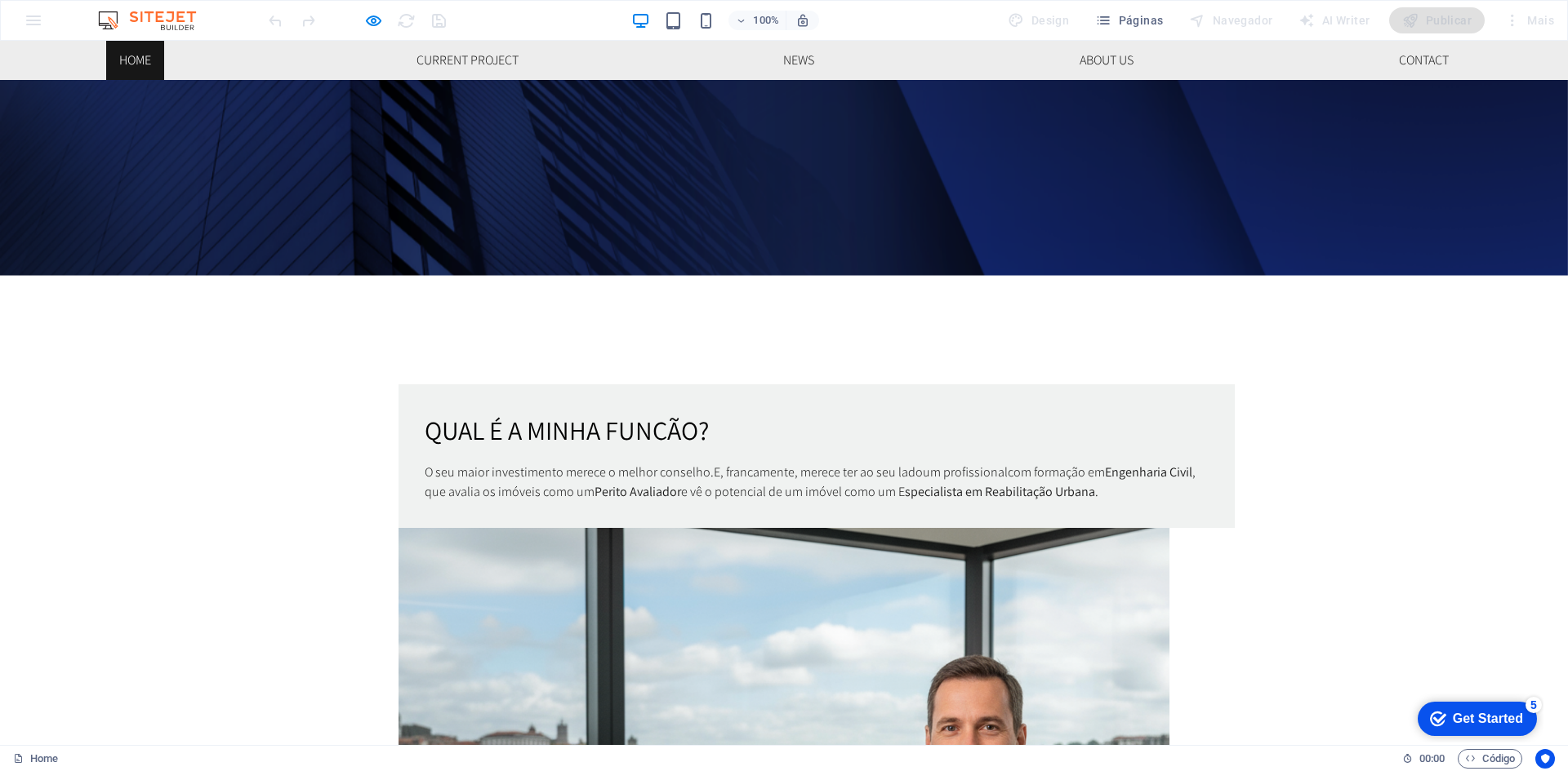
scroll to position [979, 0]
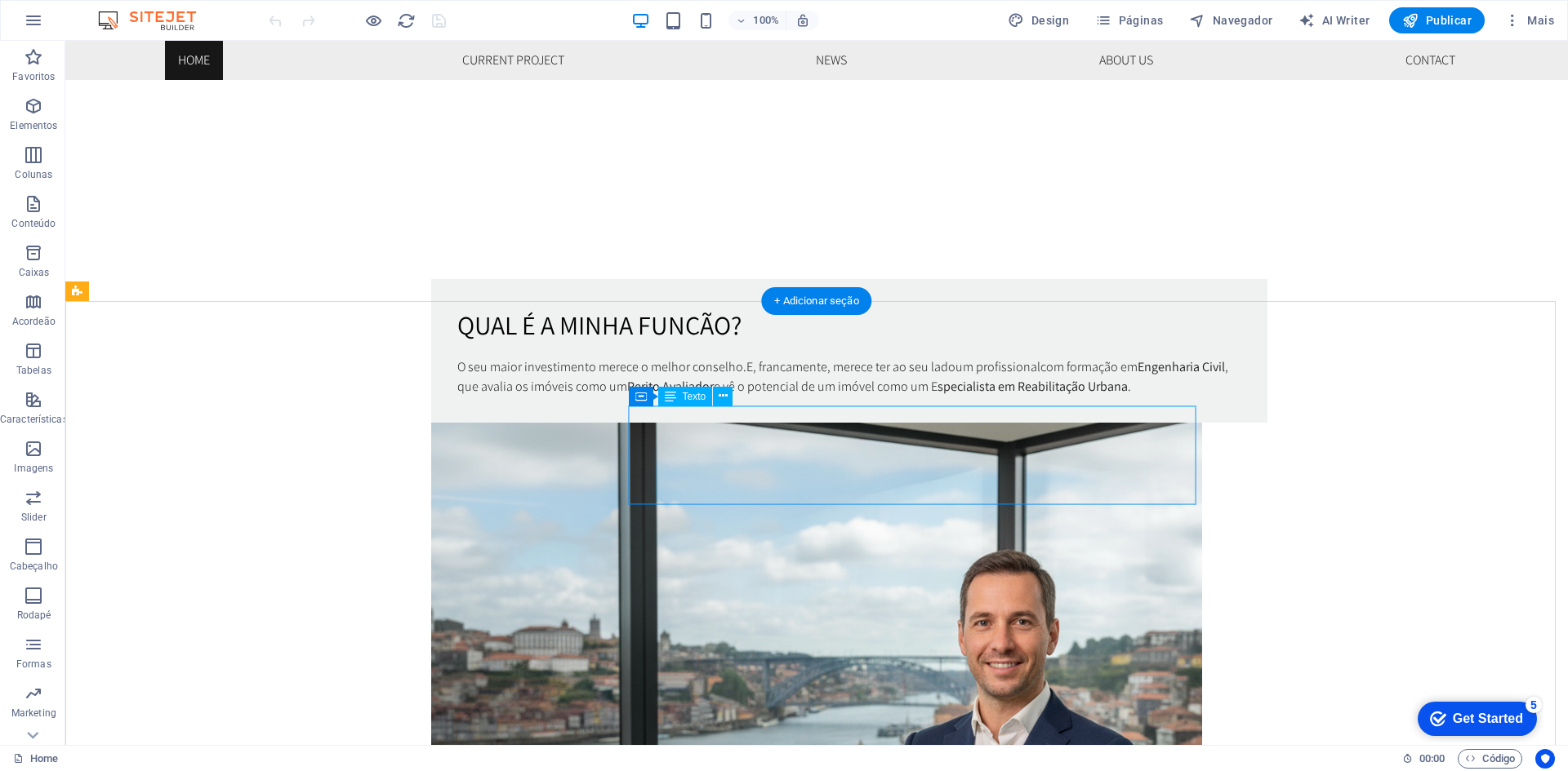
drag, startPoint x: 721, startPoint y: 434, endPoint x: 434, endPoint y: 434, distance: 287.0
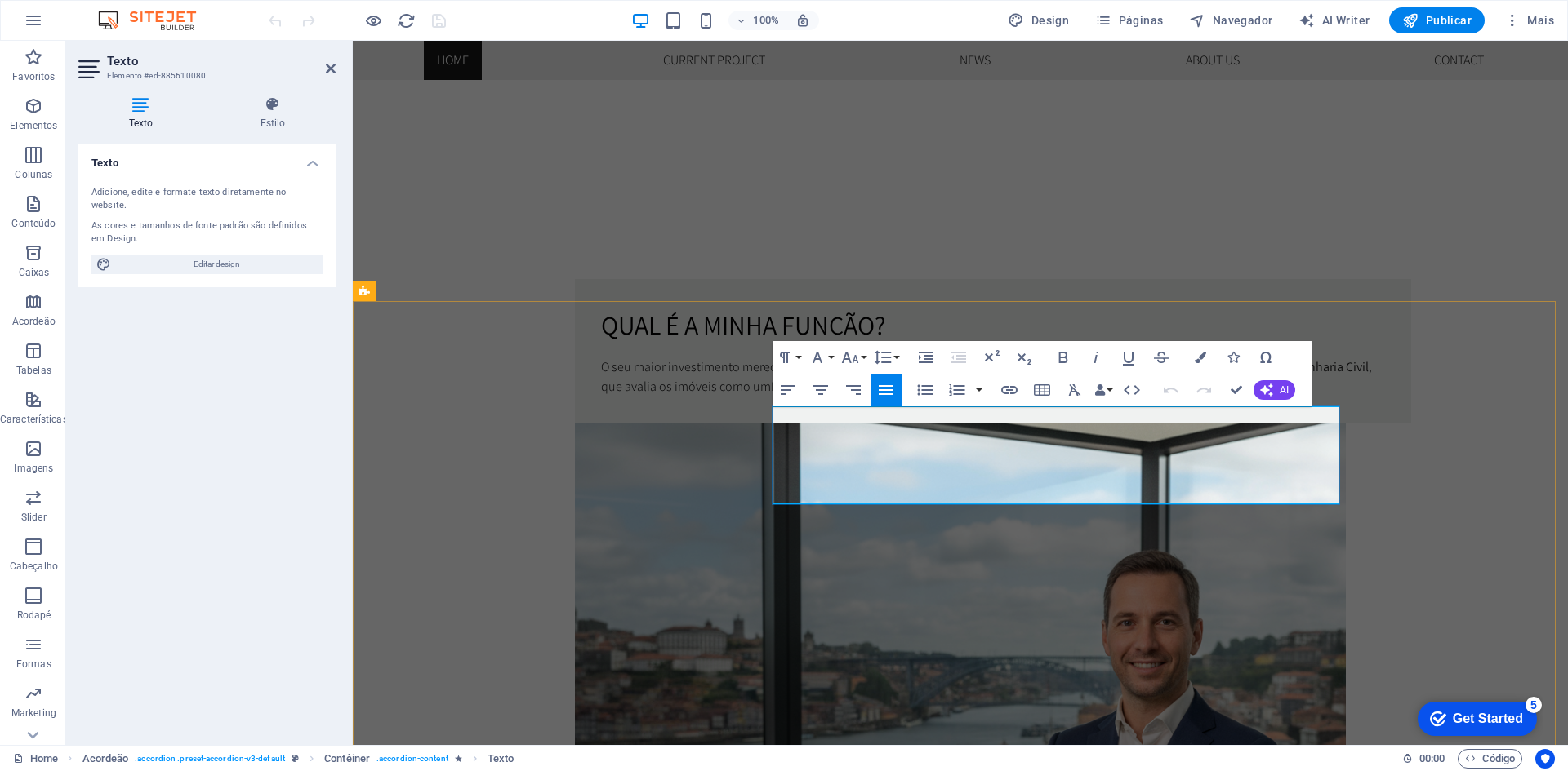
drag, startPoint x: 791, startPoint y: 415, endPoint x: 759, endPoint y: 413, distance: 32.1
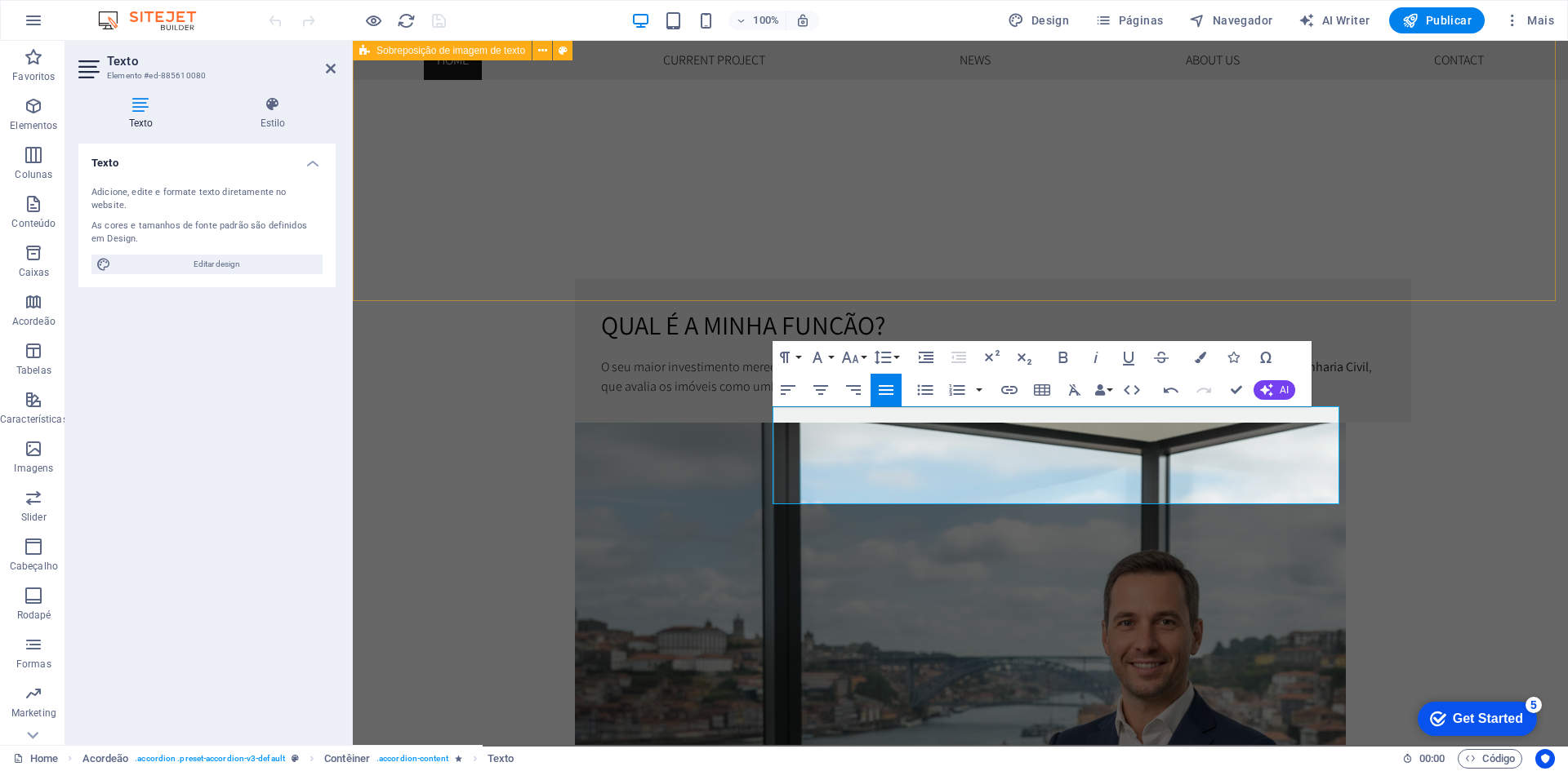
click at [690, 279] on div "Qual é a minha função? O seu maior investimento merece o melhor conselho. E, fr…" at bounding box center [960, 736] width 1215 height 1123
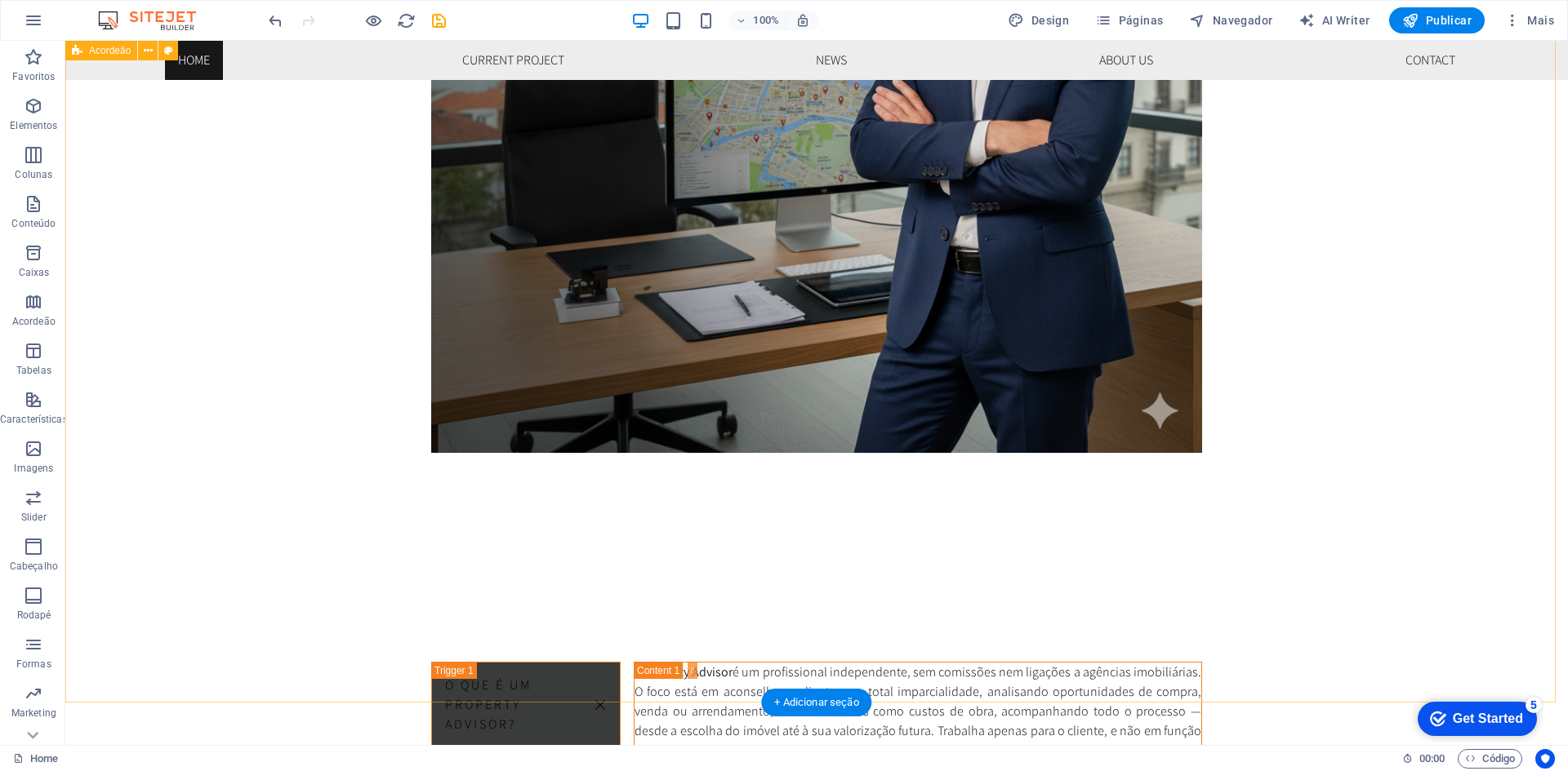
scroll to position [1632, 0]
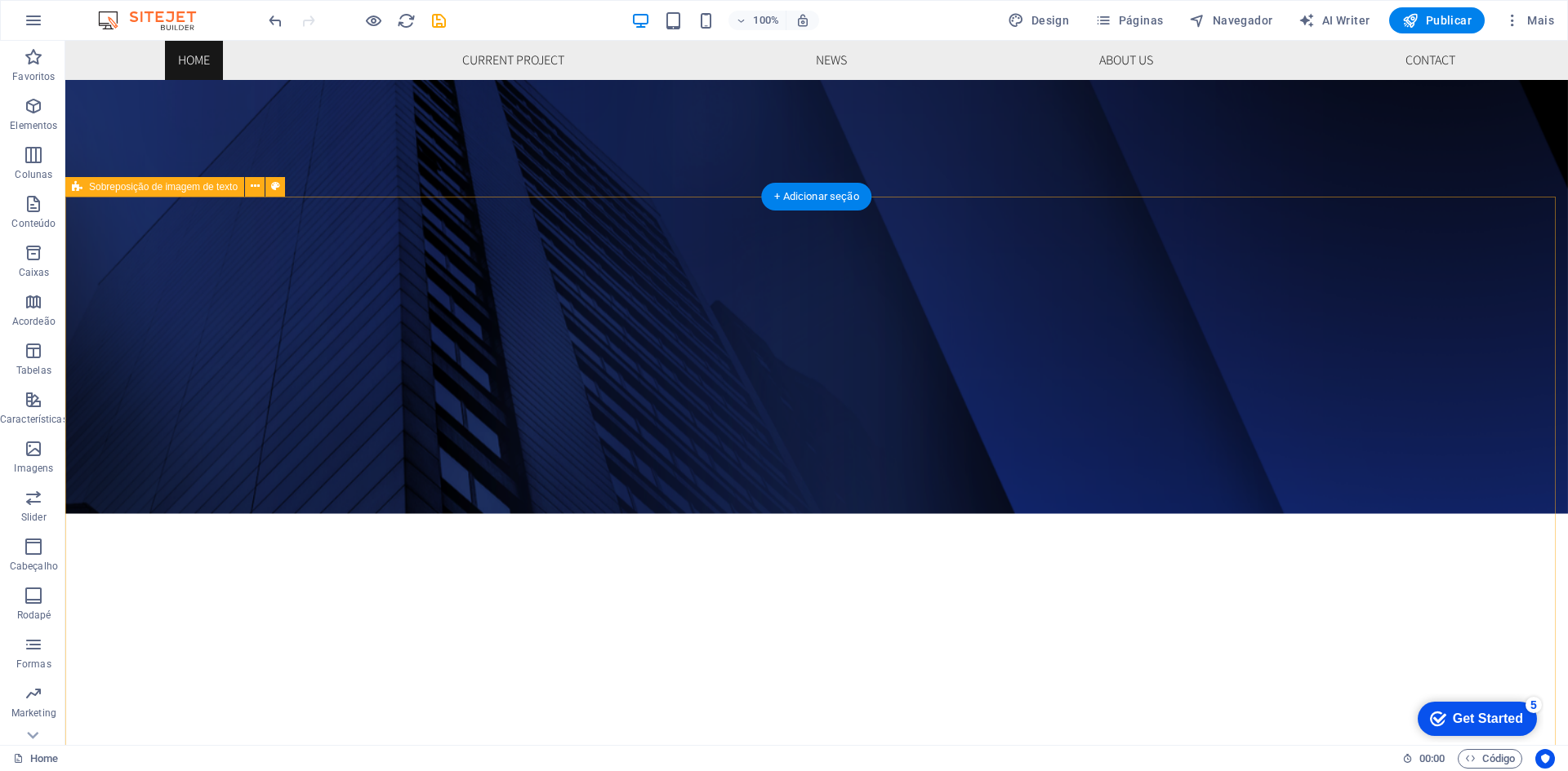
scroll to position [979, 0]
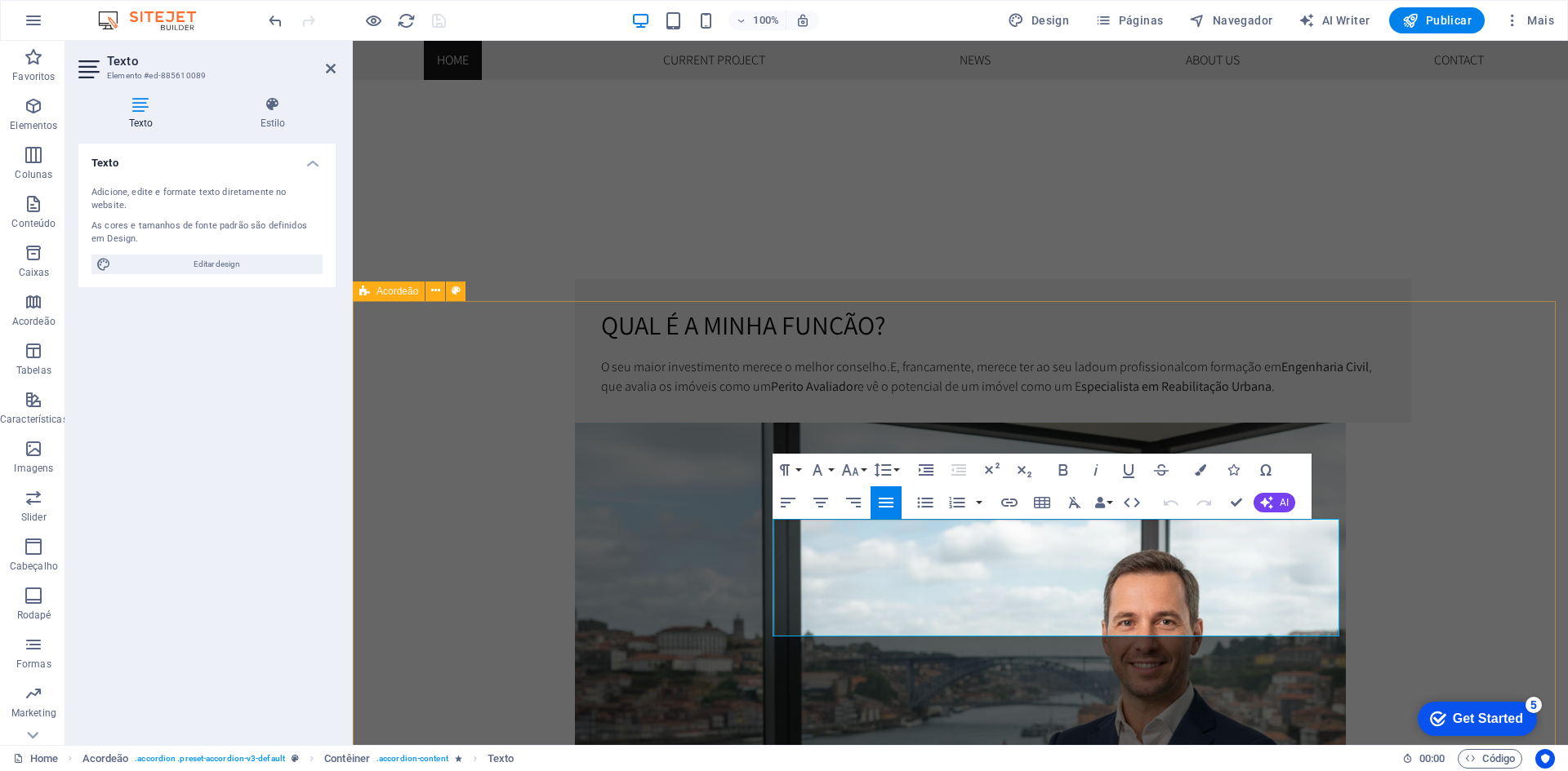
drag, startPoint x: 787, startPoint y: 530, endPoint x: 760, endPoint y: 527, distance: 27.2
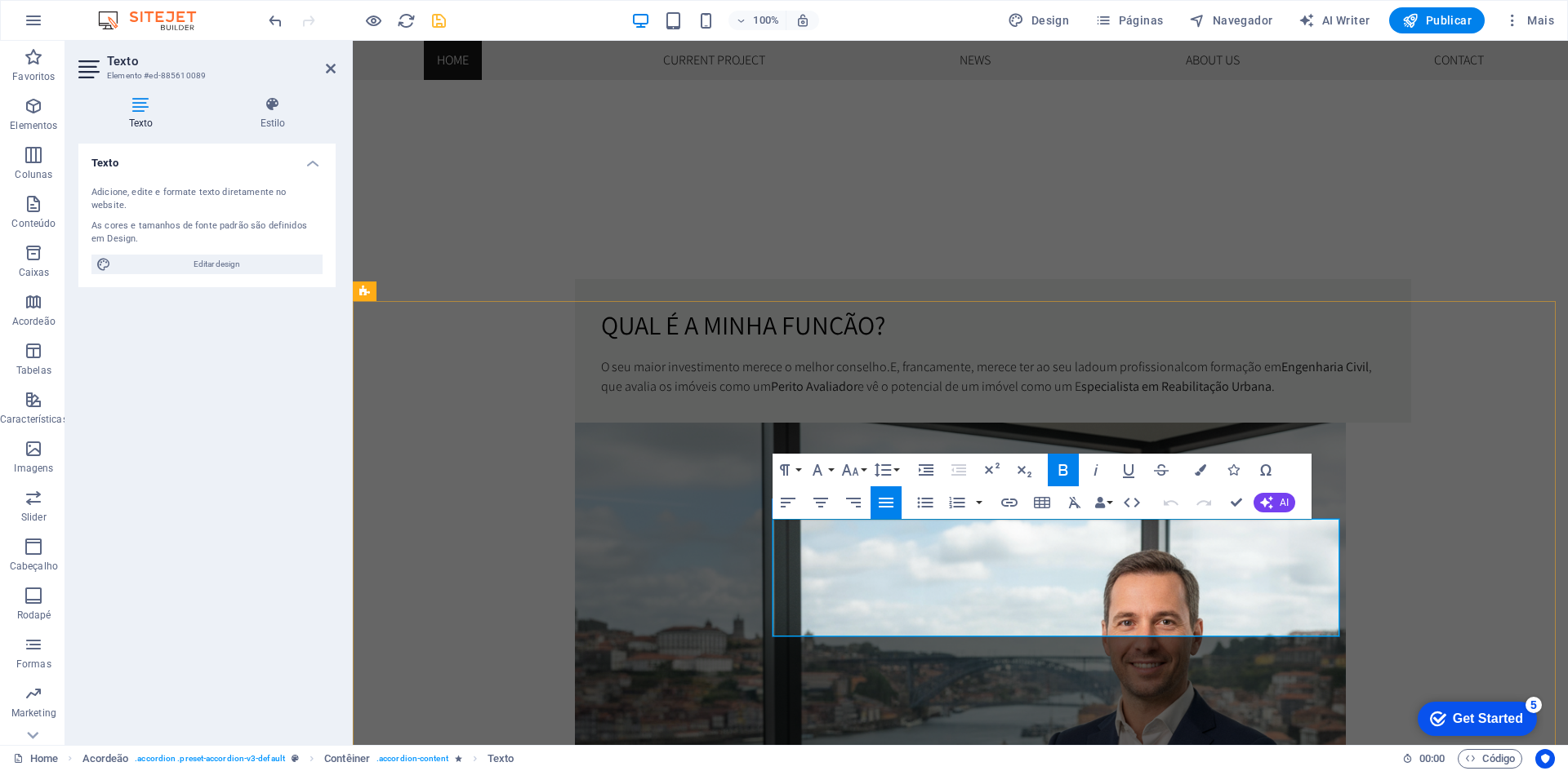
drag, startPoint x: 780, startPoint y: 533, endPoint x: 771, endPoint y: 531, distance: 9.2
click at [1065, 467] on icon "button" at bounding box center [1062, 471] width 9 height 11
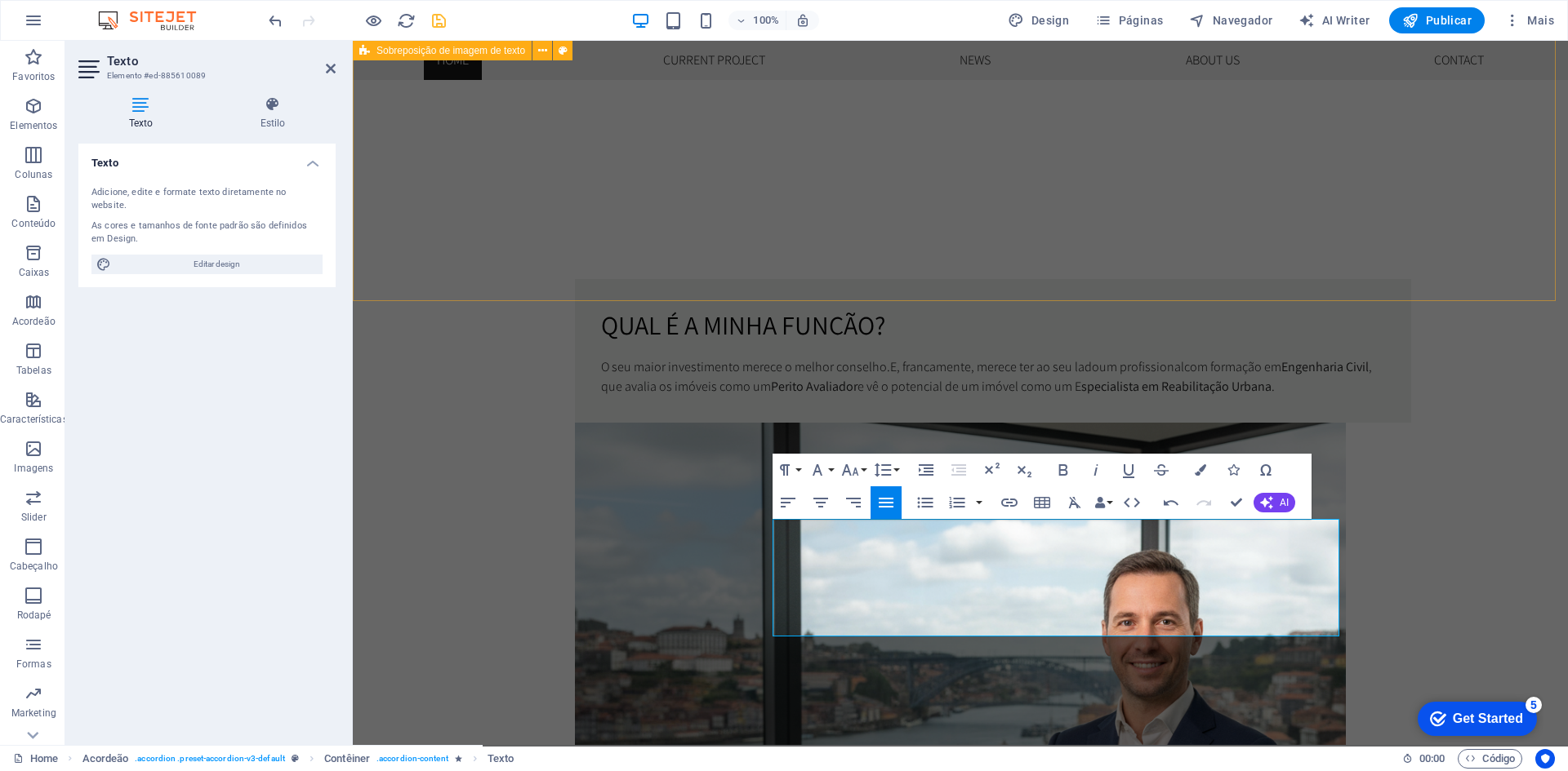
click at [1253, 238] on div "Qual é a minha função? O seu maior investimento merece o melhor conselho. E, fr…" at bounding box center [960, 736] width 1215 height 1123
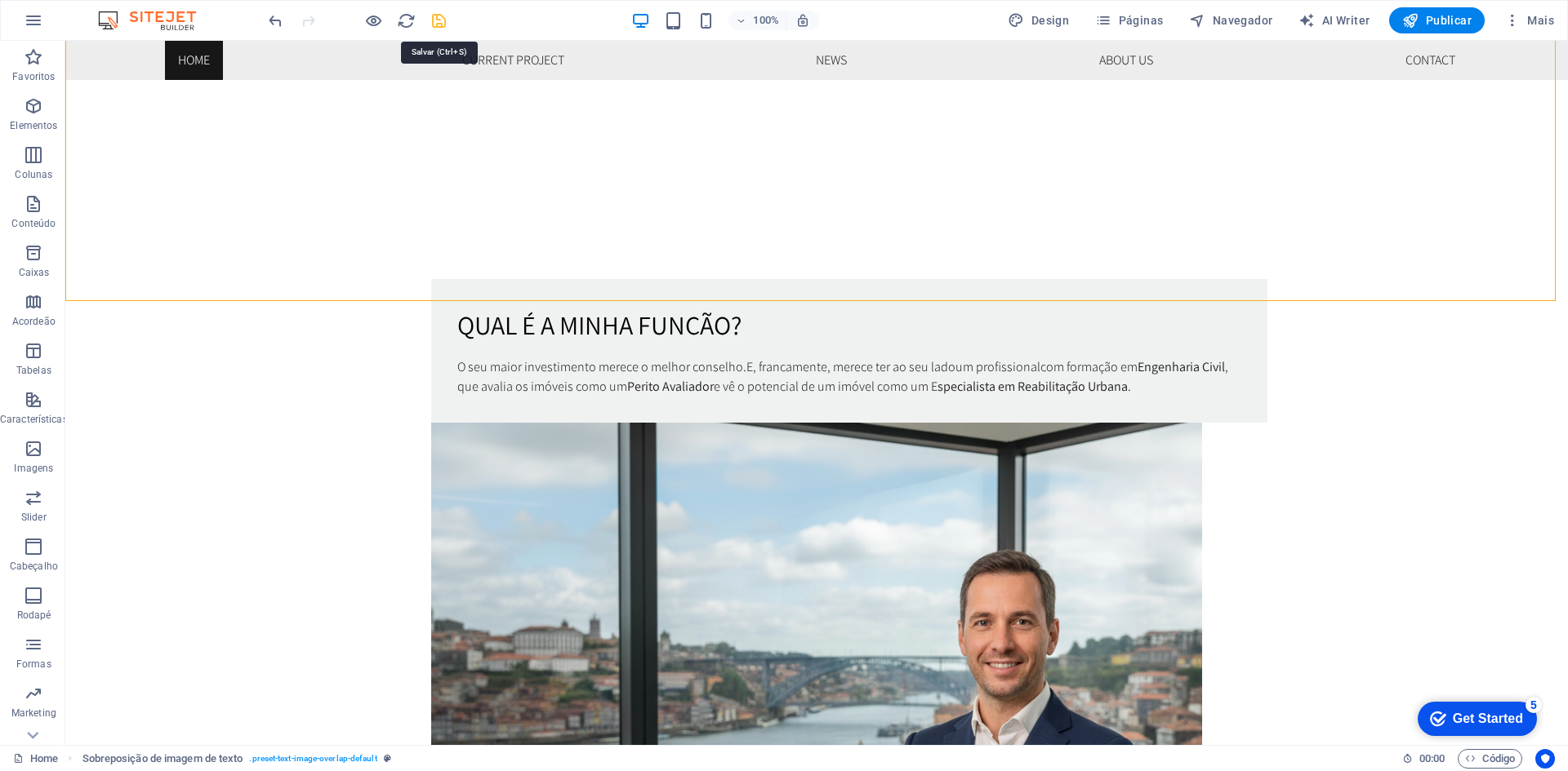
click at [436, 23] on icon "save" at bounding box center [439, 21] width 19 height 19
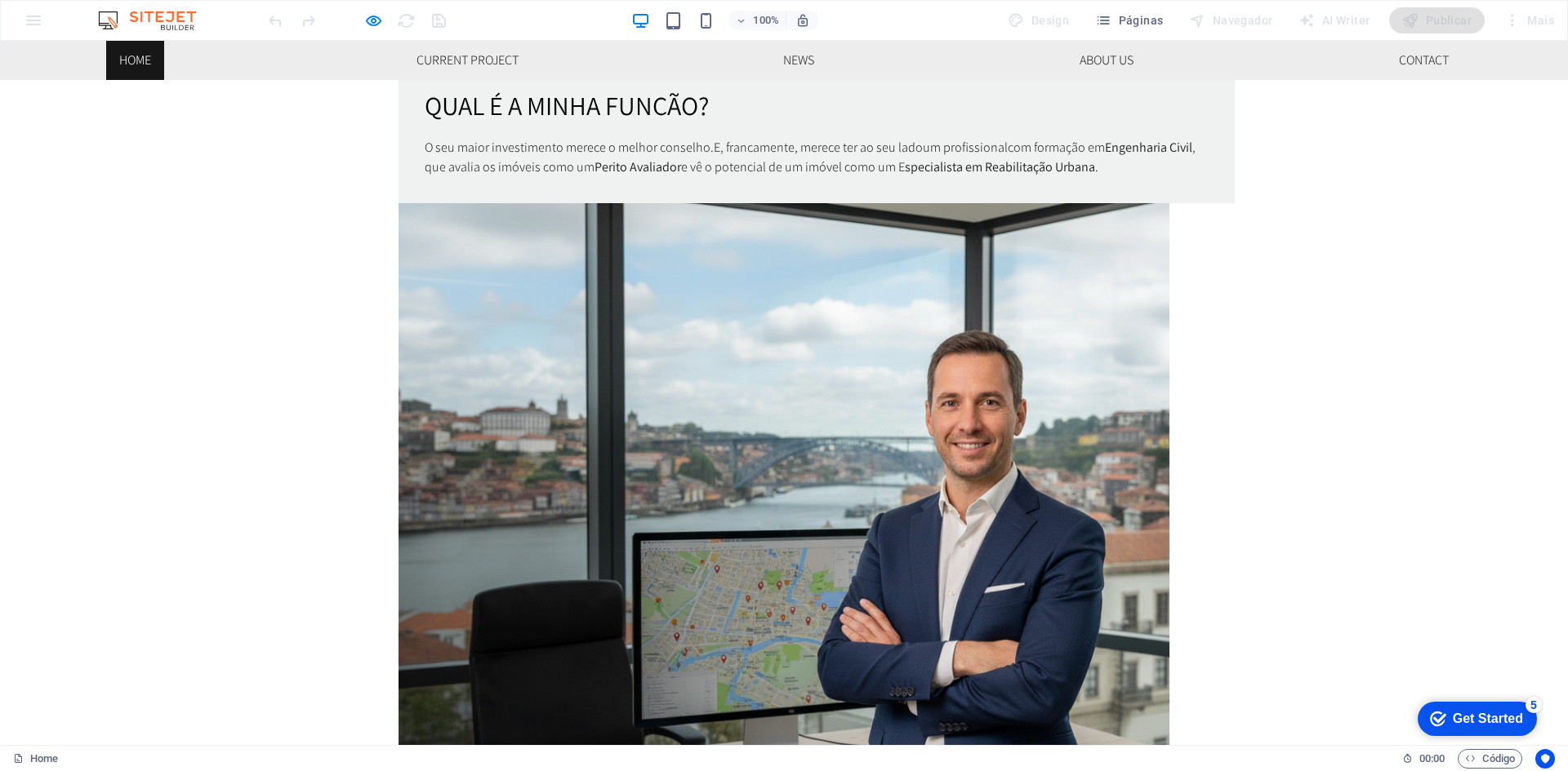
scroll to position [1224, 0]
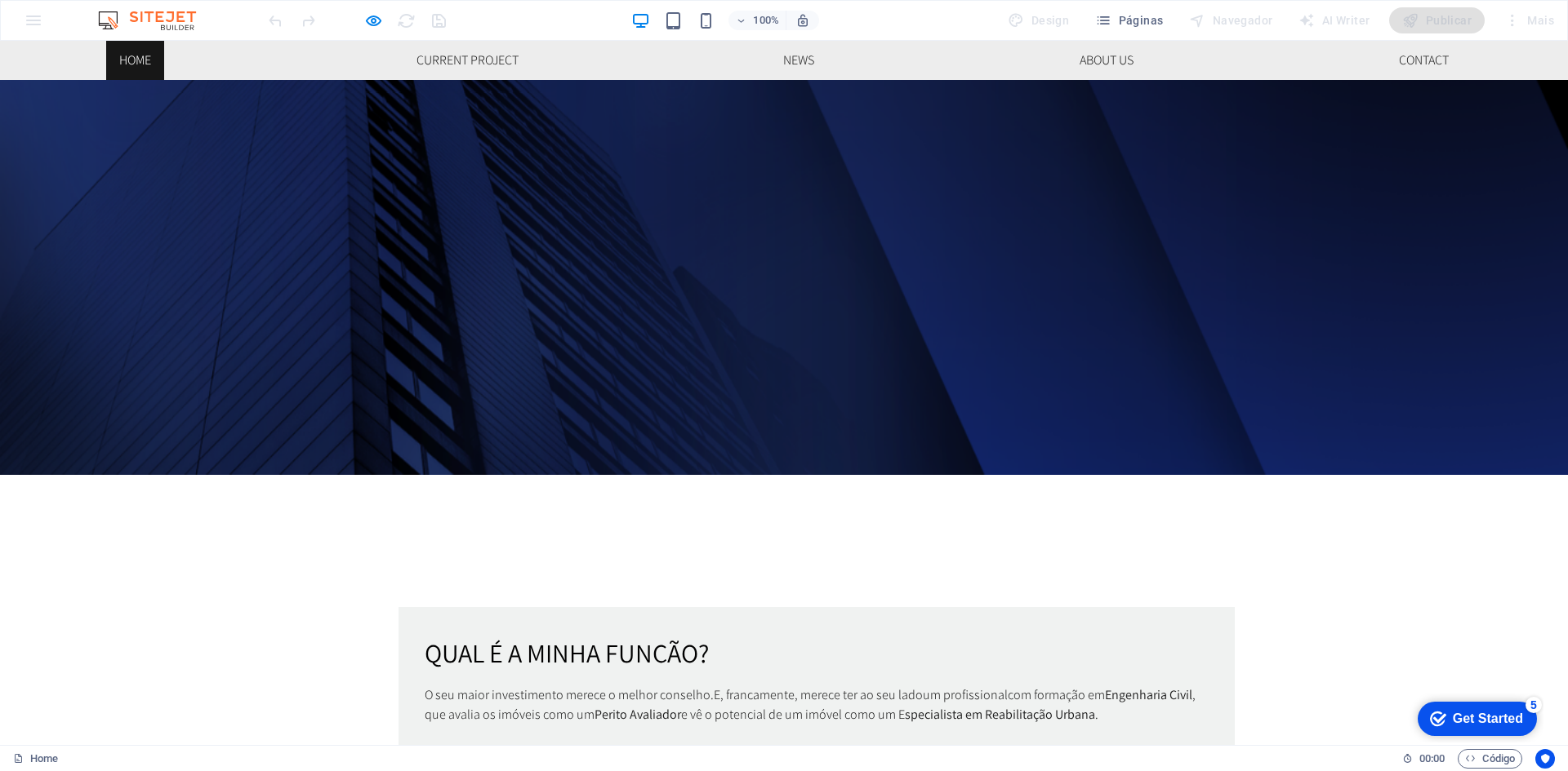
scroll to position [571, 0]
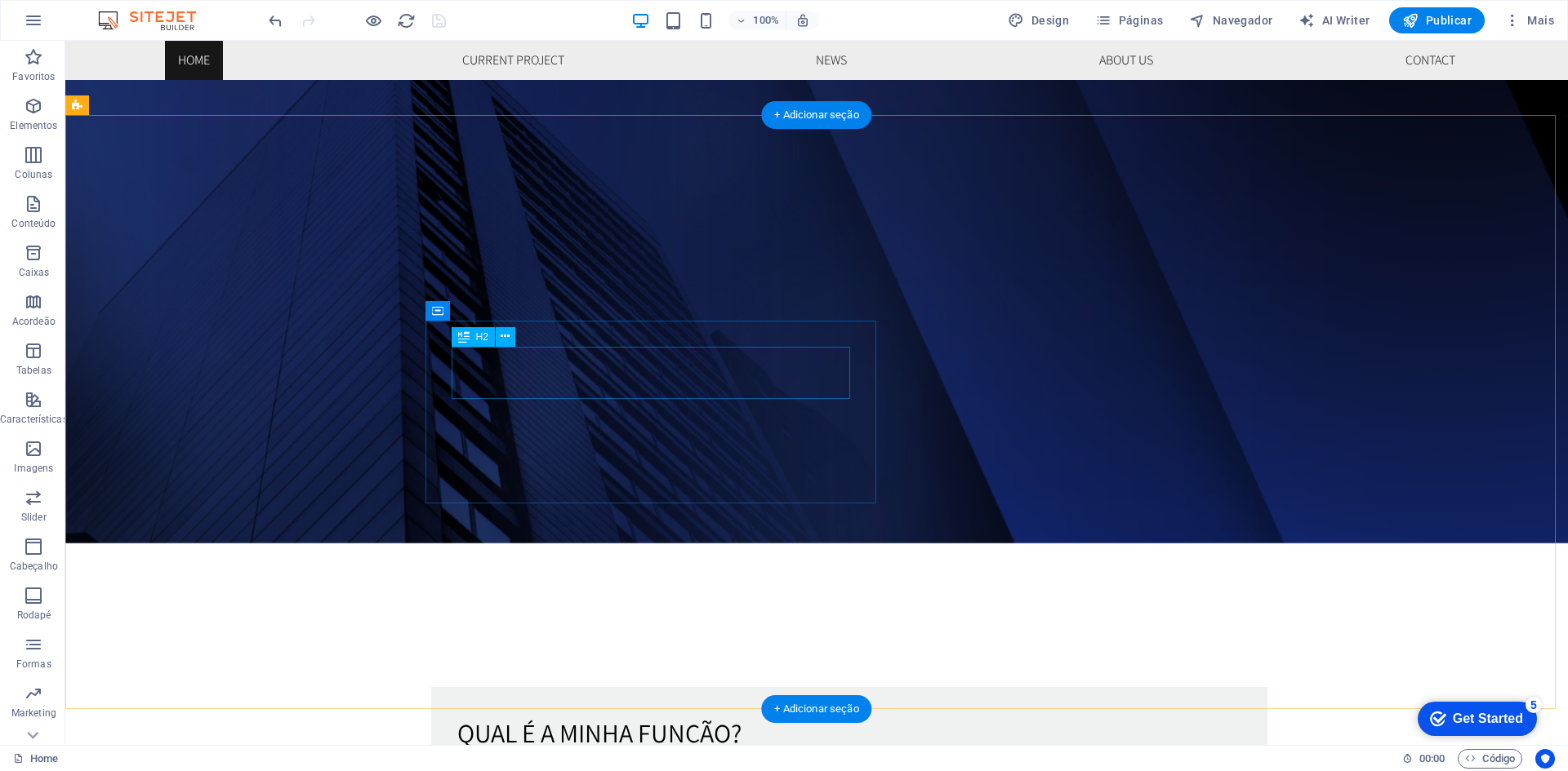
click at [652, 713] on div "Qual é a minha função?" at bounding box center [849, 732] width 784 height 39
click at [676, 713] on div ""Trabalho para si," at bounding box center [849, 732] width 784 height 39
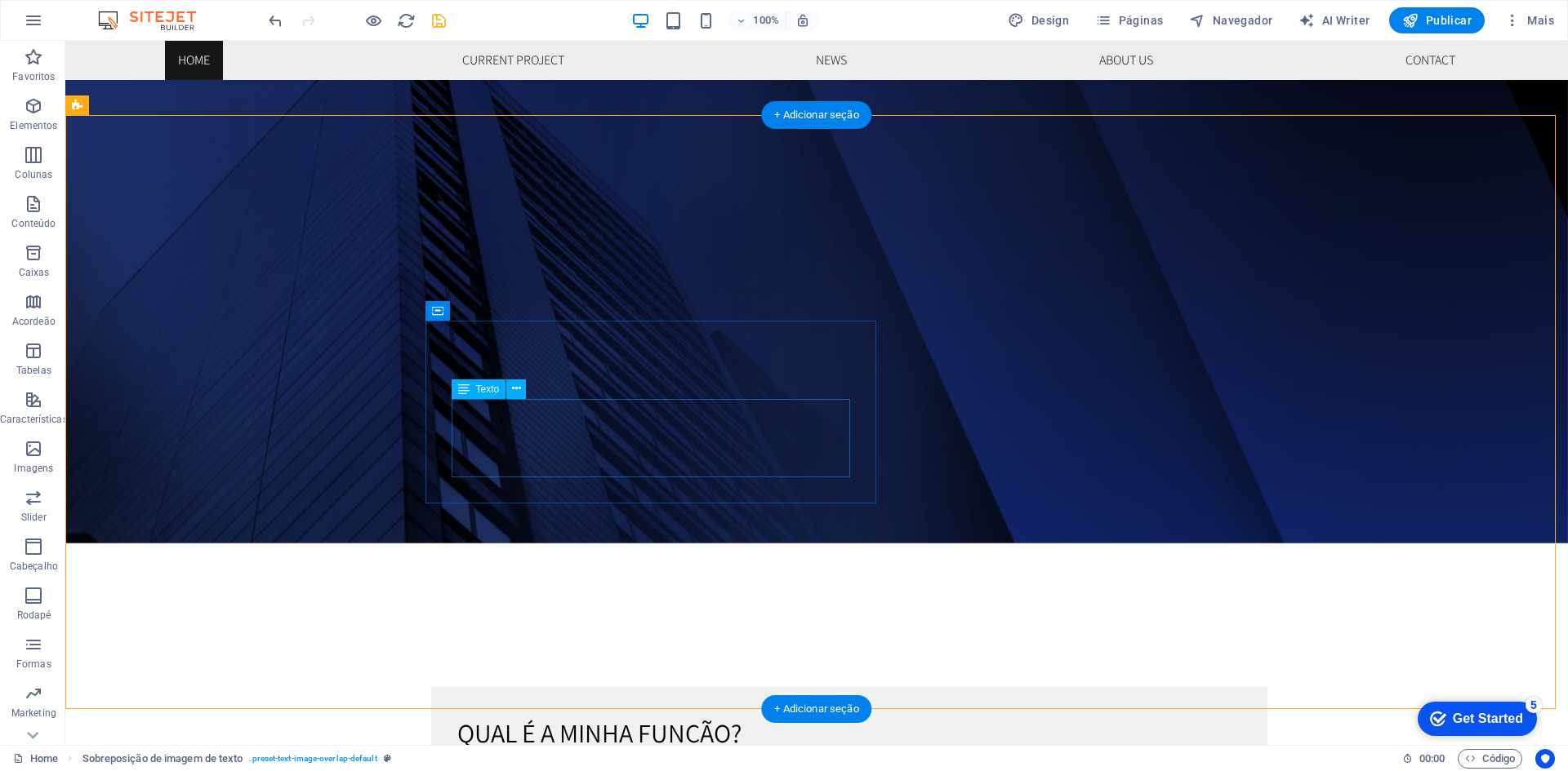
click at [750, 765] on div "O seu maior investimento merece o melhor conselho. E, francamente, merece ter a…" at bounding box center [849, 784] width 784 height 39
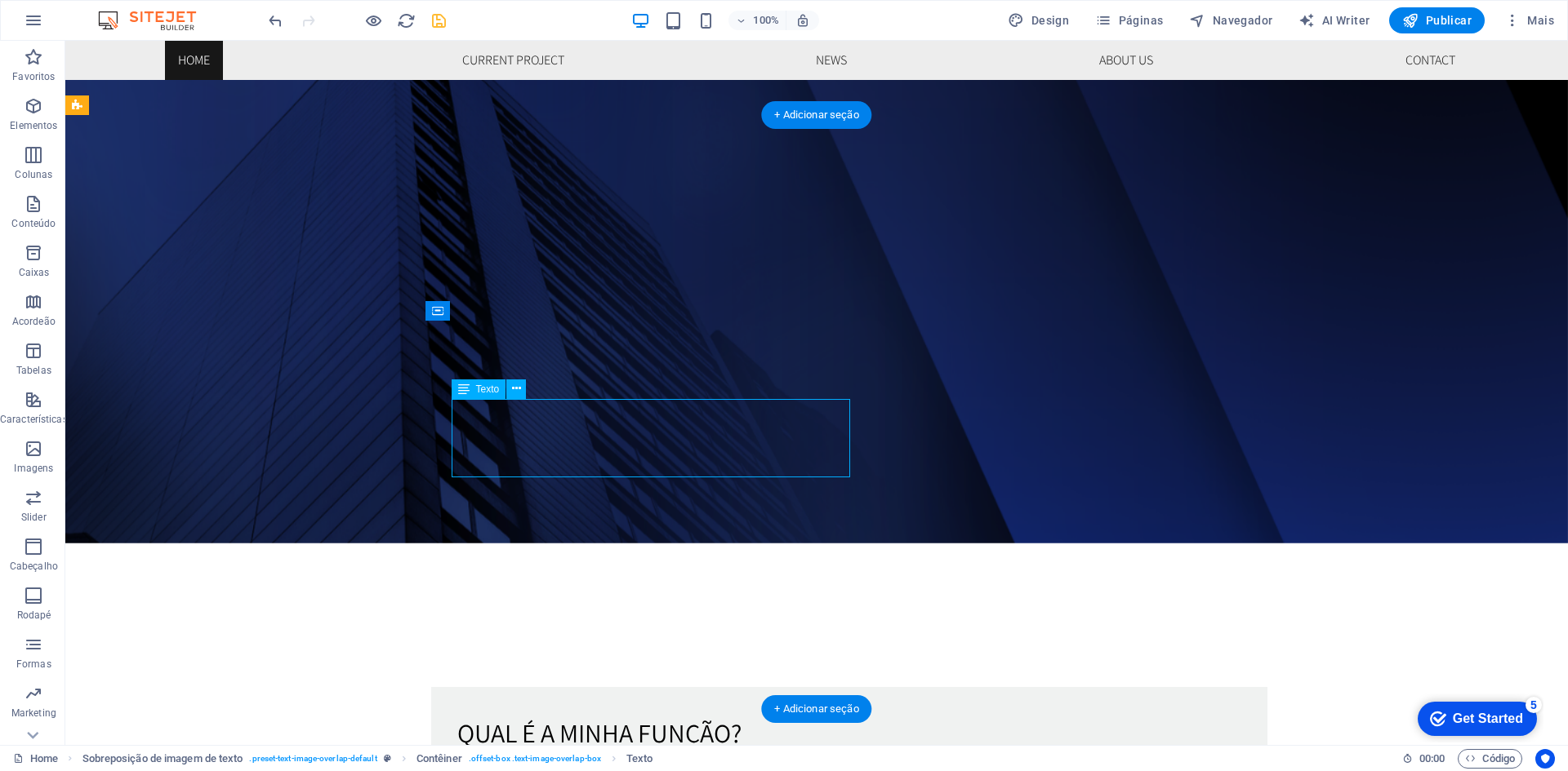
click at [750, 765] on div "O seu maior investimento merece o melhor conselho. E, francamente, merece ter a…" at bounding box center [849, 784] width 784 height 39
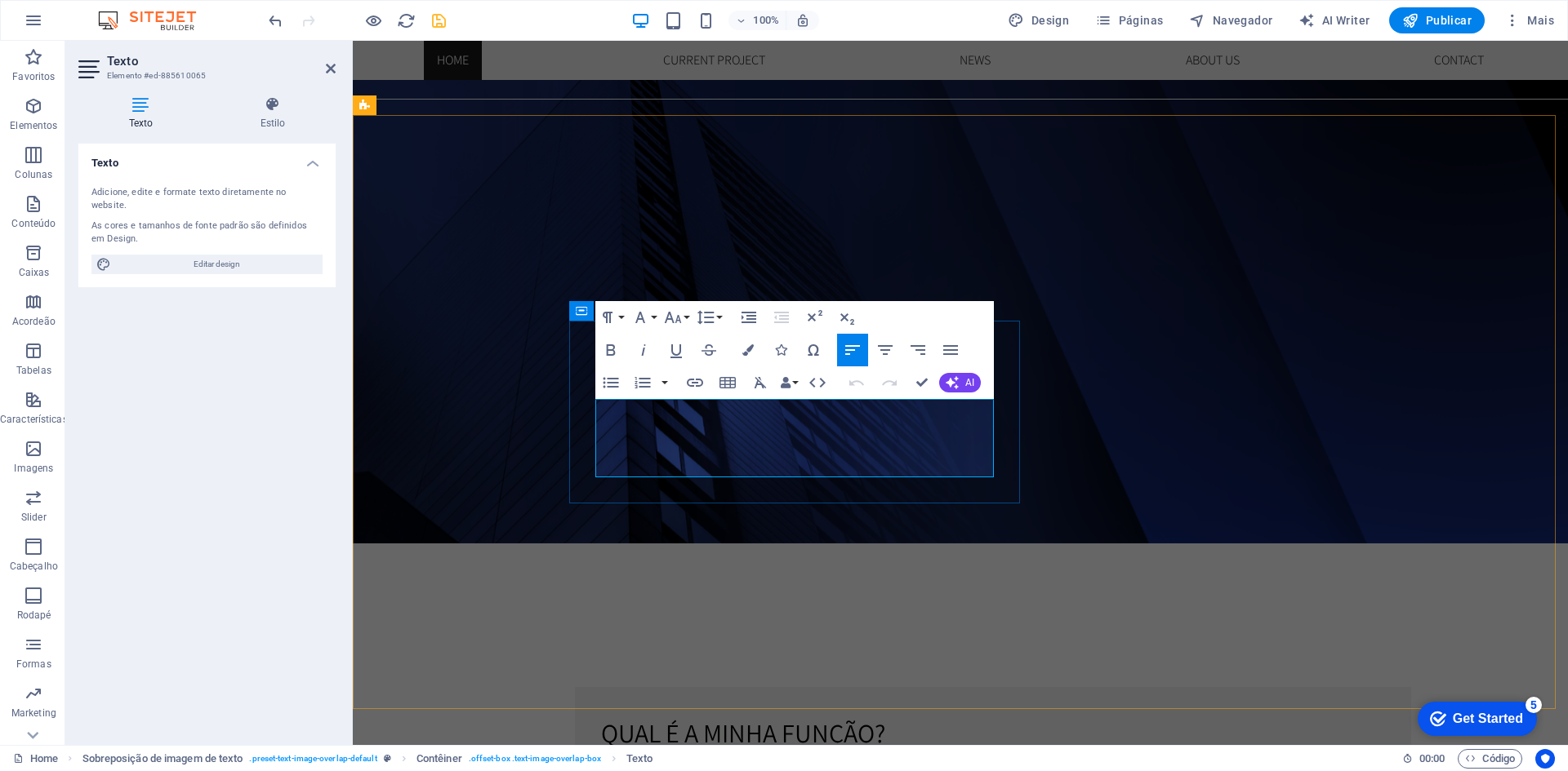
click at [955, 765] on p "O seu maior investimento merece o melhor conselho. E, francamente, merece ter a…" at bounding box center [993, 784] width 784 height 39
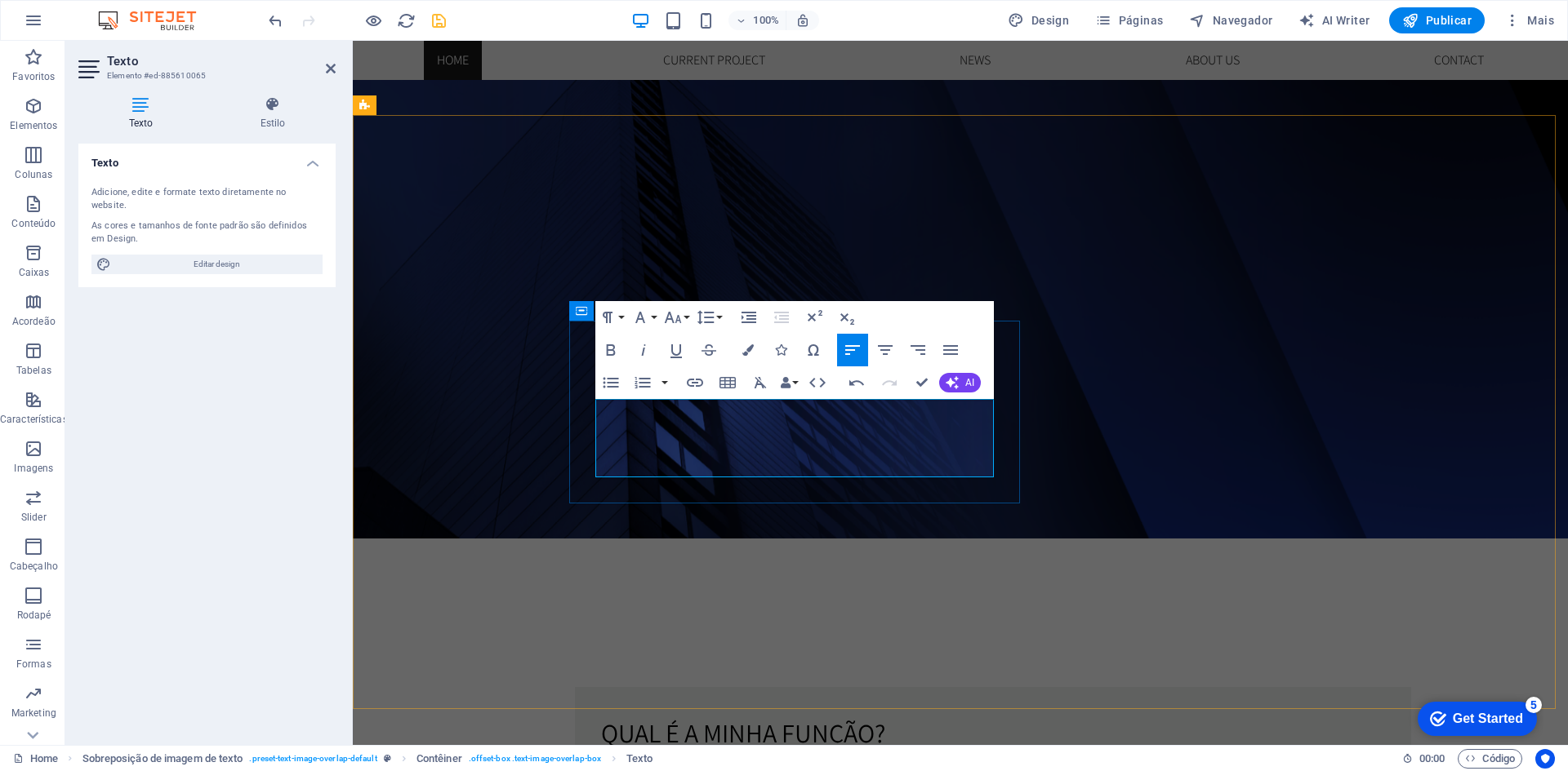
scroll to position [562, 0]
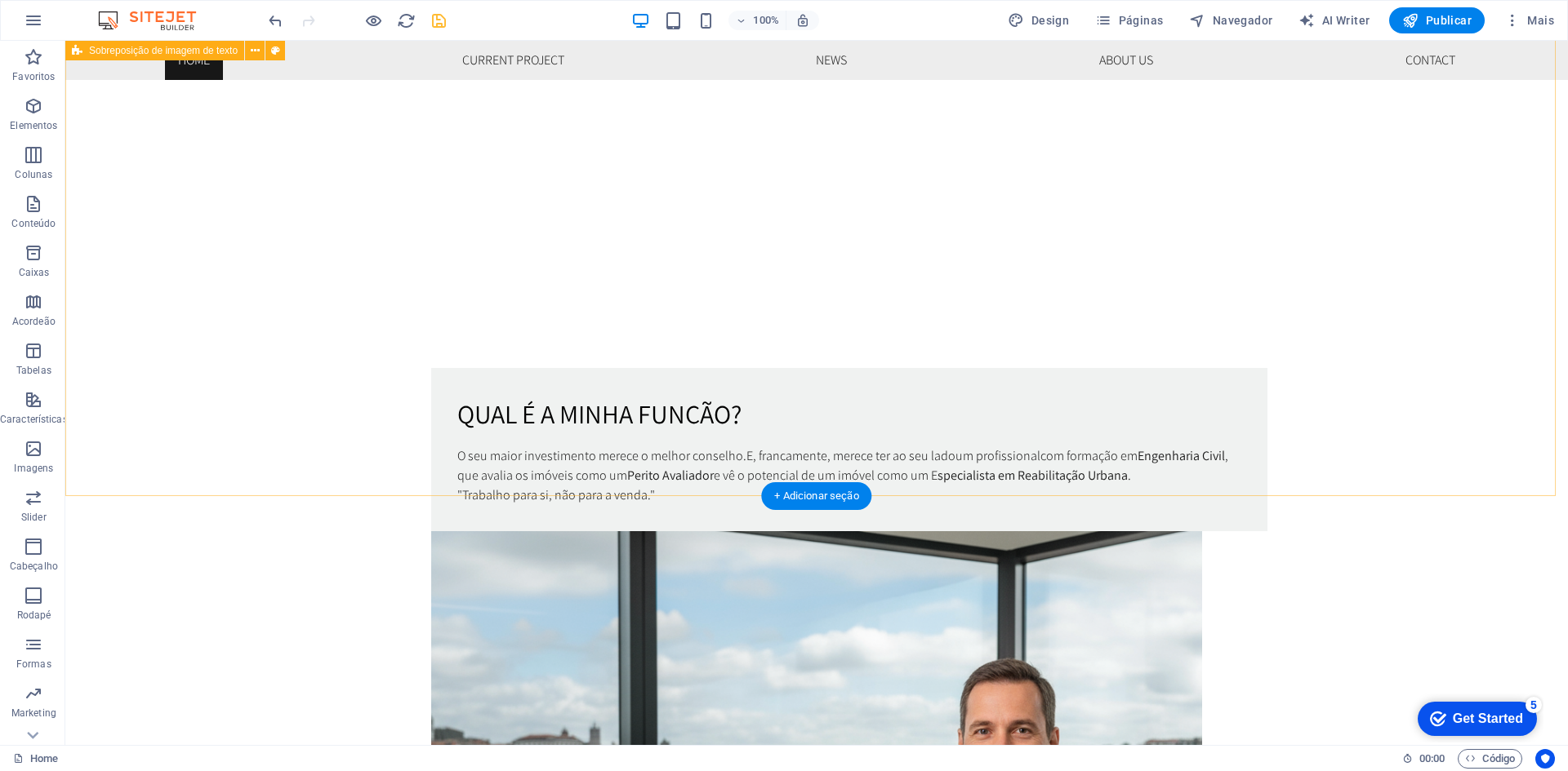
scroll to position [897, 0]
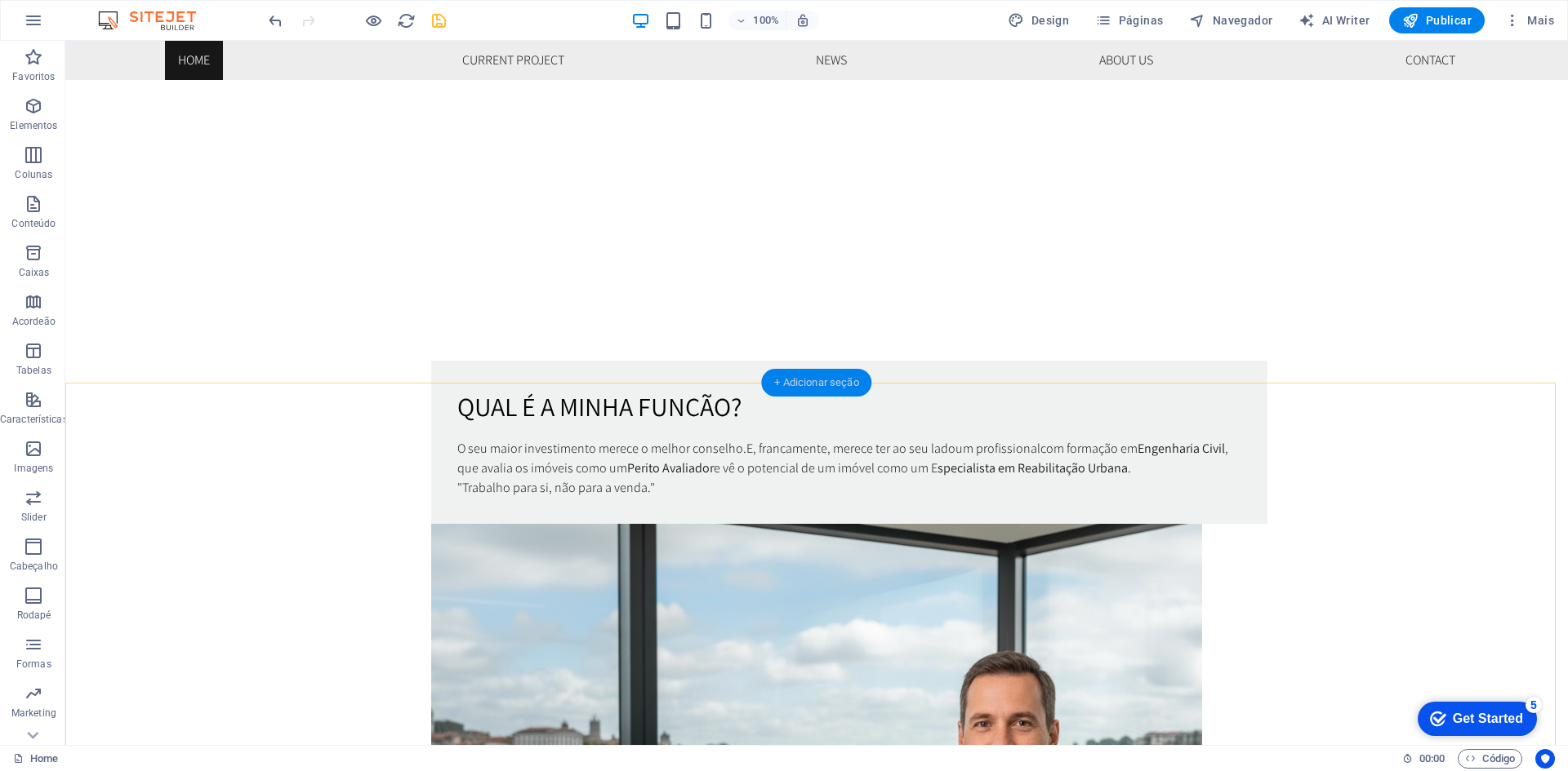
click at [821, 376] on div "+ Adicionar seção" at bounding box center [816, 382] width 110 height 28
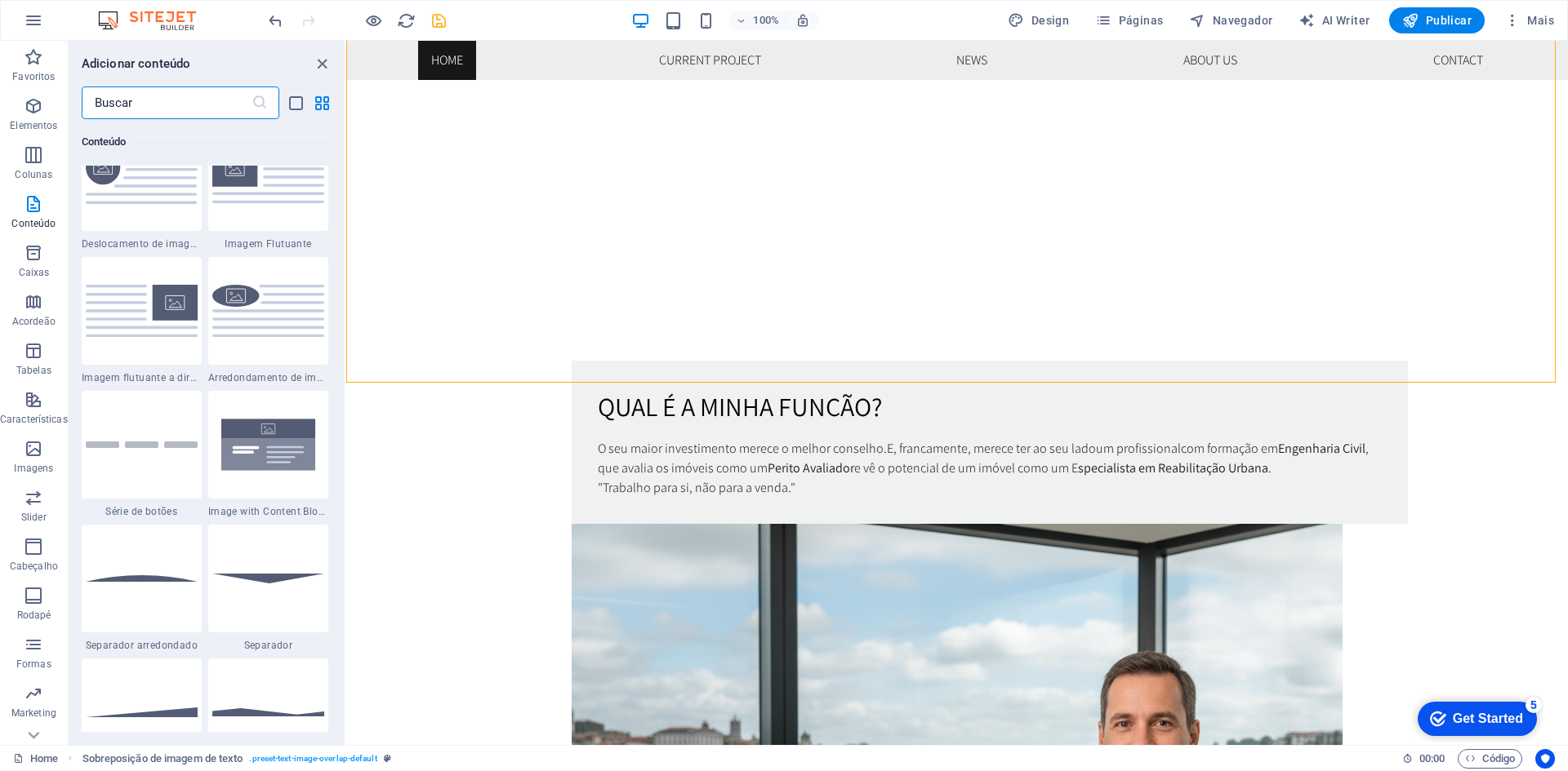
scroll to position [3591, 0]
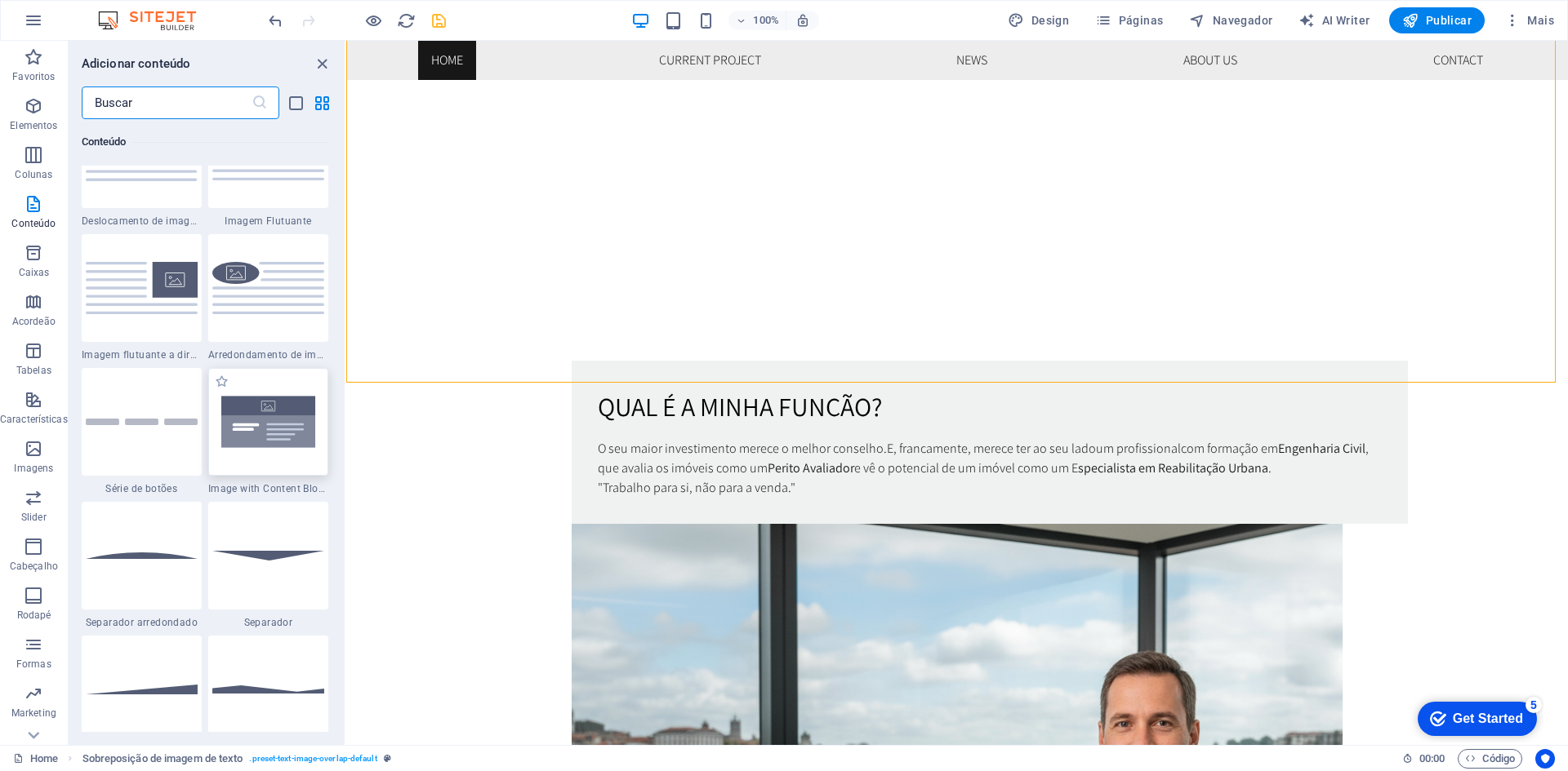
click at [264, 425] on img at bounding box center [268, 421] width 112 height 74
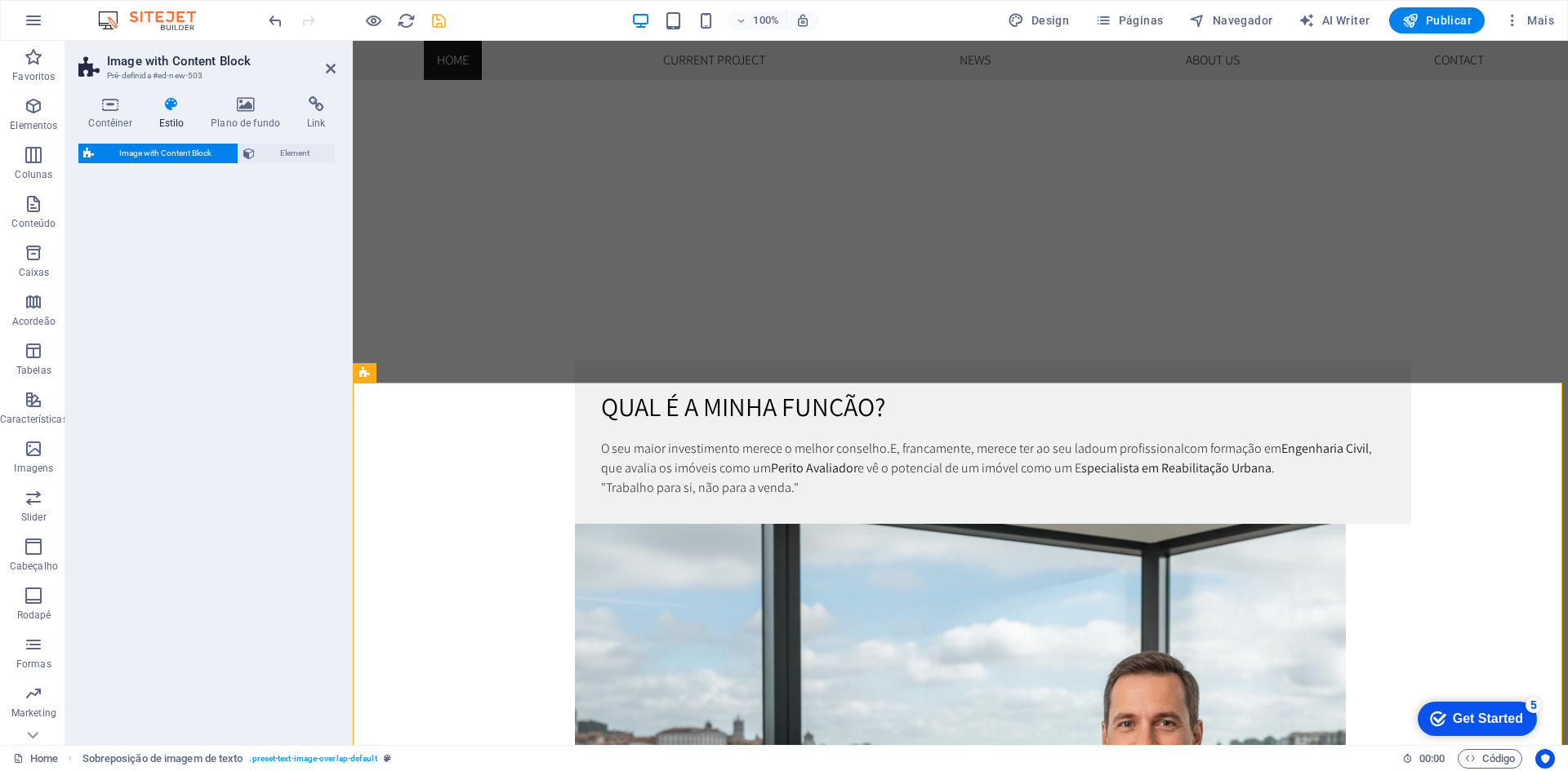
select select "rem"
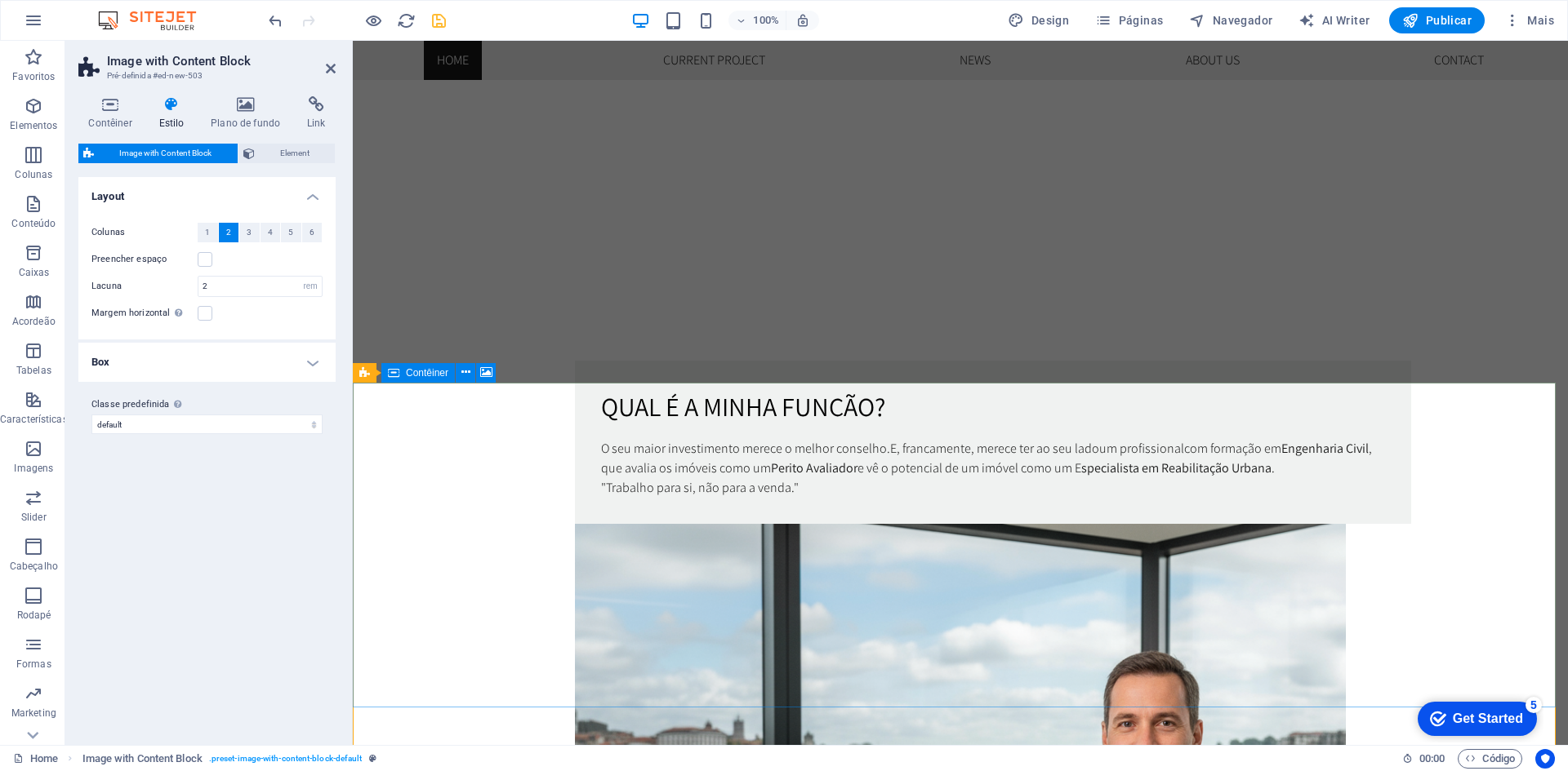
scroll to position [1143, 0]
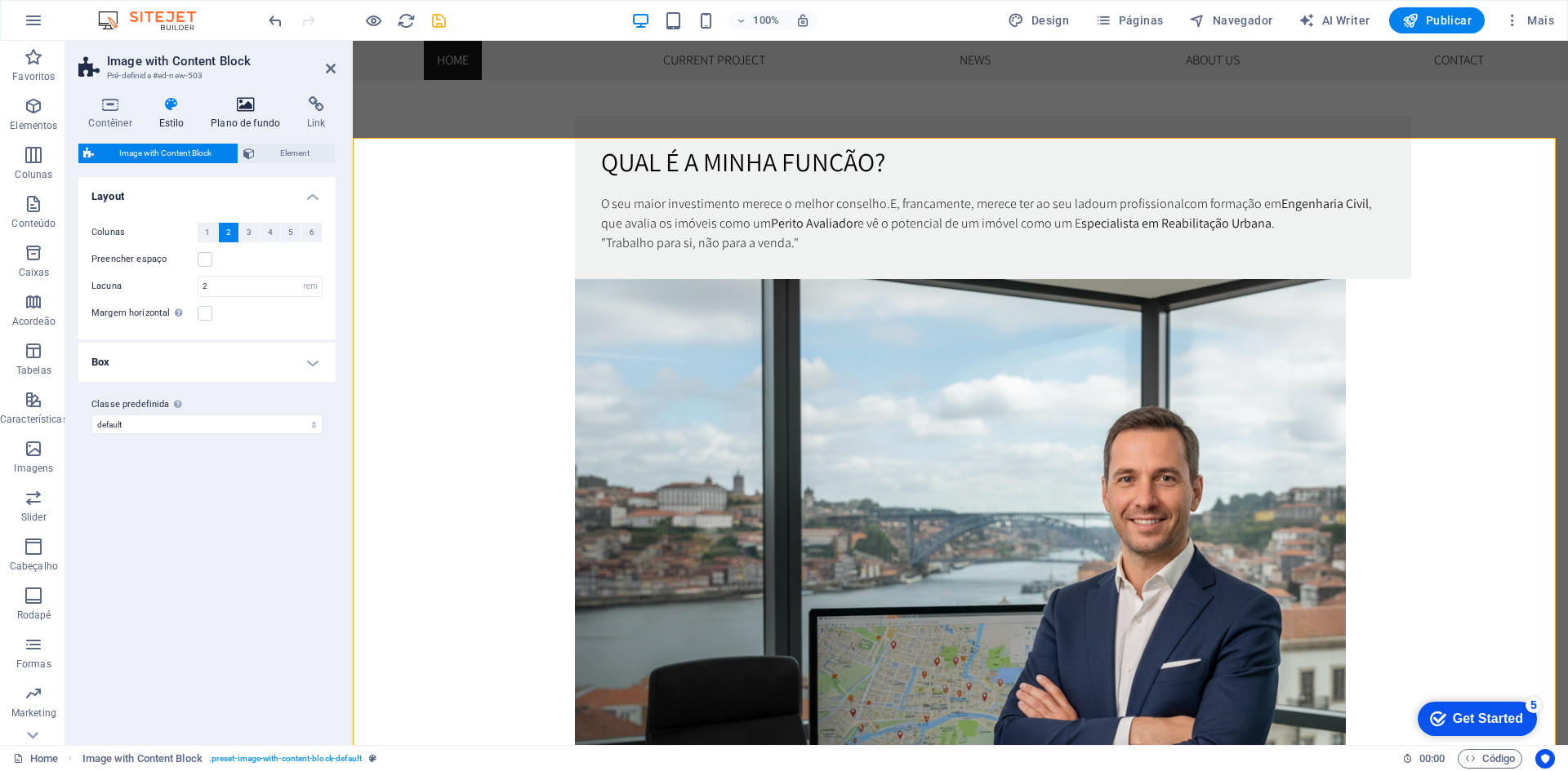
click at [260, 105] on icon at bounding box center [245, 104] width 89 height 16
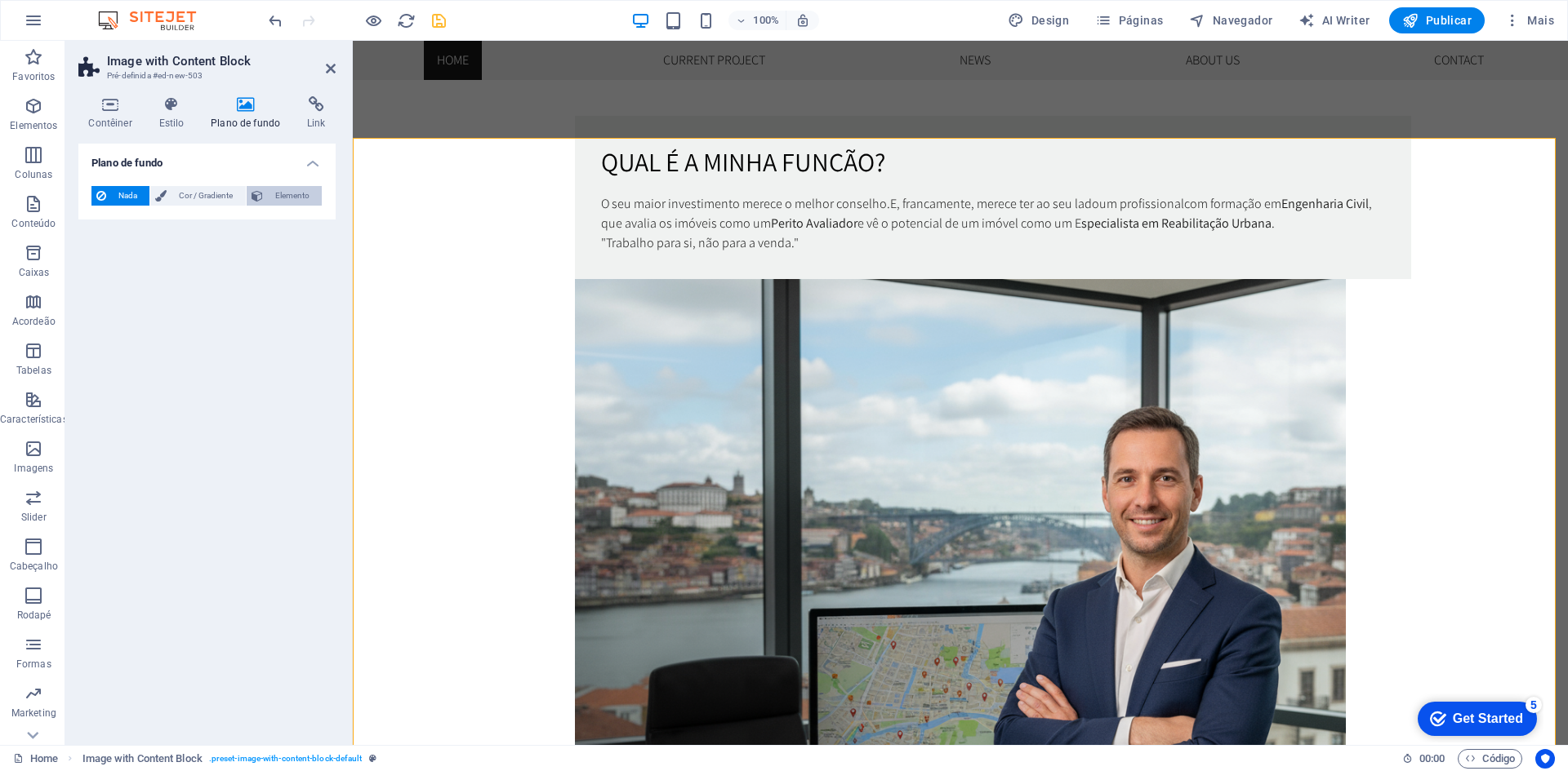
click at [306, 199] on span "Elemento" at bounding box center [293, 196] width 49 height 20
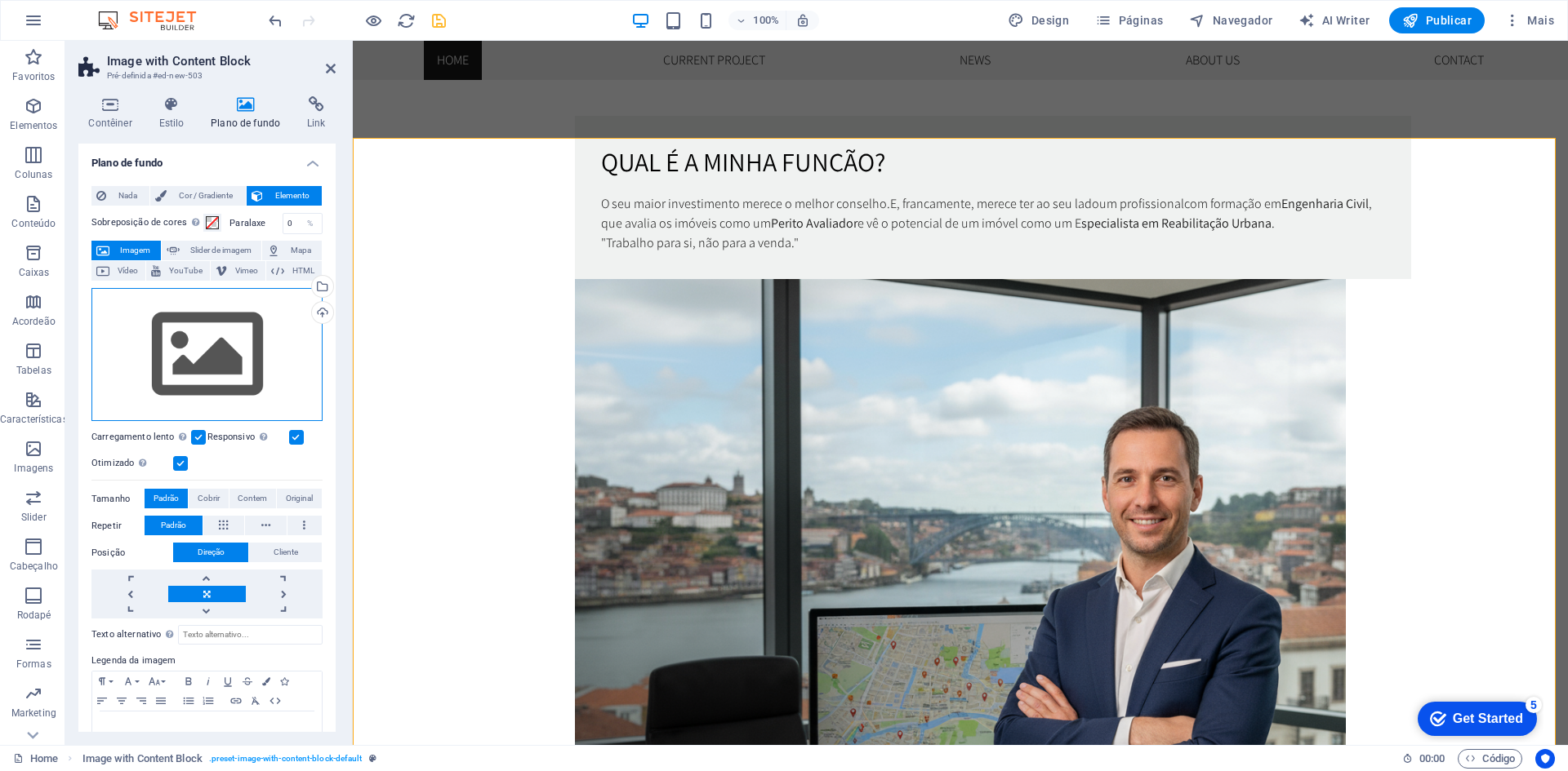
click at [291, 353] on div "Arraste os arquivos aqui, clique para escolher os arquivos ou selecione os arqu…" at bounding box center [206, 355] width 231 height 134
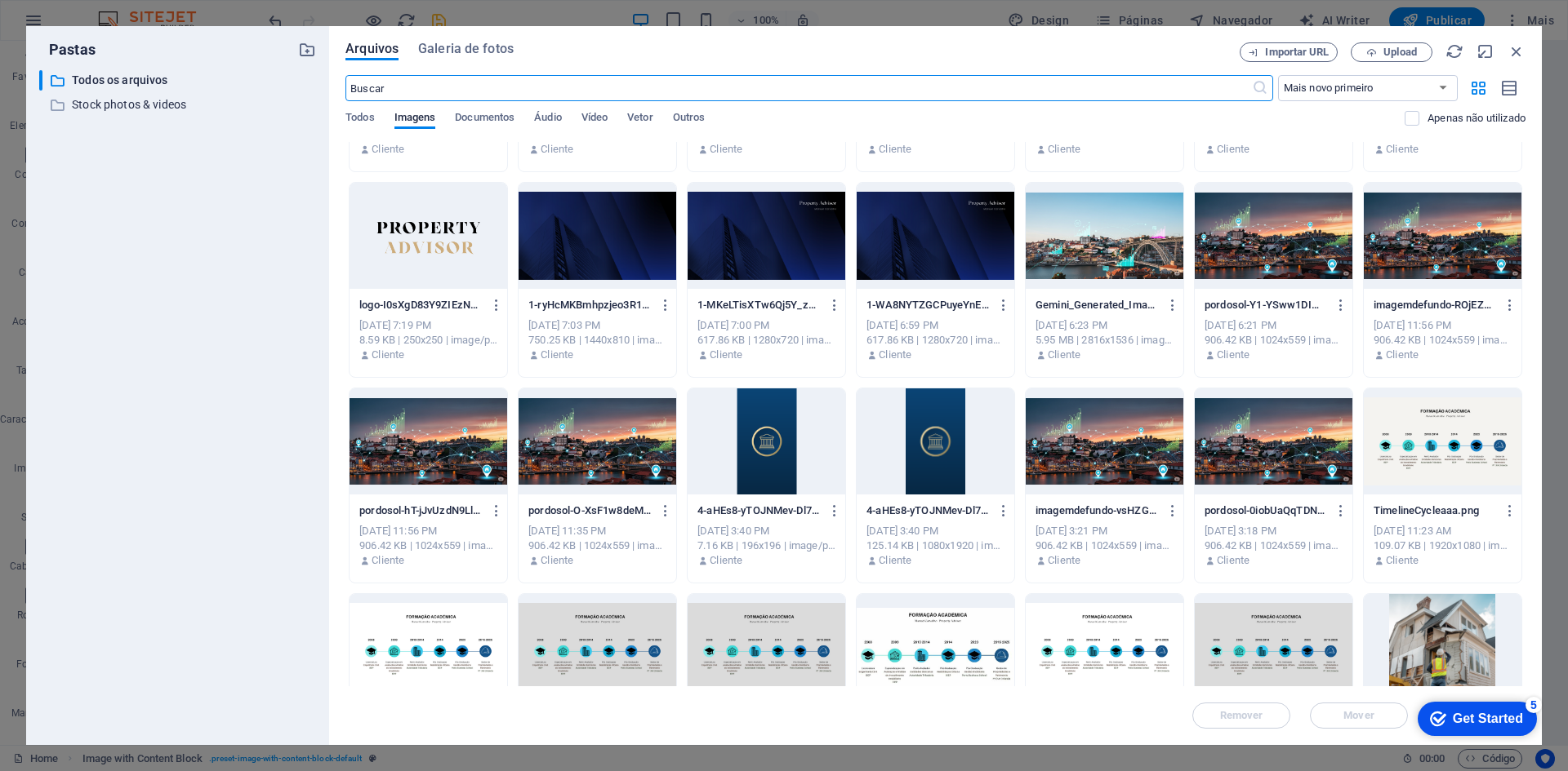
scroll to position [408, 0]
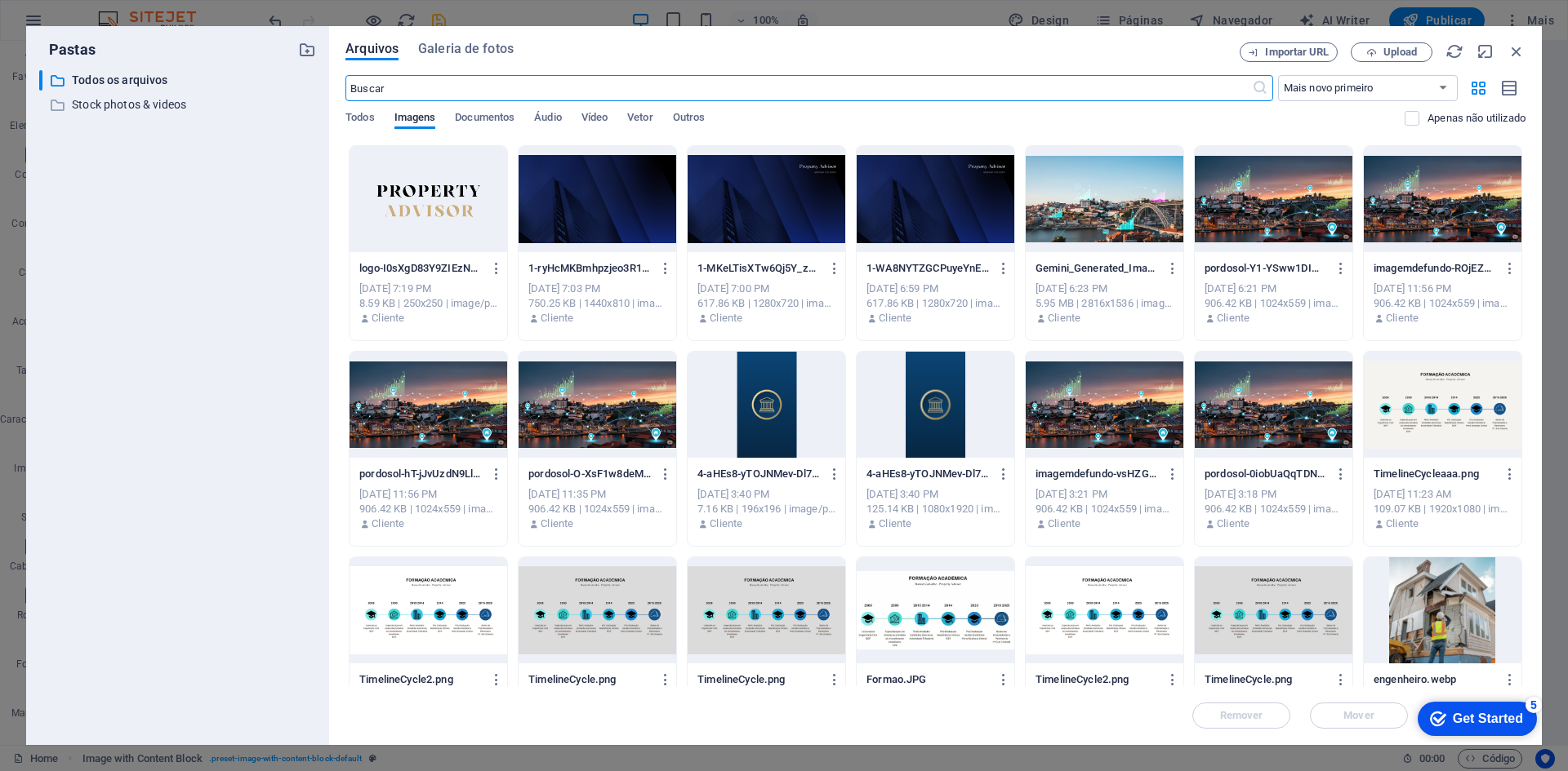
click at [441, 612] on div at bounding box center [428, 610] width 158 height 106
click at [441, 612] on div "1" at bounding box center [428, 610] width 158 height 106
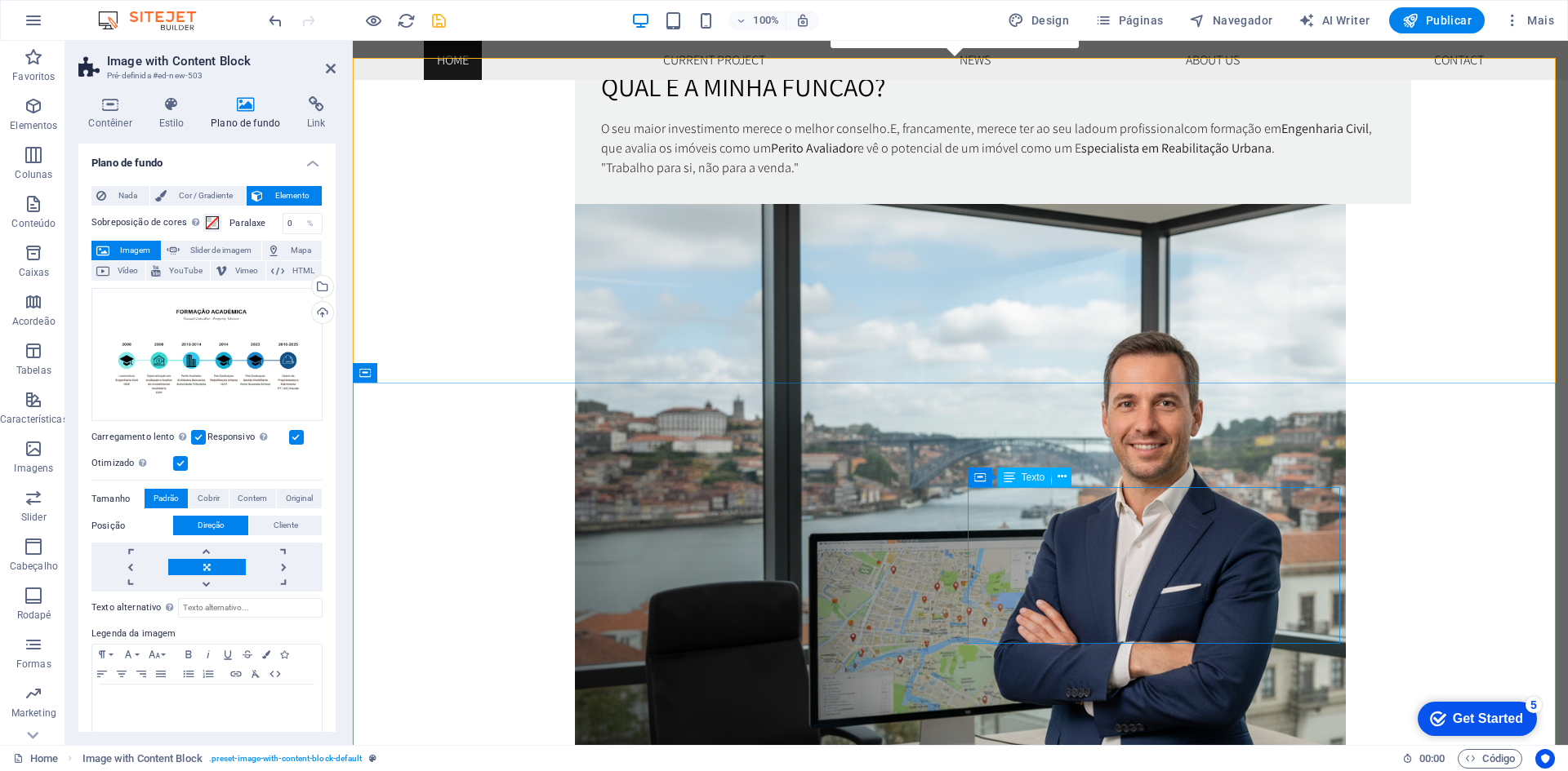
scroll to position [1224, 0]
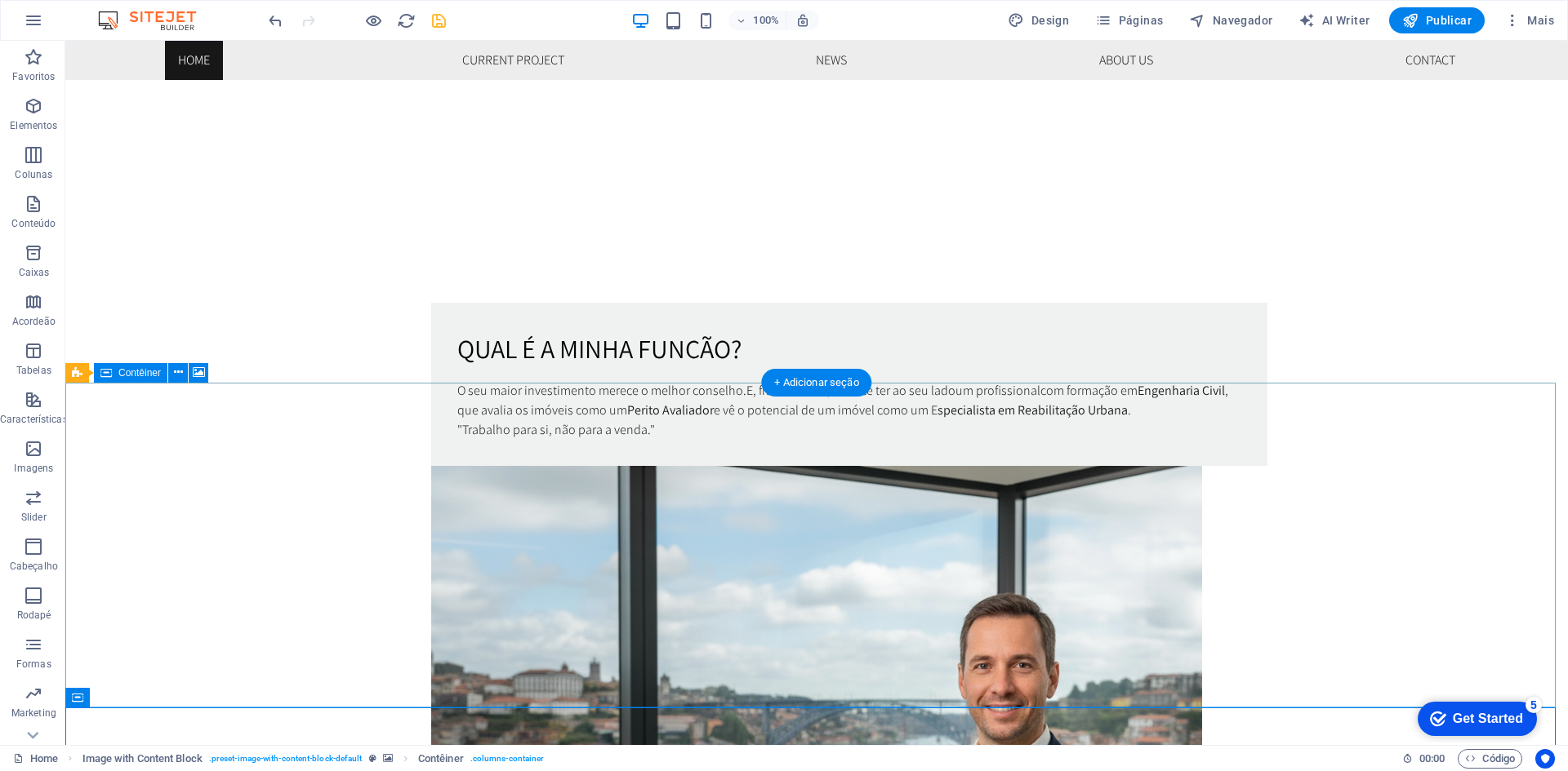
scroll to position [979, 0]
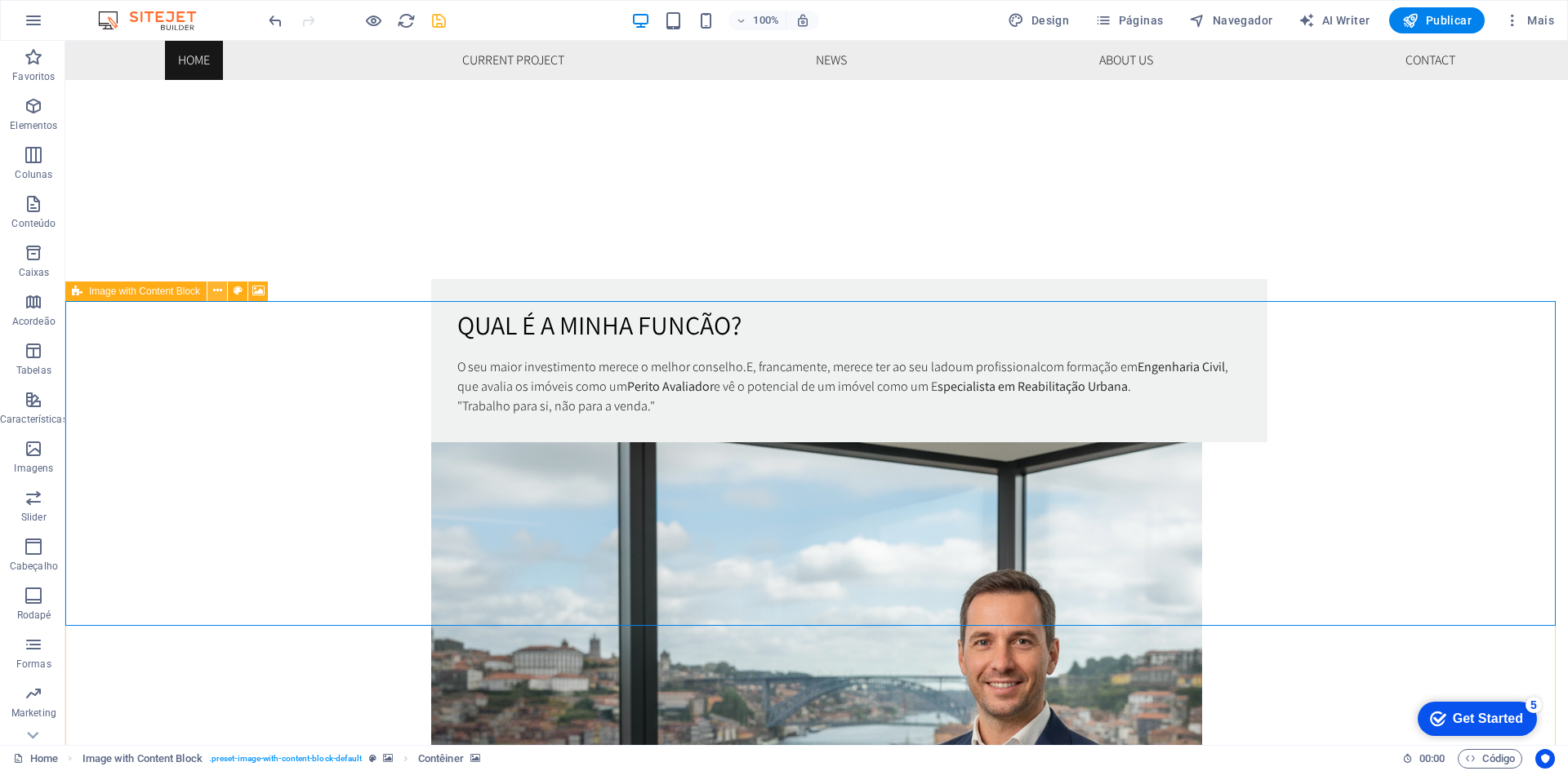
click at [218, 291] on icon at bounding box center [217, 291] width 9 height 17
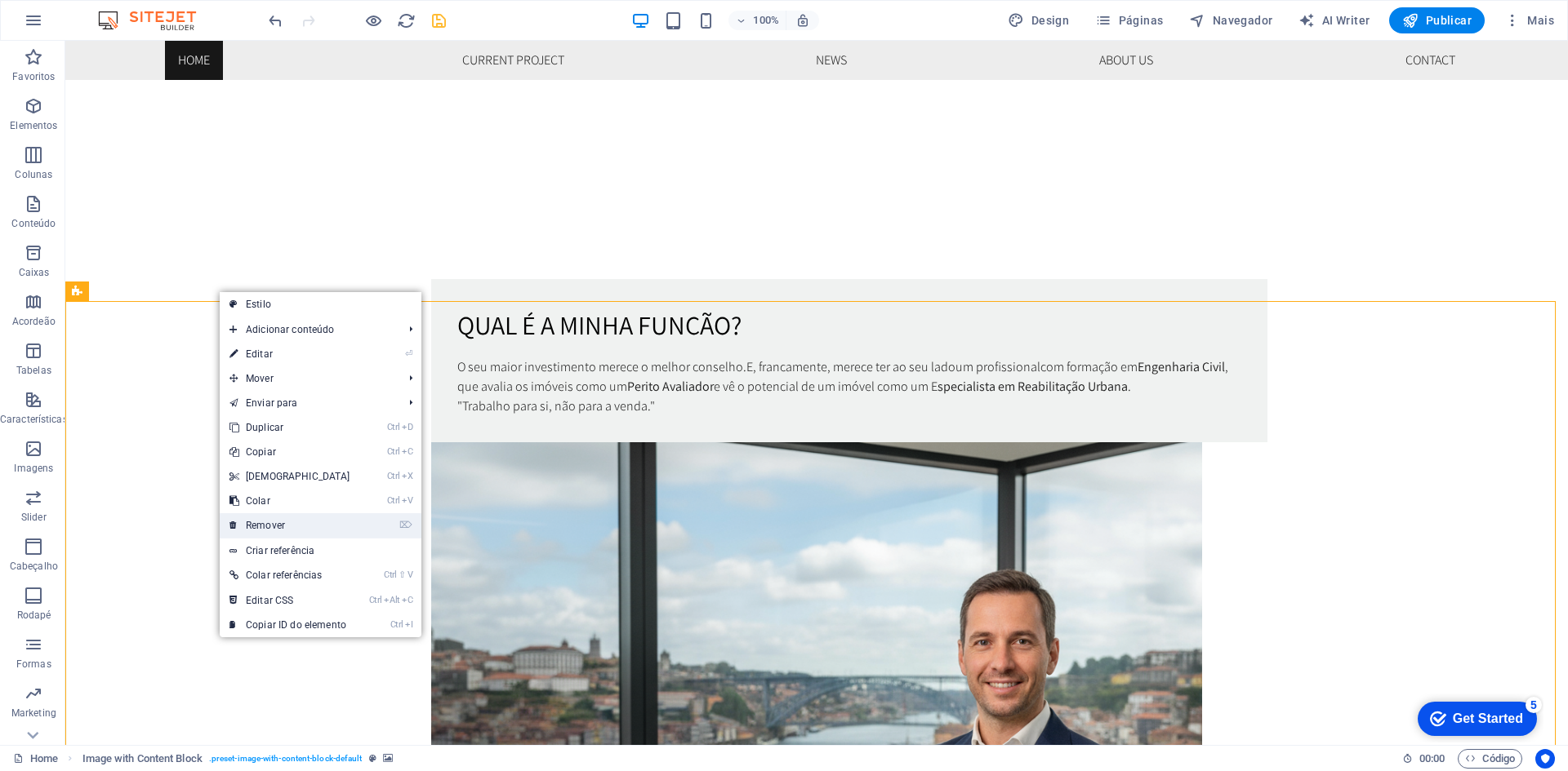
click at [309, 522] on link "⌦ Remover" at bounding box center [290, 526] width 141 height 25
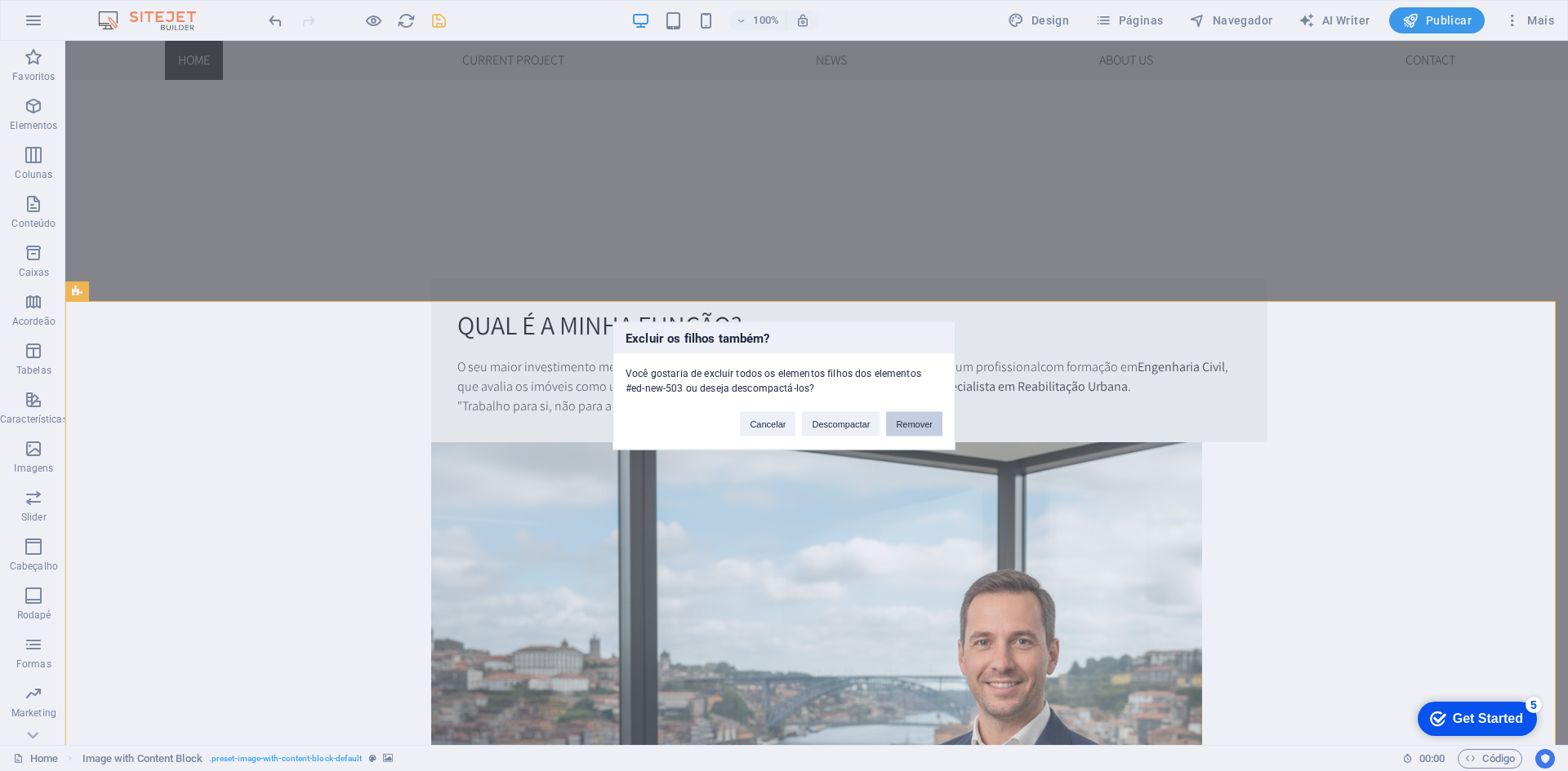
click at [908, 424] on button "Remover" at bounding box center [914, 424] width 56 height 25
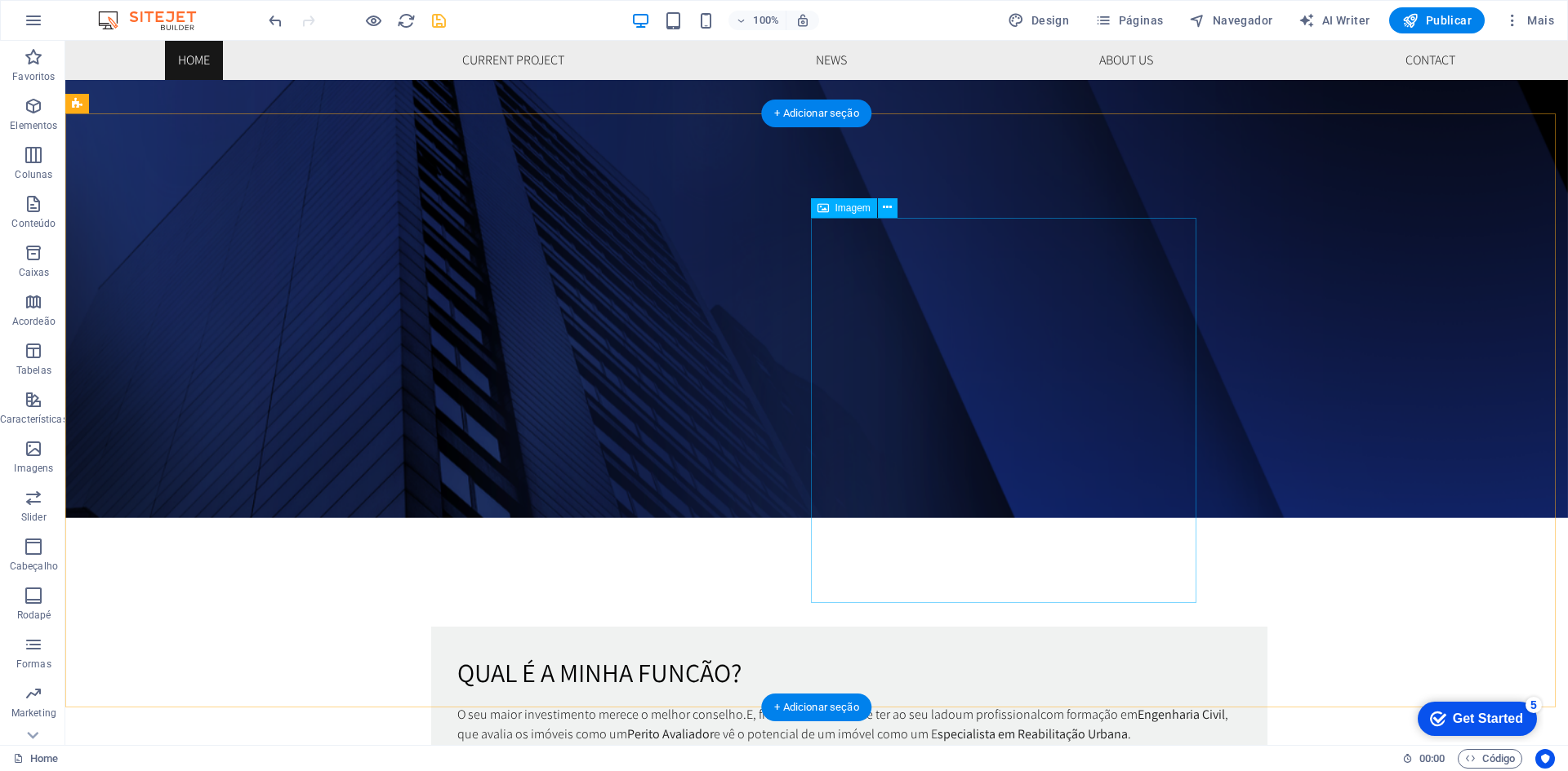
scroll to position [653, 0]
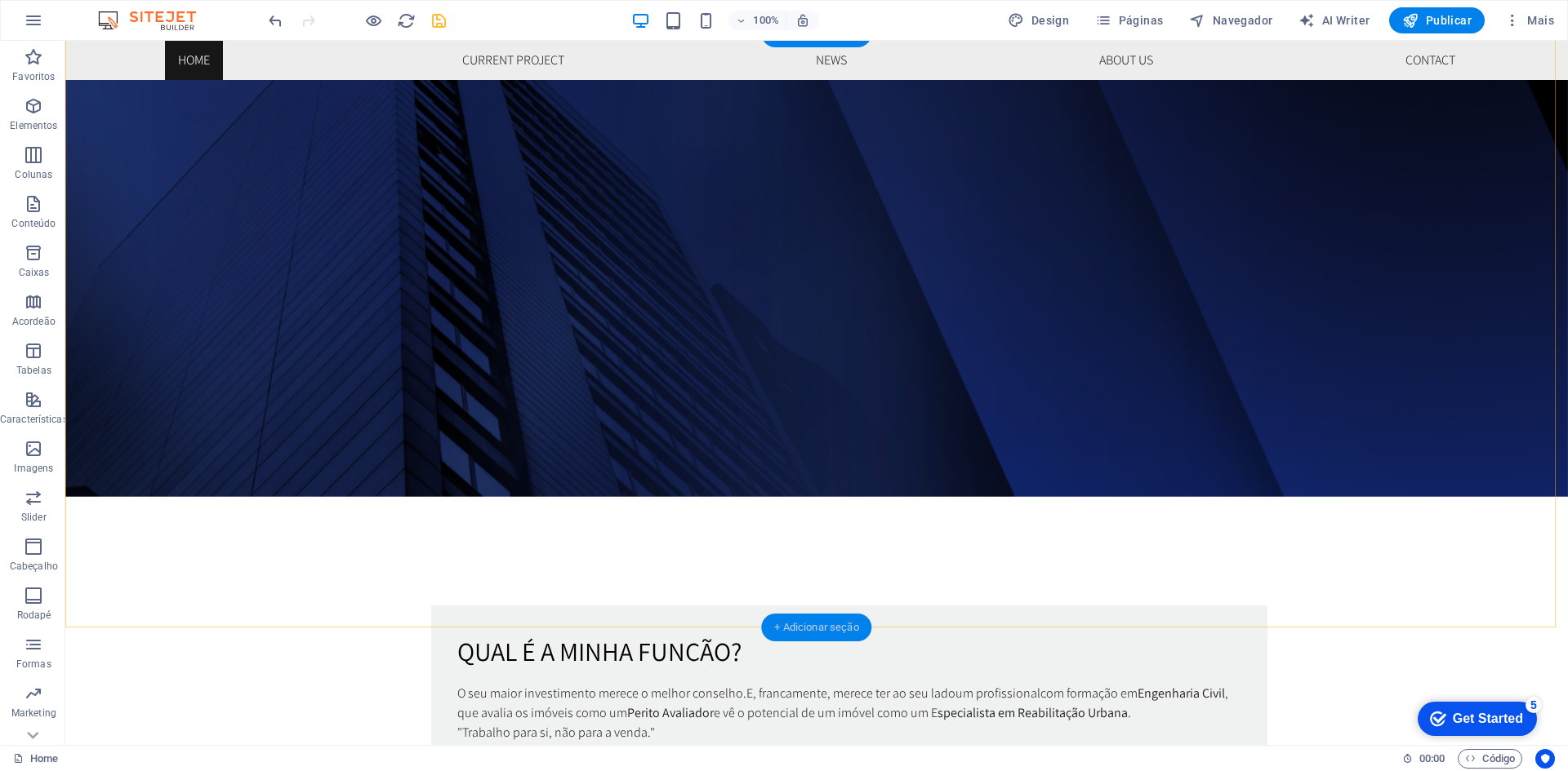
click at [827, 631] on div "+ Adicionar seção" at bounding box center [816, 627] width 110 height 28
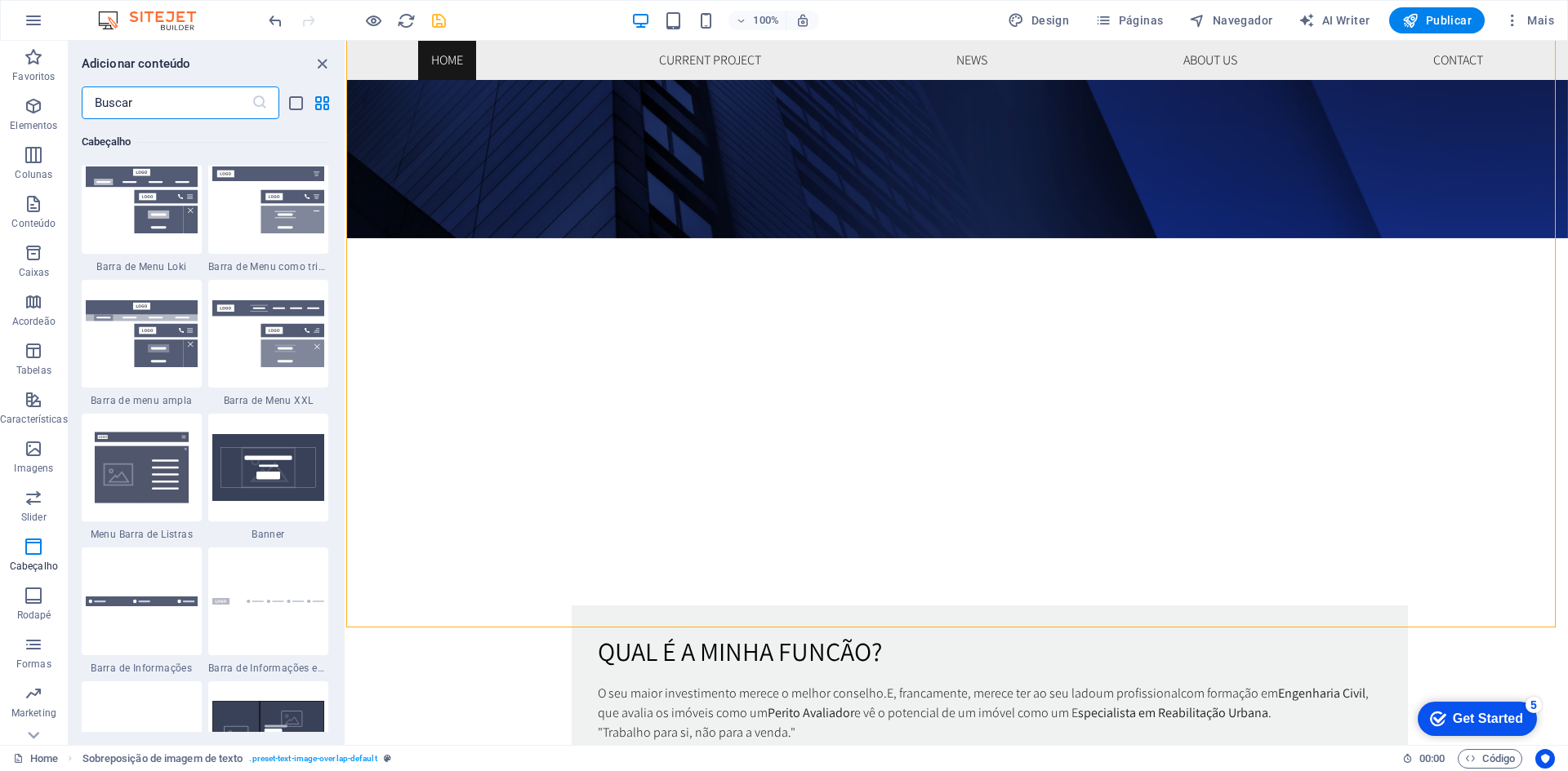
scroll to position [10121, 0]
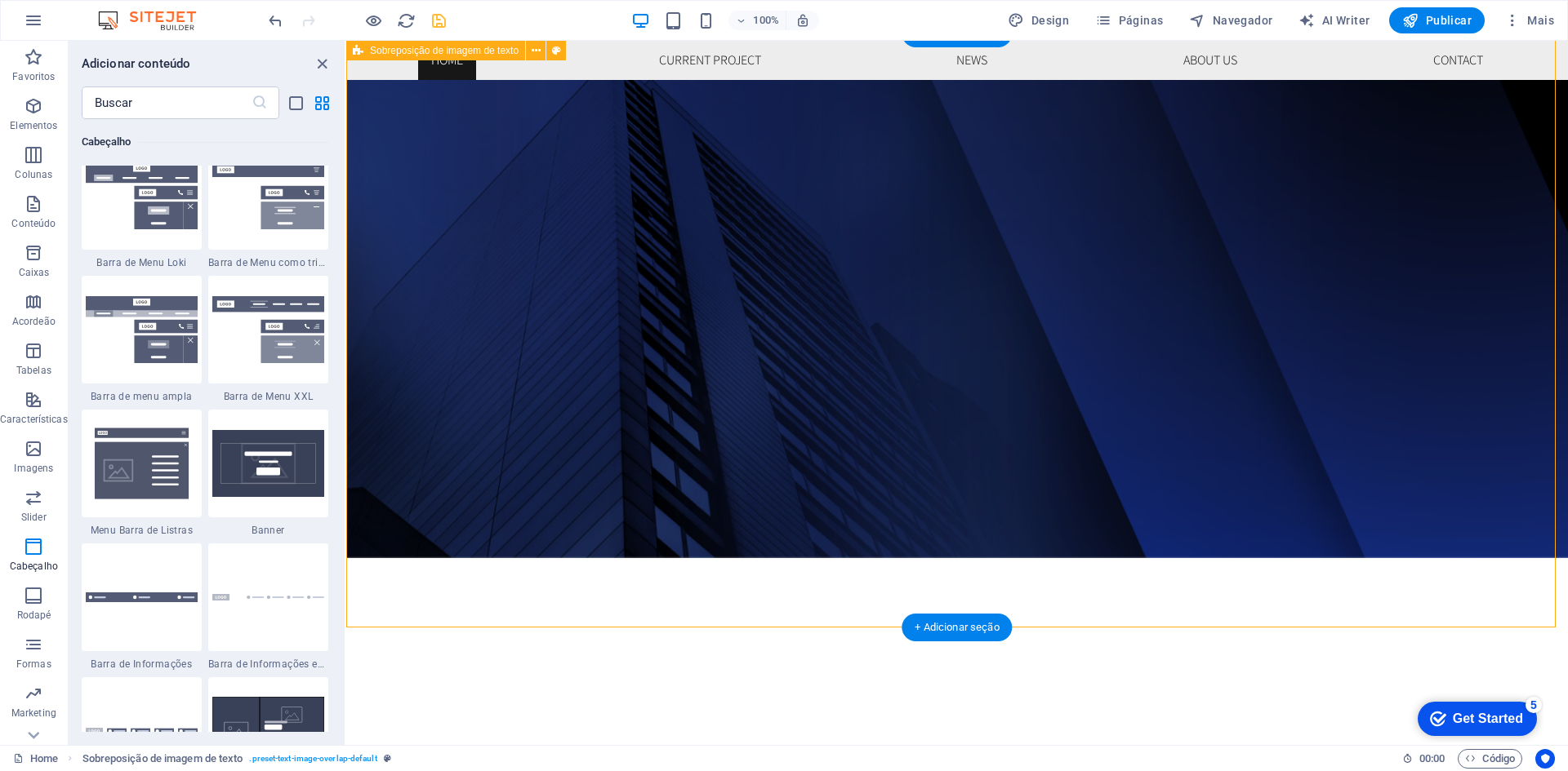
scroll to position [408, 0]
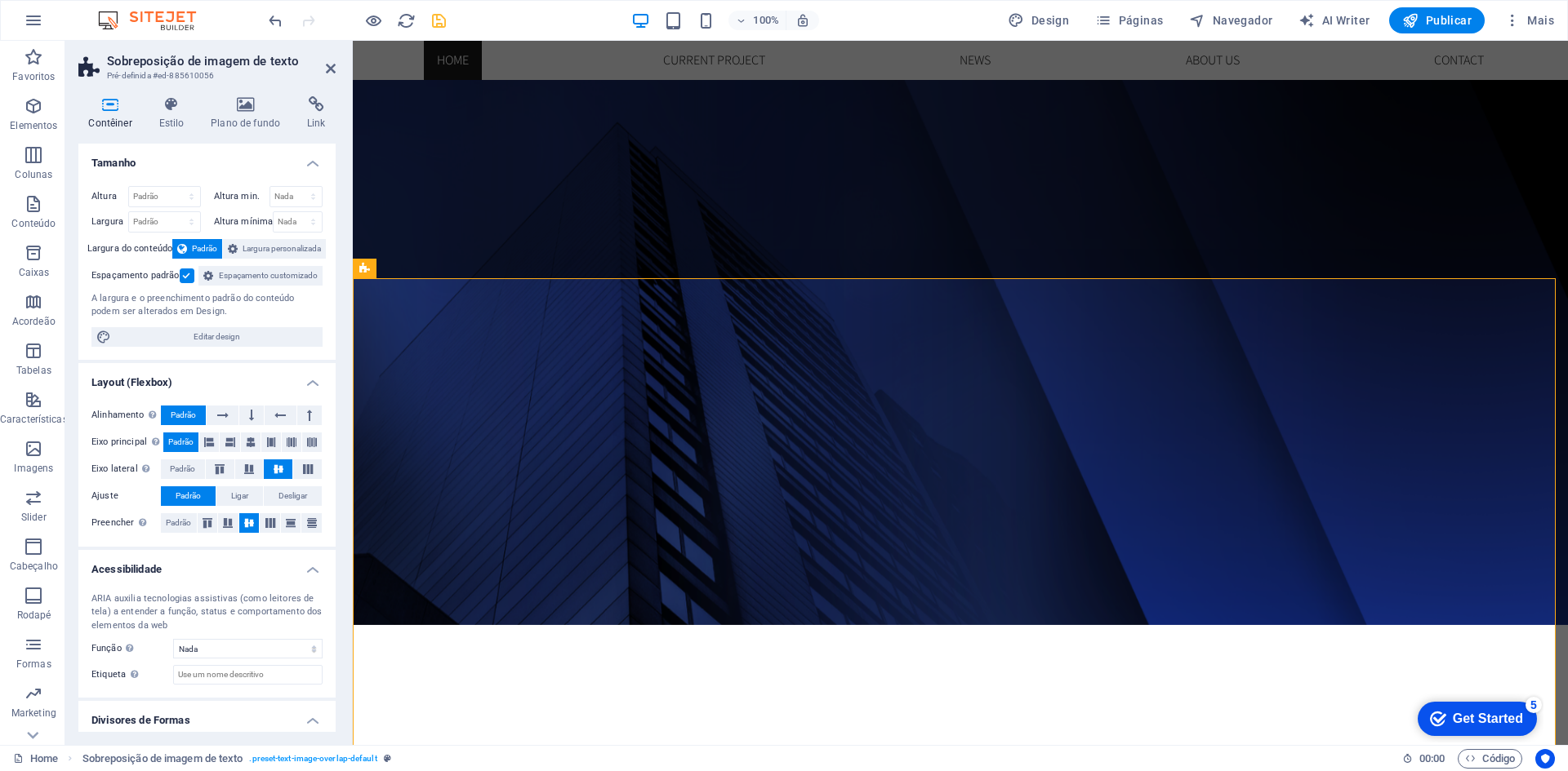
click at [324, 64] on h2 "Sobreposição de imagem de texto" at bounding box center [221, 61] width 228 height 14
click at [329, 64] on icon at bounding box center [331, 68] width 10 height 13
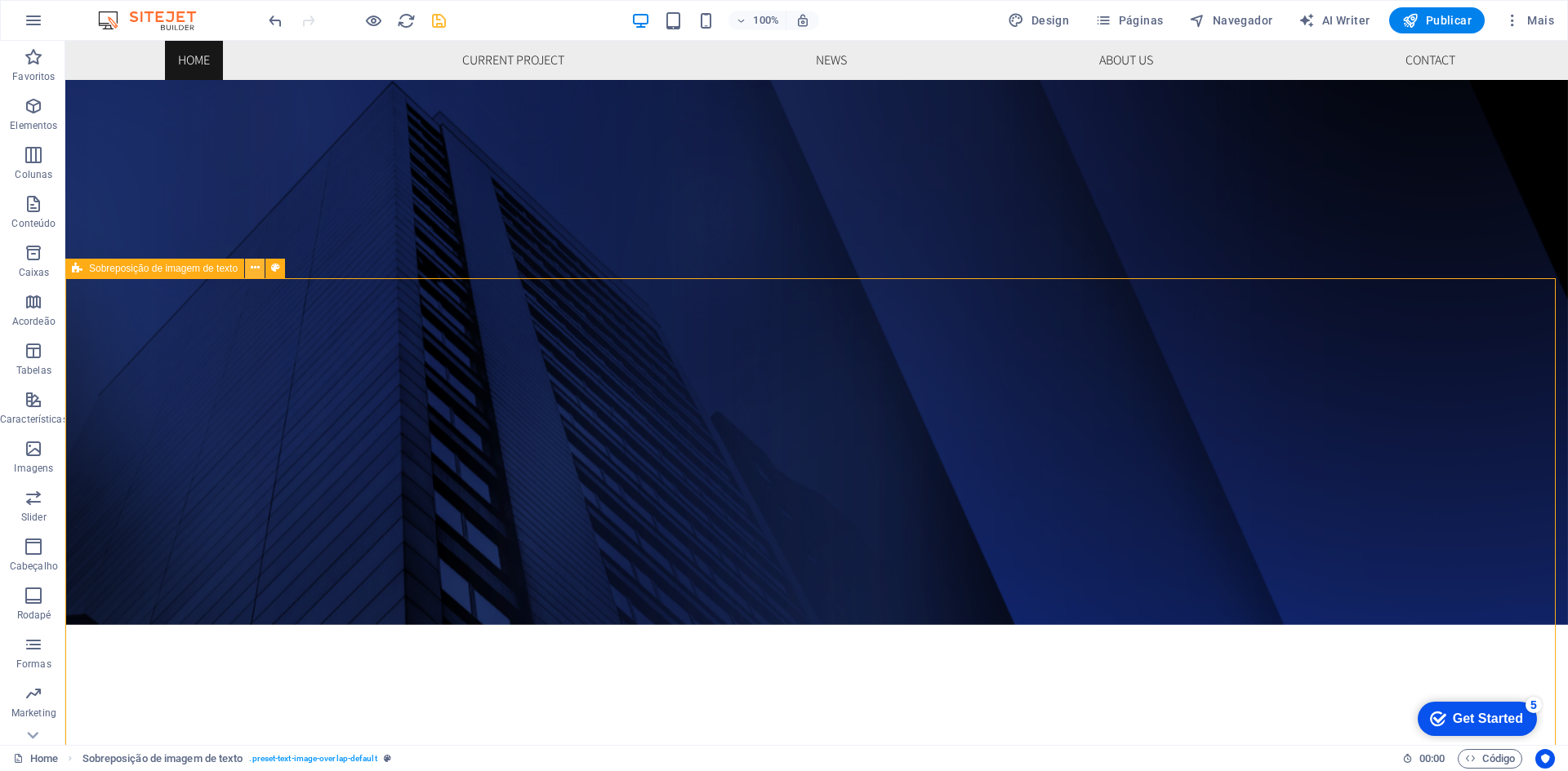
click at [256, 261] on icon at bounding box center [255, 268] width 9 height 17
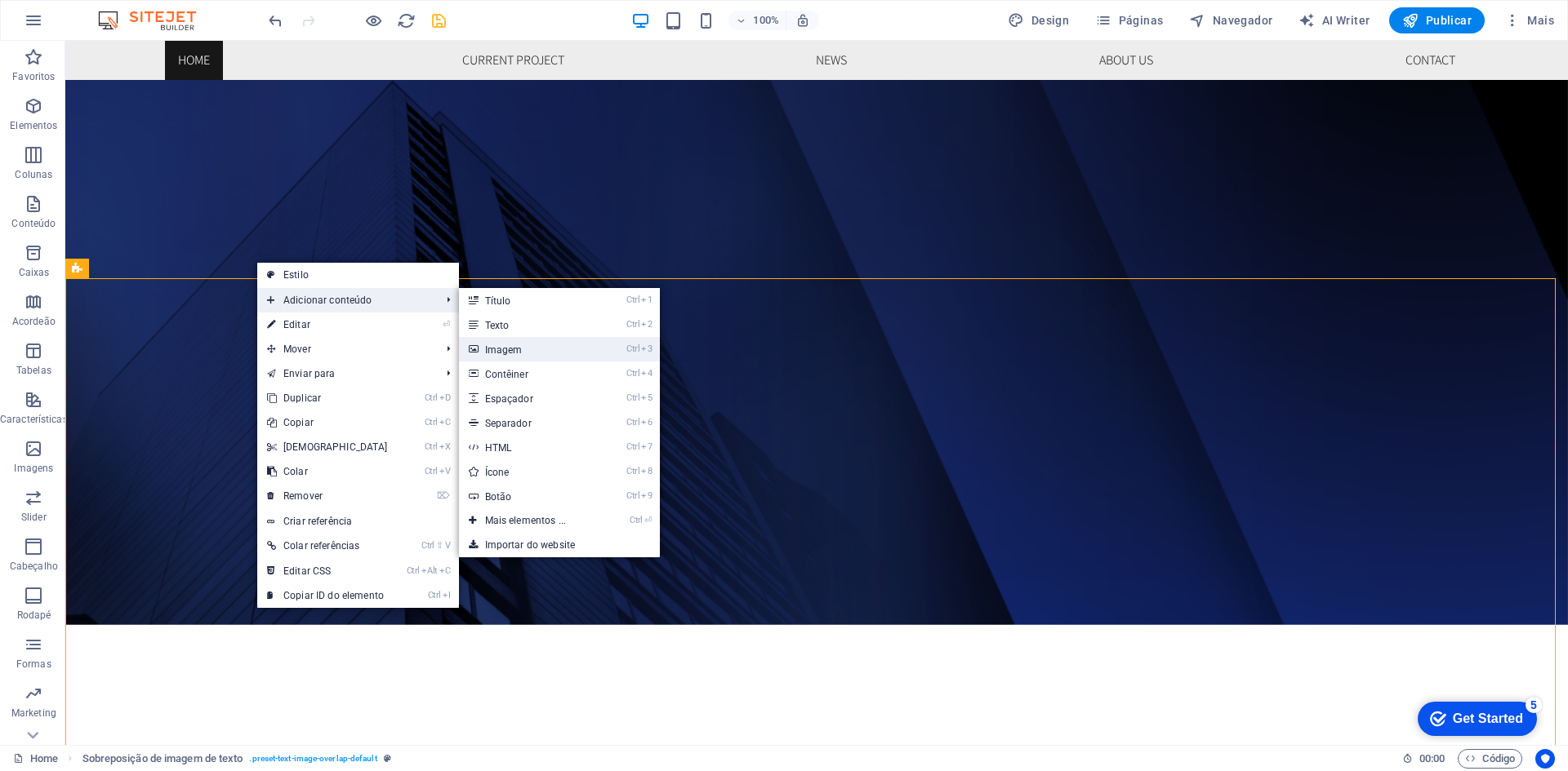
click at [523, 347] on link "Ctrl 3 Imagem" at bounding box center [530, 350] width 141 height 25
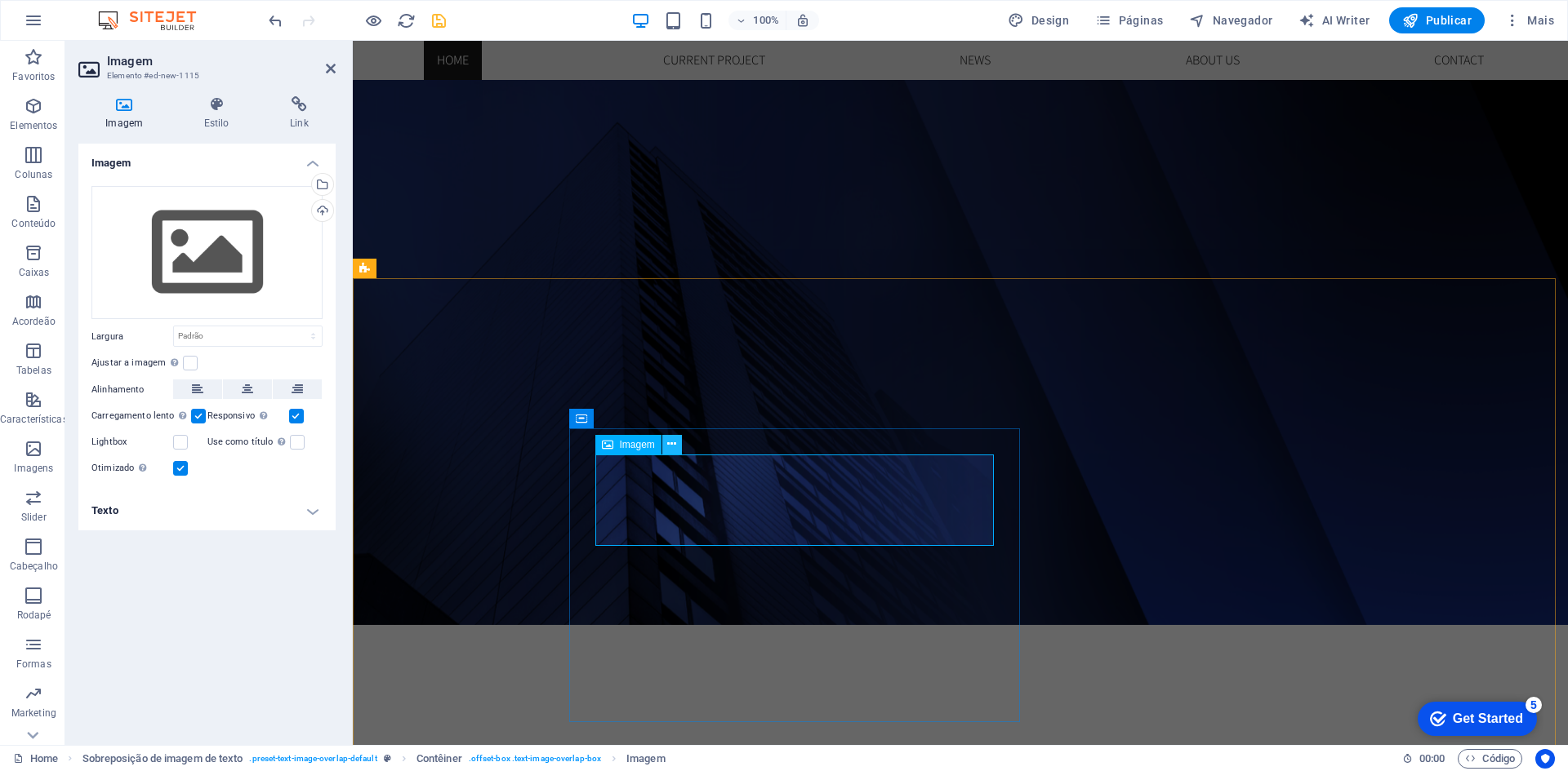
click at [667, 446] on button at bounding box center [671, 445] width 20 height 20
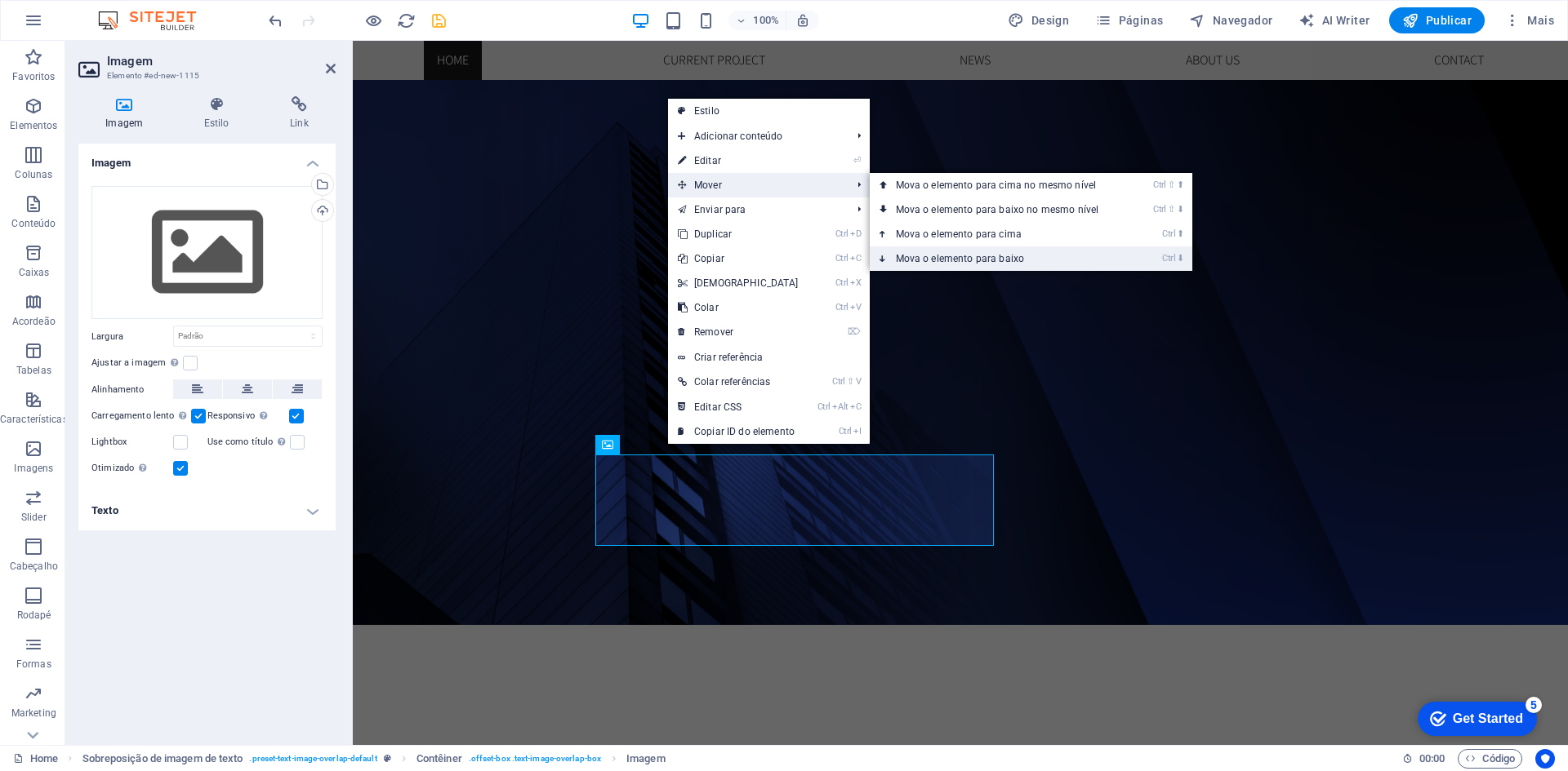
click at [1009, 257] on link "Ctrl ⬇ Mova o elemento para baixo" at bounding box center [1000, 259] width 262 height 25
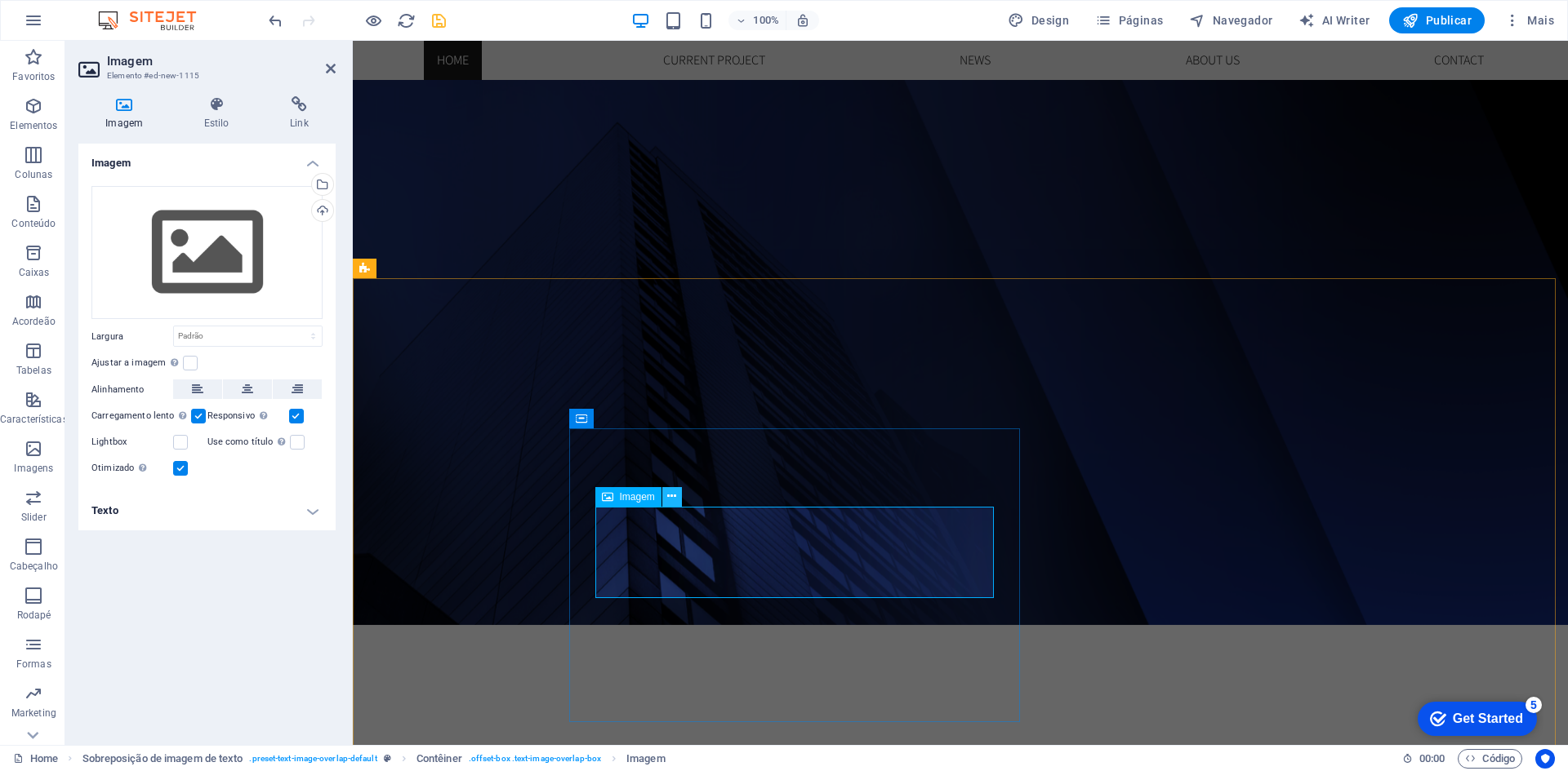
click at [673, 499] on icon at bounding box center [670, 496] width 9 height 17
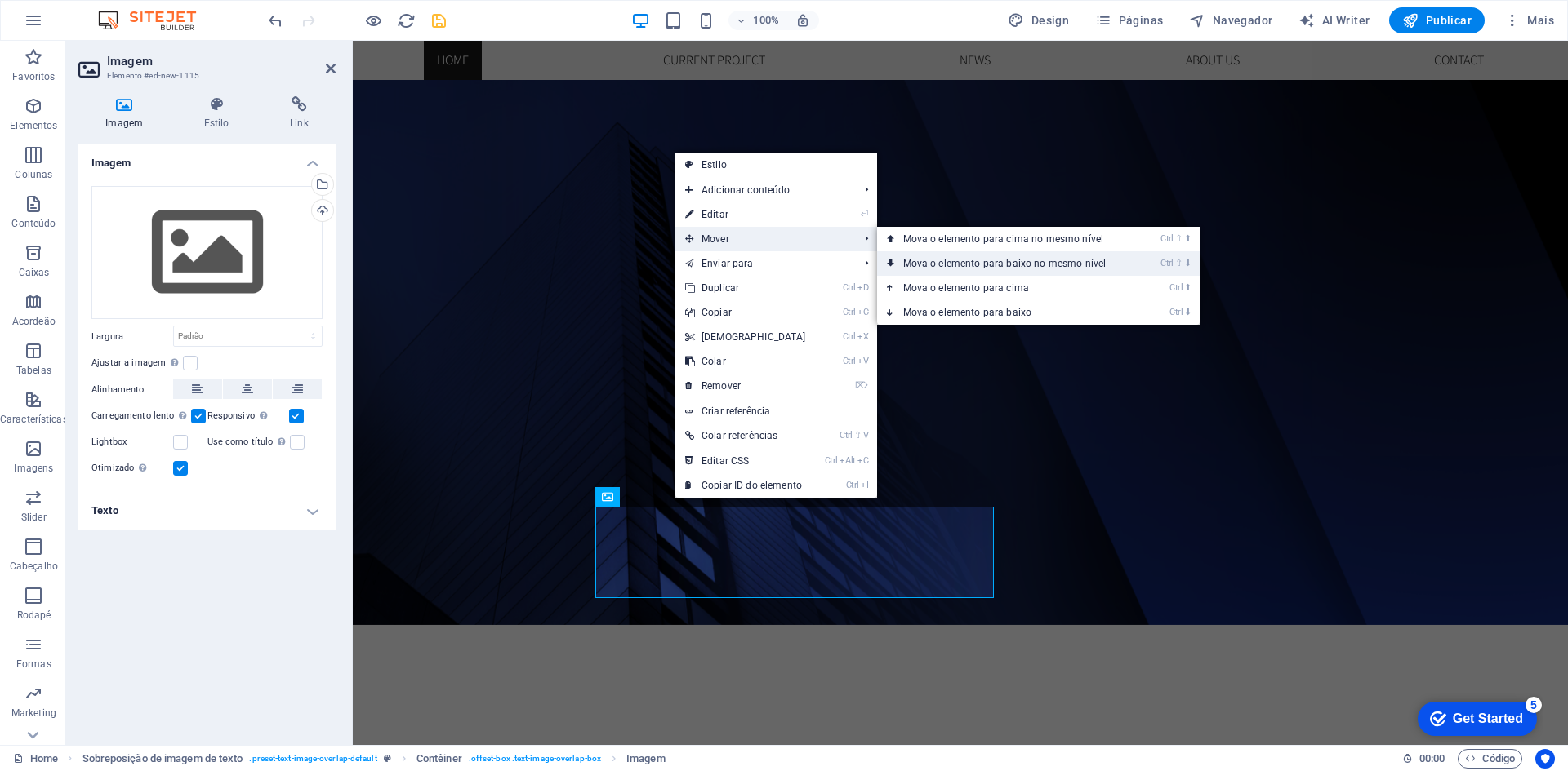
click at [996, 265] on link "Ctrl ⇧ ⬇ Mova o elemento para baixo no mesmo nível" at bounding box center [1008, 263] width 262 height 25
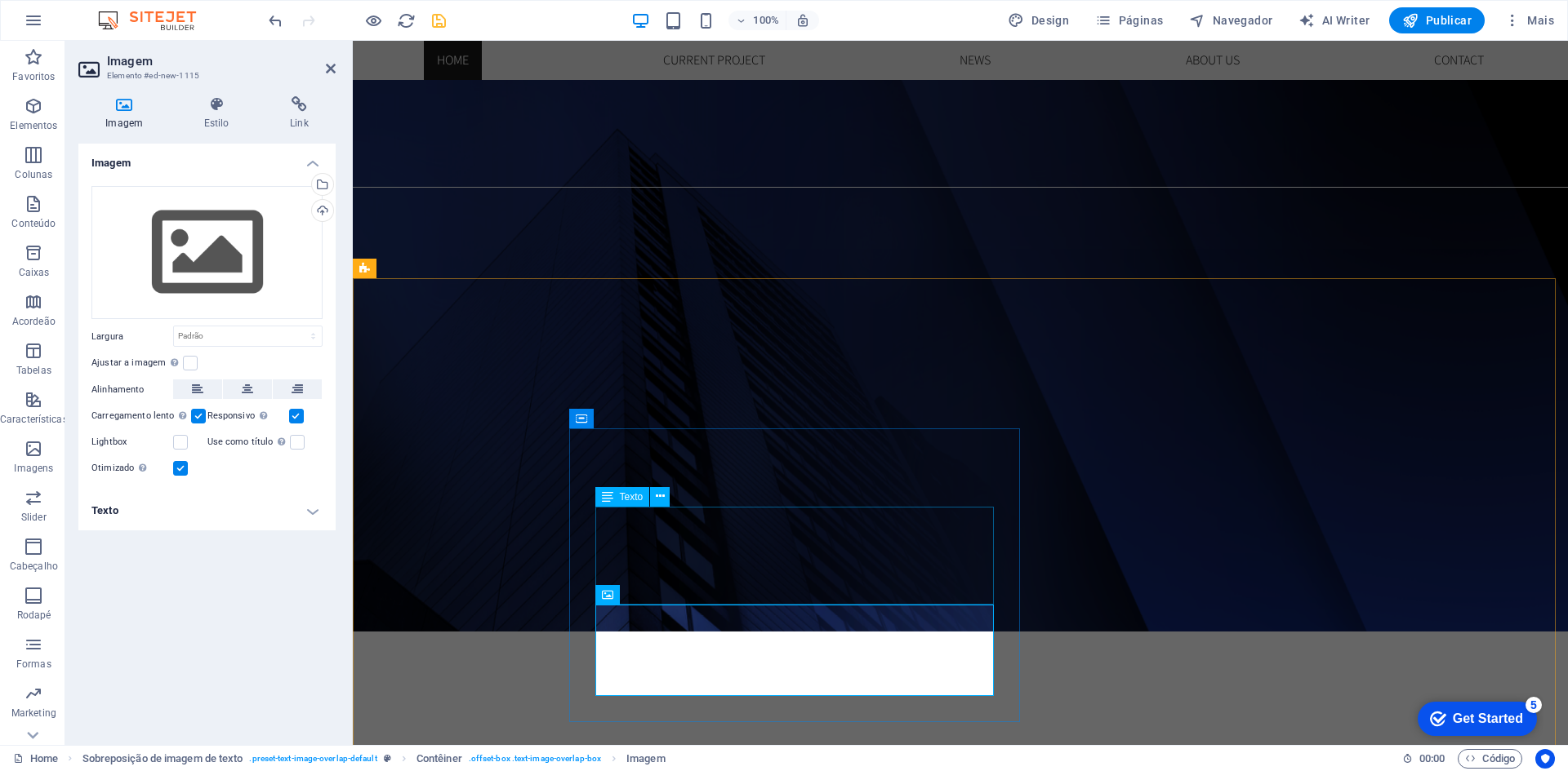
scroll to position [653, 0]
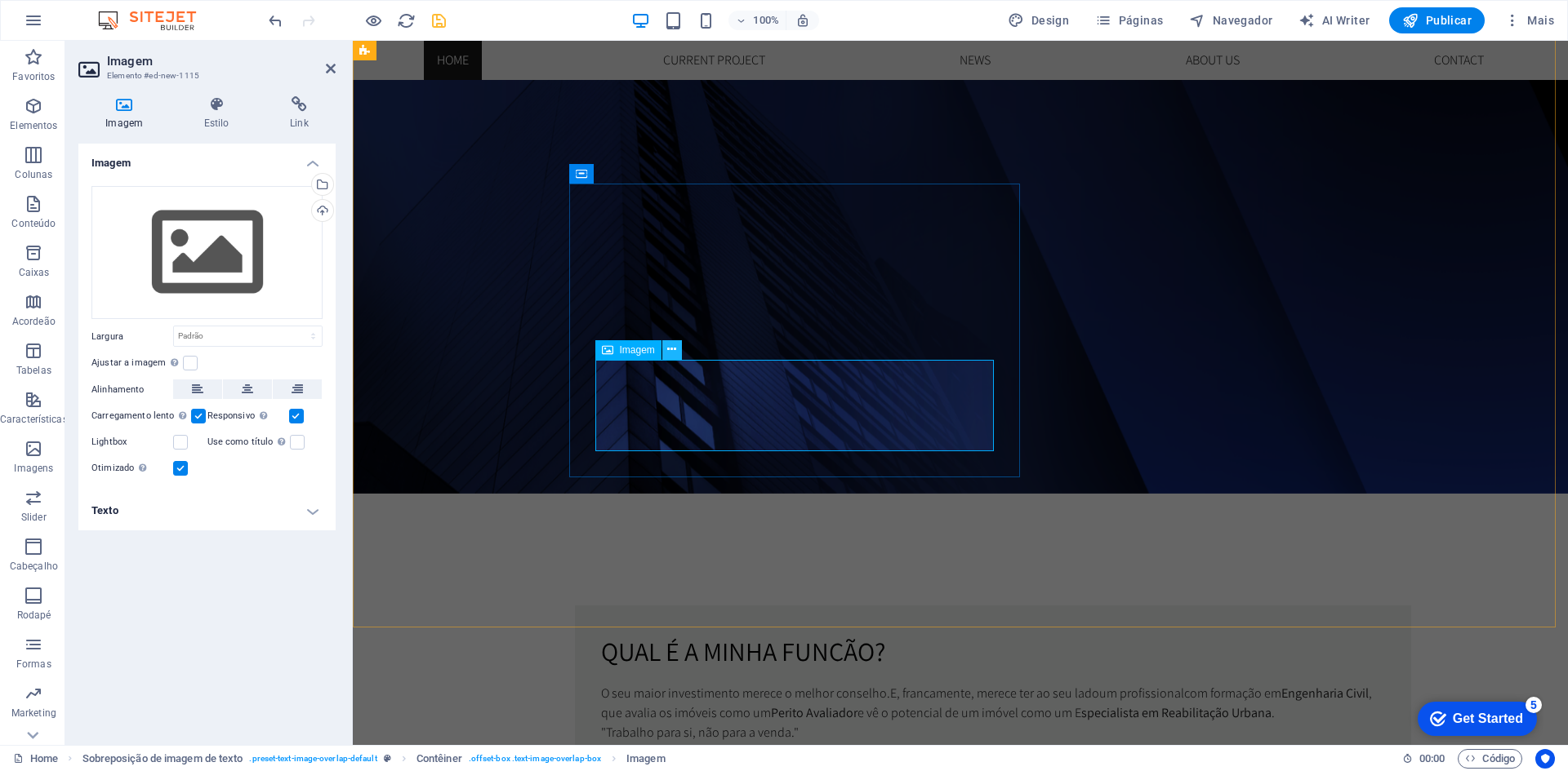
click at [667, 349] on icon at bounding box center [670, 350] width 9 height 17
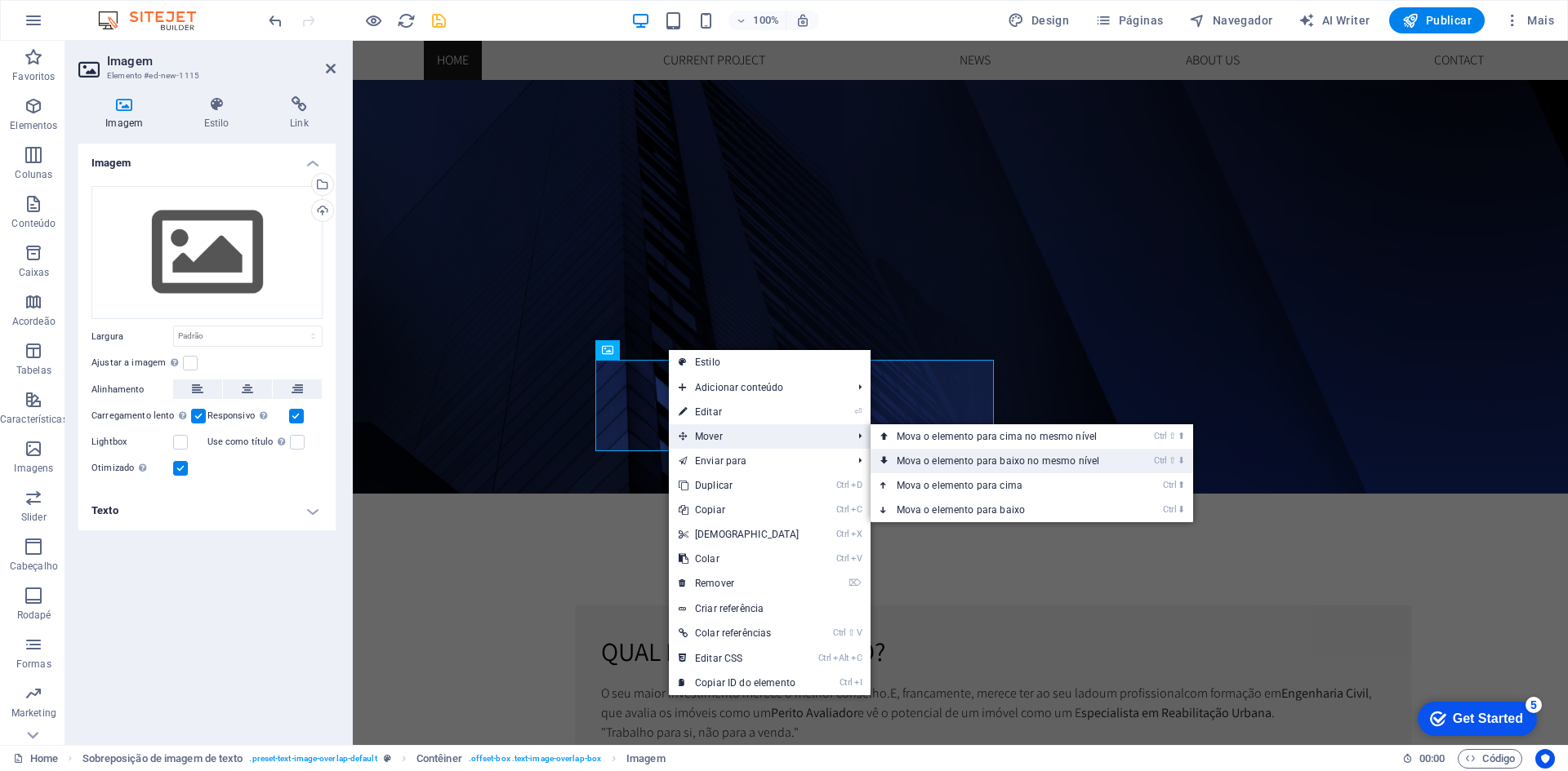
click at [1040, 451] on link "Ctrl ⇧ ⬇ Mova o elemento para baixo no mesmo nível" at bounding box center [1001, 461] width 262 height 25
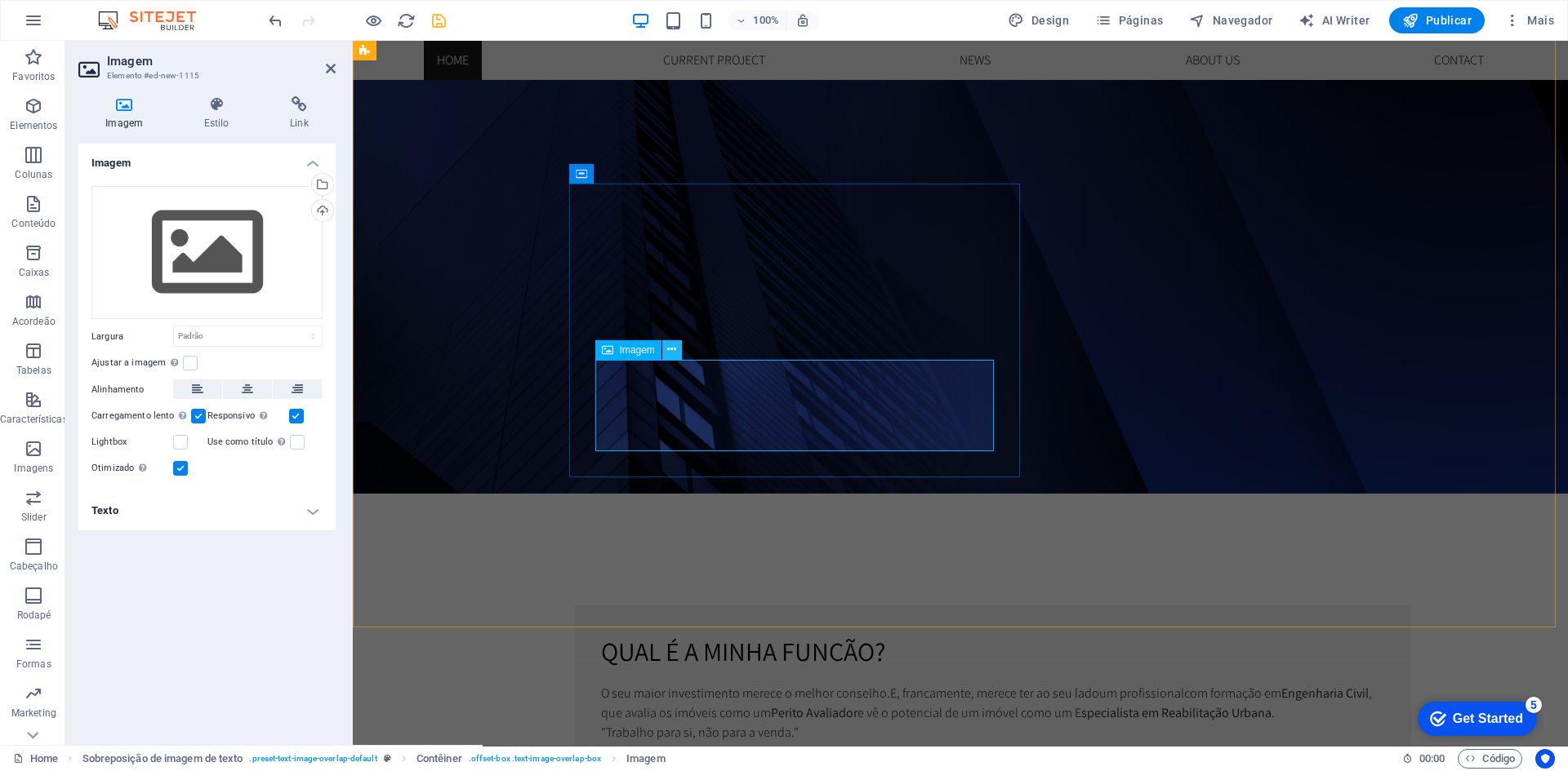
click at [678, 351] on button at bounding box center [671, 350] width 20 height 20
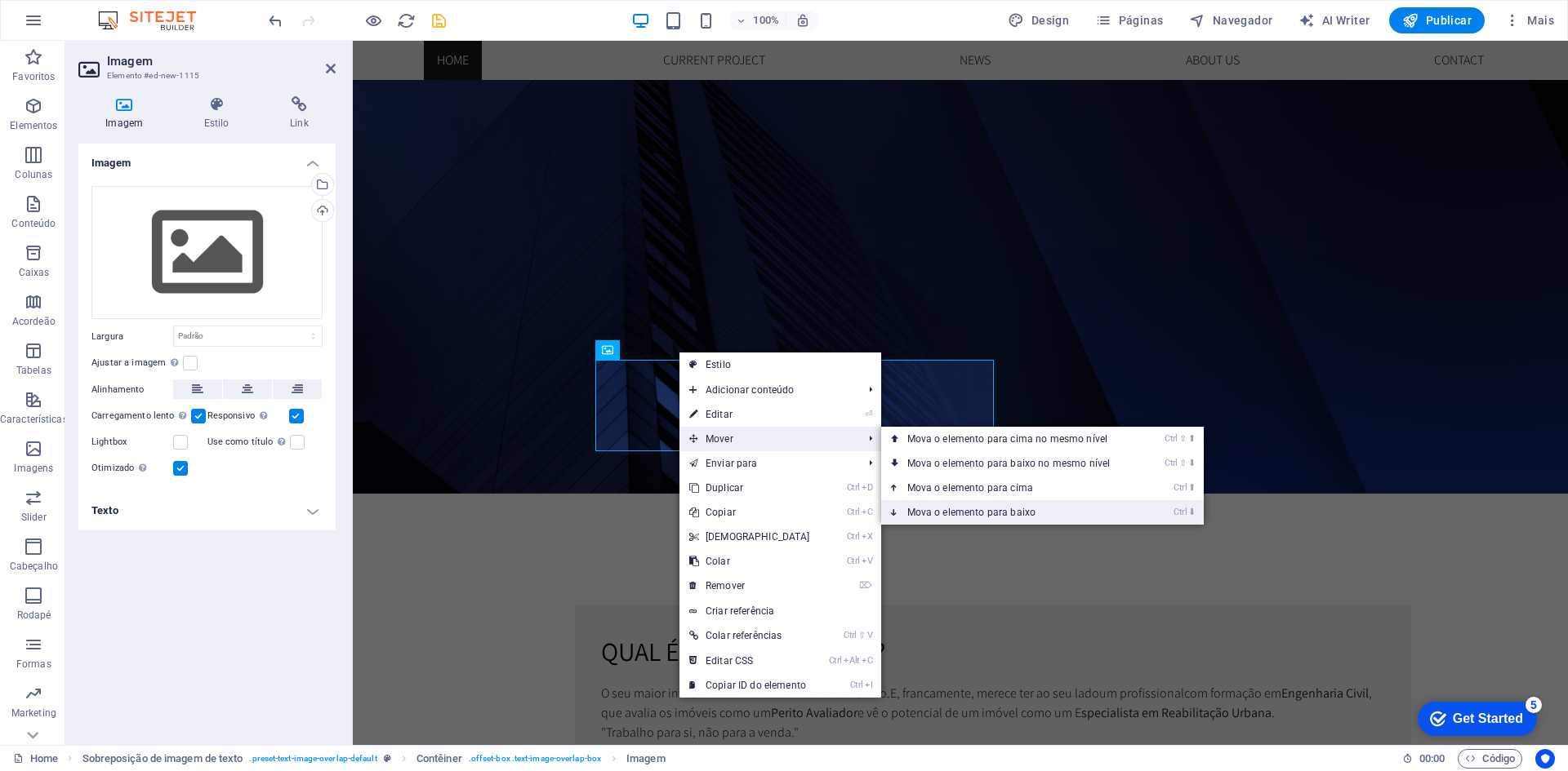
click at [985, 509] on link "Ctrl ⬇ Mova o elemento para baixo" at bounding box center [1012, 512] width 262 height 25
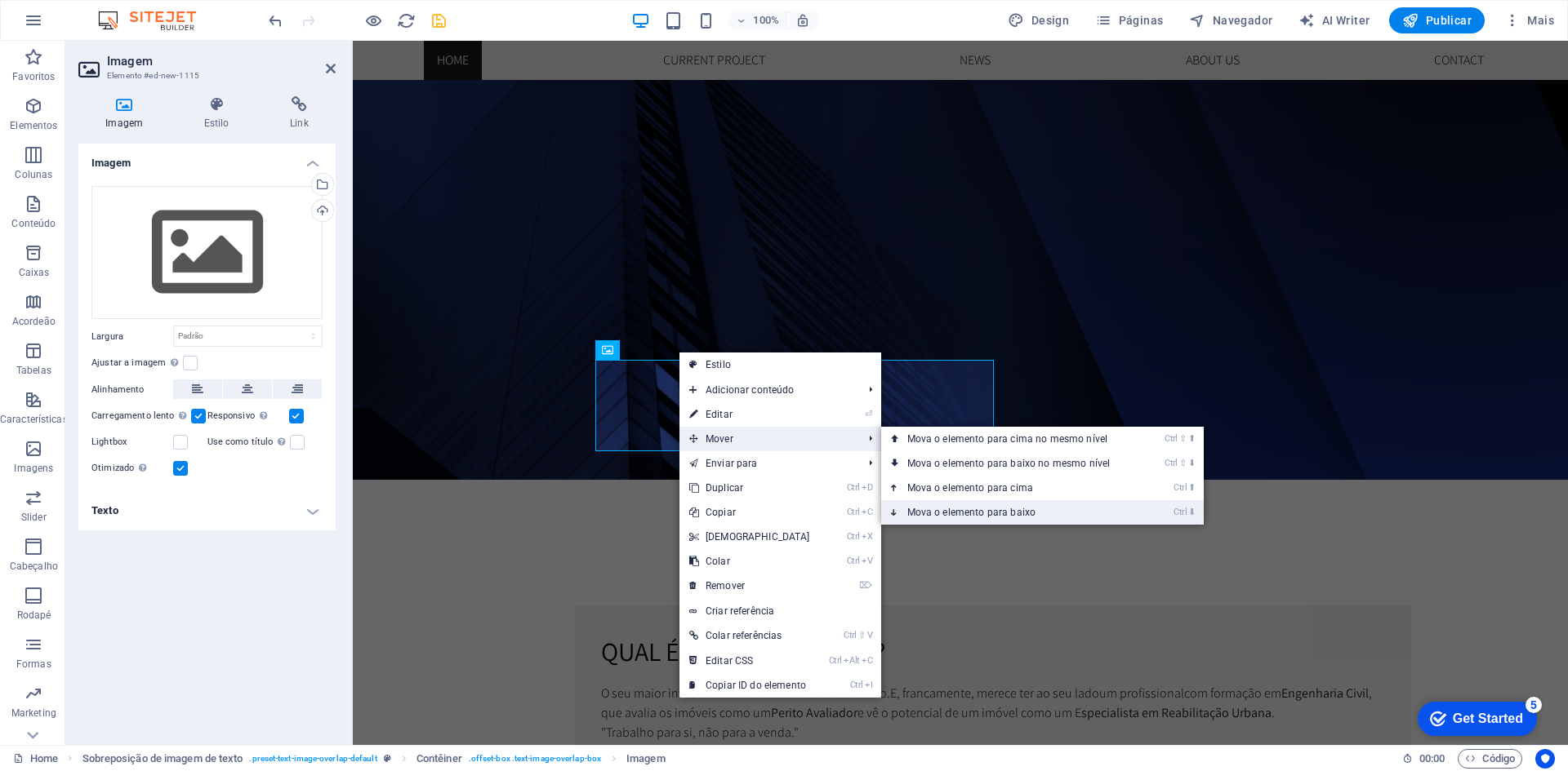
scroll to position [607, 0]
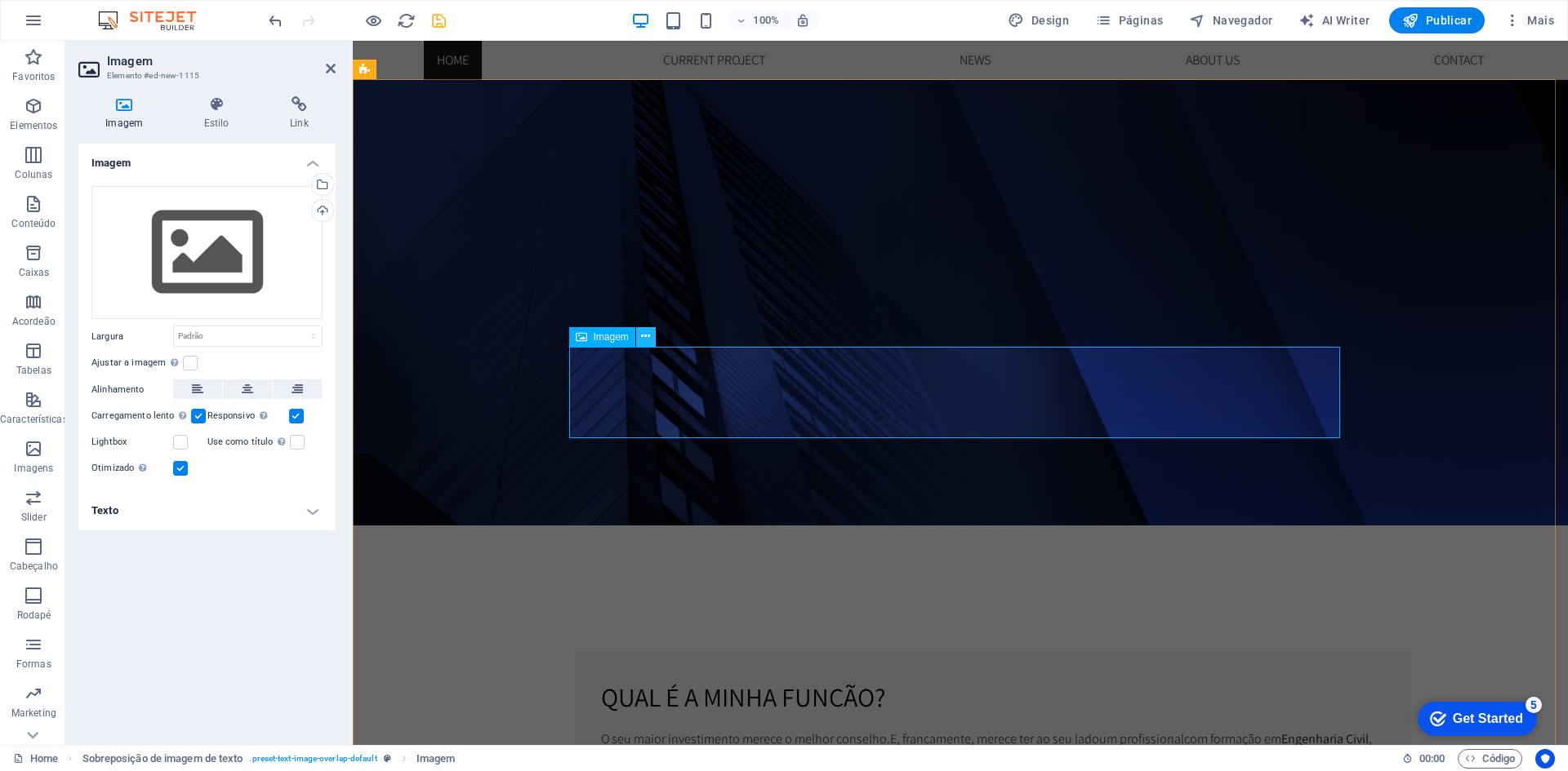
click at [644, 338] on icon at bounding box center [645, 337] width 9 height 17
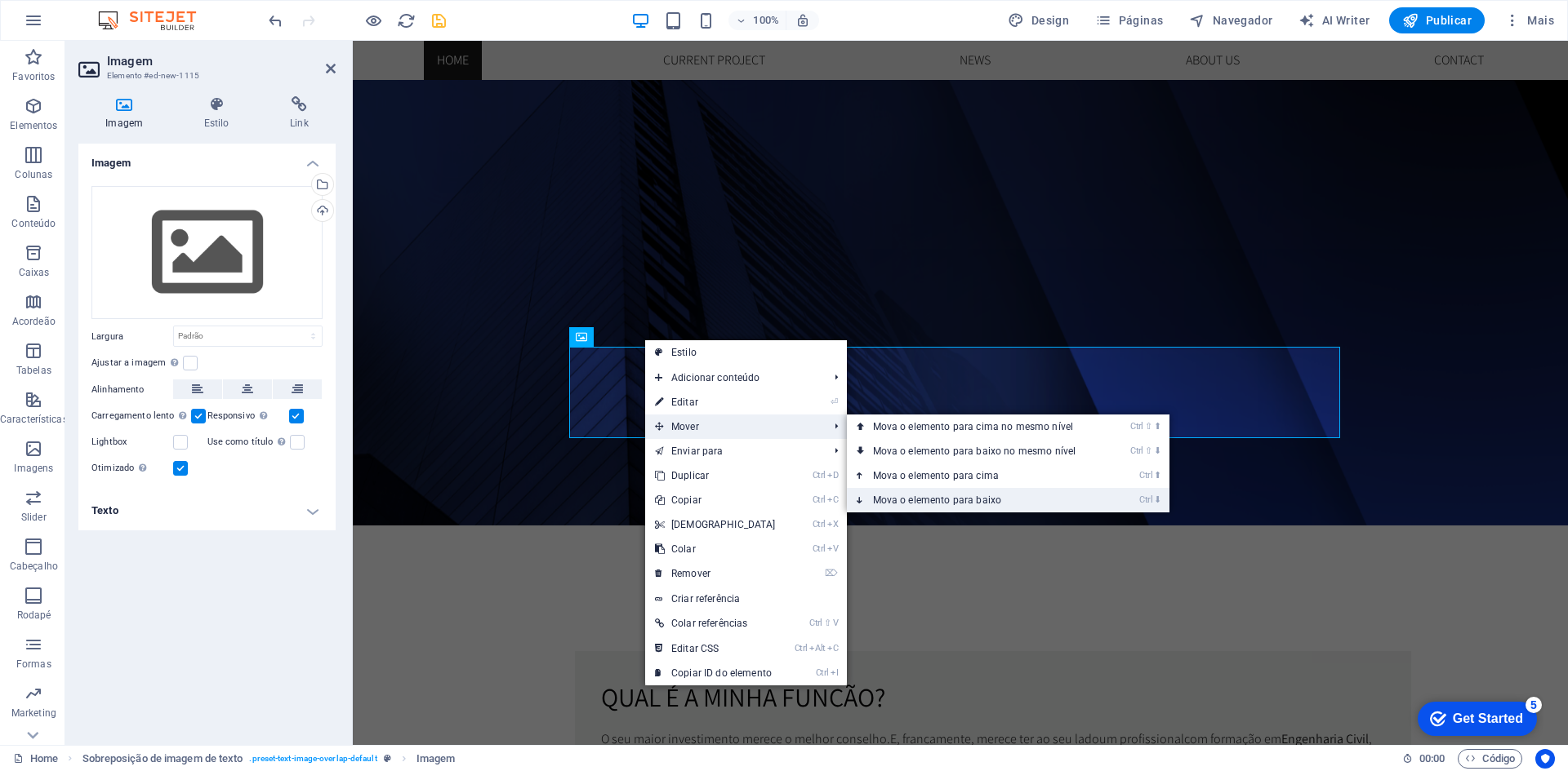
click at [992, 499] on link "Ctrl ⬇ Mova o elemento para baixo" at bounding box center [978, 500] width 262 height 25
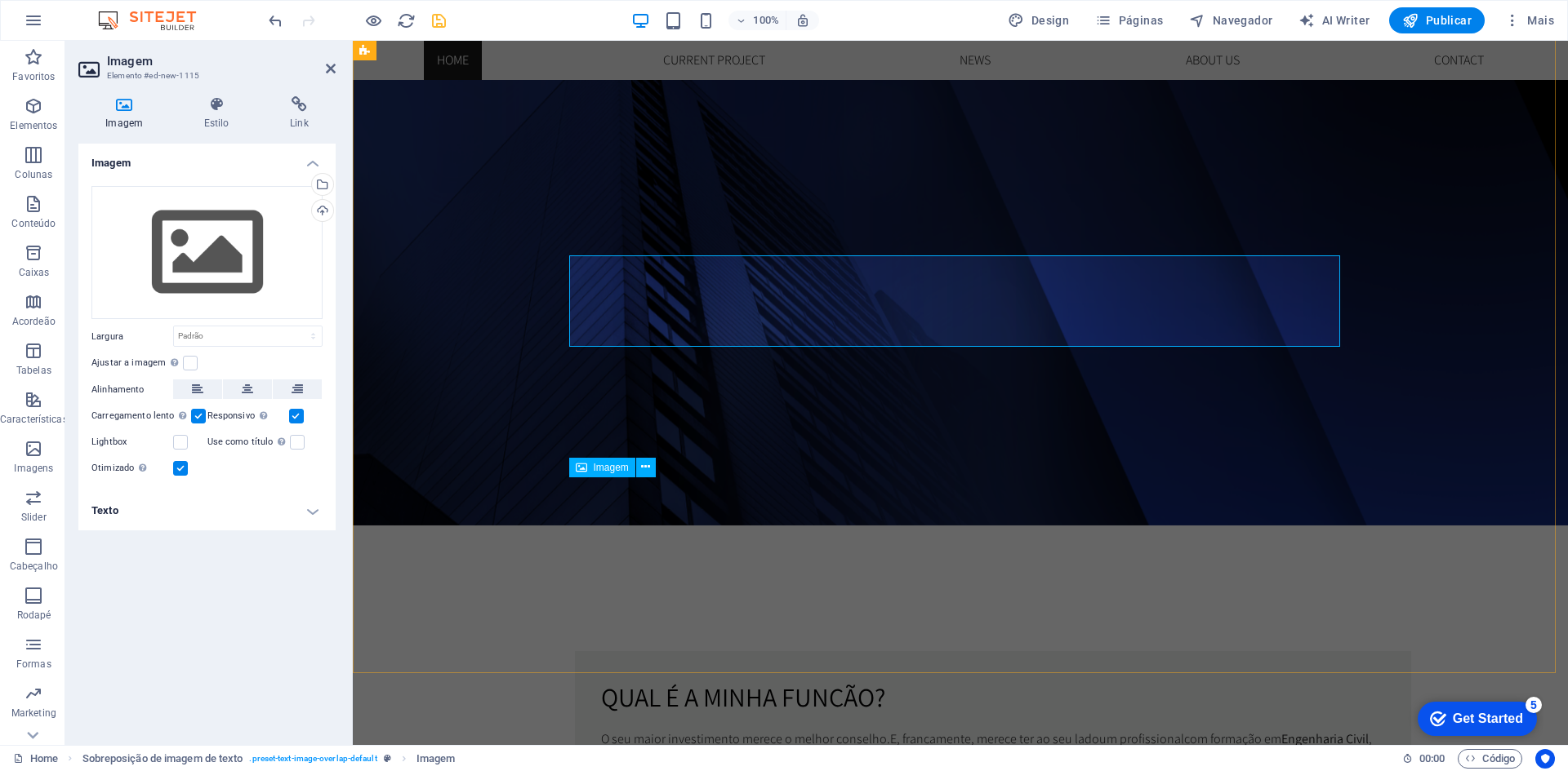
scroll to position [699, 0]
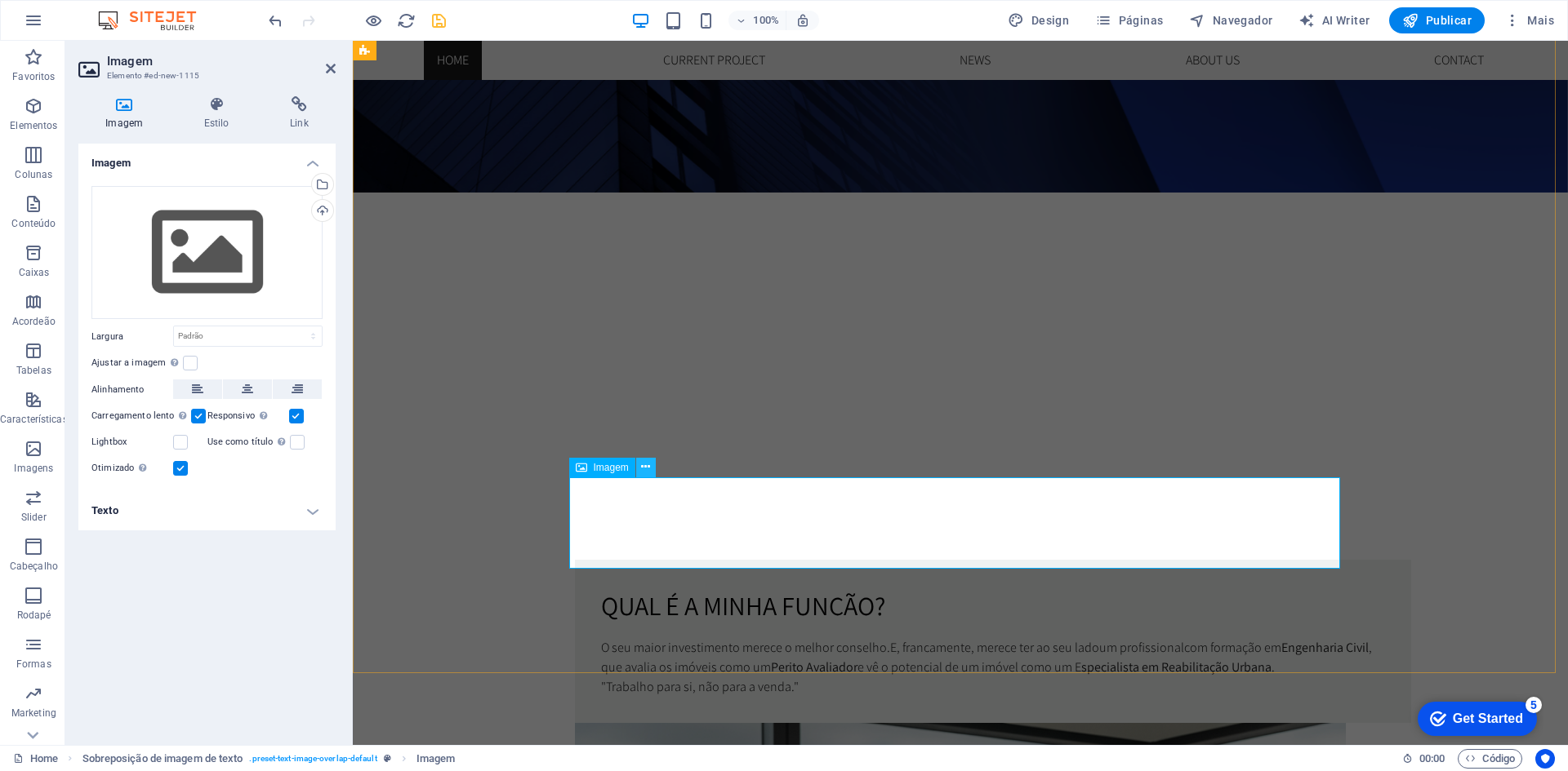
click at [642, 465] on icon at bounding box center [645, 468] width 9 height 17
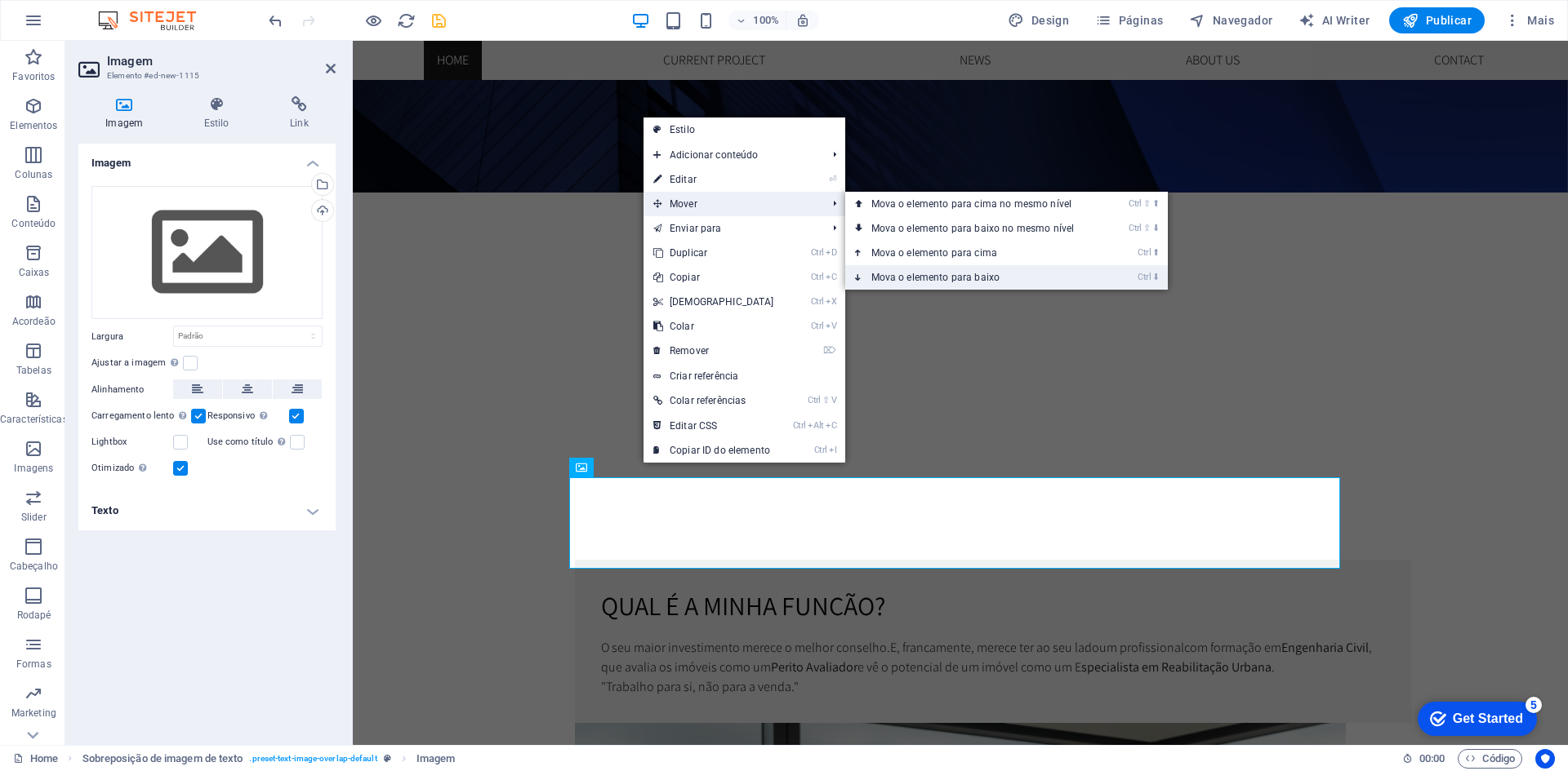
click at [992, 272] on link "Ctrl ⬇ Mova o elemento para baixo" at bounding box center [977, 278] width 262 height 25
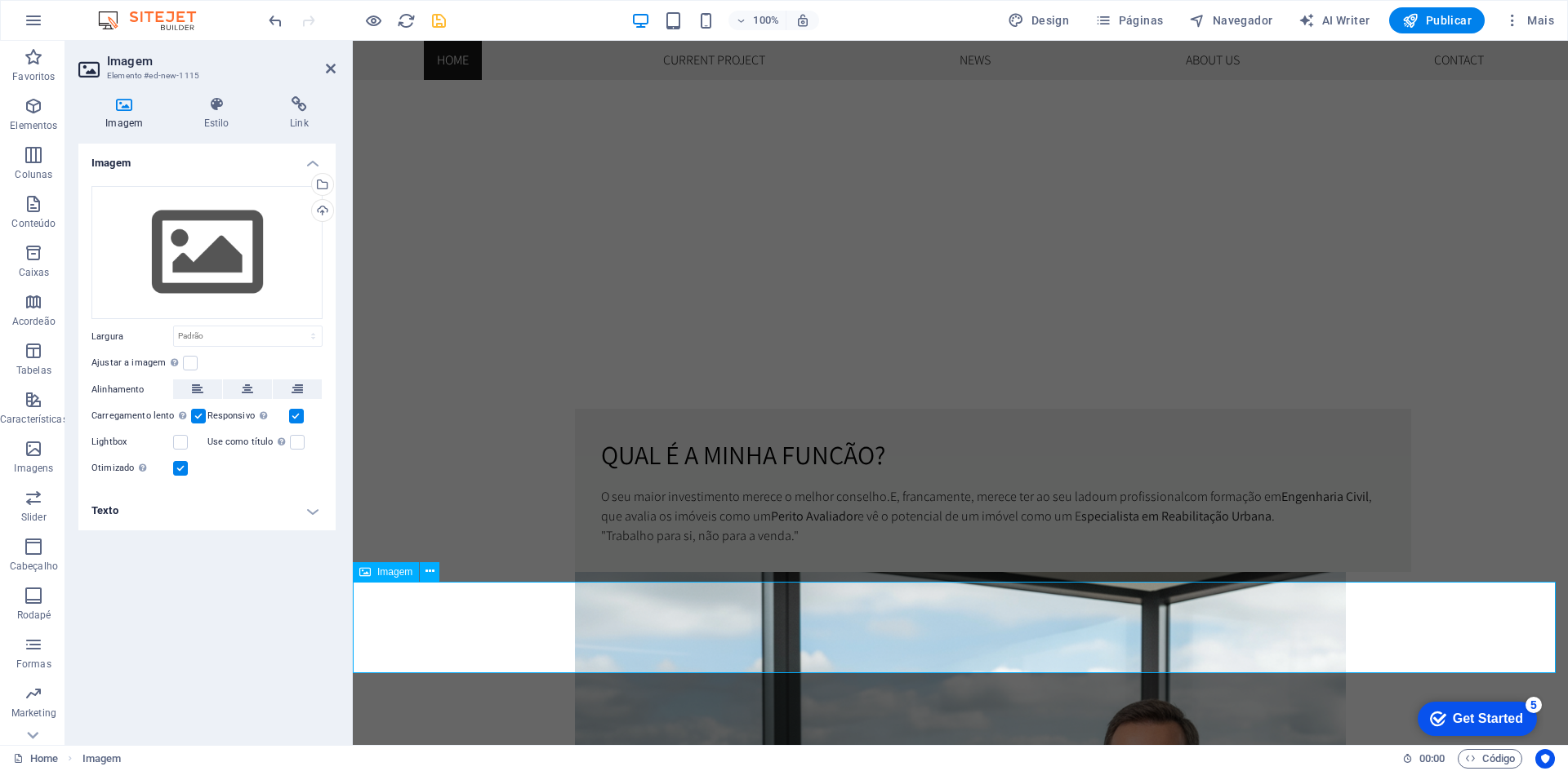
scroll to position [1025, 0]
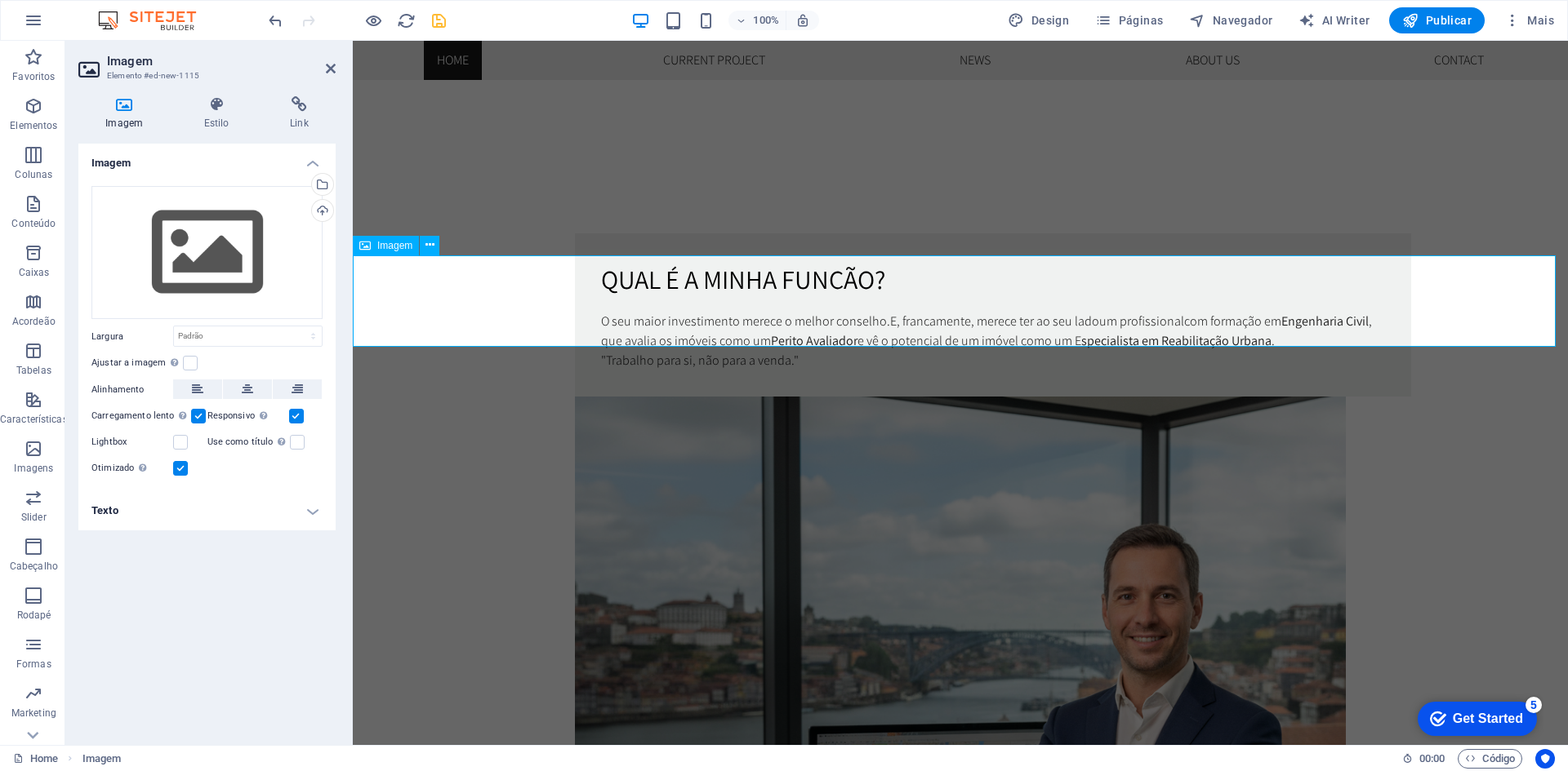
click at [321, 207] on div "Upload" at bounding box center [321, 212] width 25 height 25
click at [221, 236] on div "Arraste os arquivos aqui, clique para escolher os arquivos ou selecione os arqu…" at bounding box center [206, 253] width 231 height 134
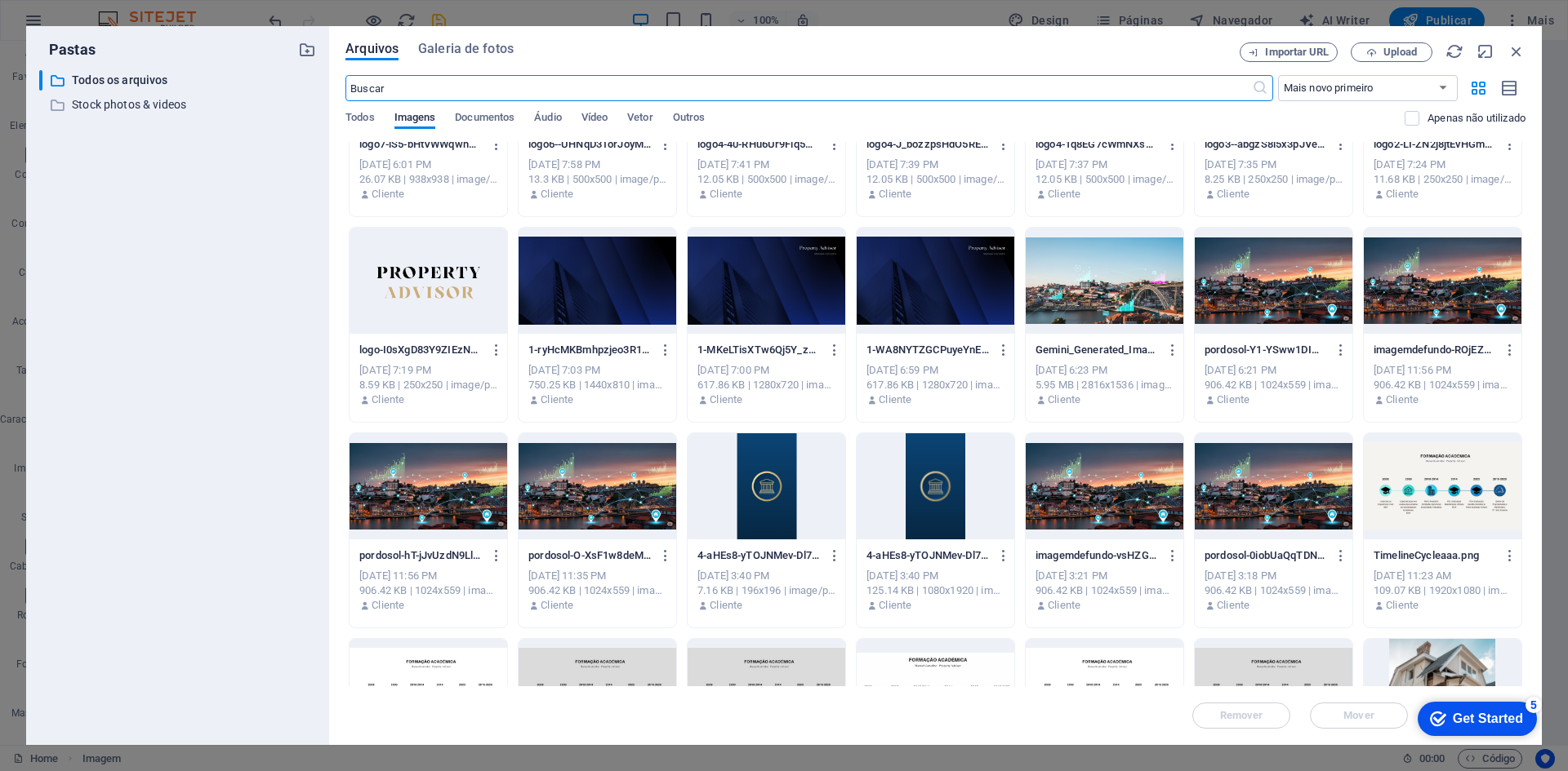
scroll to position [653, 0]
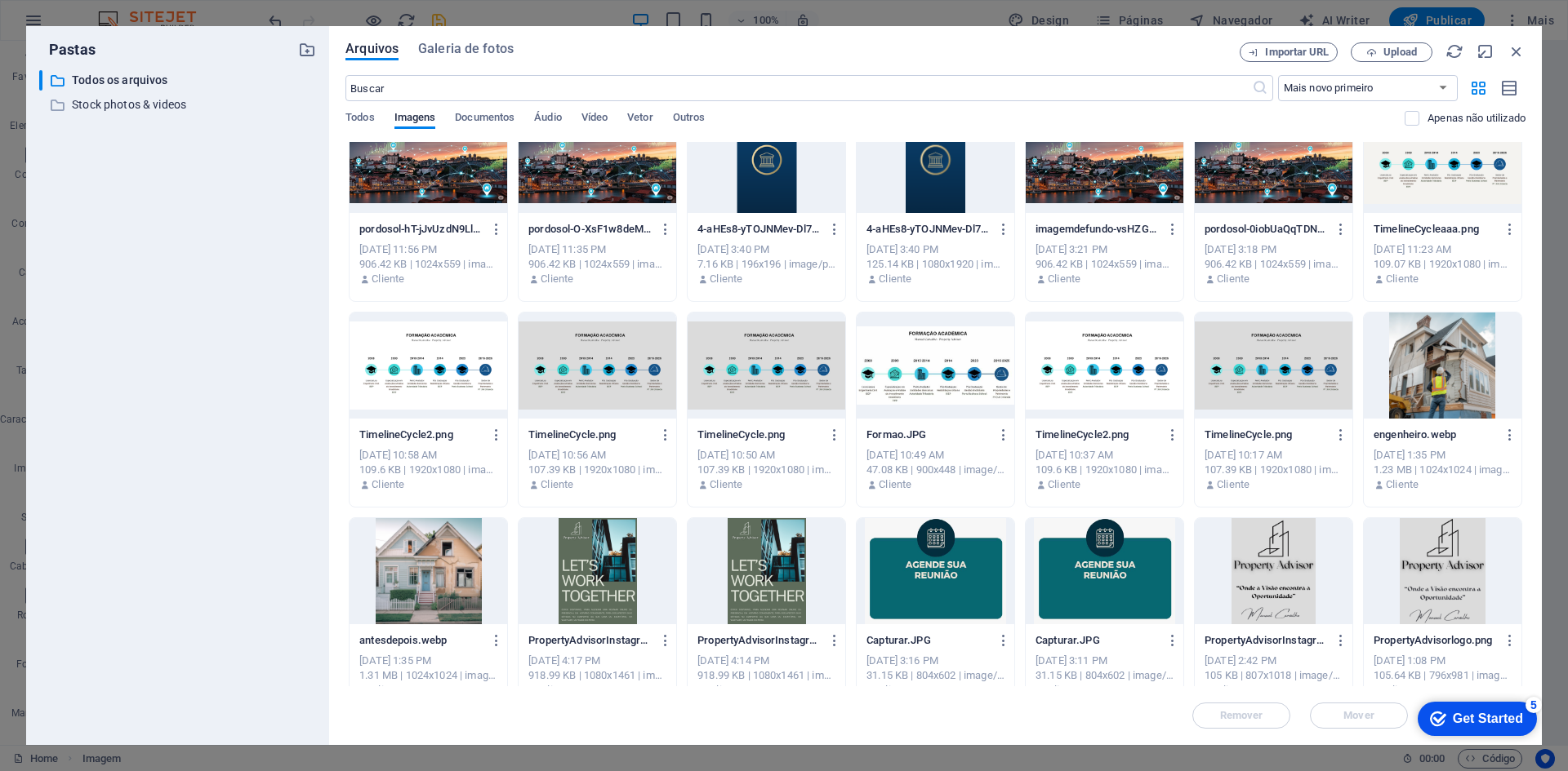
click at [438, 369] on div at bounding box center [428, 366] width 158 height 106
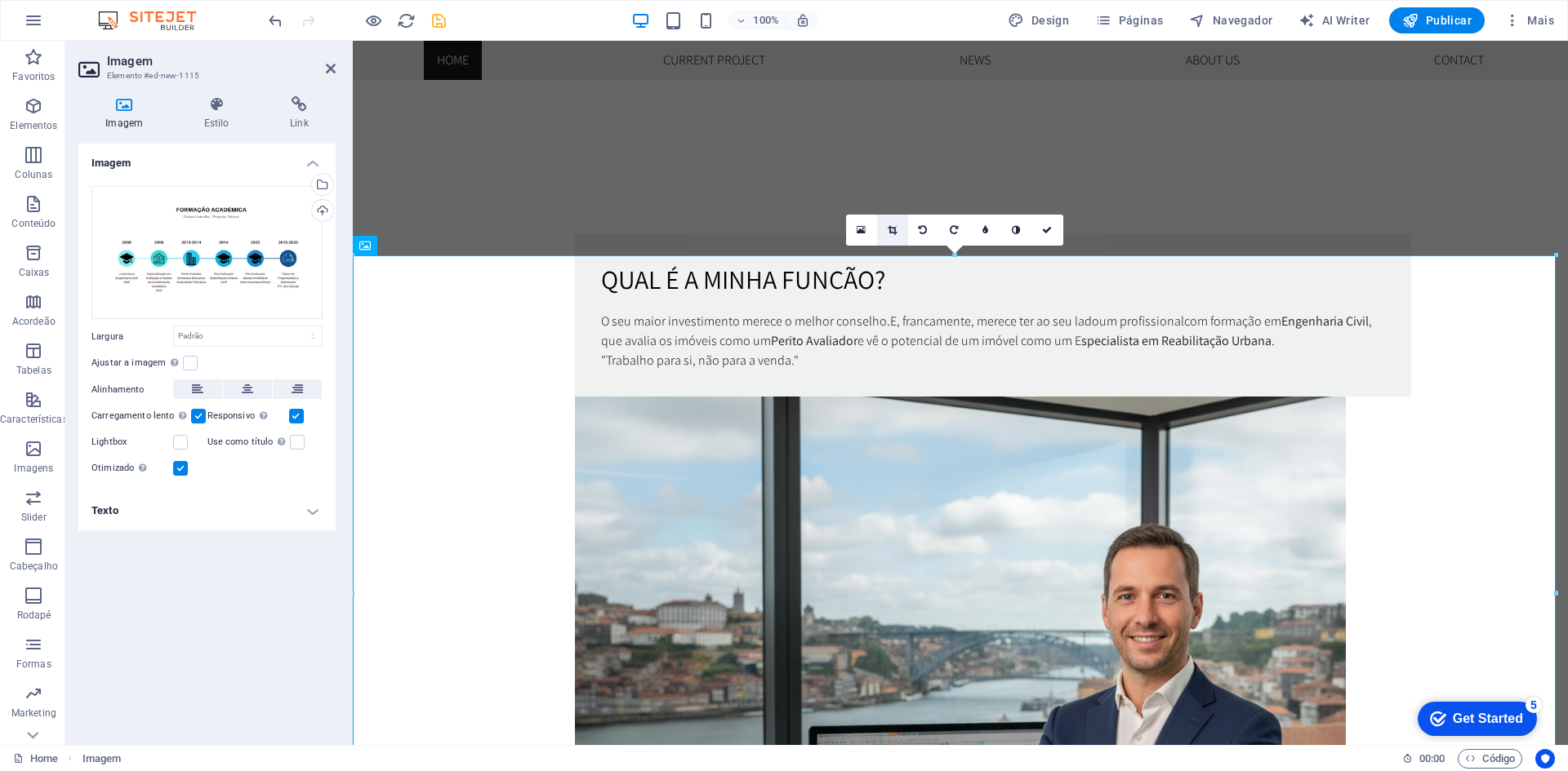
click at [887, 225] on icon at bounding box center [891, 230] width 9 height 10
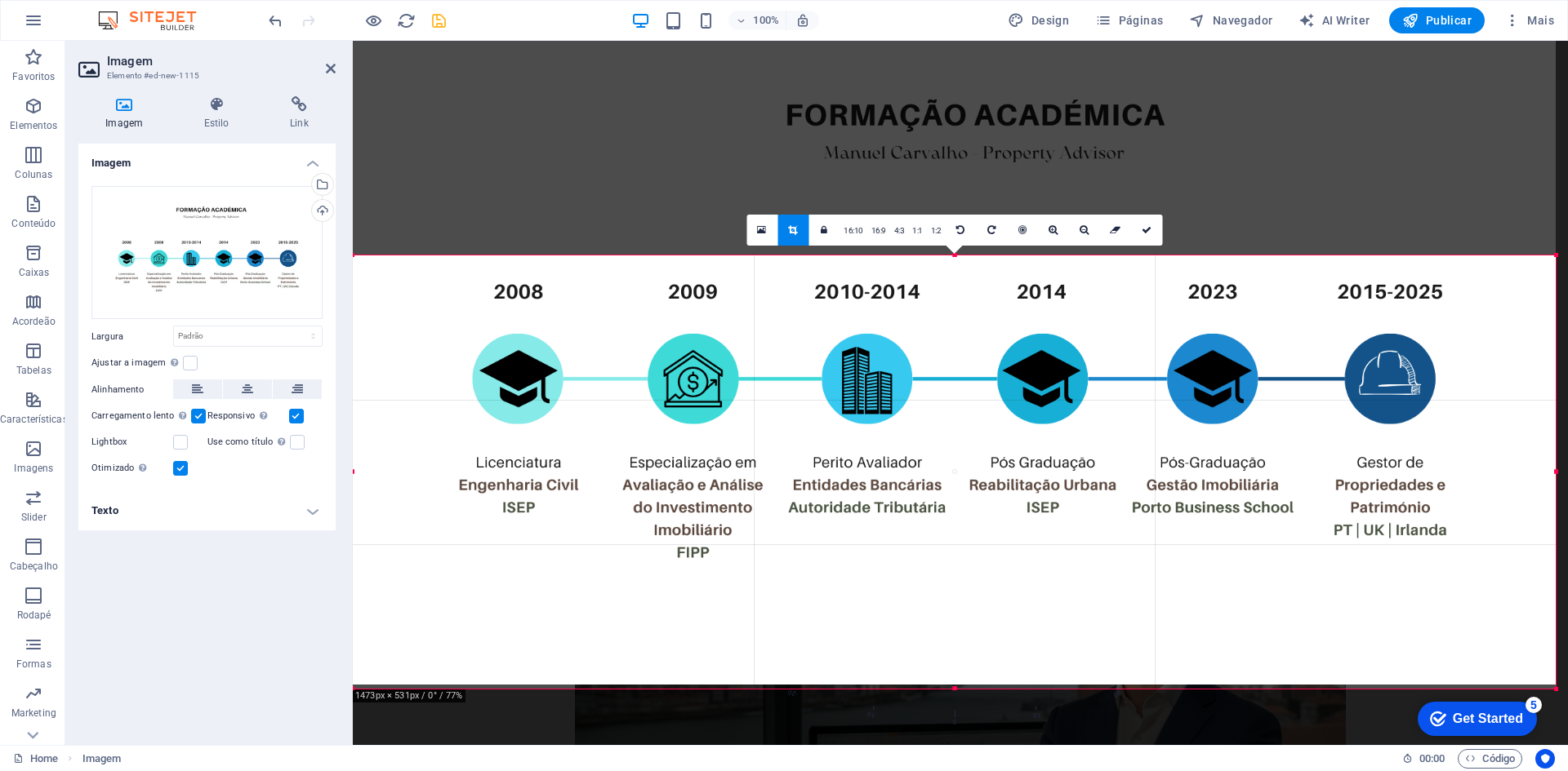
drag, startPoint x: 955, startPoint y: 256, endPoint x: 996, endPoint y: 502, distance: 249.4
click at [996, 502] on div "180 170 160 150 140 130 120 110 100 90 80 70 60 50 40 30 20 10 0 -10 -20 -30 -4…" at bounding box center [954, 472] width 1203 height 434
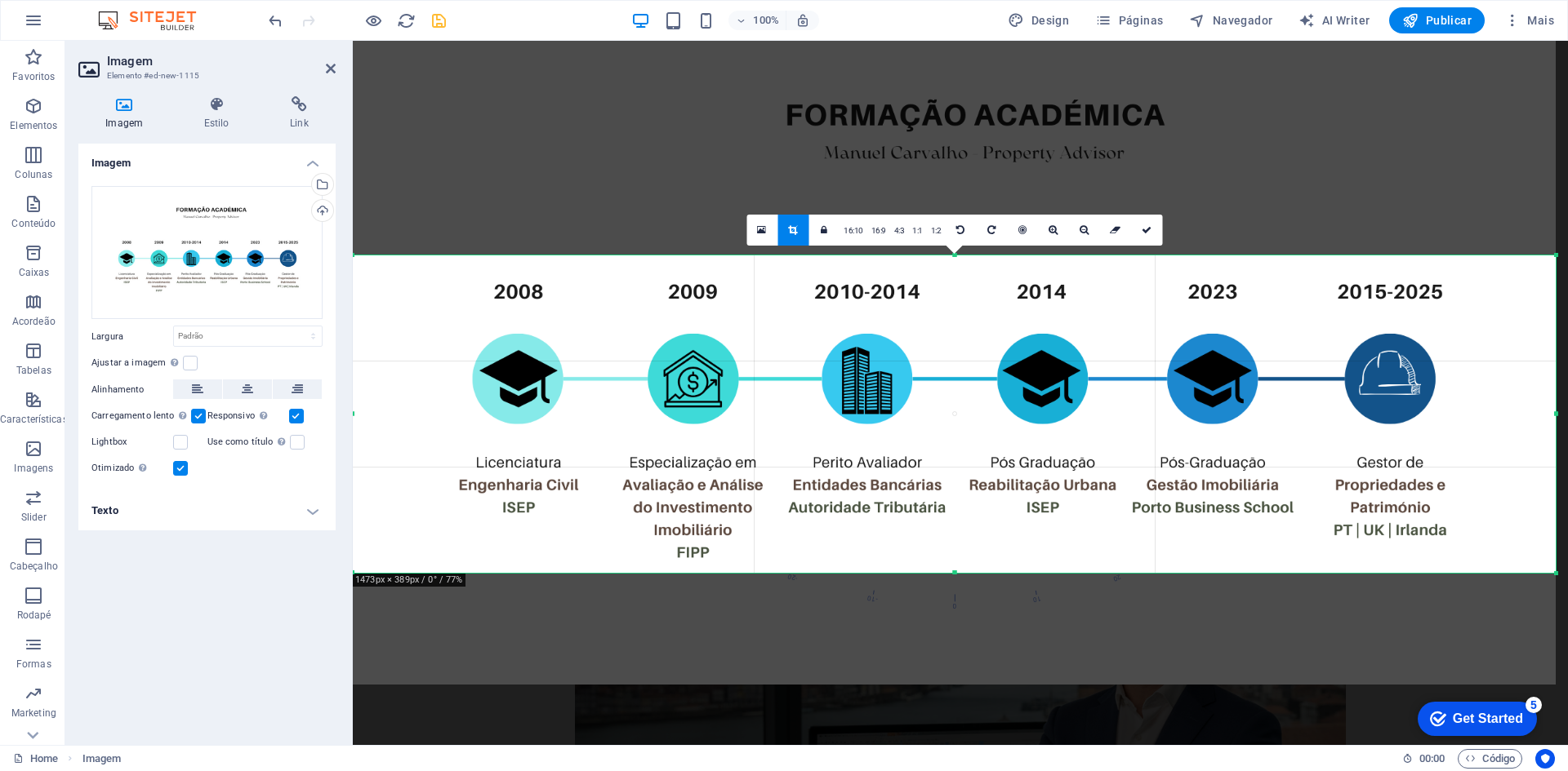
drag, startPoint x: 956, startPoint y: 684, endPoint x: 965, endPoint y: 570, distance: 114.4
click at [965, 570] on div at bounding box center [954, 573] width 1203 height 6
click at [1149, 238] on link at bounding box center [1146, 230] width 31 height 31
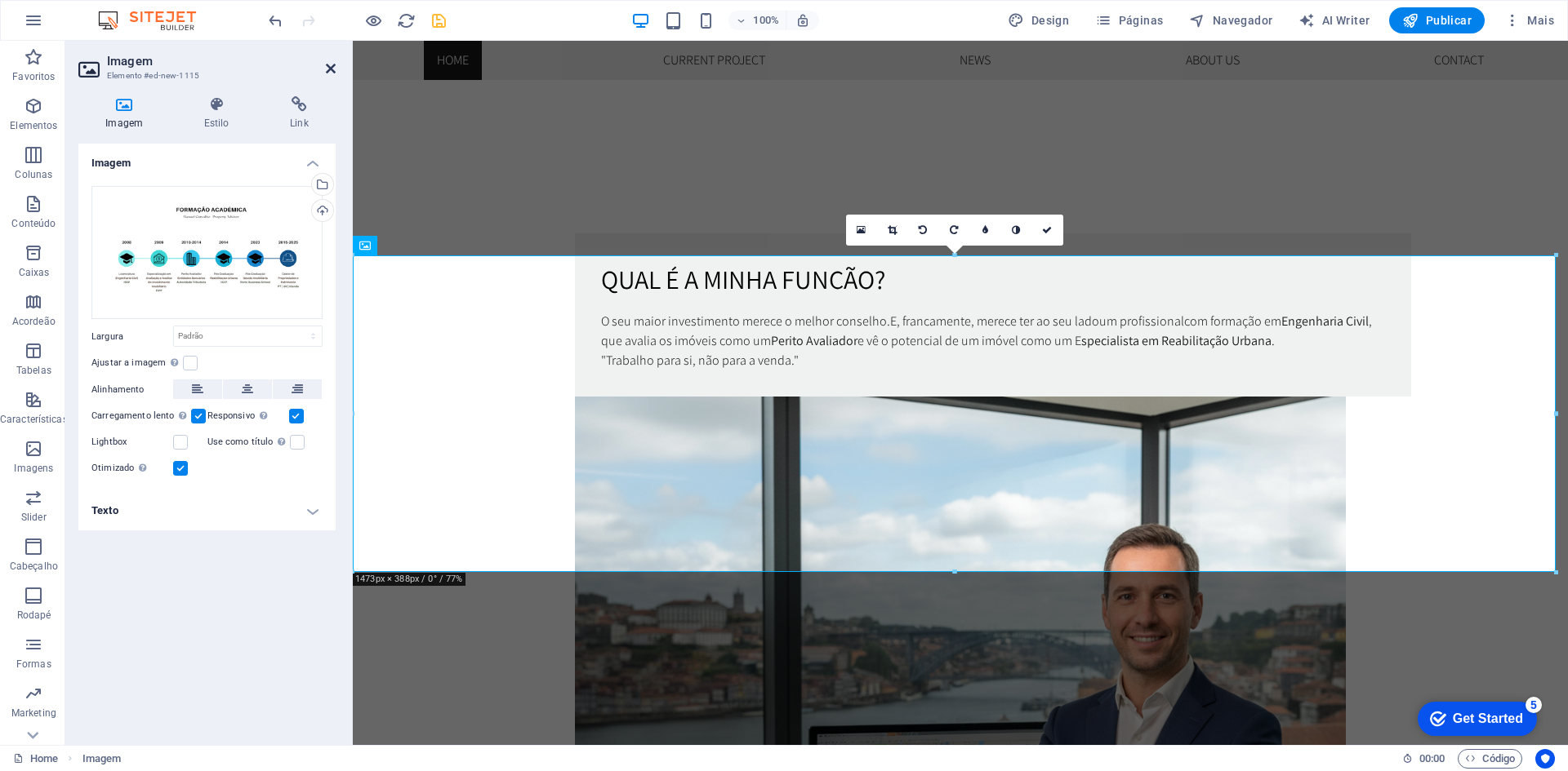
click at [335, 66] on icon at bounding box center [331, 68] width 10 height 13
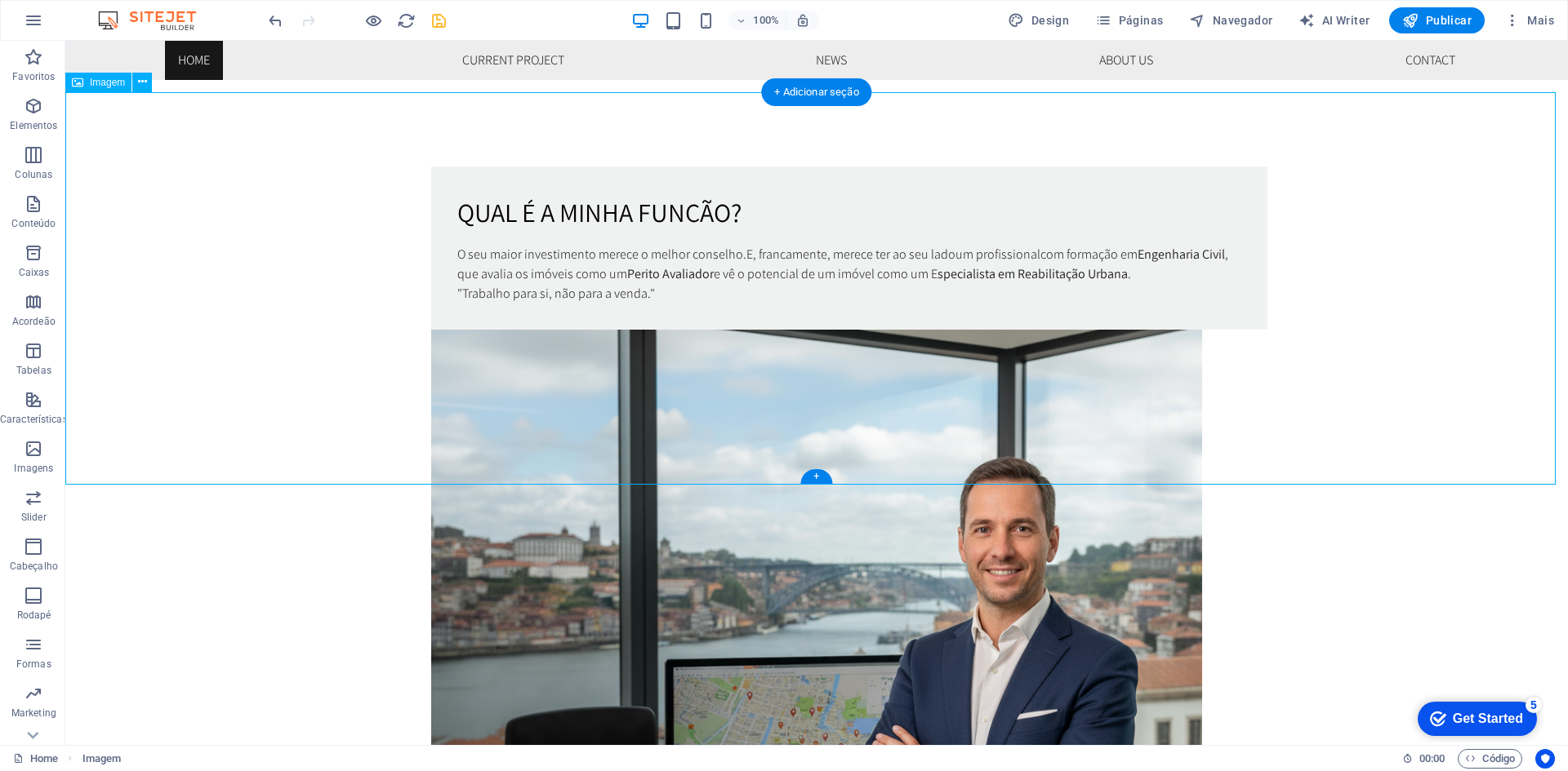
scroll to position [1025, 0]
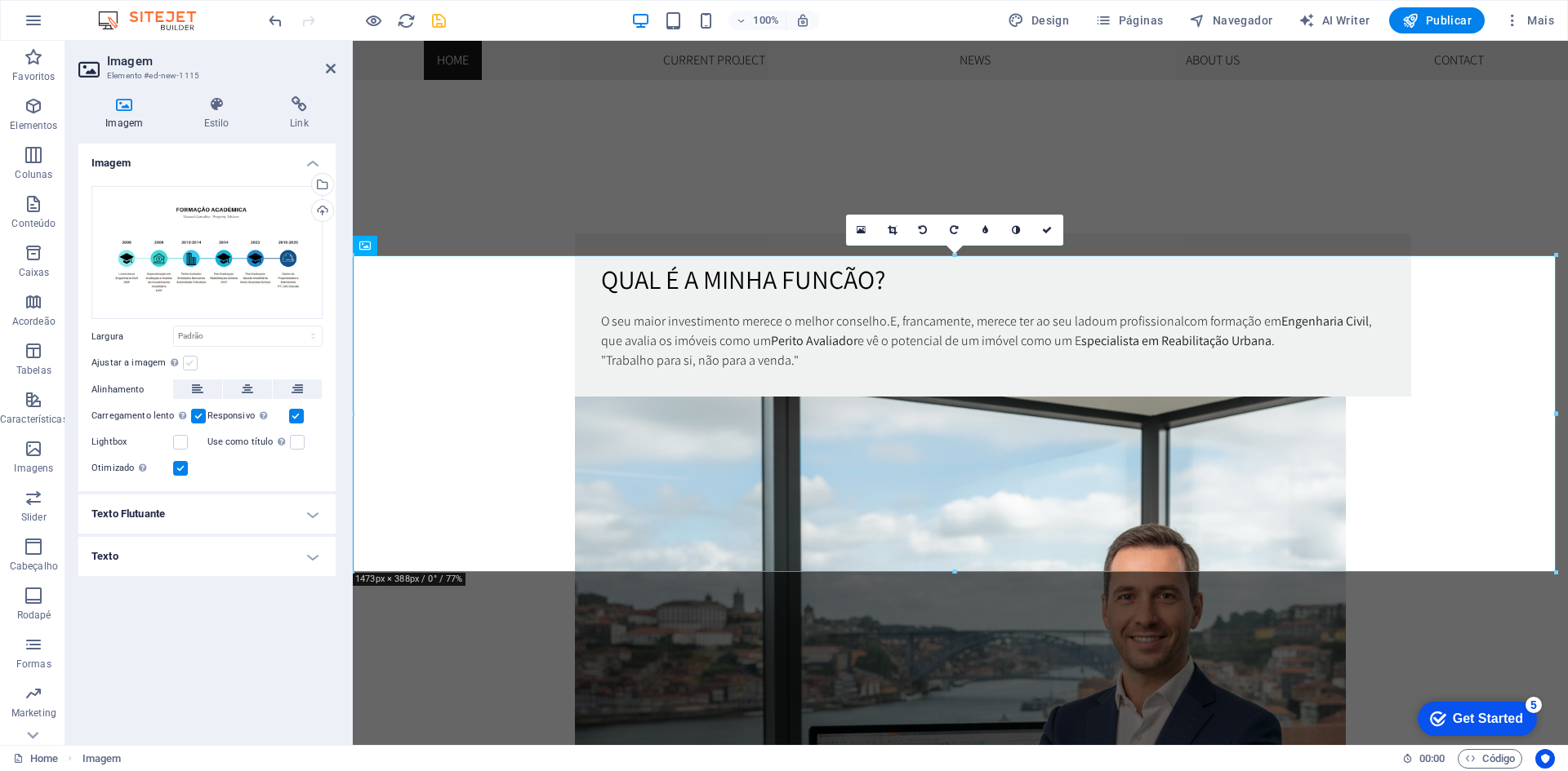
click at [191, 363] on label at bounding box center [189, 362] width 14 height 14
click at [0, 0] on input "Ajustar a imagem Ajustar a imagem automaticamente a uma largura e altura fixas" at bounding box center [0, 0] width 0 height 0
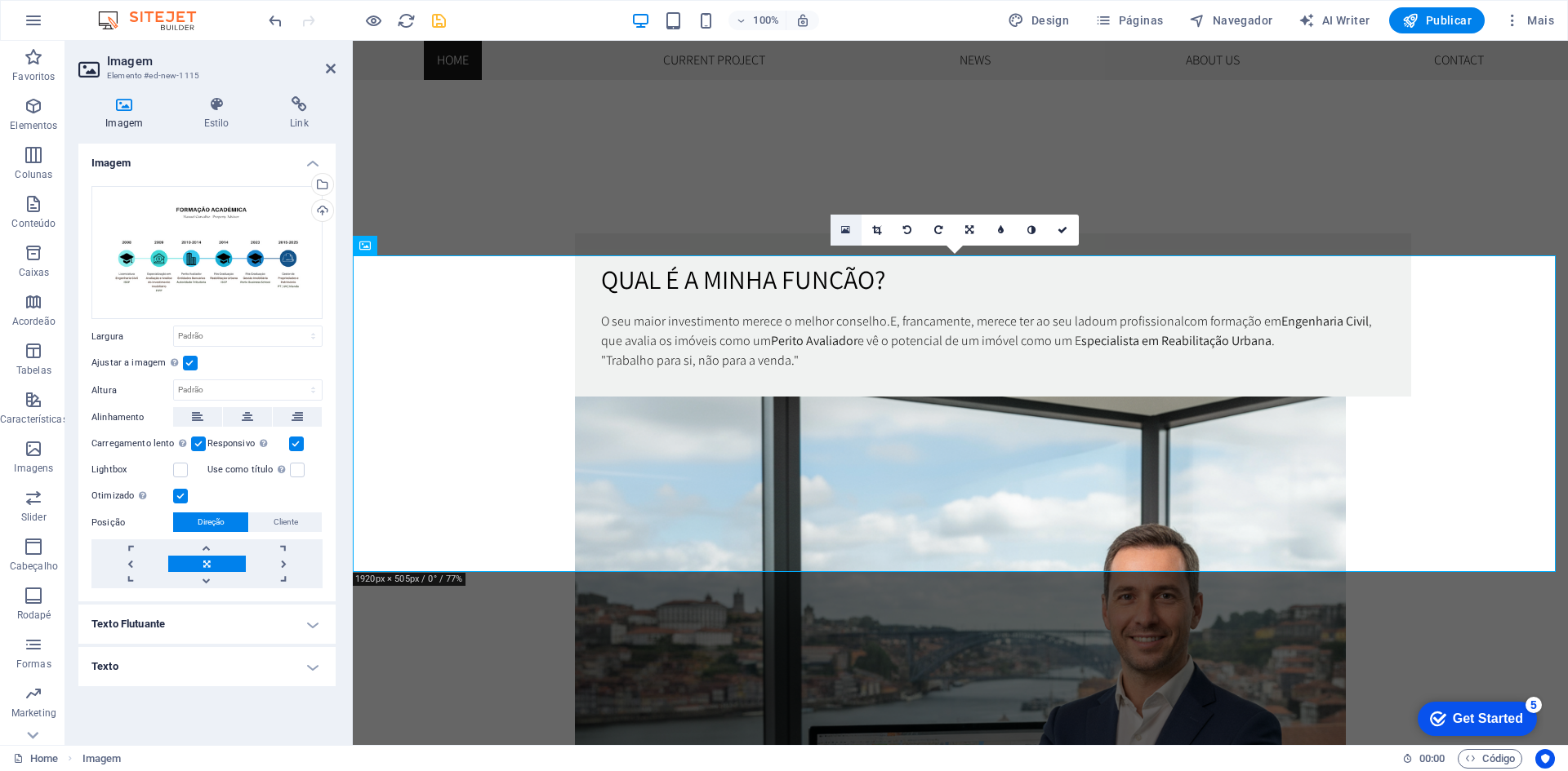
click at [842, 224] on icon at bounding box center [844, 230] width 9 height 11
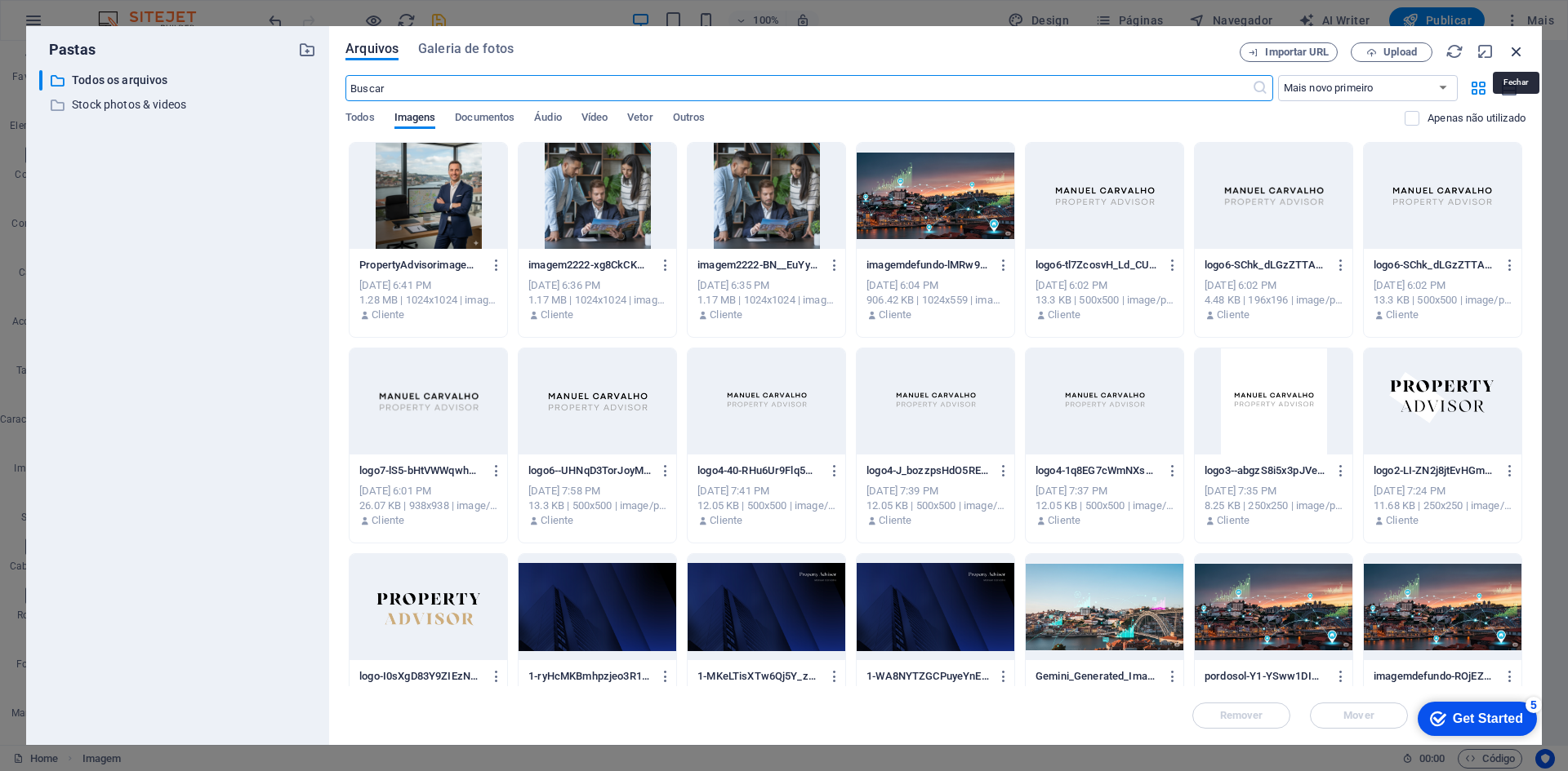
click at [1513, 54] on icon "button" at bounding box center [1516, 51] width 18 height 18
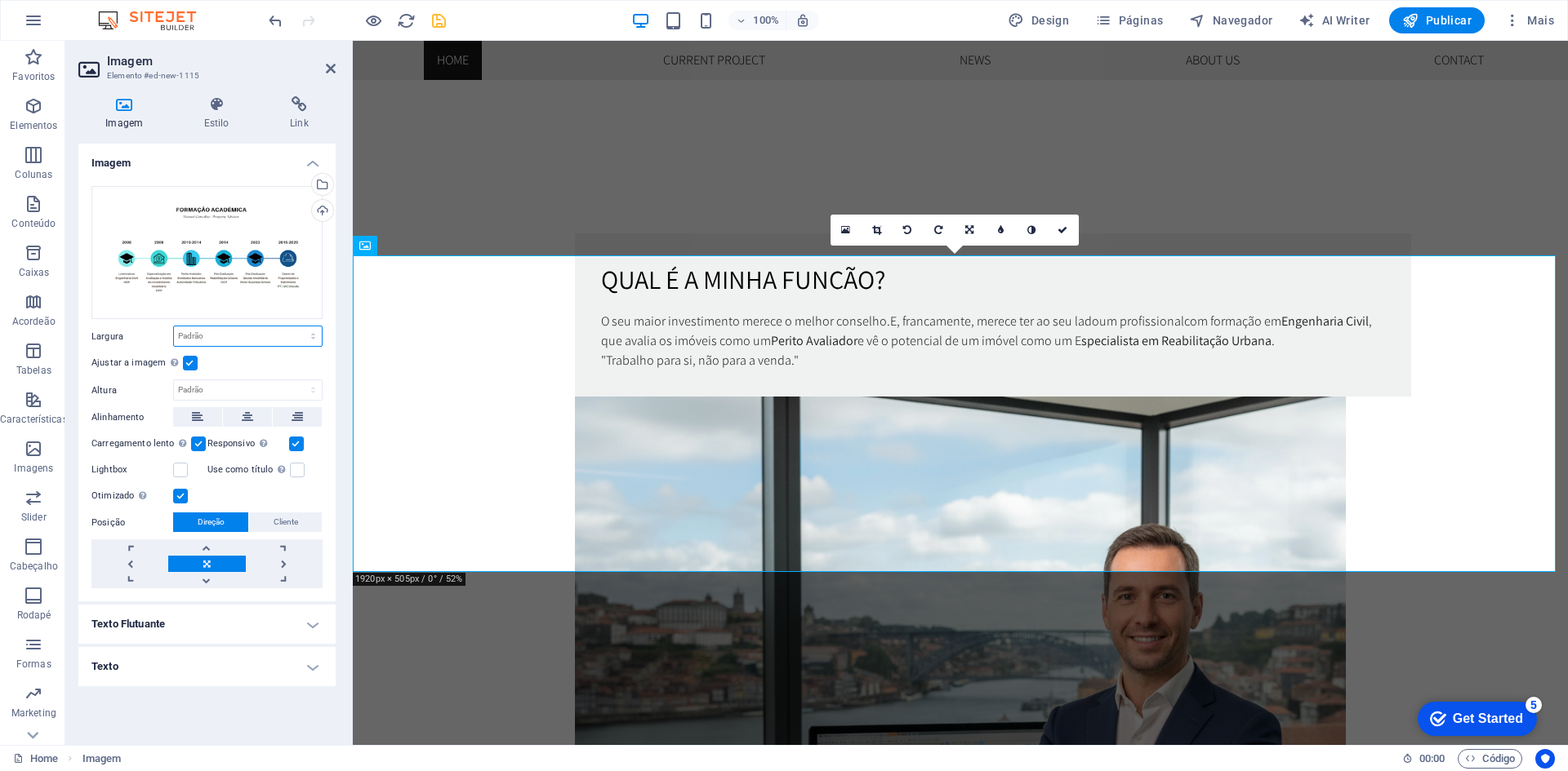
click at [249, 330] on select "Padrão automático px rem % em vh vw" at bounding box center [247, 336] width 147 height 20
select select "%"
click at [299, 326] on select "Padrão automático px rem % em vh vw" at bounding box center [247, 336] width 147 height 20
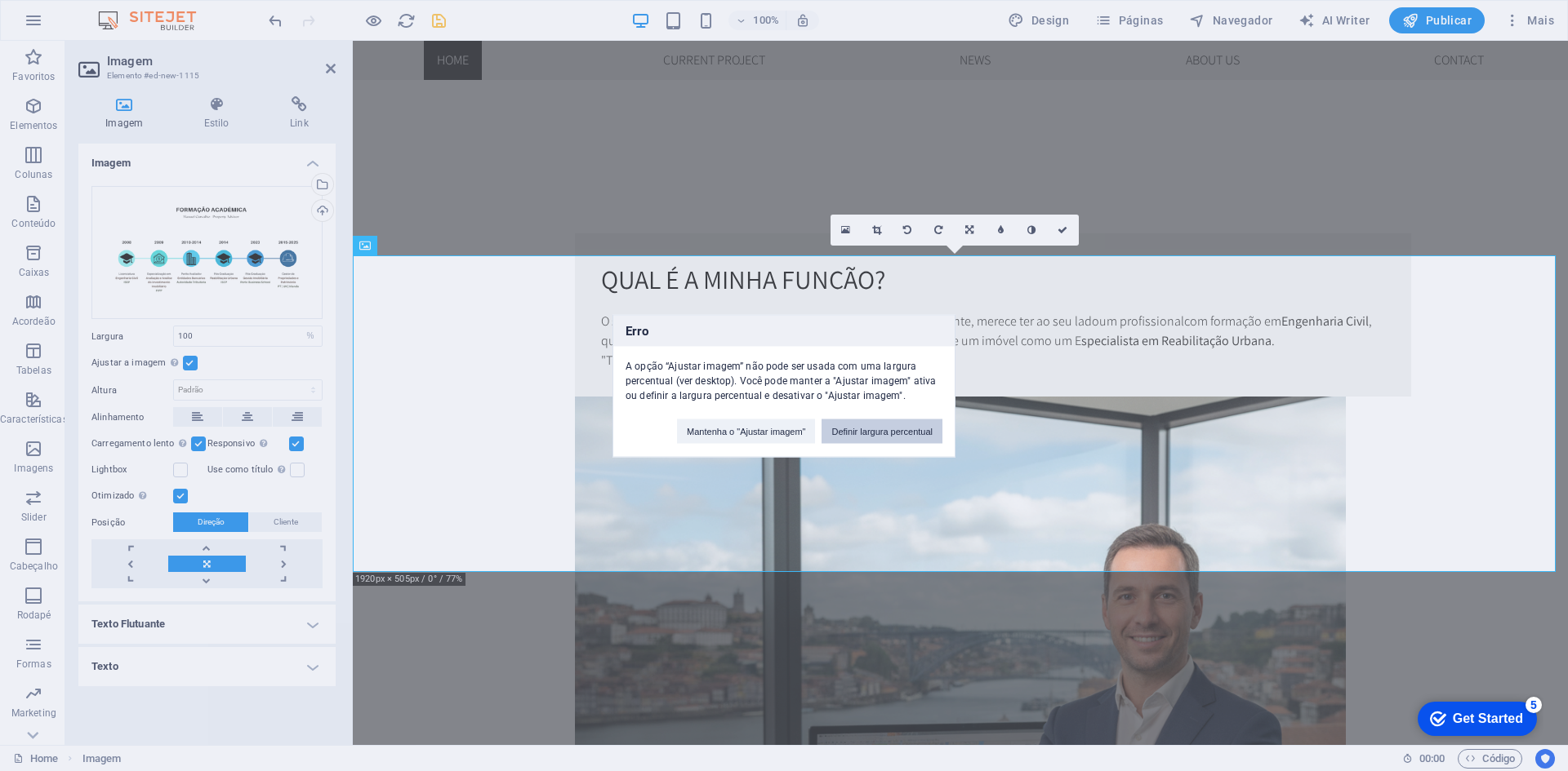
click at [898, 432] on button "Definir largura percentual" at bounding box center [881, 431] width 121 height 25
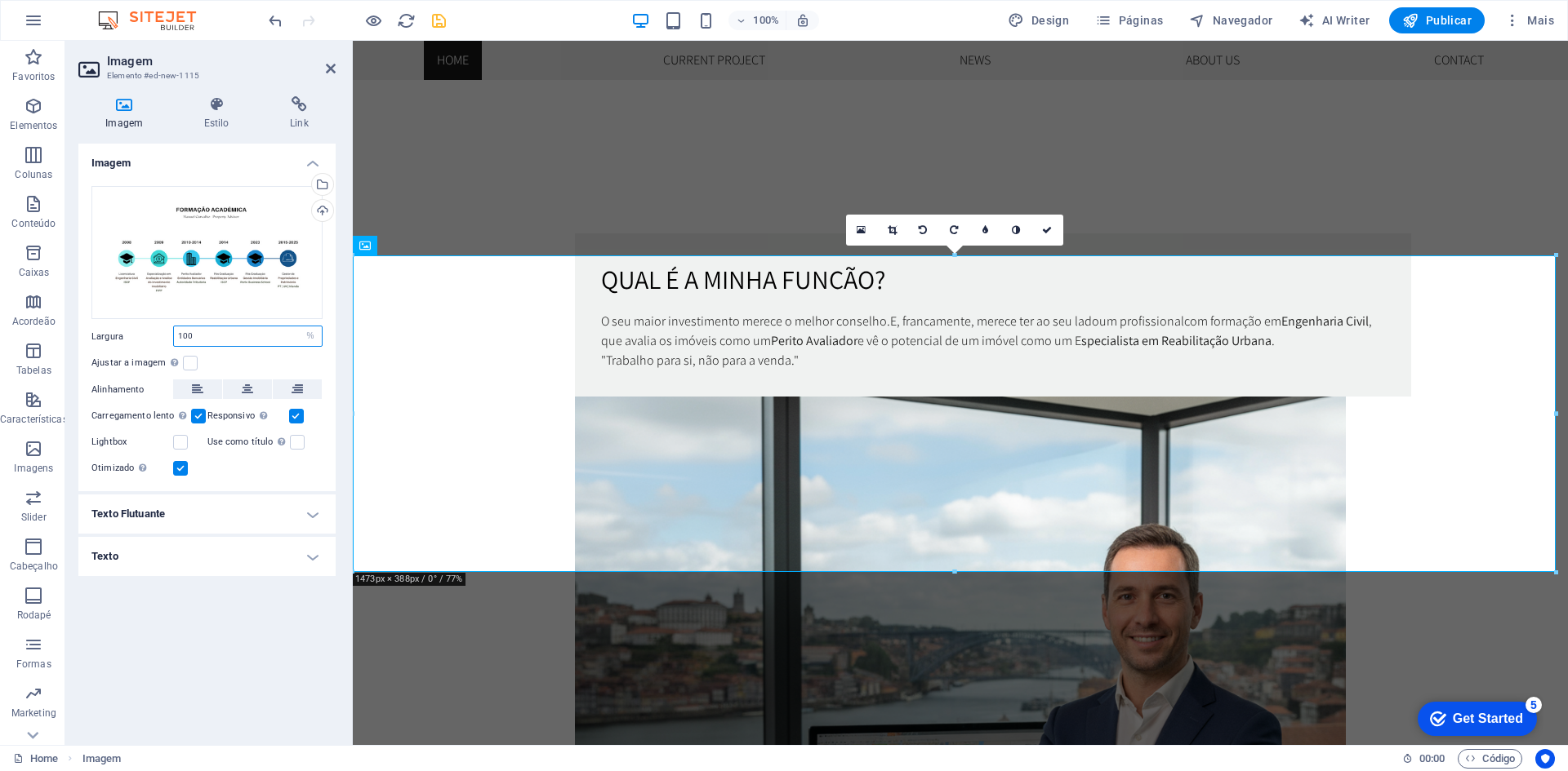
click at [211, 336] on input "100" at bounding box center [247, 336] width 147 height 20
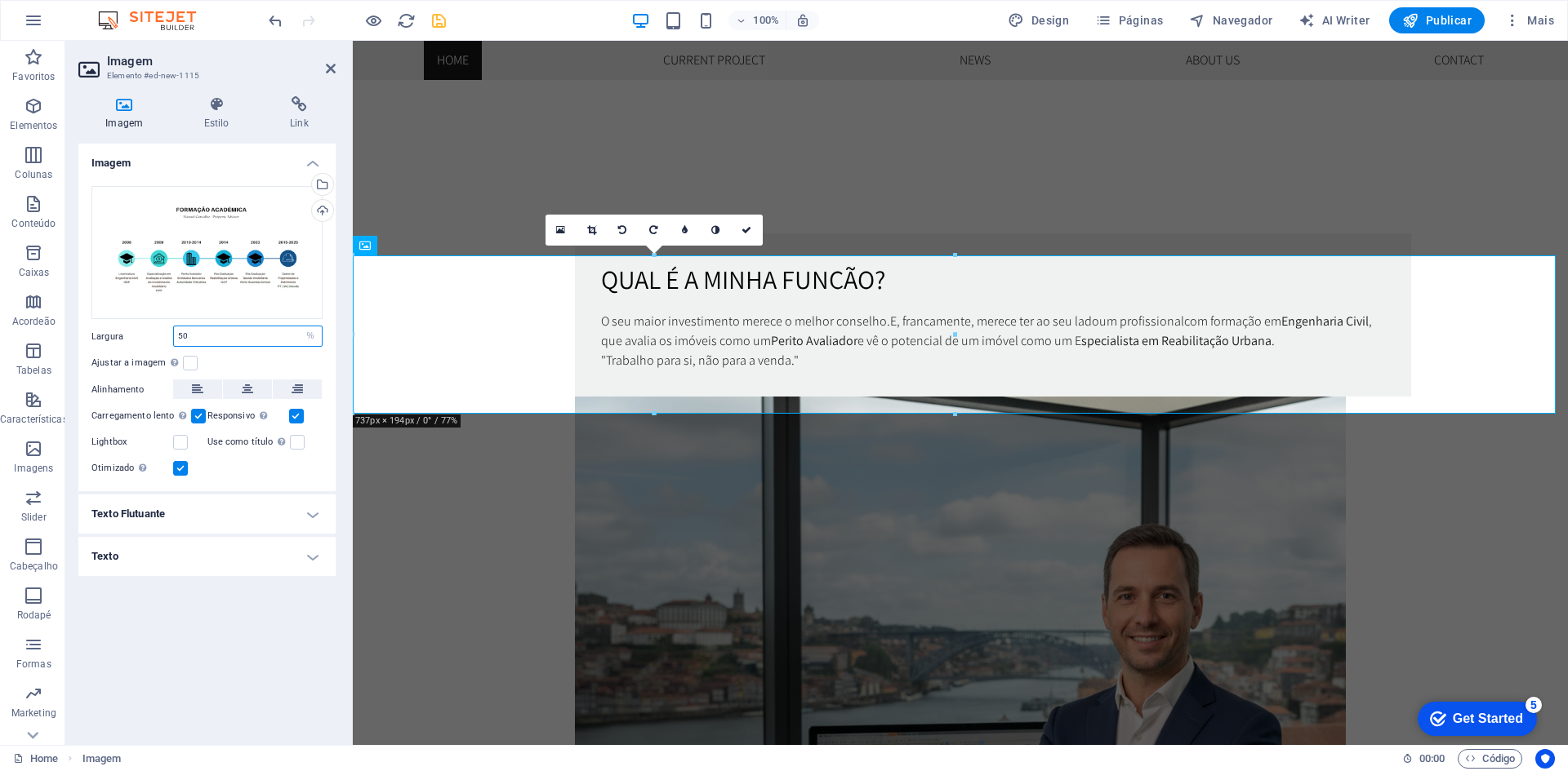
type input "5"
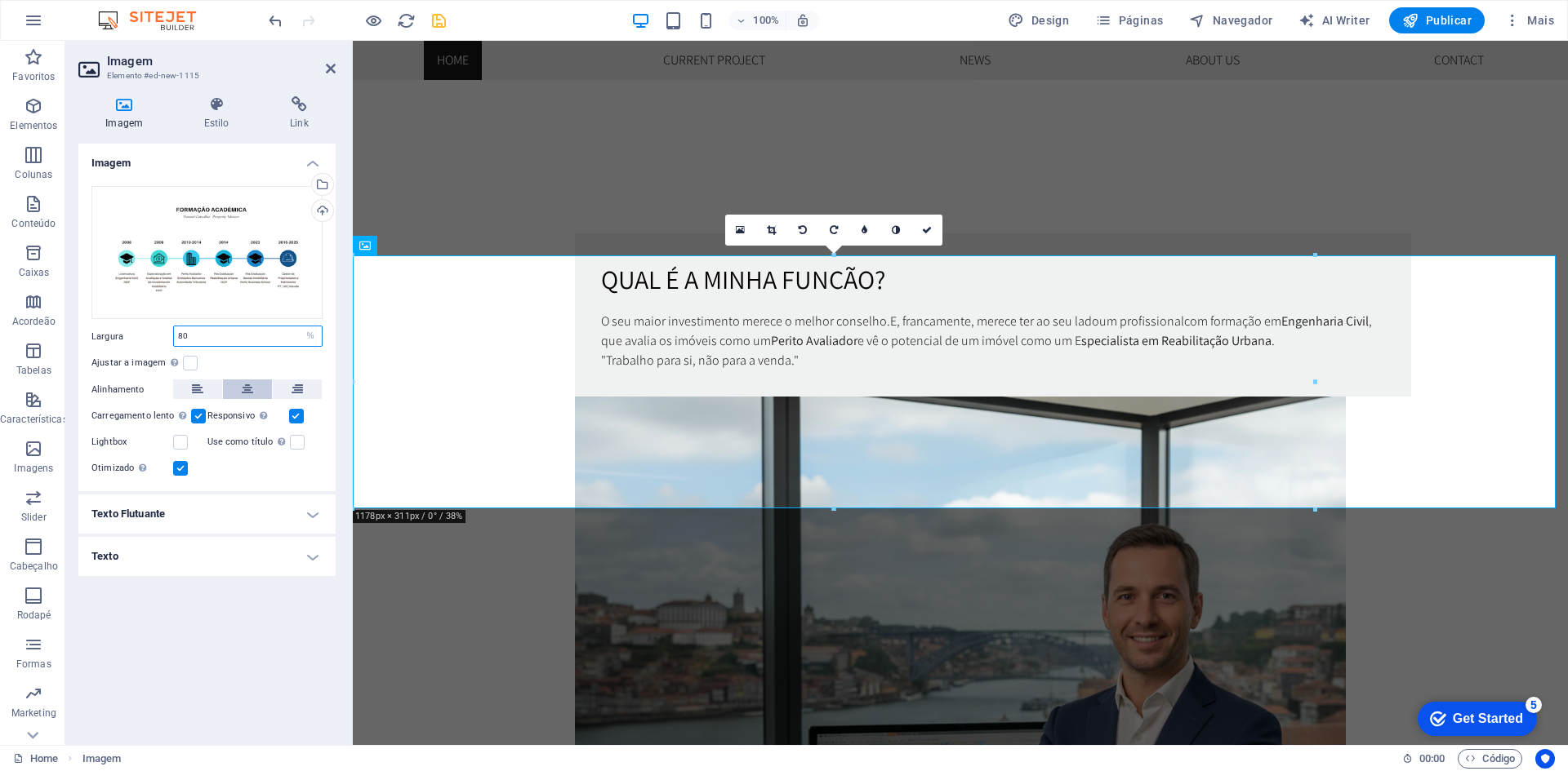
type input "80"
click at [242, 386] on icon at bounding box center [247, 389] width 11 height 20
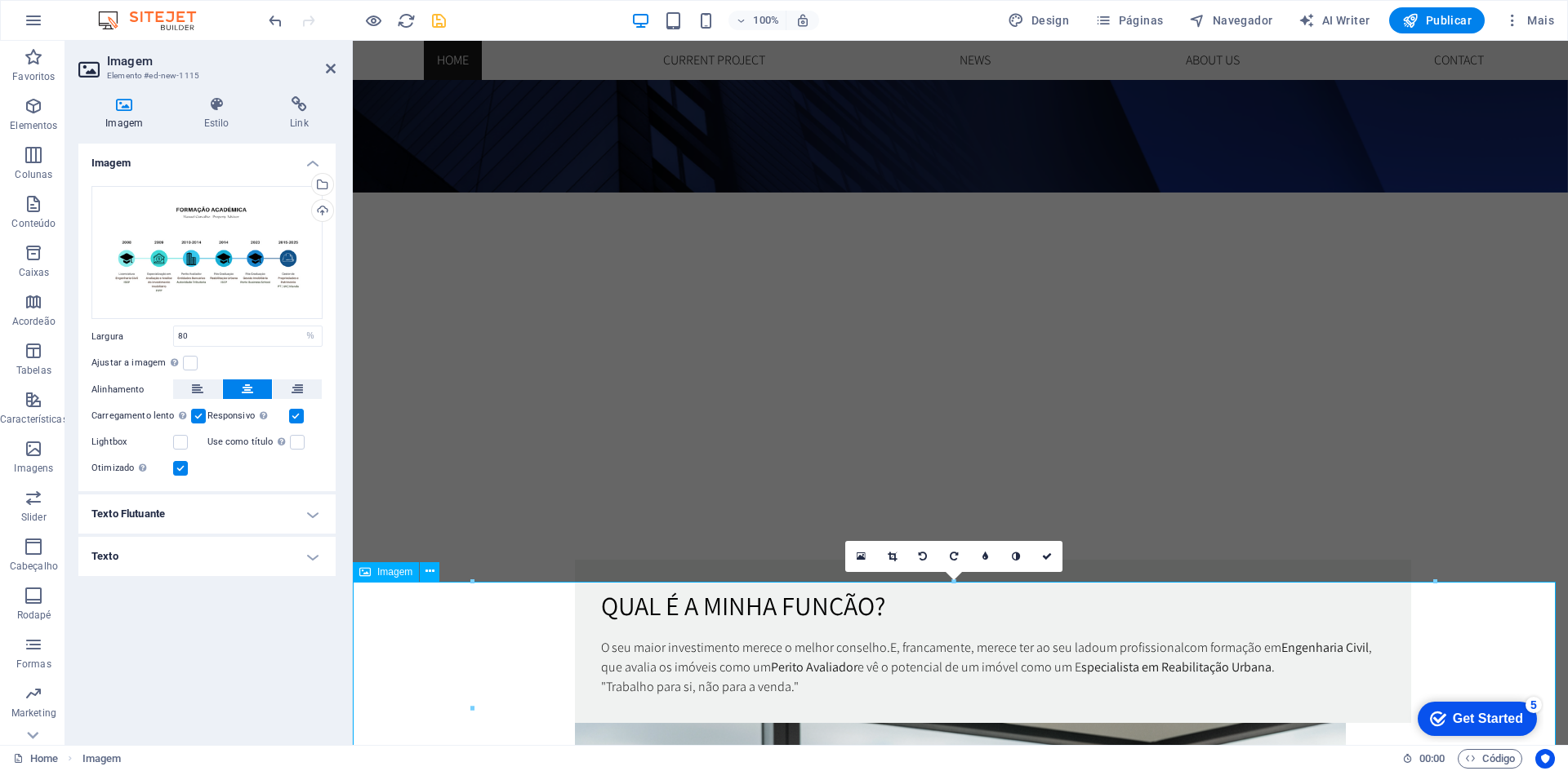
scroll to position [862, 0]
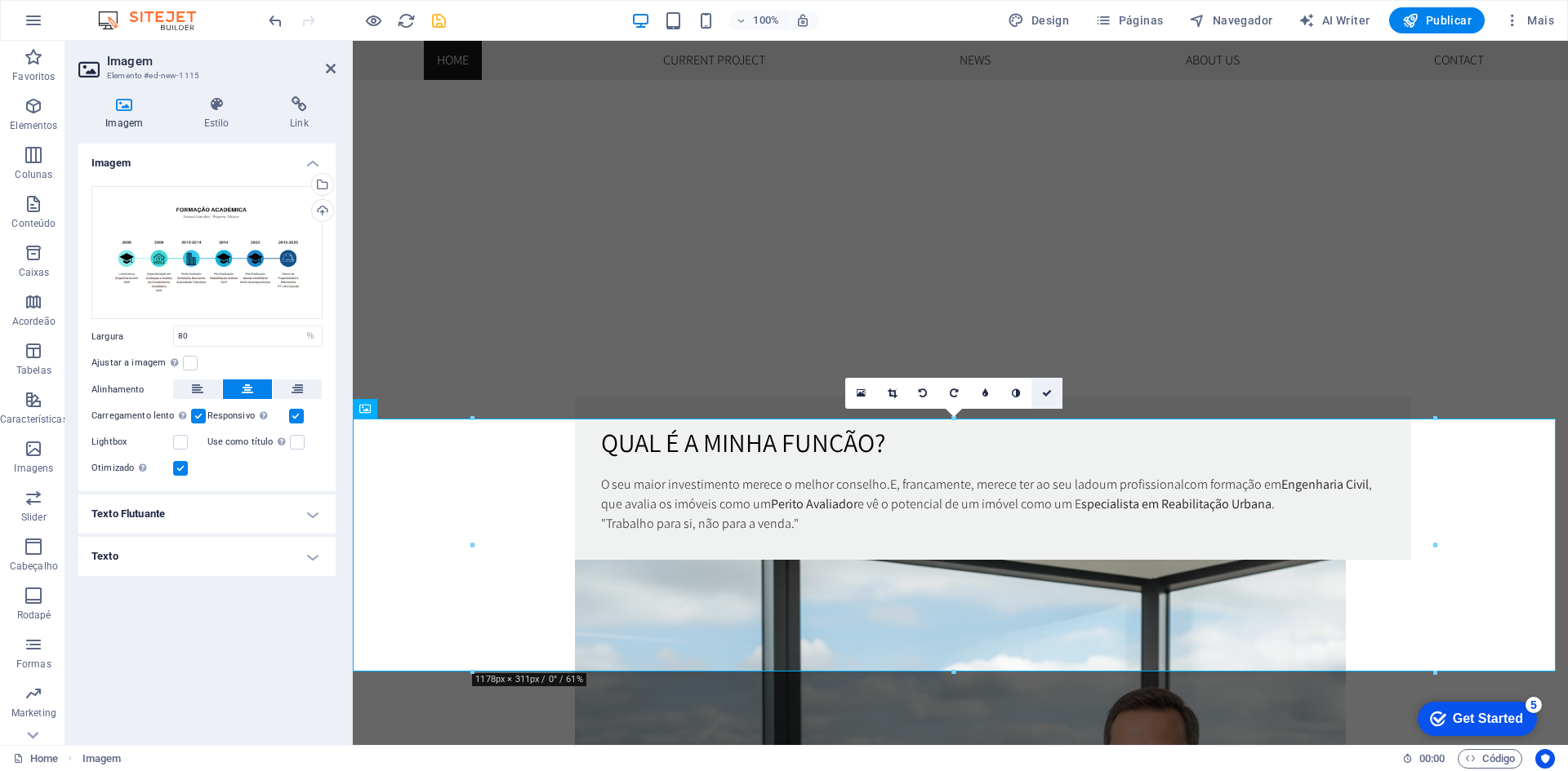
click at [1049, 389] on icon at bounding box center [1047, 394] width 10 height 10
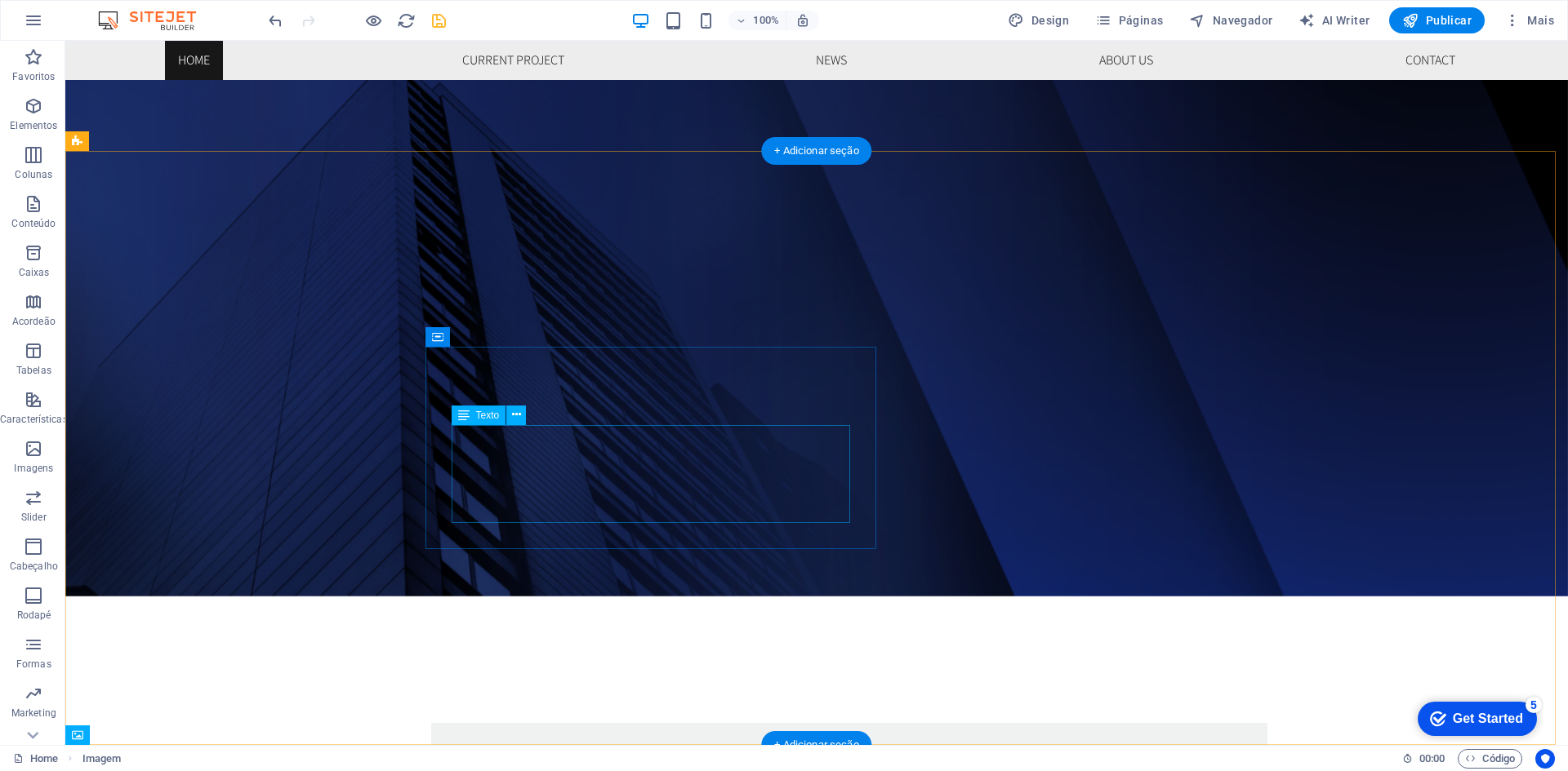
scroll to position [781, 0]
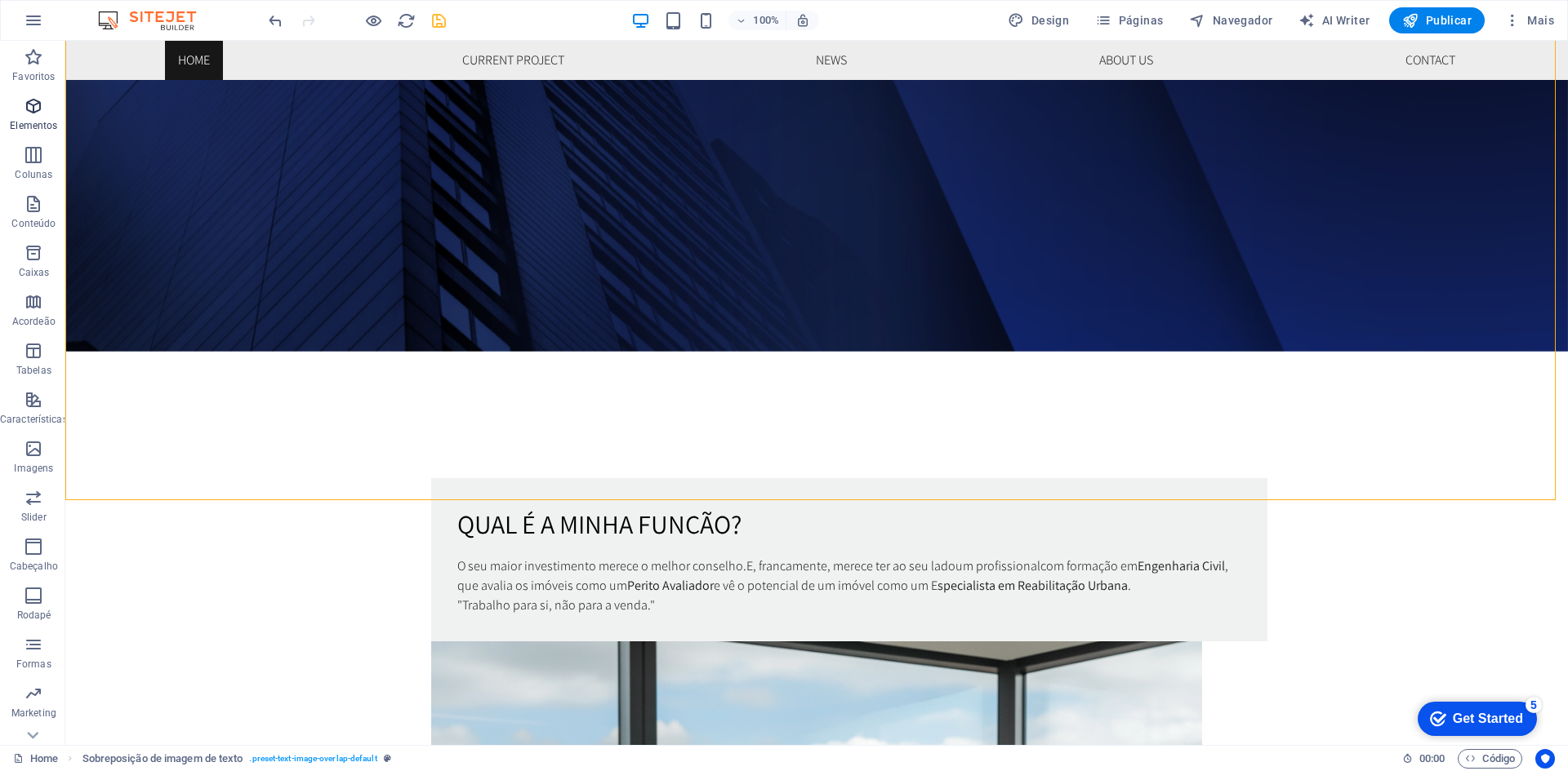
click at [32, 102] on icon "button" at bounding box center [33, 106] width 20 height 20
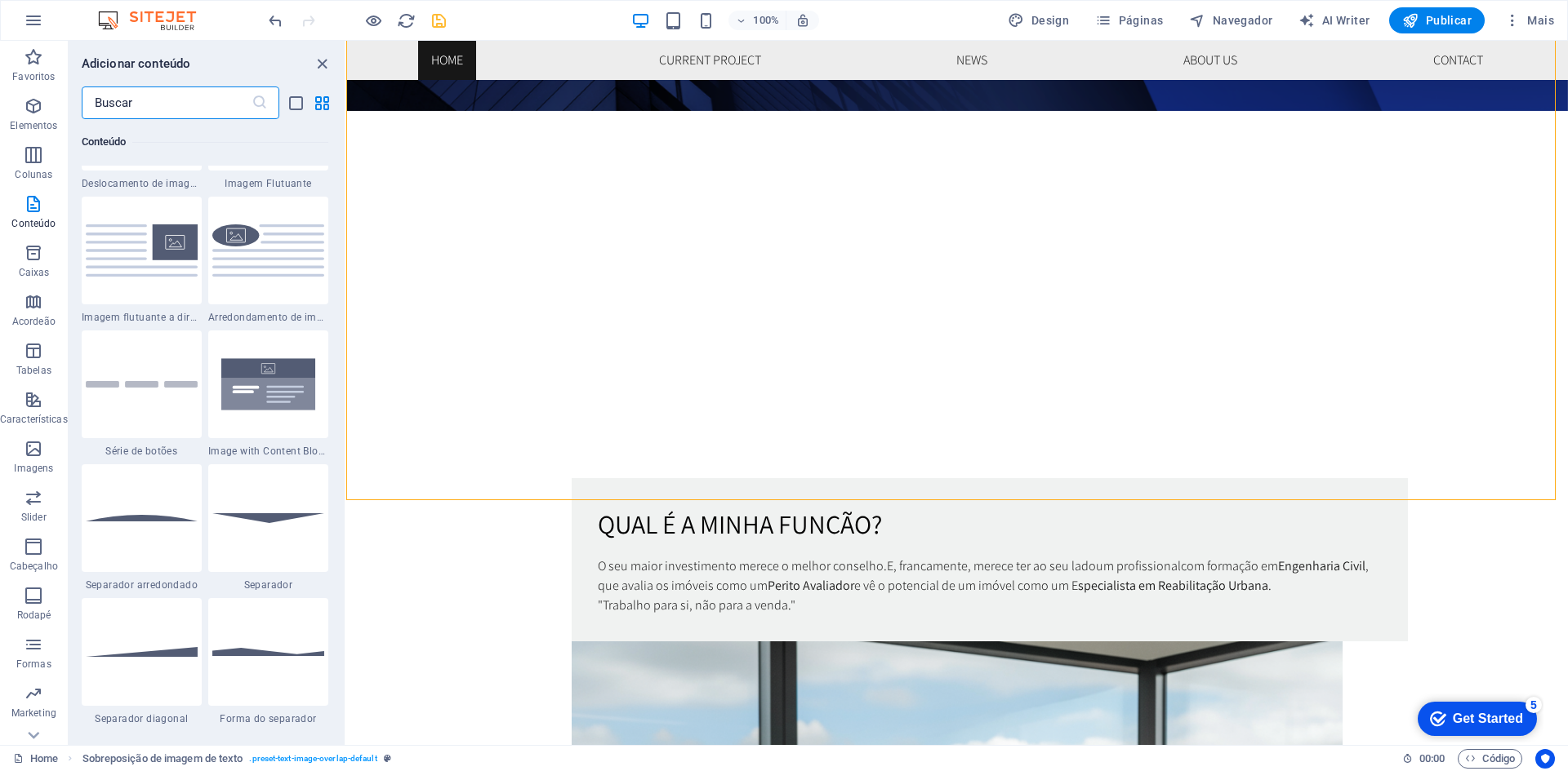
scroll to position [3766, 0]
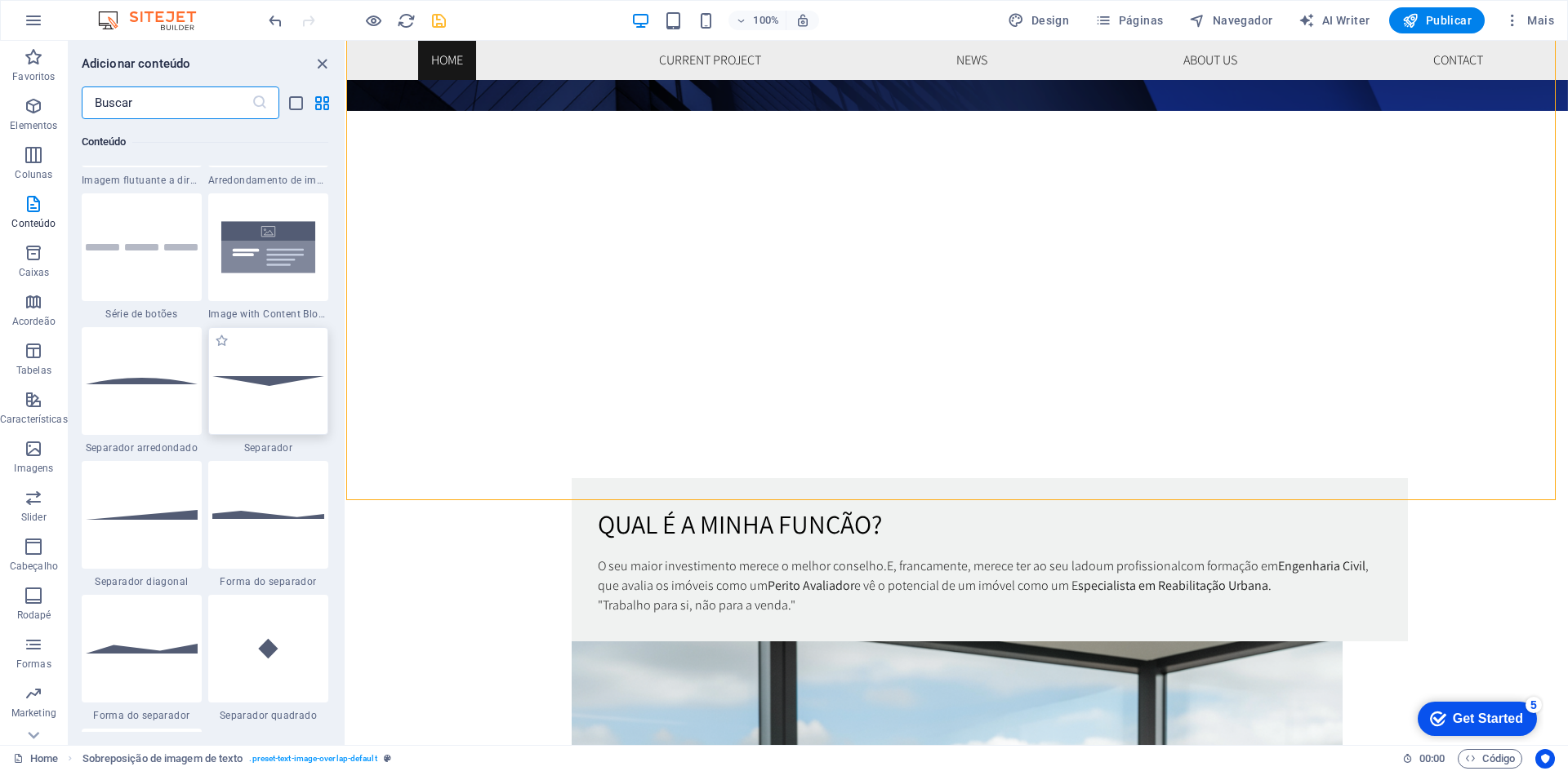
click at [281, 385] on img at bounding box center [268, 380] width 112 height 9
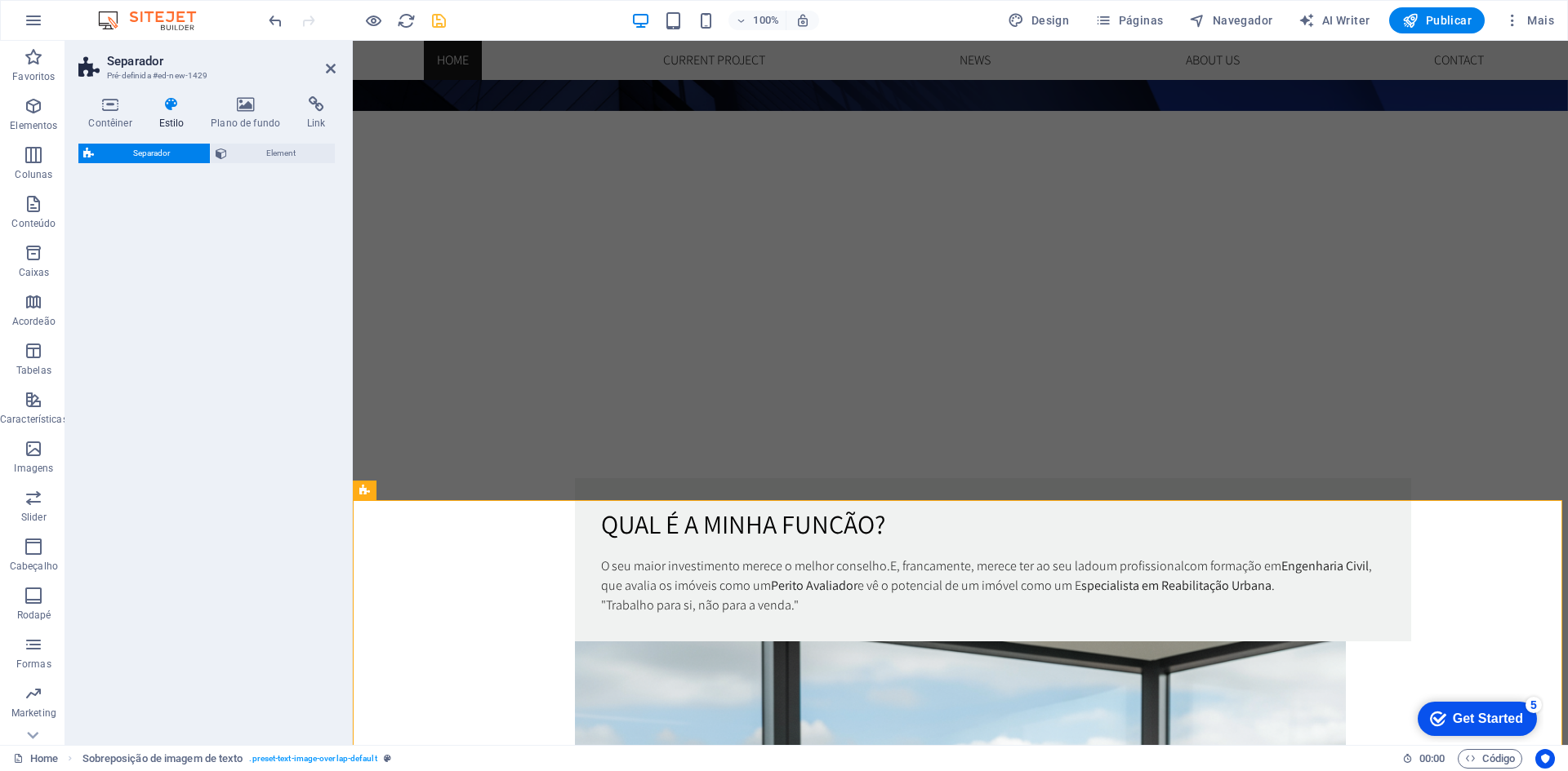
select select "rem"
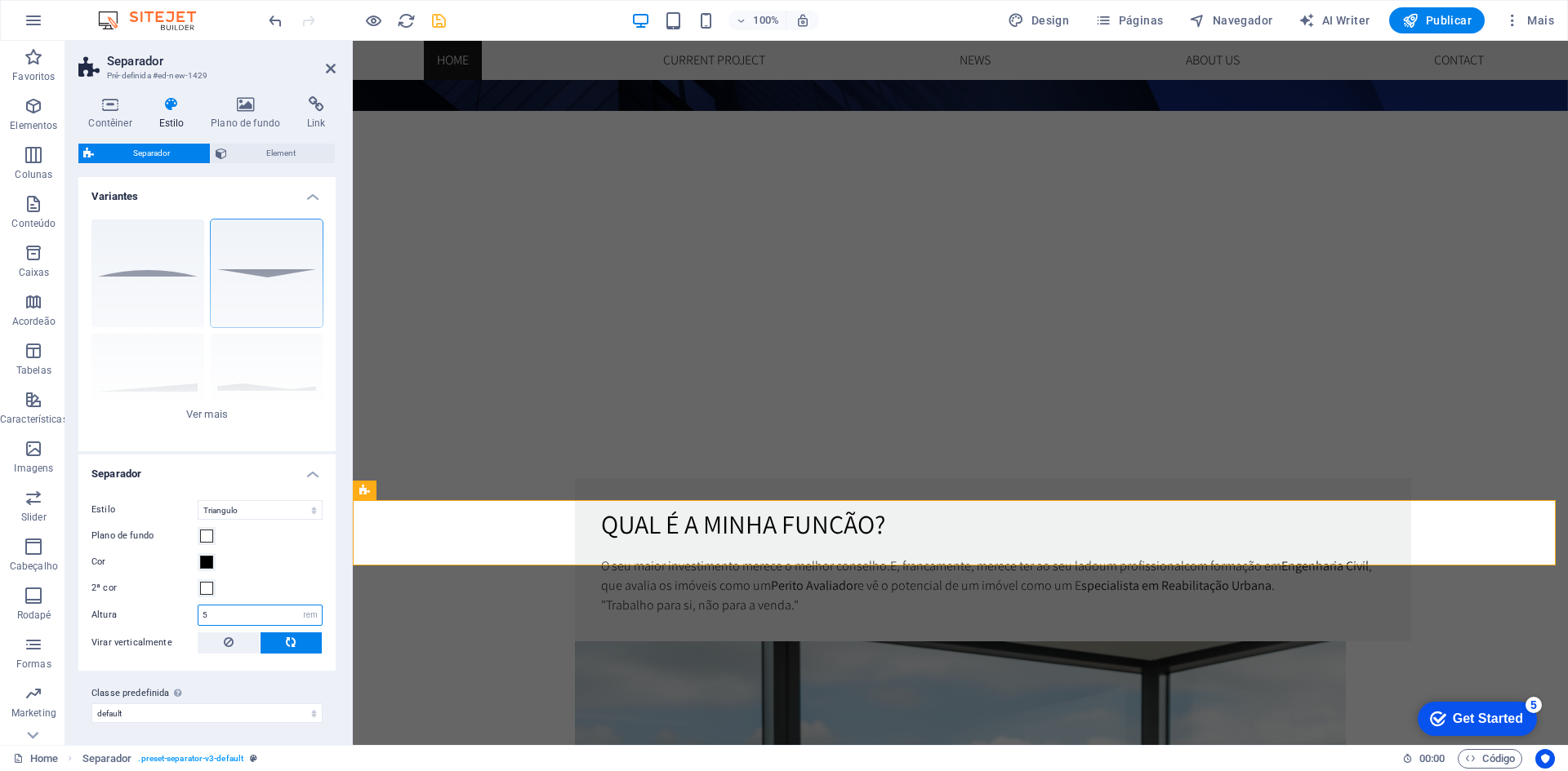
click at [209, 610] on input "5" at bounding box center [261, 615] width 124 height 20
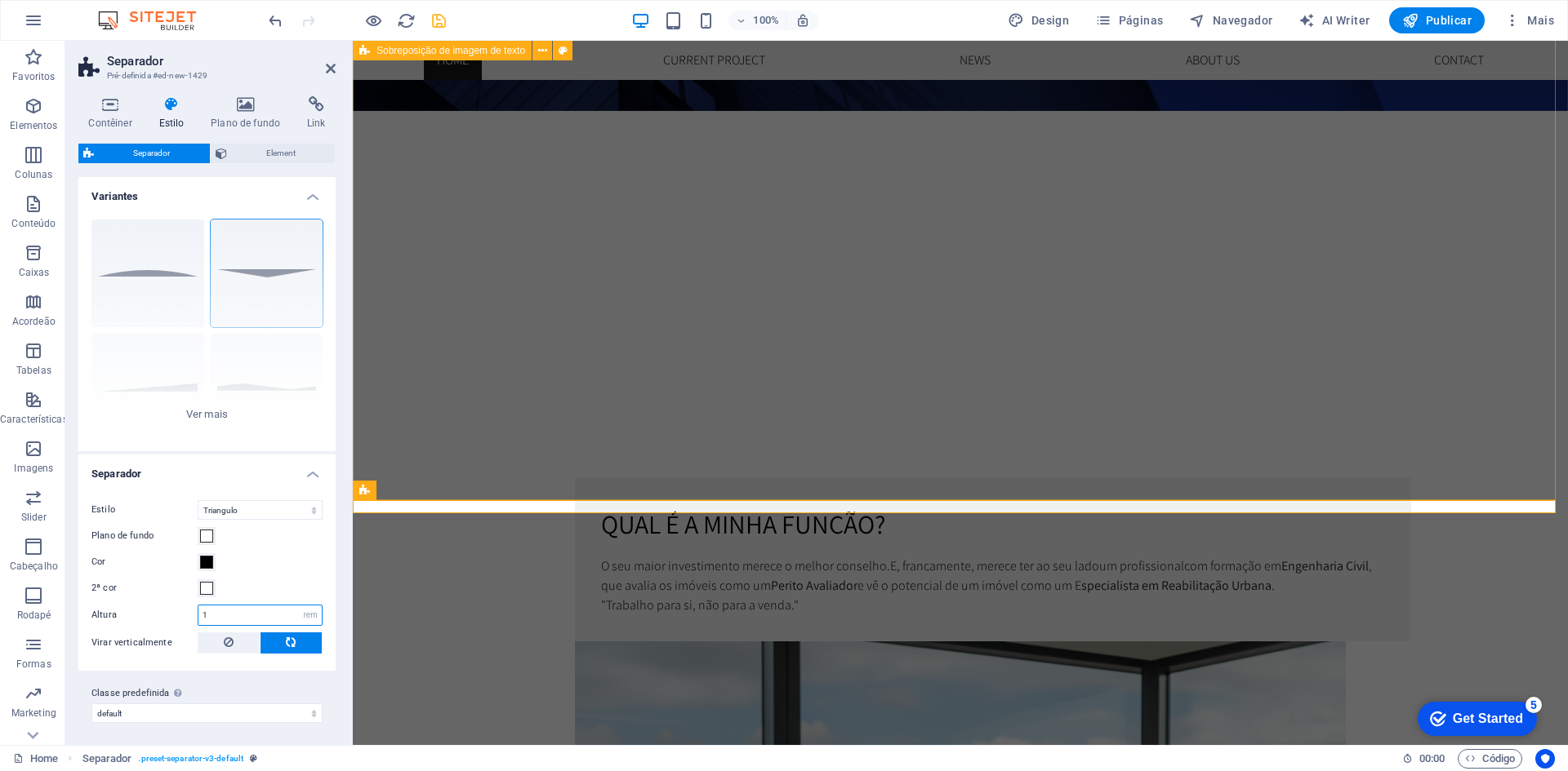
type input "1"
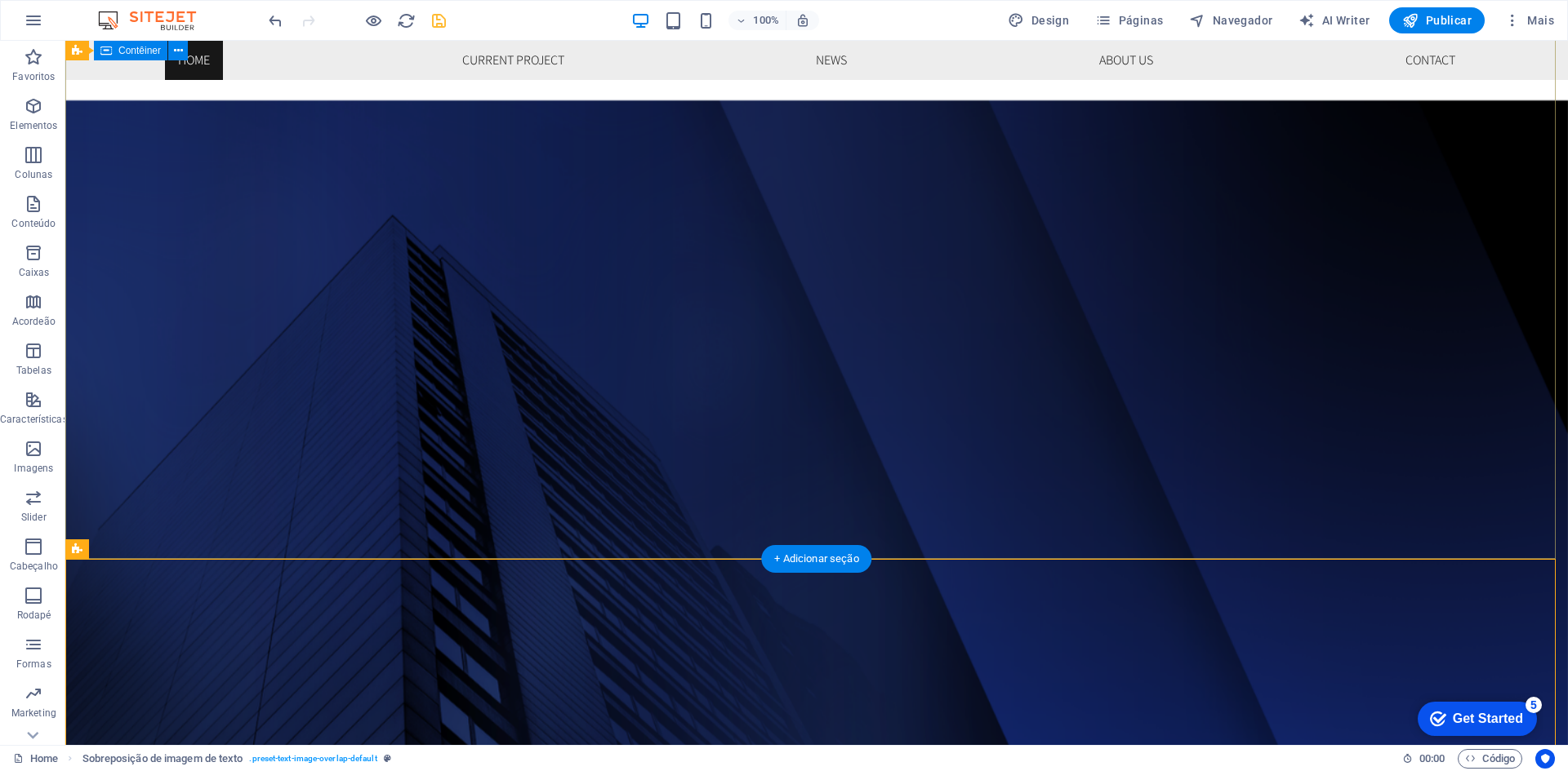
scroll to position [0, 0]
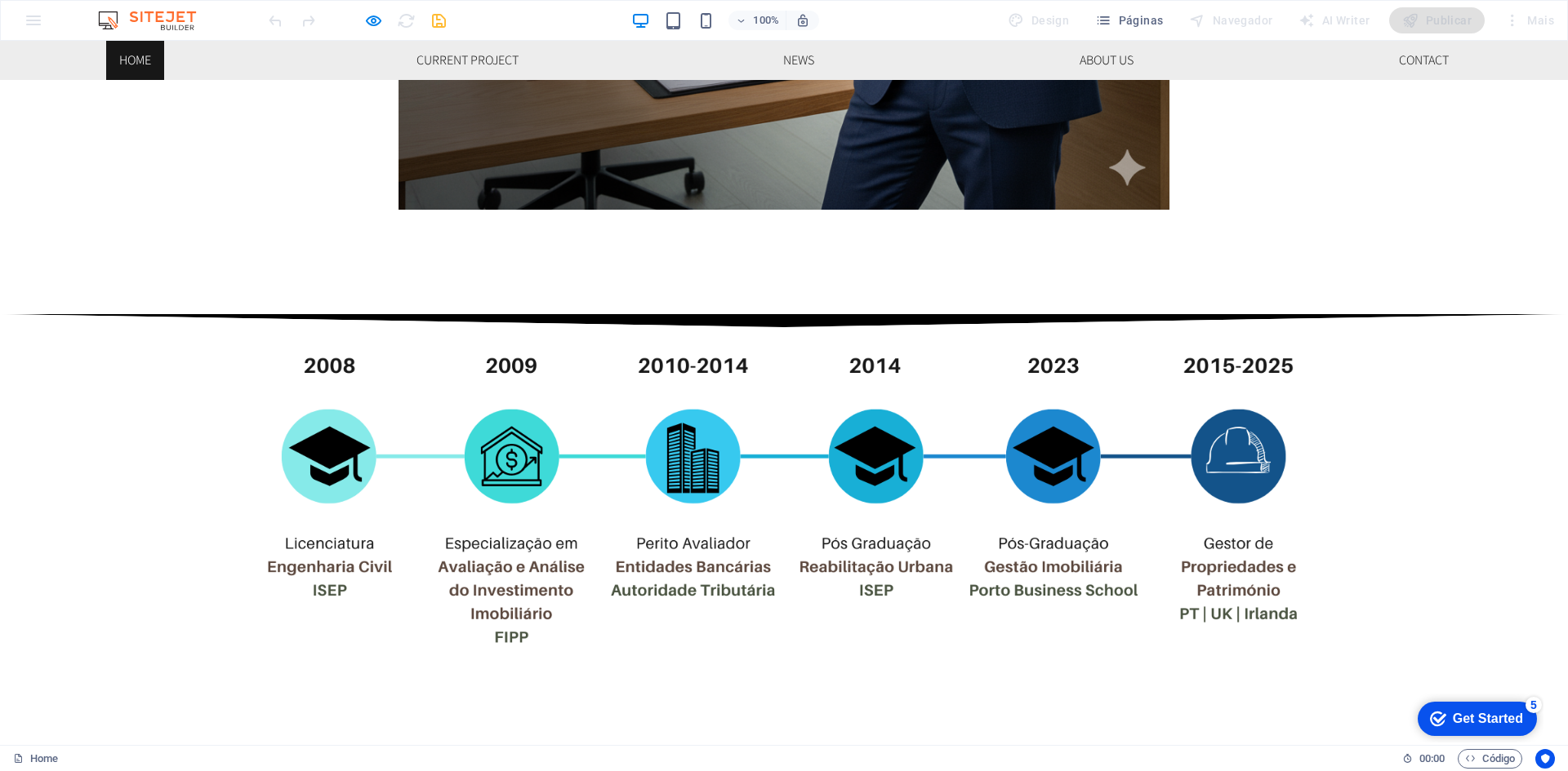
scroll to position [2040, 0]
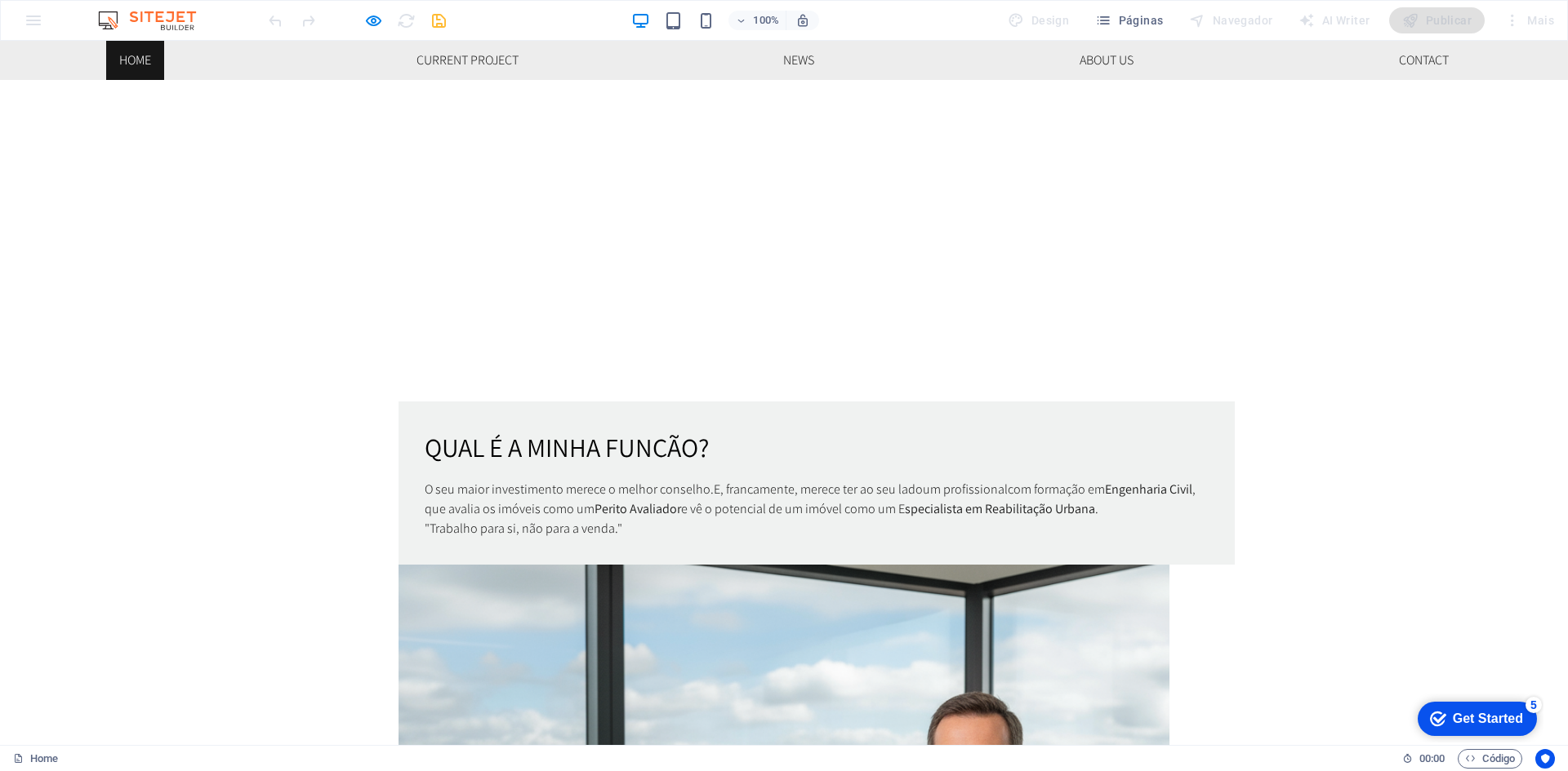
scroll to position [817, 0]
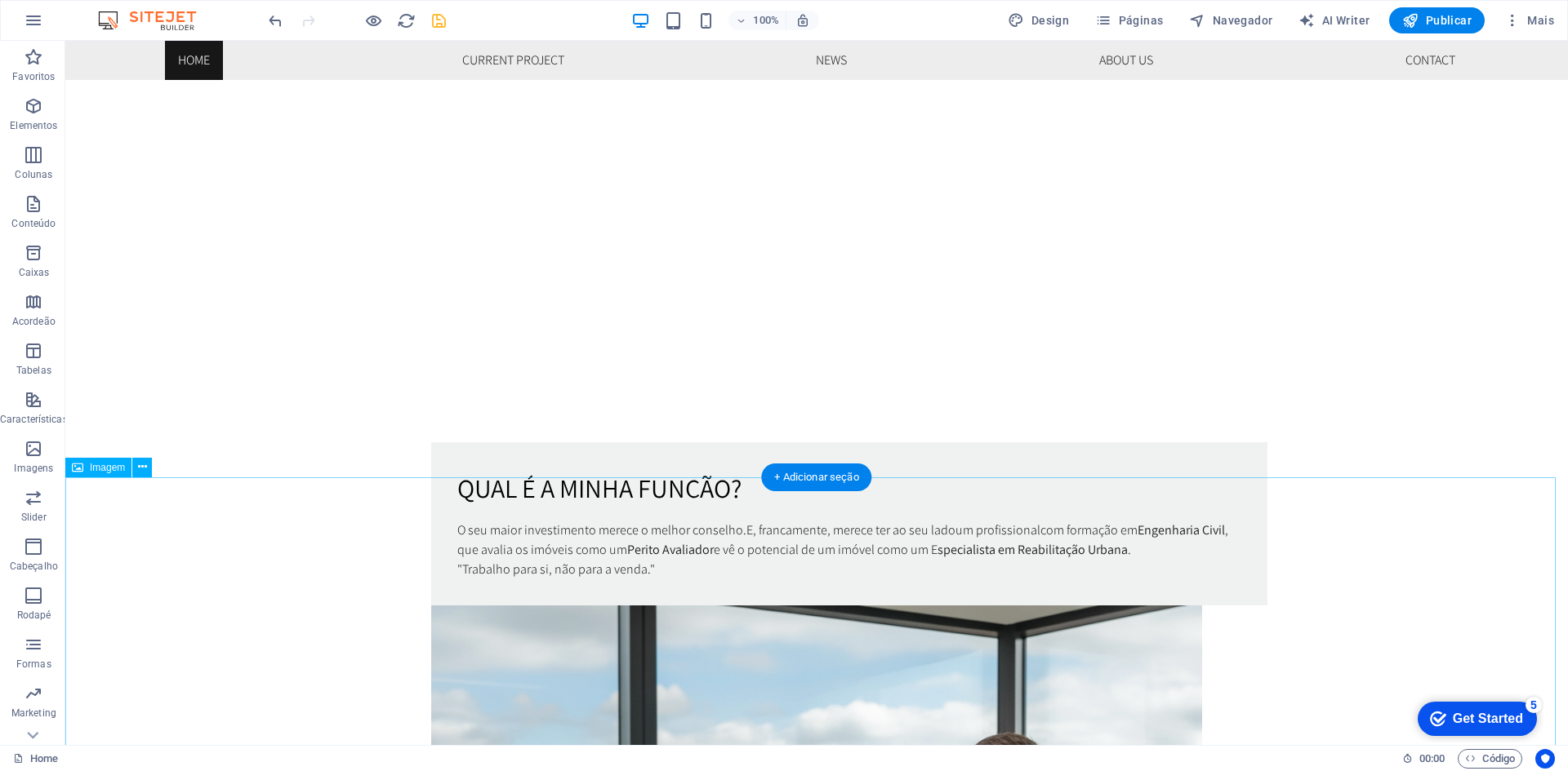
select select "%"
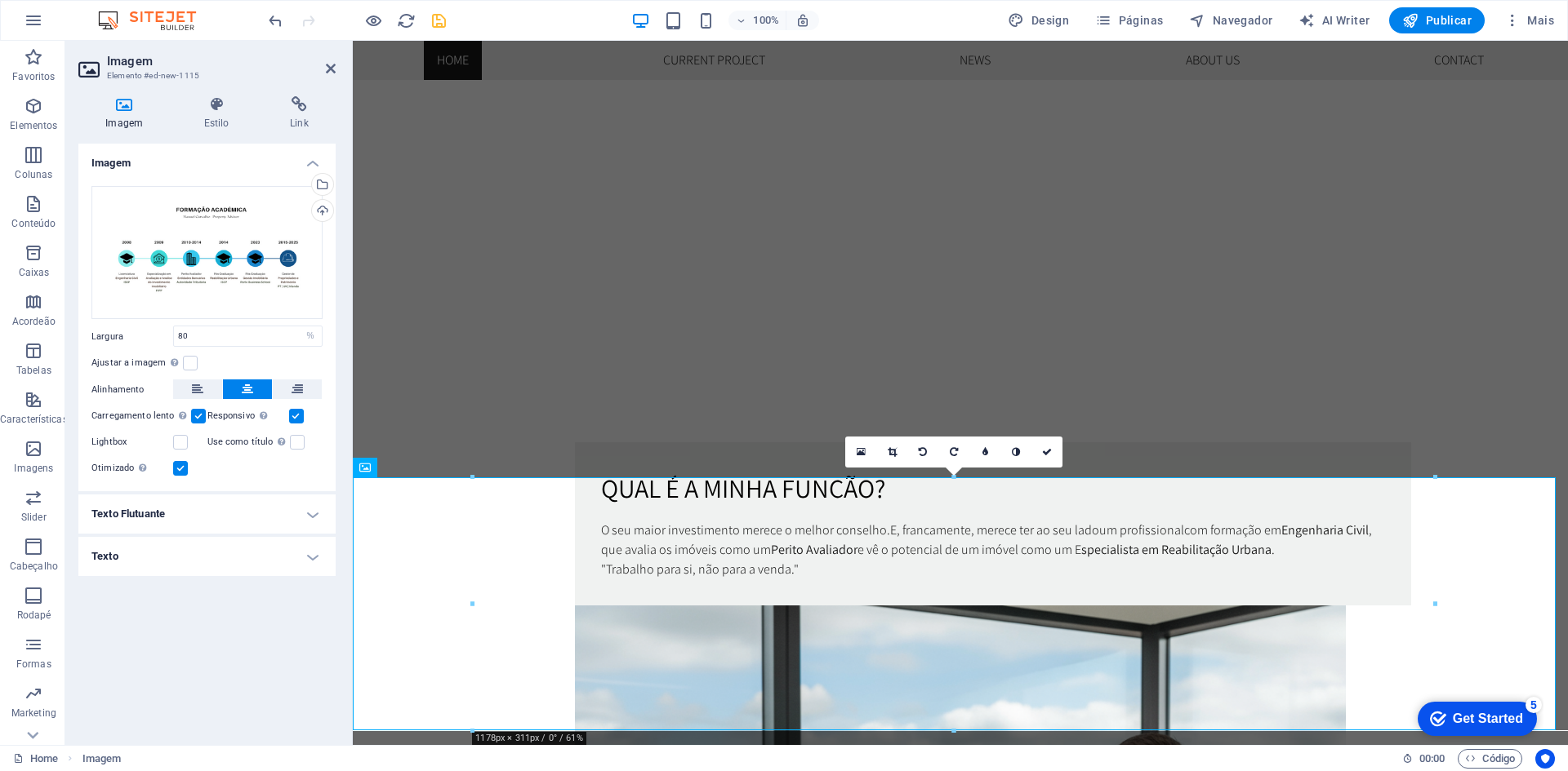
click at [221, 325] on div "Arraste os arquivos aqui, clique para escolher os arquivos ou selecione os arqu…" at bounding box center [206, 333] width 257 height 319
click at [220, 327] on input "80" at bounding box center [247, 336] width 147 height 20
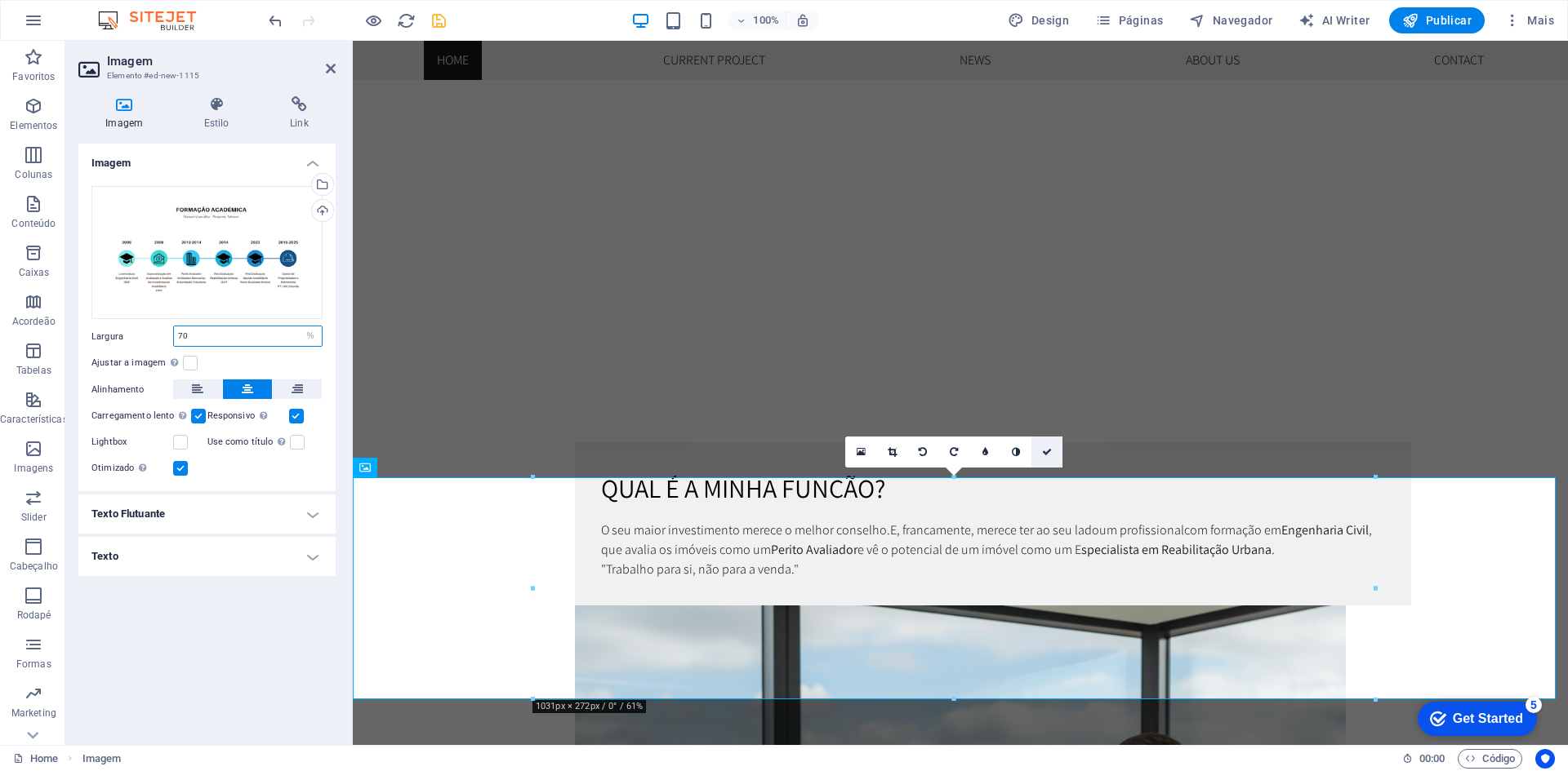
type input "70"
click at [1040, 453] on link at bounding box center [1046, 452] width 31 height 31
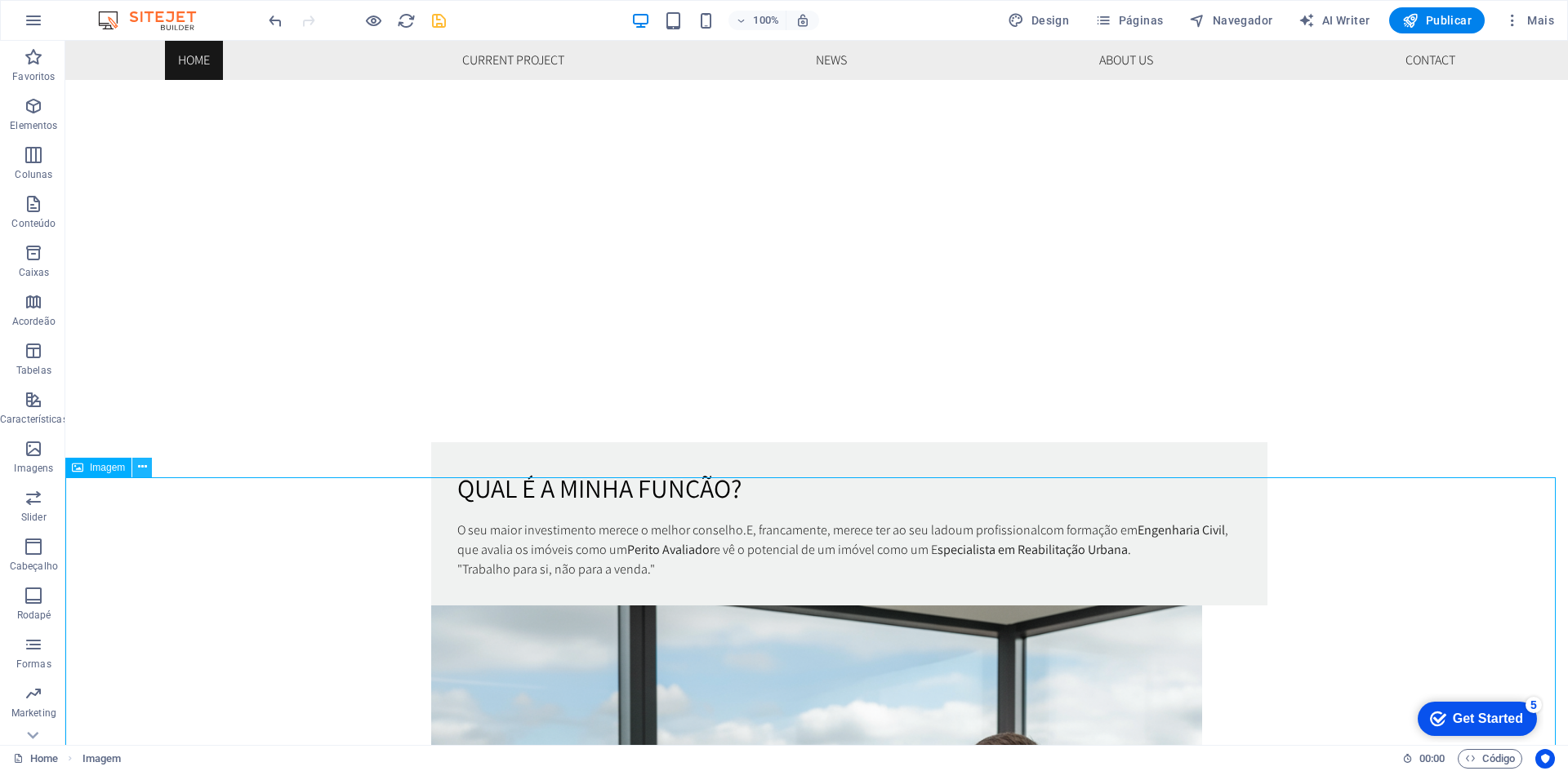
click at [146, 465] on icon at bounding box center [142, 468] width 9 height 17
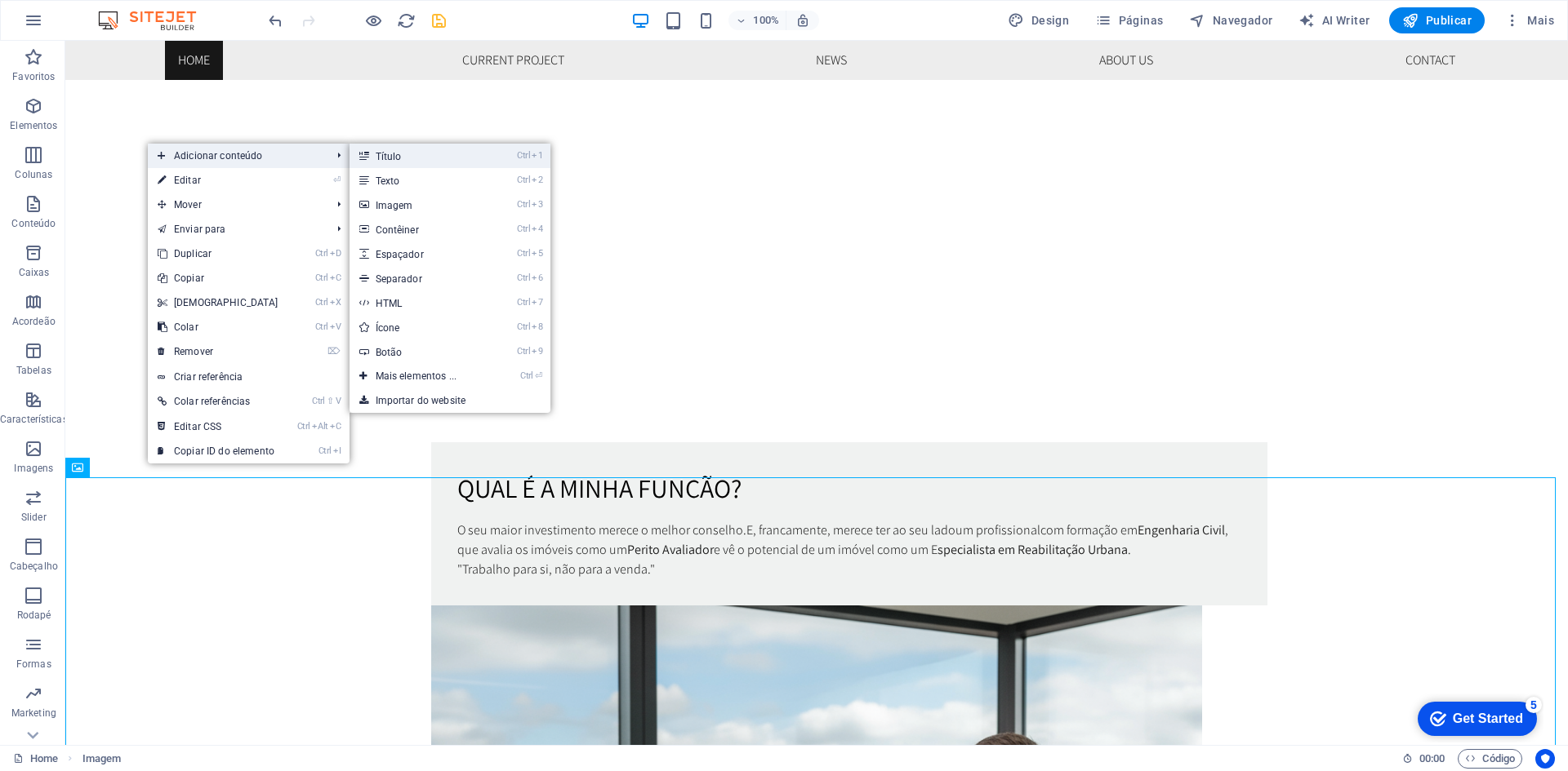
click at [409, 164] on link "Ctrl 1 Título" at bounding box center [419, 156] width 141 height 25
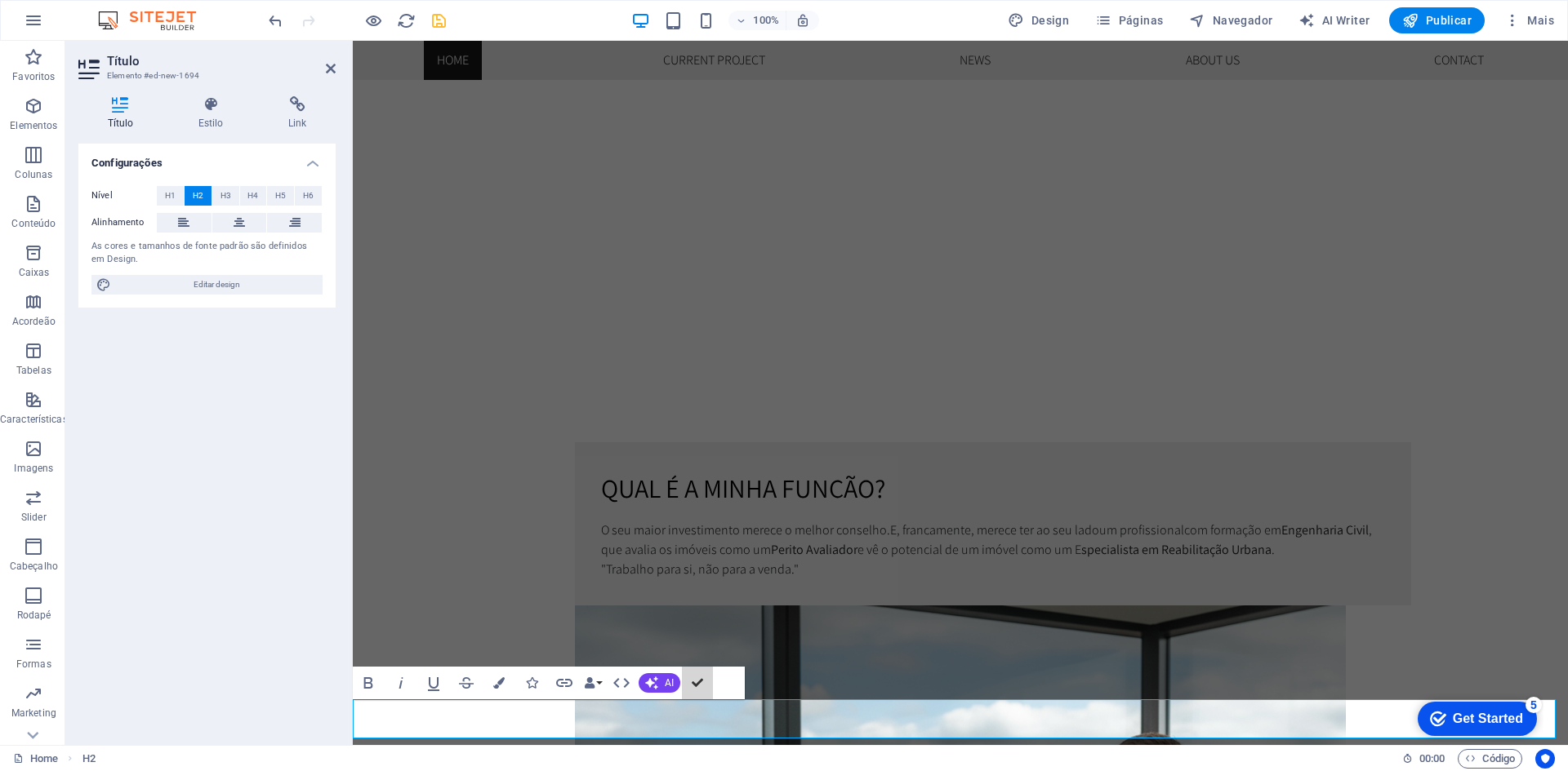
scroll to position [869, 0]
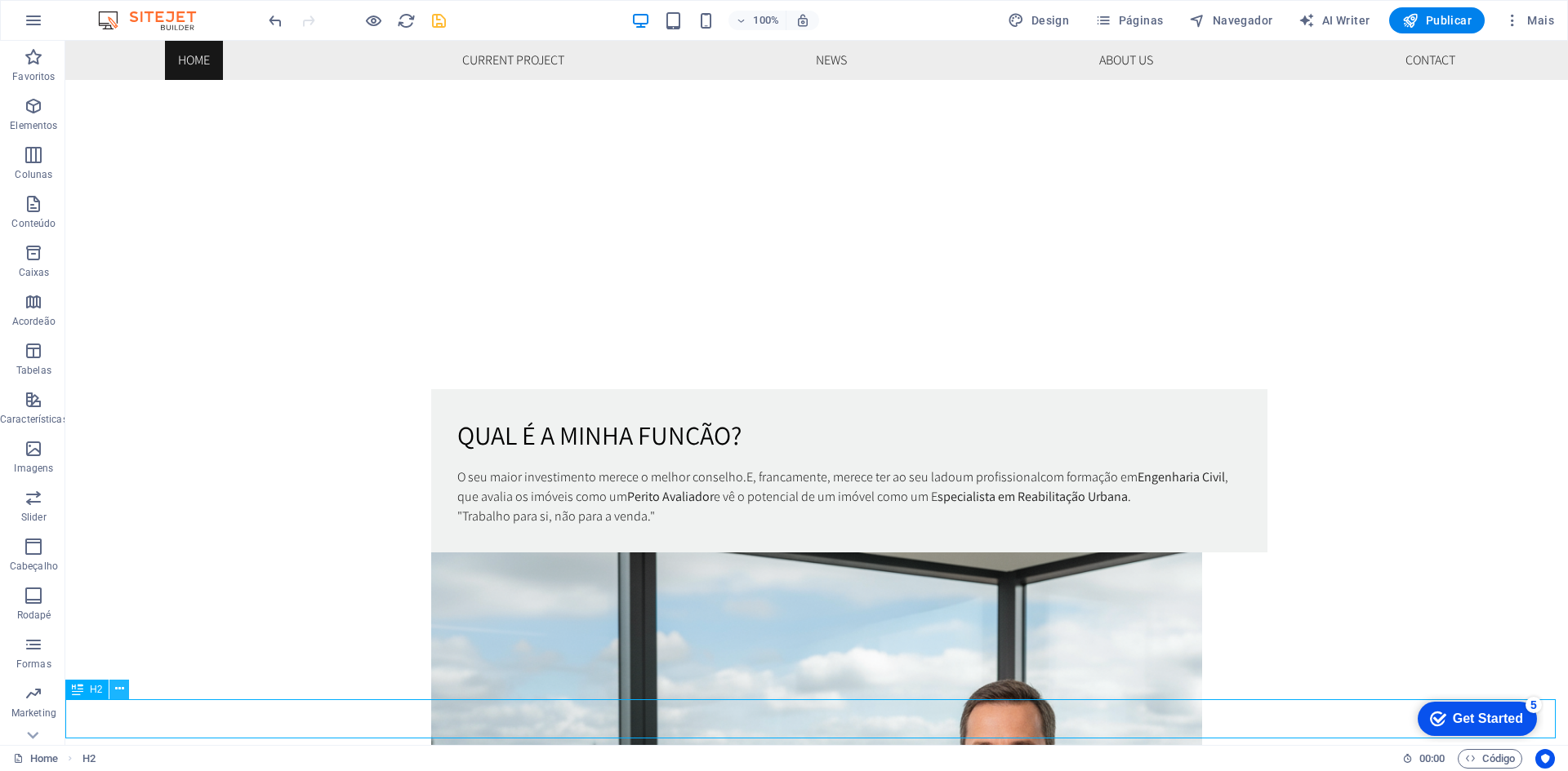
click at [115, 694] on icon at bounding box center [119, 689] width 9 height 17
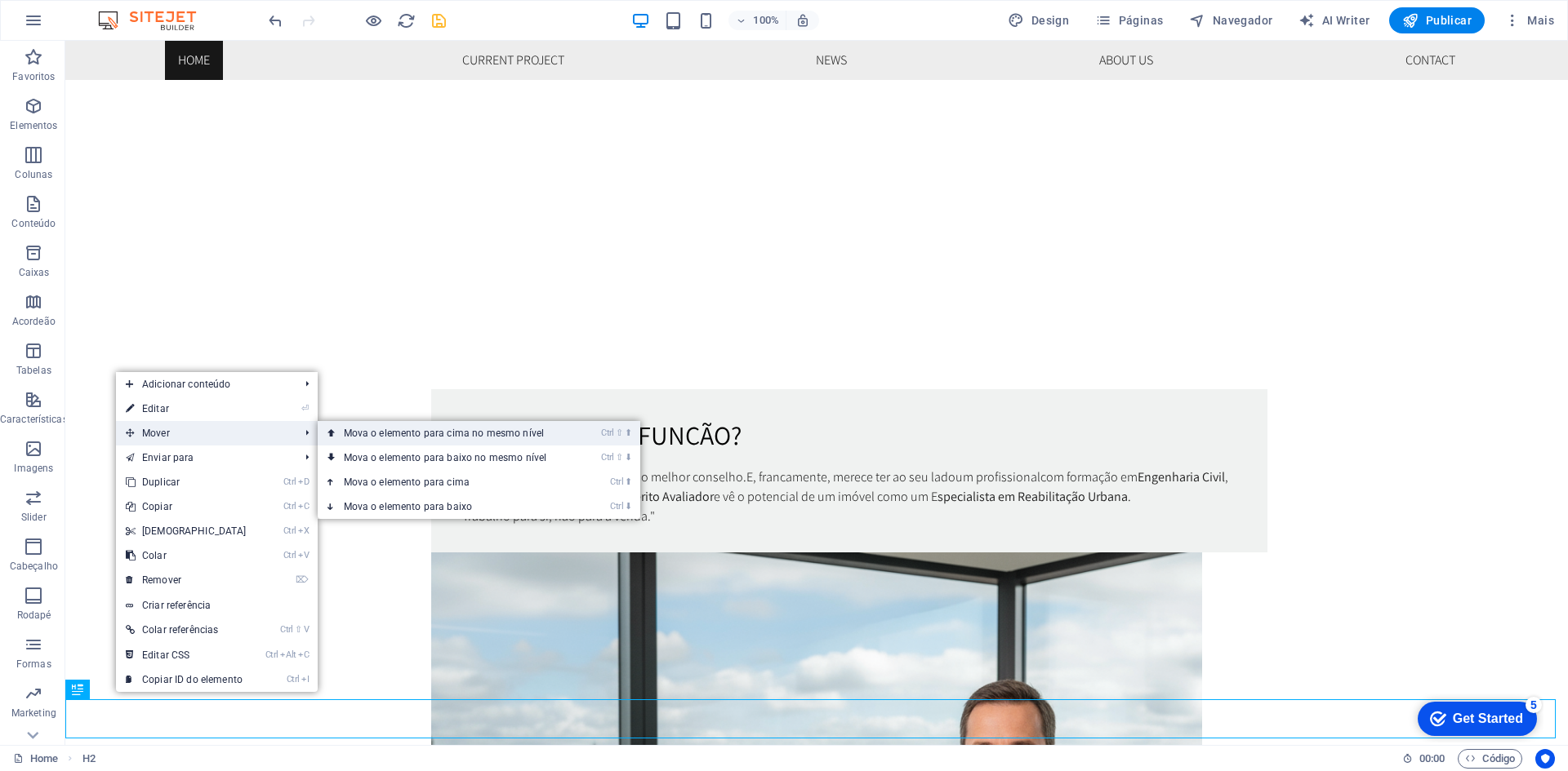
click at [462, 435] on link "Ctrl ⇧ ⬆ Mova o elemento para cima no mesmo nível" at bounding box center [449, 434] width 262 height 25
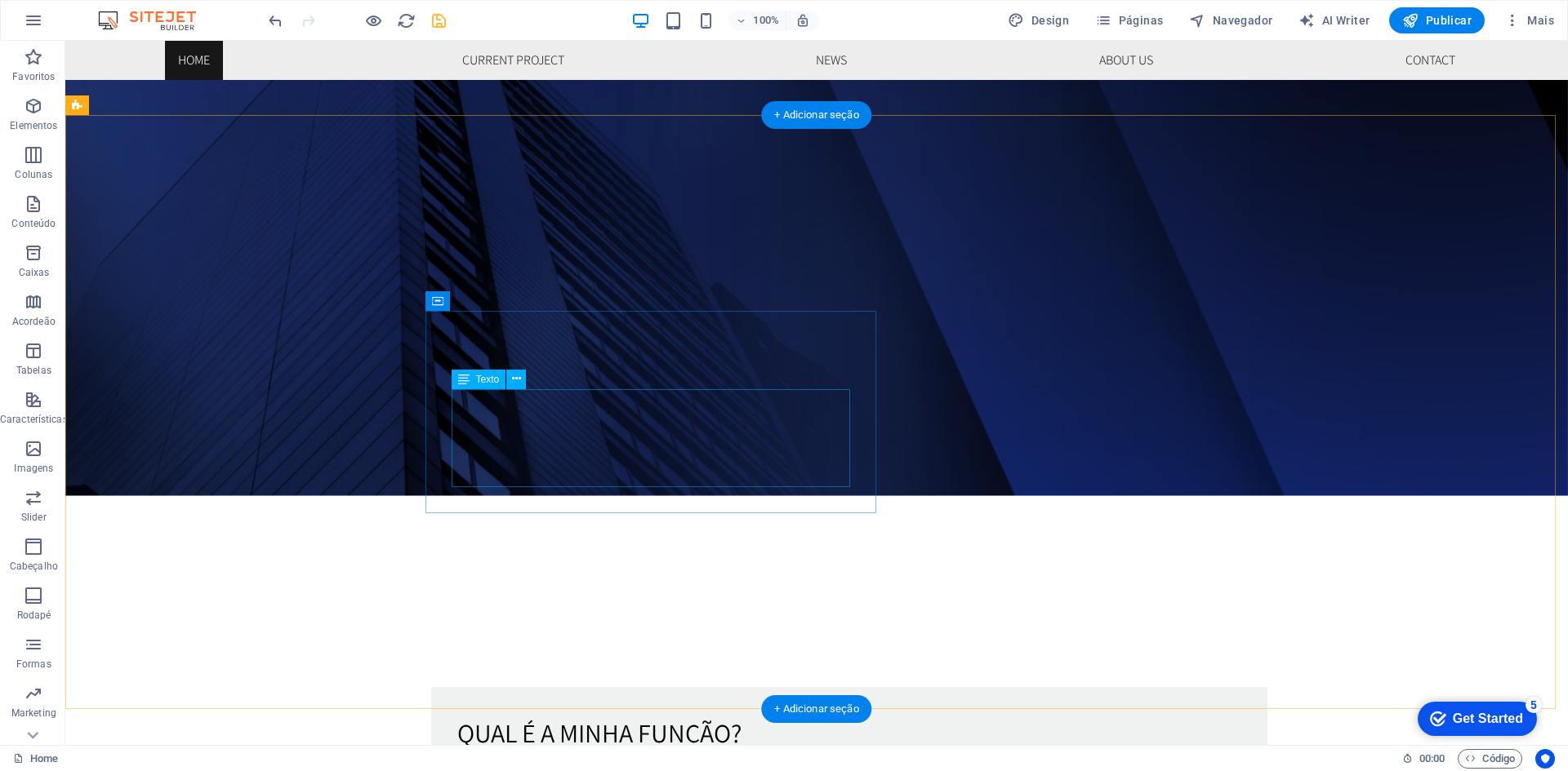
scroll to position [897, 0]
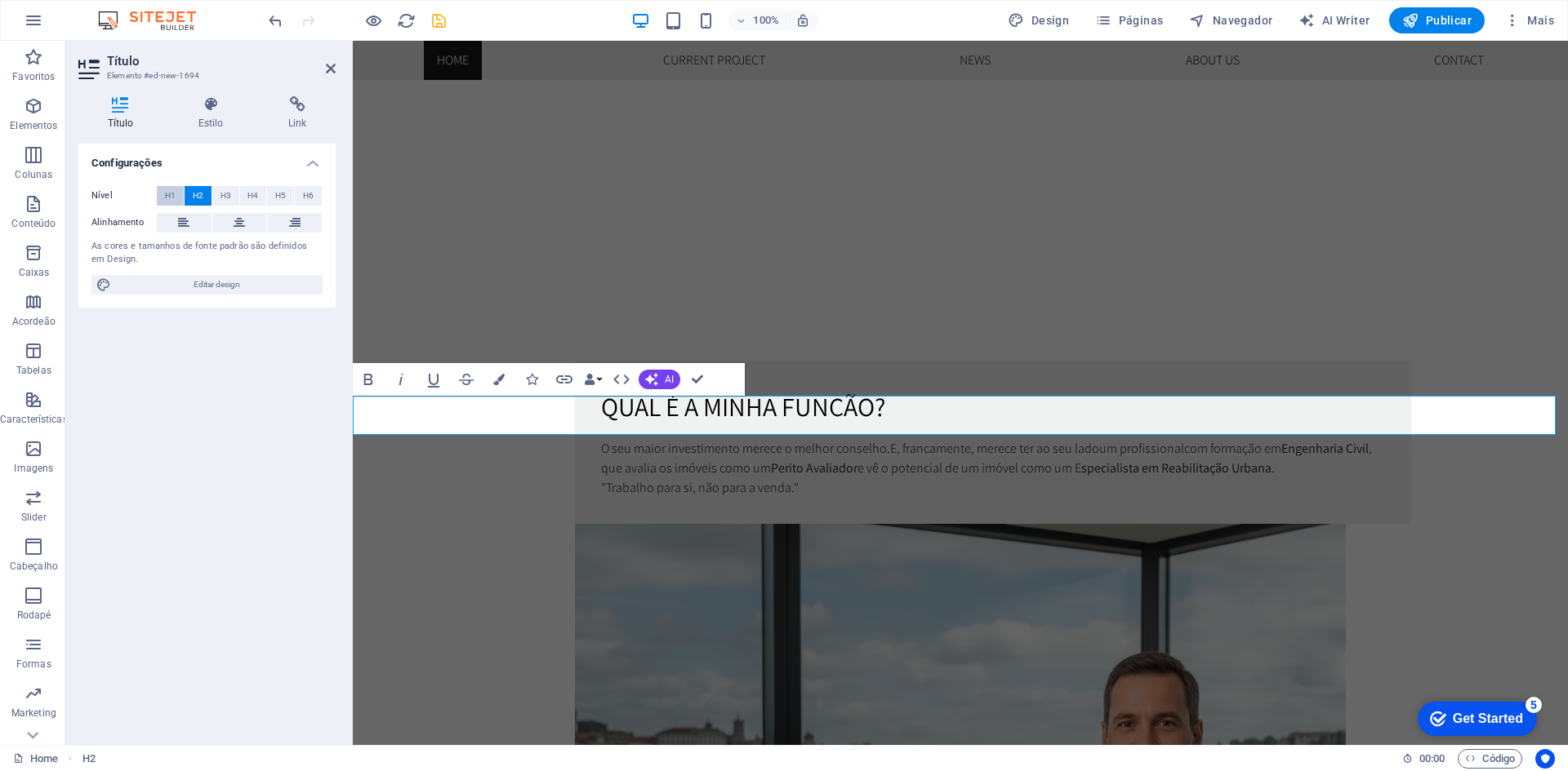
click at [176, 200] on button "H1" at bounding box center [170, 196] width 27 height 20
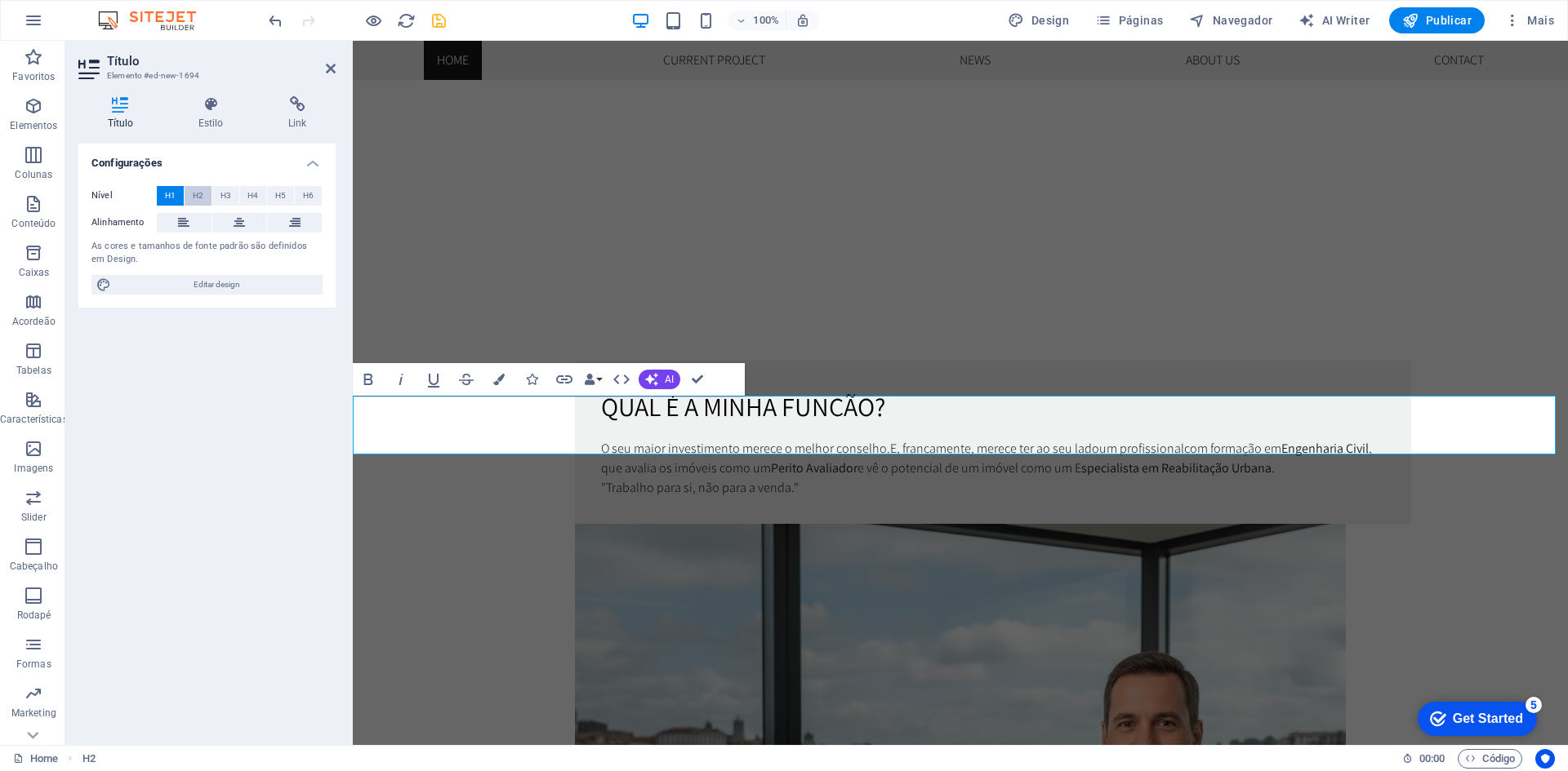
click at [190, 198] on button "H2" at bounding box center [198, 196] width 27 height 20
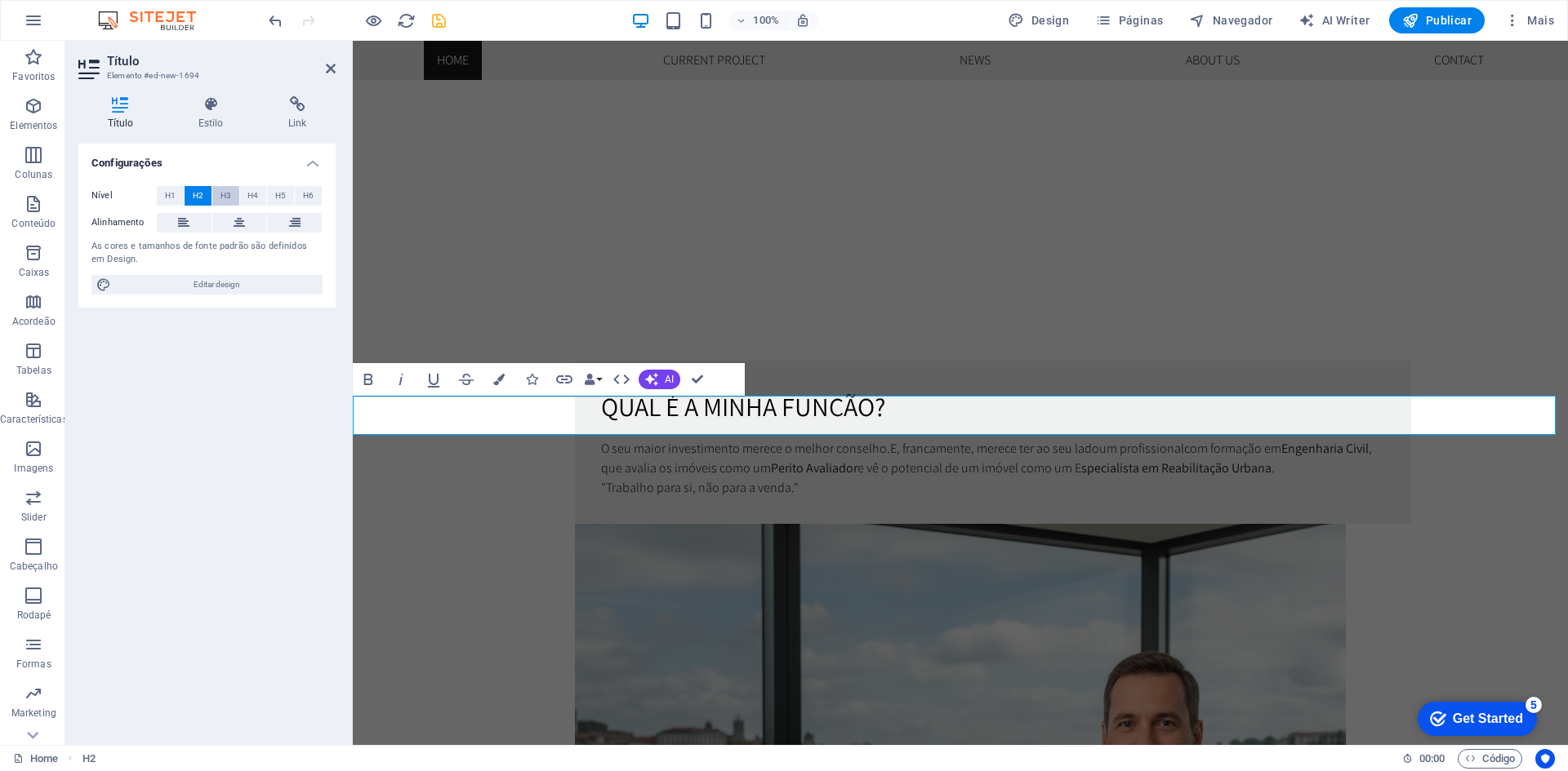
click at [217, 197] on button "H3" at bounding box center [225, 196] width 27 height 20
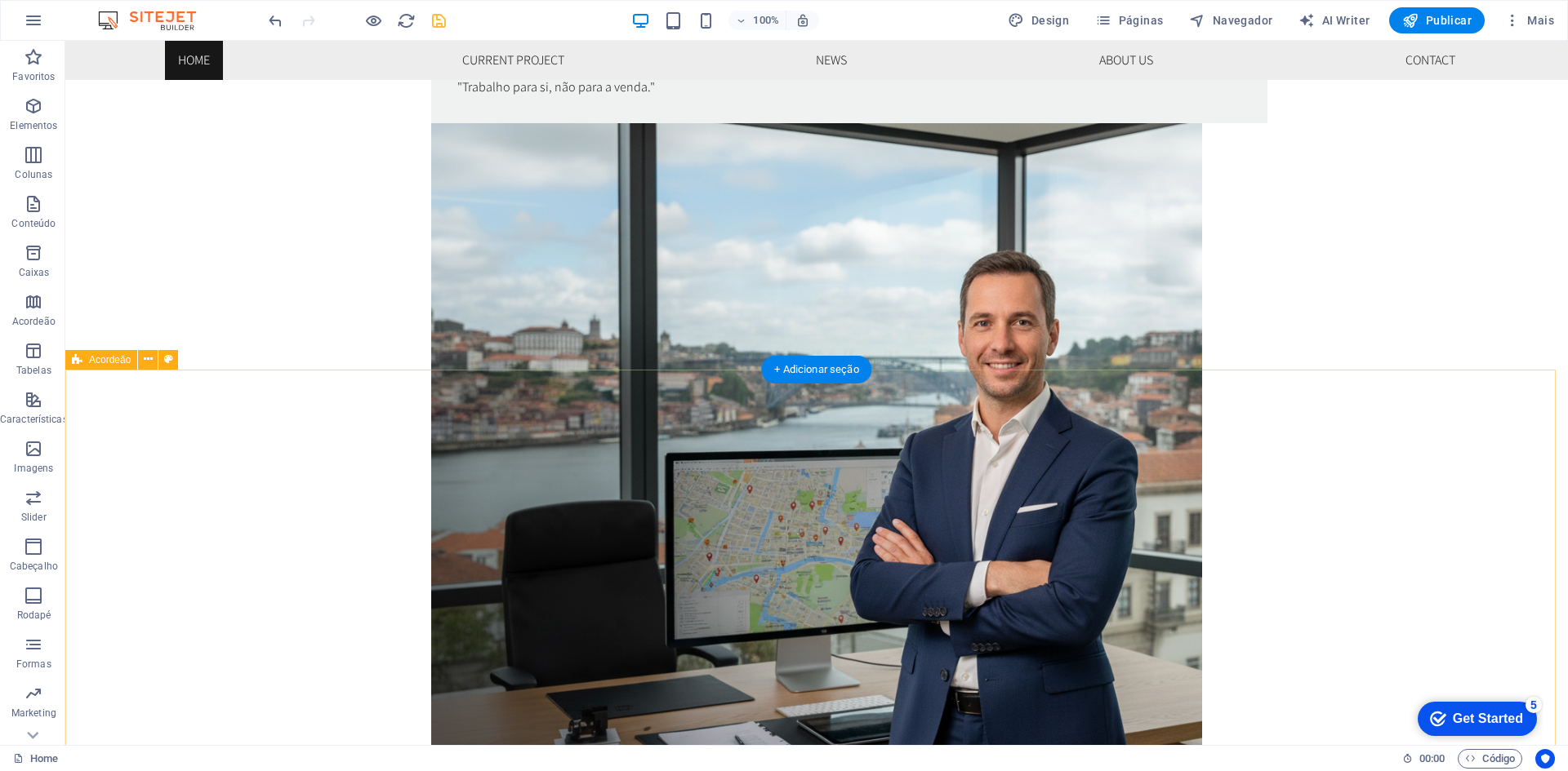
scroll to position [1388, 0]
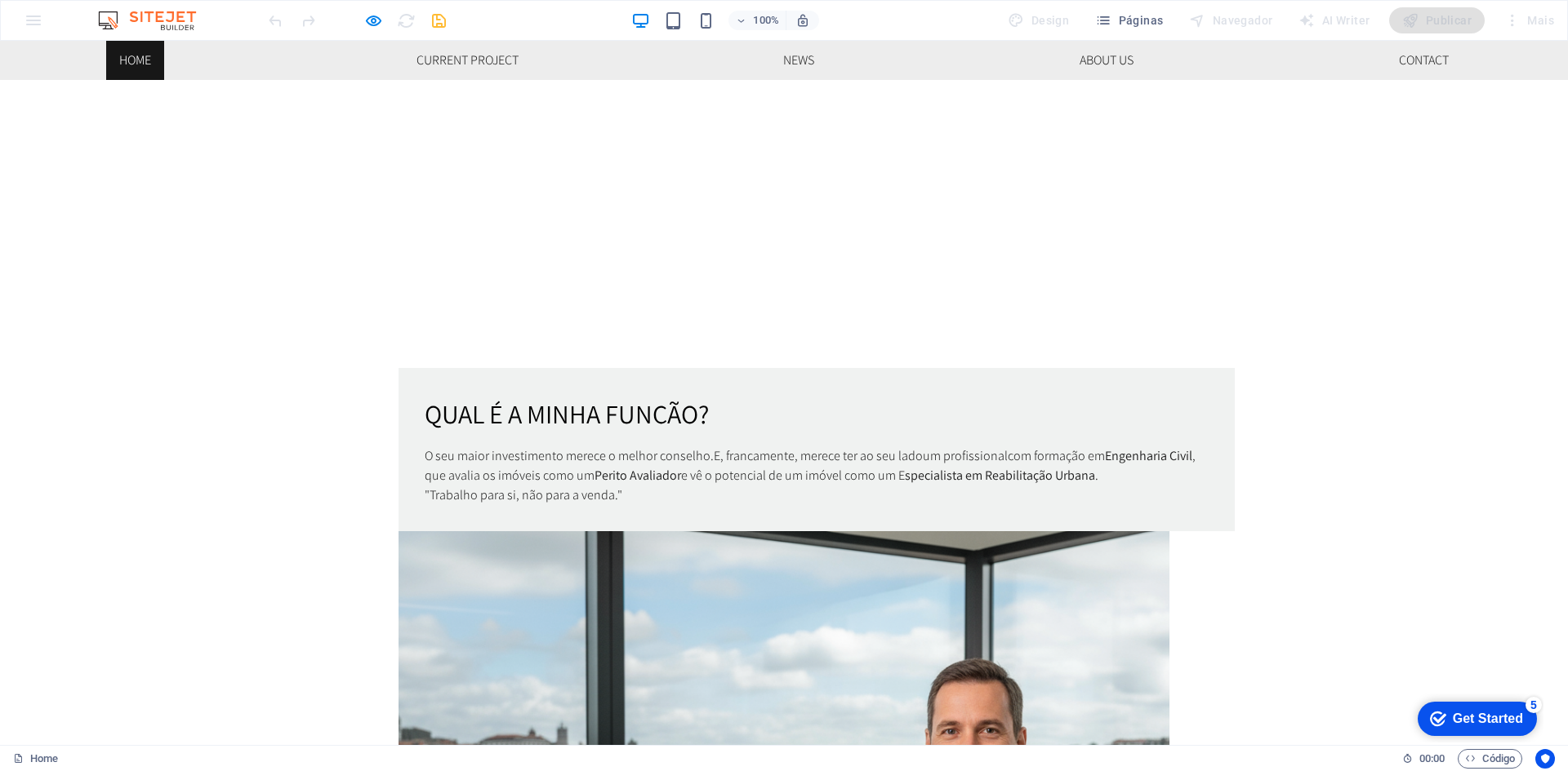
scroll to position [897, 0]
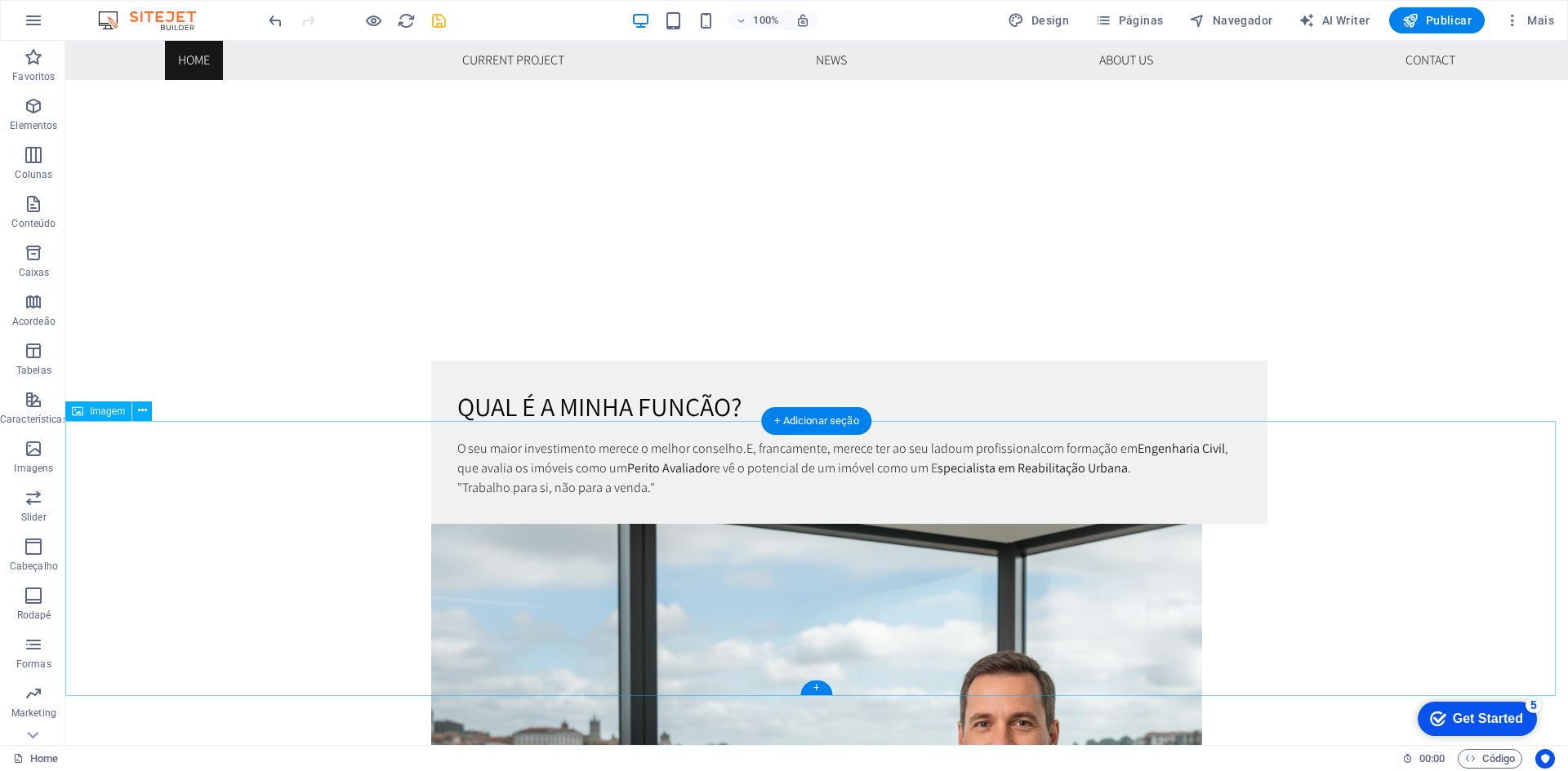
select select "%"
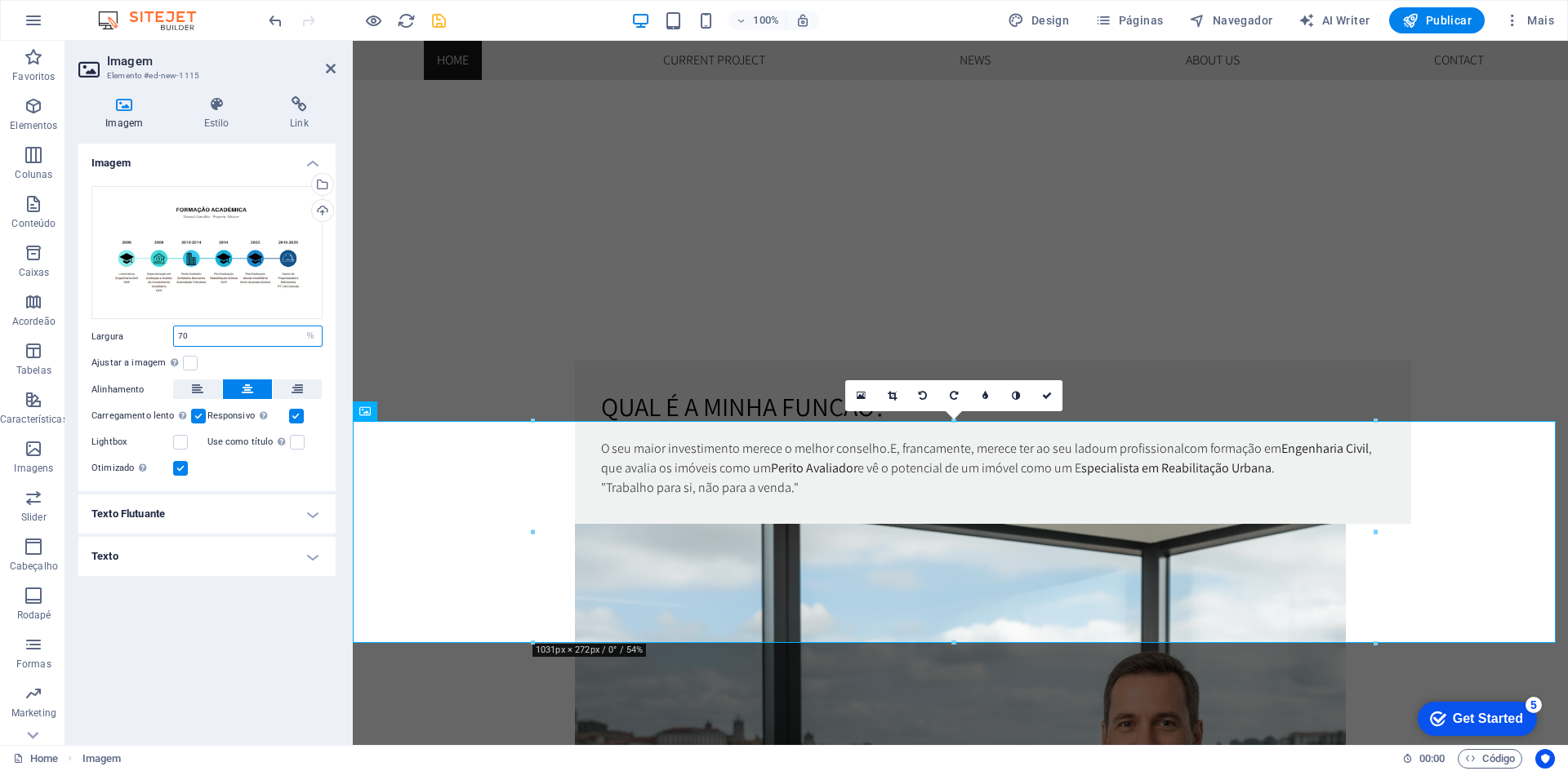
click at [226, 334] on input "70" at bounding box center [247, 336] width 147 height 20
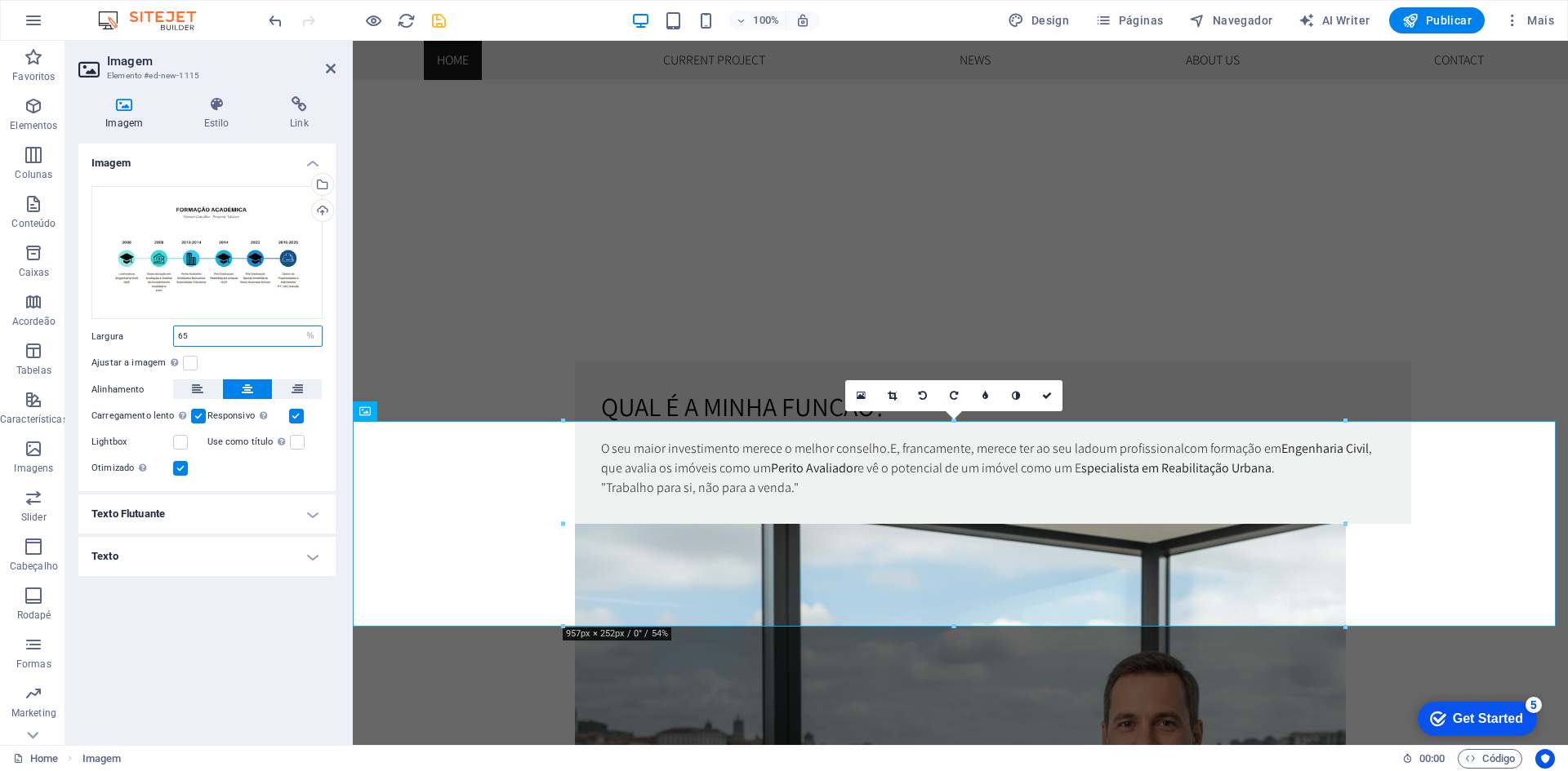
drag, startPoint x: 221, startPoint y: 332, endPoint x: 172, endPoint y: 328, distance: 49.2
click at [172, 328] on div "Largura 65 Padrão automático px rem % em vh vw" at bounding box center [206, 337] width 231 height 21
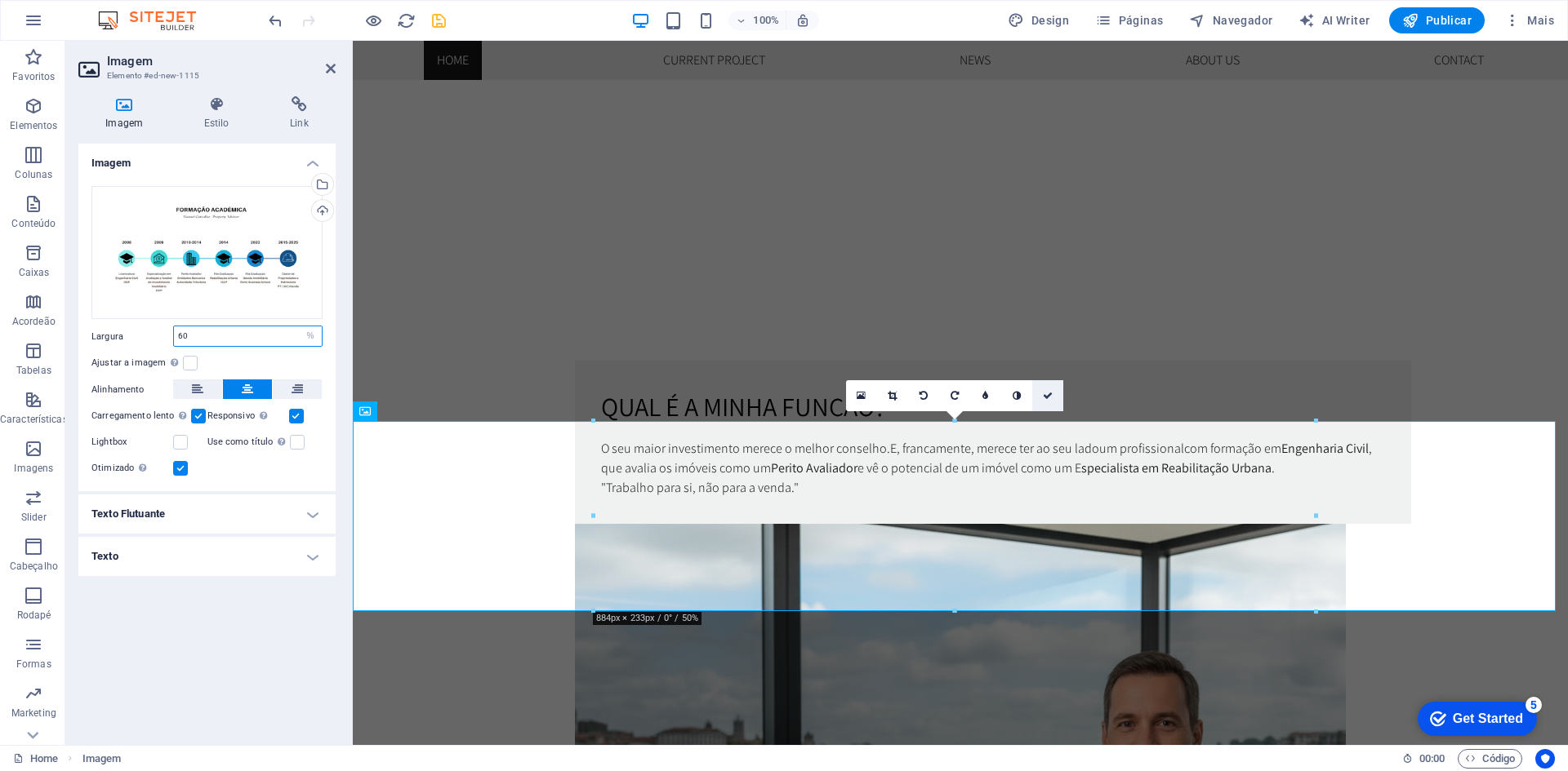
type input "60"
drag, startPoint x: 1046, startPoint y: 393, endPoint x: 950, endPoint y: 349, distance: 105.6
click at [1046, 393] on icon at bounding box center [1047, 395] width 10 height 10
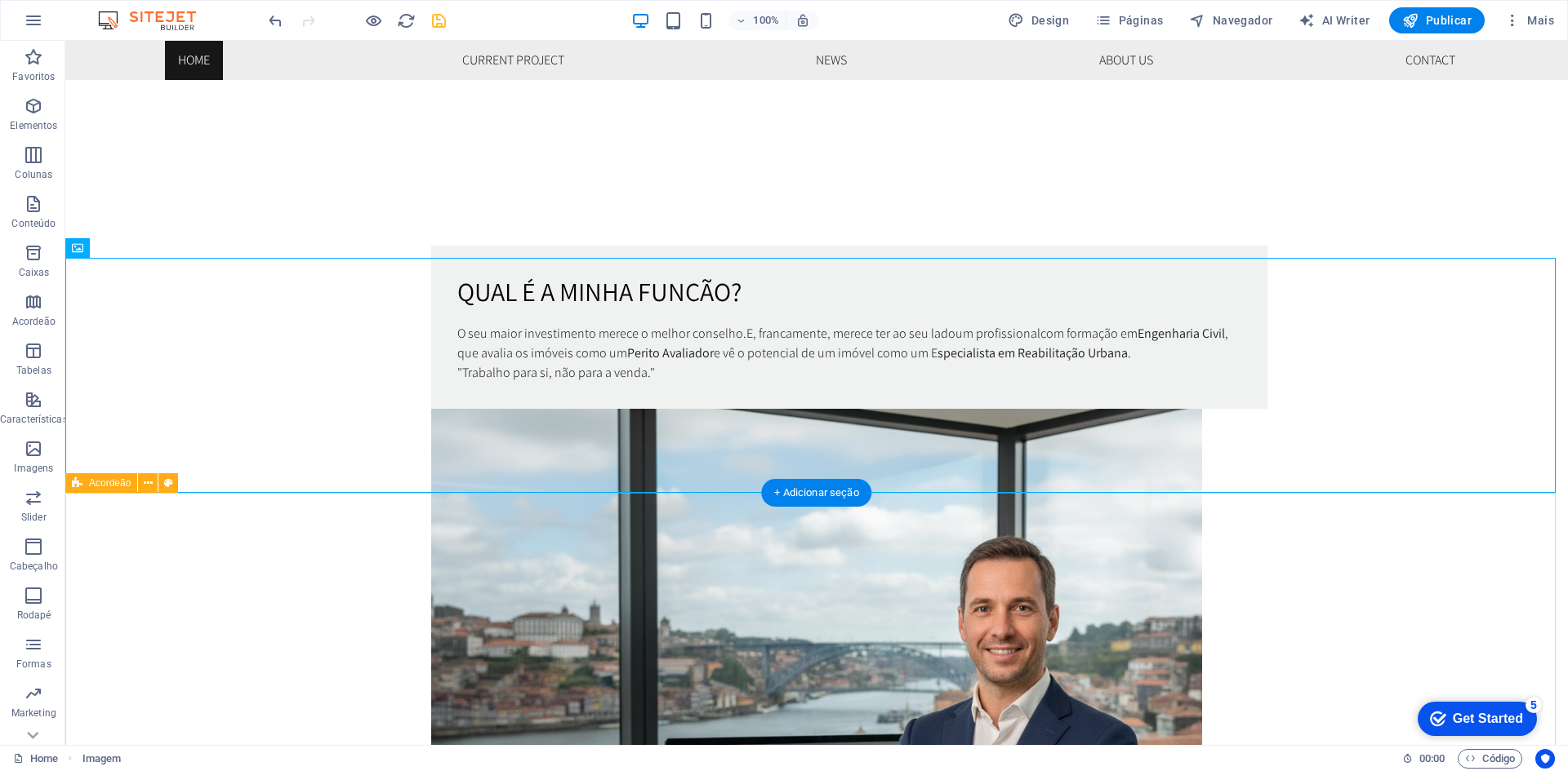
scroll to position [979, 0]
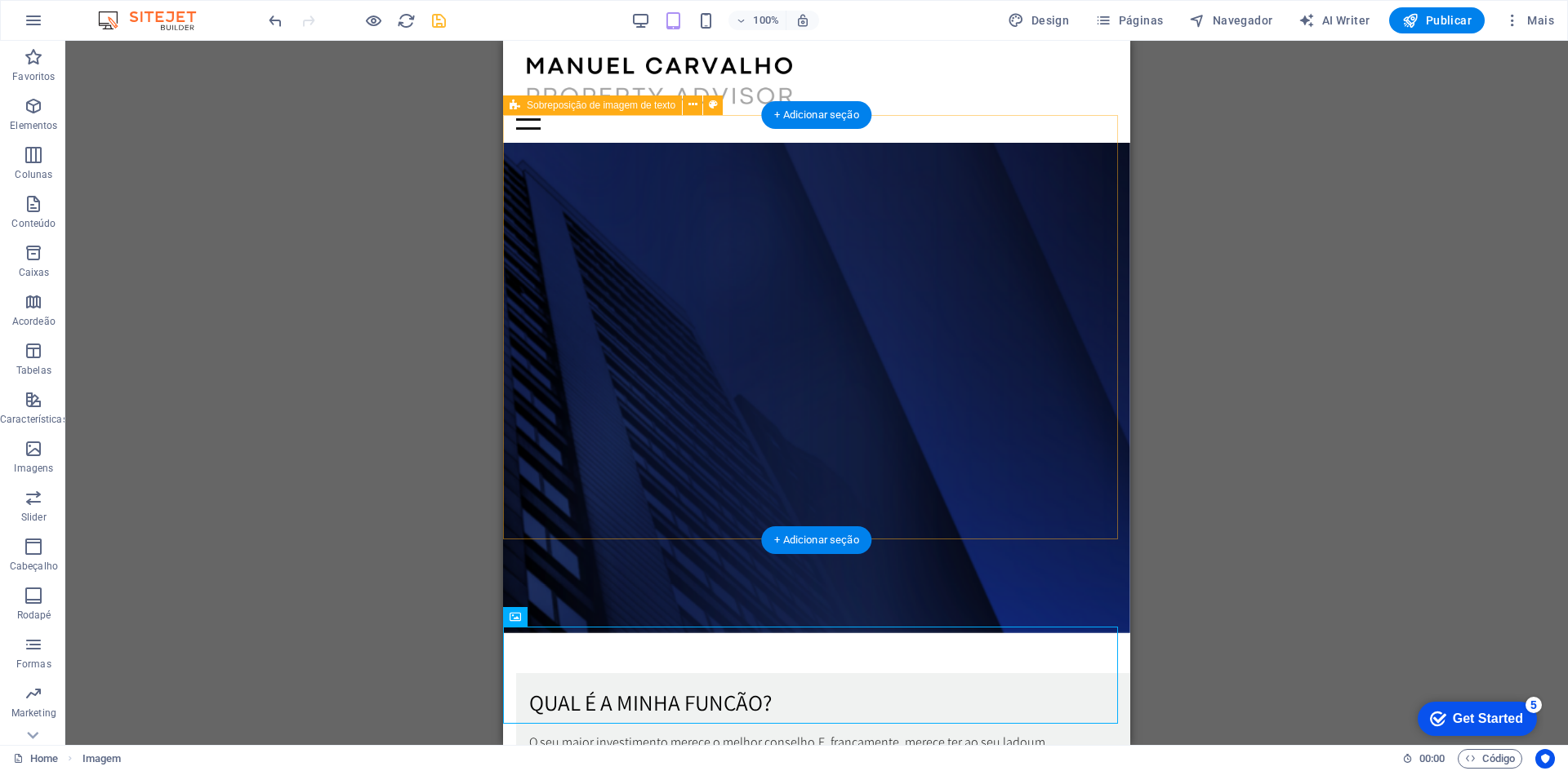
scroll to position [897, 0]
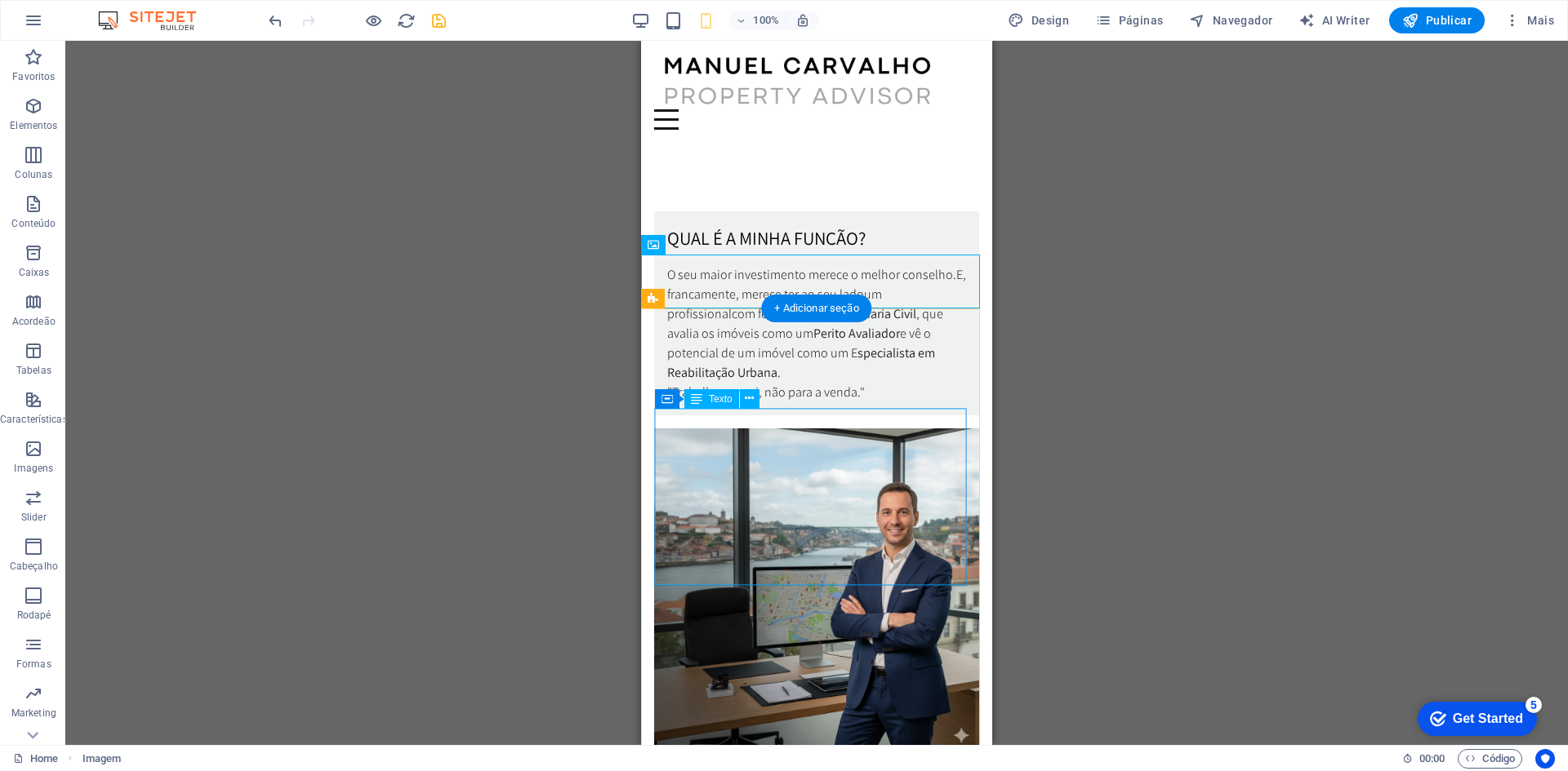
scroll to position [735, 0]
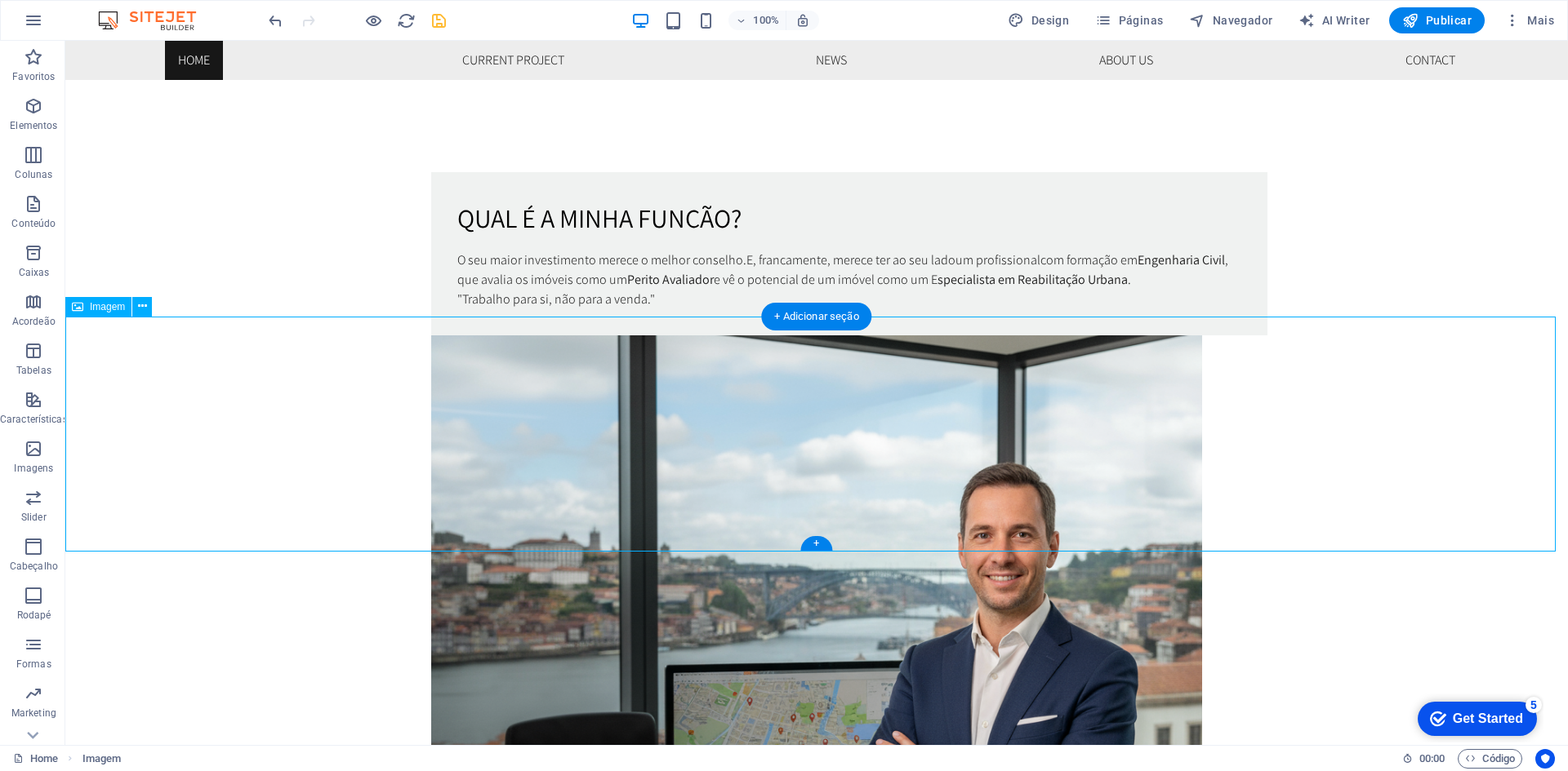
scroll to position [1224, 0]
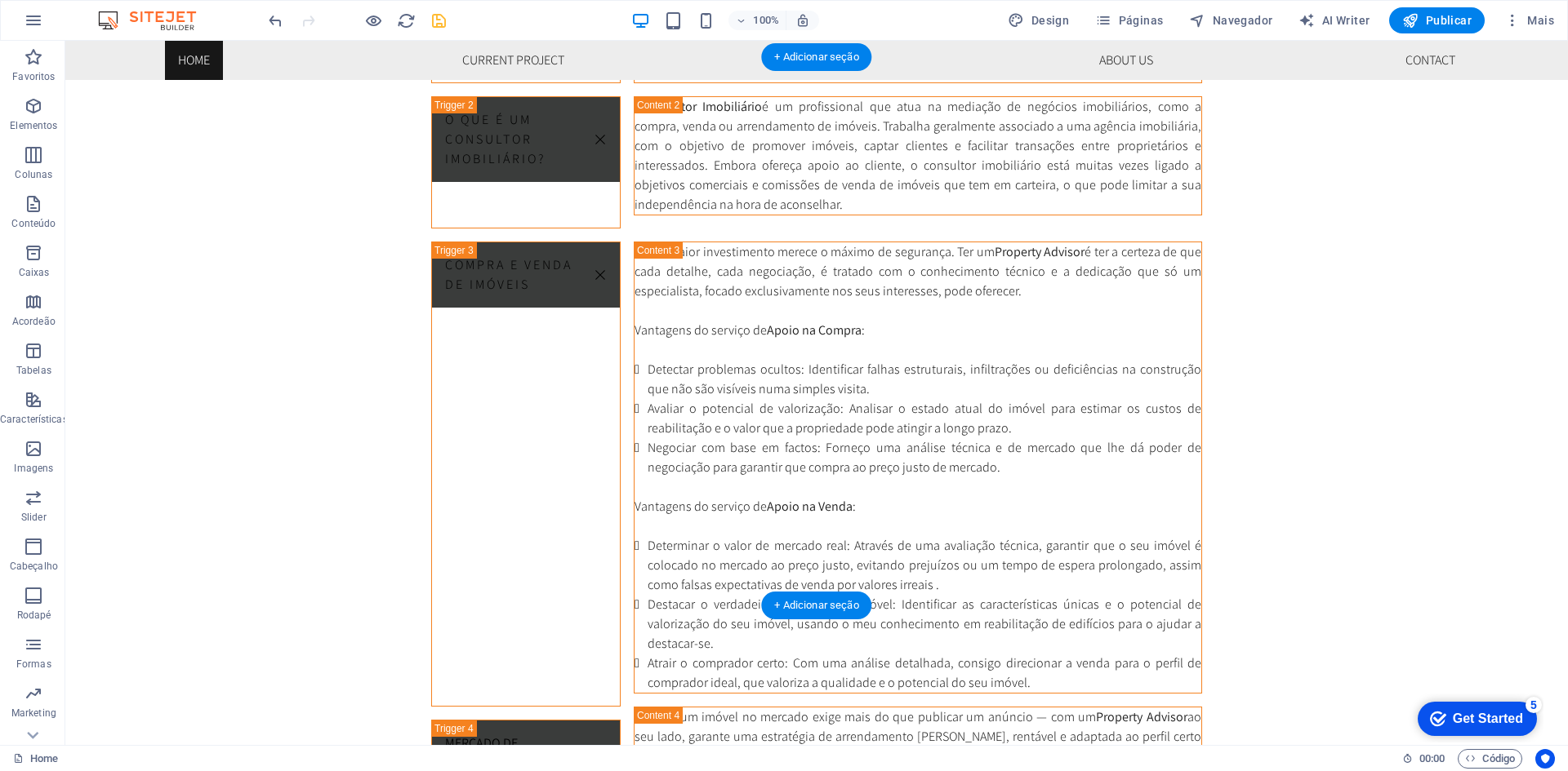
scroll to position [2449, 0]
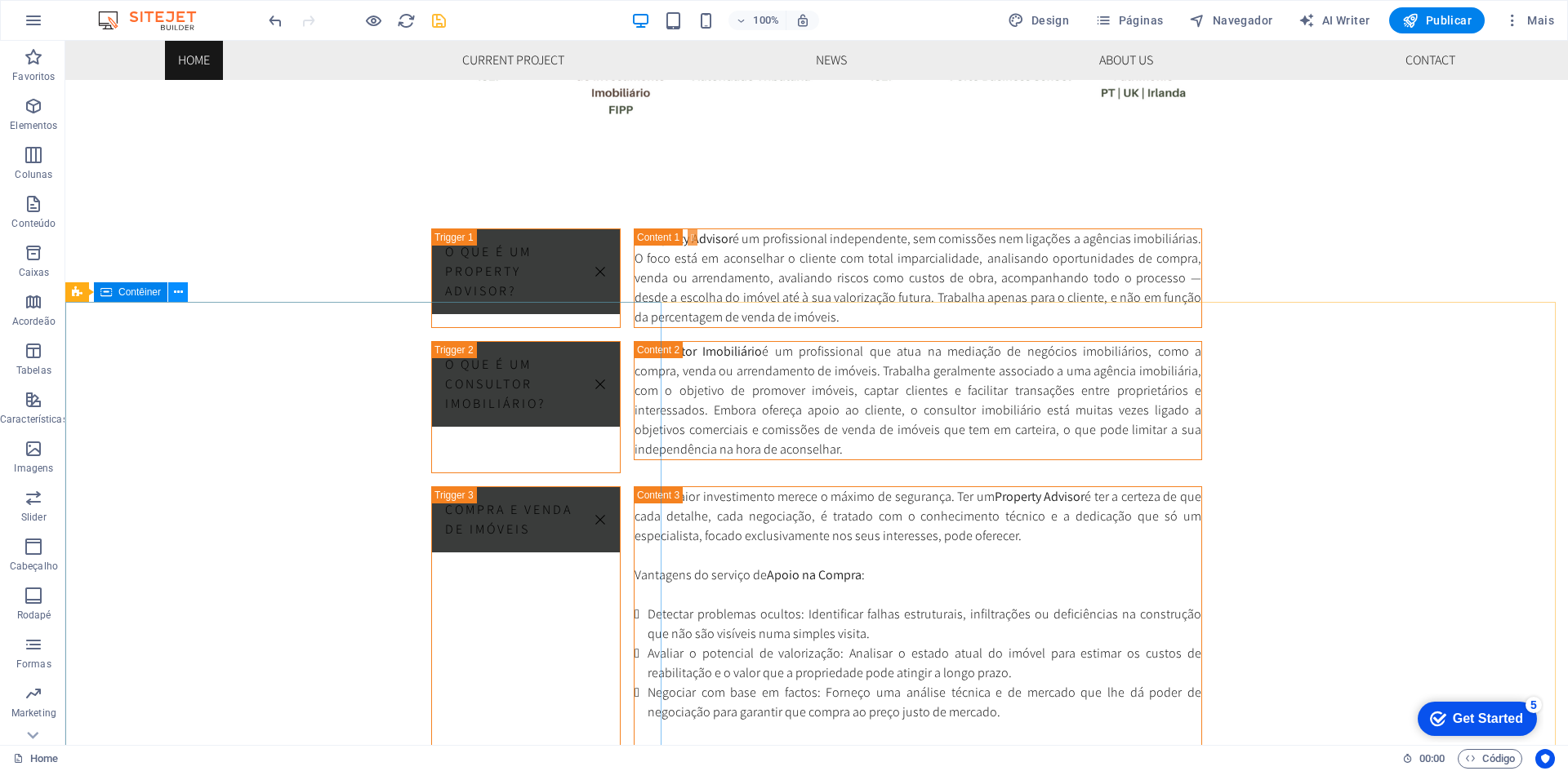
click at [178, 297] on icon at bounding box center [178, 293] width 9 height 17
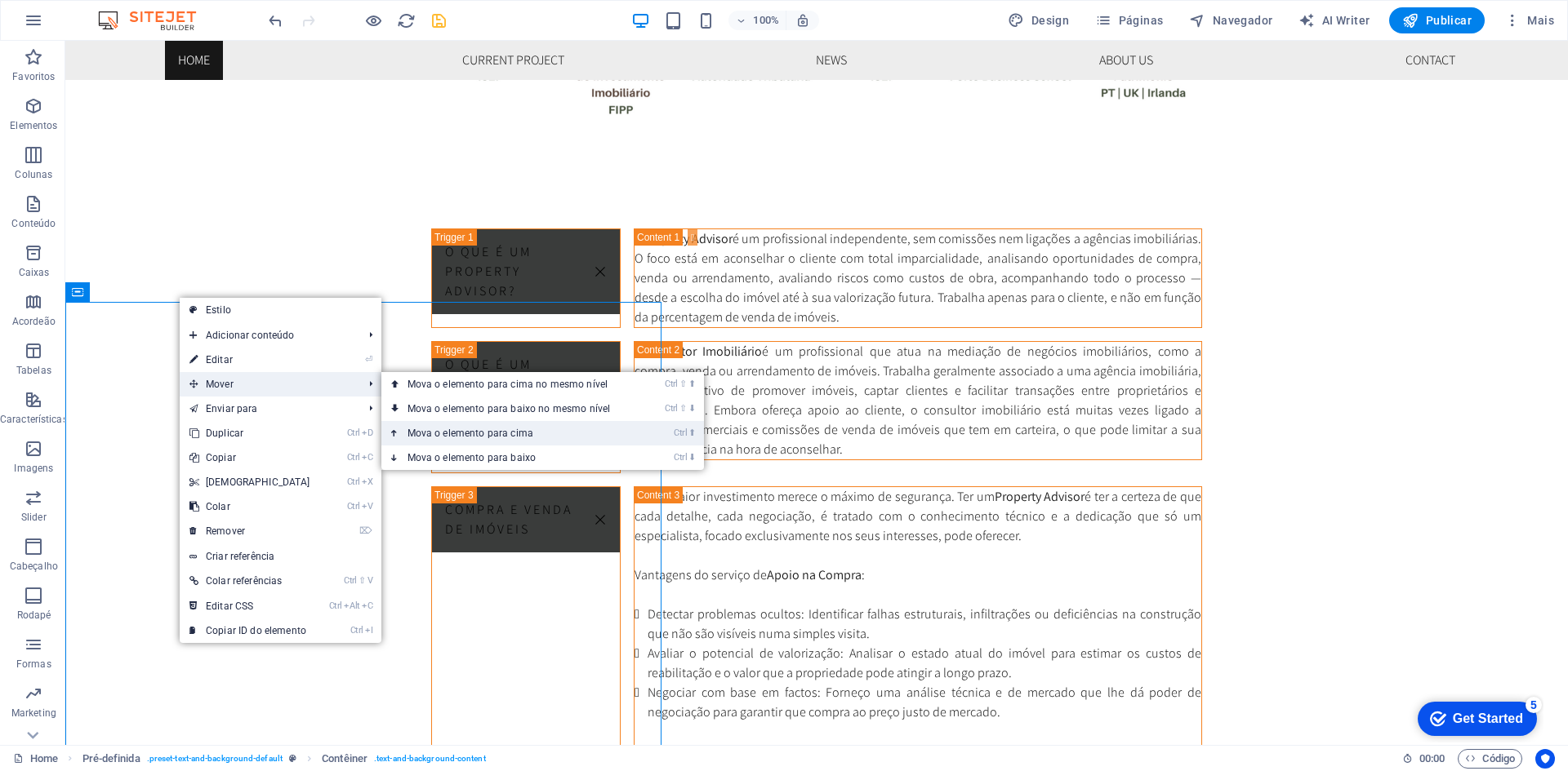
click at [477, 429] on link "Ctrl ⬆ Mova o elemento para cima" at bounding box center [513, 434] width 262 height 25
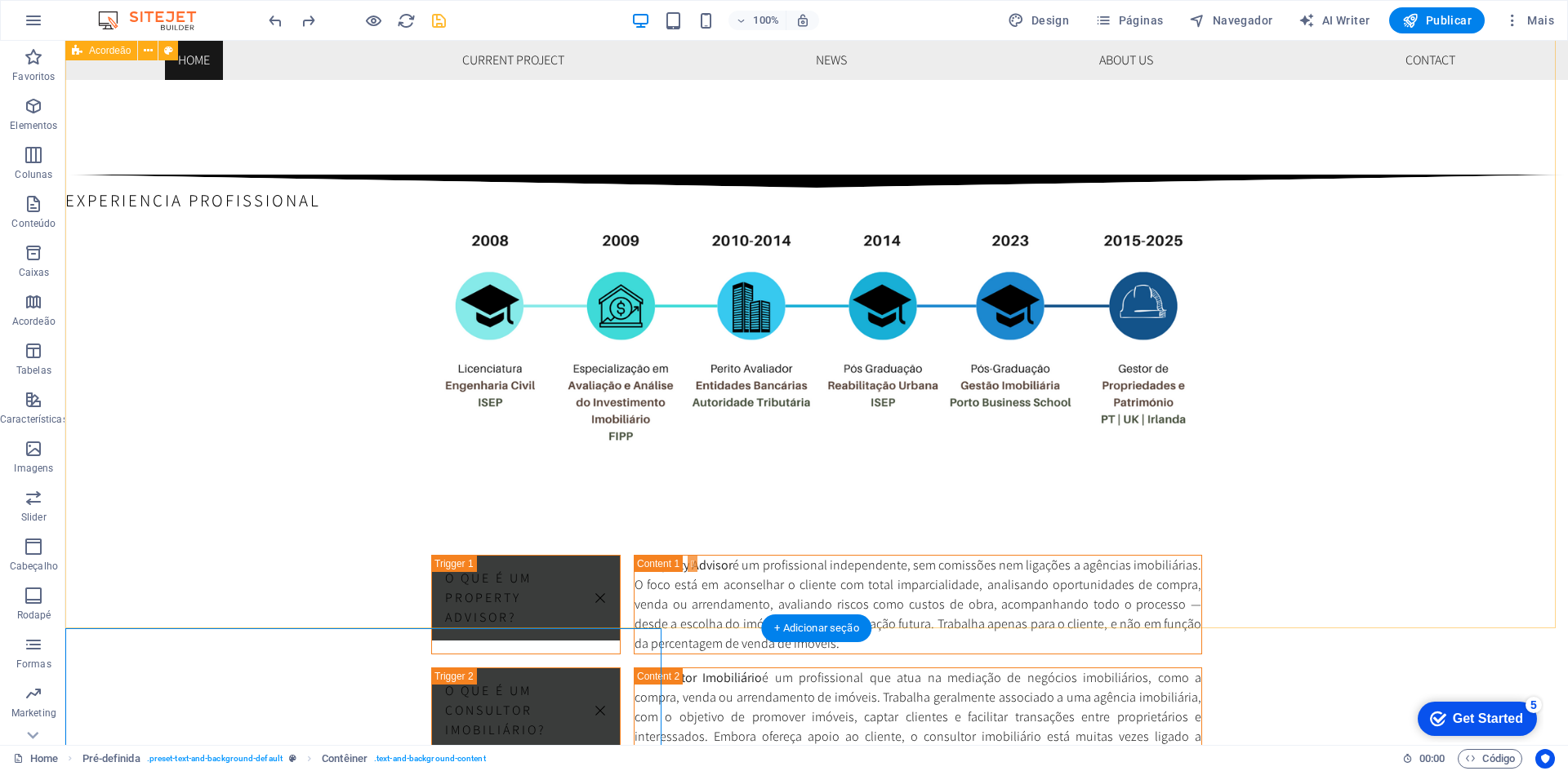
scroll to position [2531, 0]
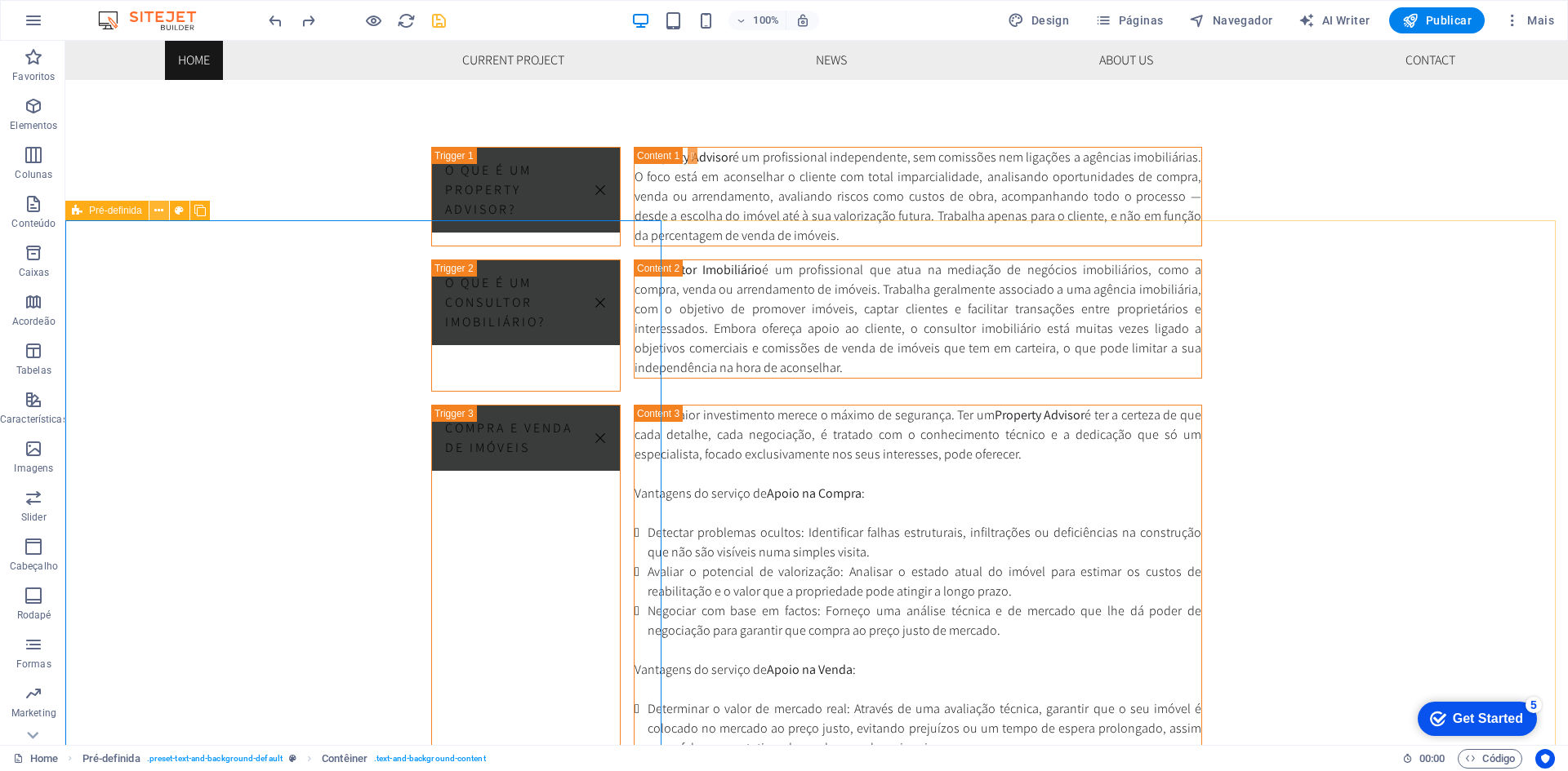
click at [162, 211] on icon at bounding box center [158, 211] width 9 height 17
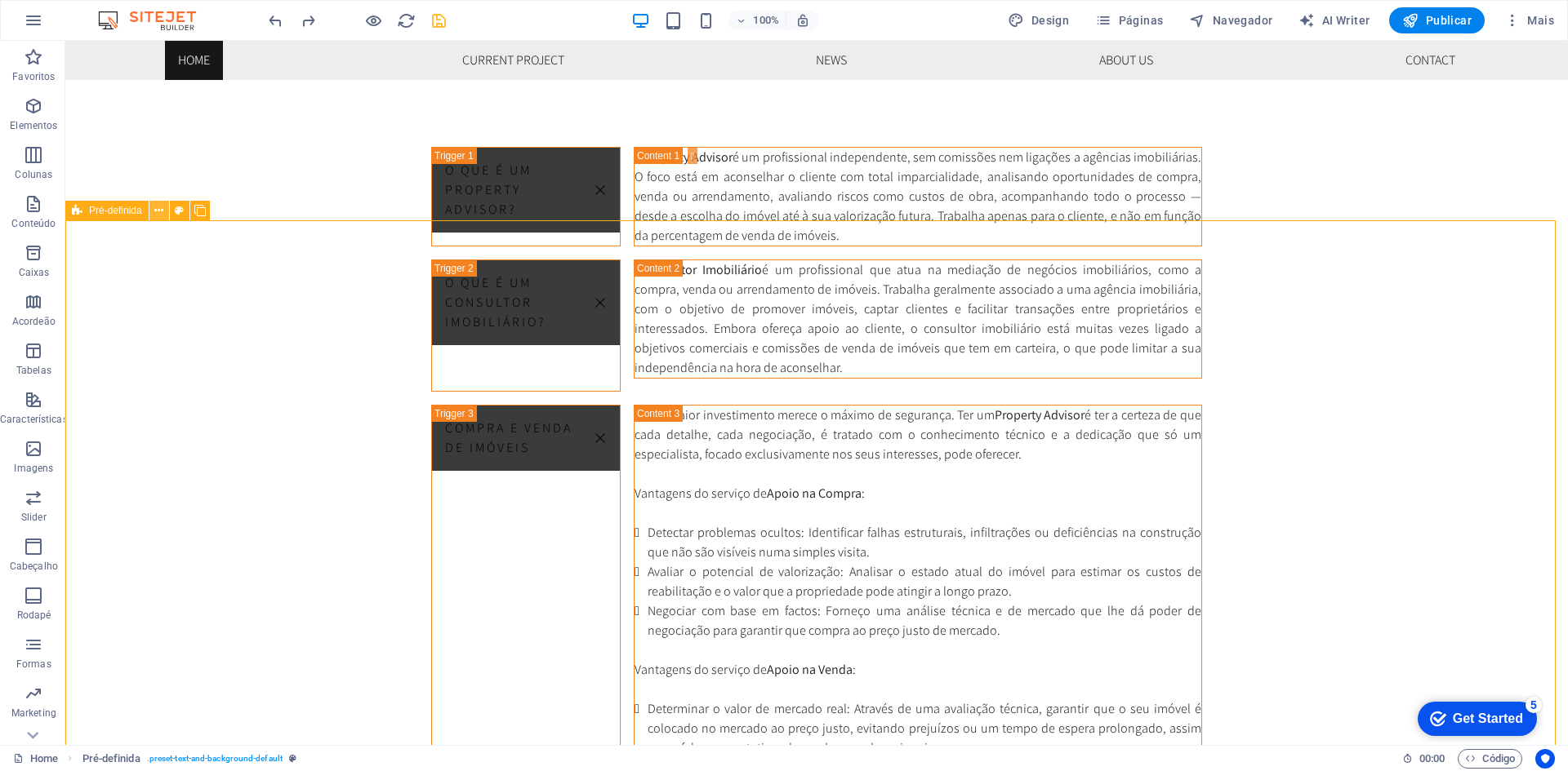
click at [155, 216] on icon at bounding box center [158, 211] width 9 height 17
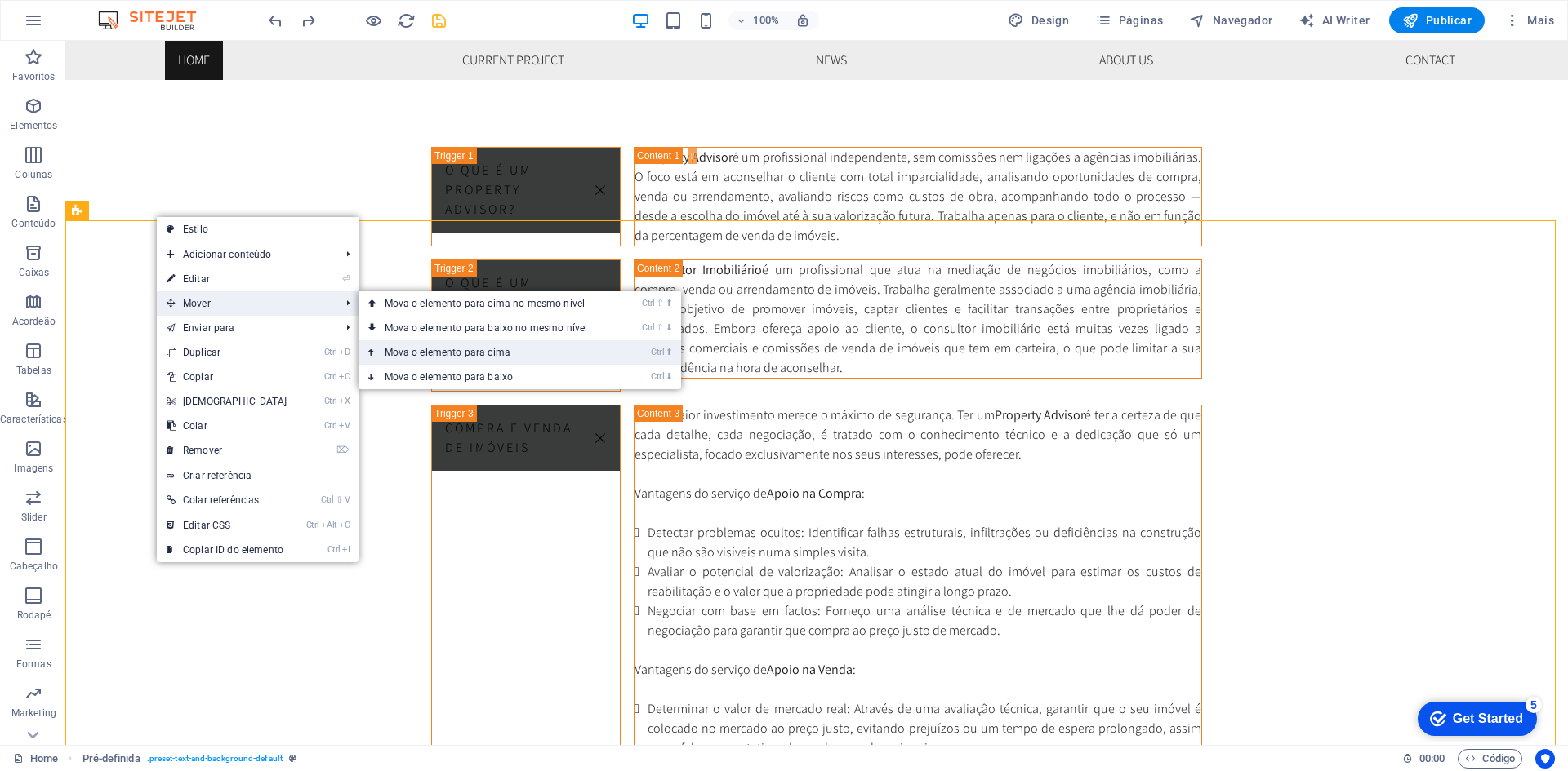
click at [469, 352] on link "Ctrl ⬆ Mova o elemento para cima" at bounding box center [490, 353] width 262 height 25
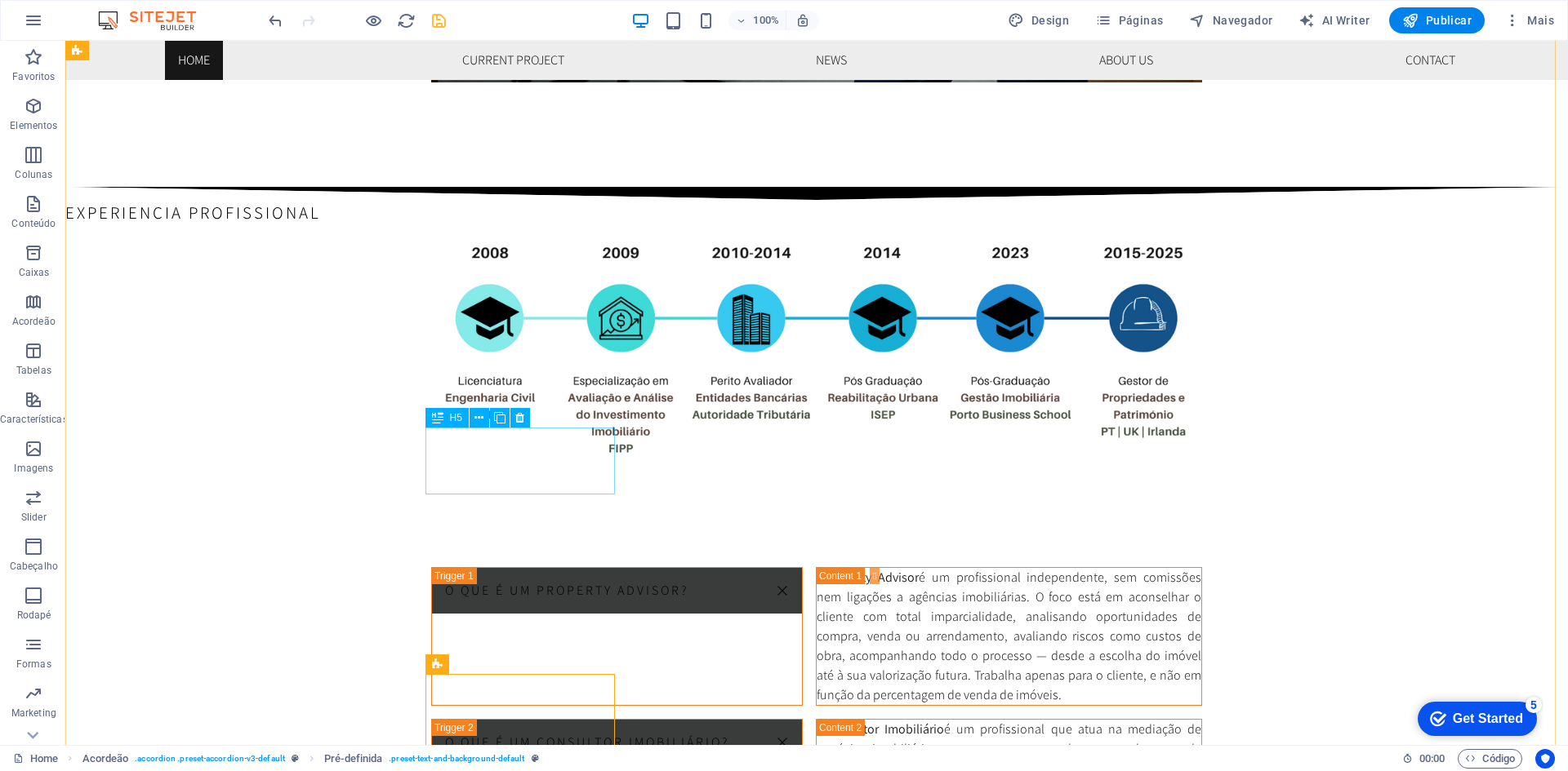
scroll to position [2285, 0]
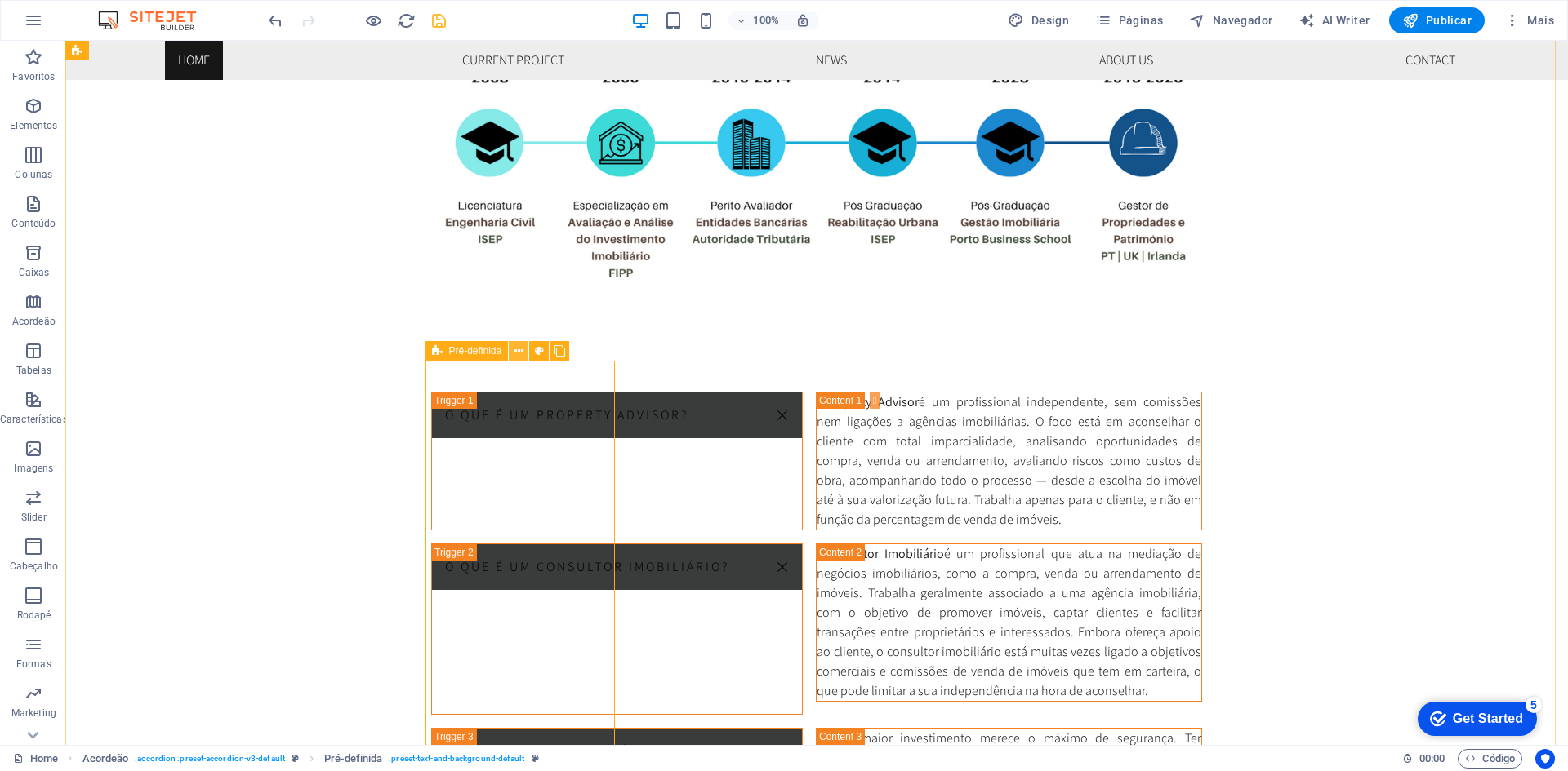
click at [515, 357] on icon at bounding box center [518, 352] width 9 height 17
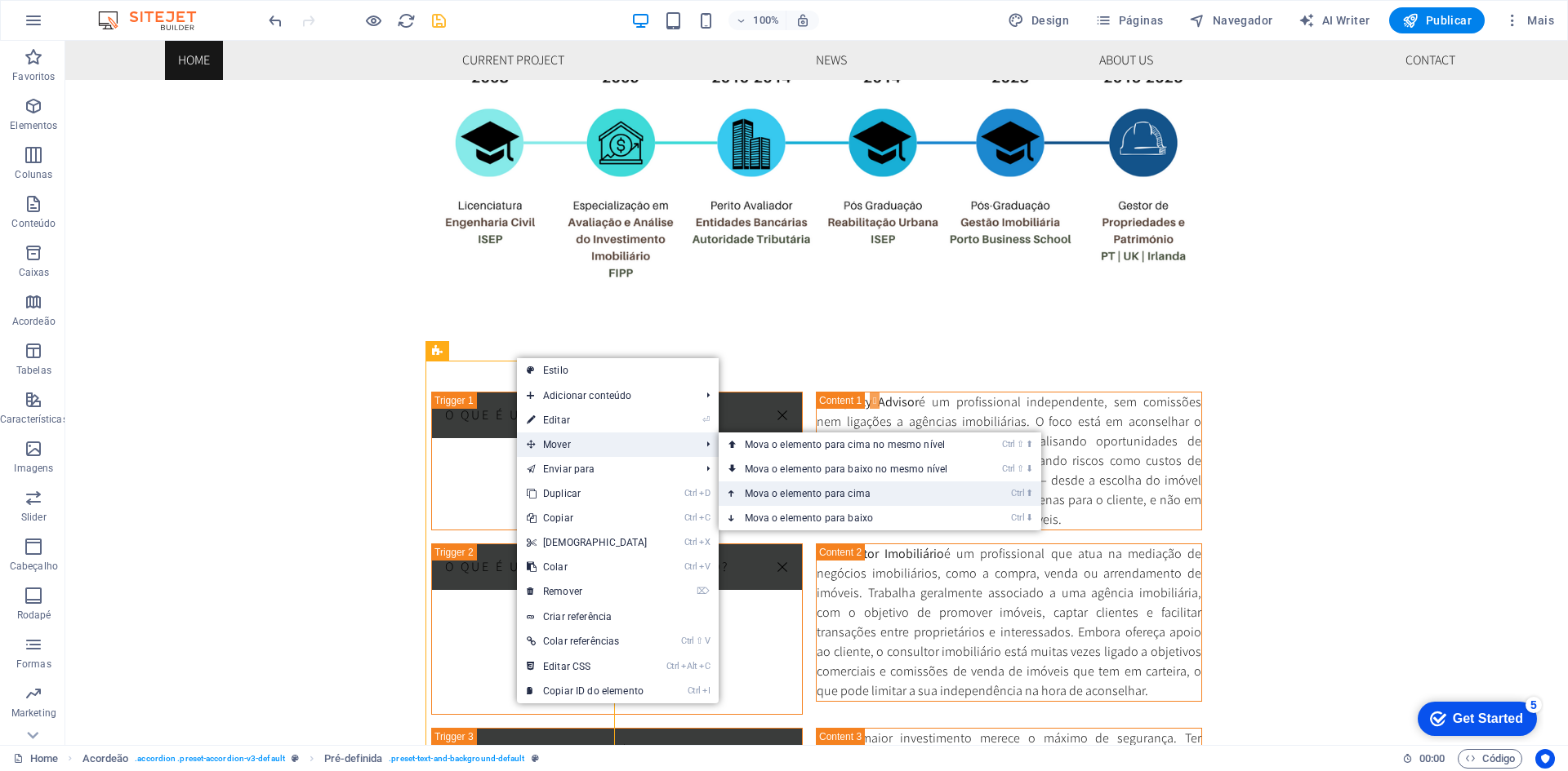
click at [841, 488] on link "Ctrl ⬆ Mova o elemento para cima" at bounding box center [850, 494] width 262 height 25
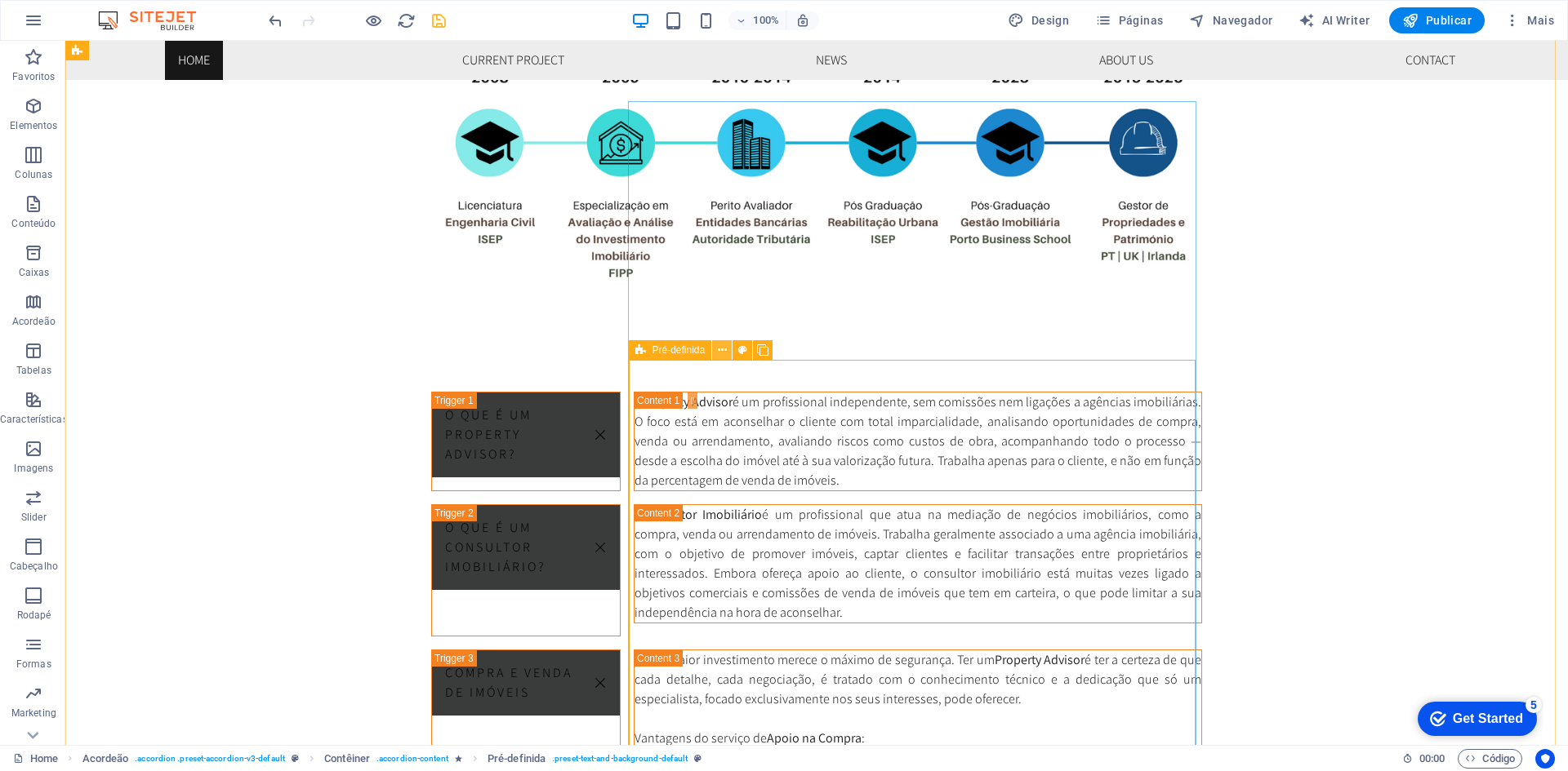
click at [719, 349] on icon at bounding box center [722, 351] width 9 height 17
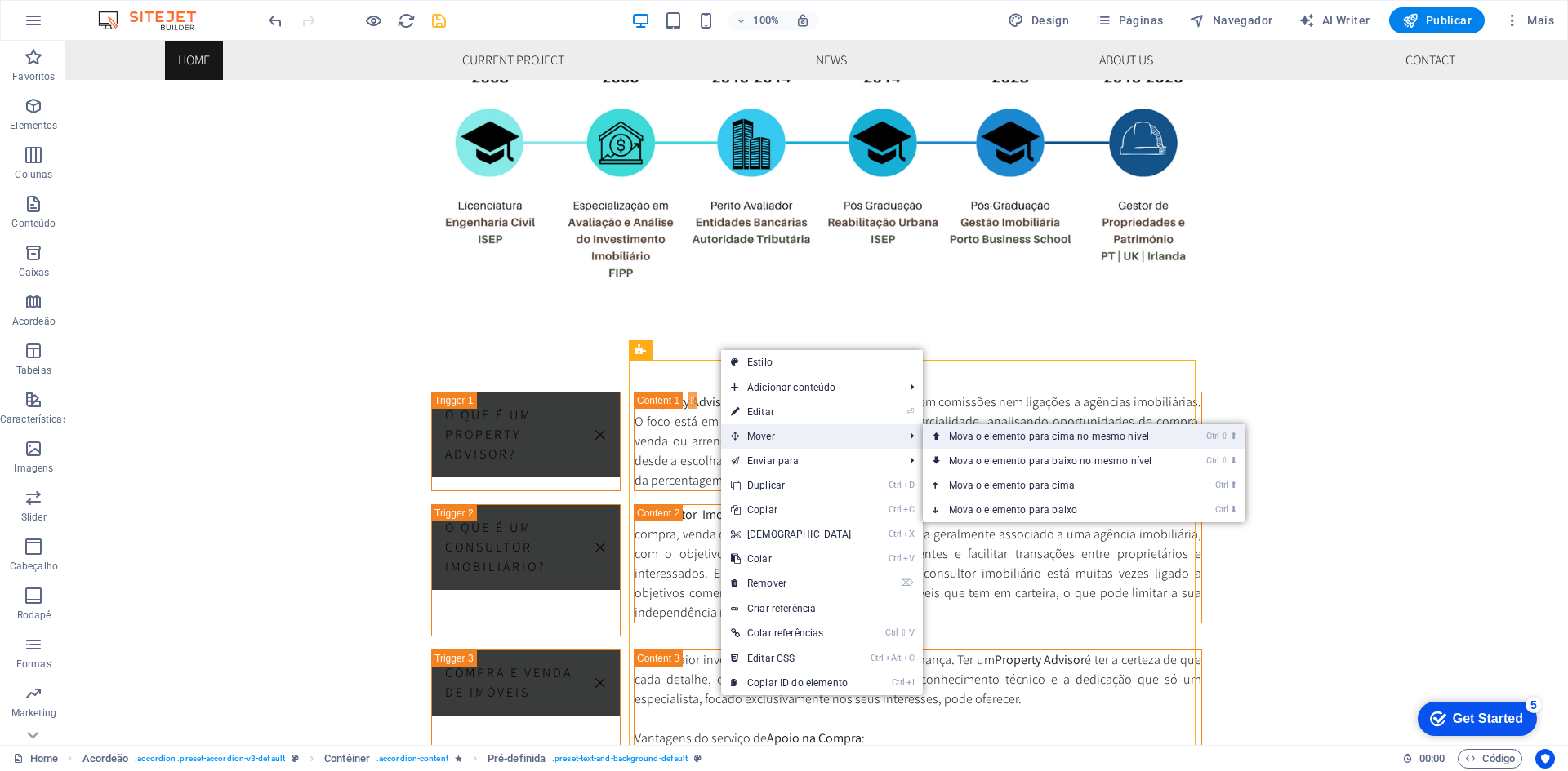
click at [1031, 440] on link "Ctrl ⇧ ⬆ Mova o elemento para cima no mesmo nível" at bounding box center [1054, 436] width 262 height 25
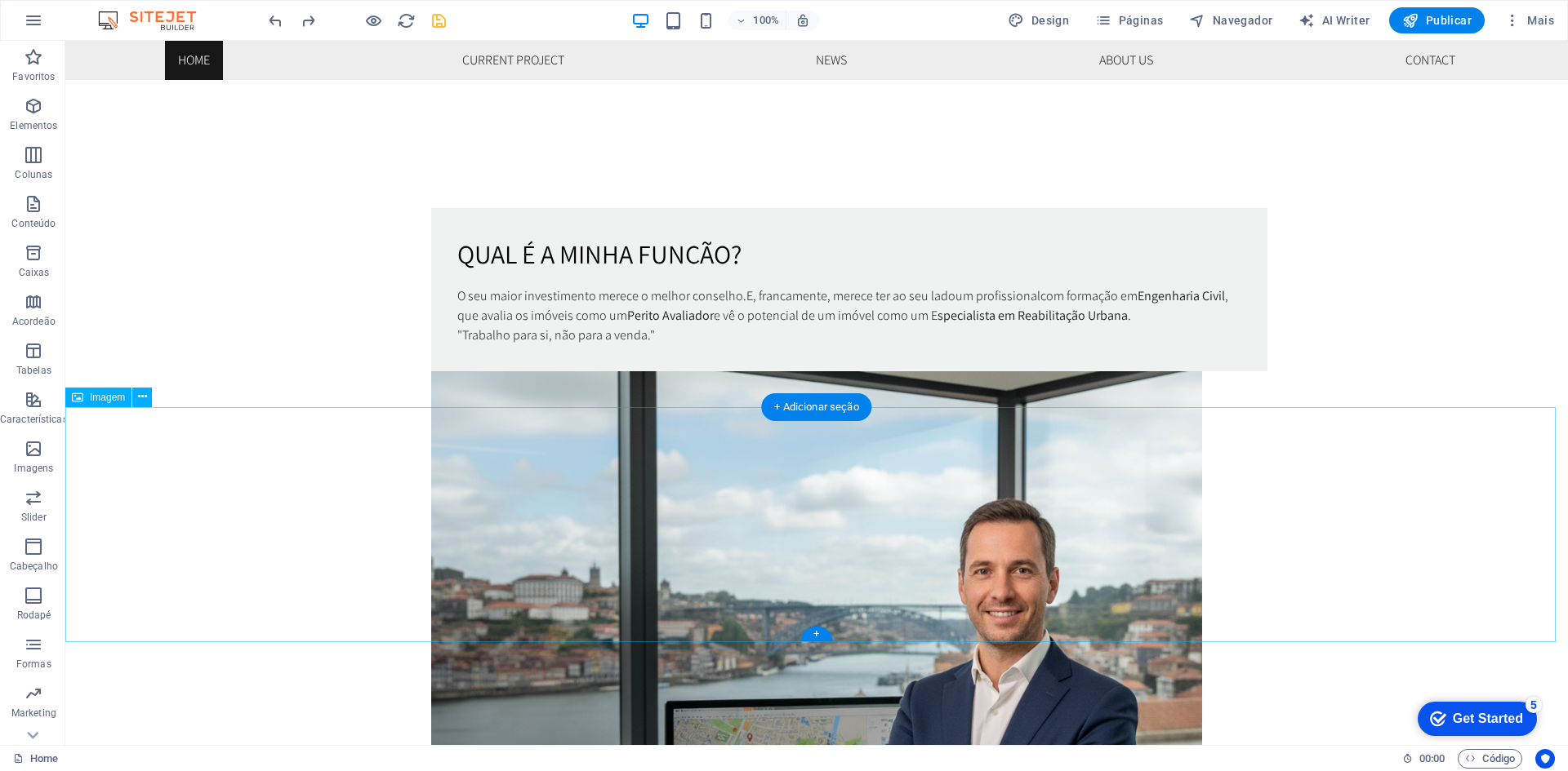
scroll to position [1224, 0]
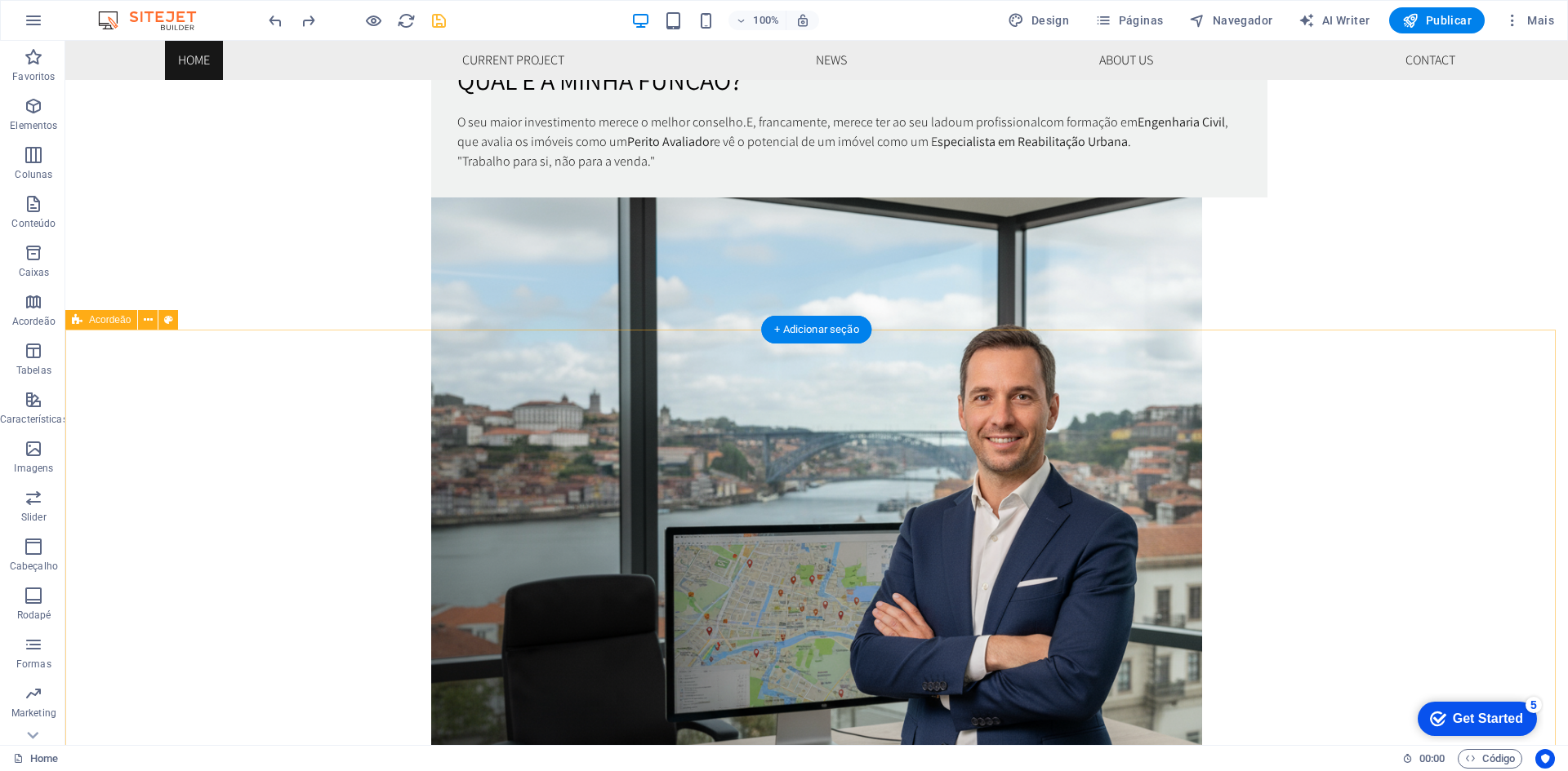
click at [145, 318] on icon at bounding box center [147, 320] width 9 height 17
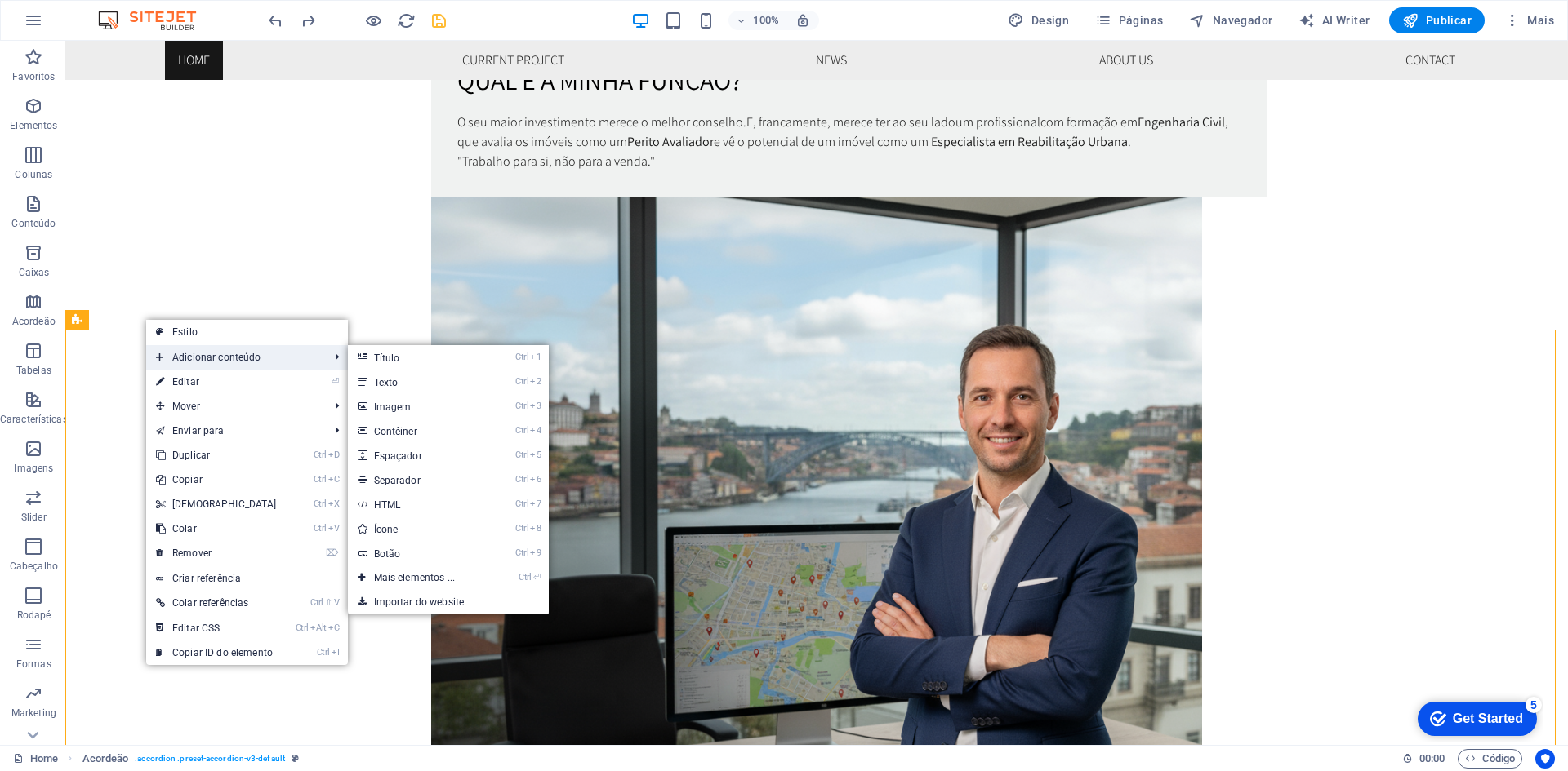
click at [232, 355] on span "Adicionar conteúdo" at bounding box center [235, 357] width 177 height 25
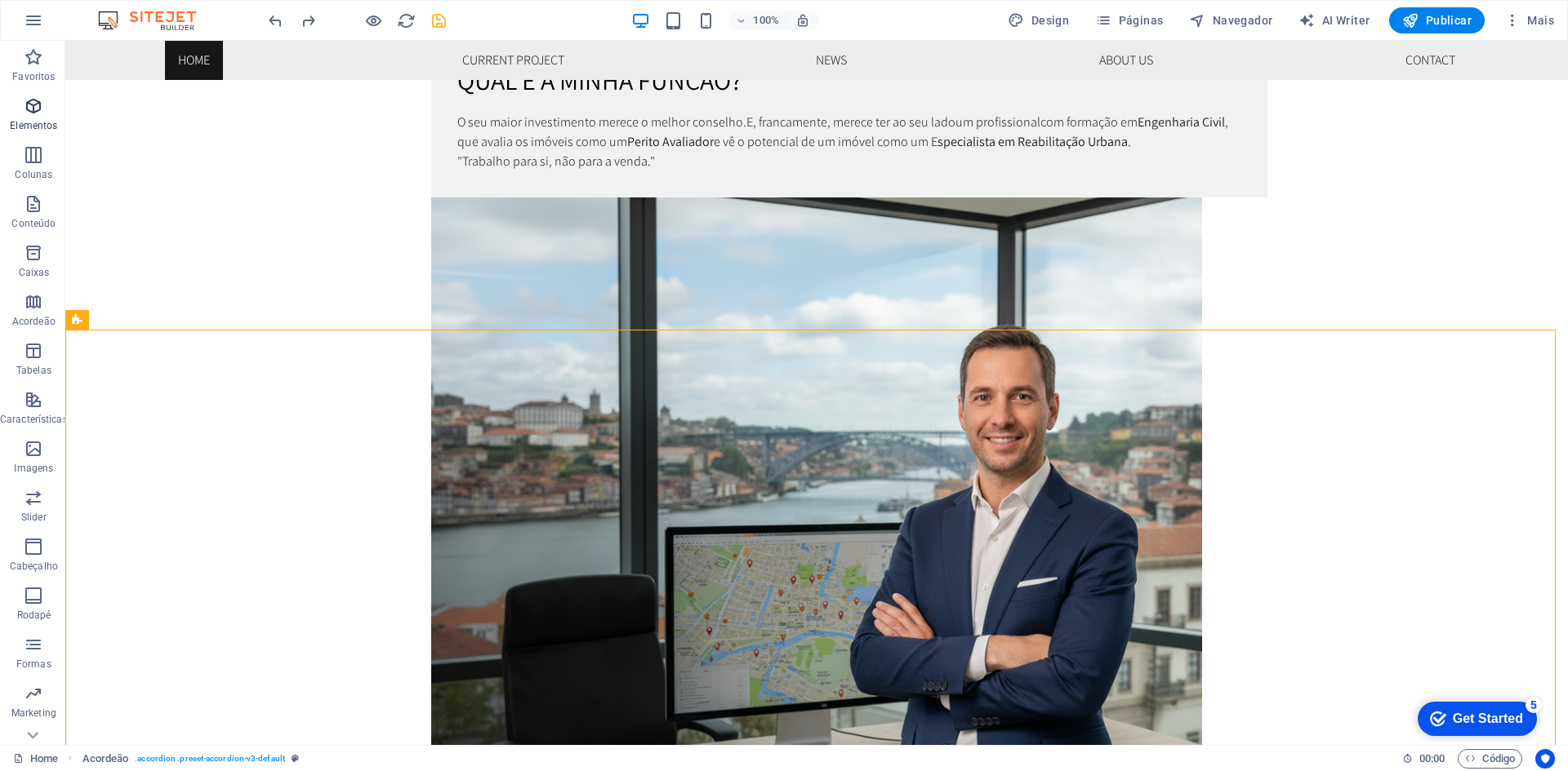
click at [29, 112] on icon "button" at bounding box center [33, 106] width 20 height 20
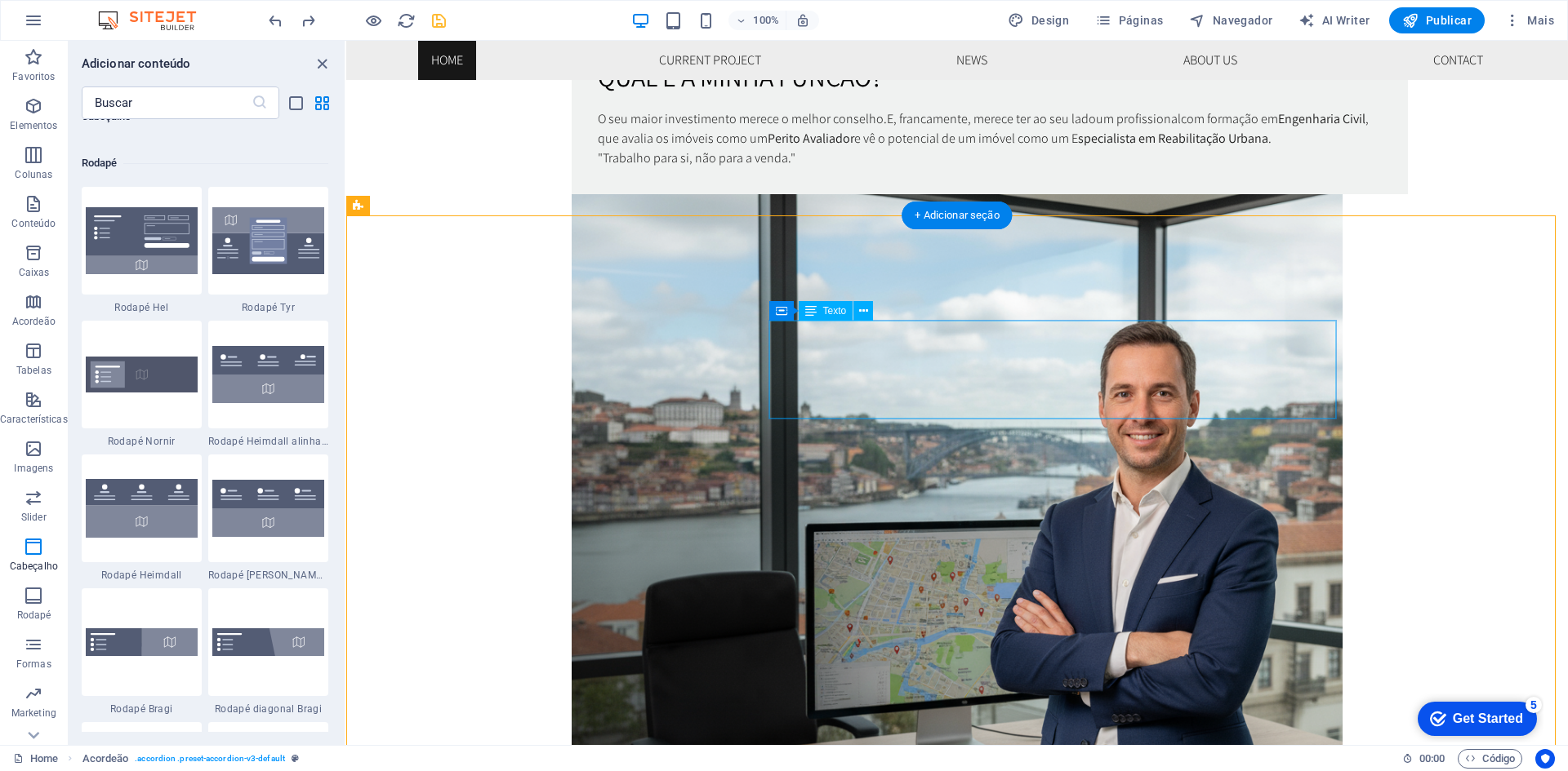
scroll to position [1143, 0]
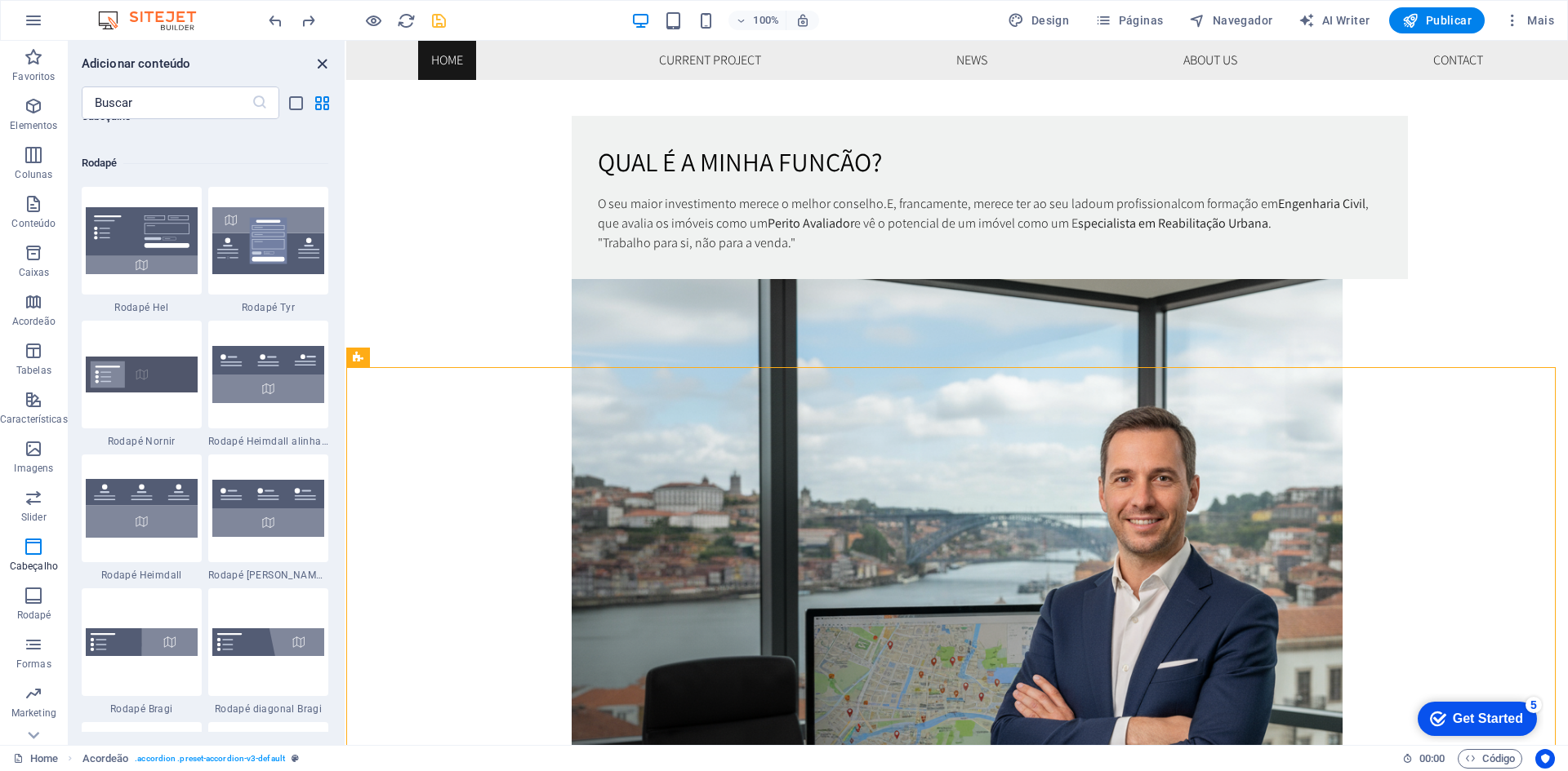
click at [317, 57] on icon "close panel" at bounding box center [322, 65] width 19 height 19
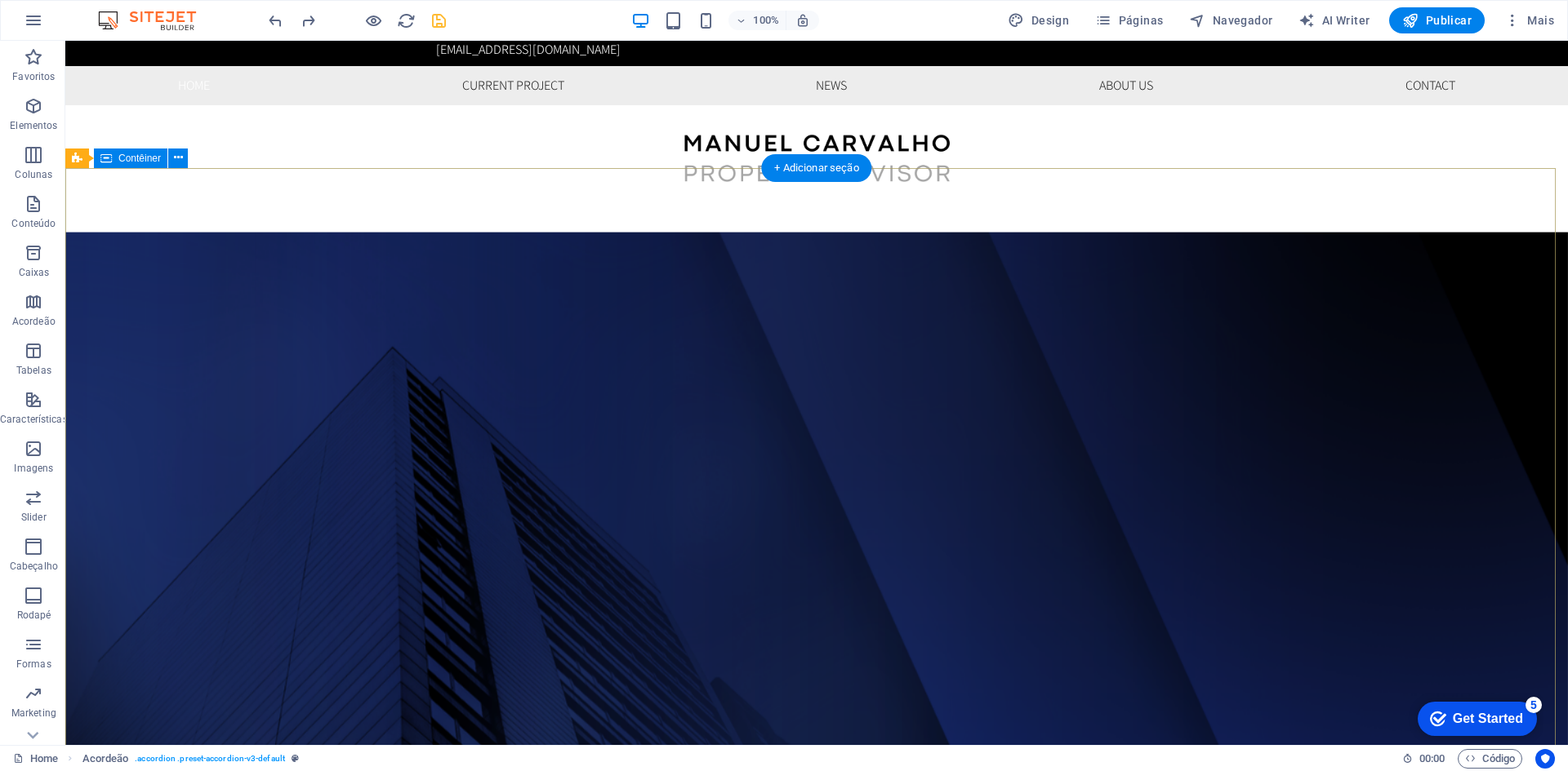
scroll to position [0, 0]
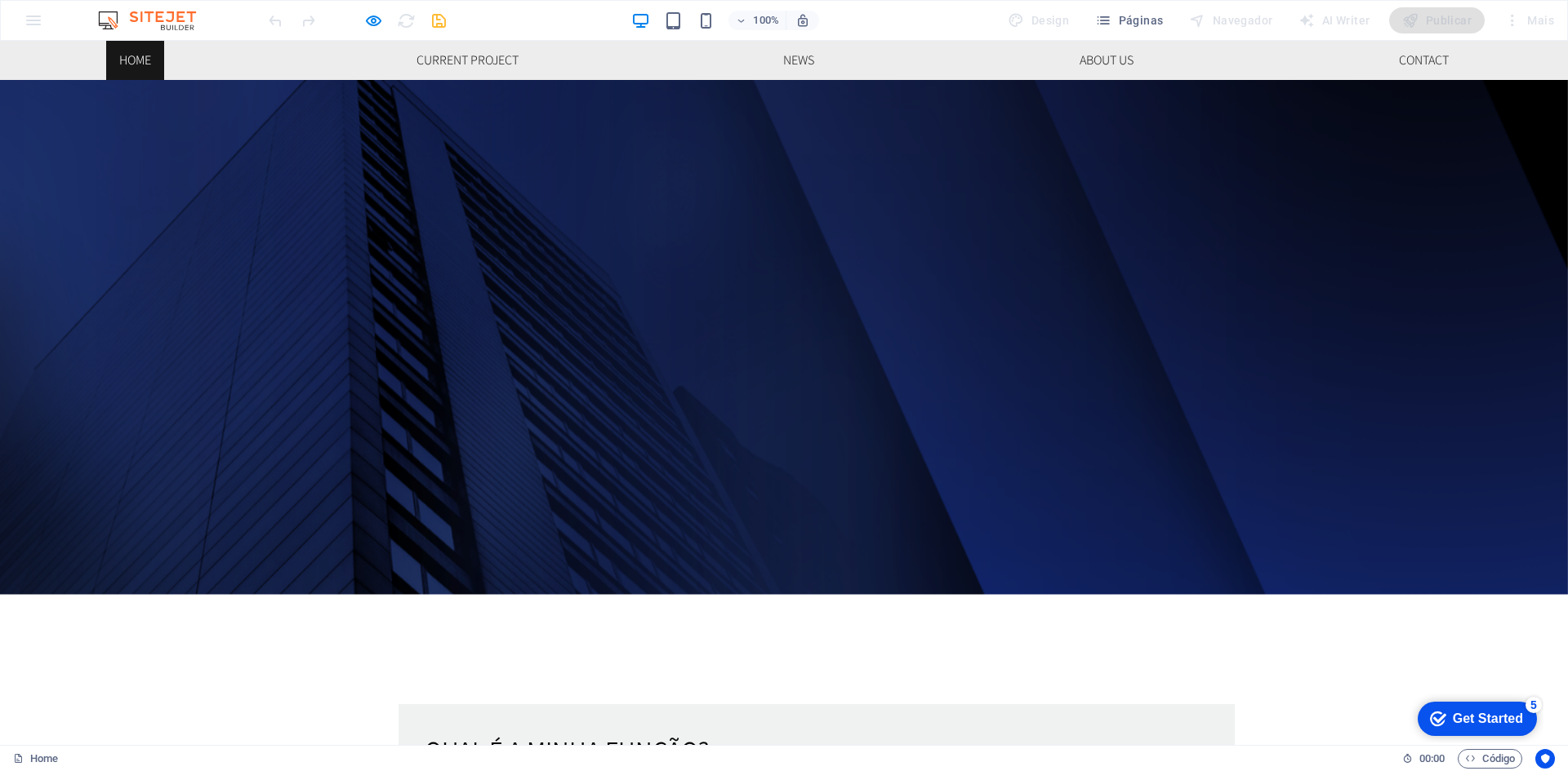
scroll to position [653, 0]
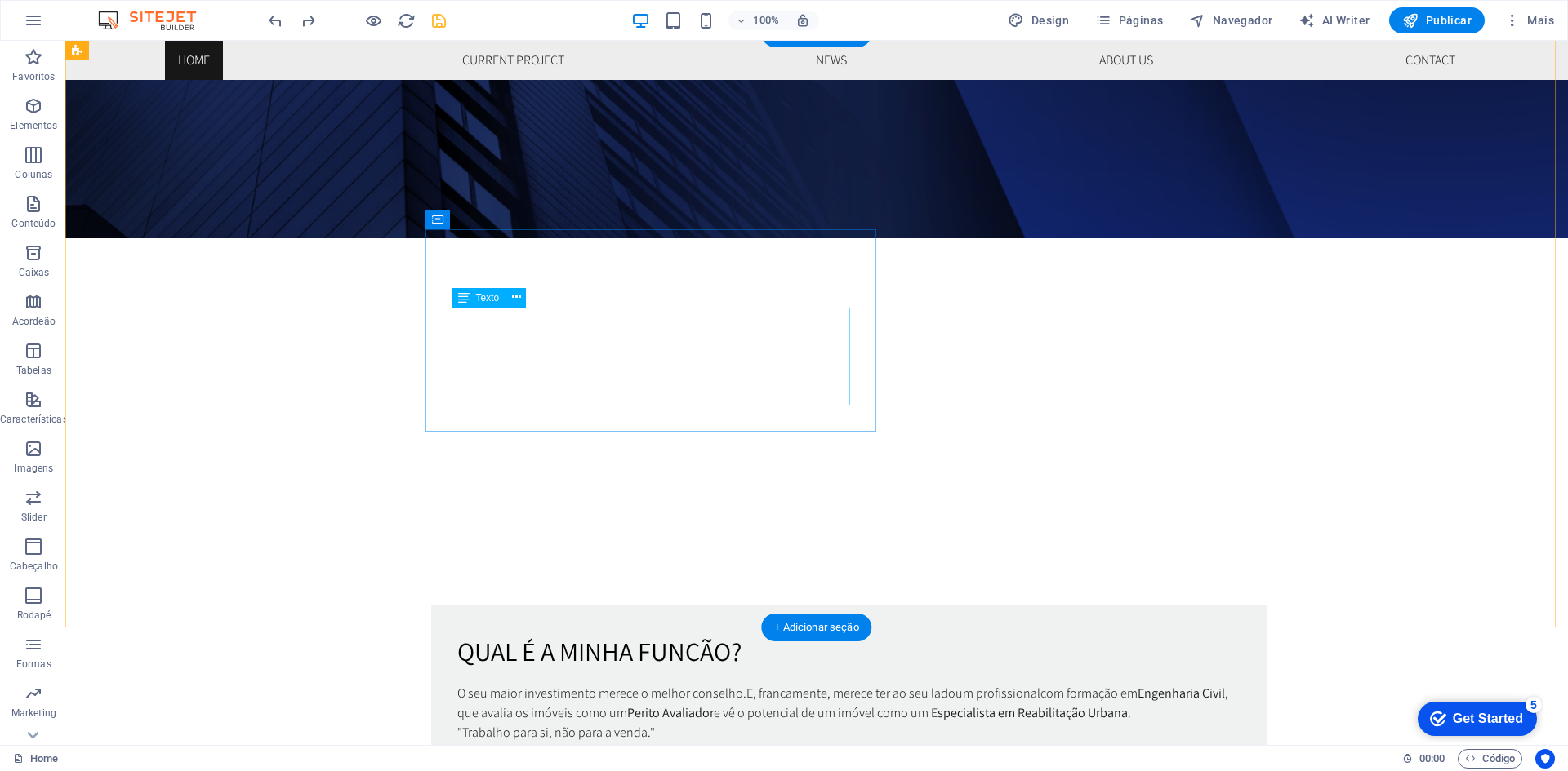
click at [748, 684] on div "O seu maior investimento merece o melhor conselho. E, francamente, merece ter a…" at bounding box center [849, 714] width 784 height 59
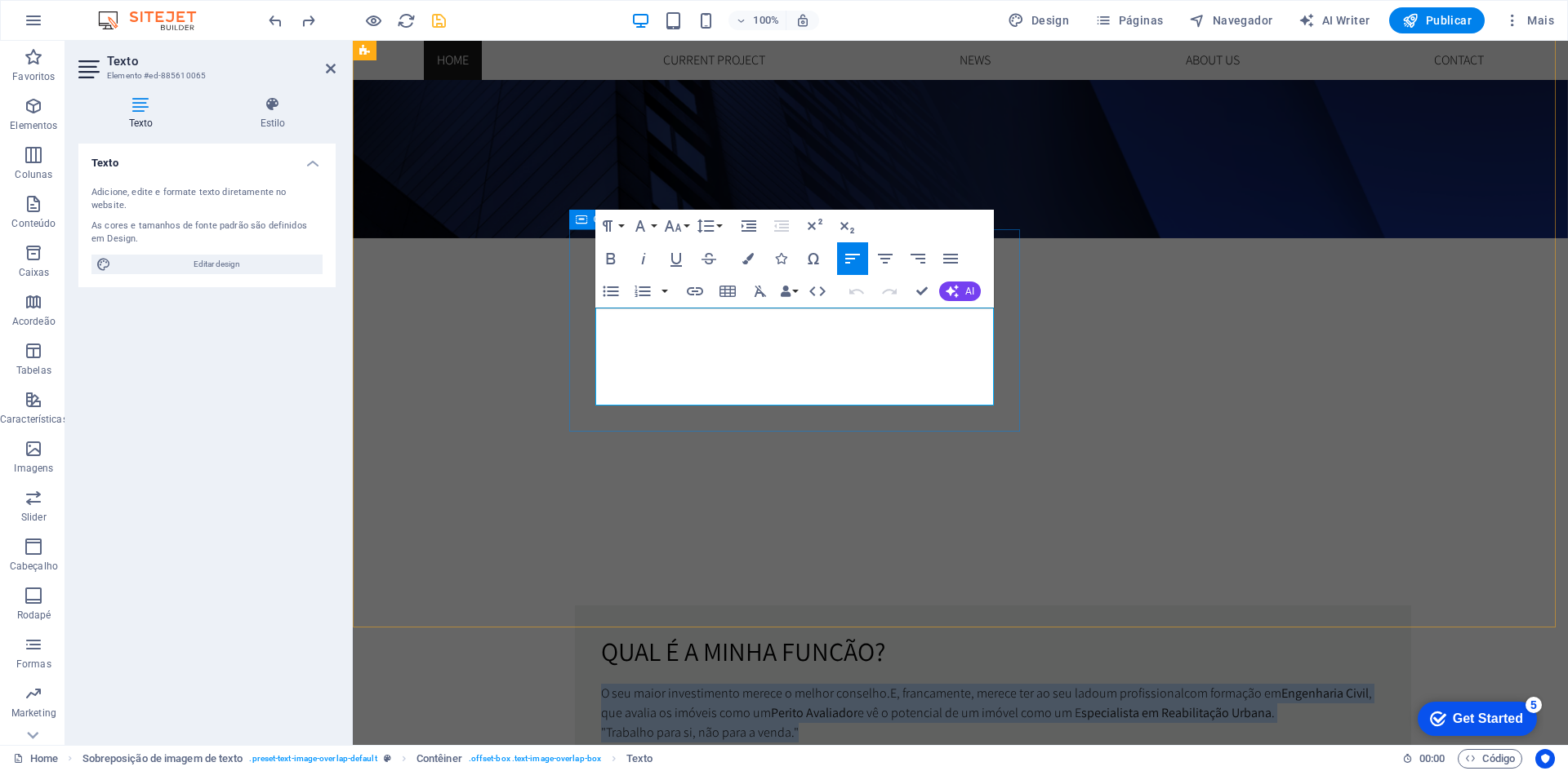
drag, startPoint x: 786, startPoint y: 395, endPoint x: 592, endPoint y: 317, distance: 209.1
click at [592, 606] on div "Qual é a minha função? O seu maior investimento merece o melhor conselho. E, fr…" at bounding box center [992, 687] width 836 height 164
click at [948, 257] on icon "button" at bounding box center [950, 259] width 20 height 20
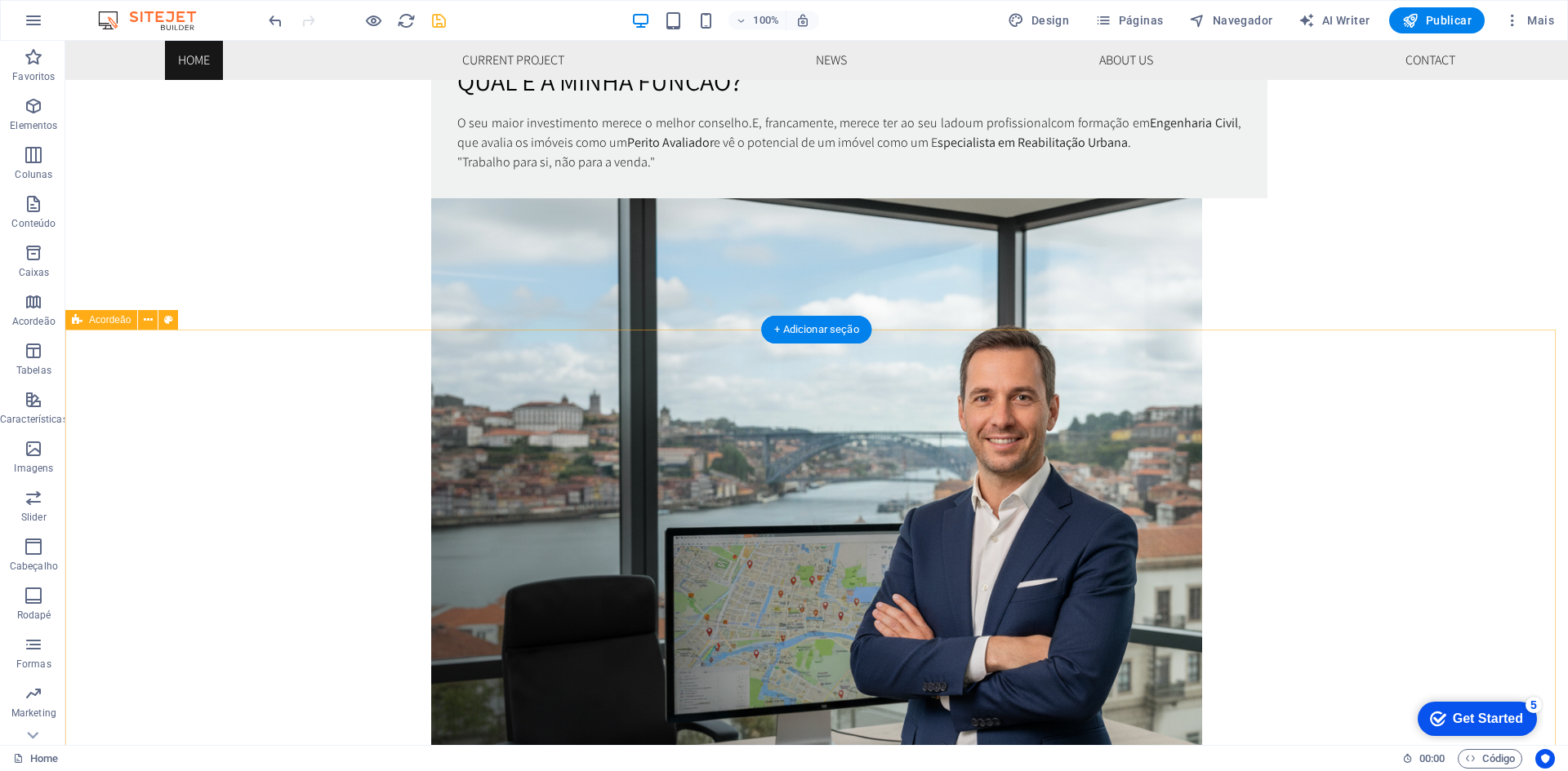
scroll to position [1224, 0]
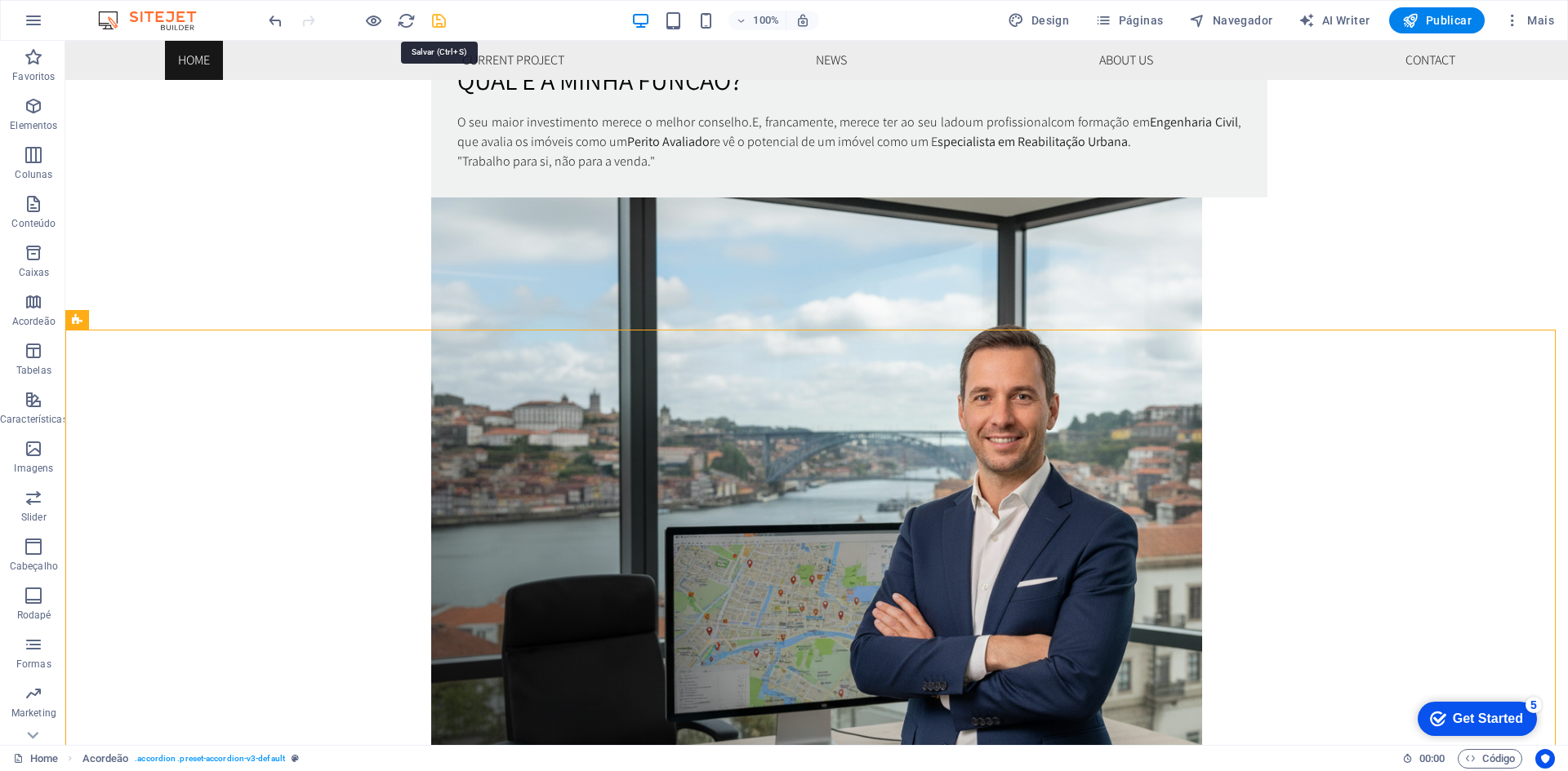
click at [432, 20] on icon "save" at bounding box center [439, 21] width 19 height 19
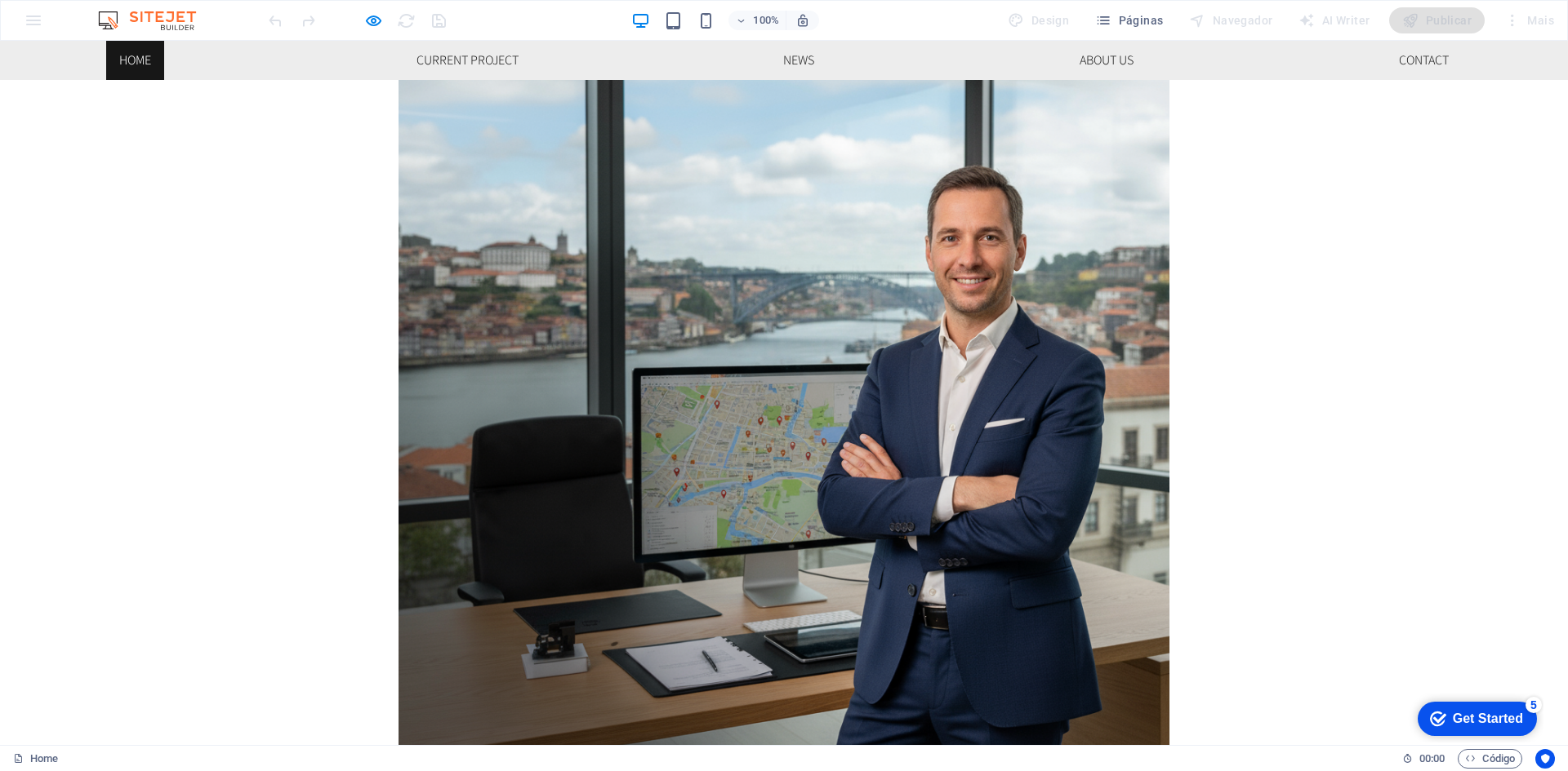
scroll to position [1388, 0]
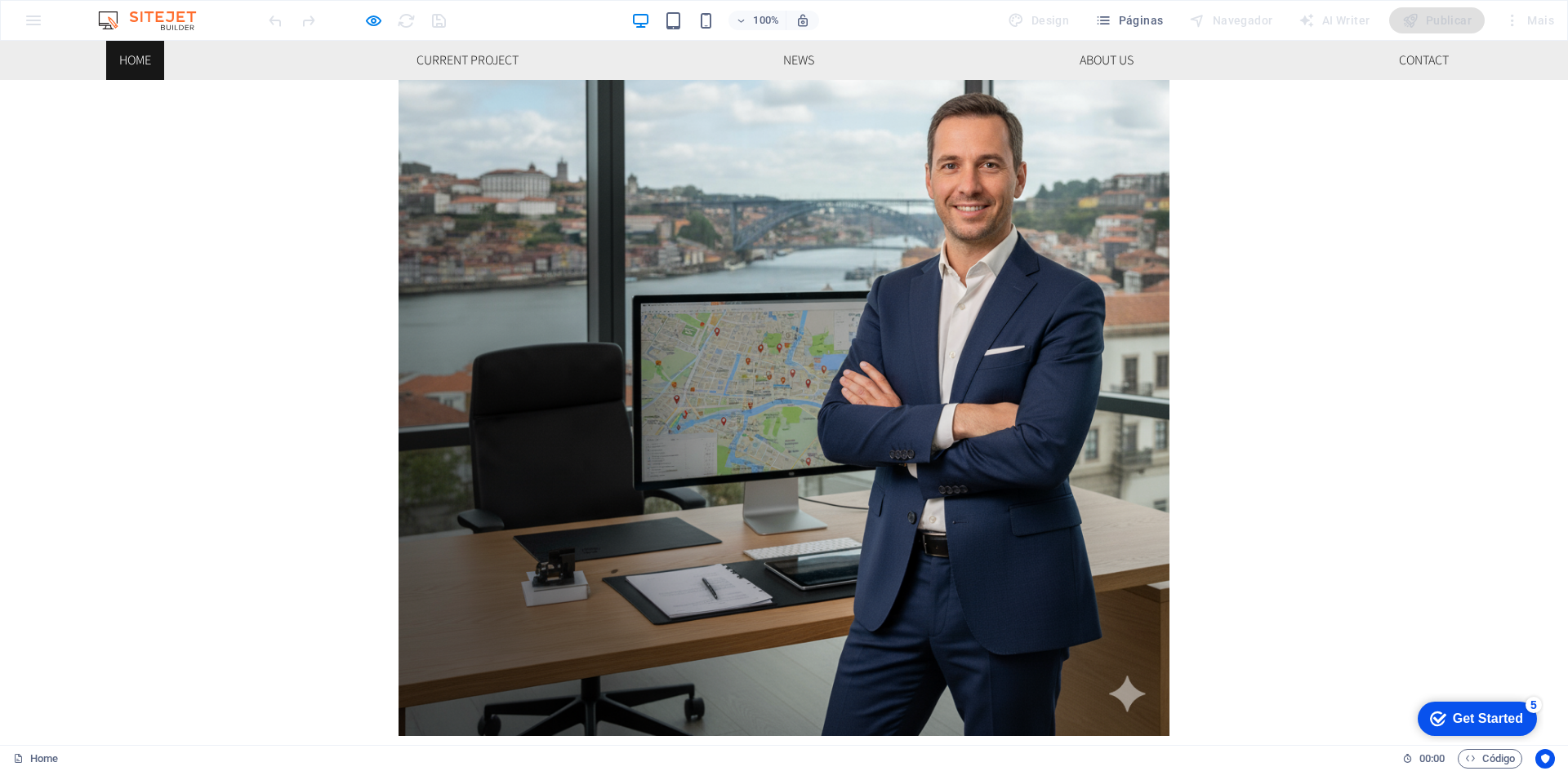
scroll to position [1551, 0]
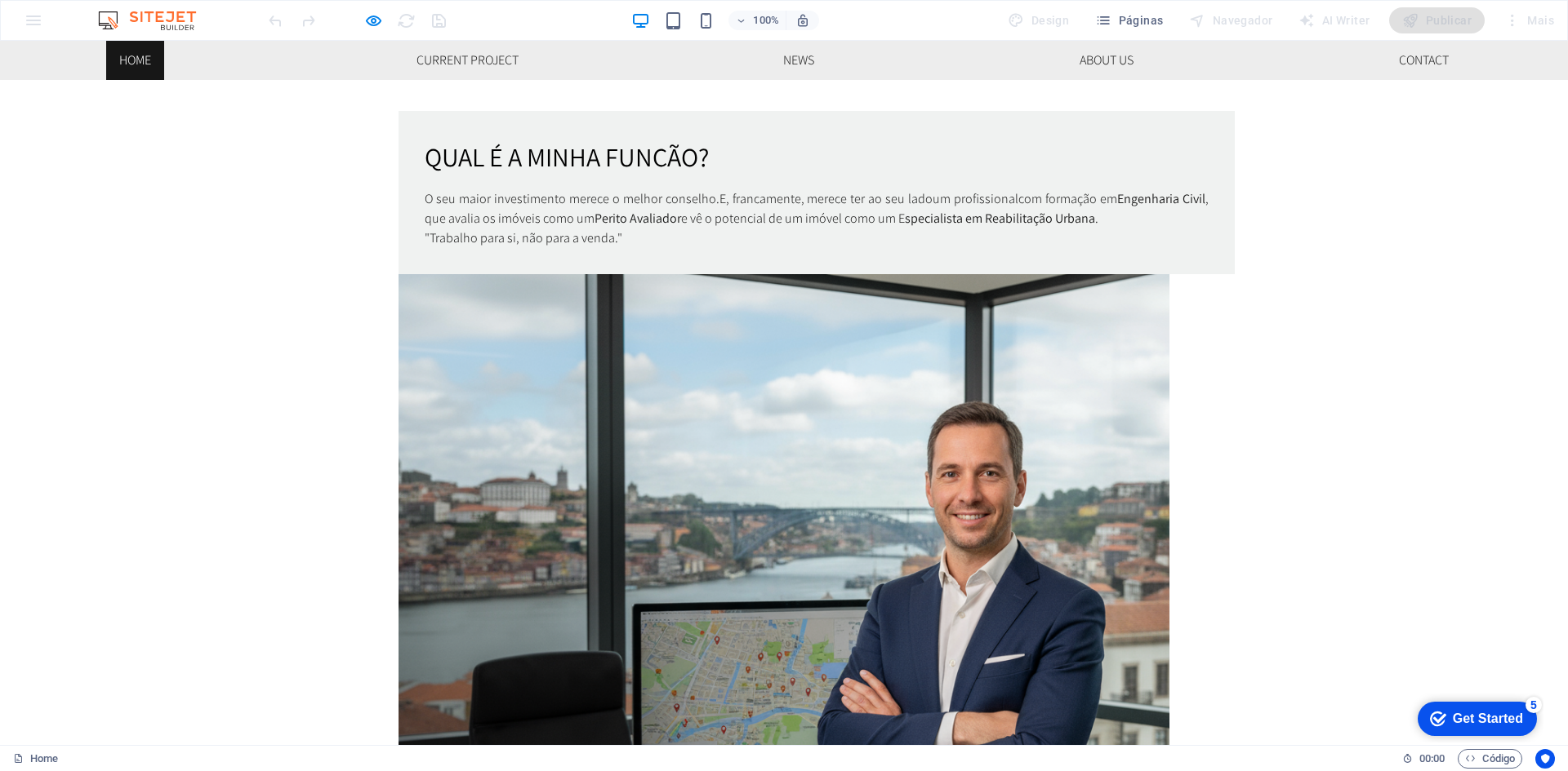
scroll to position [1143, 0]
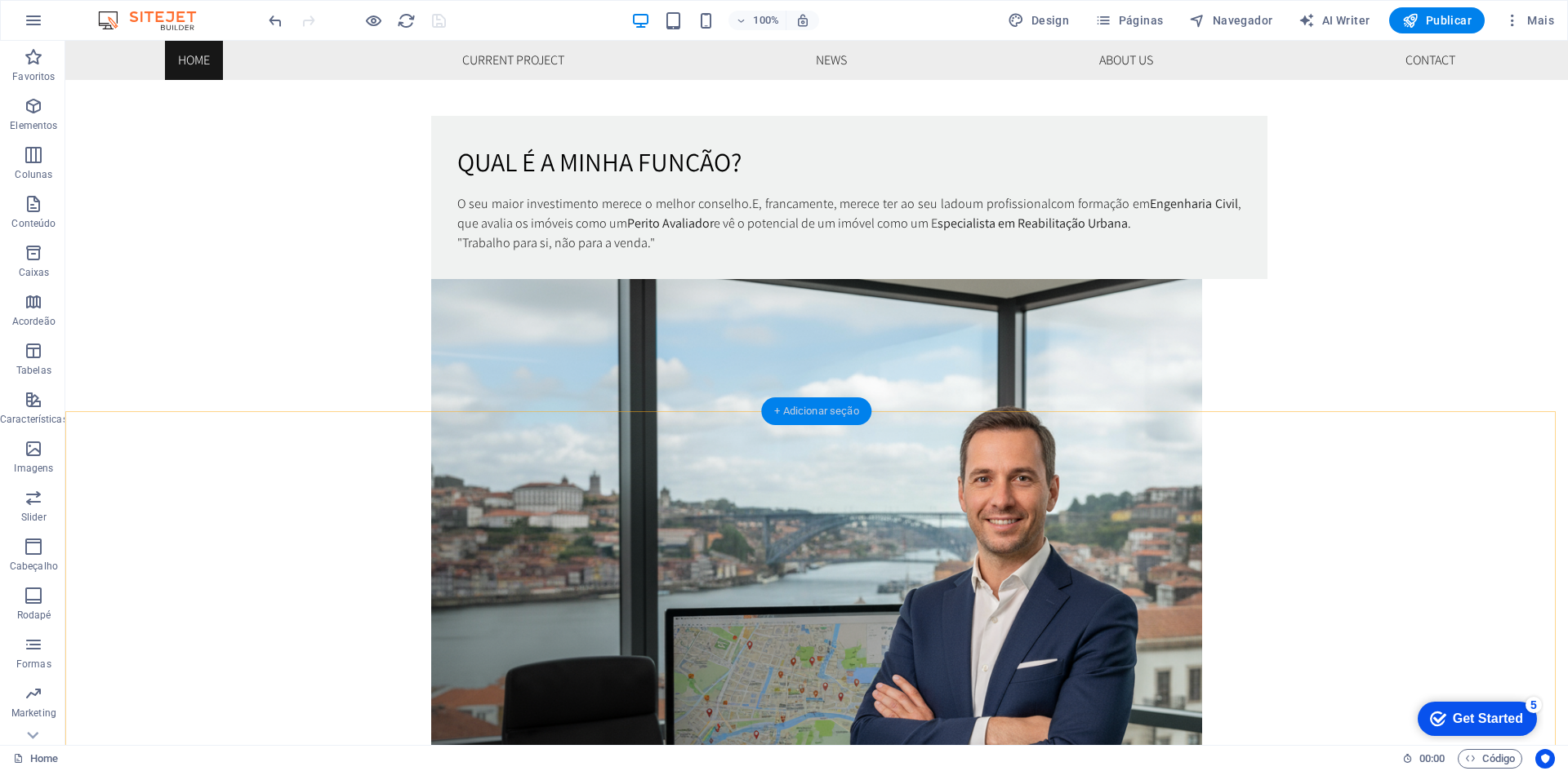
click at [819, 407] on div "+ Adicionar seção" at bounding box center [816, 411] width 110 height 28
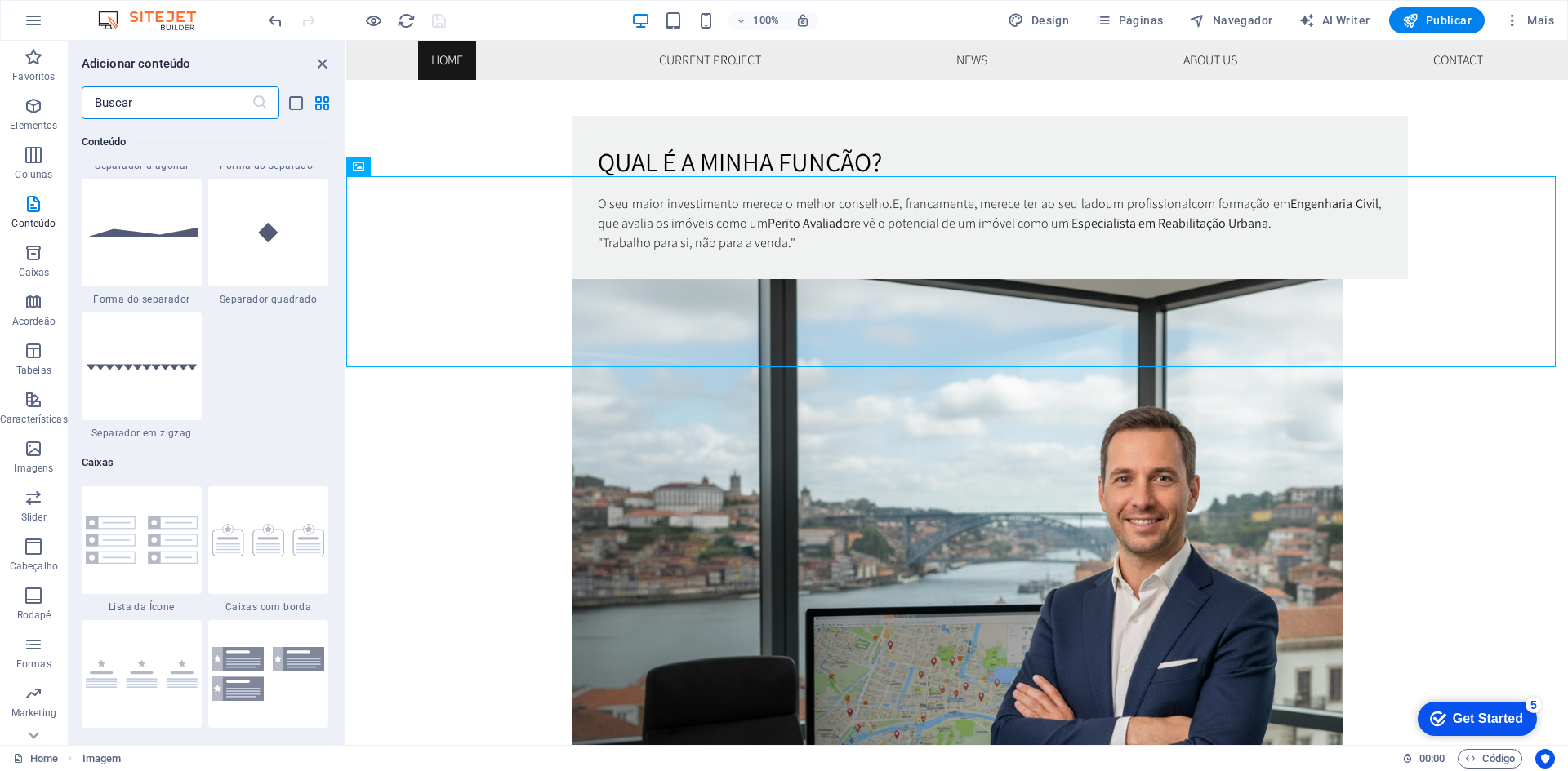
scroll to position [4326, 0]
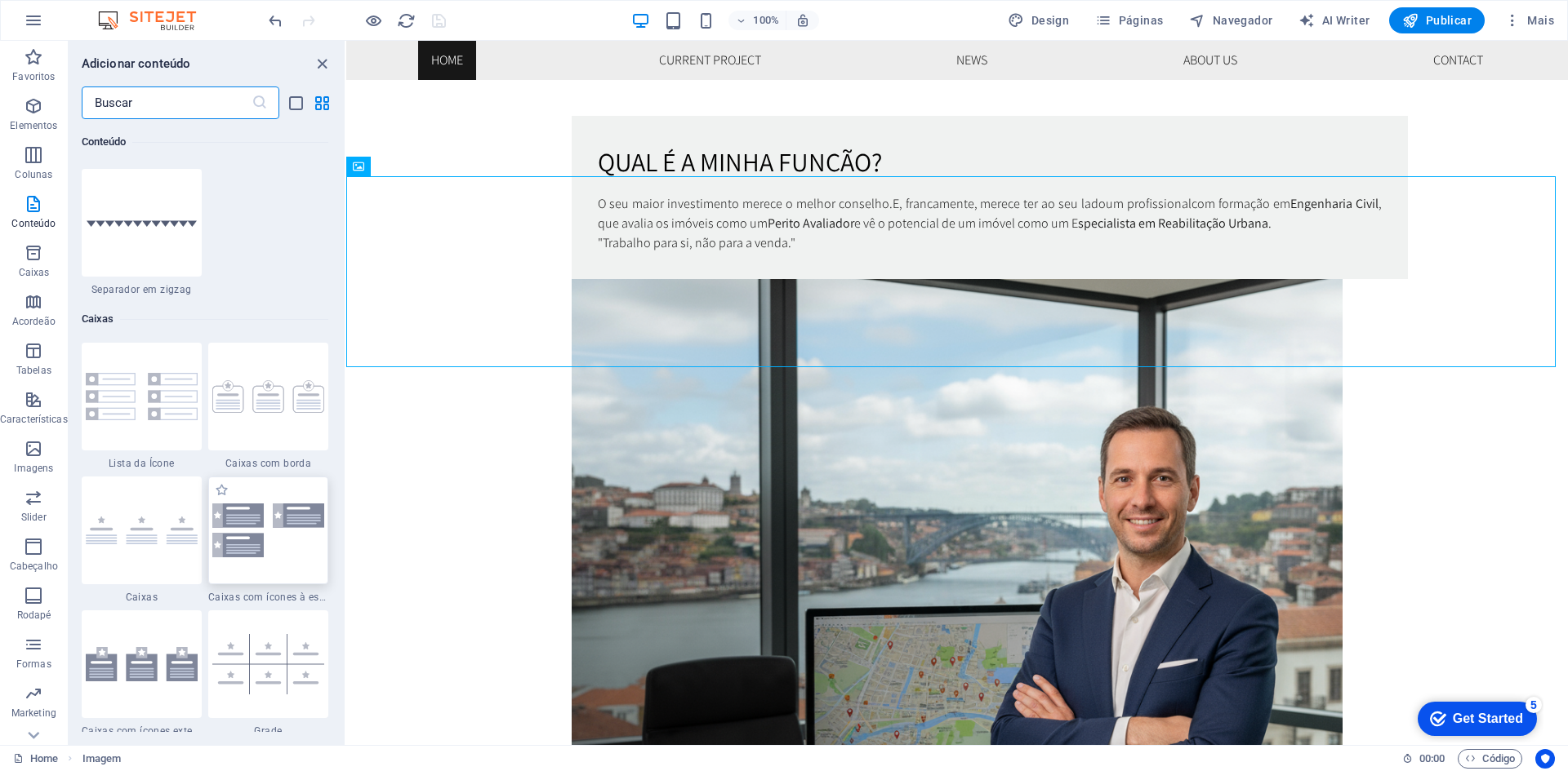
click at [253, 522] on img at bounding box center [268, 530] width 112 height 54
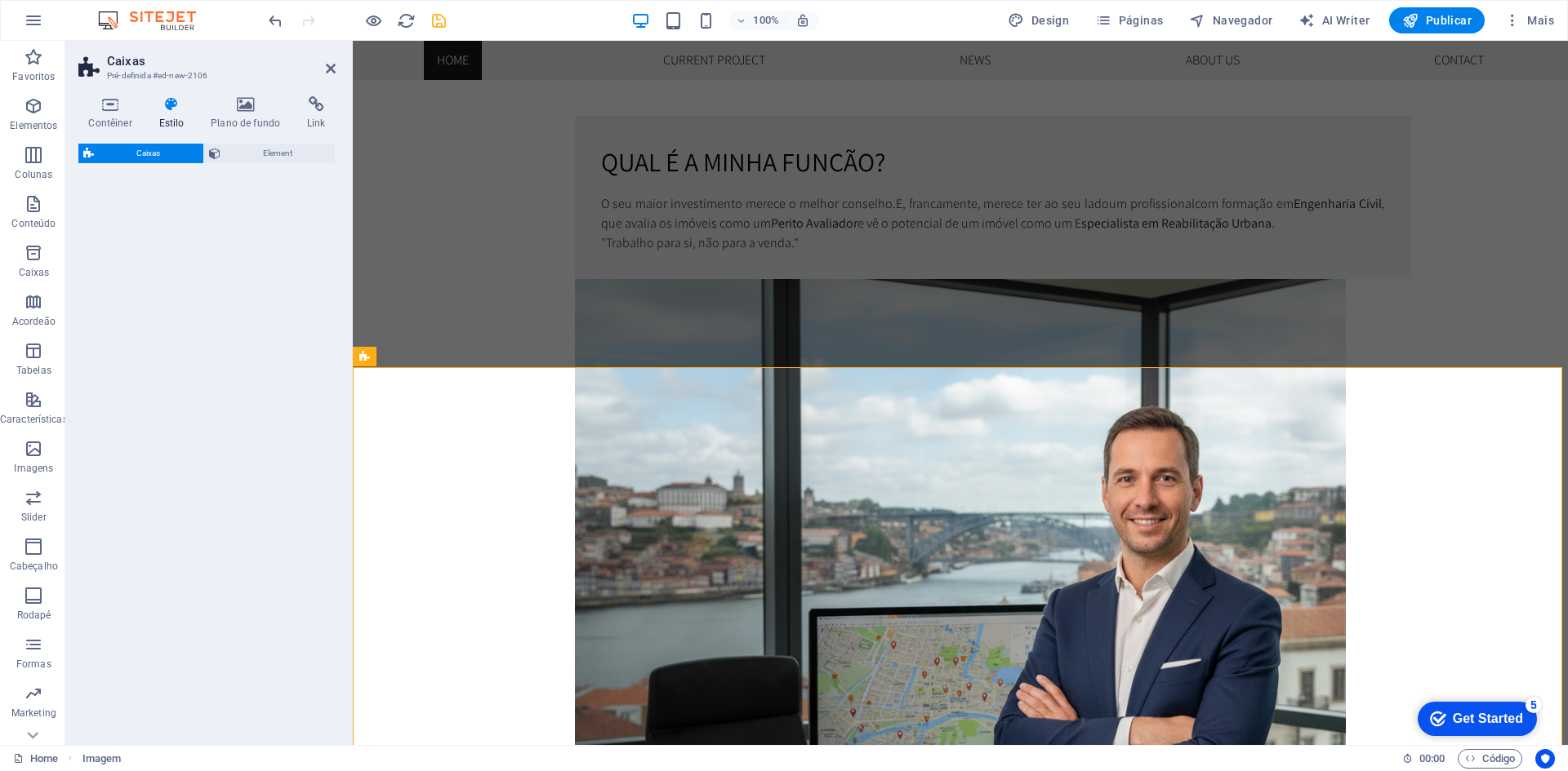
select select "rem"
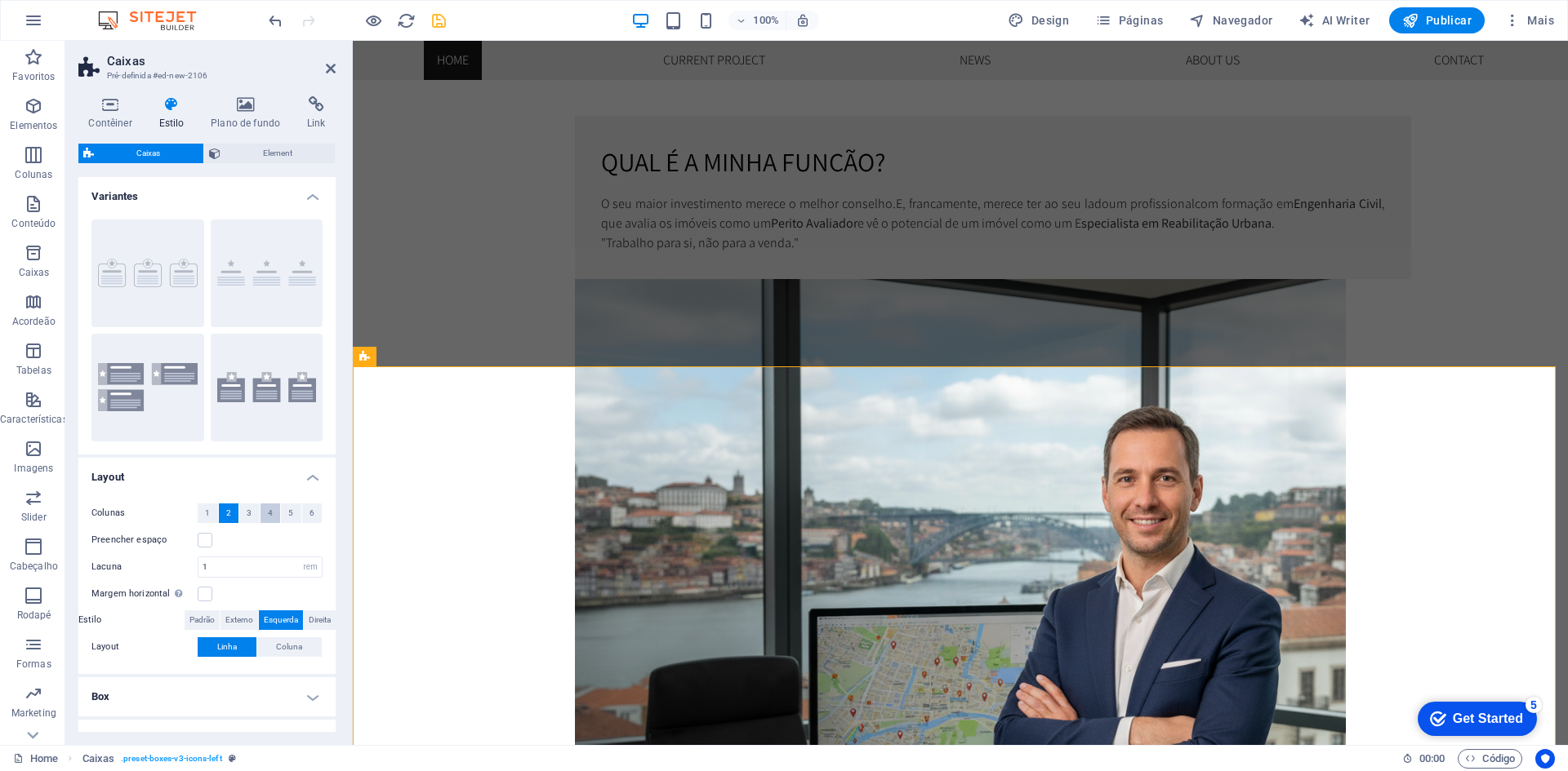
click at [278, 520] on button "4" at bounding box center [270, 513] width 20 height 20
click at [131, 356] on button "Ícones restantes" at bounding box center [147, 387] width 112 height 107
click at [148, 286] on button "Borda" at bounding box center [147, 273] width 112 height 107
type input "2"
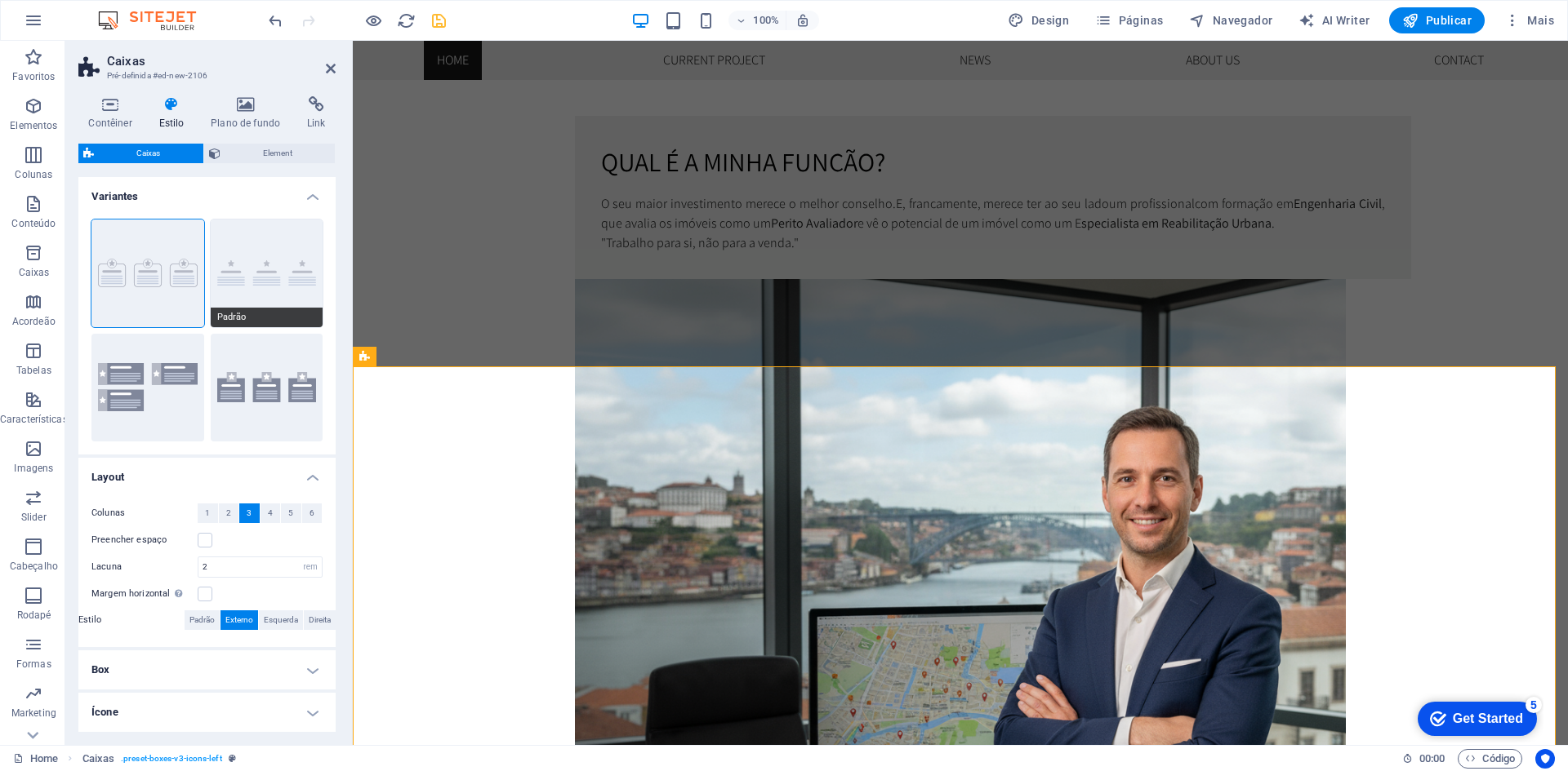
click at [246, 247] on button "Padrão" at bounding box center [267, 273] width 112 height 107
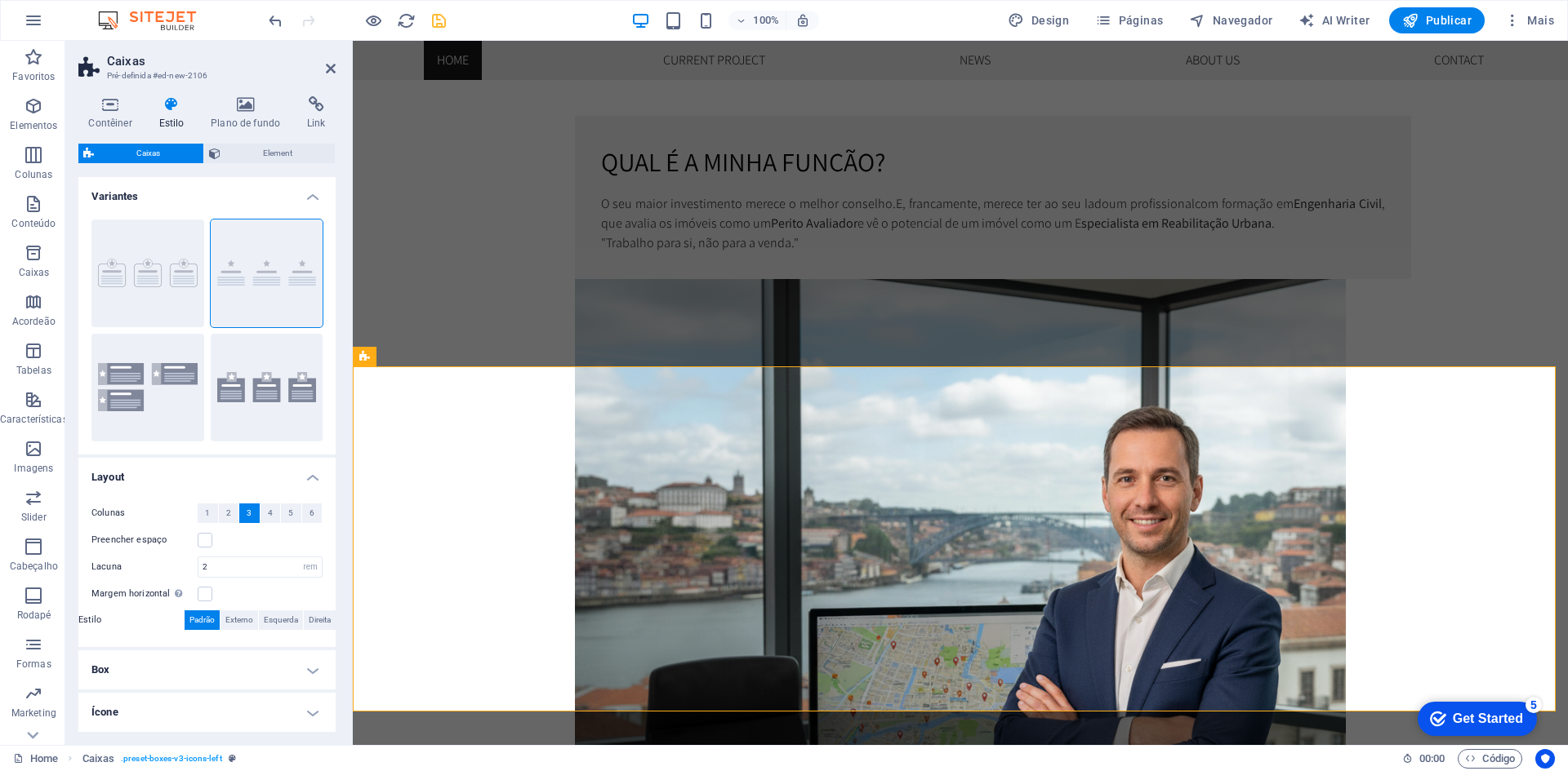
click at [304, 476] on h4 "Layout" at bounding box center [206, 472] width 257 height 29
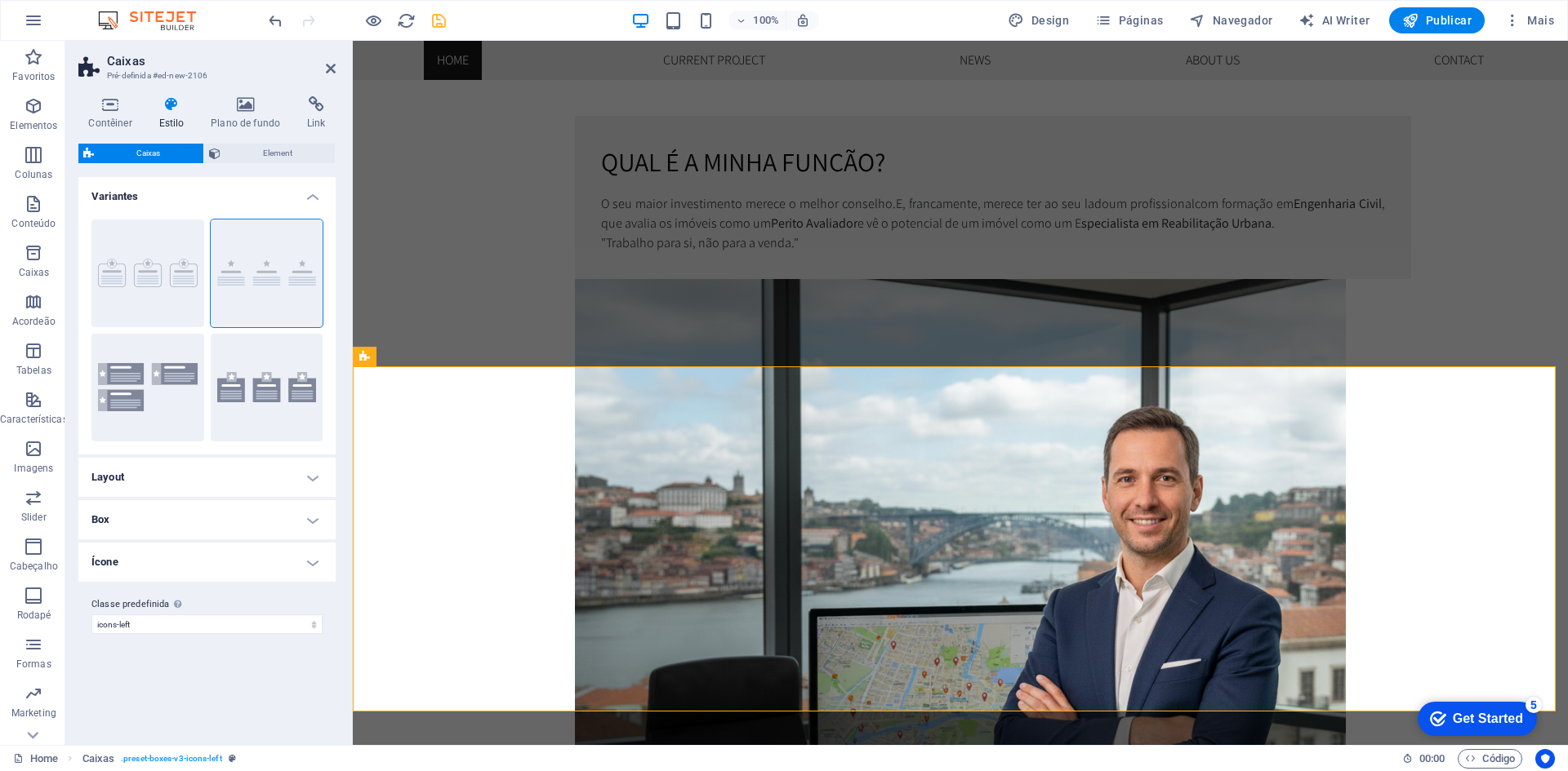
click at [304, 476] on h4 "Layout" at bounding box center [206, 477] width 257 height 39
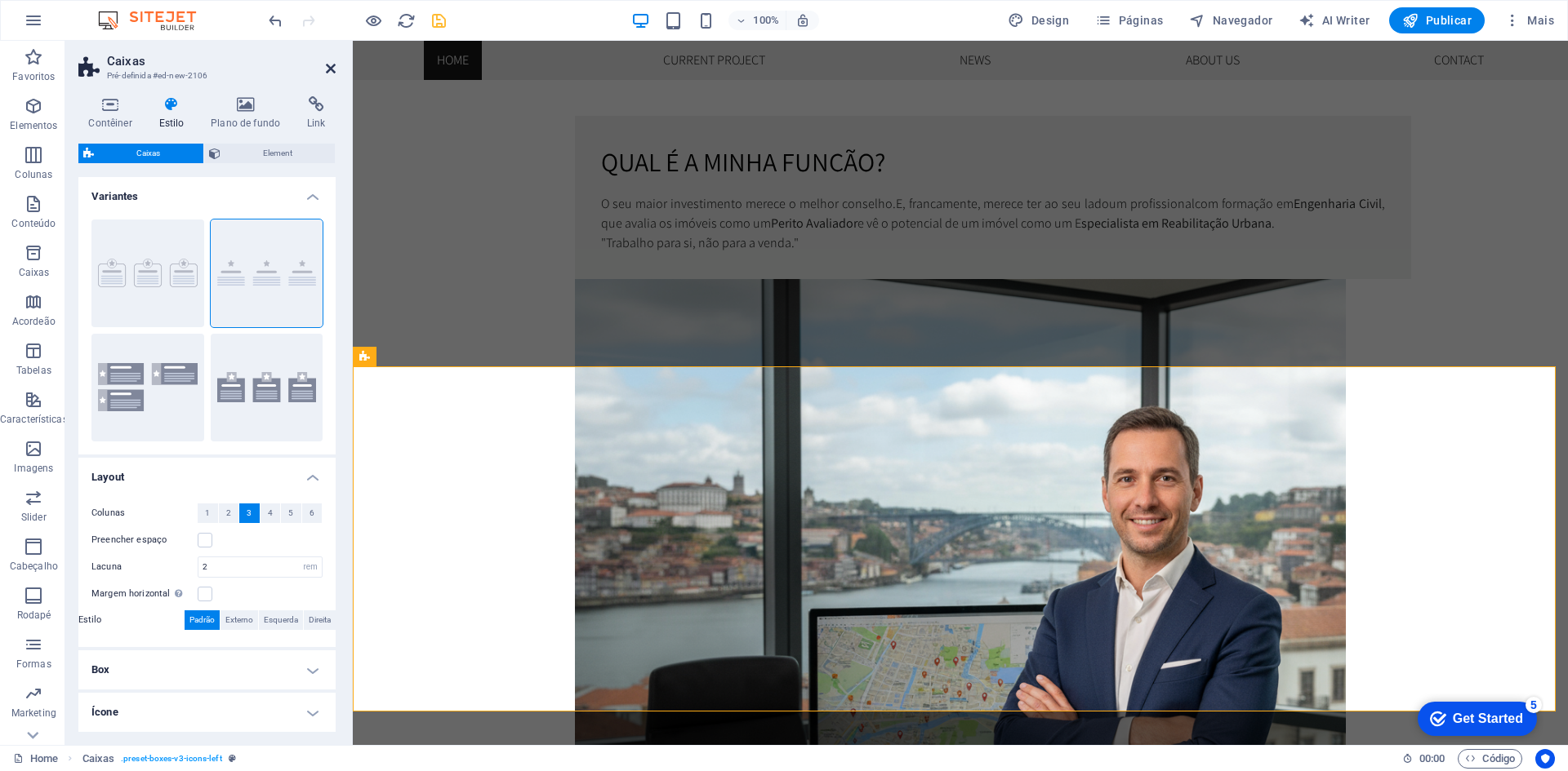
click at [330, 69] on icon at bounding box center [331, 68] width 10 height 13
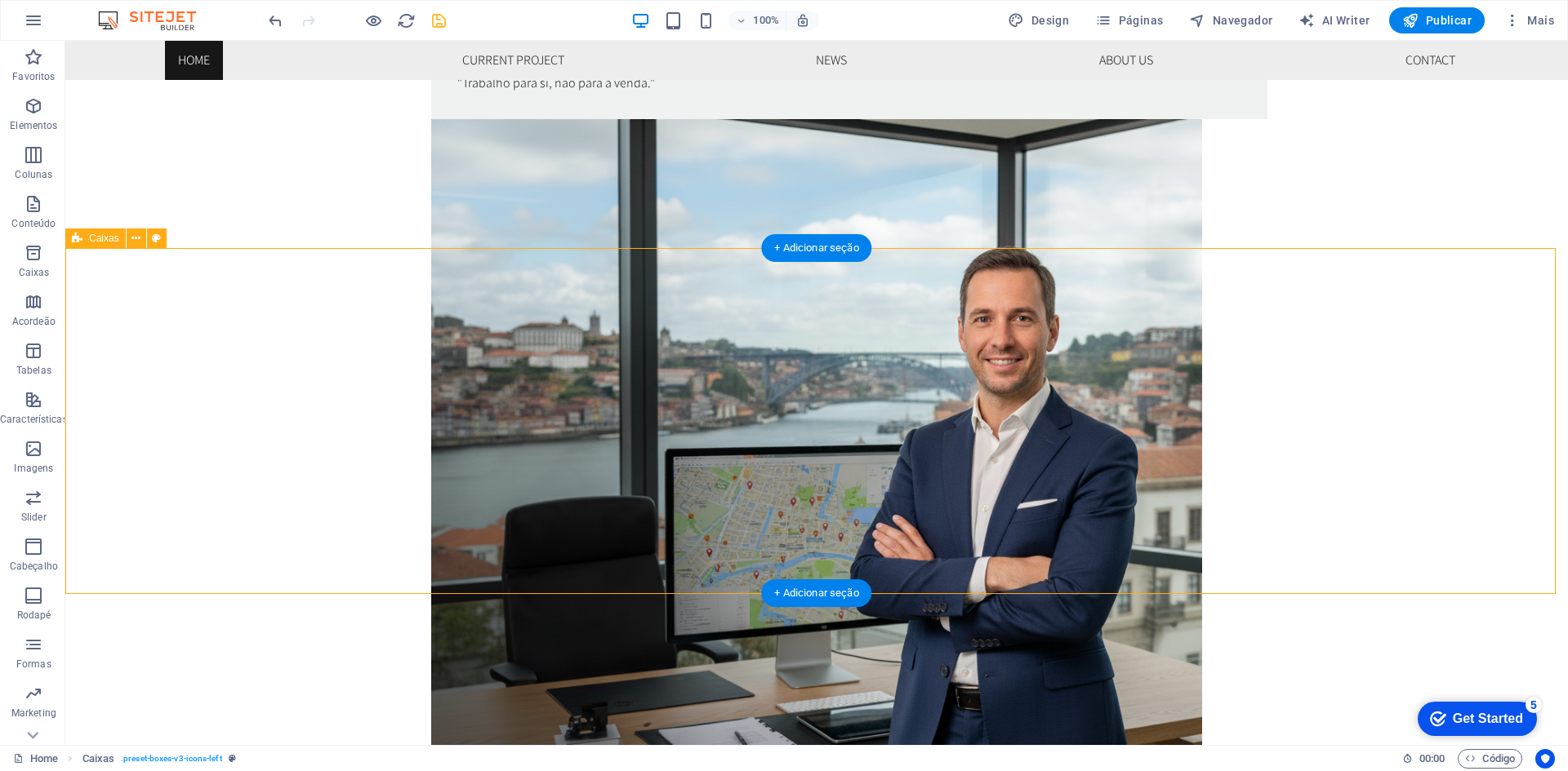
scroll to position [1306, 0]
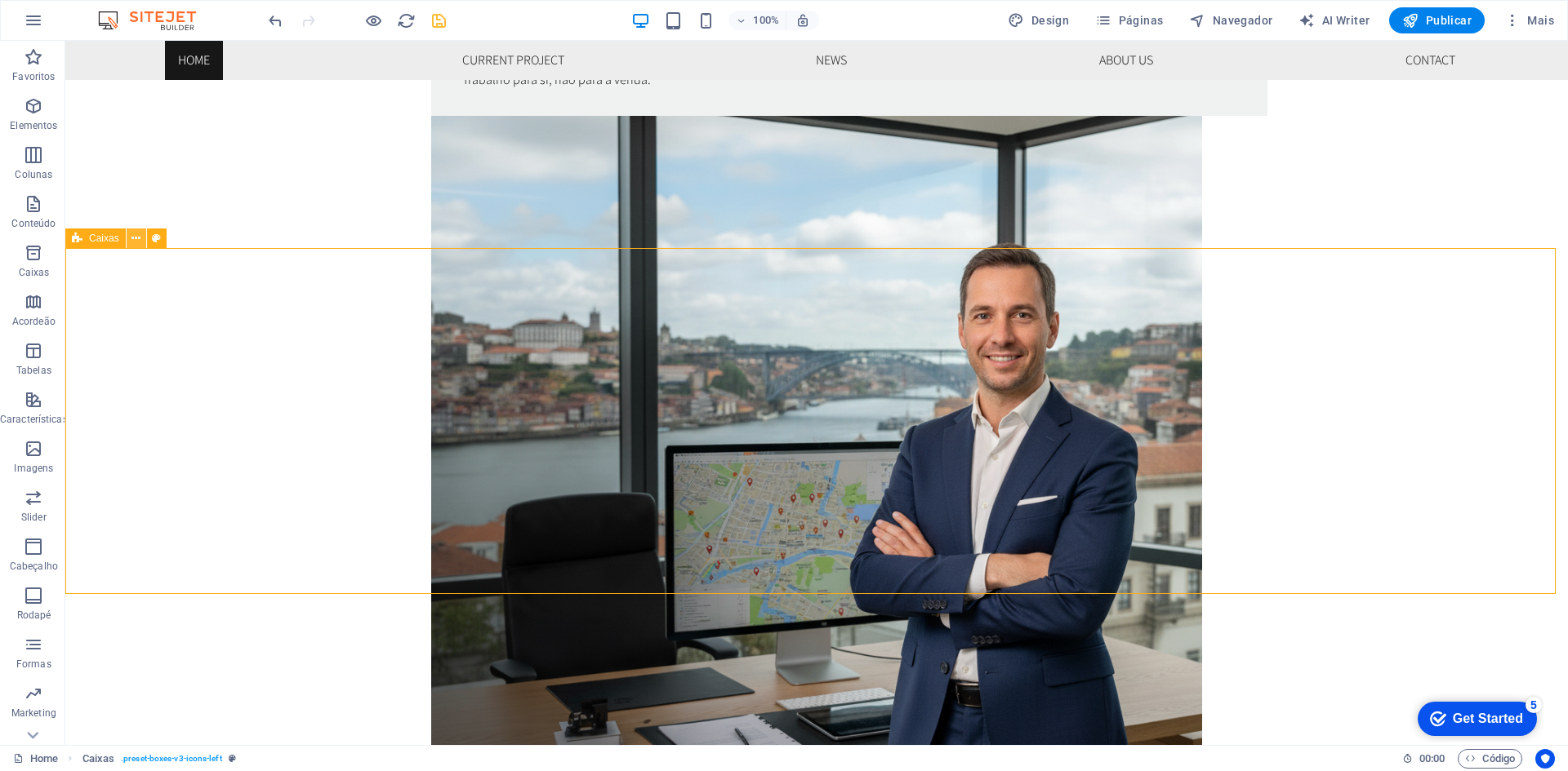
click at [132, 240] on icon at bounding box center [135, 239] width 9 height 17
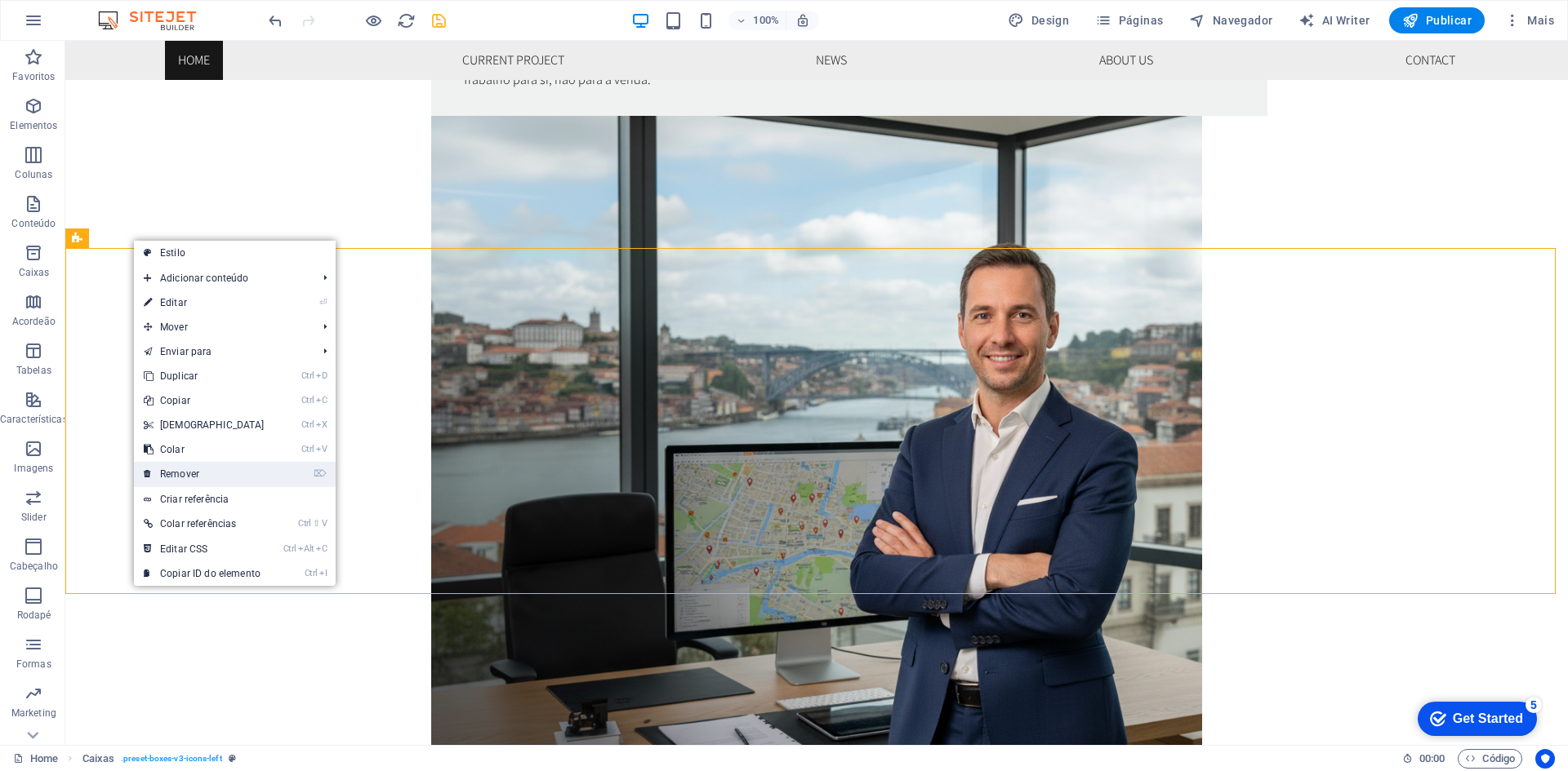
click at [187, 475] on link "⌦ Remover" at bounding box center [204, 474] width 141 height 25
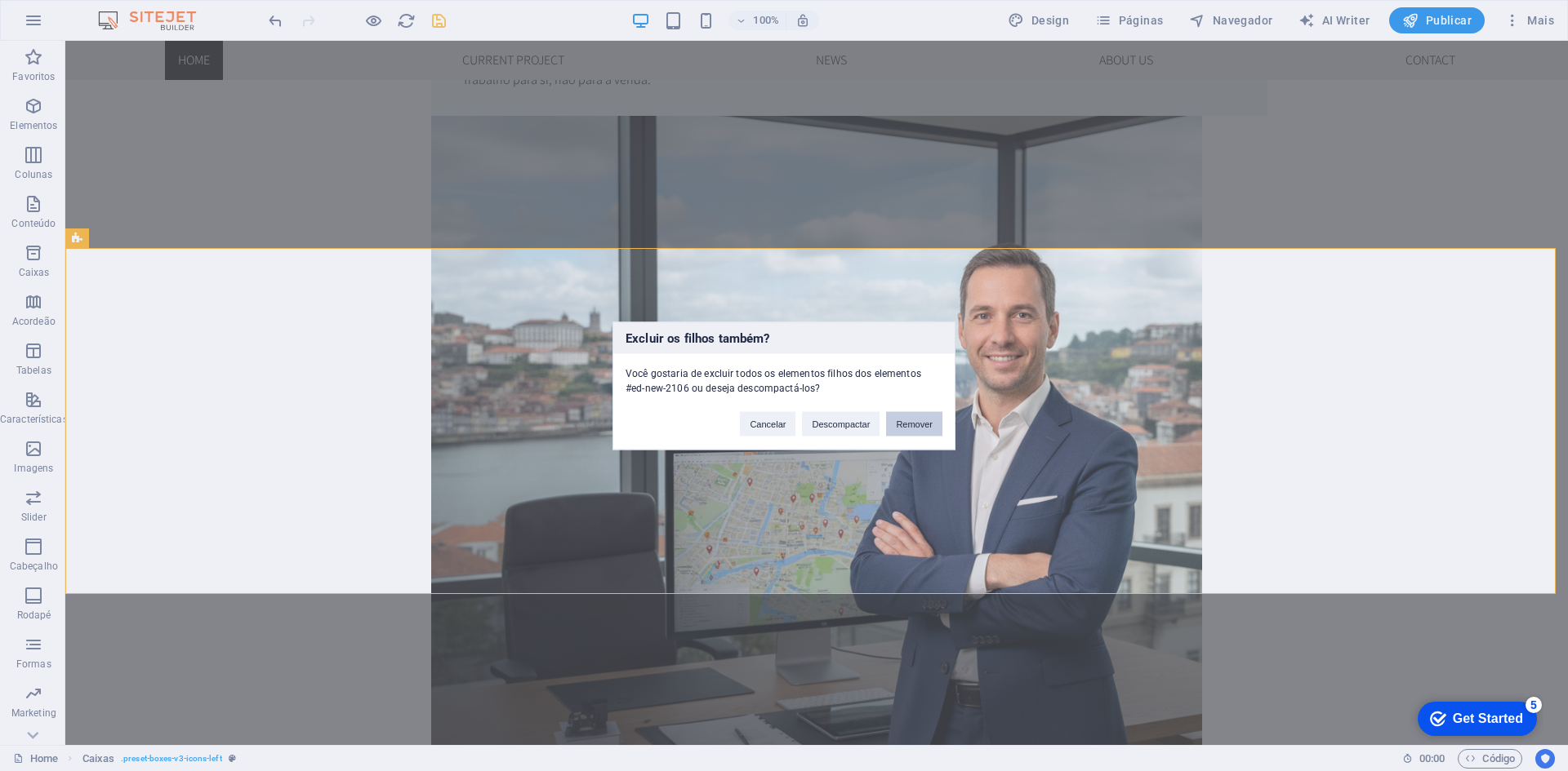
click at [915, 424] on button "Remover" at bounding box center [914, 424] width 56 height 25
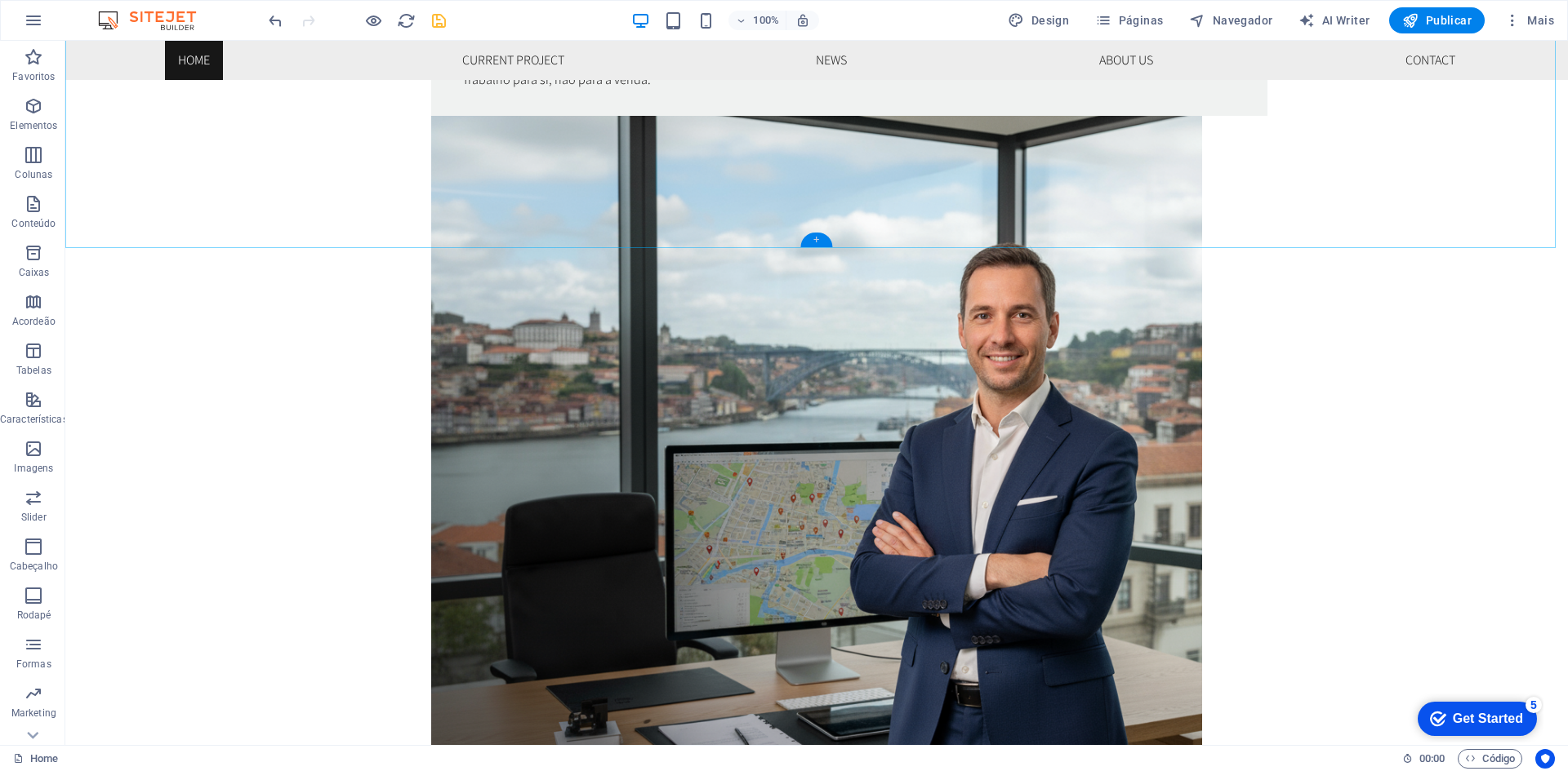
click at [816, 239] on div "+" at bounding box center [815, 240] width 31 height 14
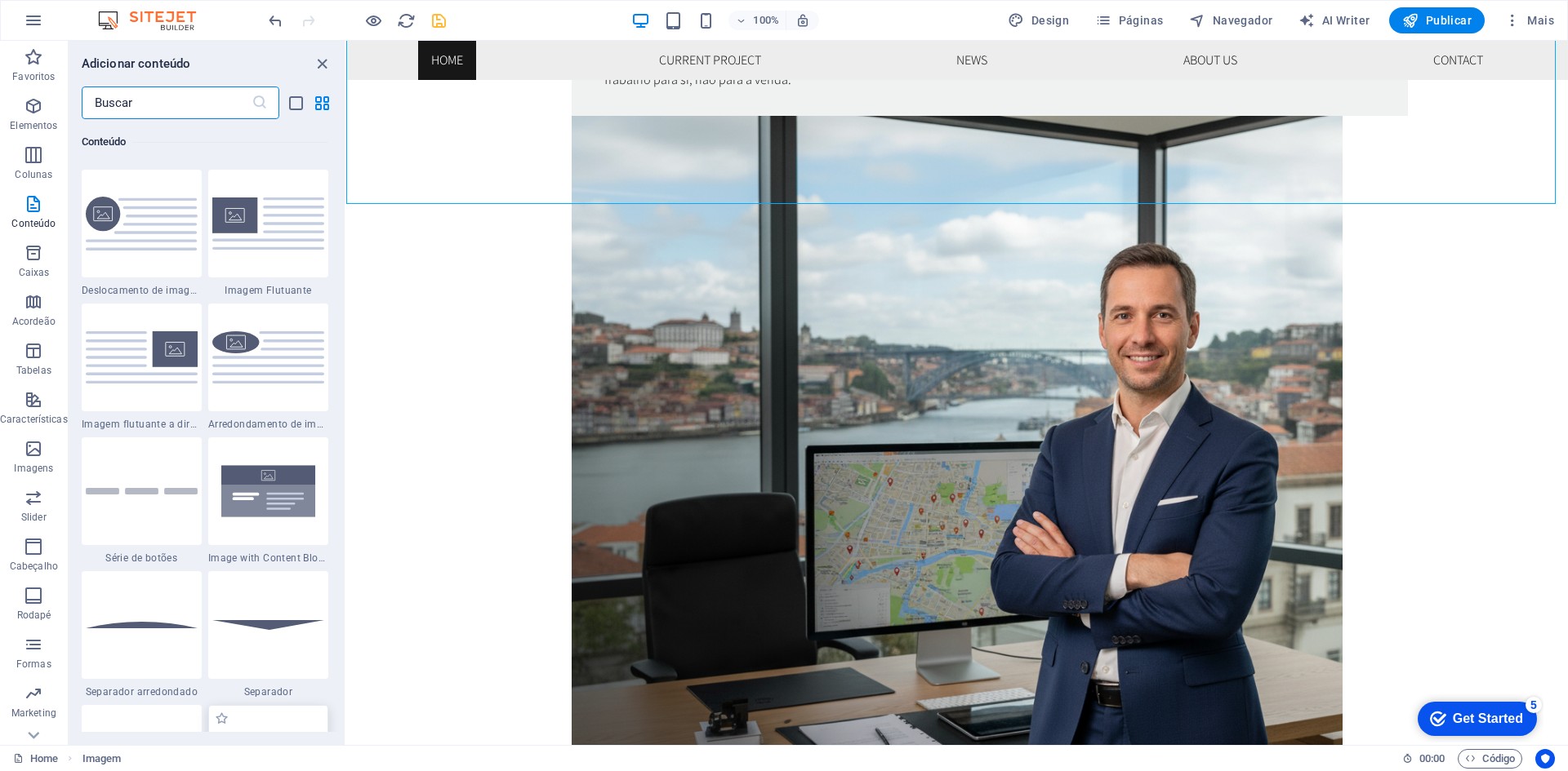
scroll to position [3754, 0]
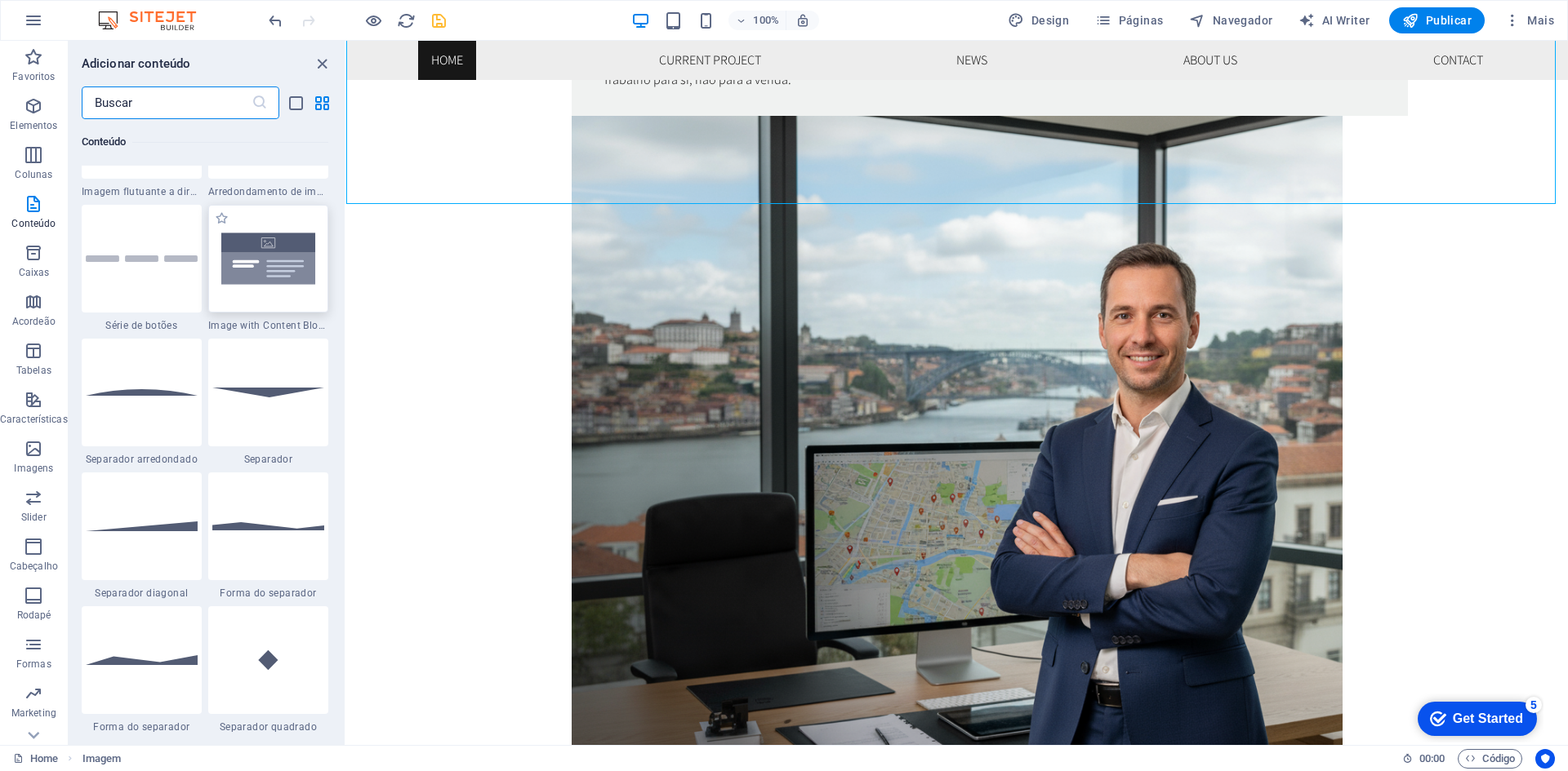
click at [277, 285] on img at bounding box center [268, 259] width 112 height 74
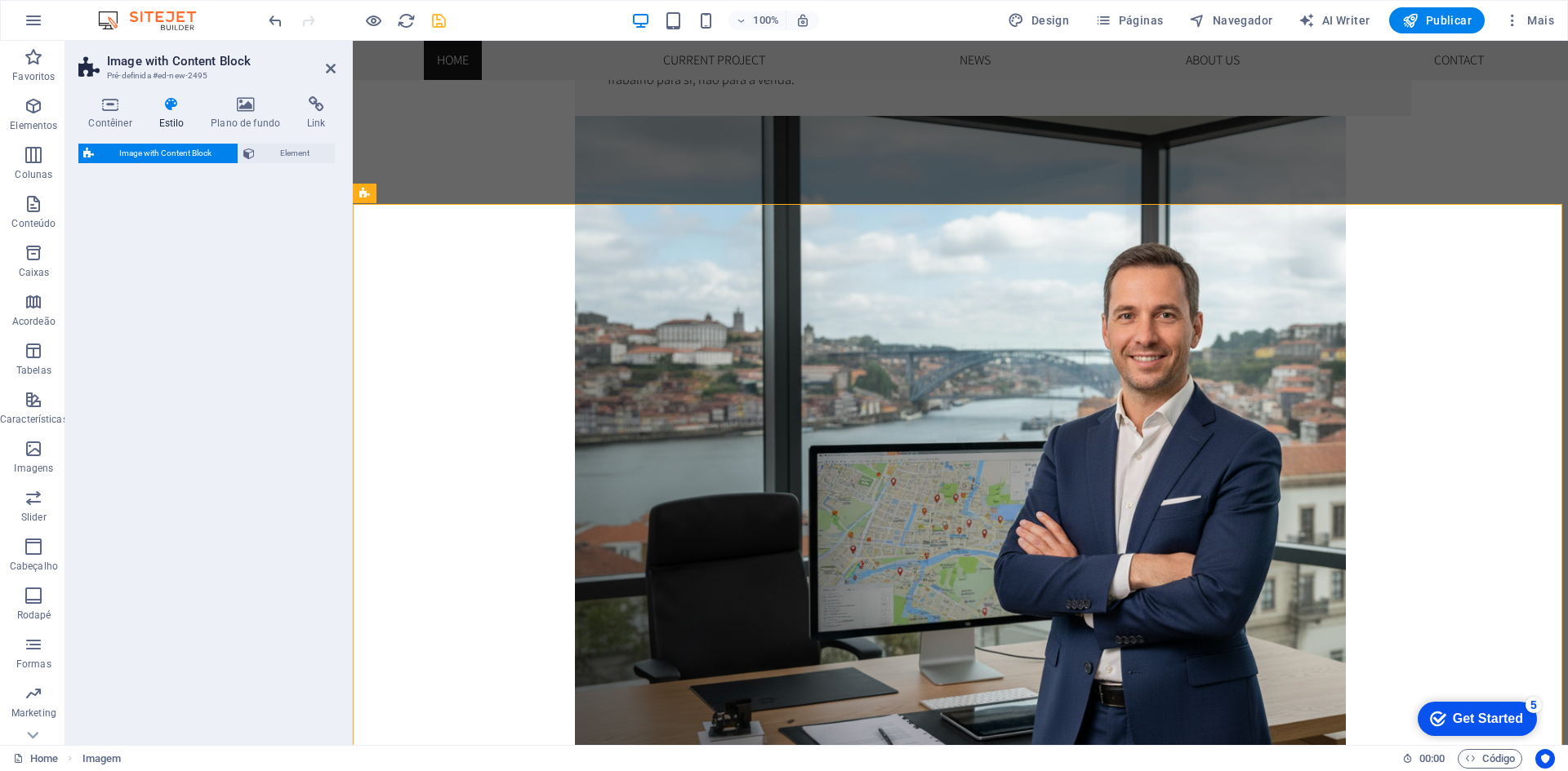
select select "rem"
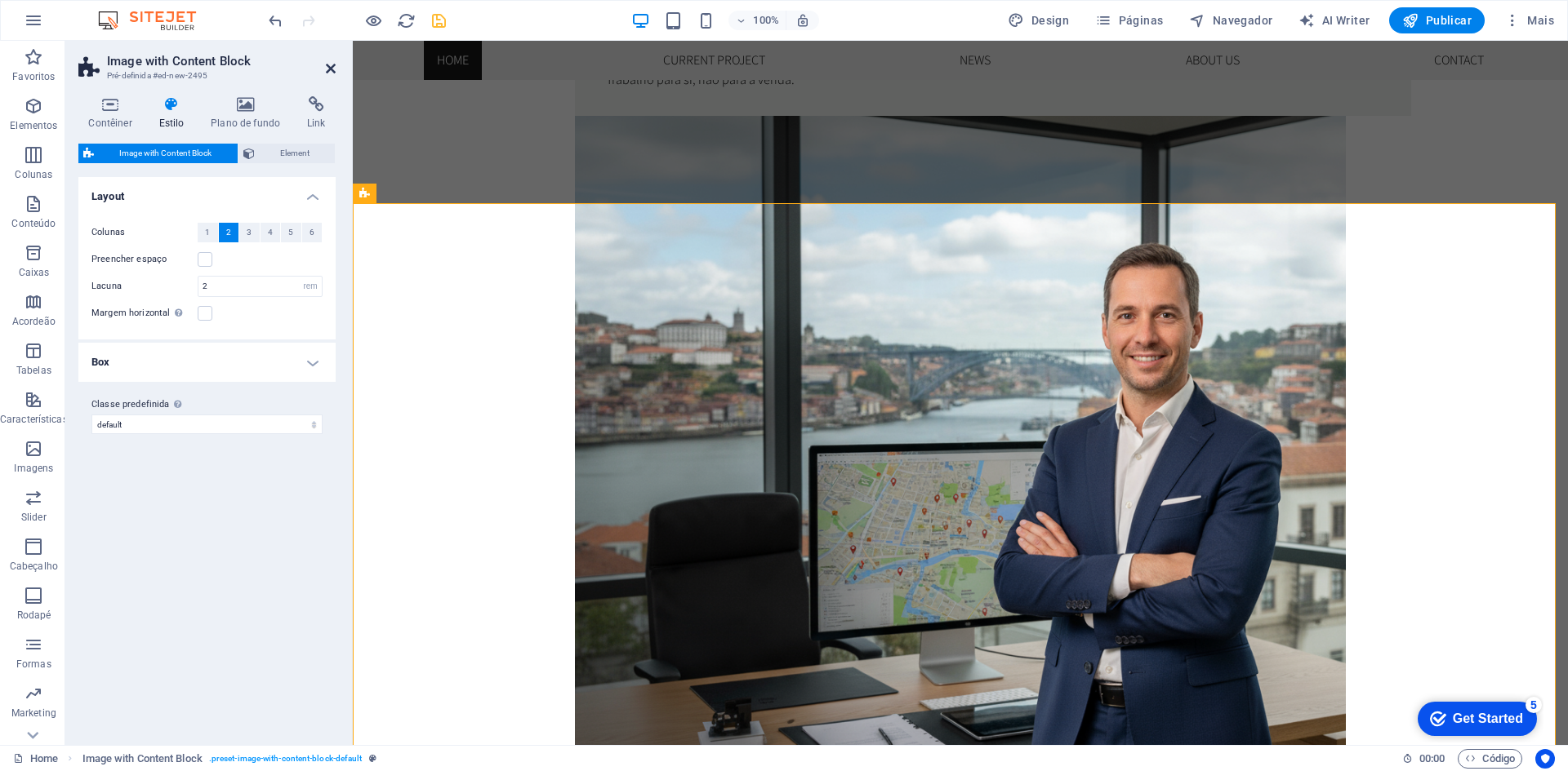
click at [329, 71] on icon at bounding box center [331, 68] width 10 height 13
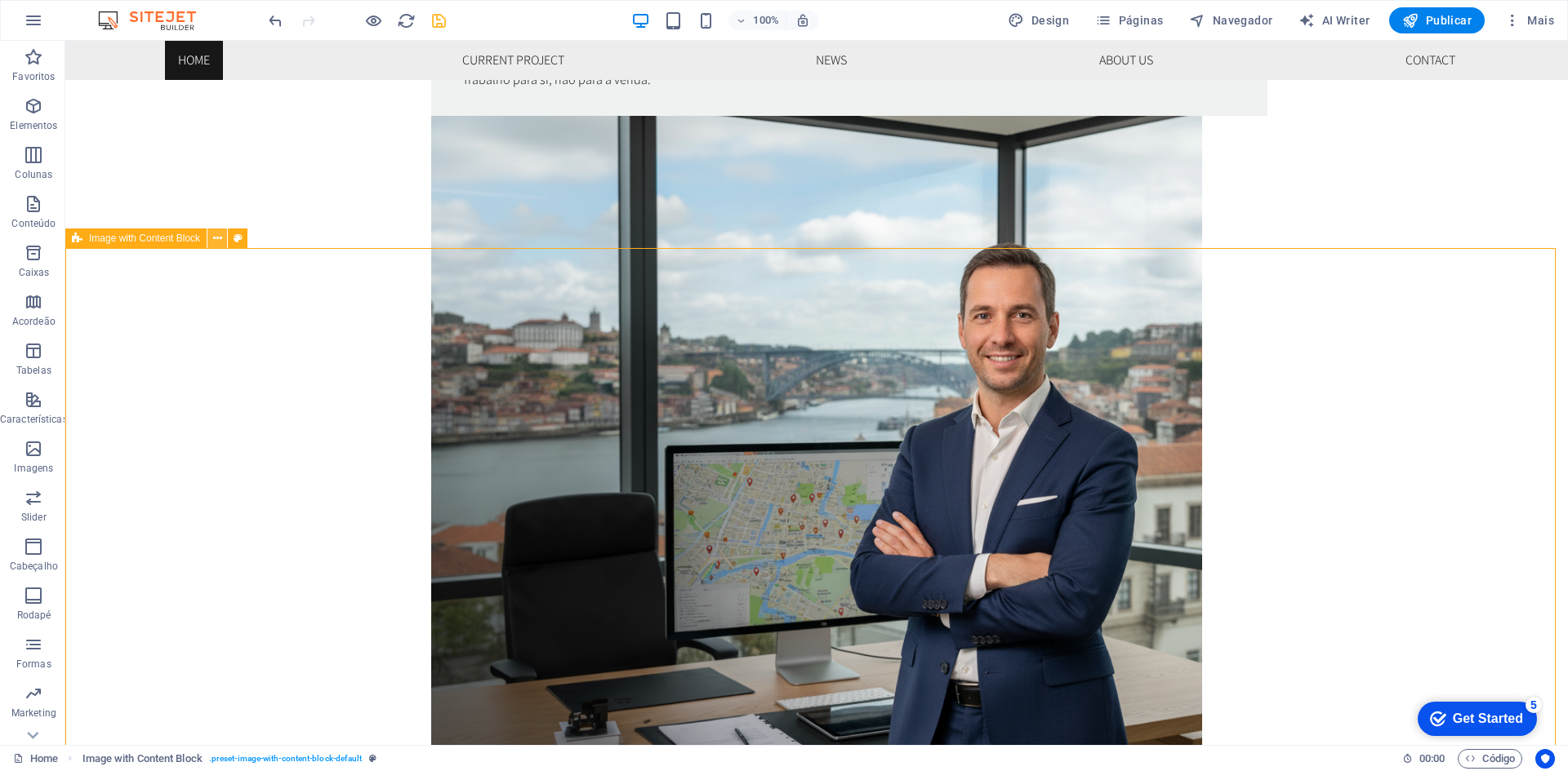
click at [215, 237] on icon at bounding box center [217, 239] width 9 height 17
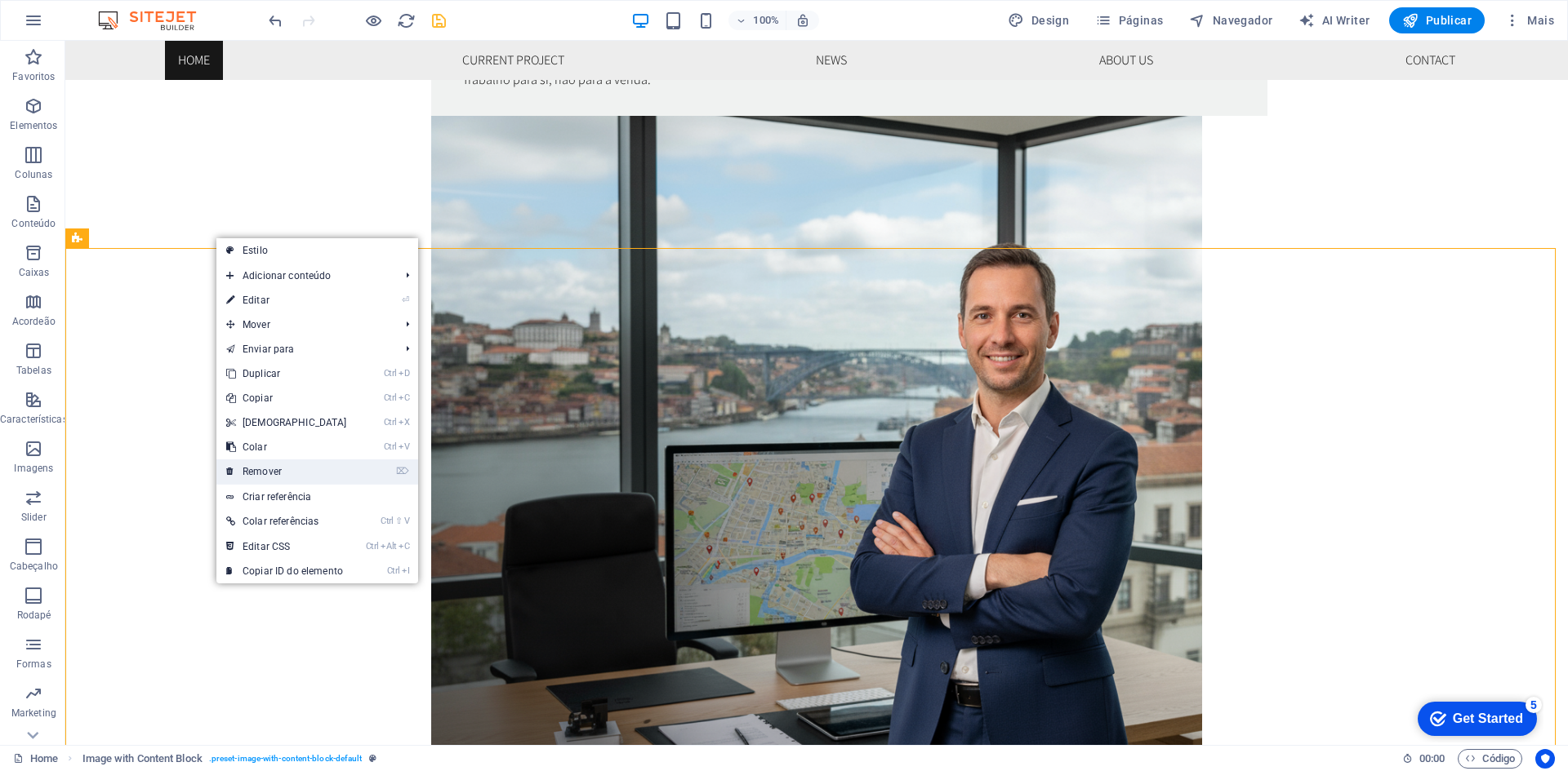
click at [267, 471] on link "⌦ Remover" at bounding box center [287, 472] width 141 height 25
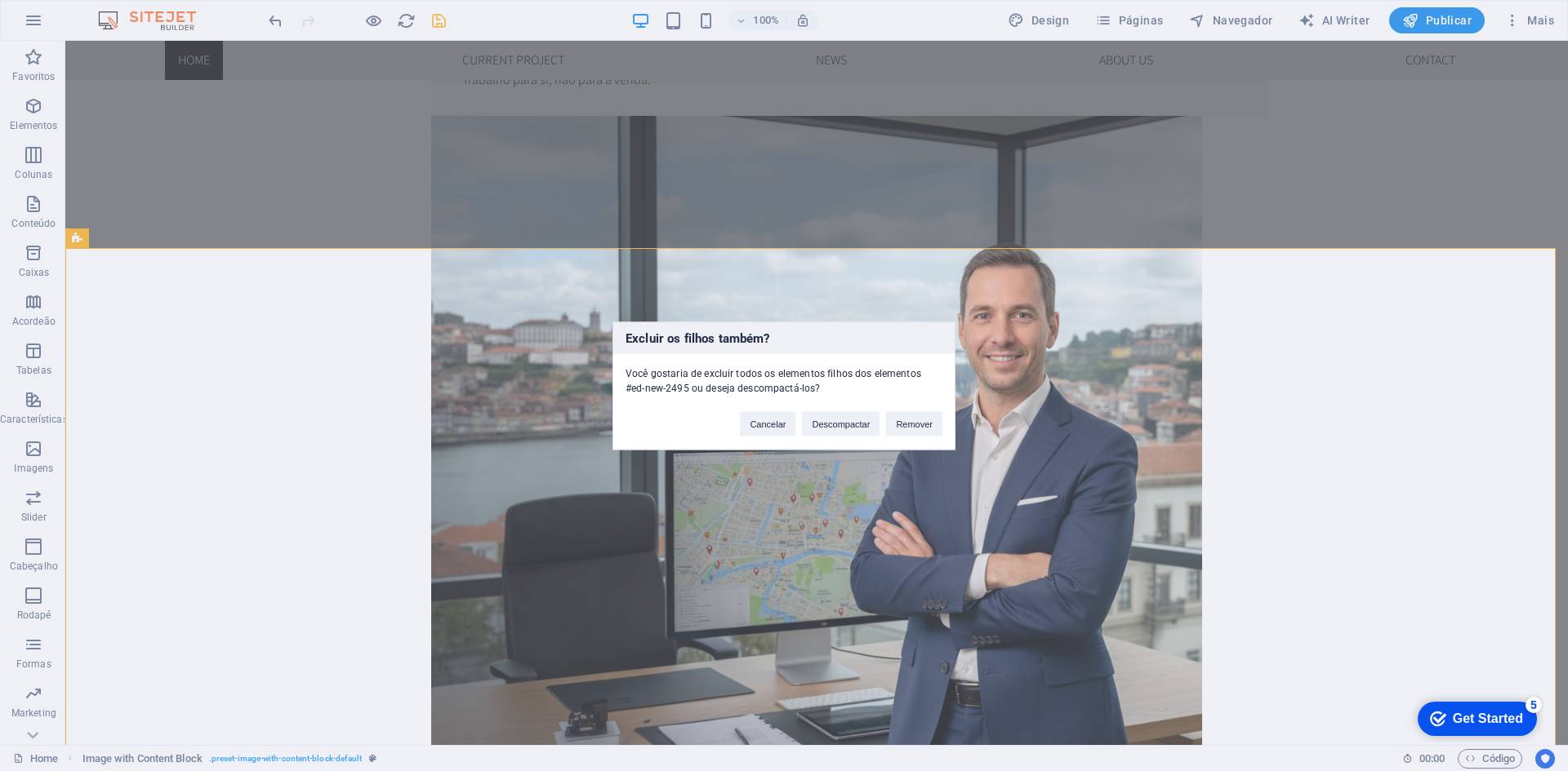
click at [956, 420] on div "Excluir os filhos também? Você gostaria de excluir todos os elementos filhos do…" at bounding box center [784, 385] width 1568 height 771
click at [919, 427] on button "Remover" at bounding box center [914, 424] width 56 height 25
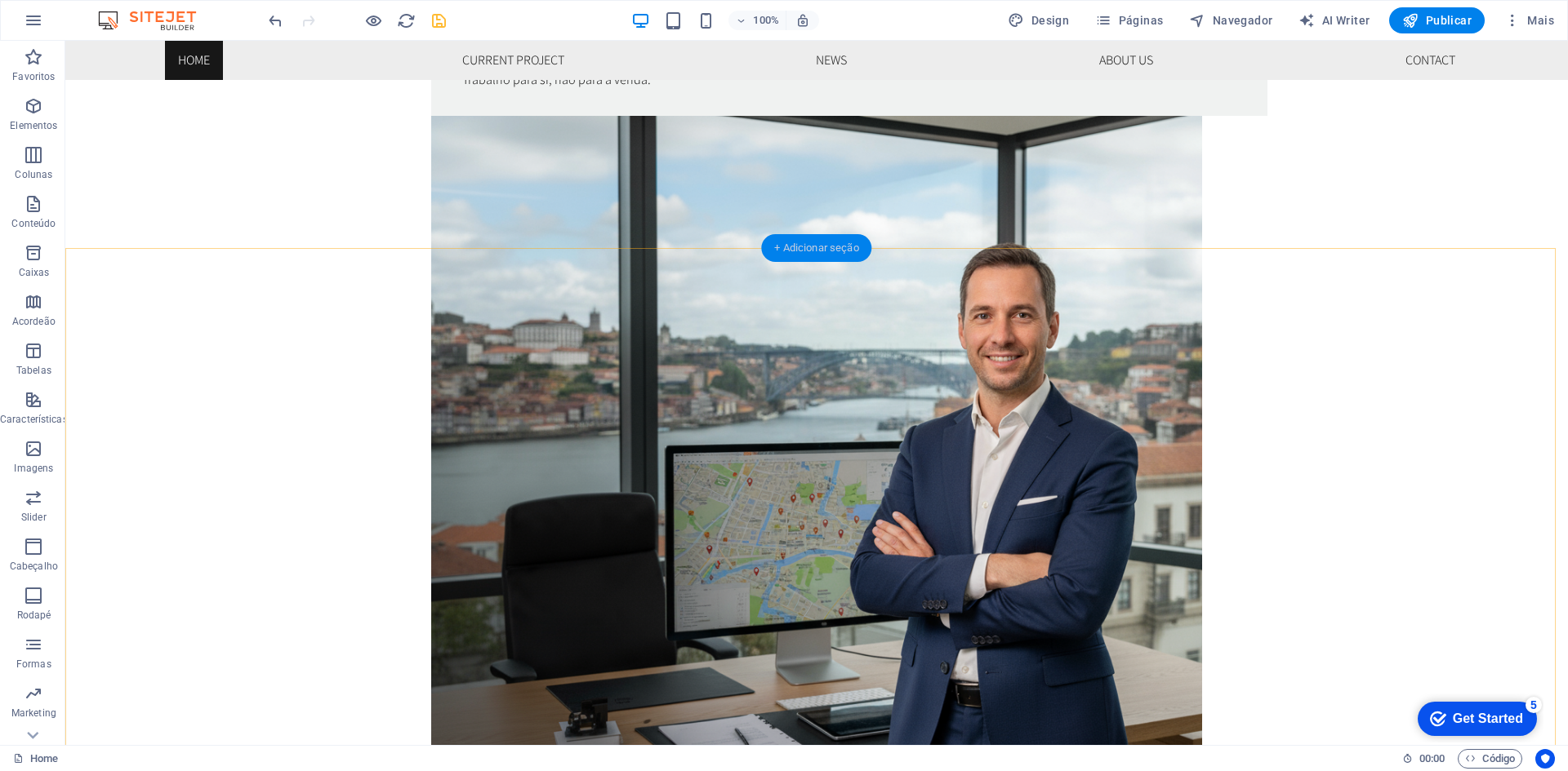
click at [789, 247] on div "+ Adicionar seção" at bounding box center [816, 247] width 110 height 28
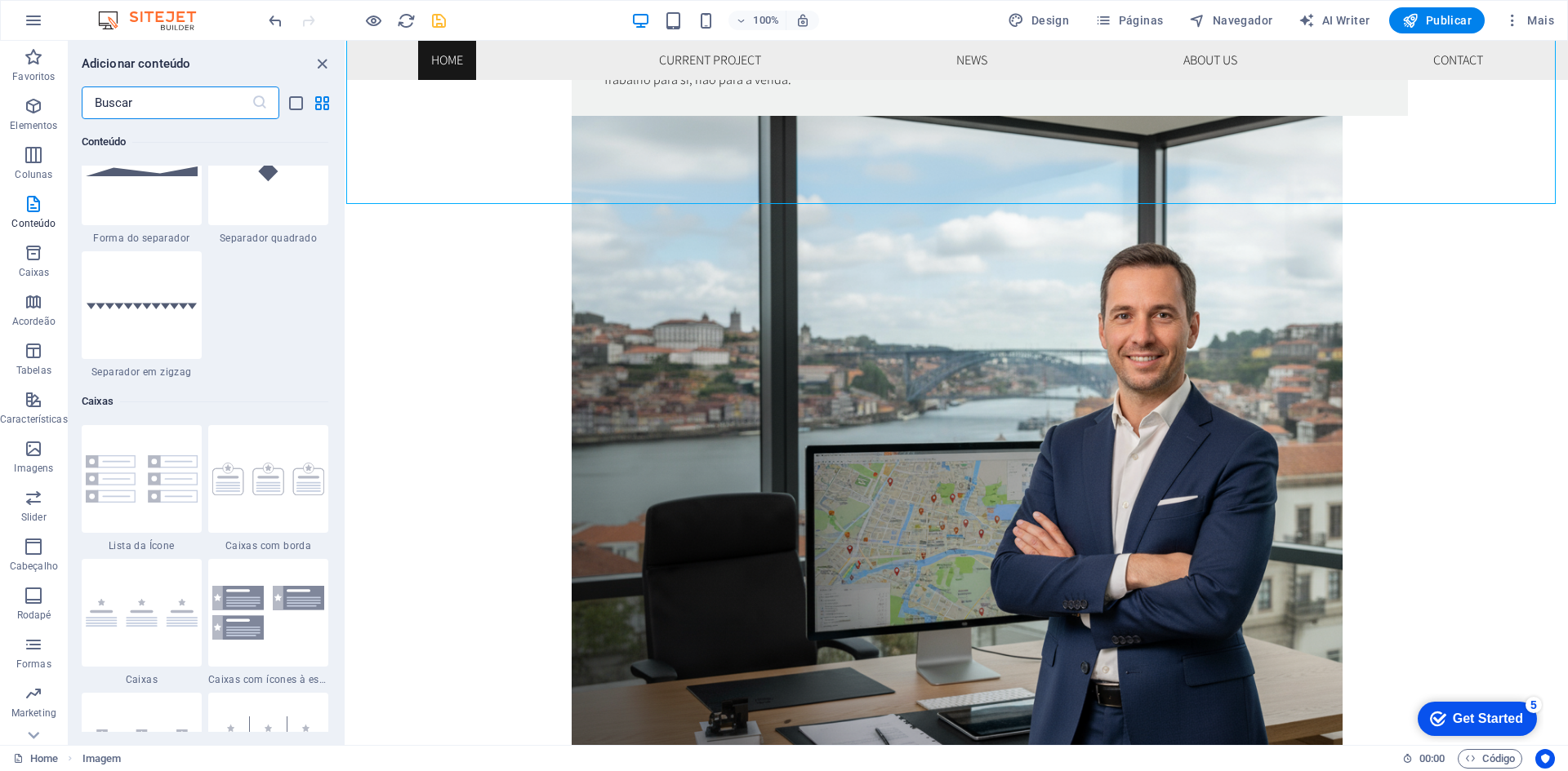
scroll to position [4407, 0]
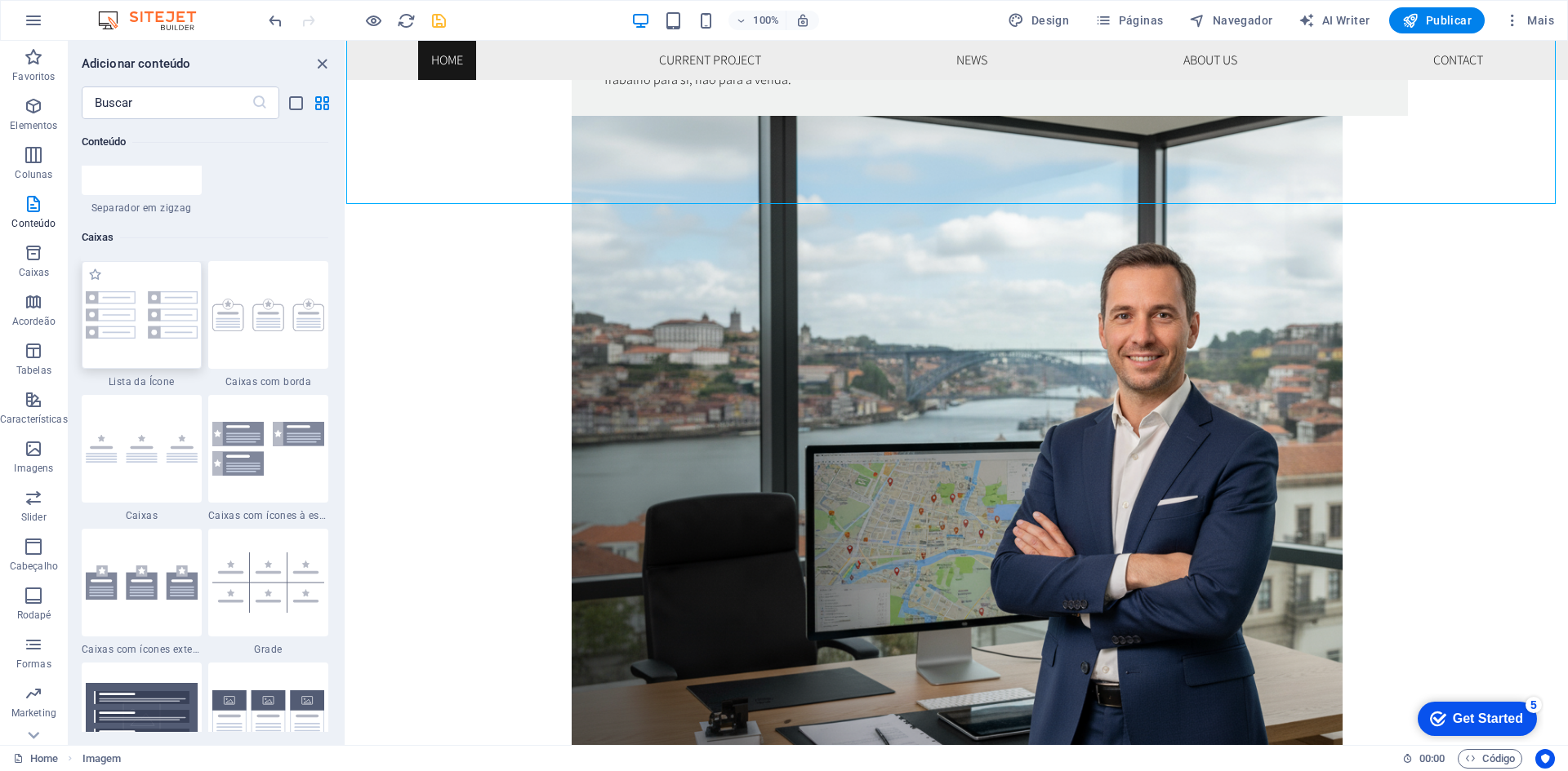
click at [158, 312] on img at bounding box center [142, 316] width 112 height 48
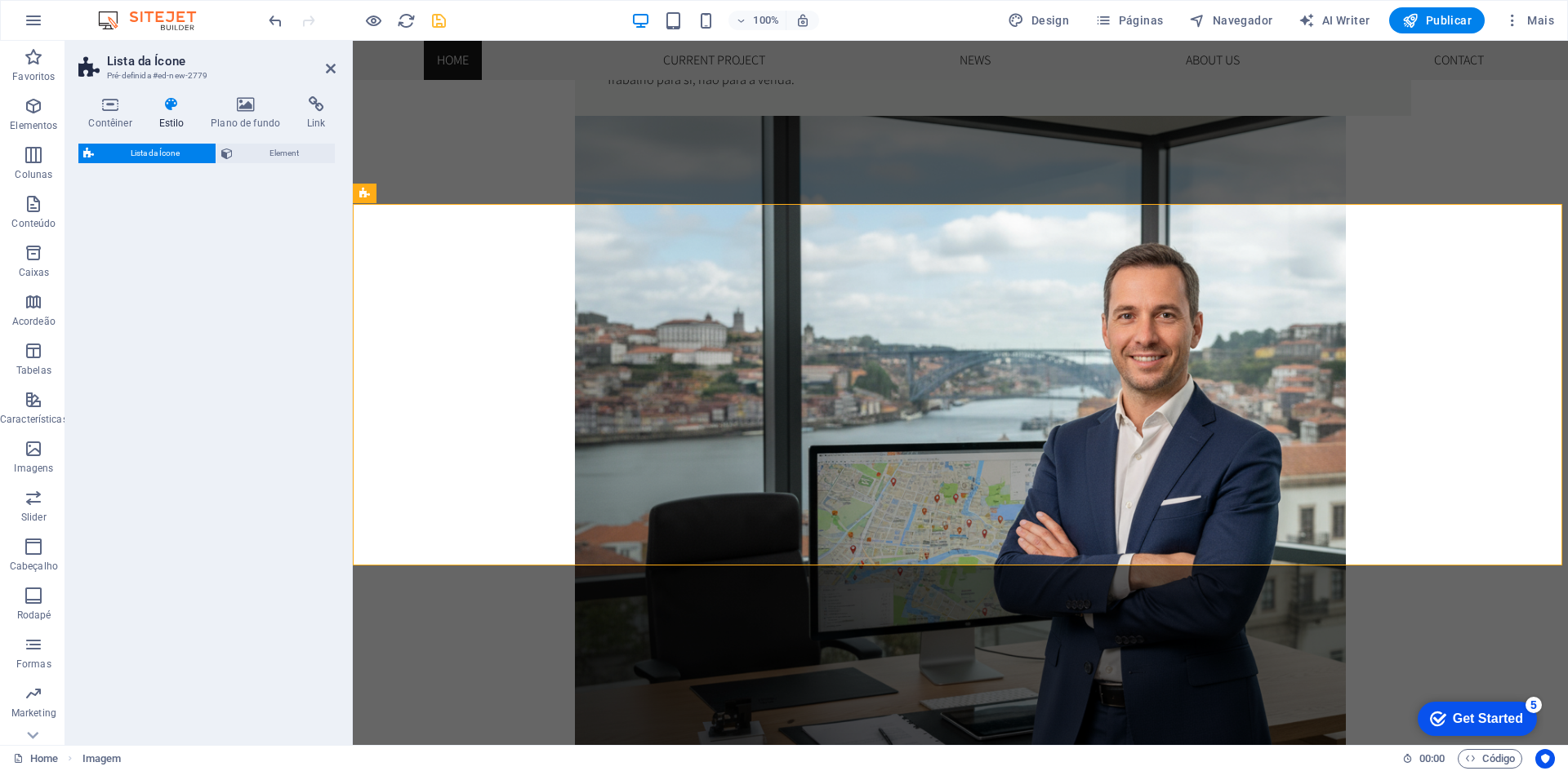
select select "rem"
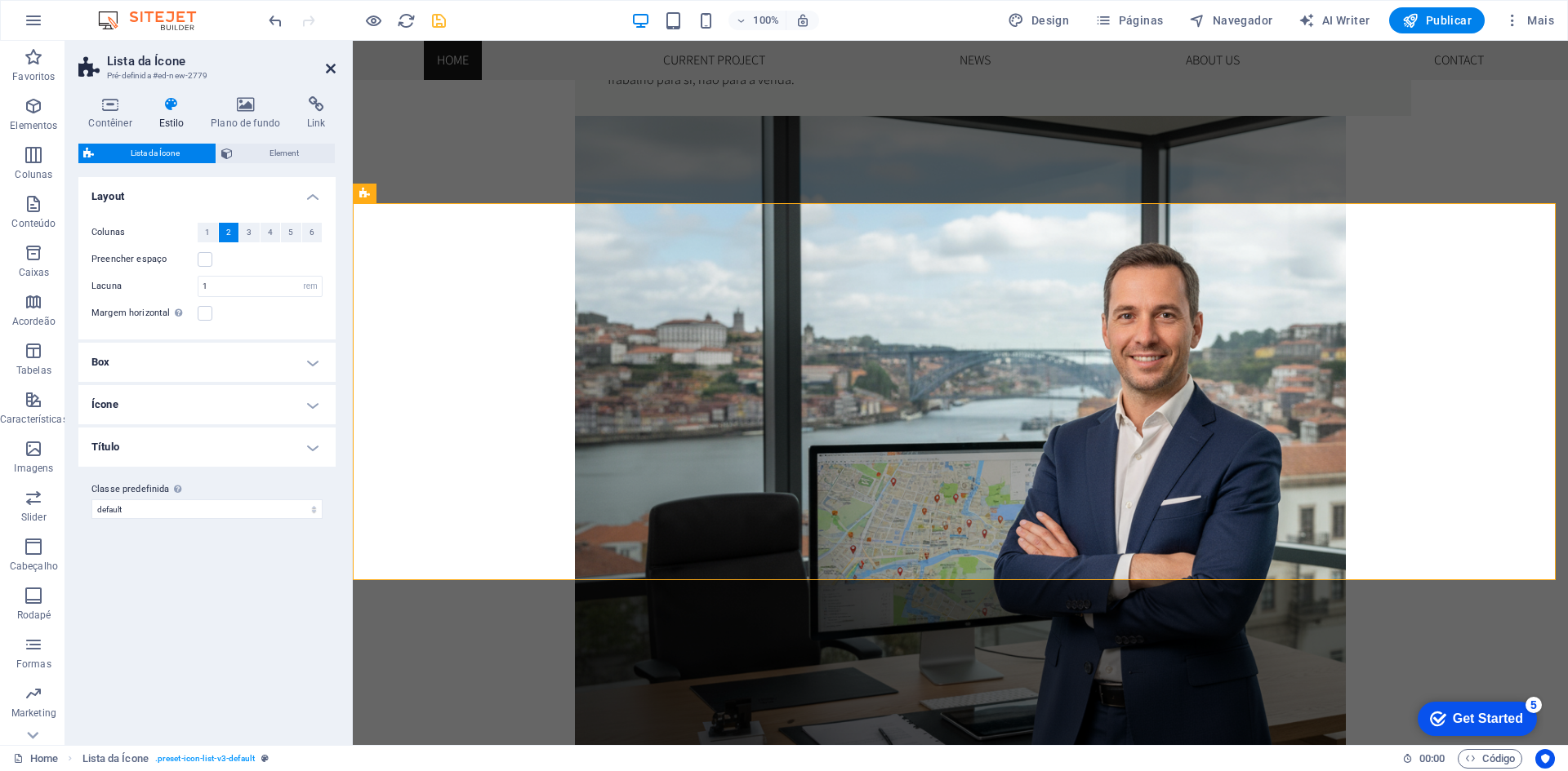
drag, startPoint x: 268, startPoint y: 26, endPoint x: 334, endPoint y: 67, distance: 77.7
click at [334, 67] on icon at bounding box center [331, 68] width 10 height 13
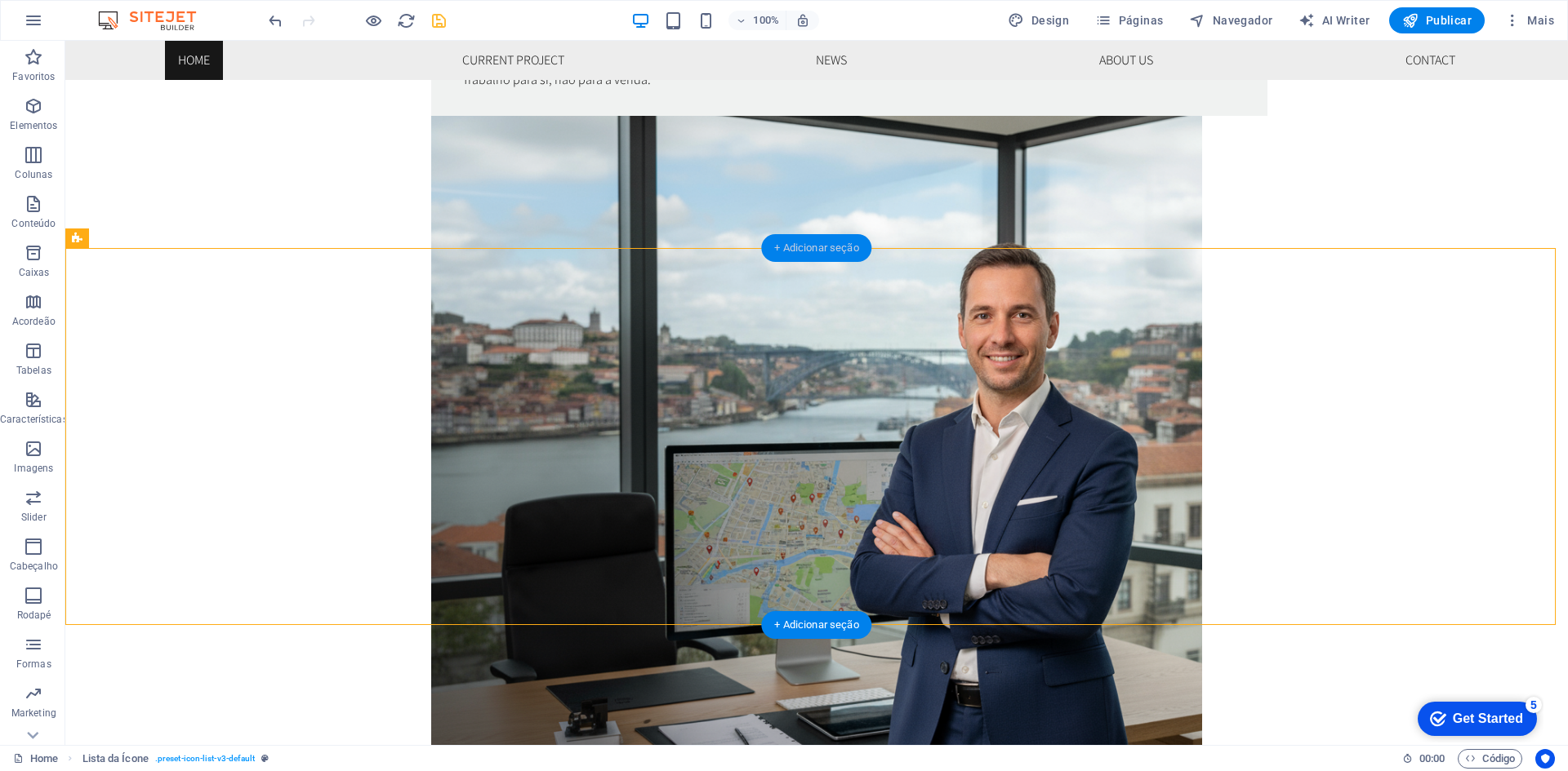
click at [812, 243] on div "+ Adicionar seção" at bounding box center [816, 247] width 110 height 28
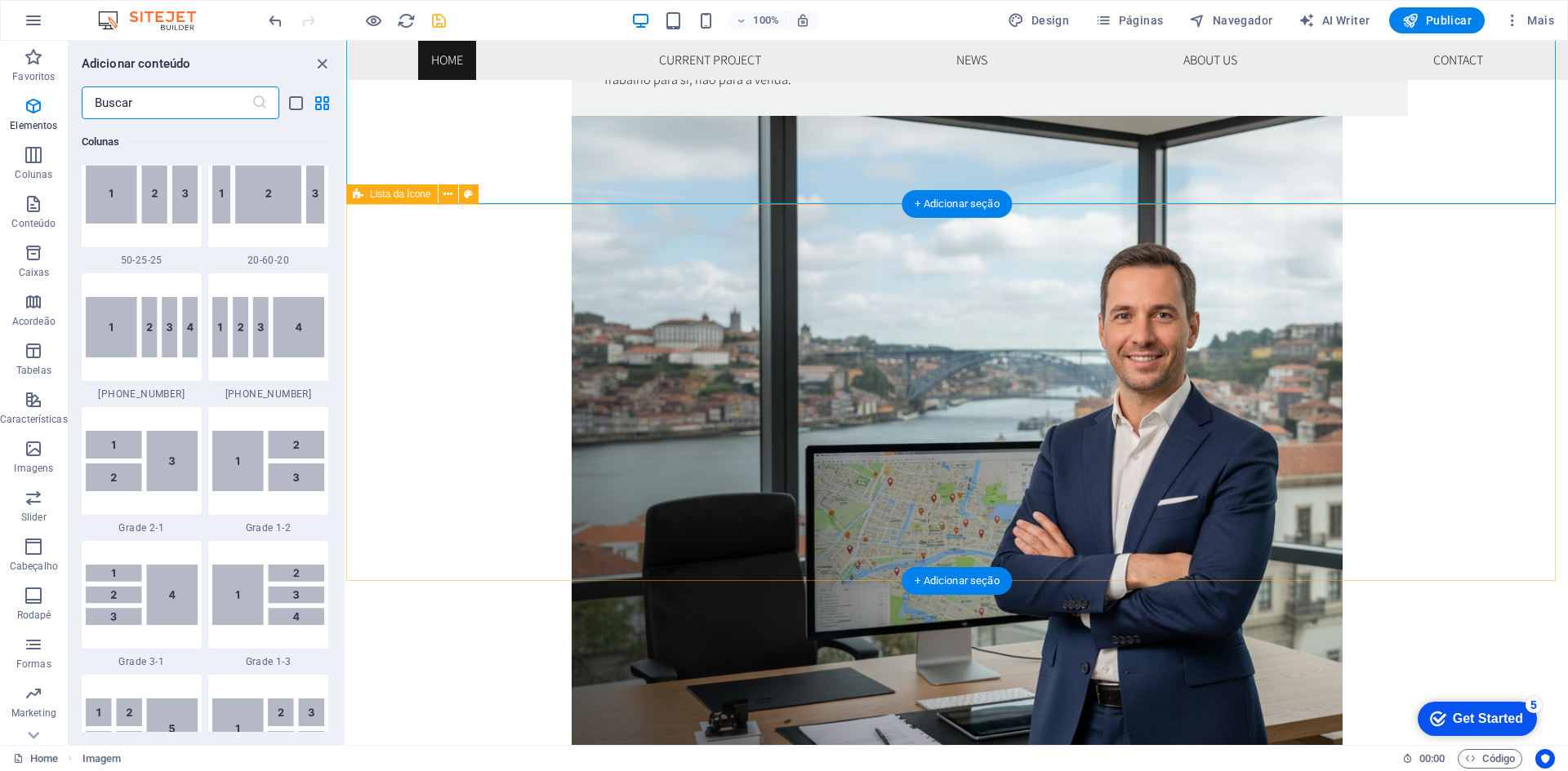
scroll to position [2856, 0]
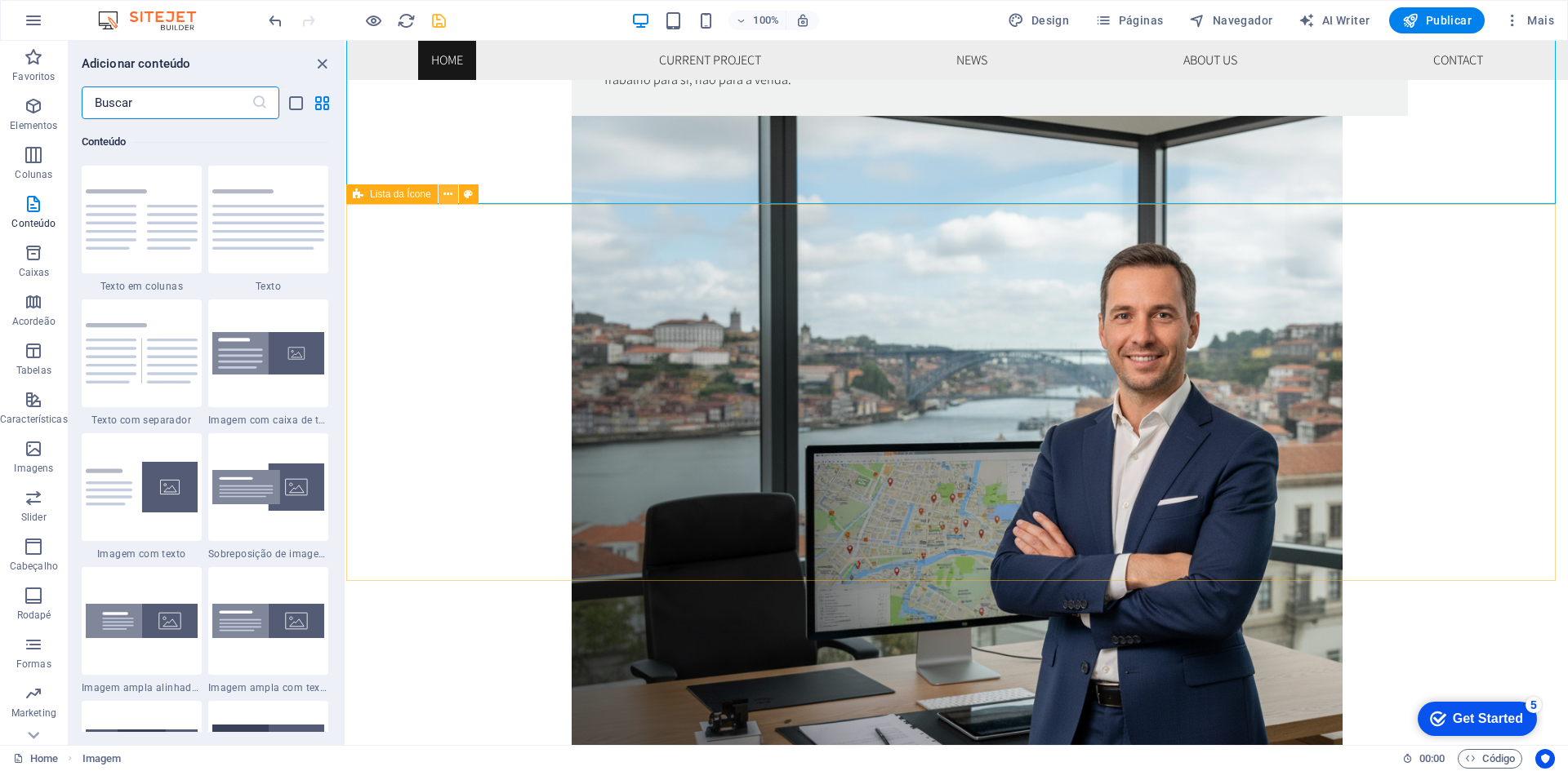
click at [447, 196] on icon at bounding box center [447, 195] width 9 height 17
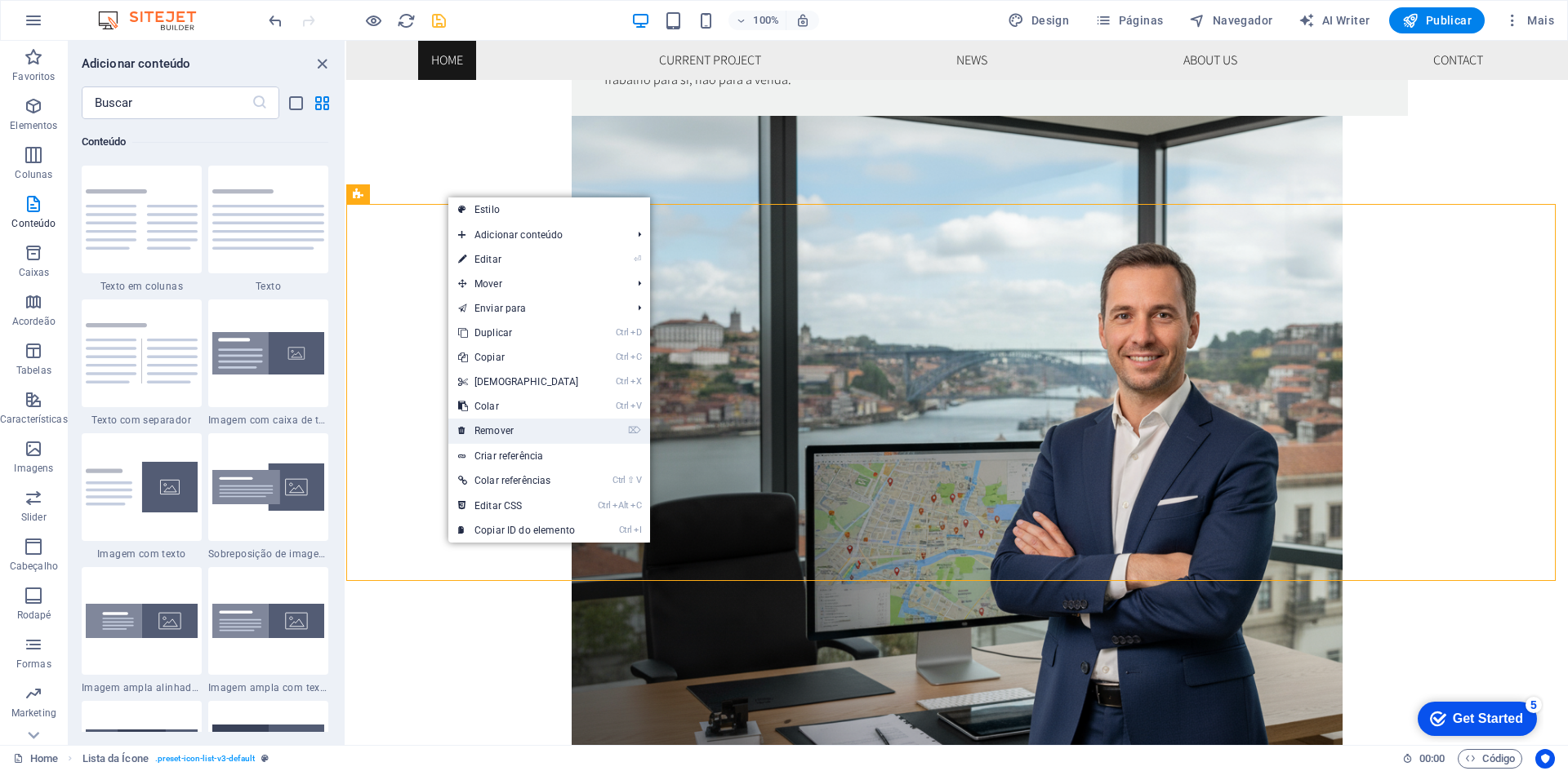
click at [494, 421] on link "⌦ Remover" at bounding box center [518, 431] width 141 height 25
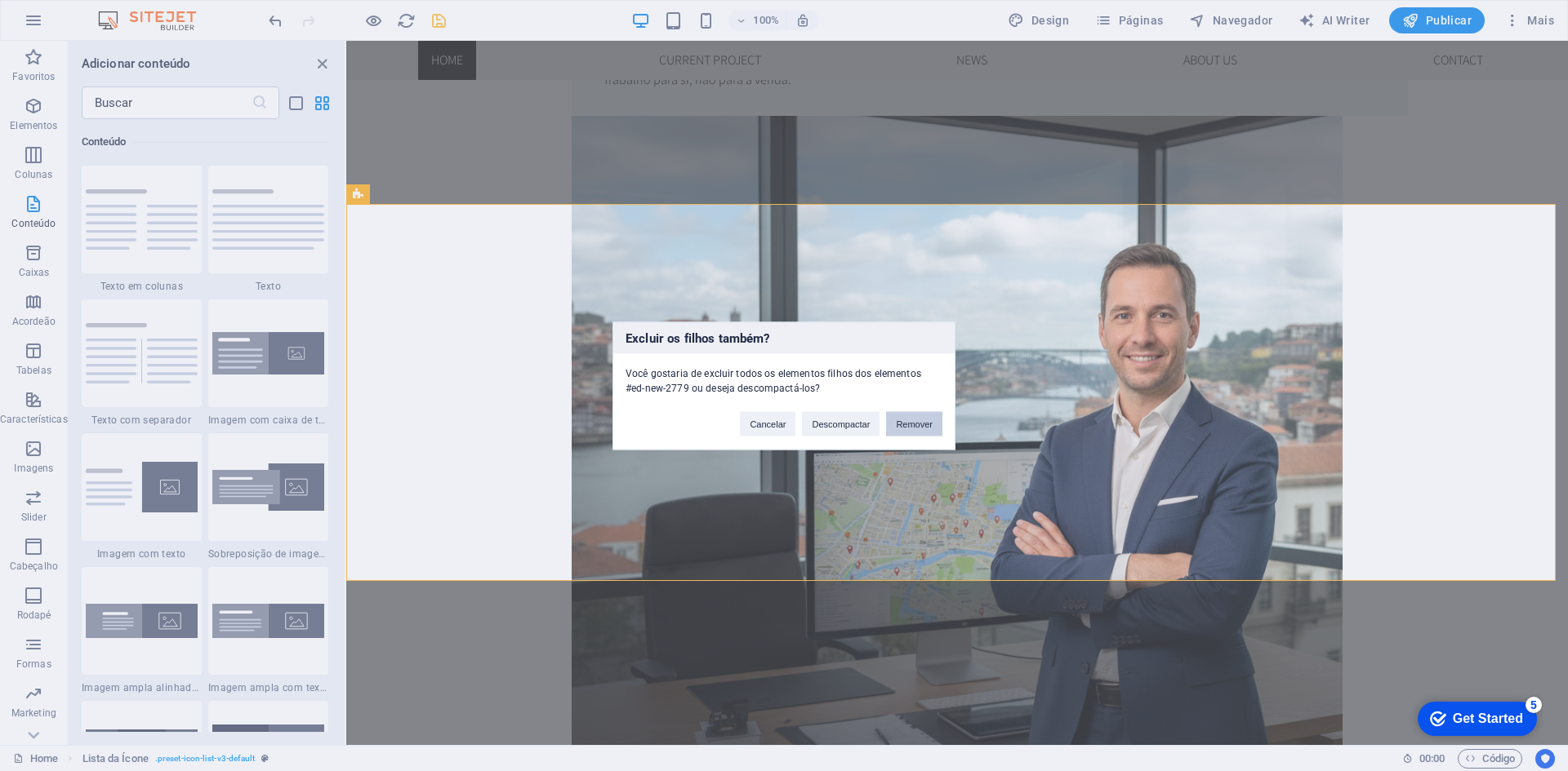
click at [913, 422] on button "Remover" at bounding box center [914, 424] width 56 height 25
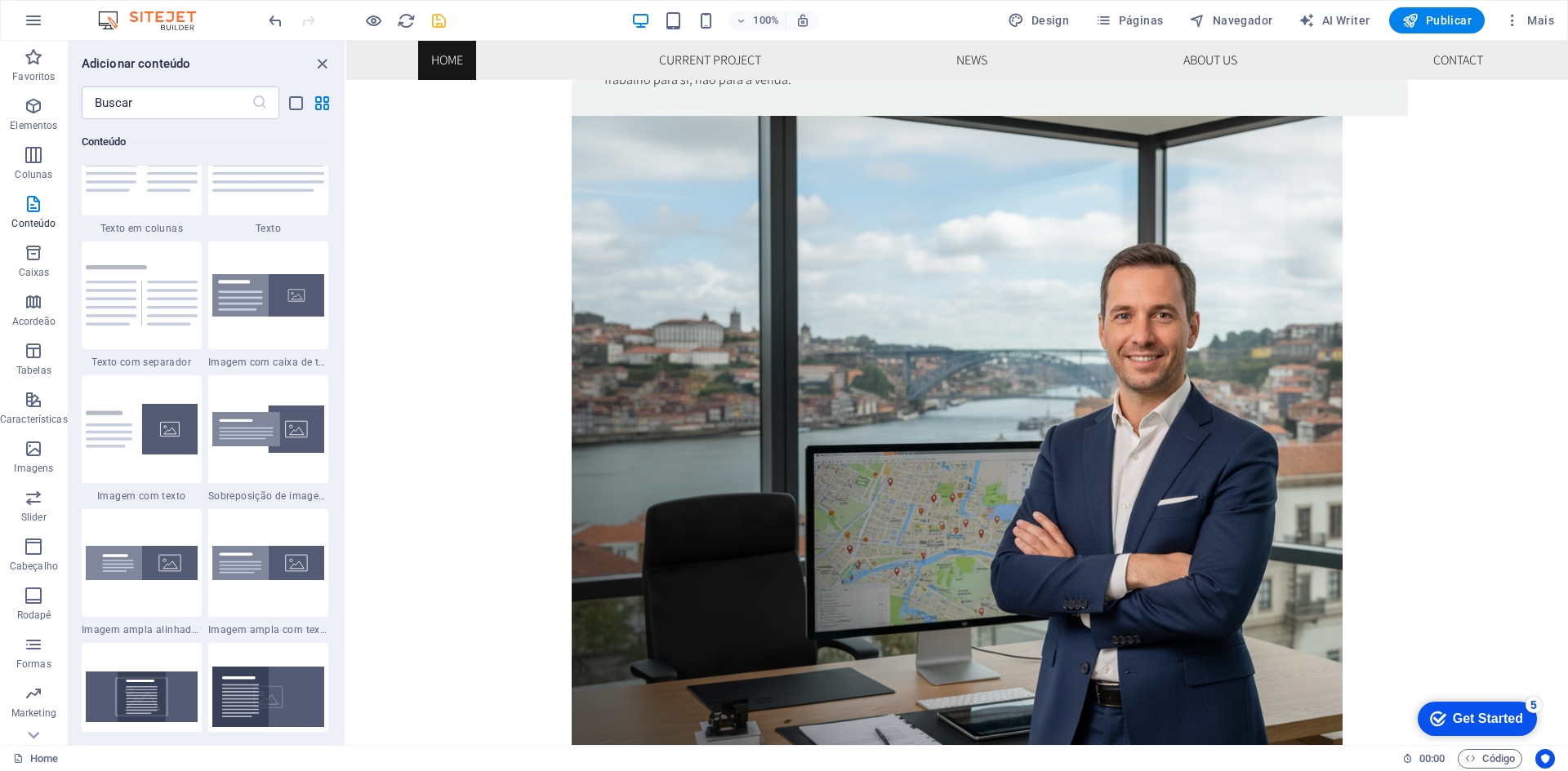
scroll to position [2938, 0]
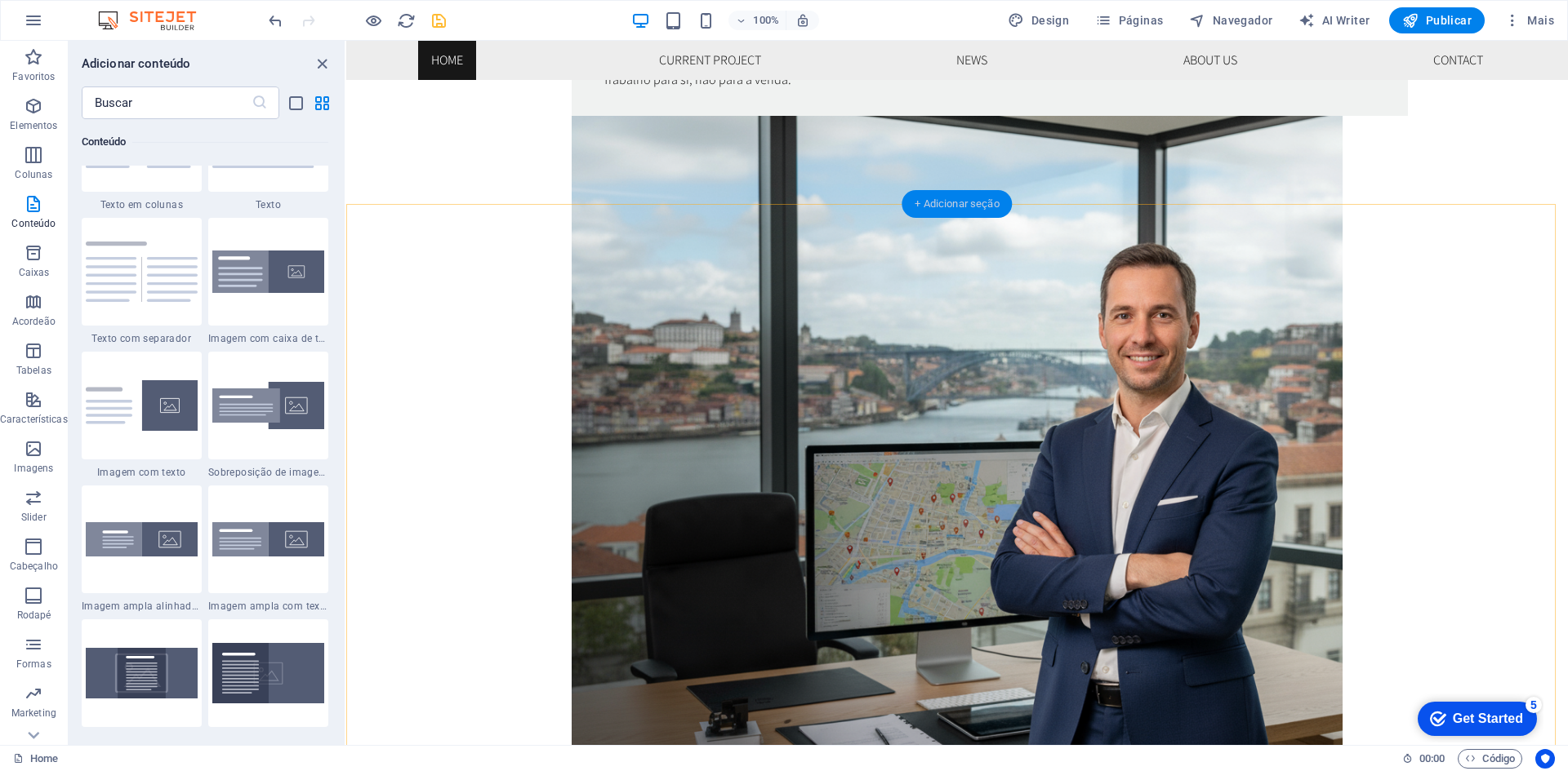
click at [982, 202] on div "+ Adicionar seção" at bounding box center [957, 203] width 110 height 28
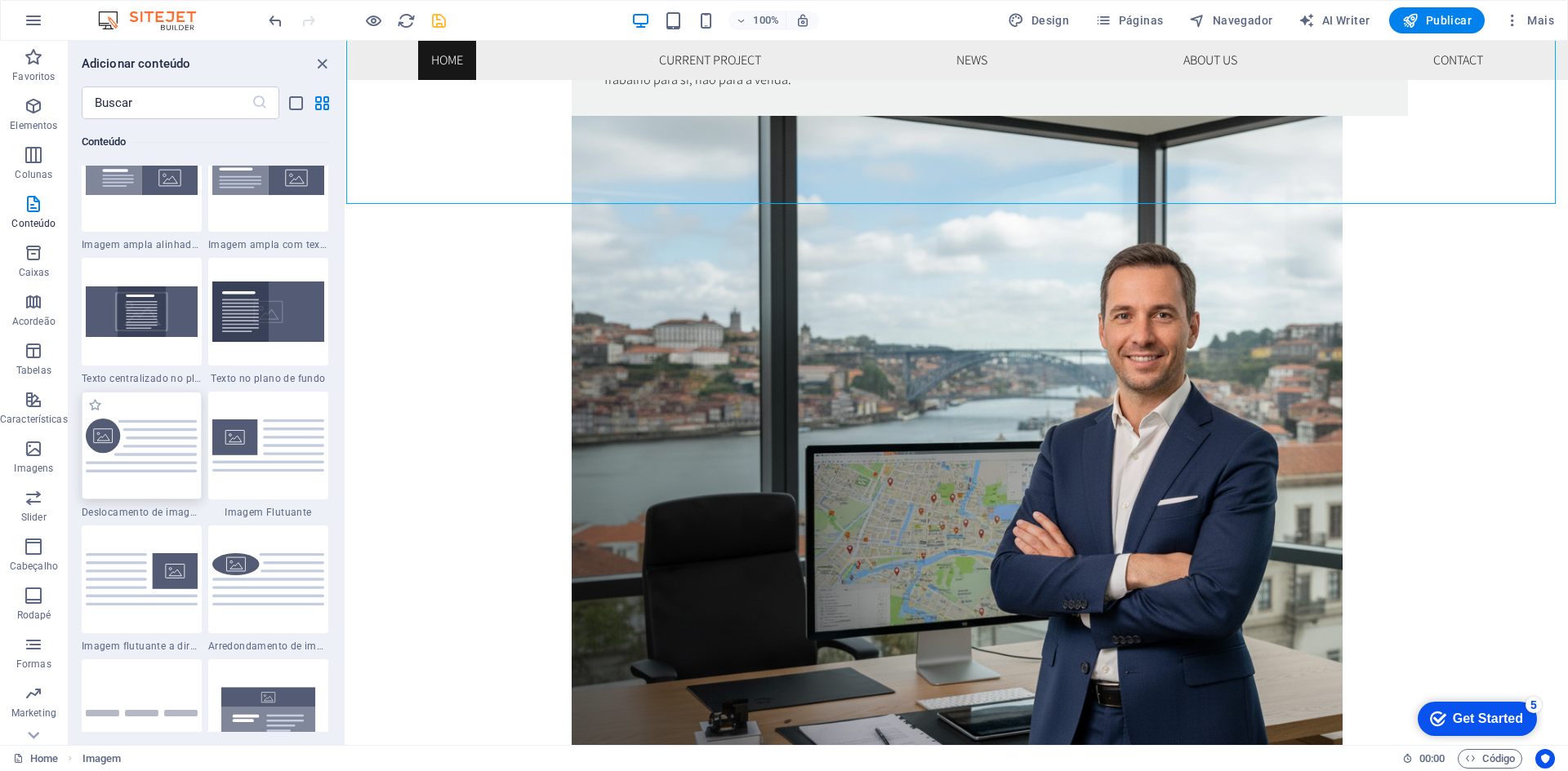
scroll to position [3265, 0]
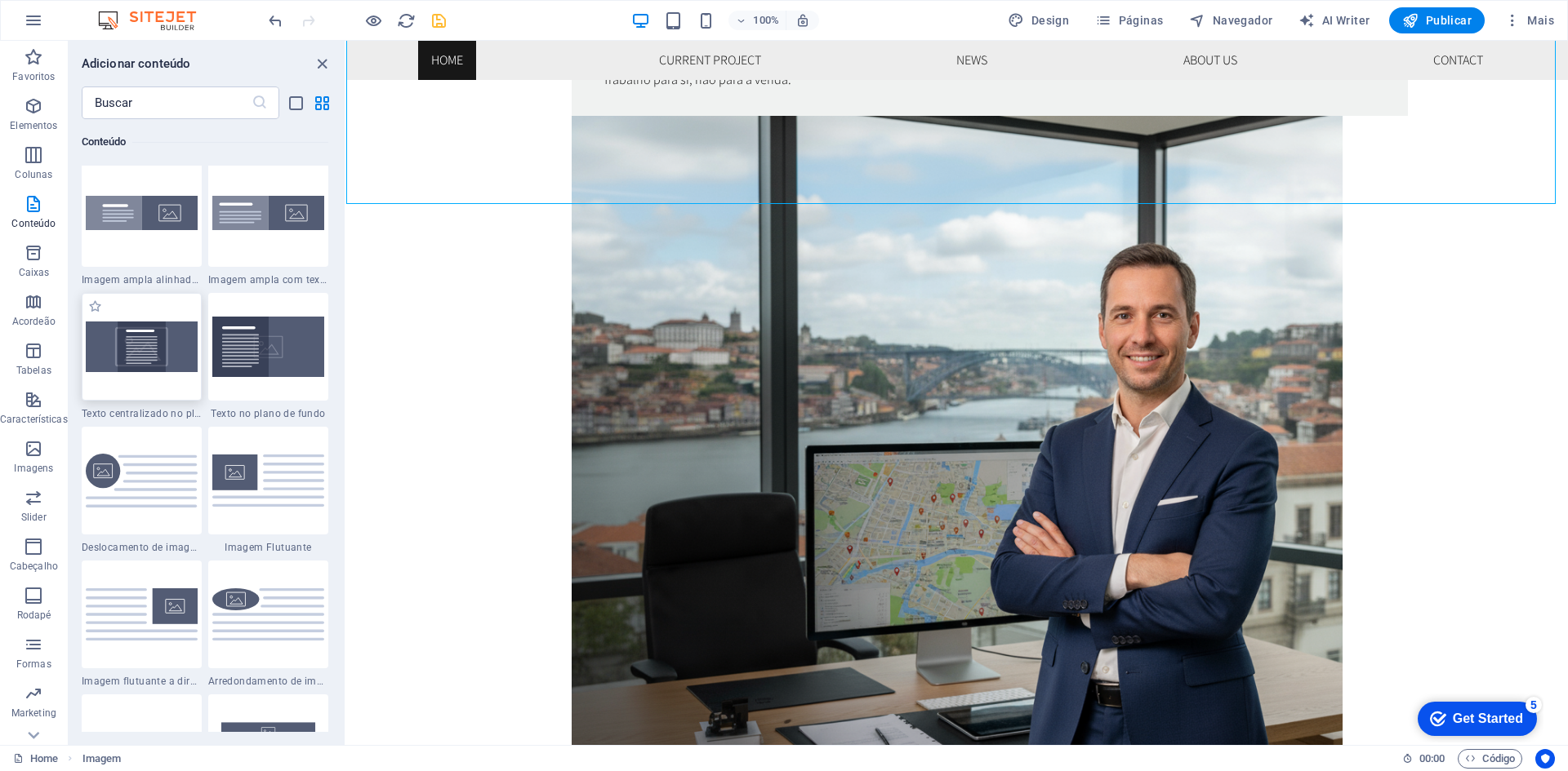
click at [167, 353] on img at bounding box center [142, 346] width 112 height 50
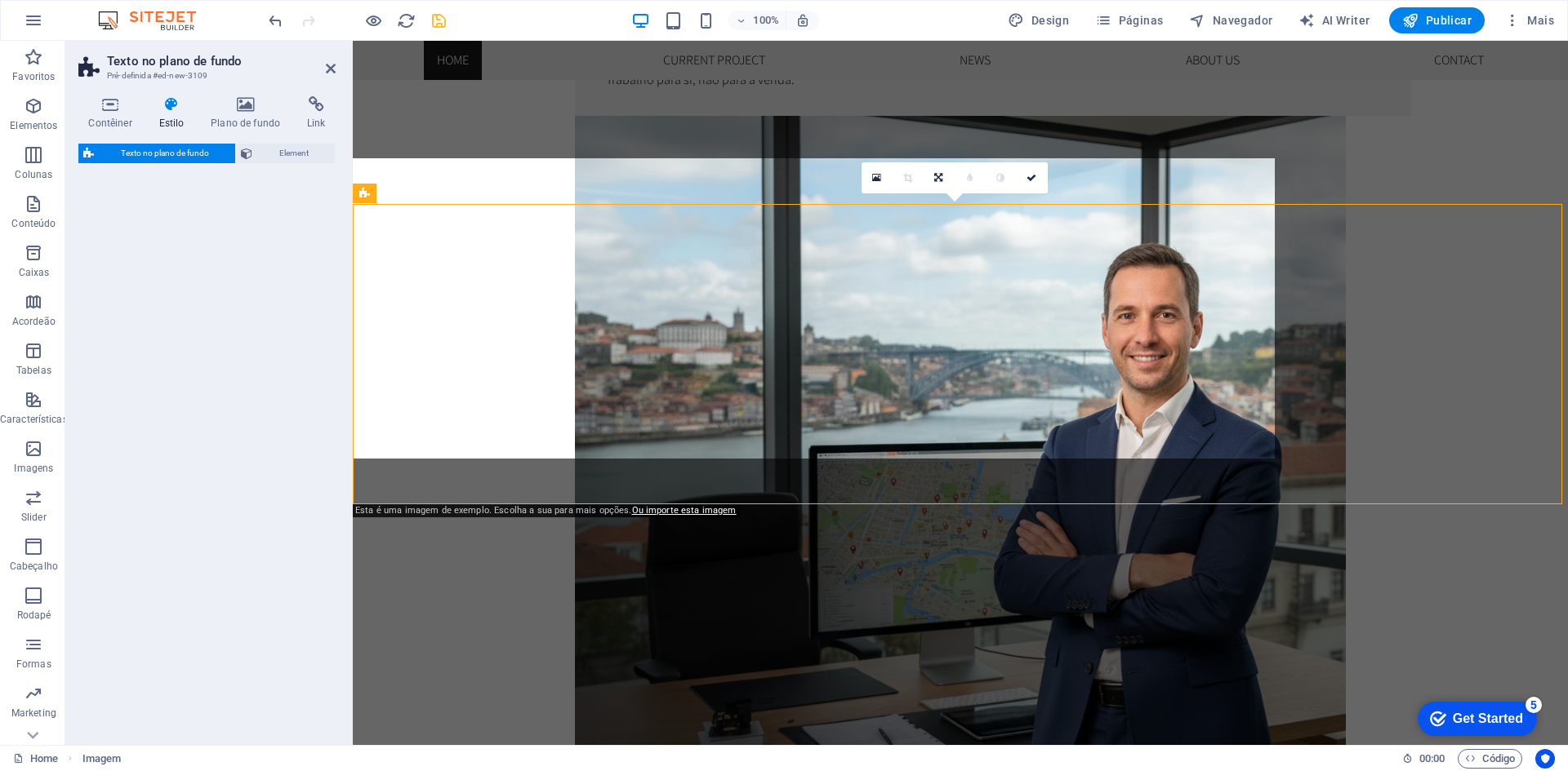
select select "%"
select select "rem"
select select "px"
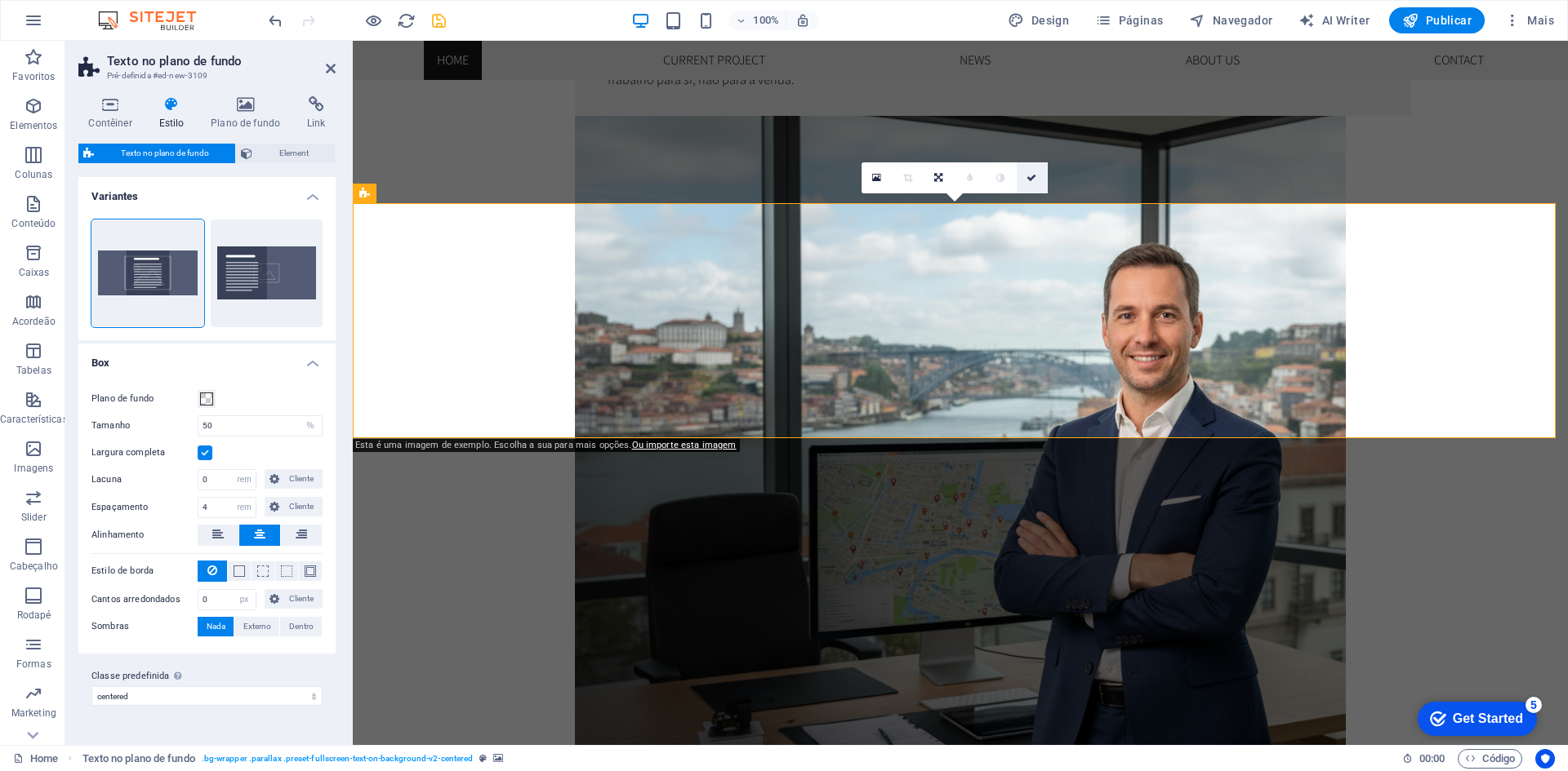
click at [1035, 180] on icon at bounding box center [1031, 178] width 10 height 10
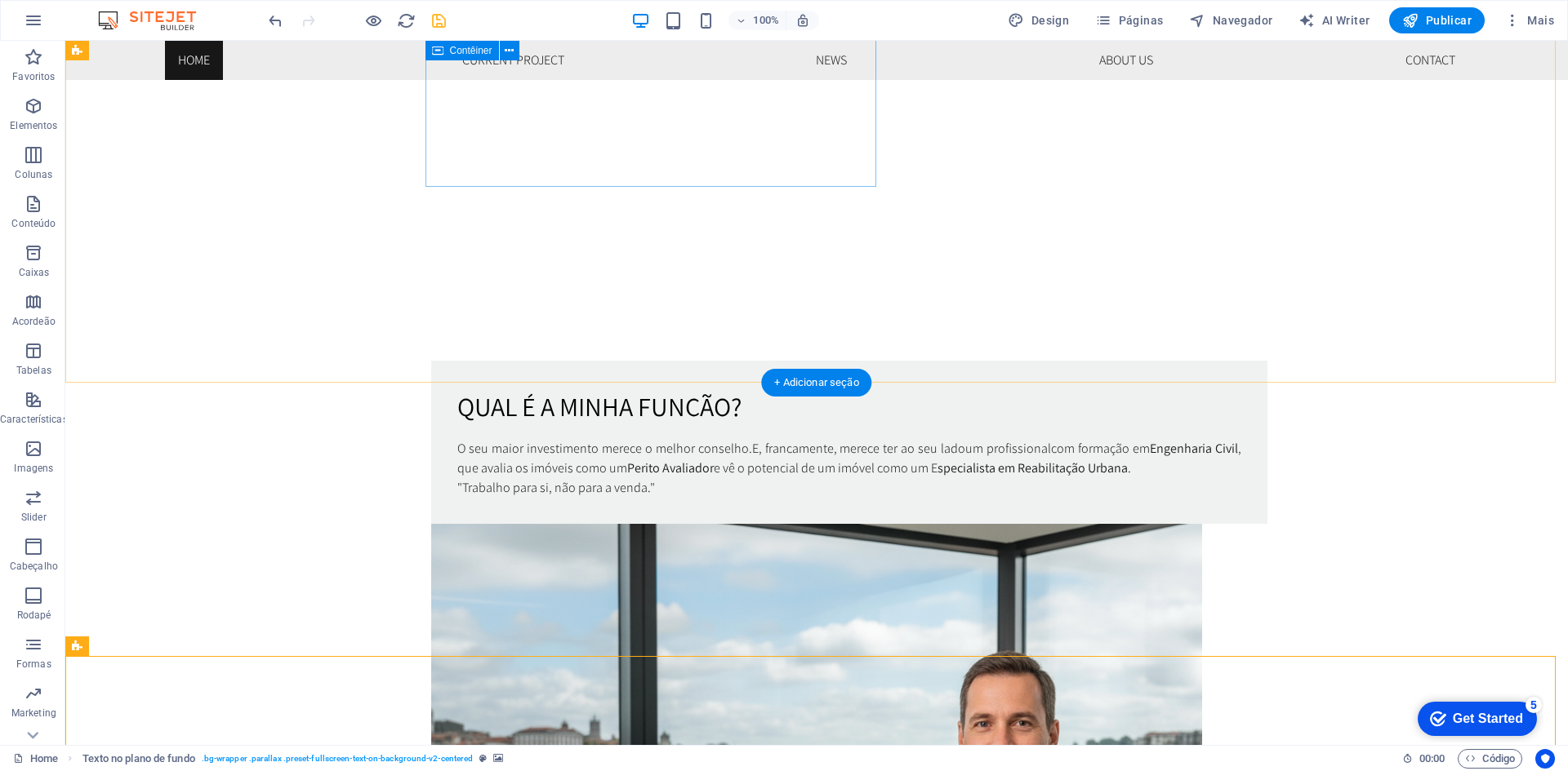
scroll to position [490, 0]
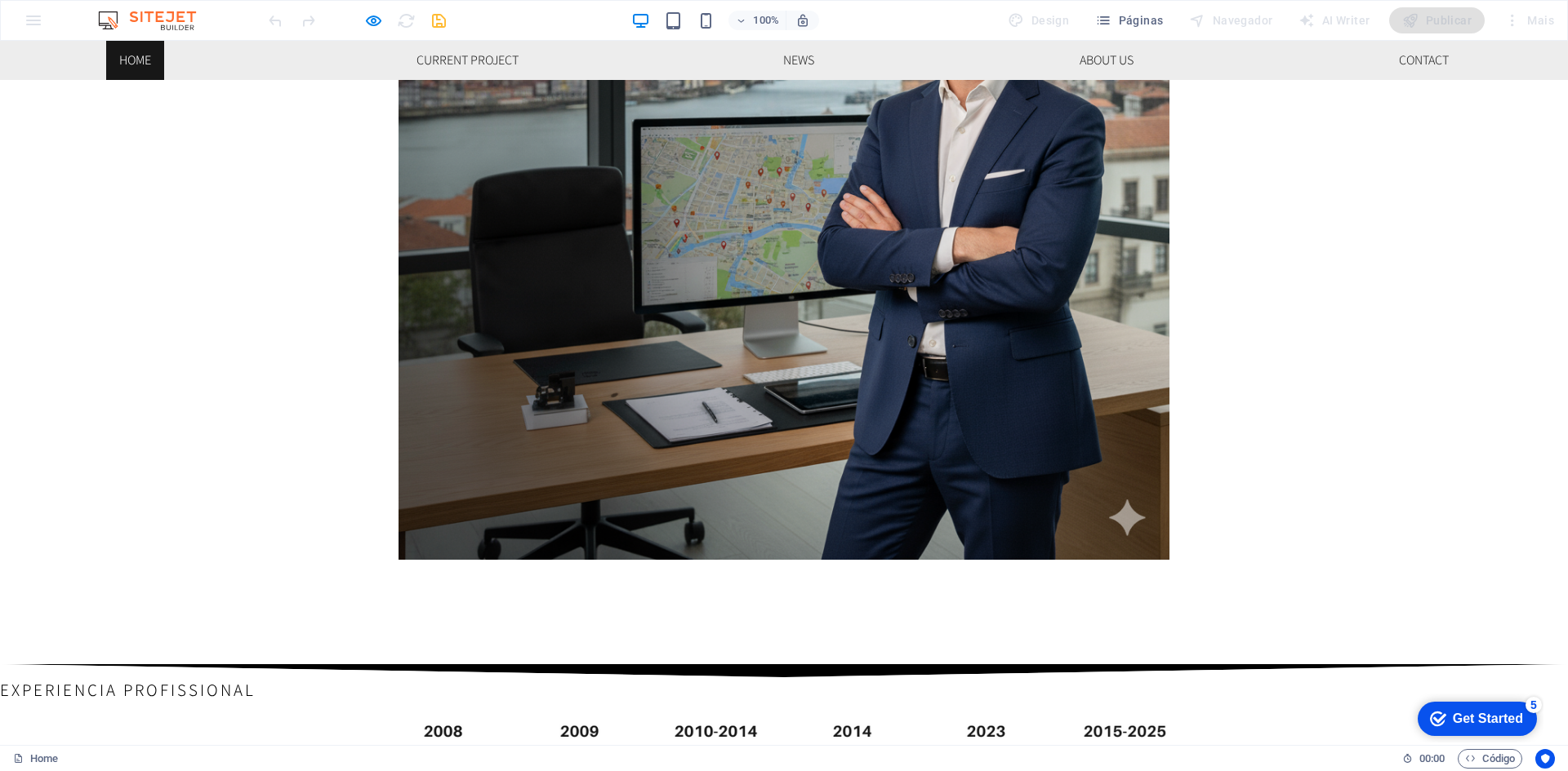
scroll to position [2040, 0]
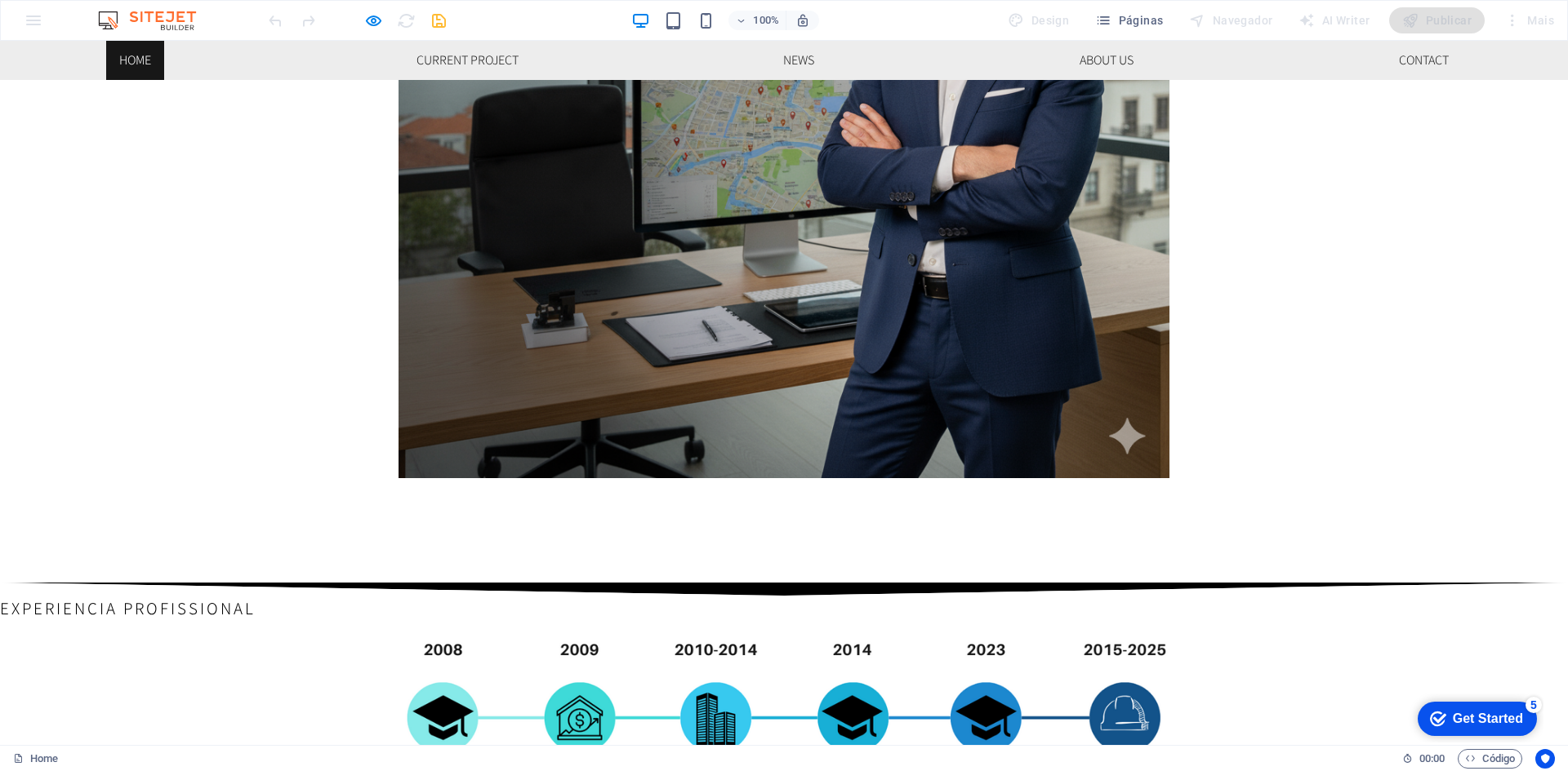
scroll to position [1388, 0]
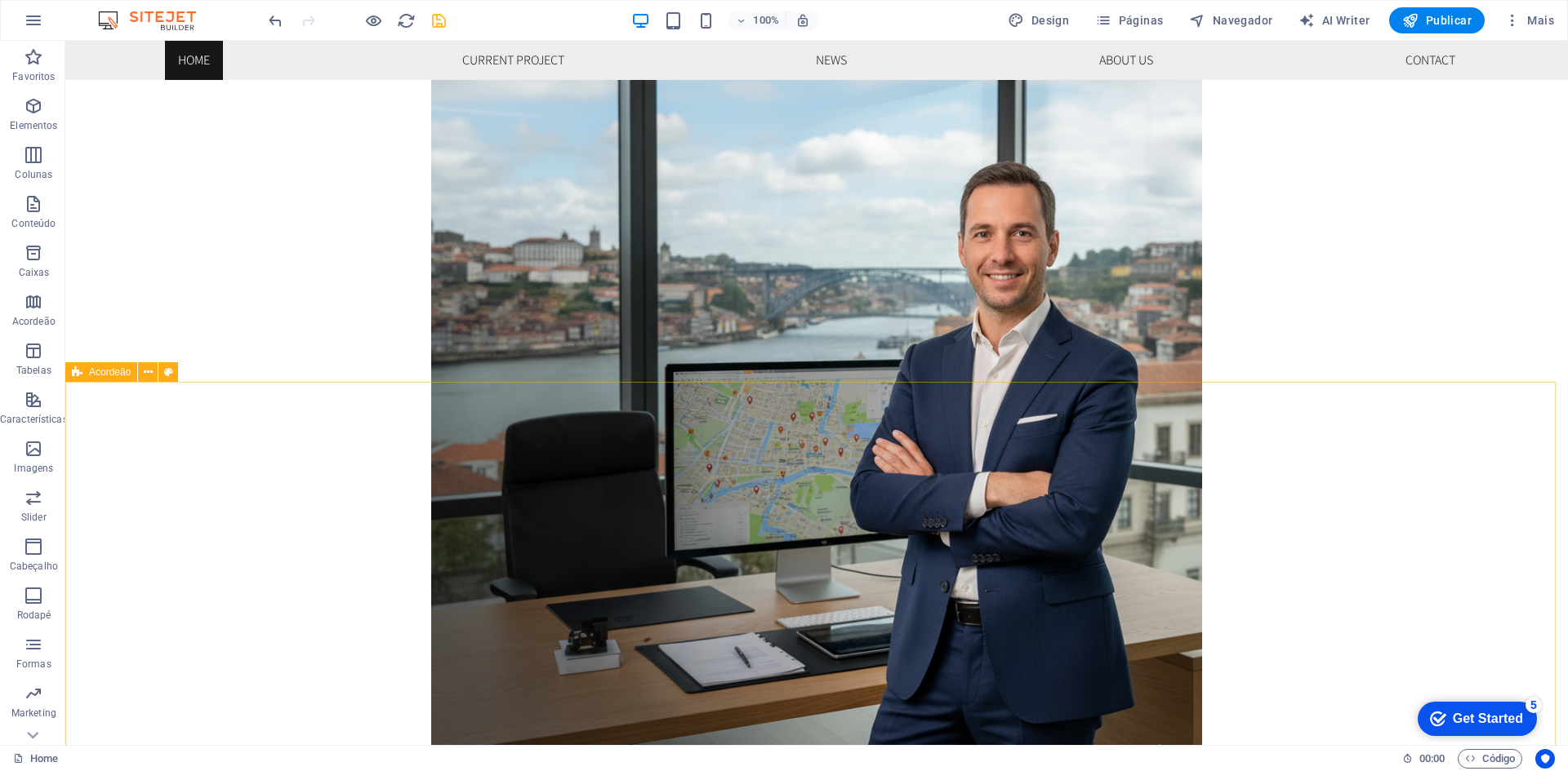
click at [152, 367] on icon at bounding box center [147, 373] width 9 height 17
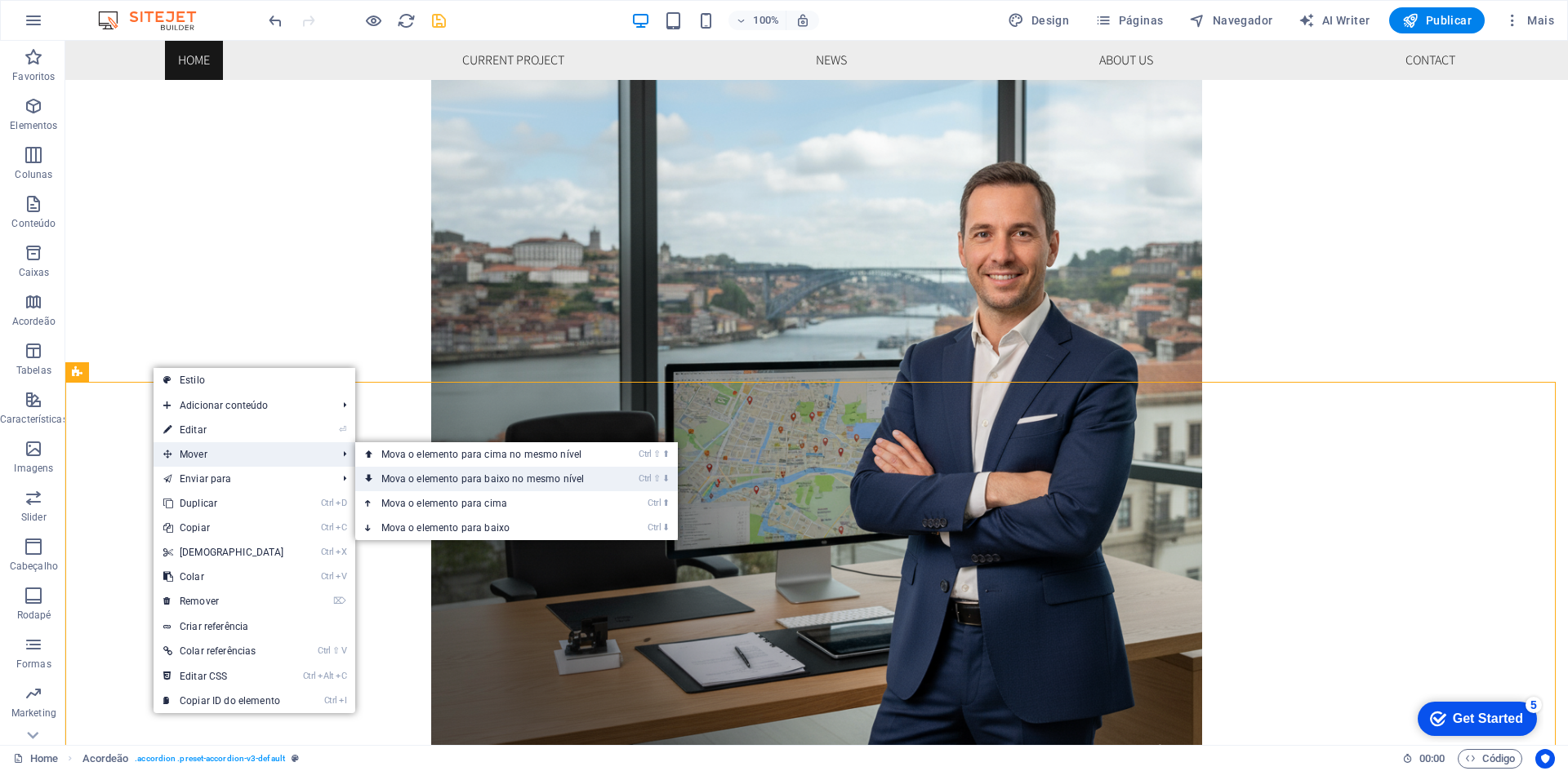
click at [426, 478] on link "Ctrl ⇧ ⬇ Mova o elemento para baixo no mesmo nível" at bounding box center [486, 479] width 262 height 25
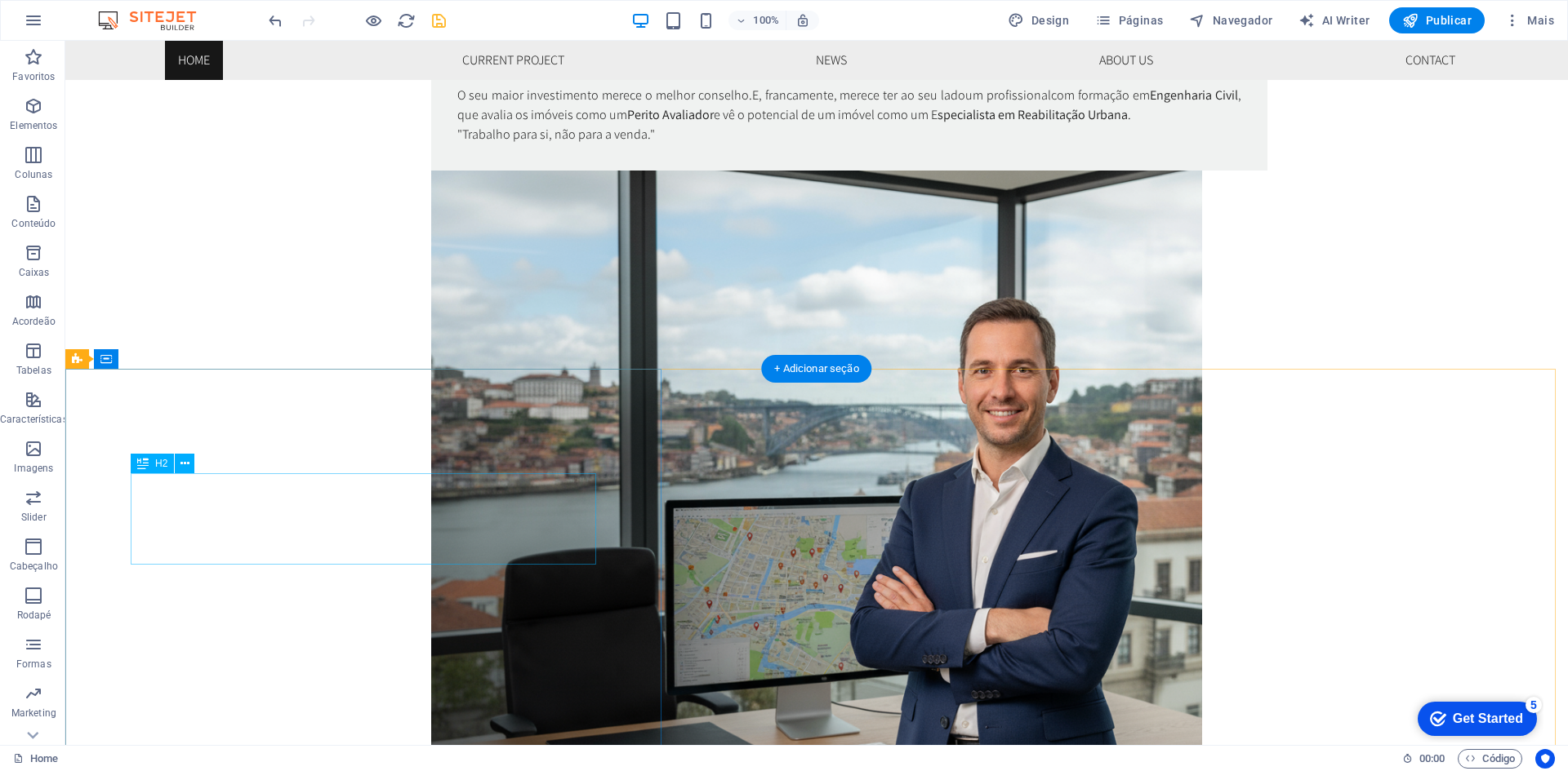
scroll to position [1218, 0]
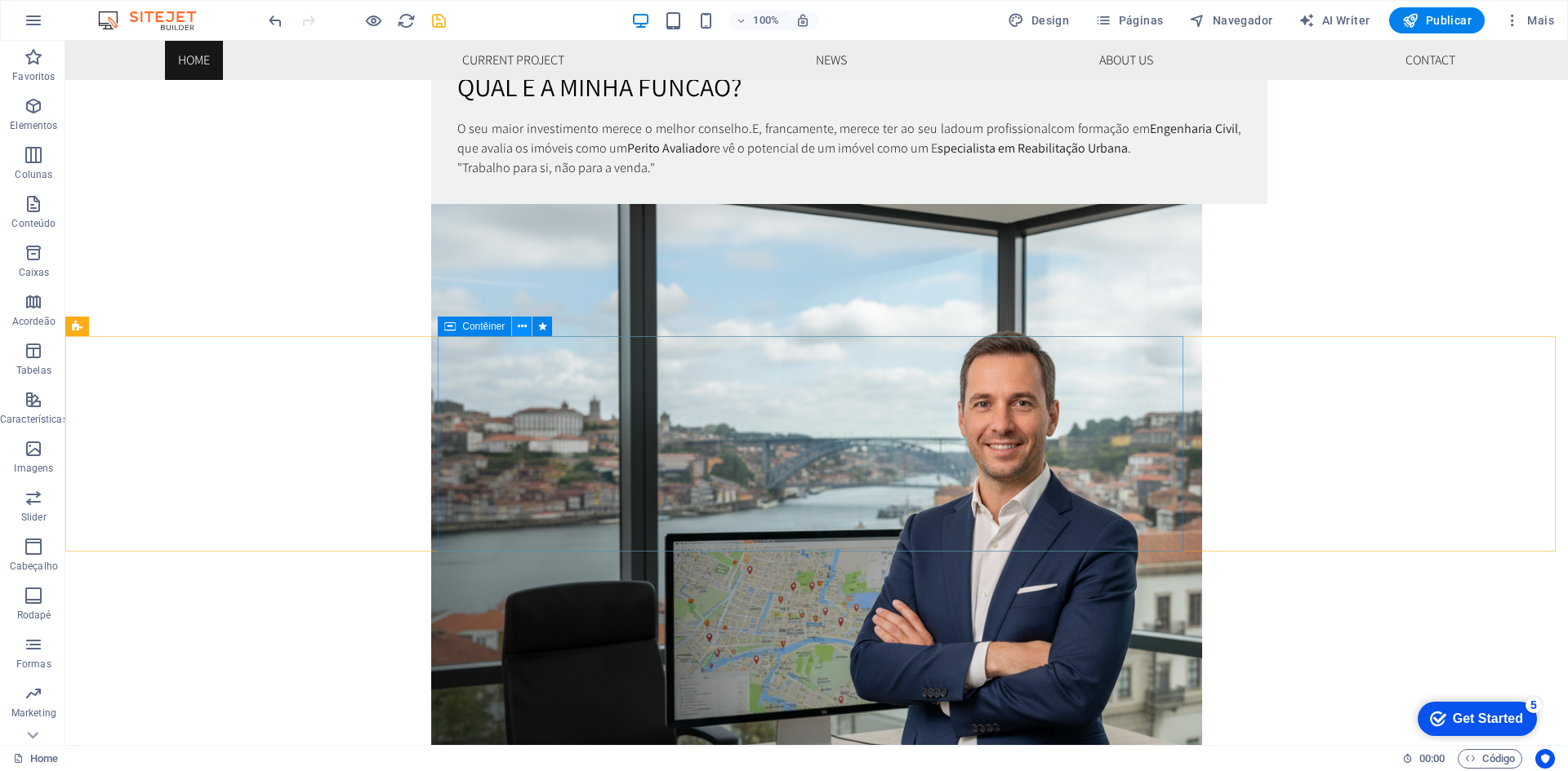
click at [517, 325] on icon at bounding box center [521, 327] width 9 height 17
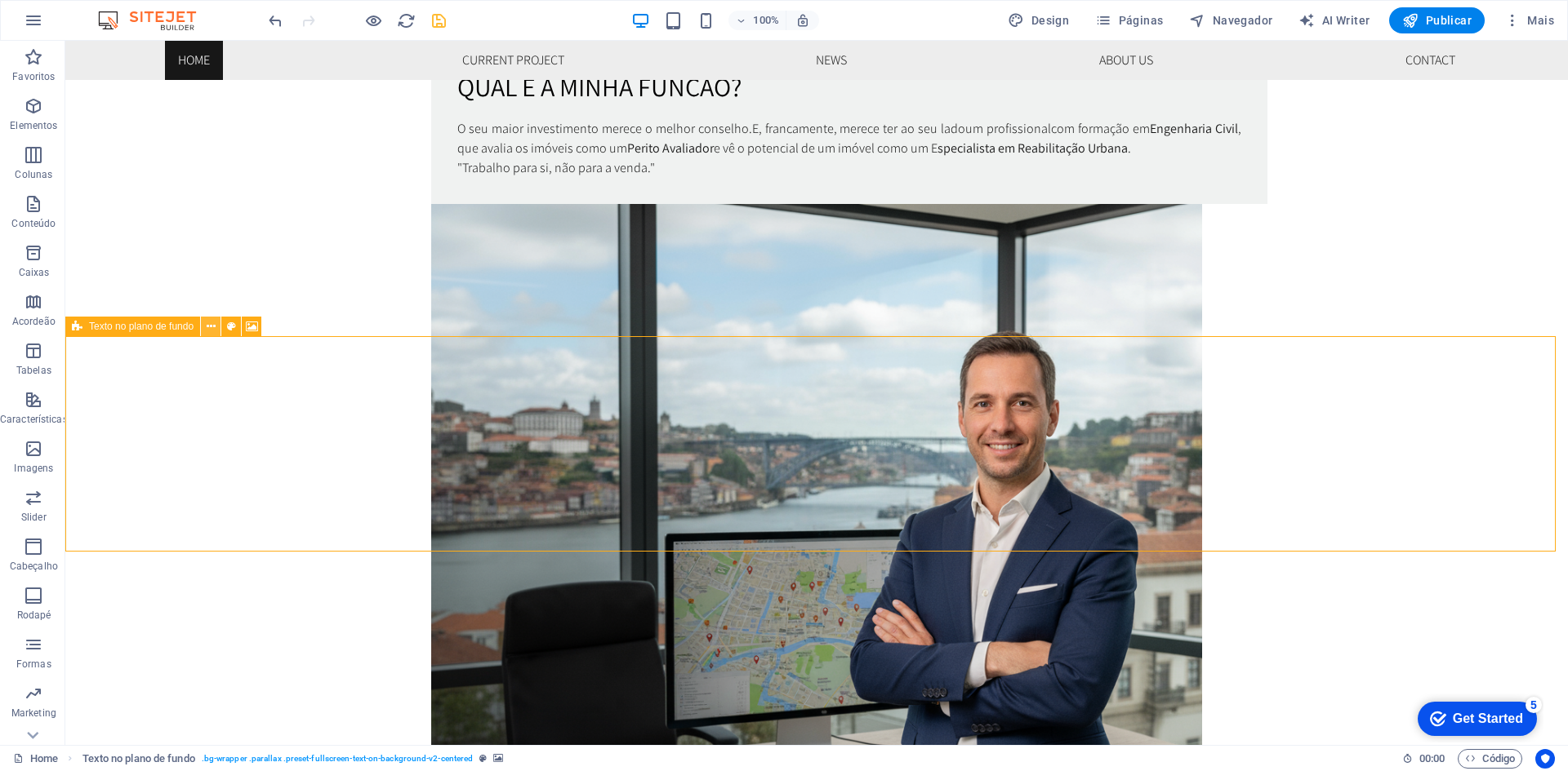
click at [209, 329] on icon at bounding box center [210, 327] width 9 height 17
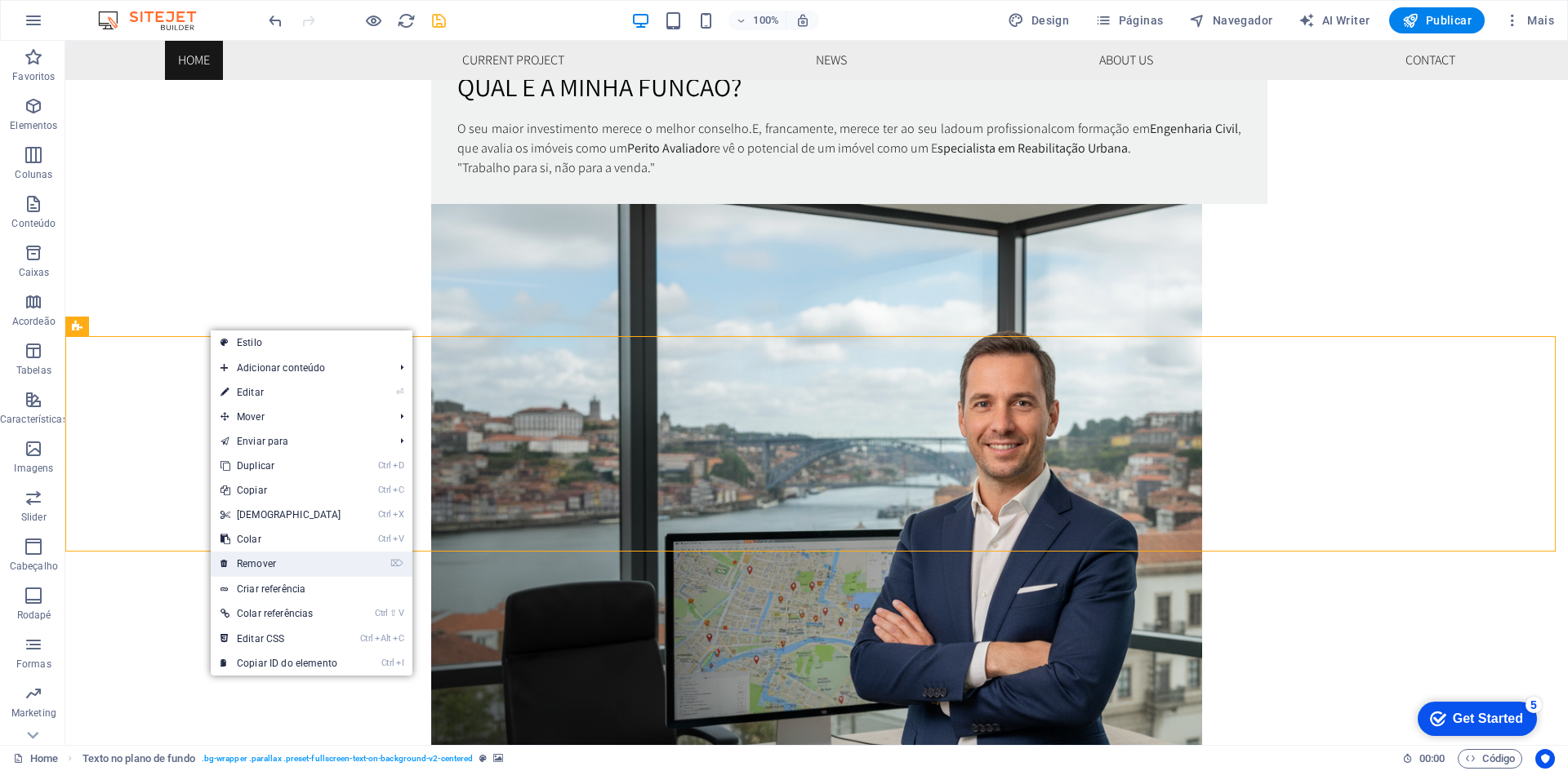
click at [304, 563] on link "⌦ Remover" at bounding box center [281, 564] width 141 height 25
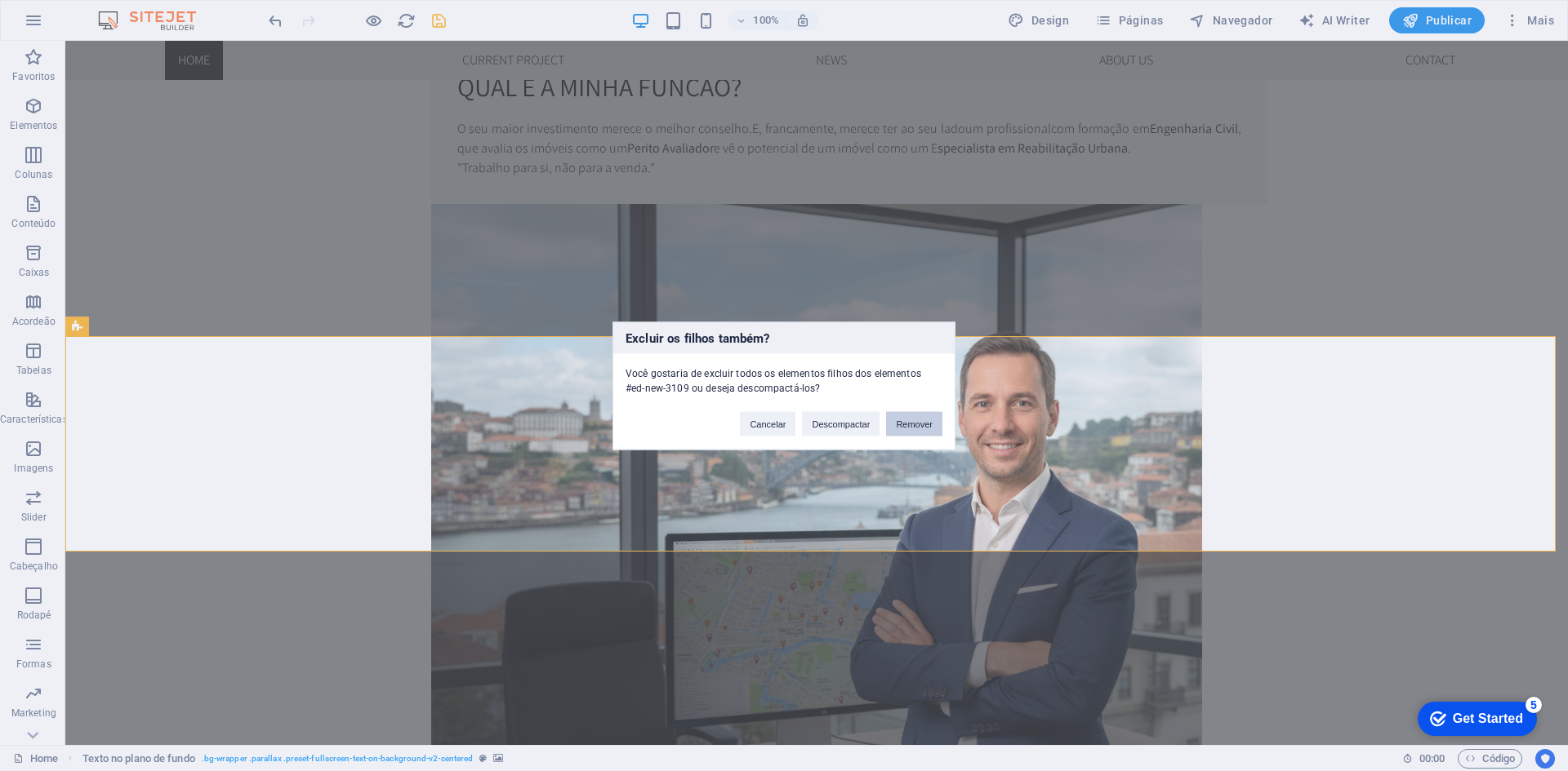
click at [916, 427] on button "Remover" at bounding box center [914, 424] width 56 height 25
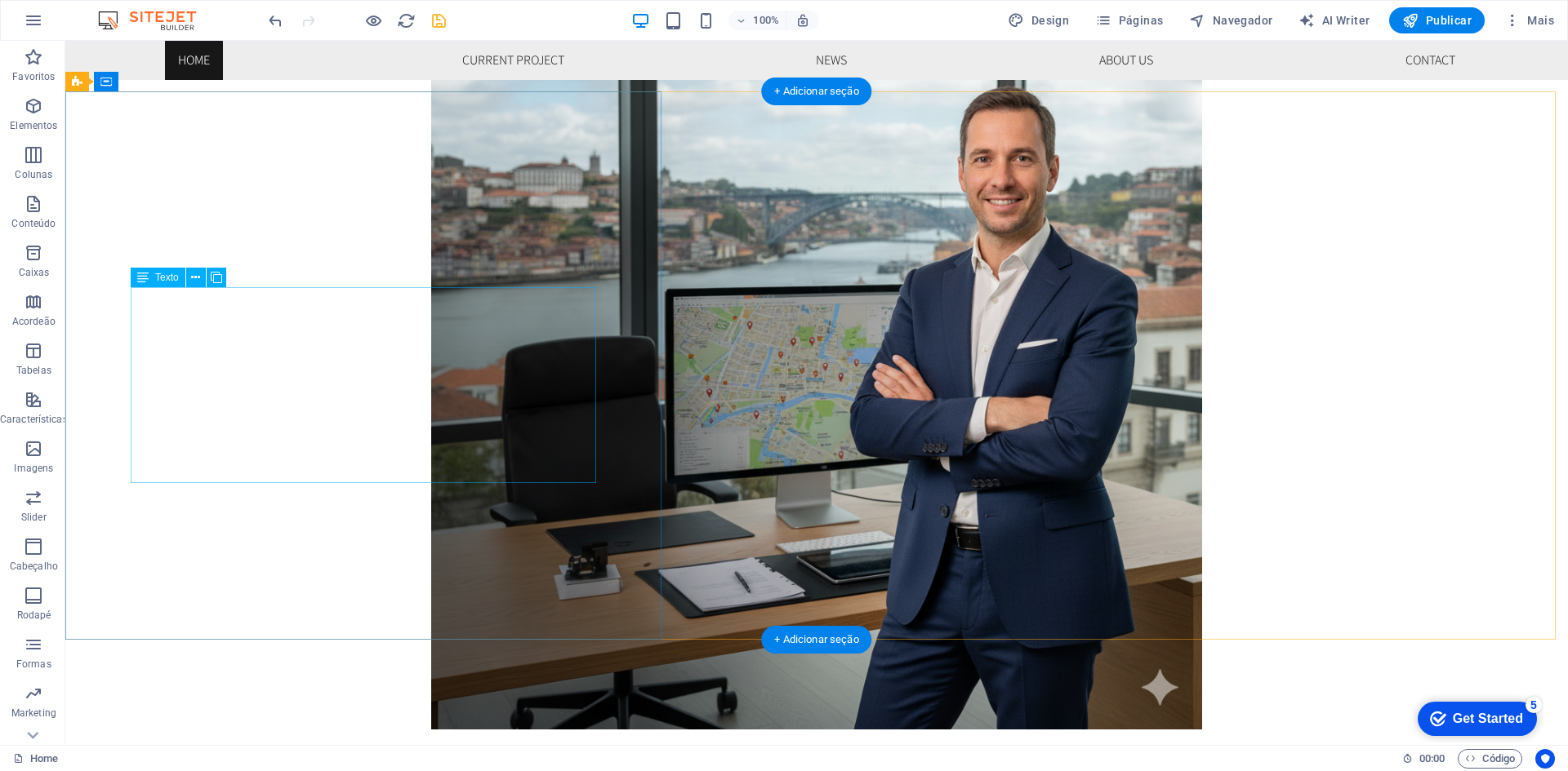
scroll to position [1707, 0]
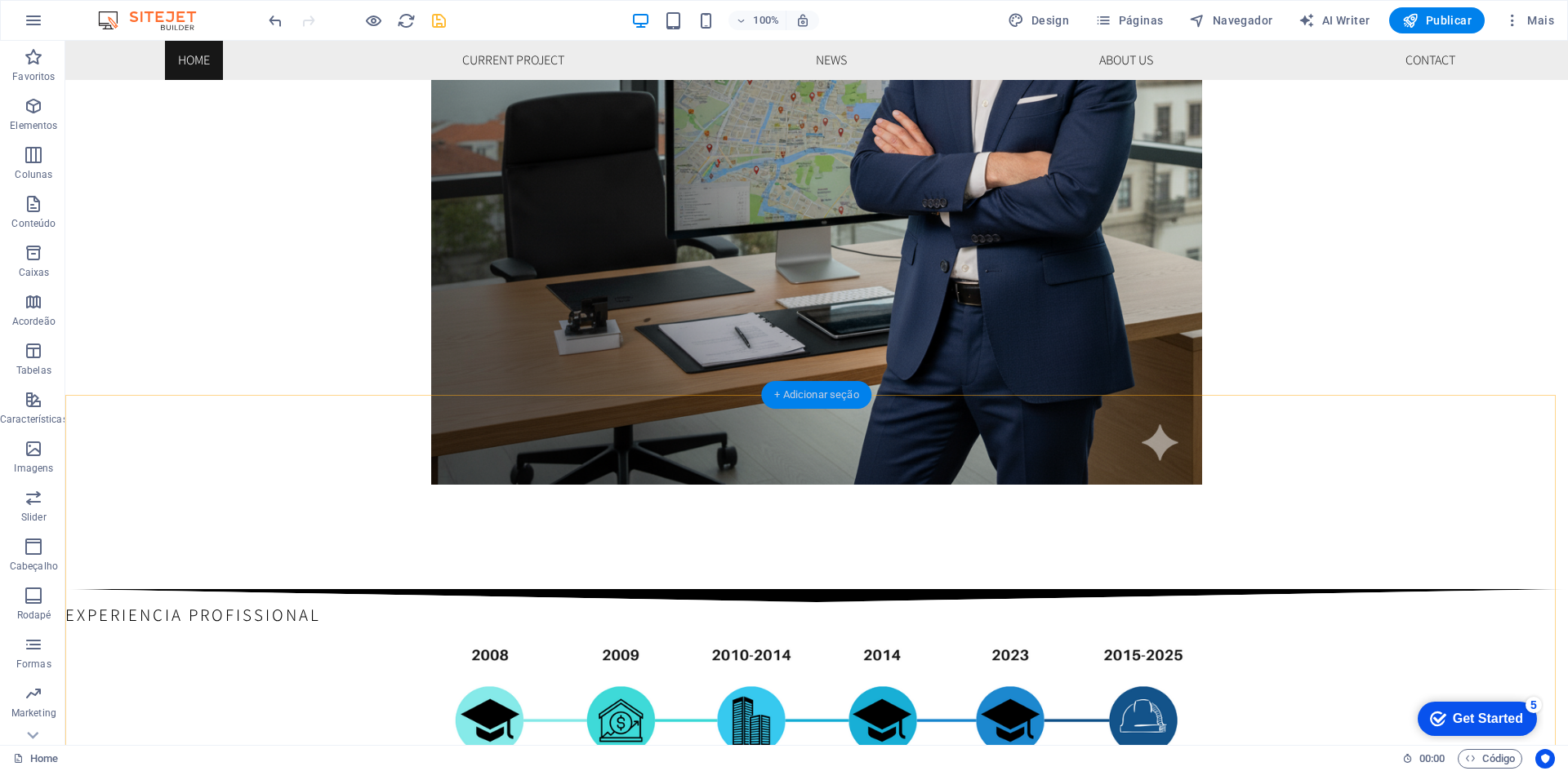
click at [831, 398] on div "+ Adicionar seção" at bounding box center [816, 395] width 110 height 28
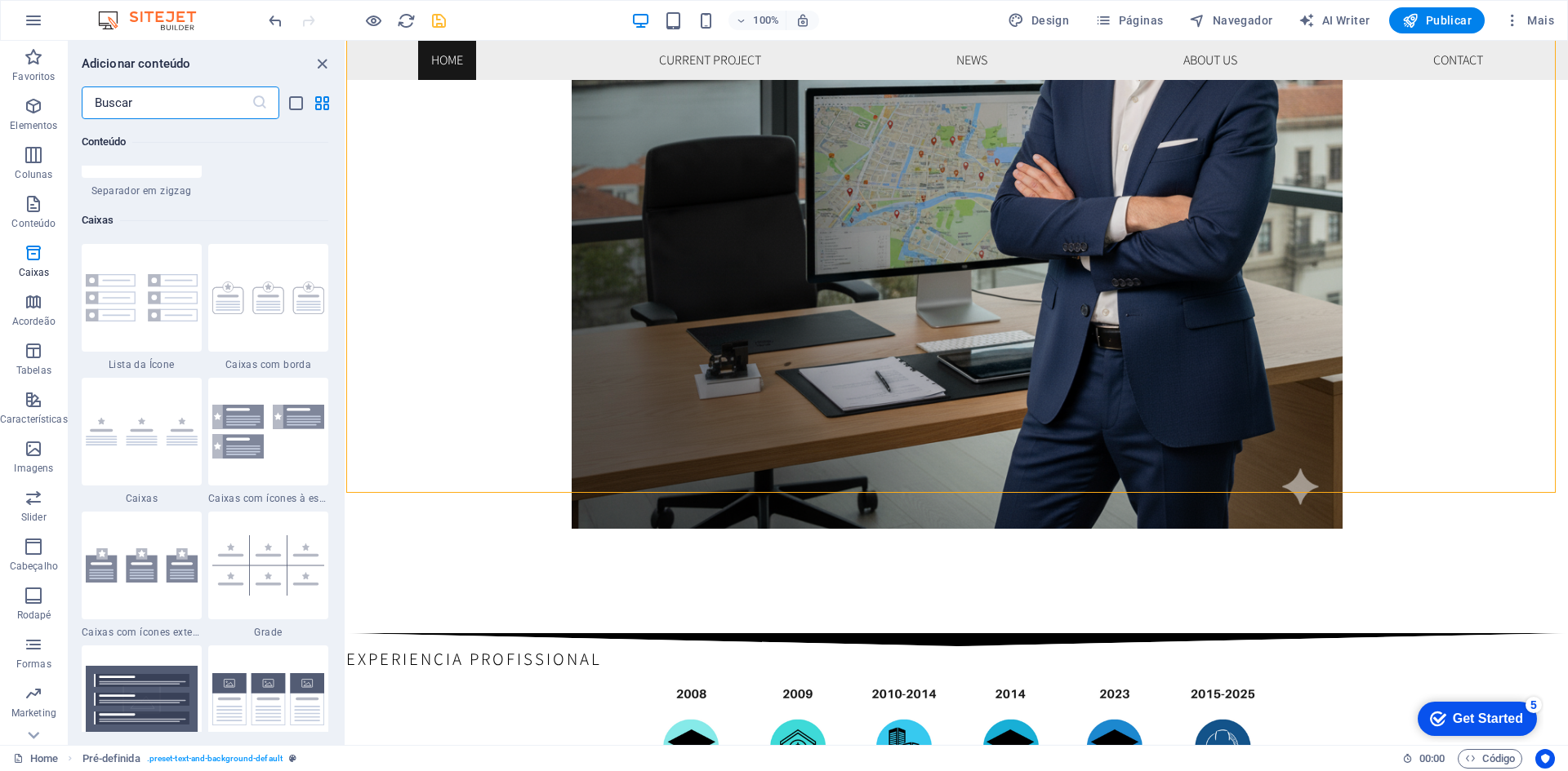
scroll to position [4652, 0]
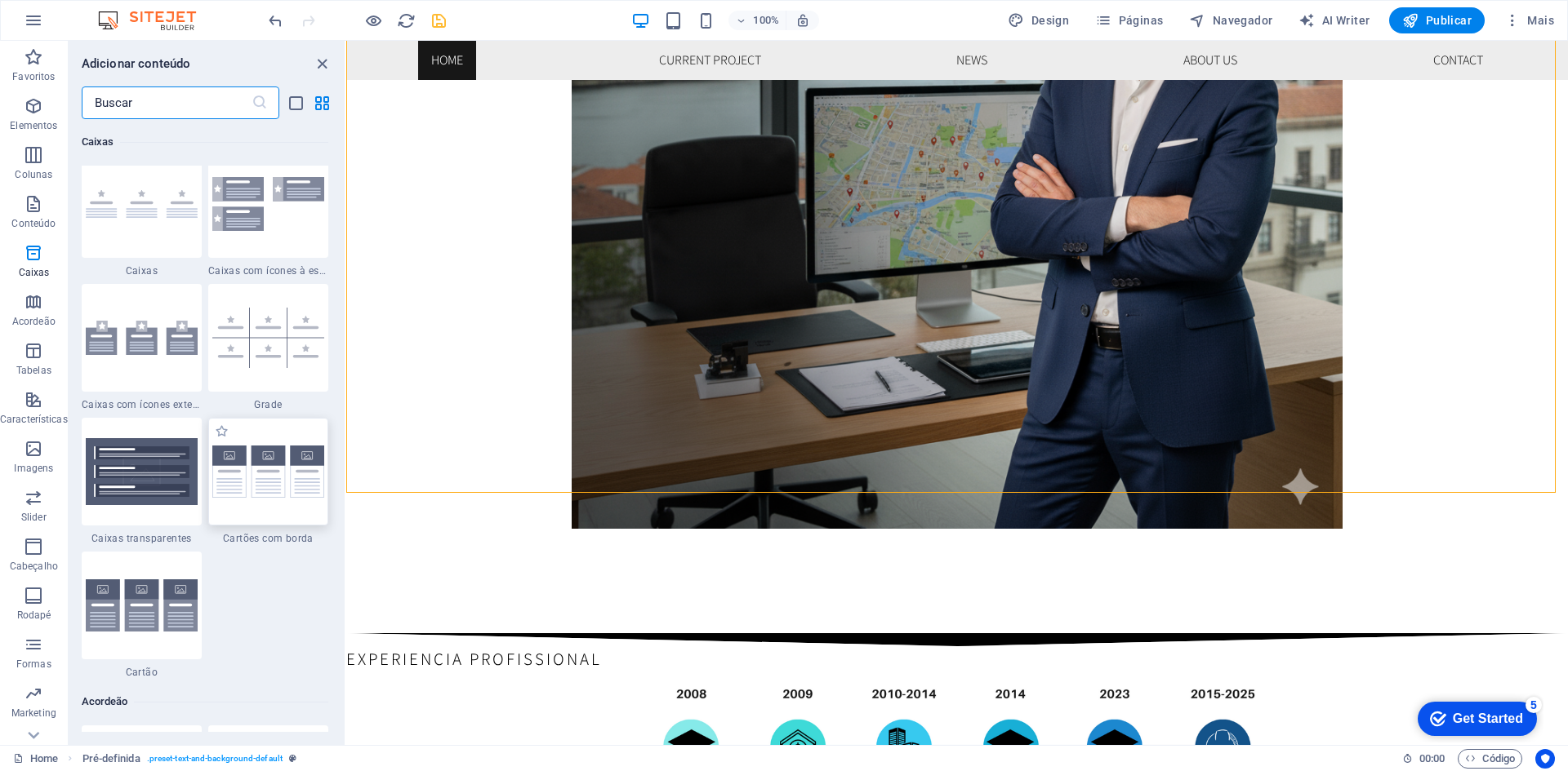
click at [281, 488] on img at bounding box center [268, 472] width 112 height 52
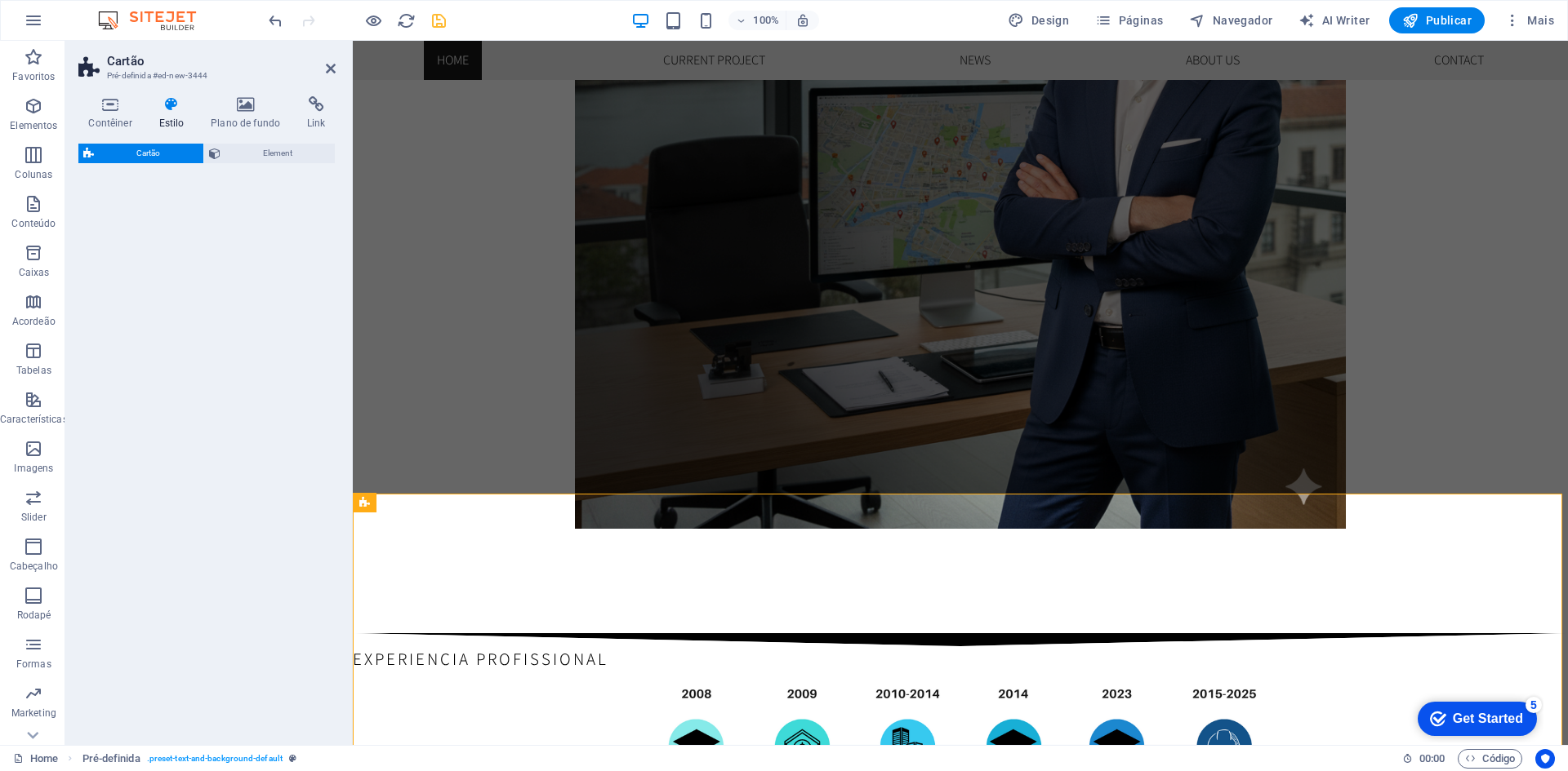
scroll to position [1663, 0]
select select "rem"
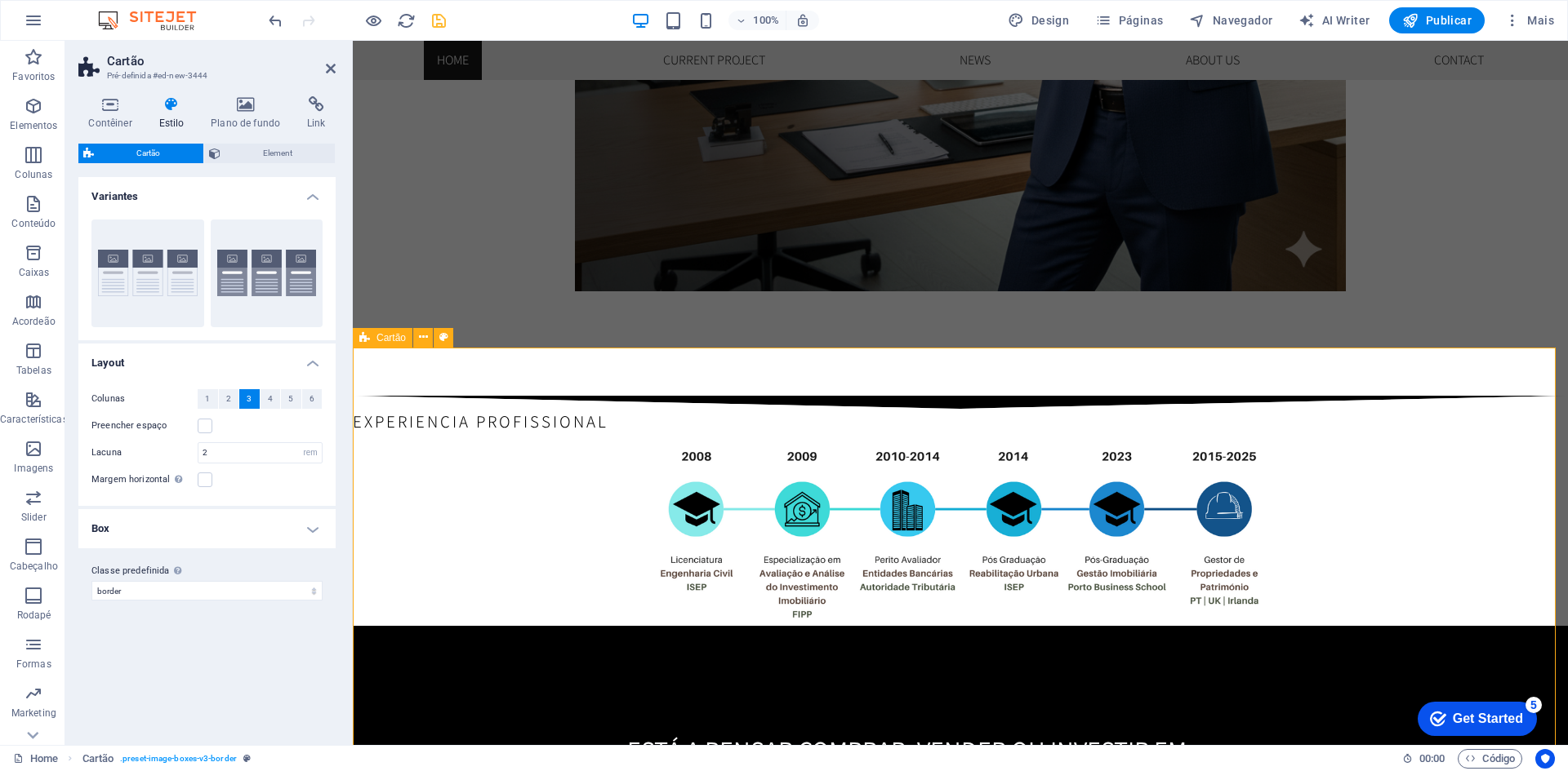
scroll to position [1989, 0]
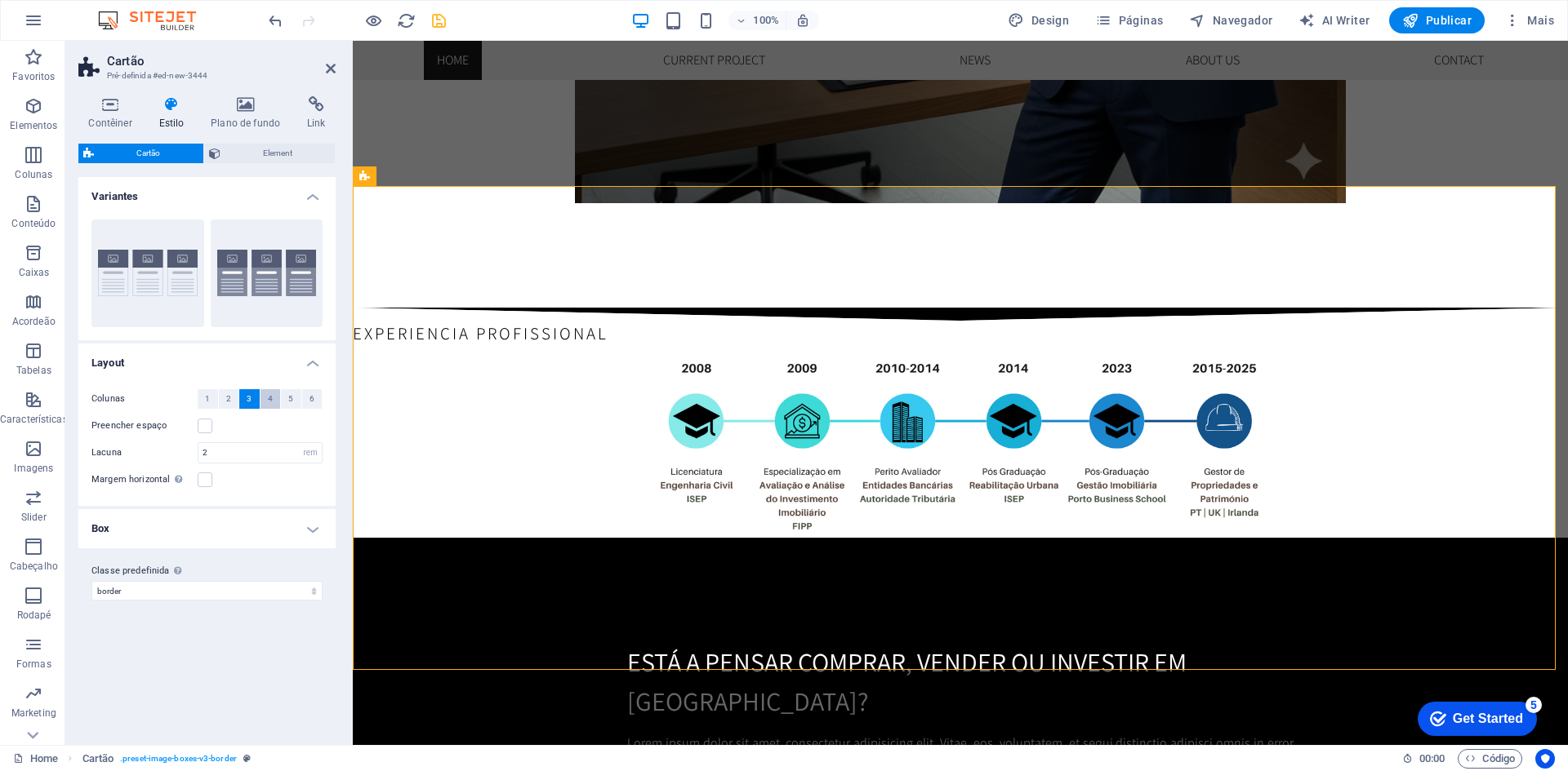
click at [262, 395] on button "4" at bounding box center [270, 399] width 20 height 20
click at [251, 398] on span "3" at bounding box center [248, 399] width 5 height 20
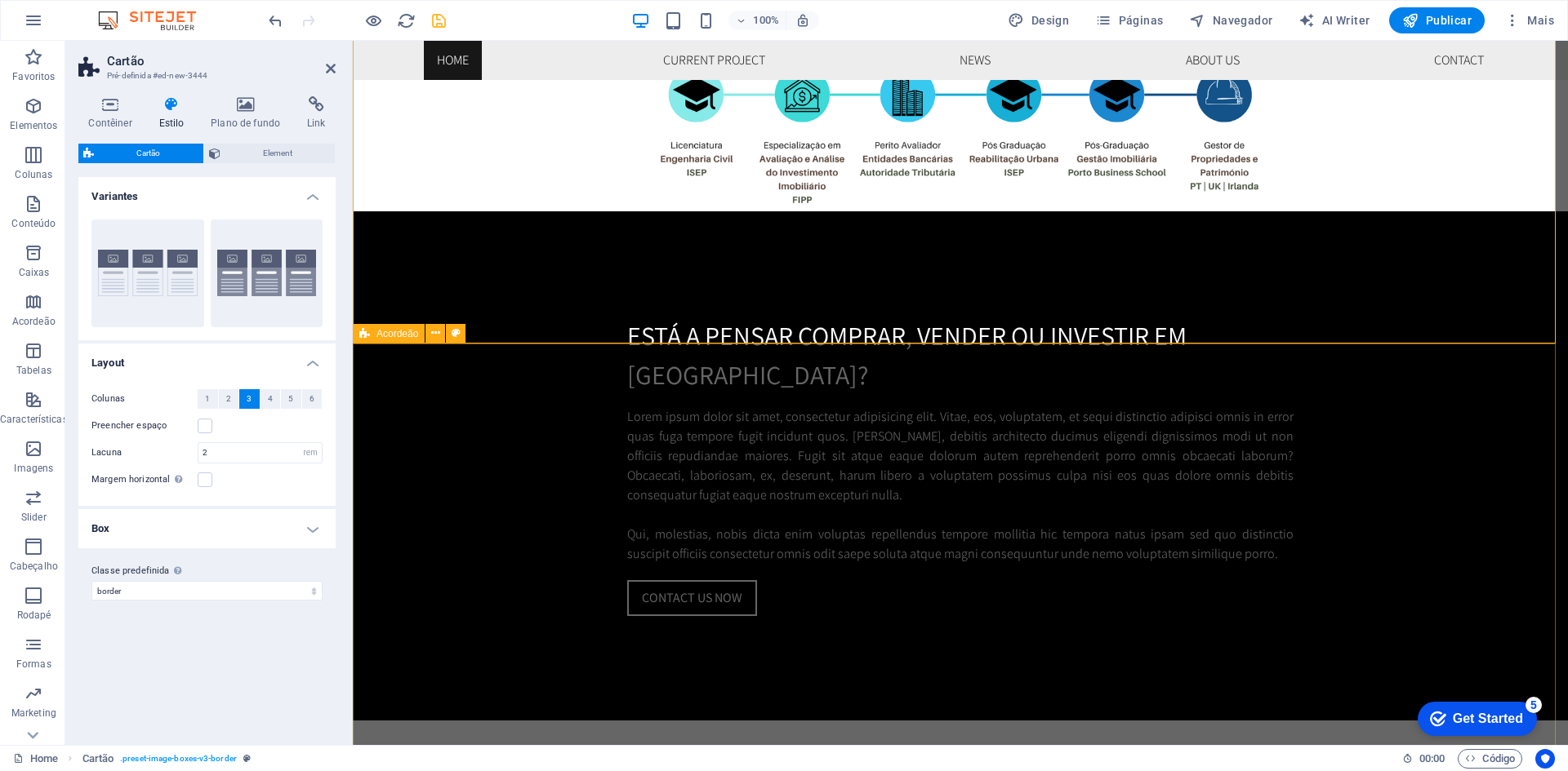
scroll to position [1744, 0]
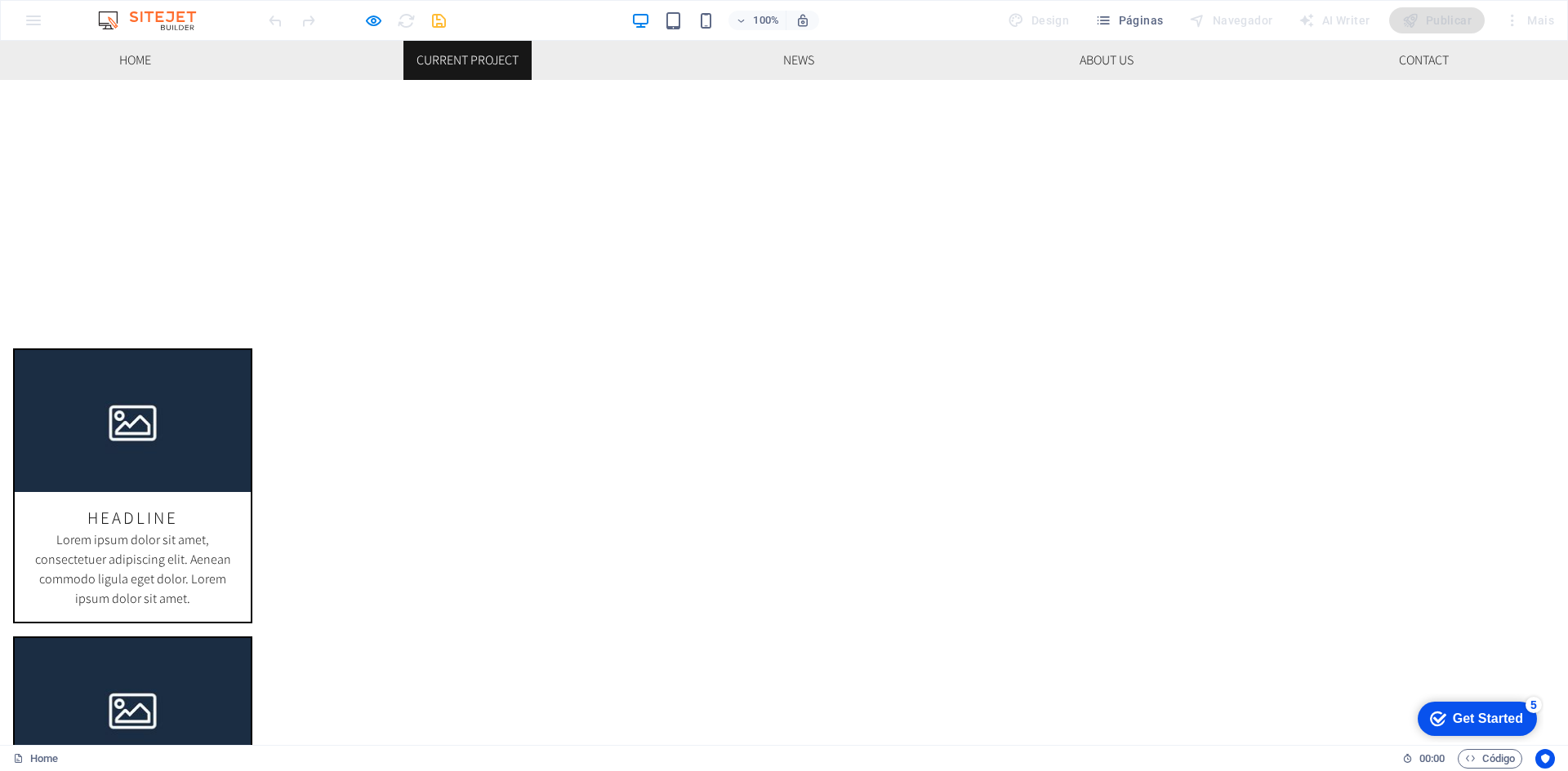
scroll to position [3067, 0]
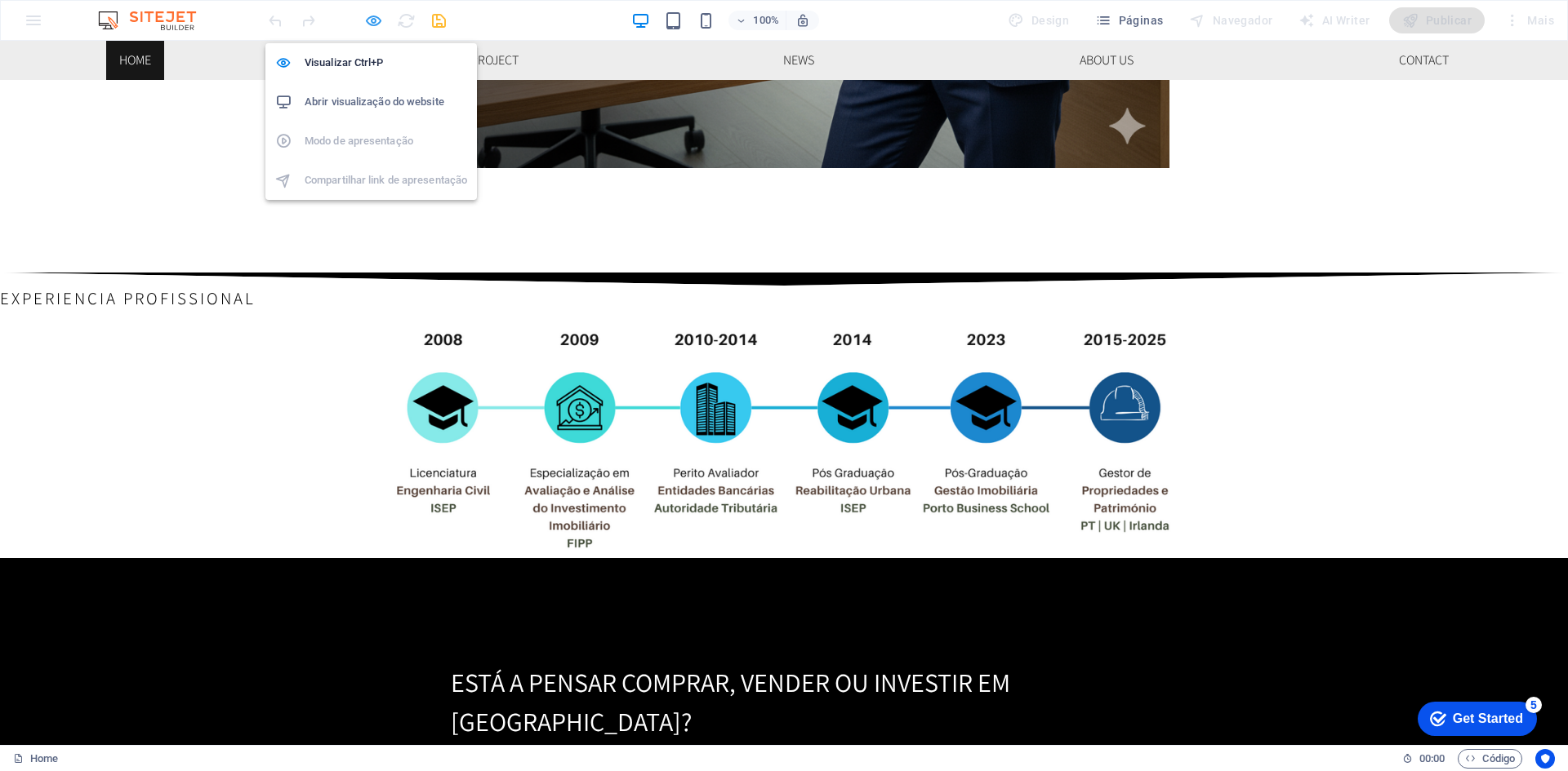
select select "rem"
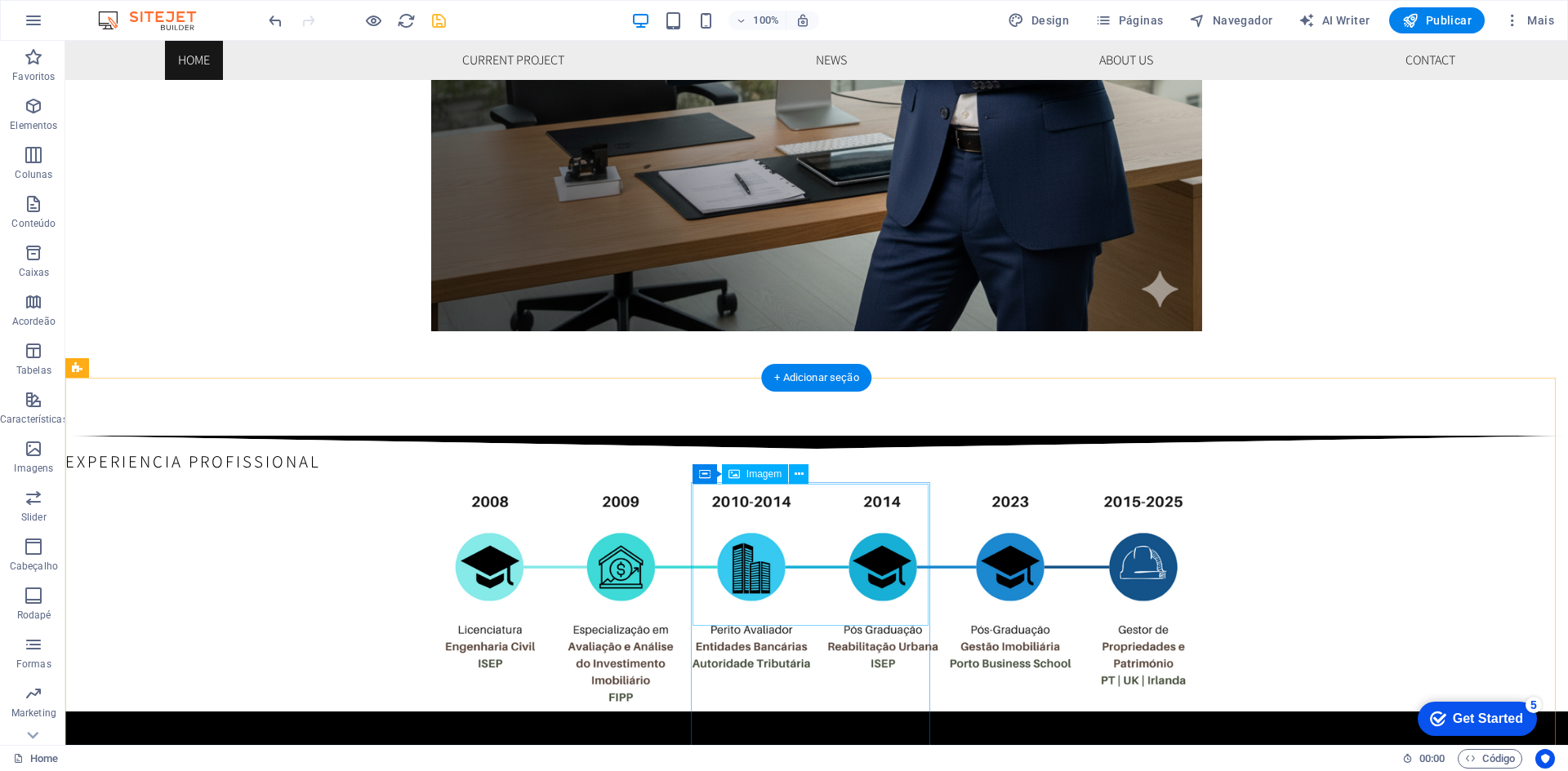
scroll to position [1878, 0]
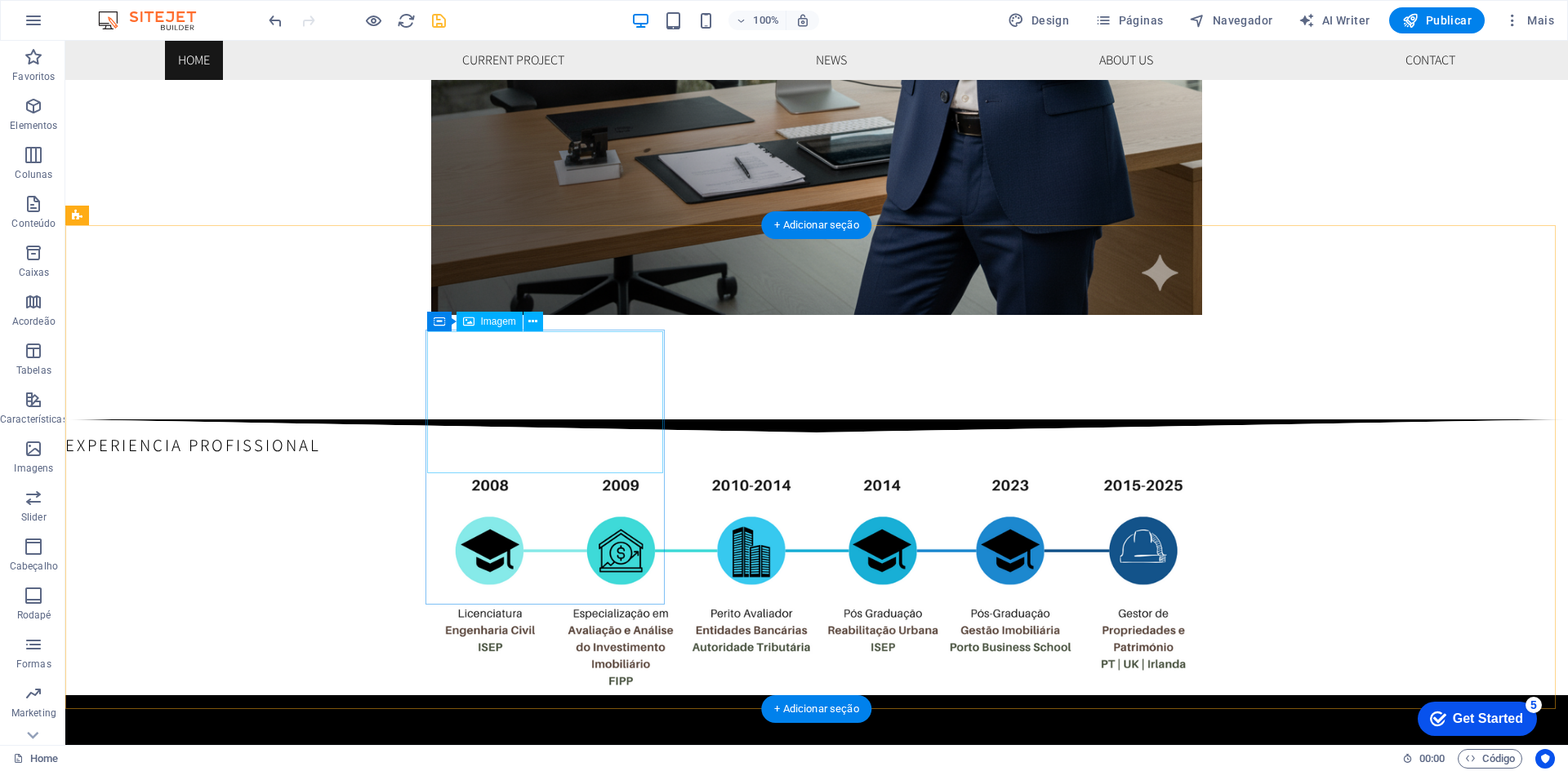
select select "%"
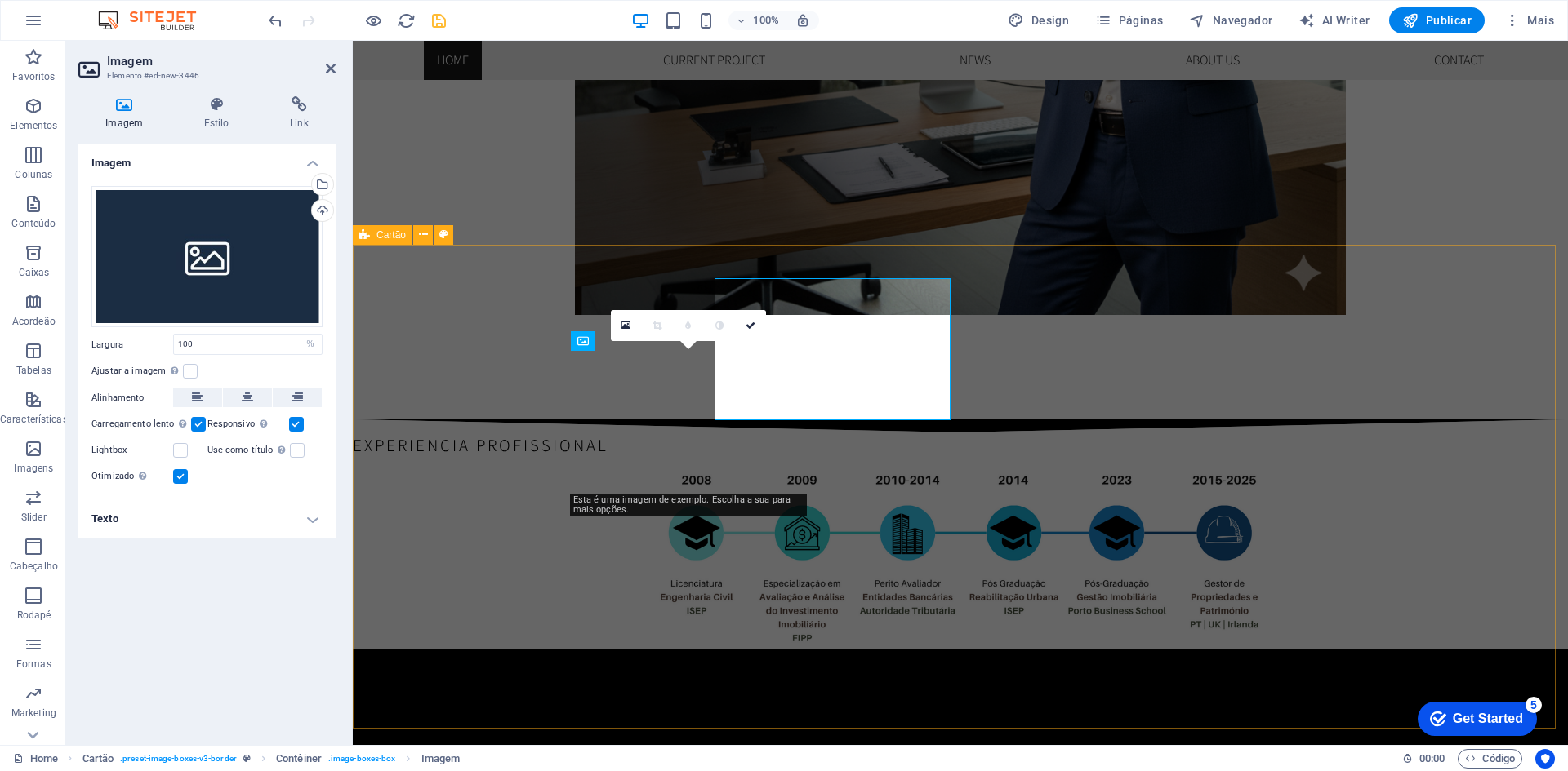
scroll to position [1931, 0]
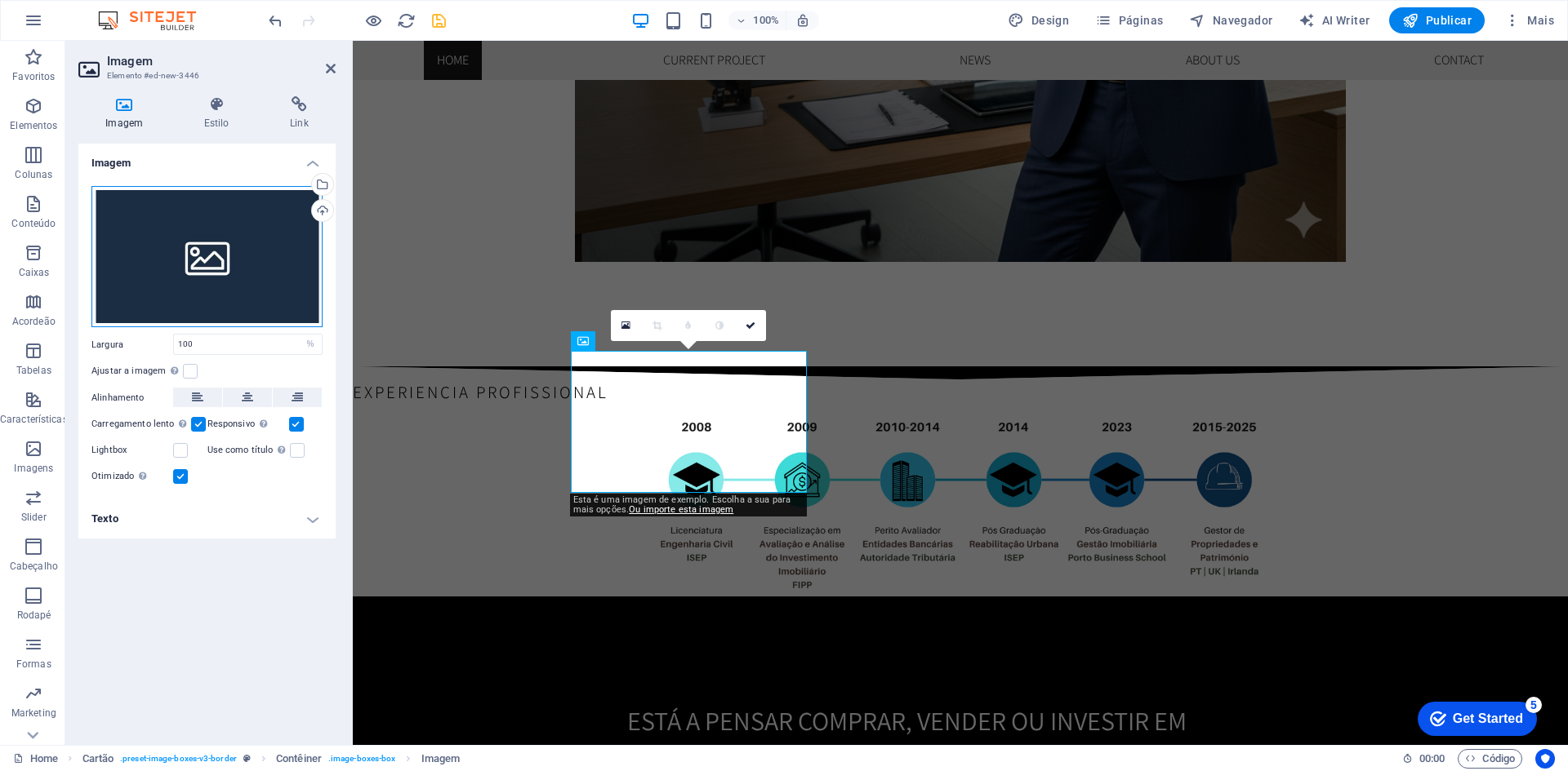
click at [300, 234] on div "Arraste os arquivos aqui, clique para escolher os arquivos ou selecione os arqu…" at bounding box center [206, 257] width 231 height 142
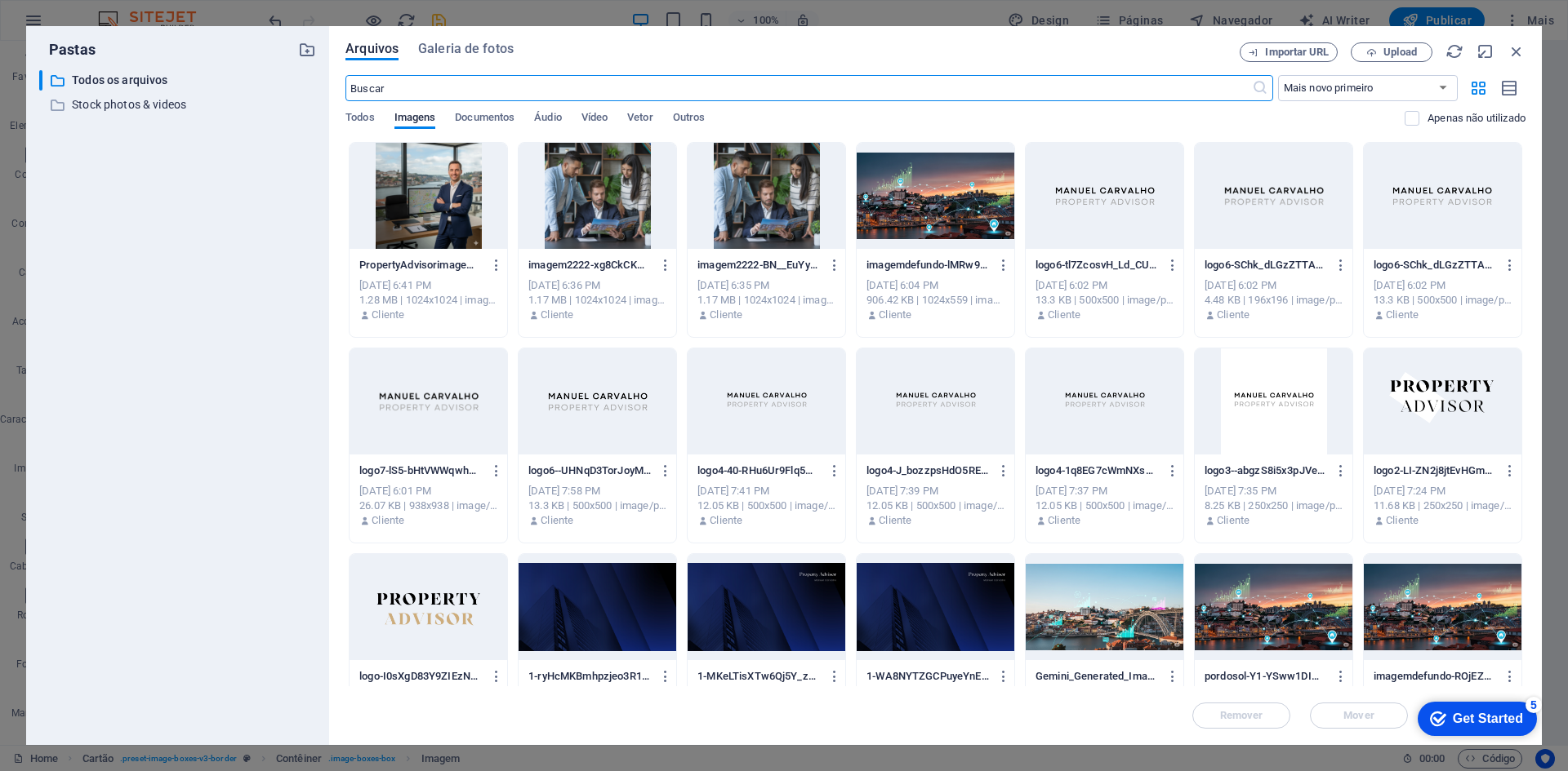
scroll to position [2082, 0]
click at [593, 196] on div at bounding box center [597, 196] width 158 height 106
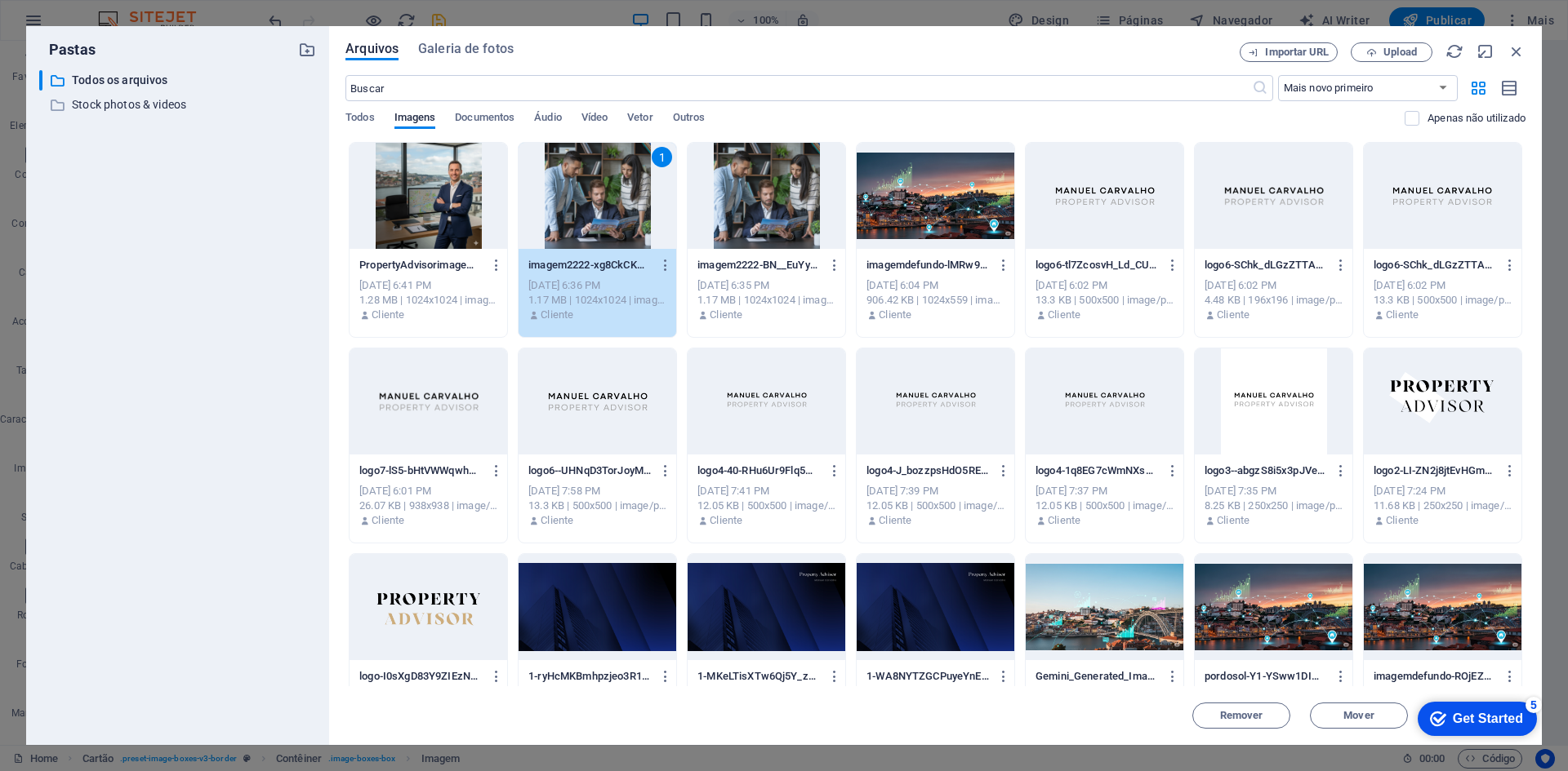
click at [593, 196] on div "1" at bounding box center [597, 196] width 158 height 106
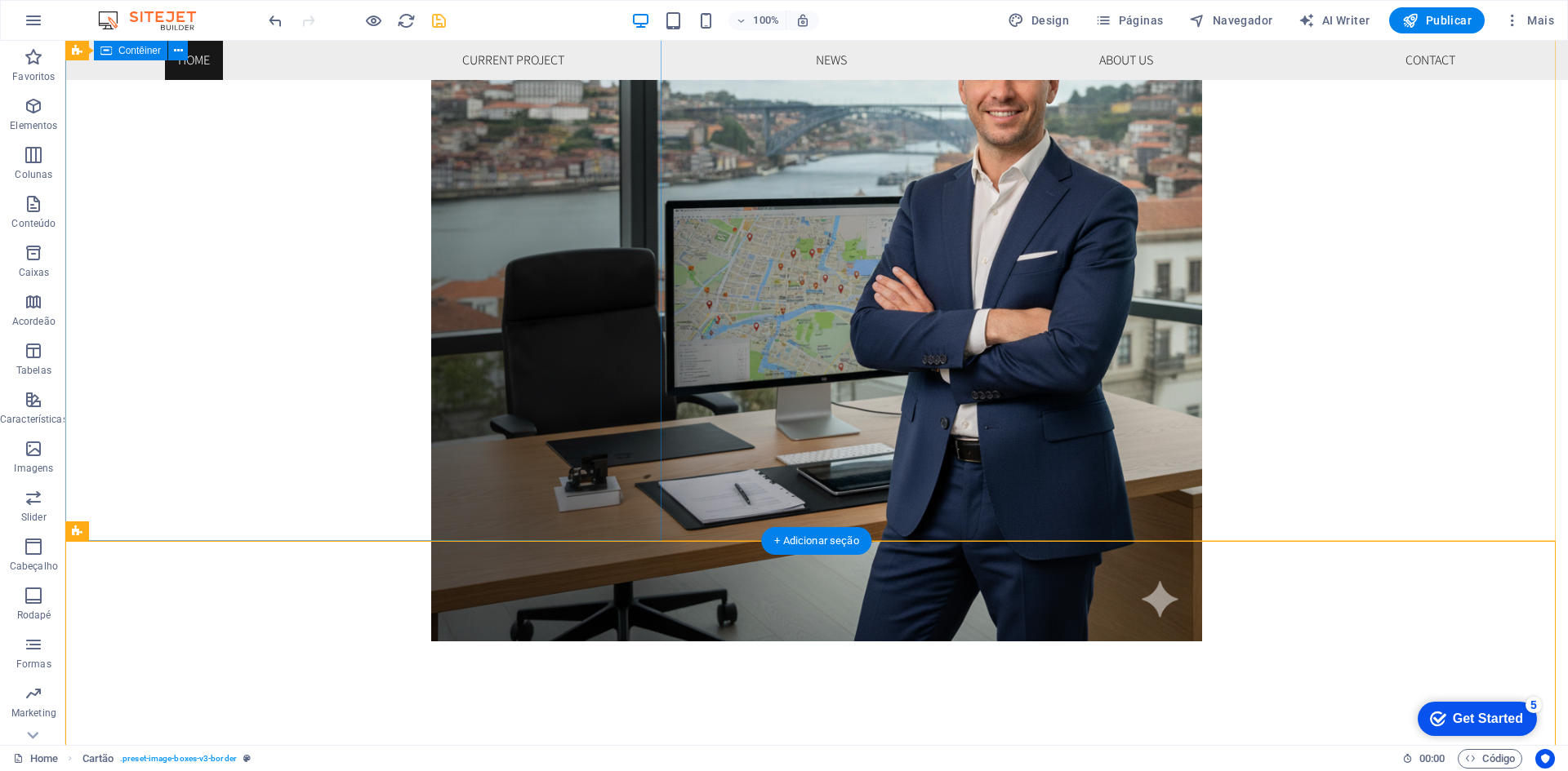
scroll to position [1959, 0]
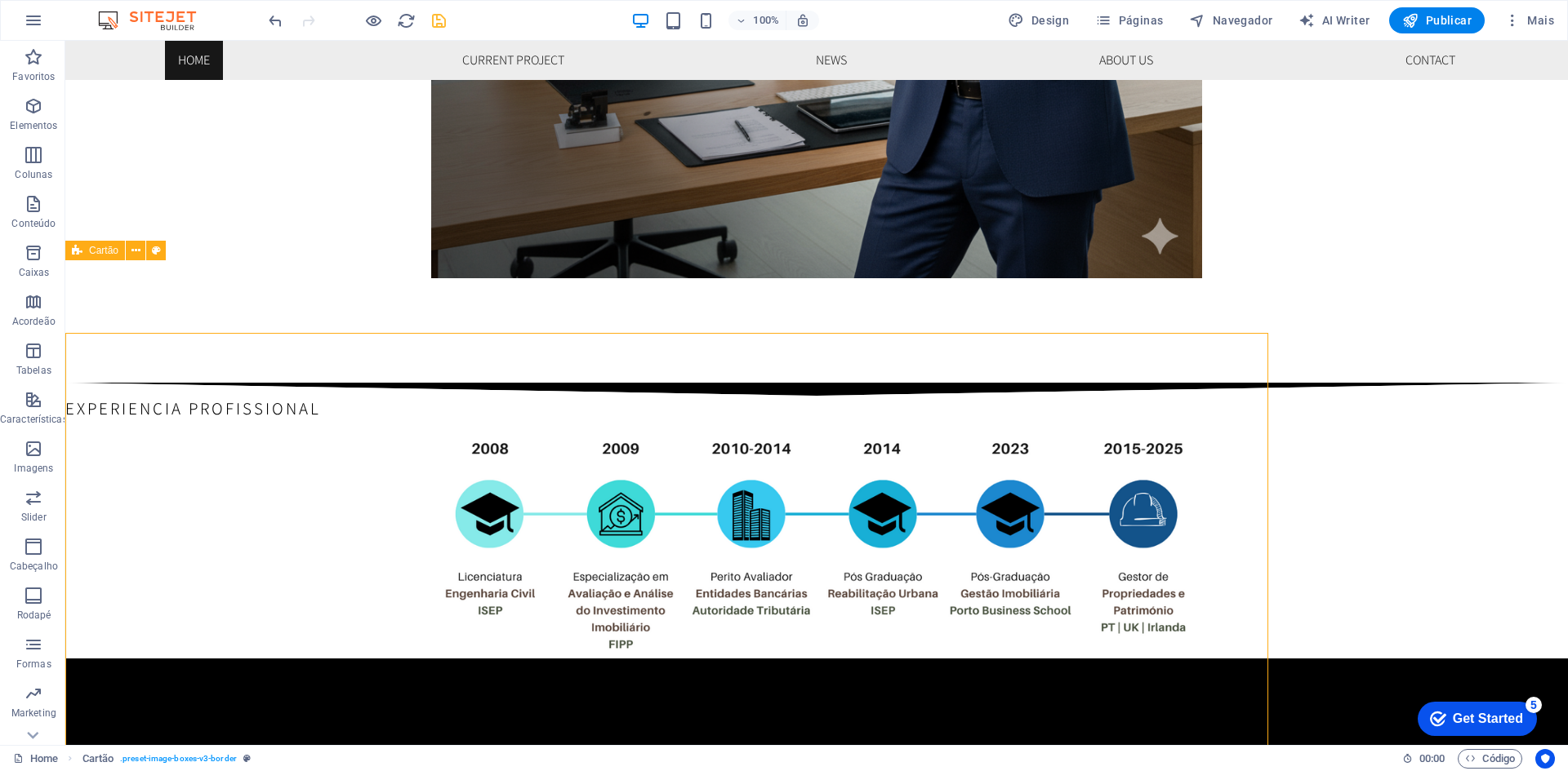
scroll to position [1842, 0]
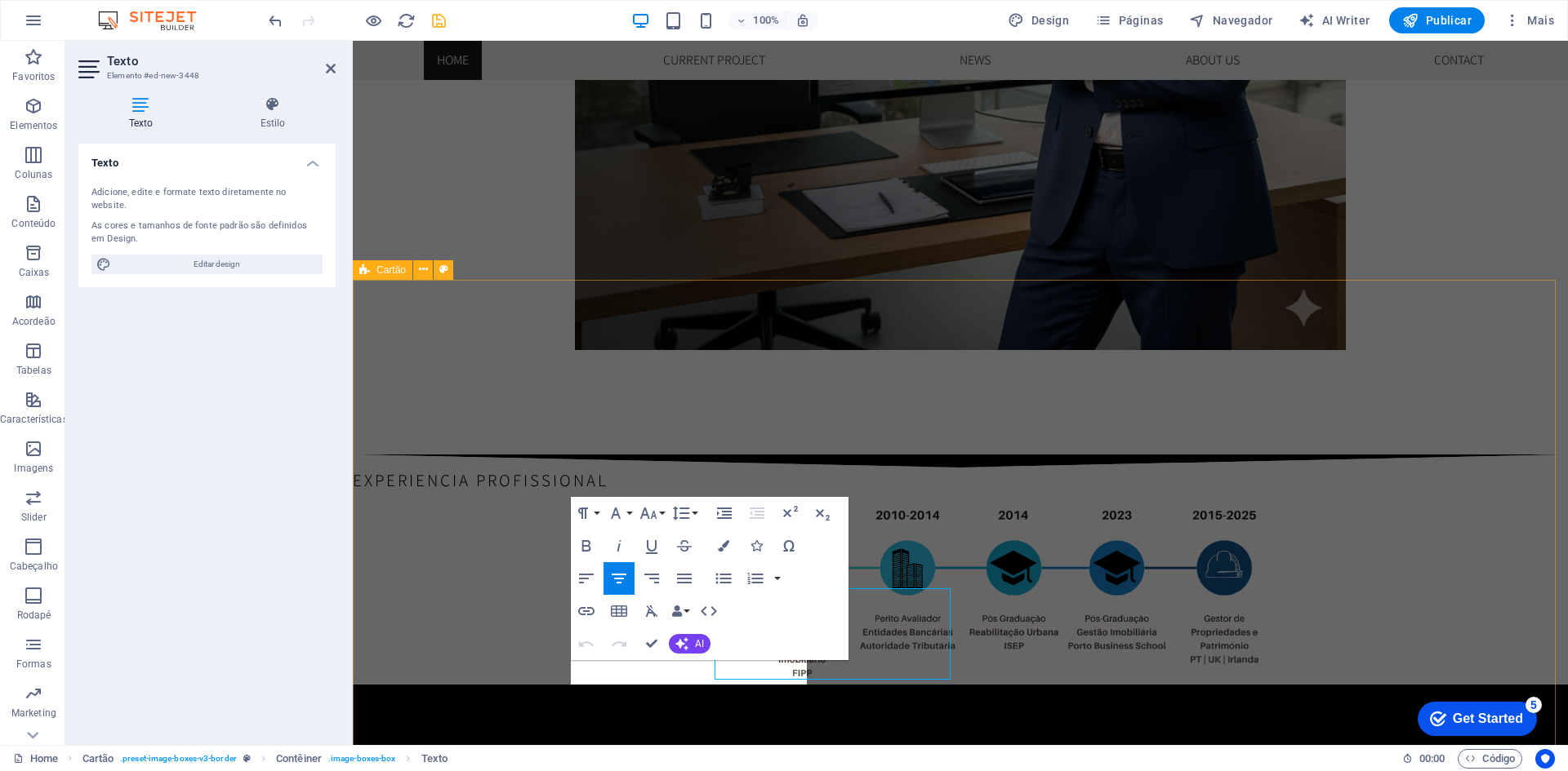
scroll to position [1896, 0]
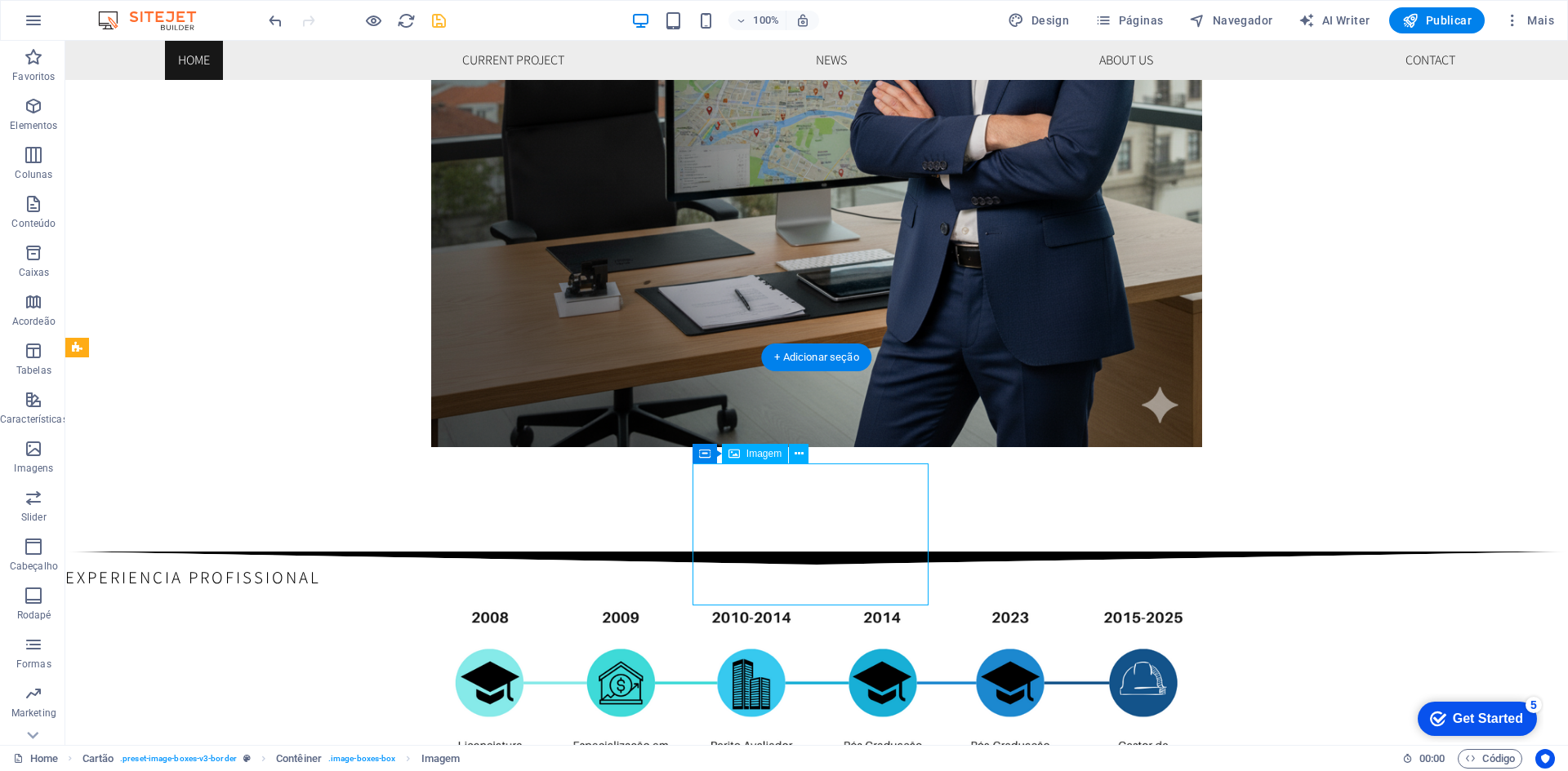
select select "%"
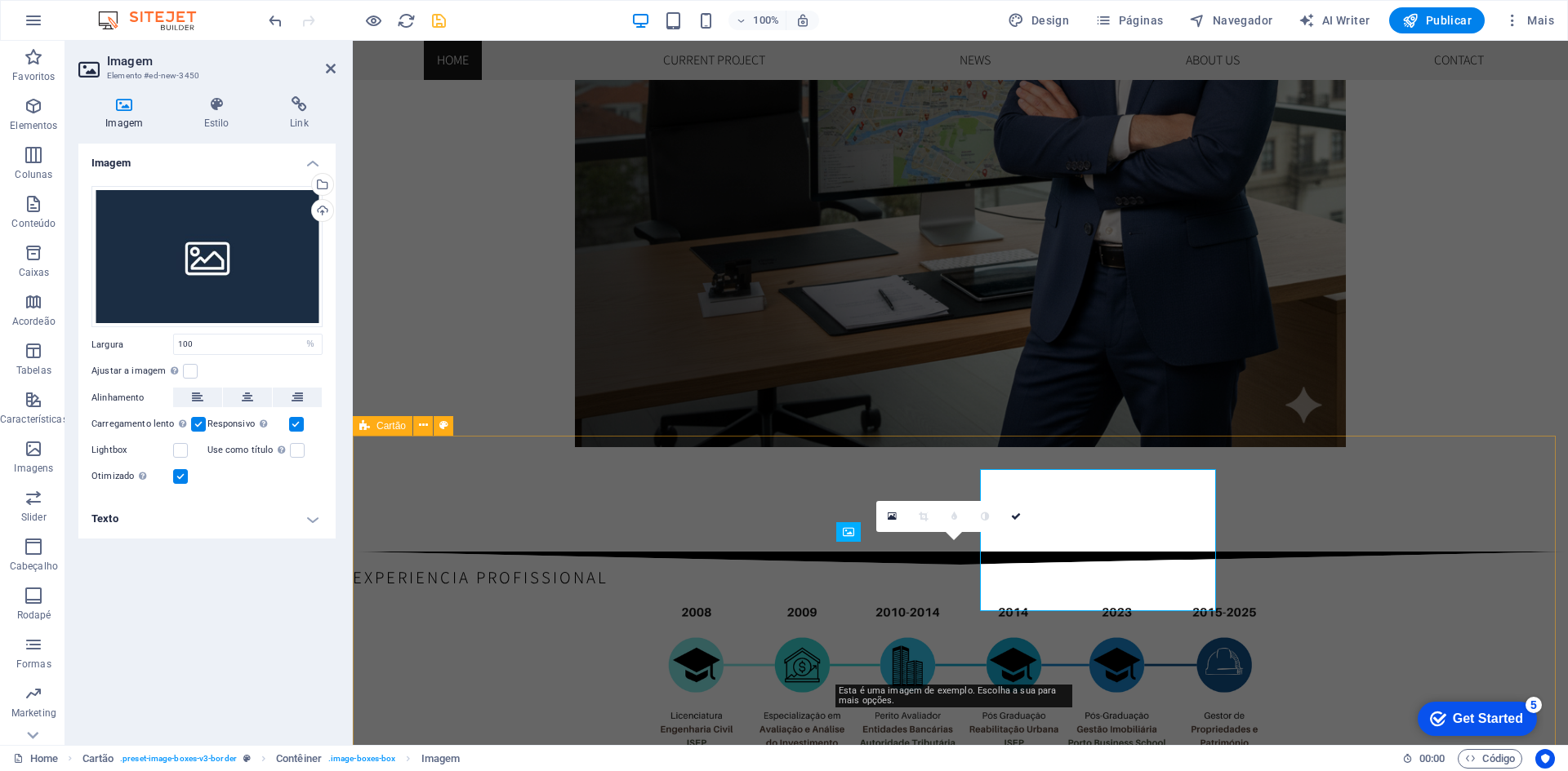
scroll to position [1740, 0]
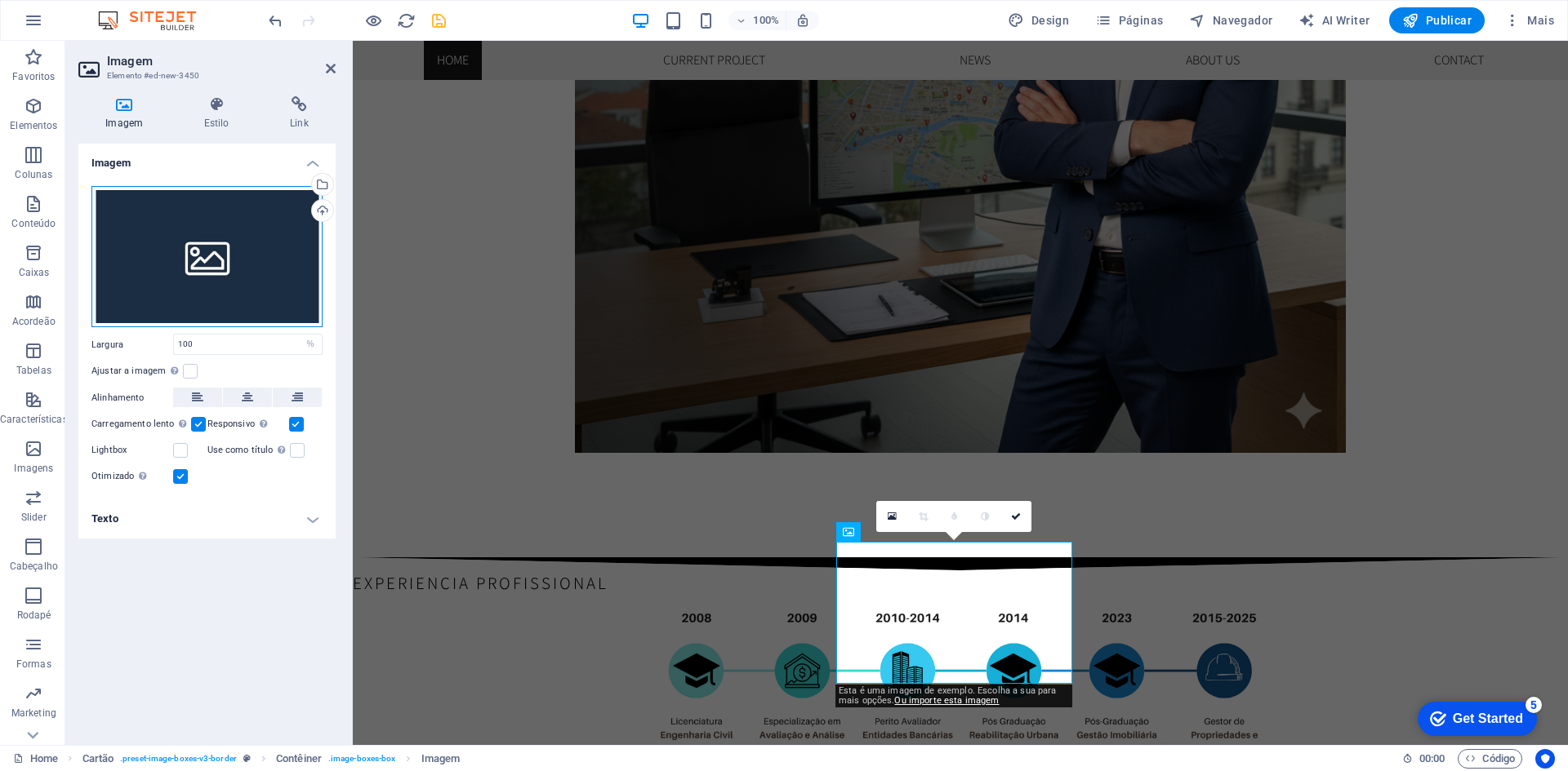
click at [255, 223] on div "Arraste os arquivos aqui, clique para escolher os arquivos ou selecione os arqu…" at bounding box center [206, 257] width 231 height 142
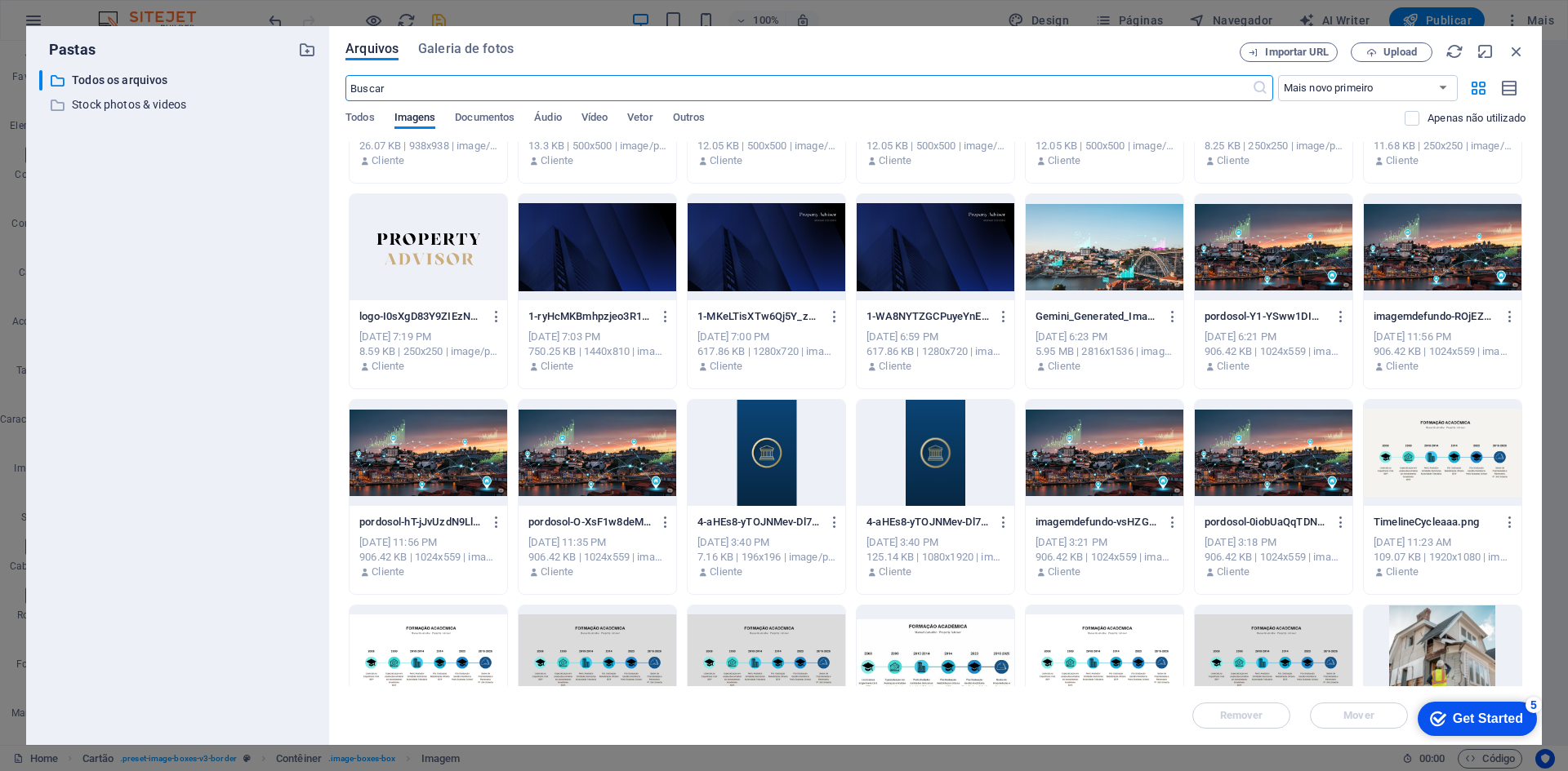
scroll to position [0, 0]
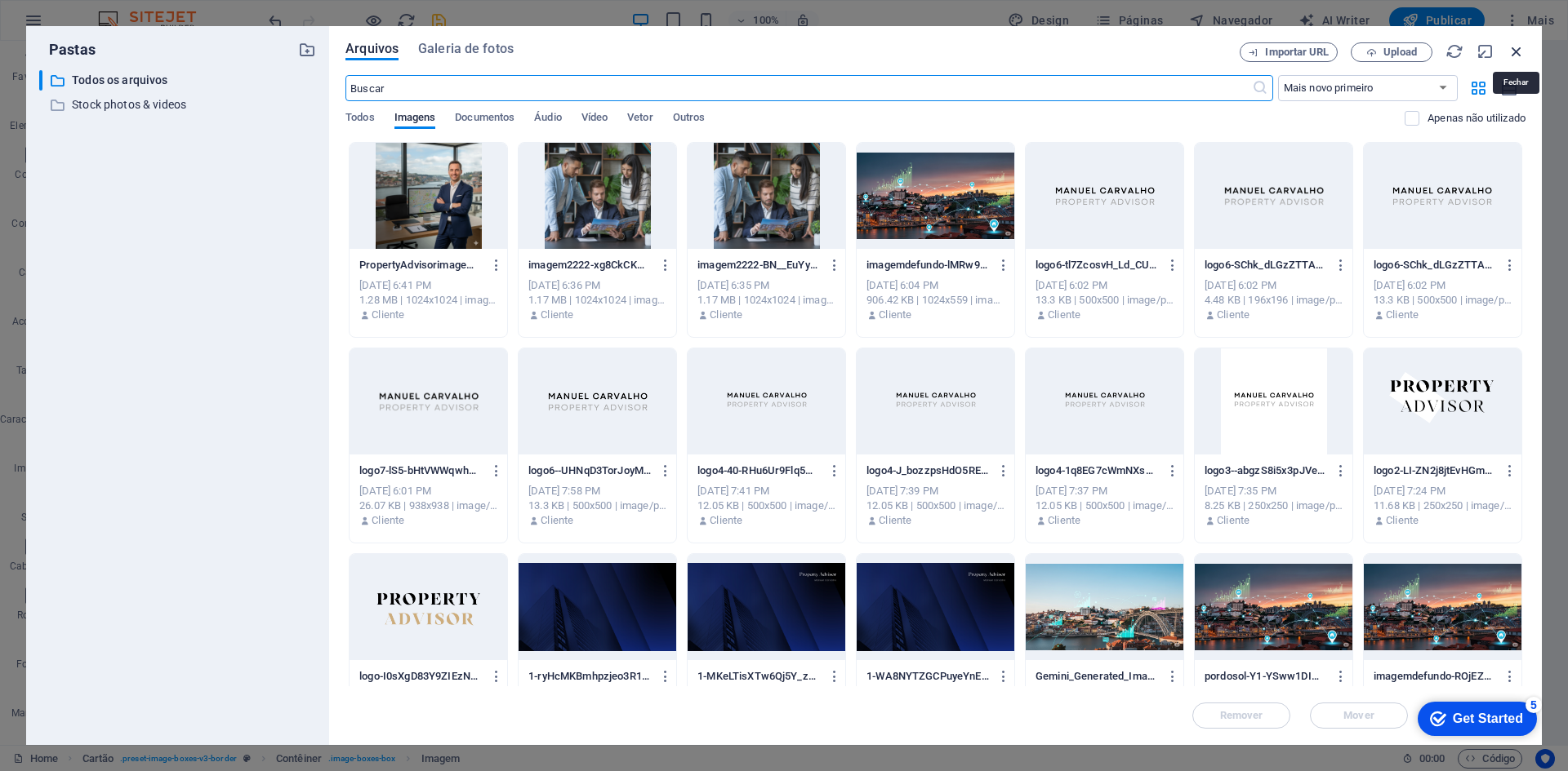
click at [1521, 48] on icon "button" at bounding box center [1516, 51] width 18 height 18
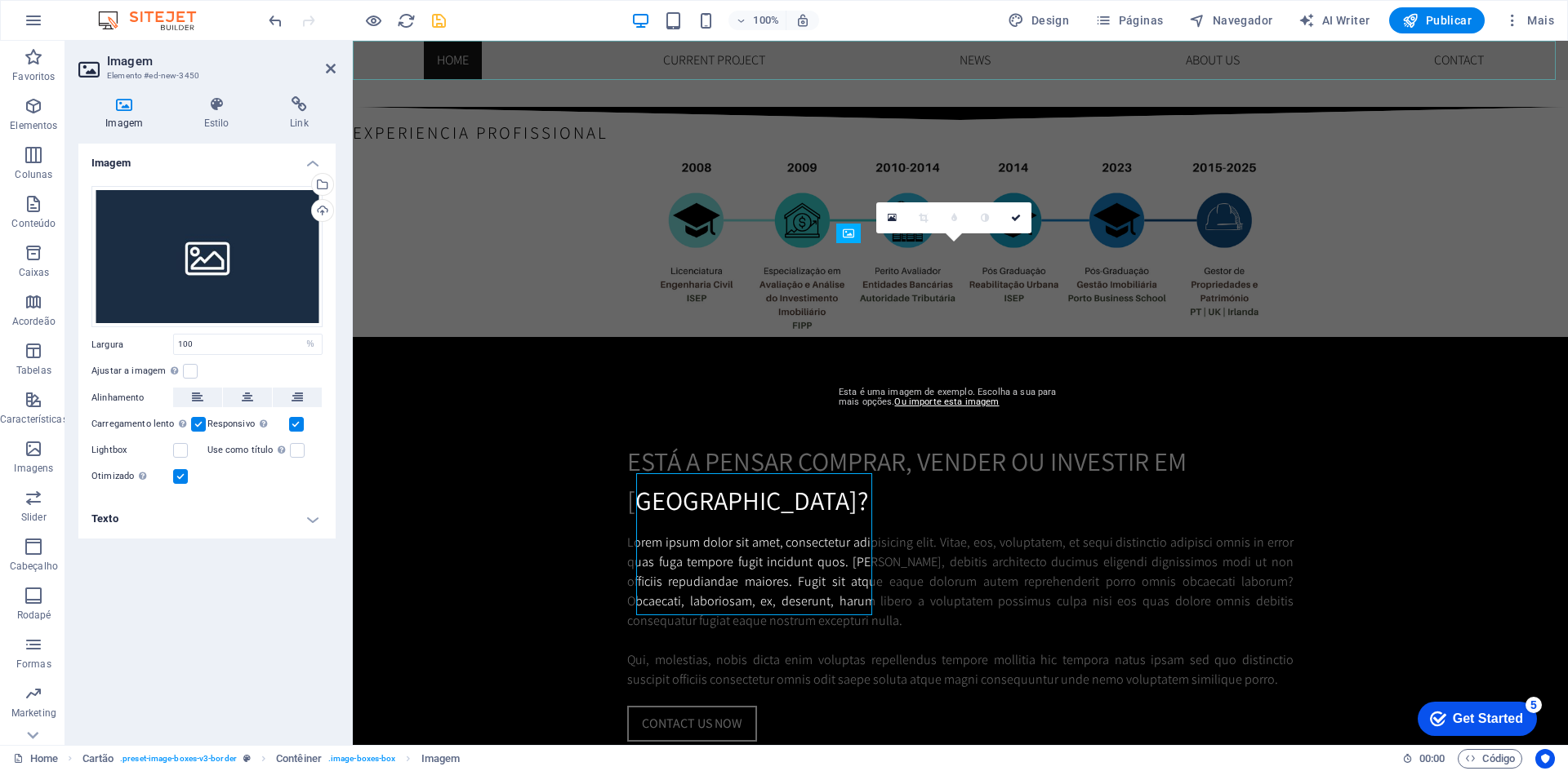
scroll to position [2038, 0]
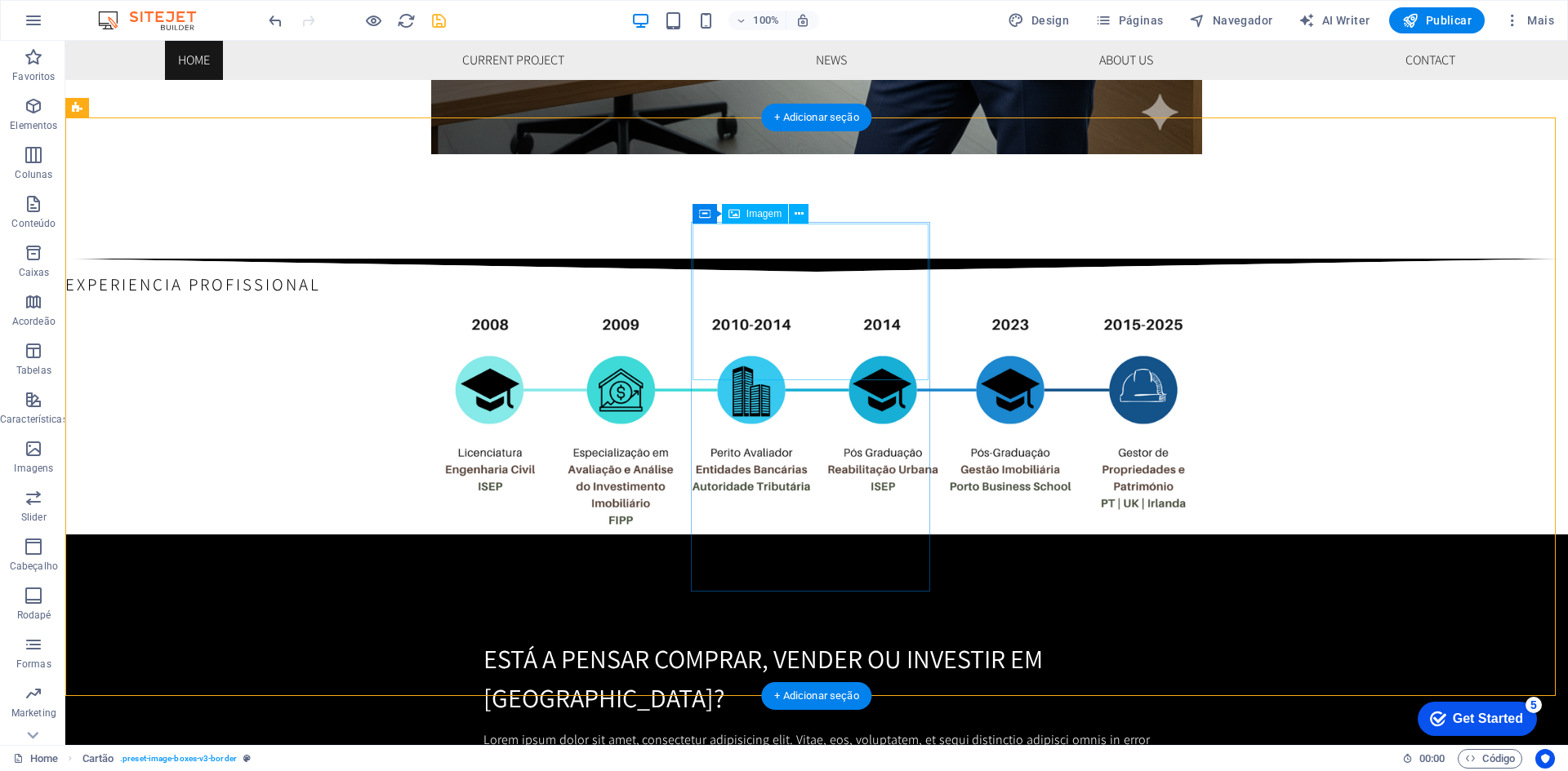
select select "%"
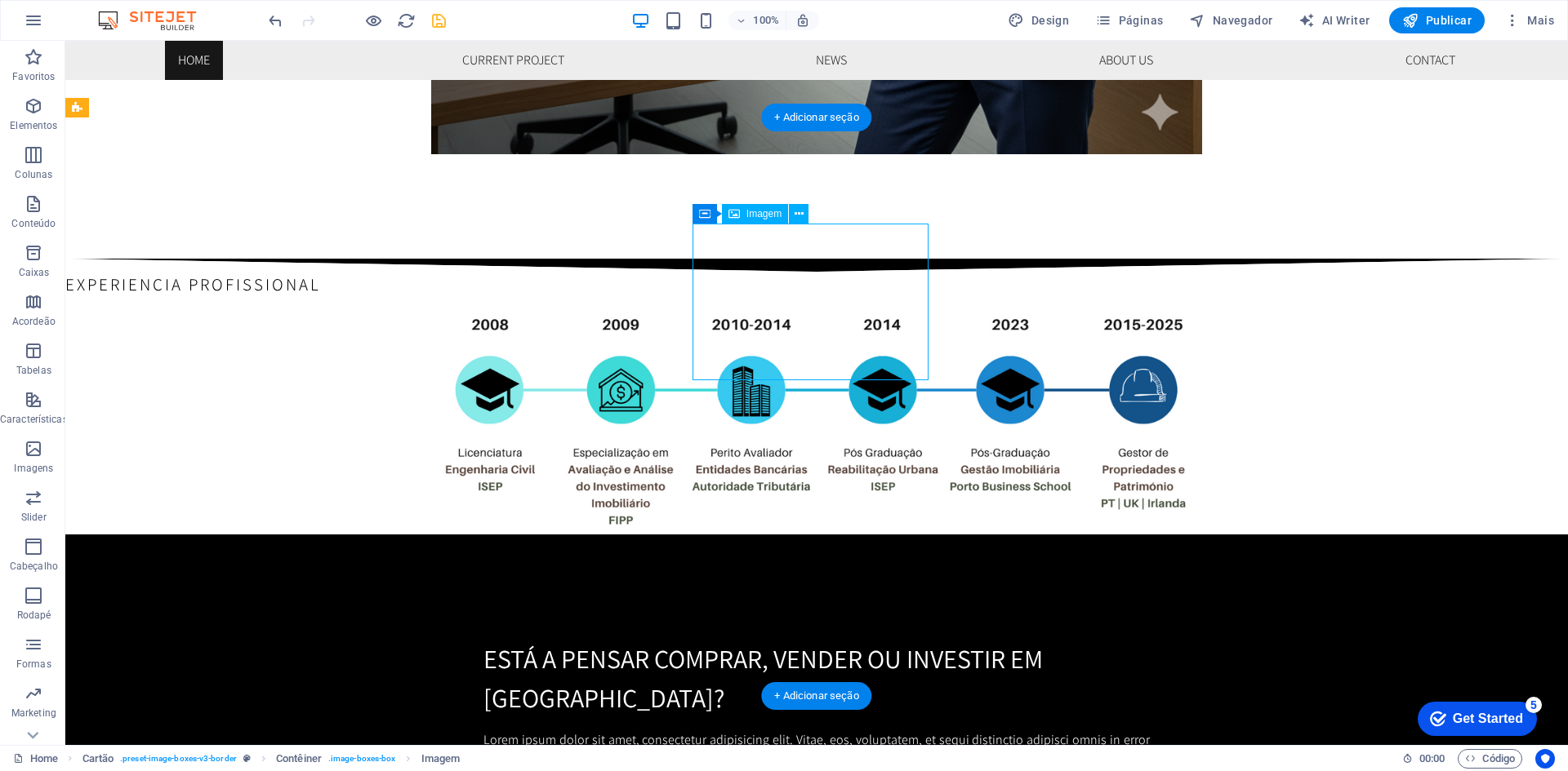
select select "%"
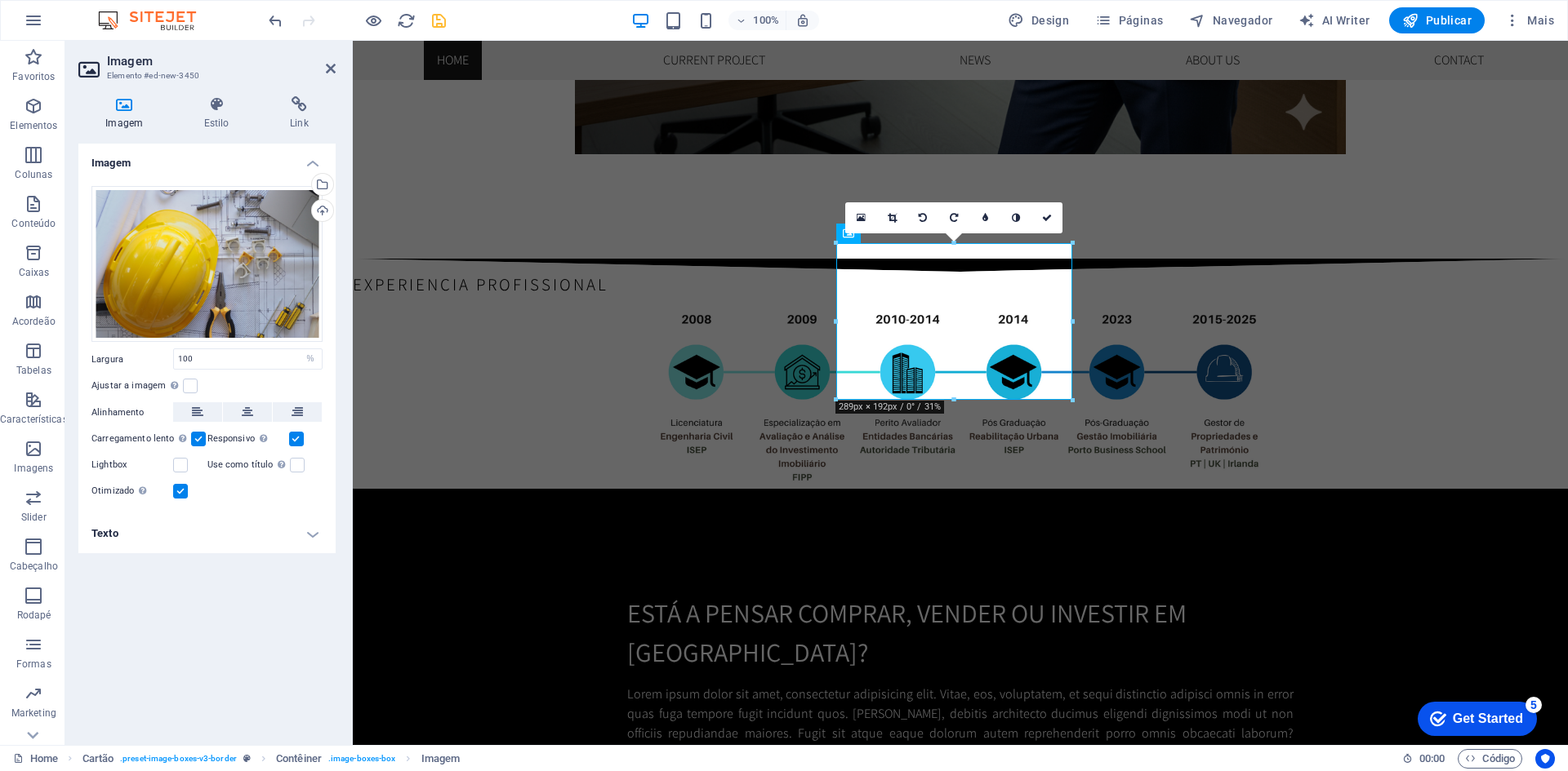
click at [185, 378] on div "Ajustar a imagem Ajustar a imagem automaticamente a uma largura e altura fixas" at bounding box center [206, 386] width 231 height 20
click at [188, 387] on label at bounding box center [189, 385] width 14 height 14
click at [0, 0] on input "Ajustar a imagem Ajustar a imagem automaticamente a uma largura e altura fixas" at bounding box center [0, 0] width 0 height 0
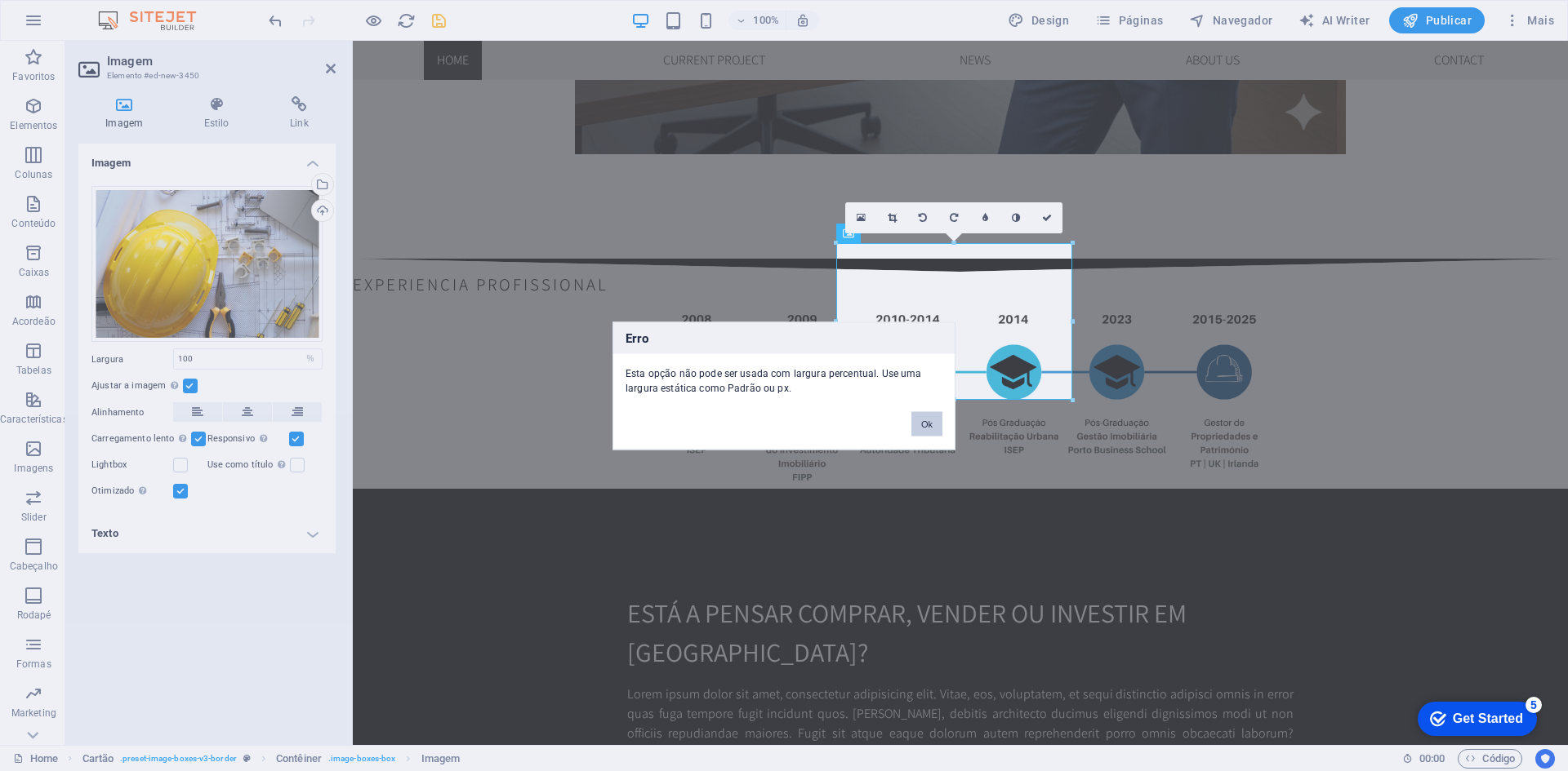
click at [927, 421] on button "Ok" at bounding box center [926, 424] width 31 height 25
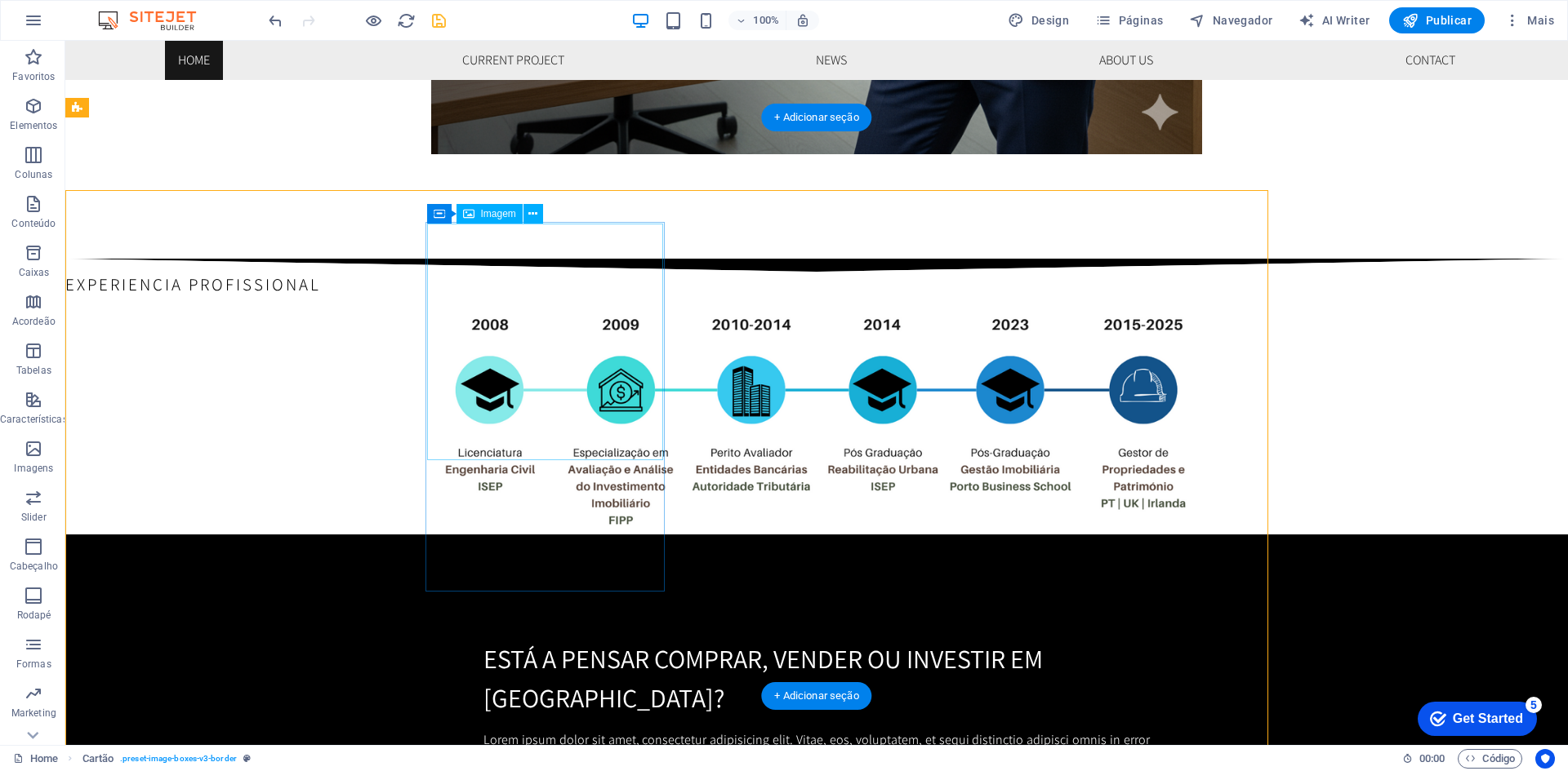
scroll to position [1985, 0]
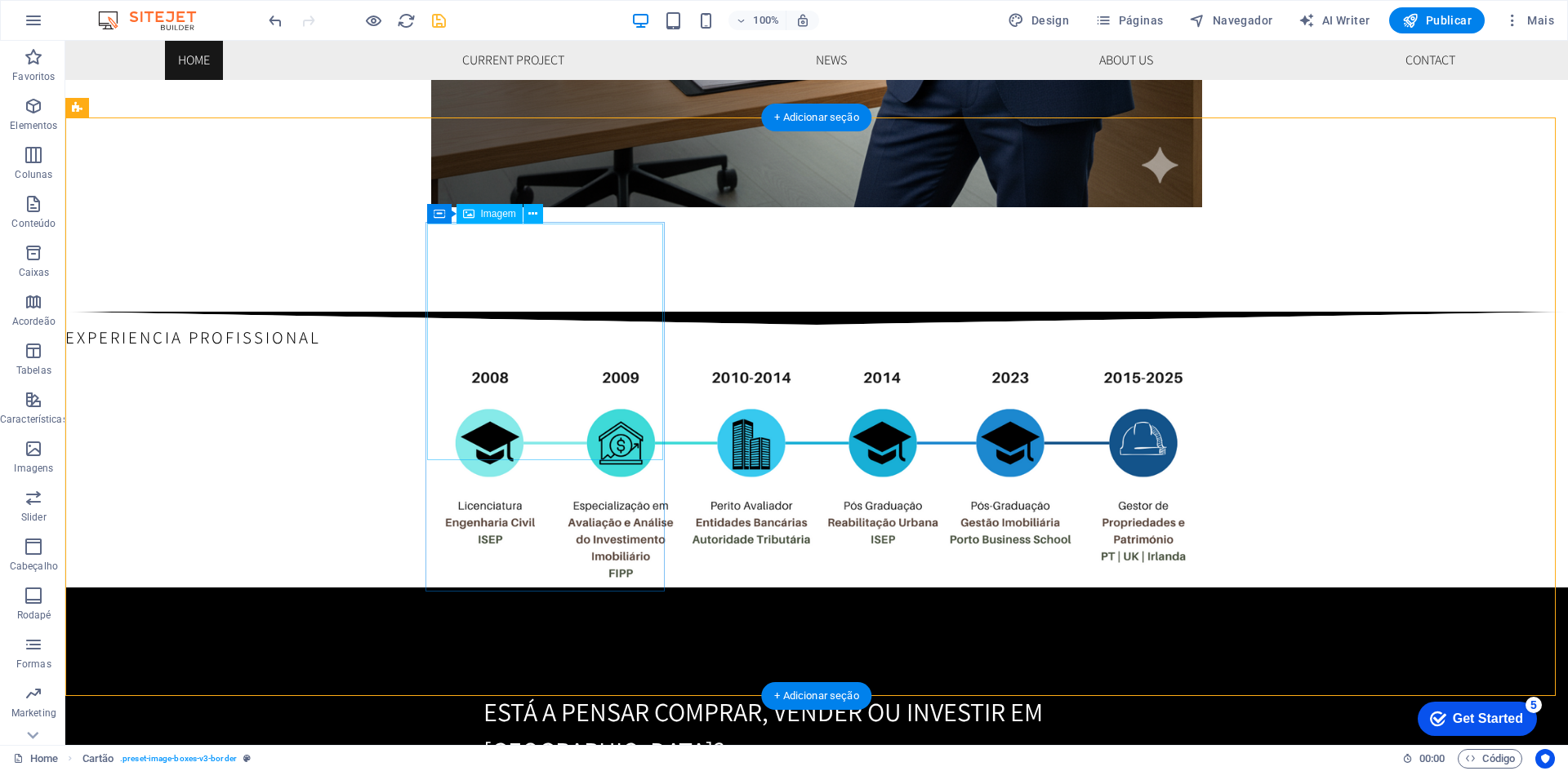
select select "%"
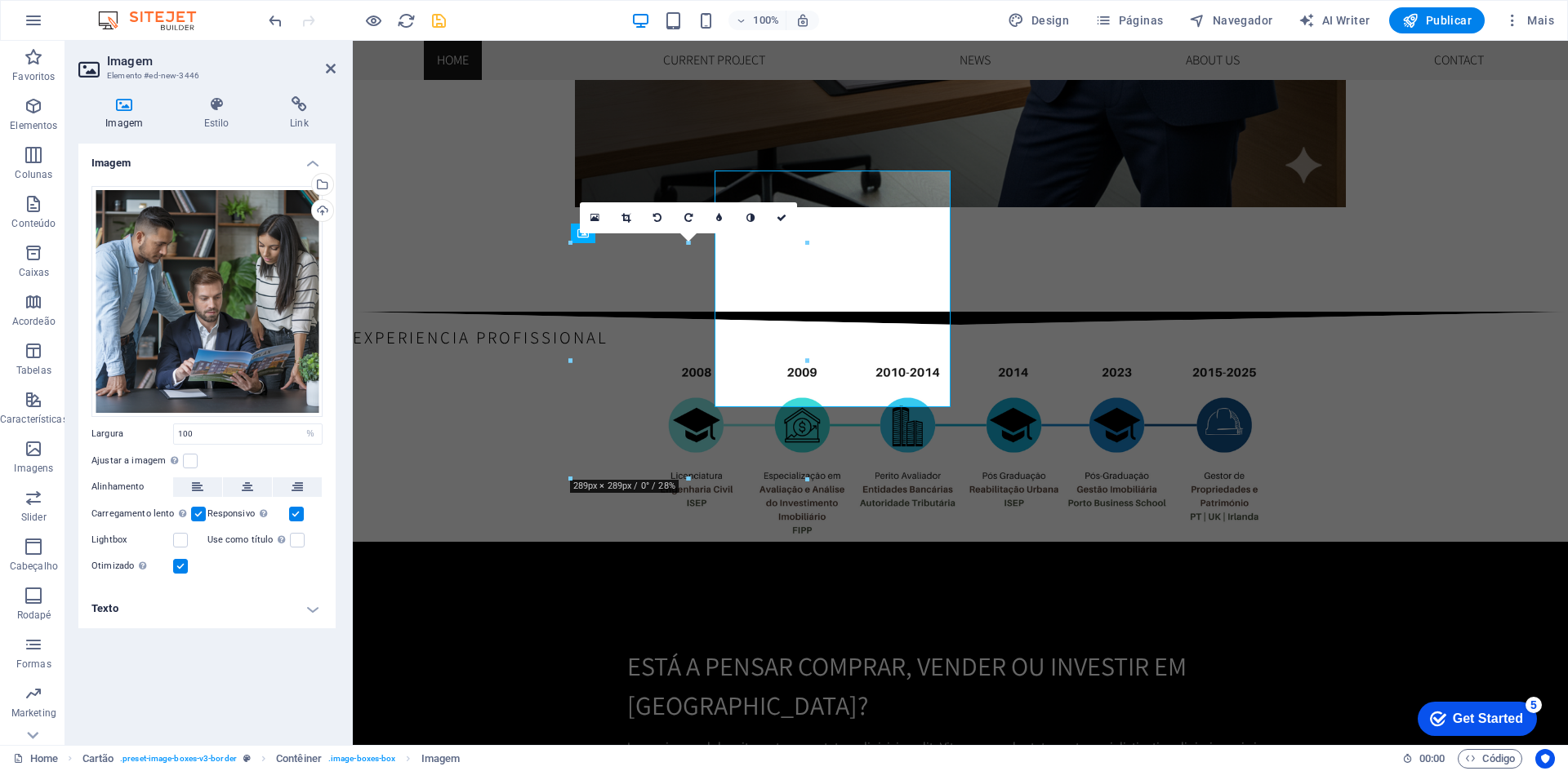
scroll to position [2038, 0]
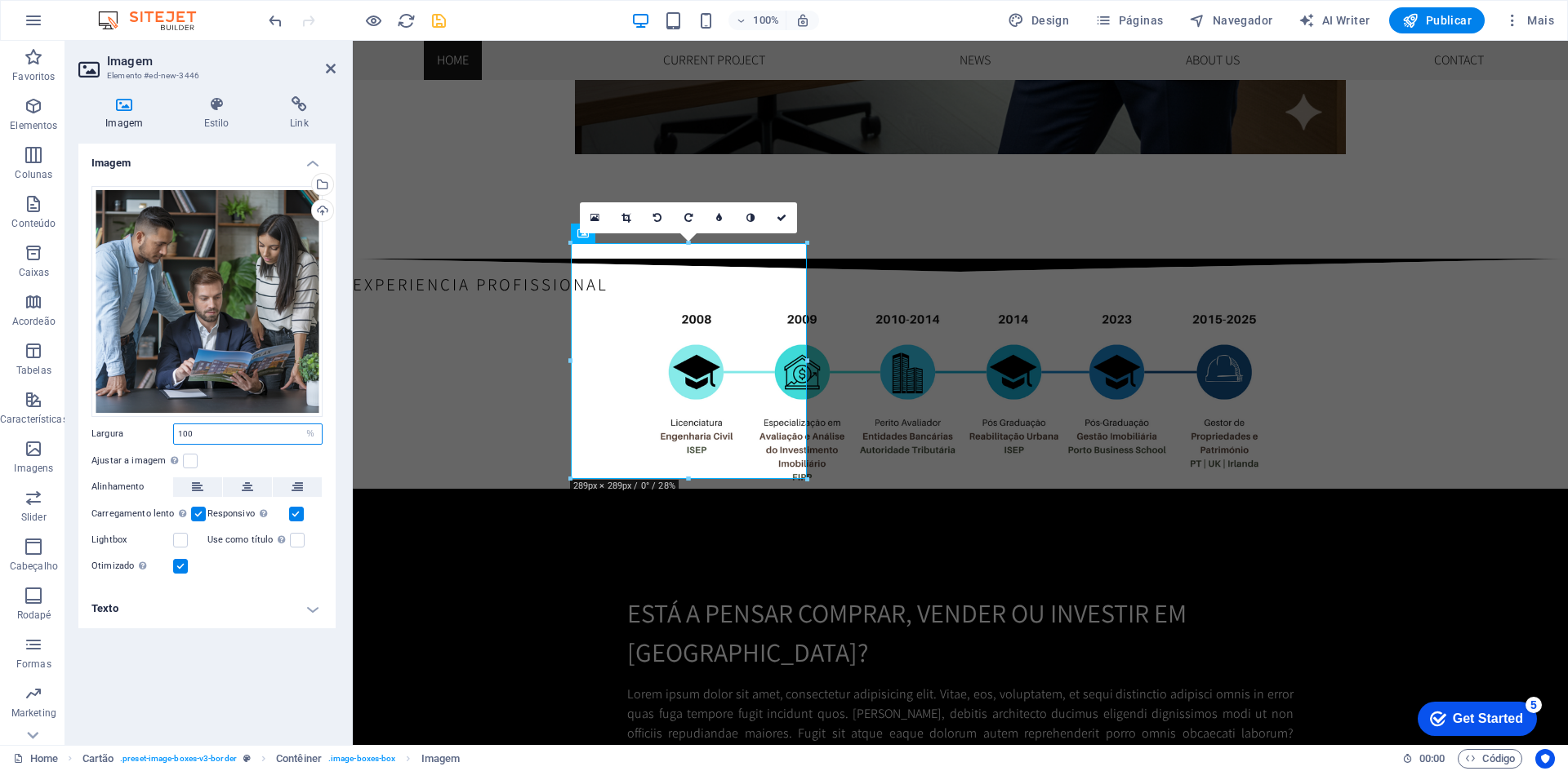
click at [298, 430] on input "100" at bounding box center [247, 434] width 147 height 20
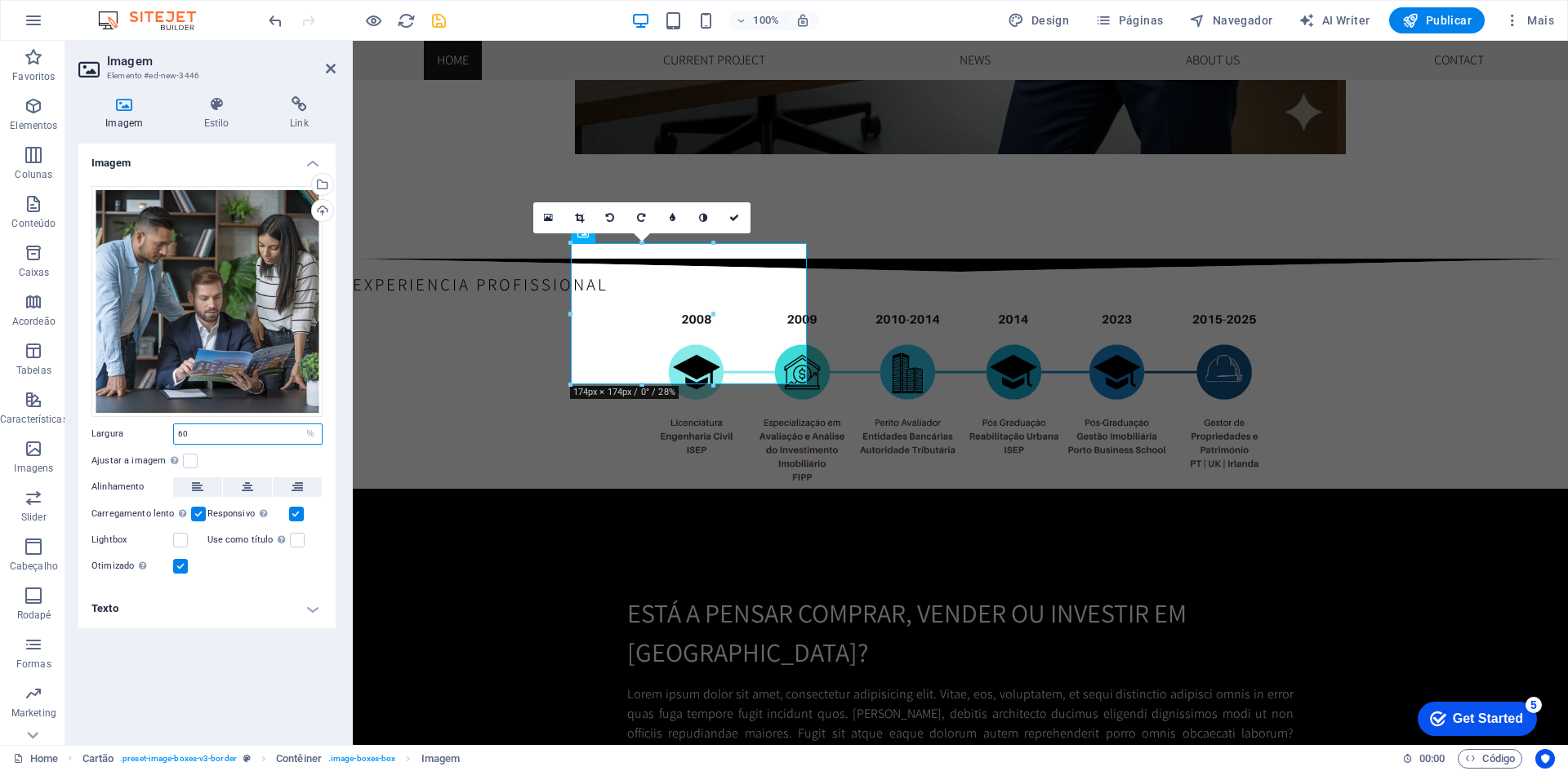
click at [199, 430] on input "60" at bounding box center [247, 434] width 147 height 20
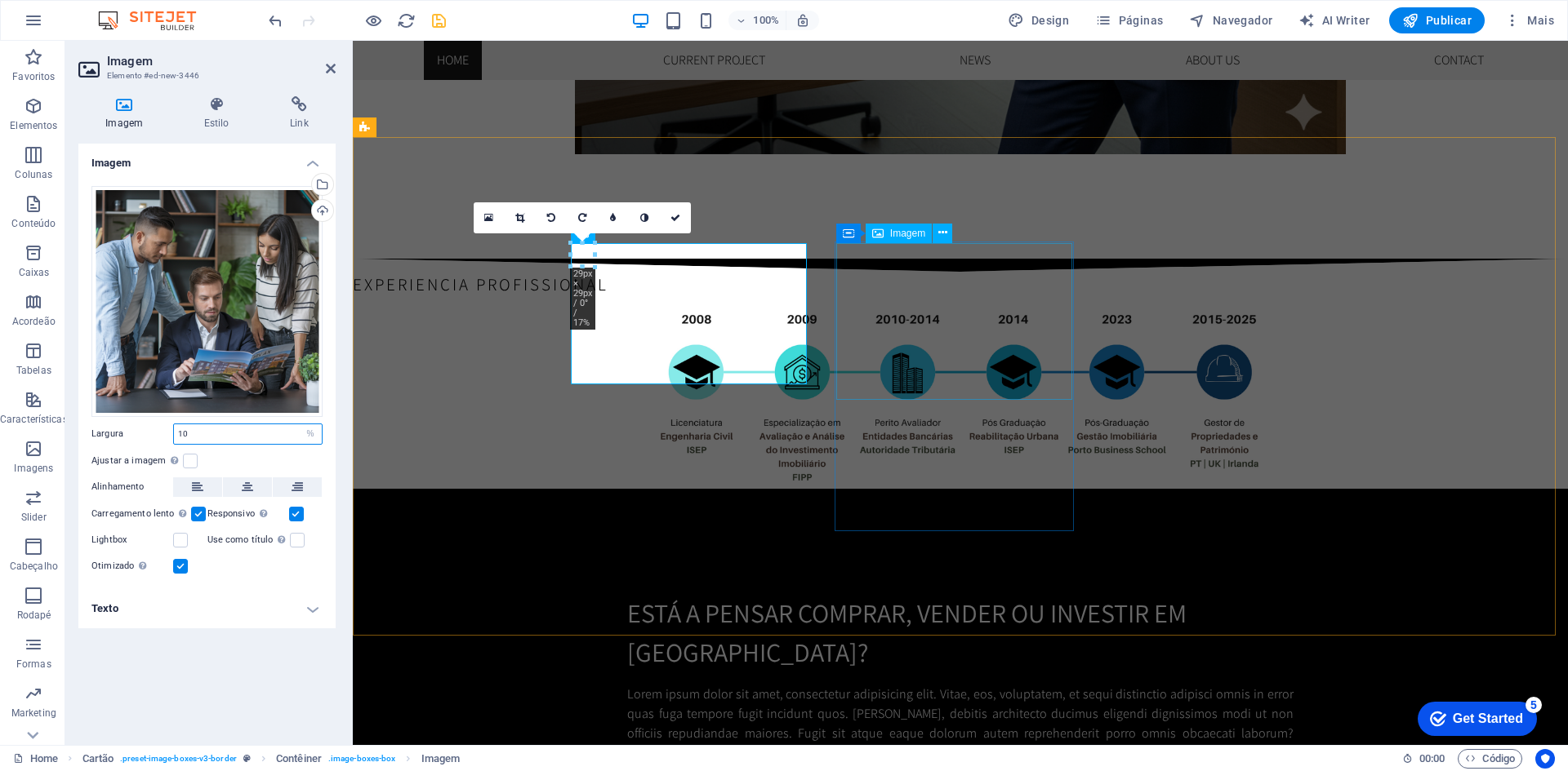
type input "100"
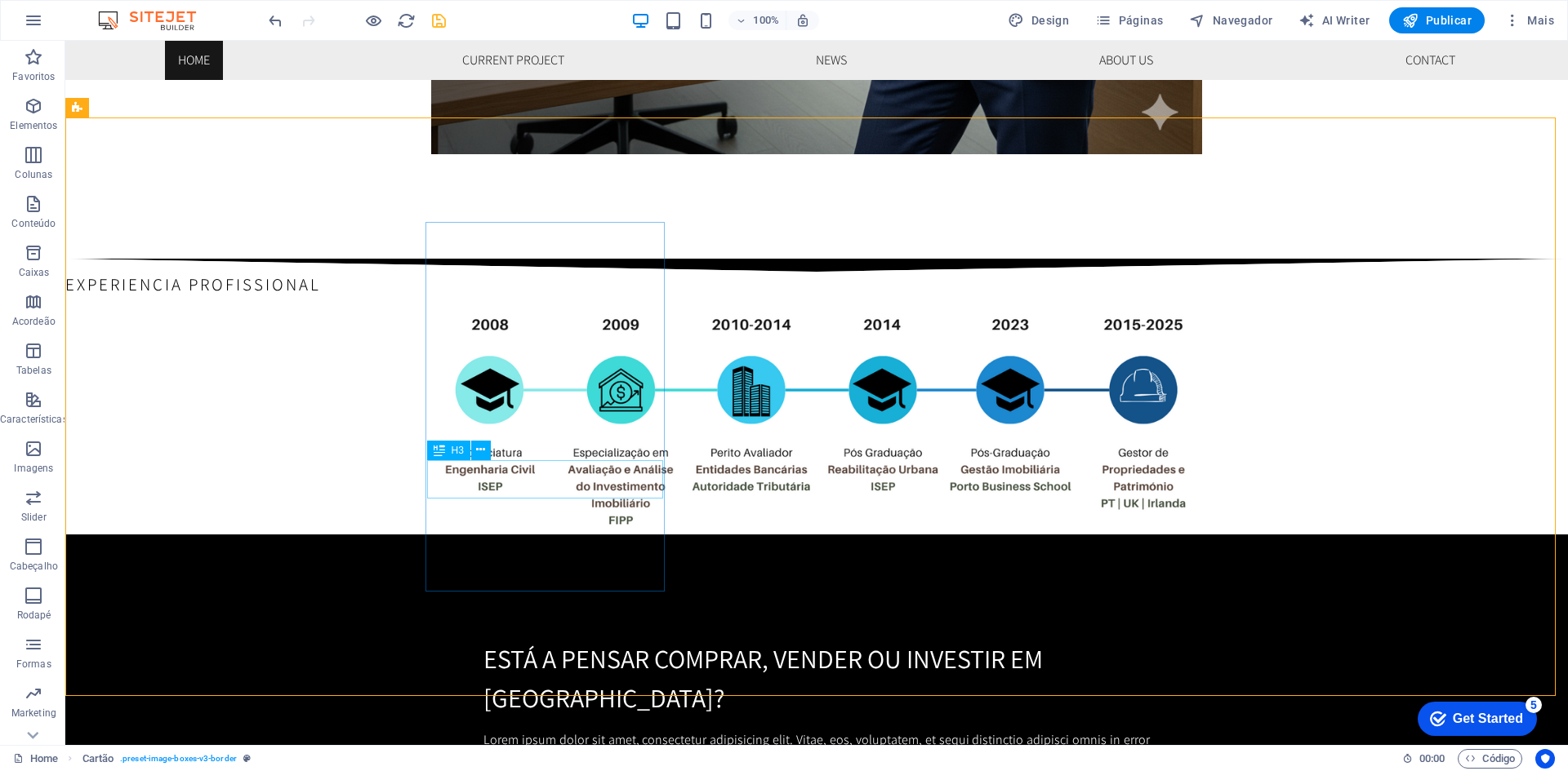
scroll to position [1985, 0]
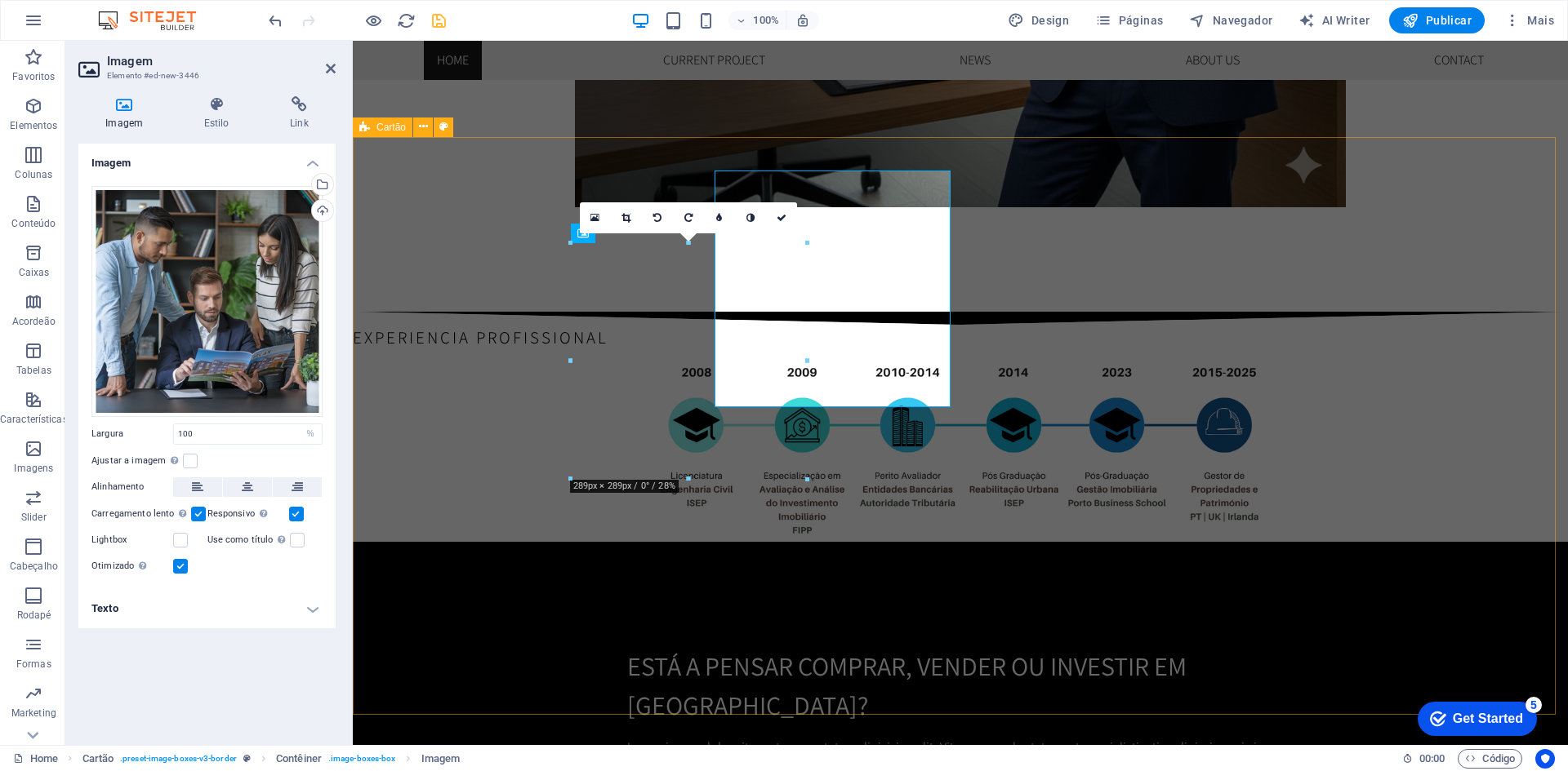
scroll to position [2038, 0]
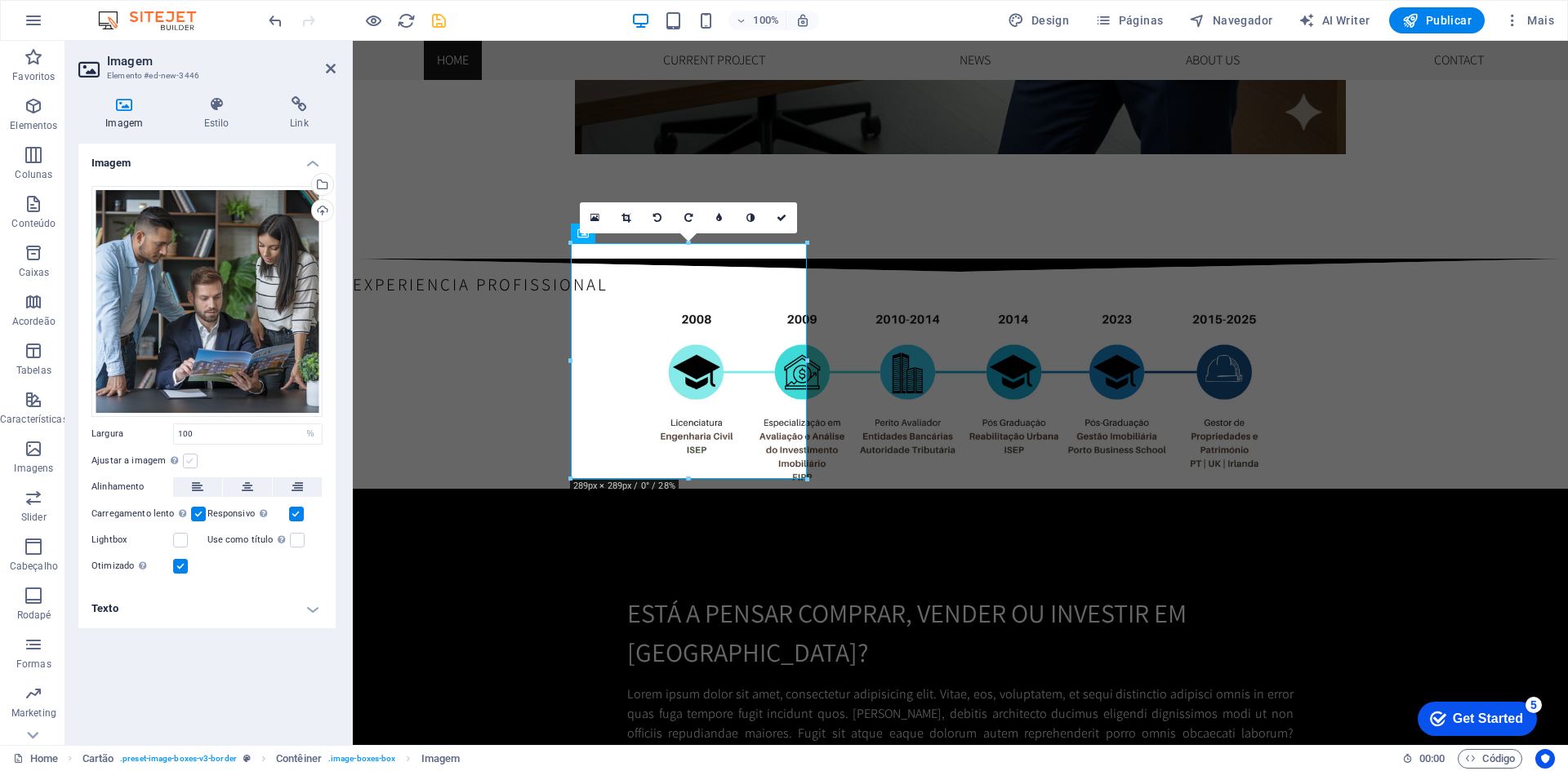
click at [184, 465] on label at bounding box center [189, 460] width 14 height 14
click at [0, 0] on input "Ajustar a imagem Ajustar a imagem automaticamente a uma largura e altura fixas" at bounding box center [0, 0] width 0 height 0
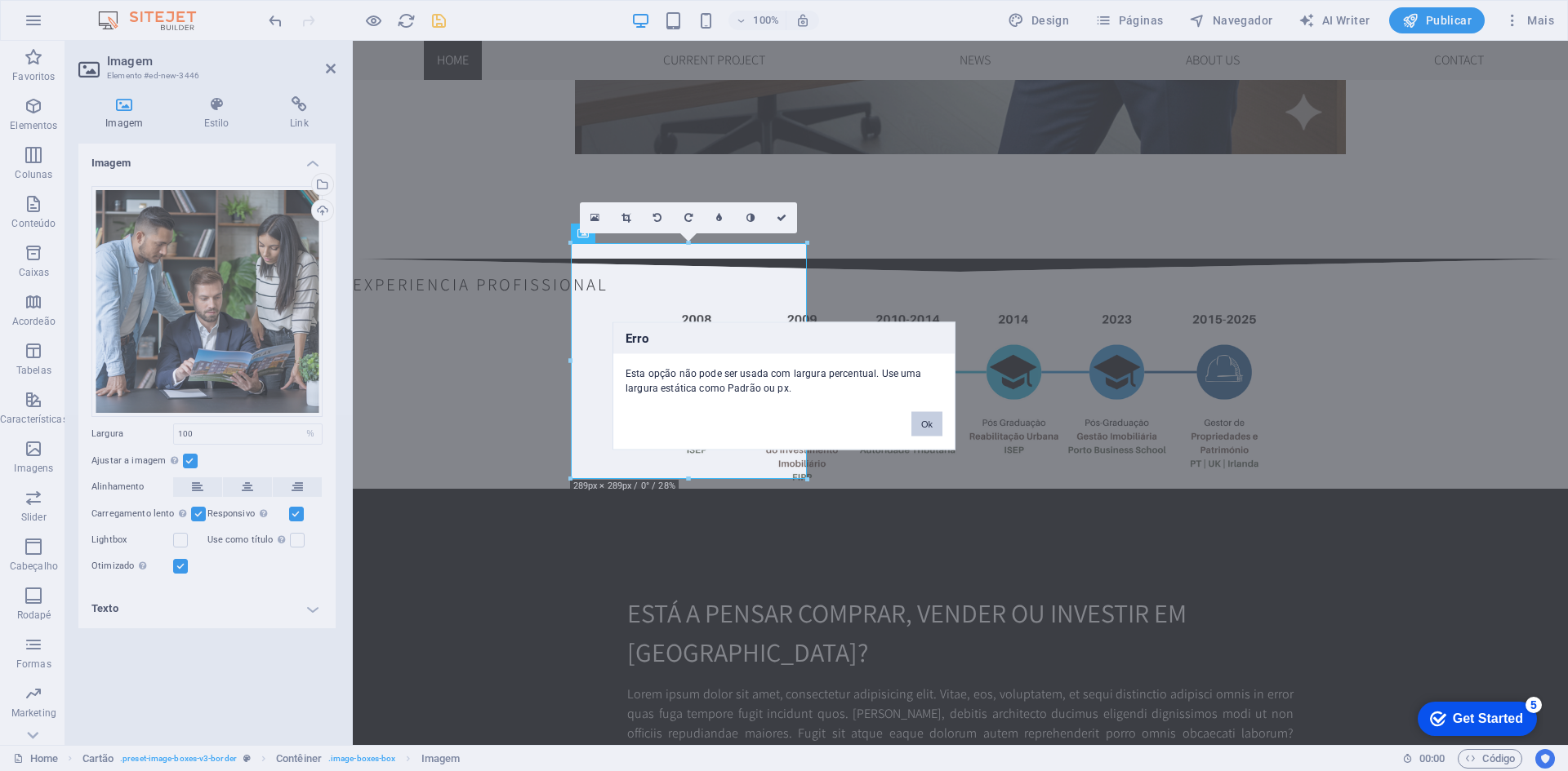
click at [937, 418] on button "Ok" at bounding box center [926, 424] width 31 height 25
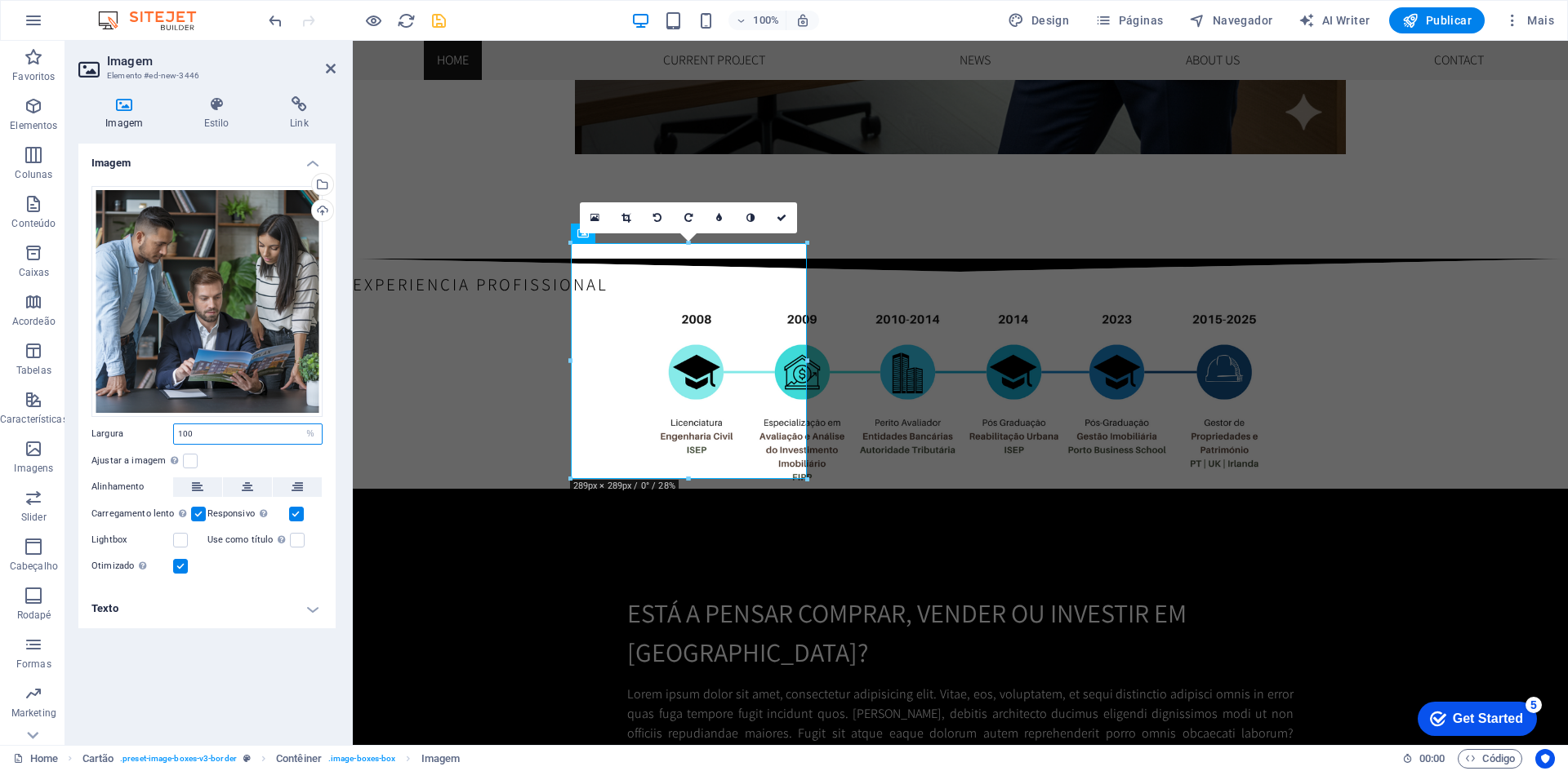
click at [273, 437] on input "100" at bounding box center [247, 434] width 147 height 20
click at [586, 219] on link at bounding box center [595, 218] width 31 height 31
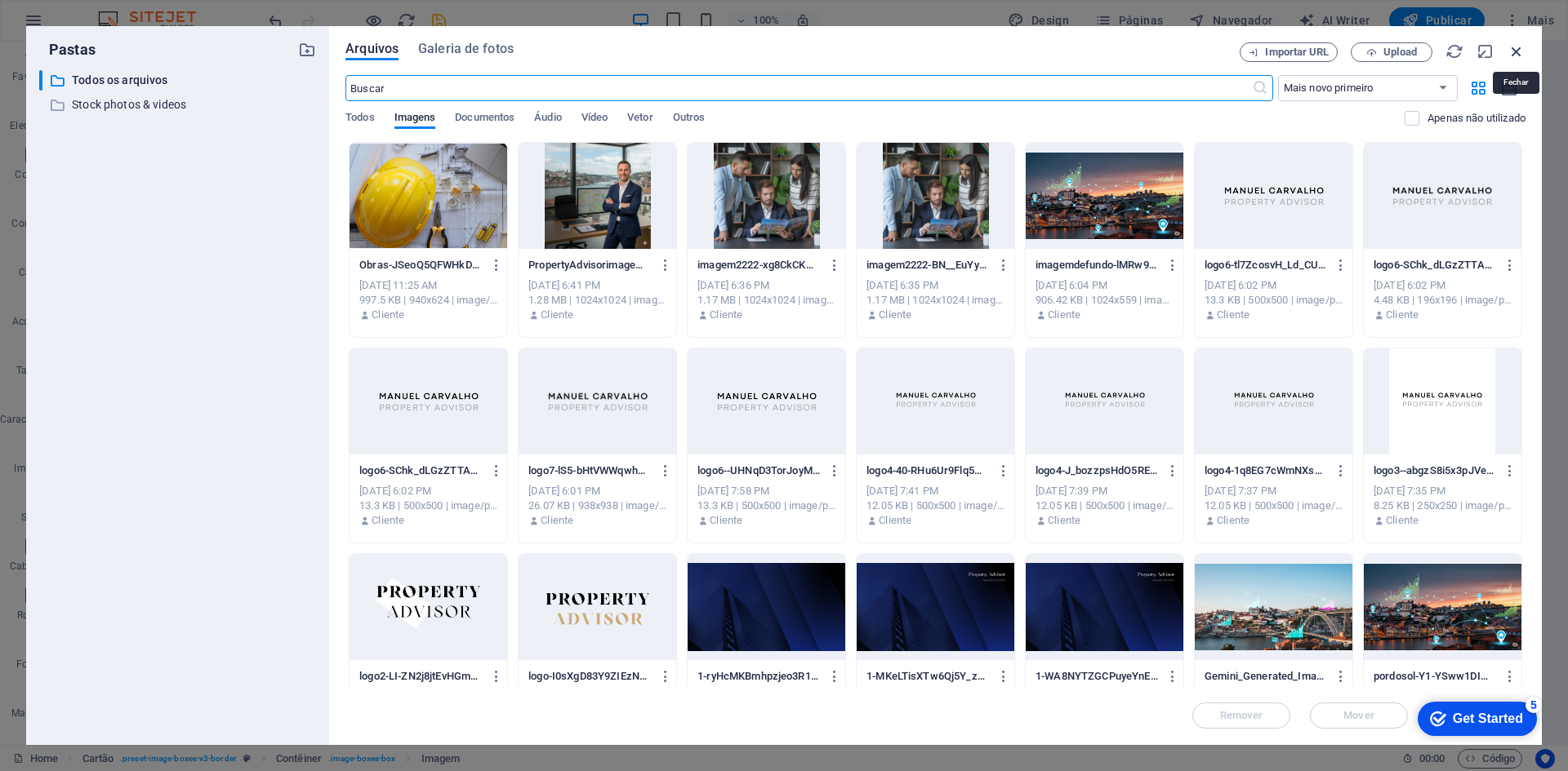
click at [1511, 50] on icon "button" at bounding box center [1516, 51] width 18 height 18
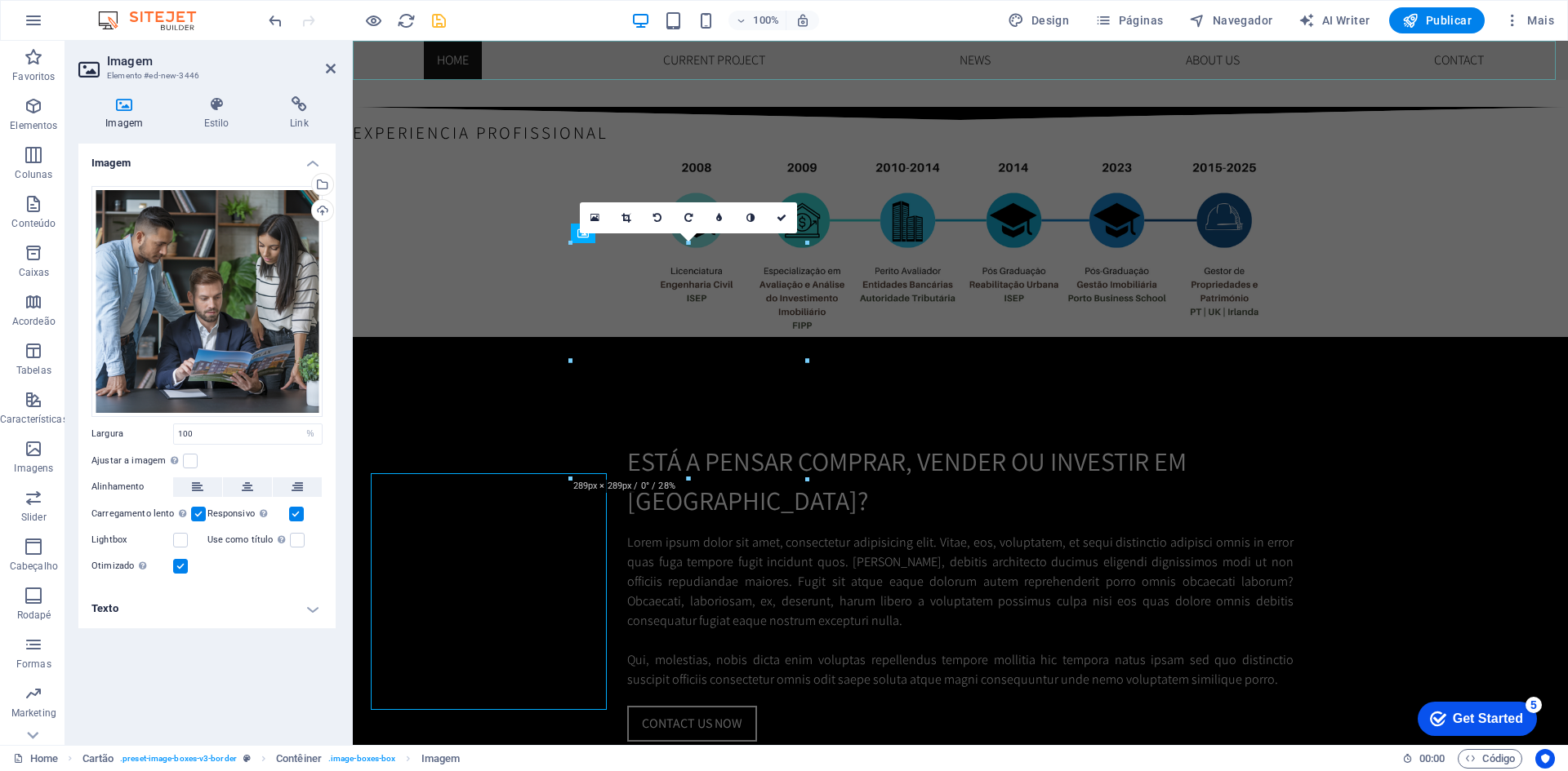
scroll to position [2038, 0]
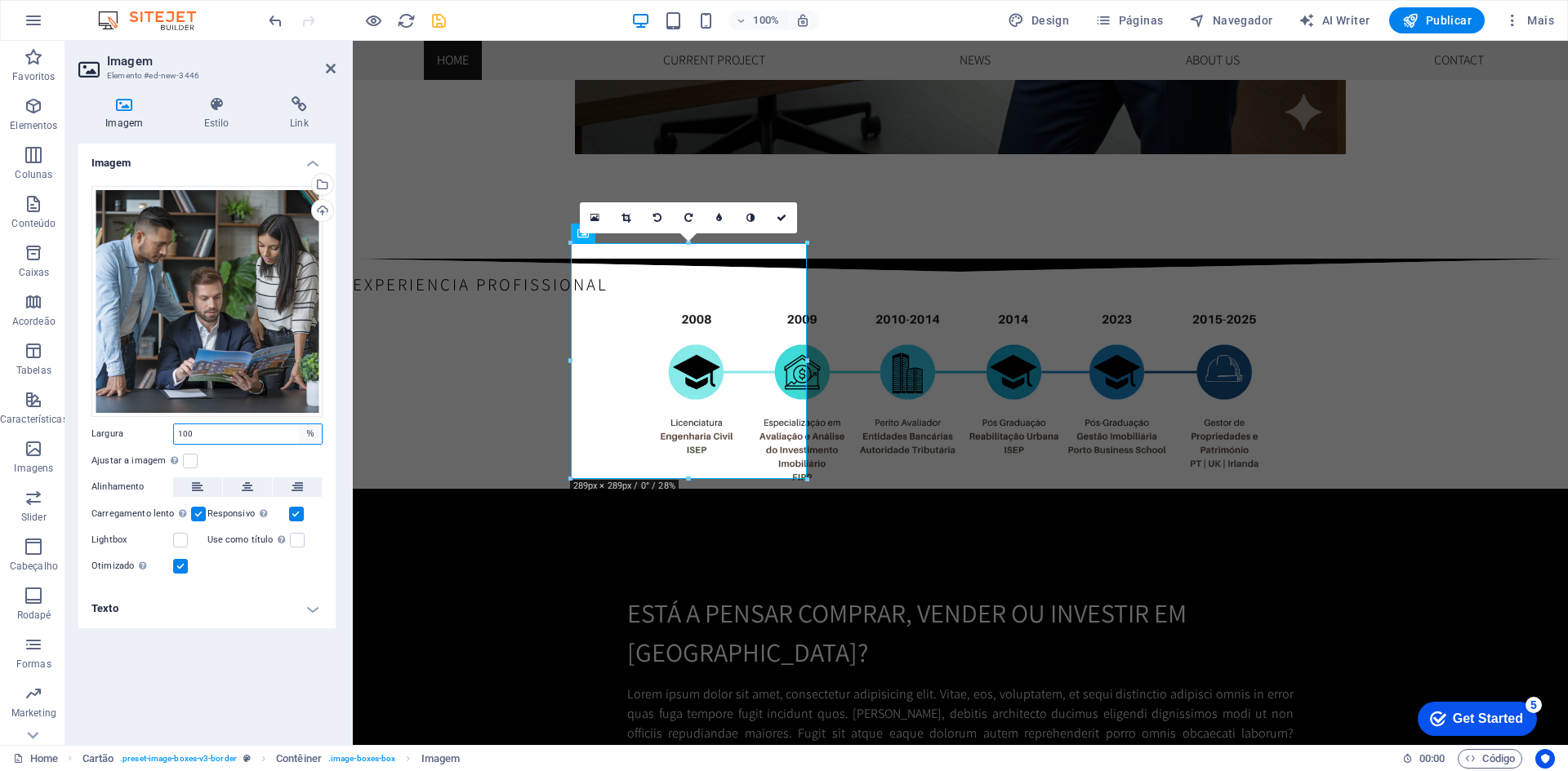
click at [317, 431] on select "Padrão automático px rem % em vh vw" at bounding box center [310, 434] width 23 height 20
select select "default"
click at [299, 424] on select "Padrão automático px rem % em vh vw" at bounding box center [310, 434] width 23 height 20
select select "DISABLED_OPTION_VALUE"
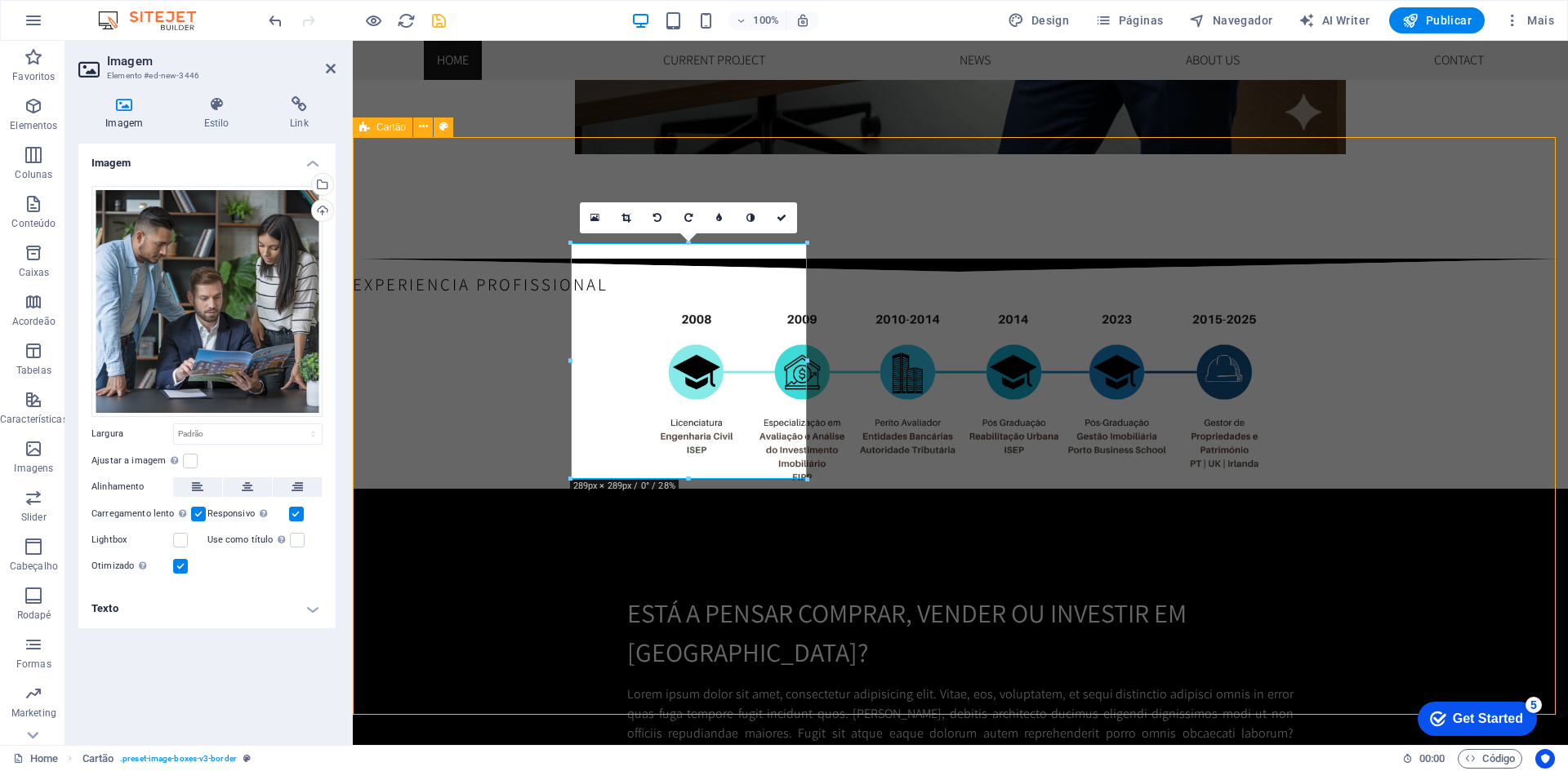
scroll to position [1985, 0]
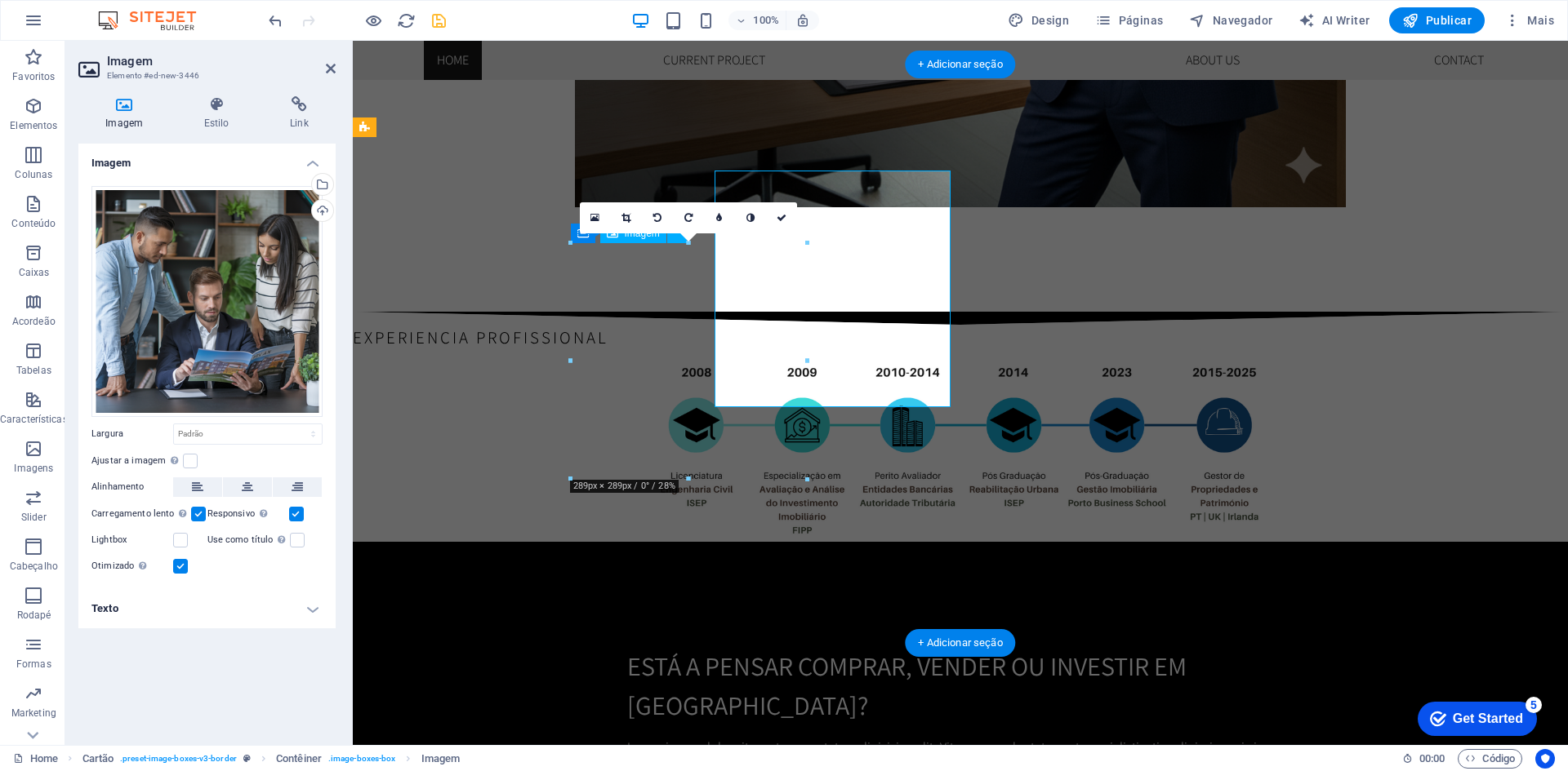
scroll to position [2038, 0]
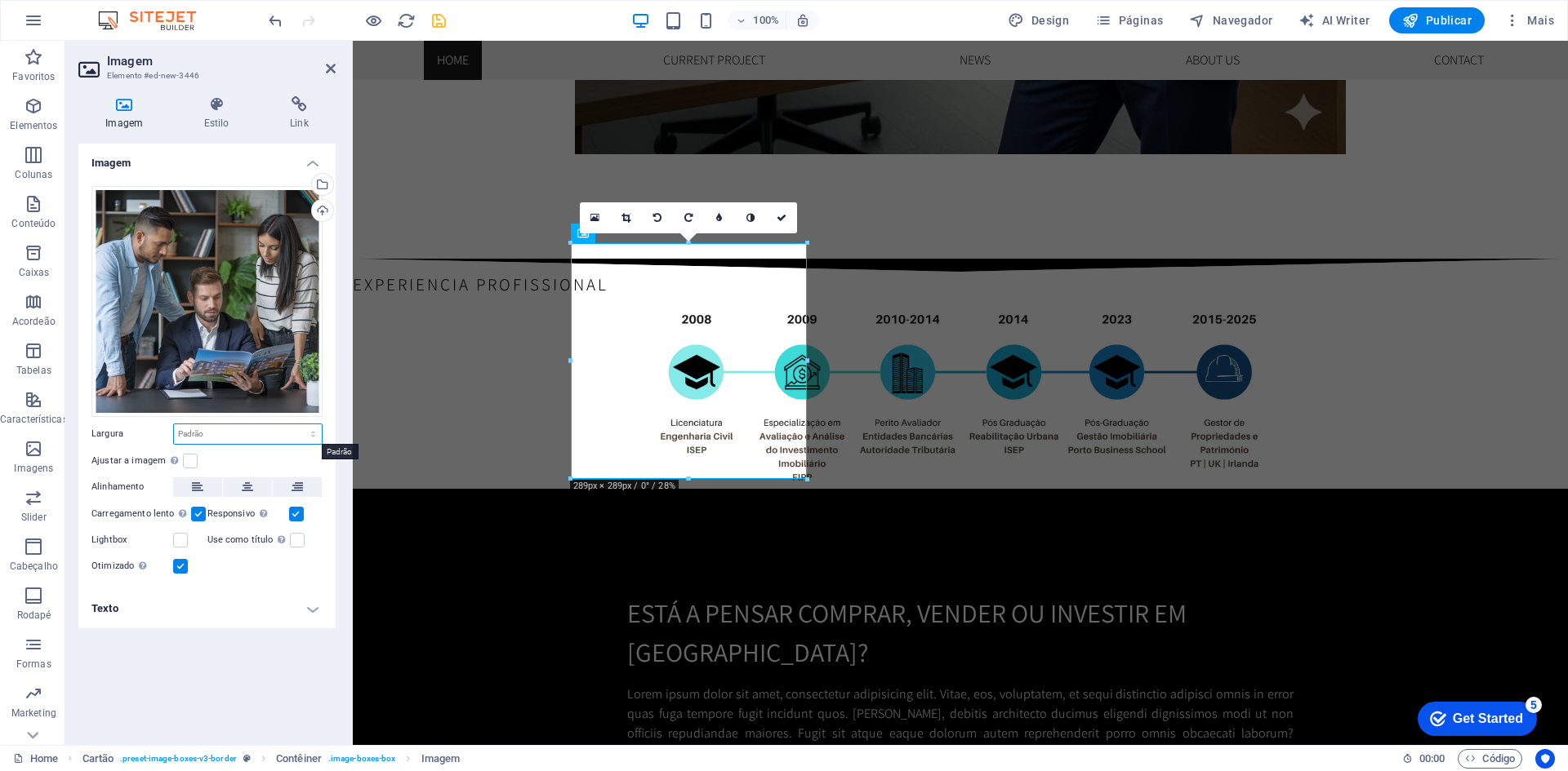
click at [263, 434] on select "Padrão automático px rem % em vh vw" at bounding box center [247, 434] width 147 height 20
click at [174, 424] on select "Padrão automático px rem % em vh vw" at bounding box center [247, 434] width 147 height 20
select select "DISABLED_OPTION_VALUE"
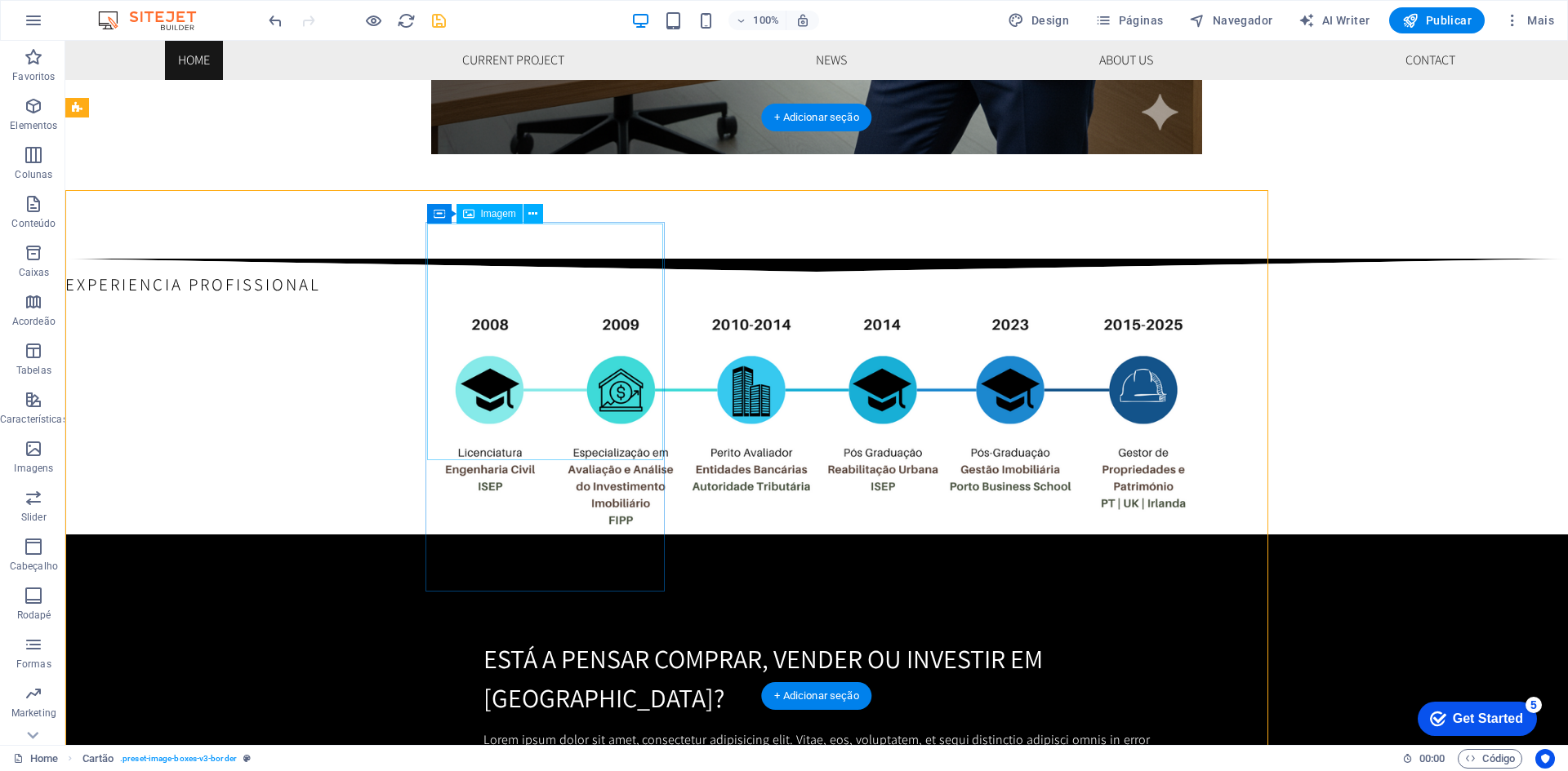
scroll to position [1985, 0]
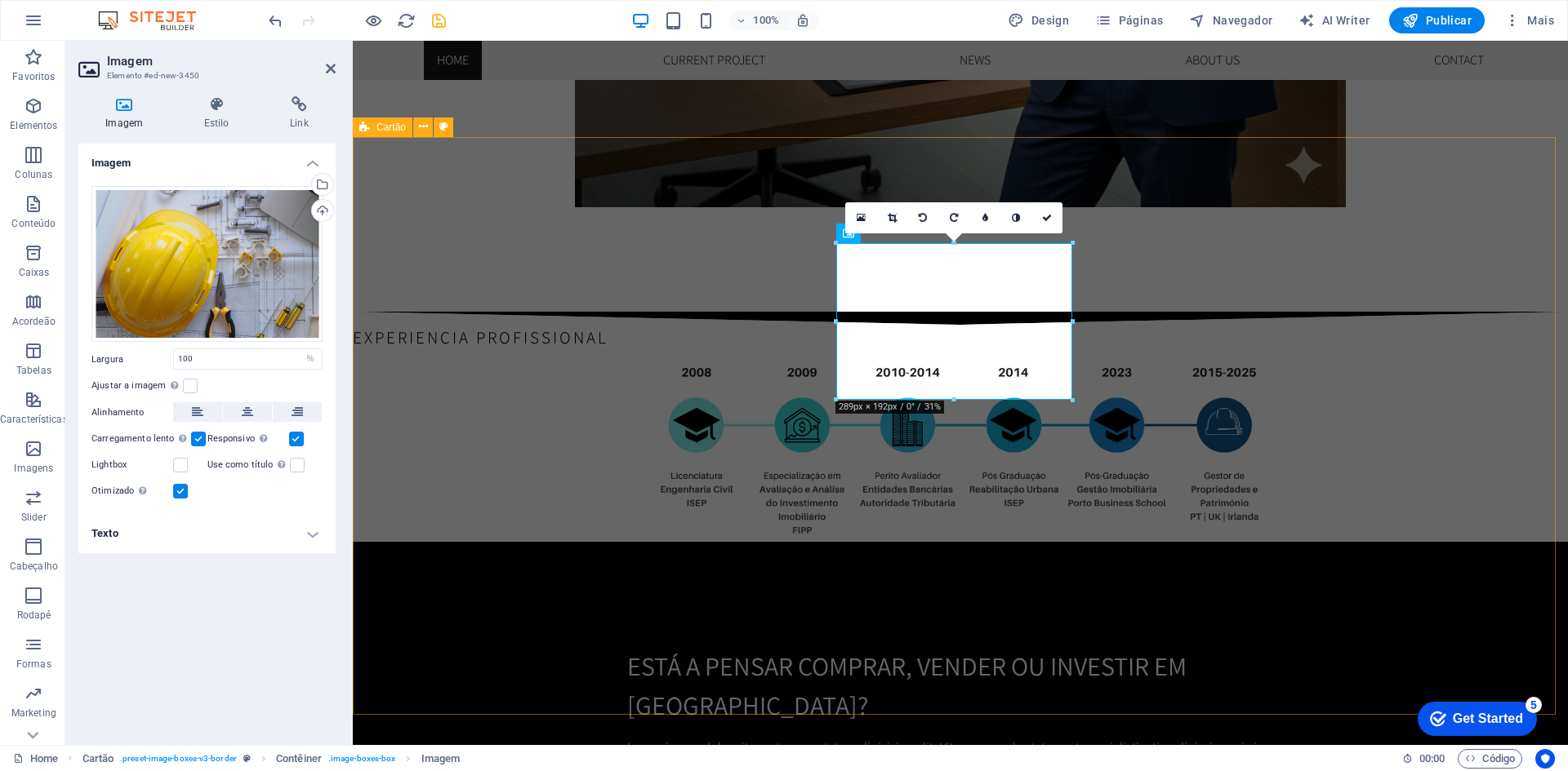
scroll to position [2038, 0]
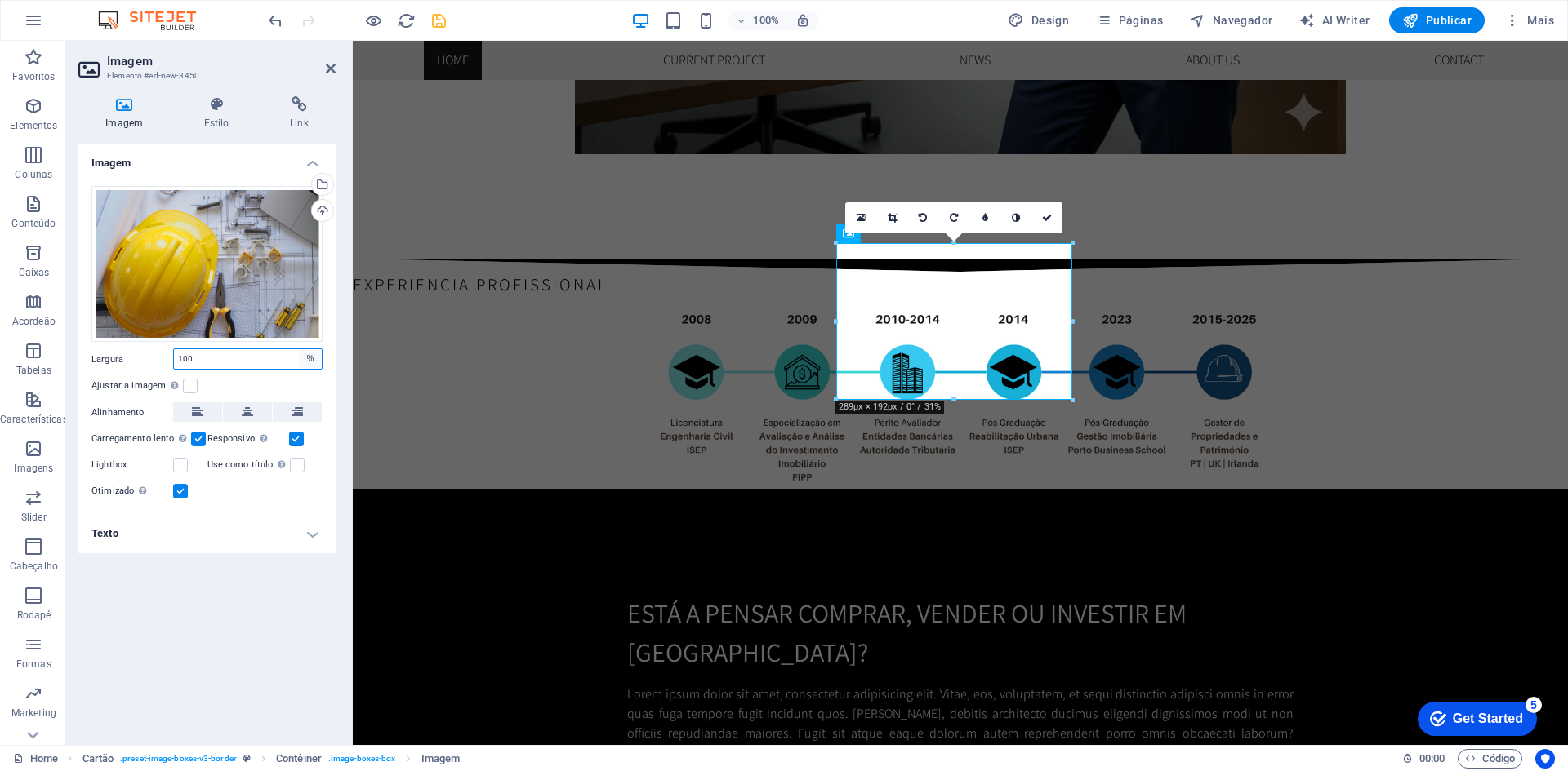
click at [308, 356] on select "Padrão automático px rem % em vh vw" at bounding box center [310, 358] width 23 height 20
select select "auto"
click at [299, 349] on select "Padrão automático px rem % em vh vw" at bounding box center [310, 358] width 23 height 20
select select "DISABLED_OPTION_VALUE"
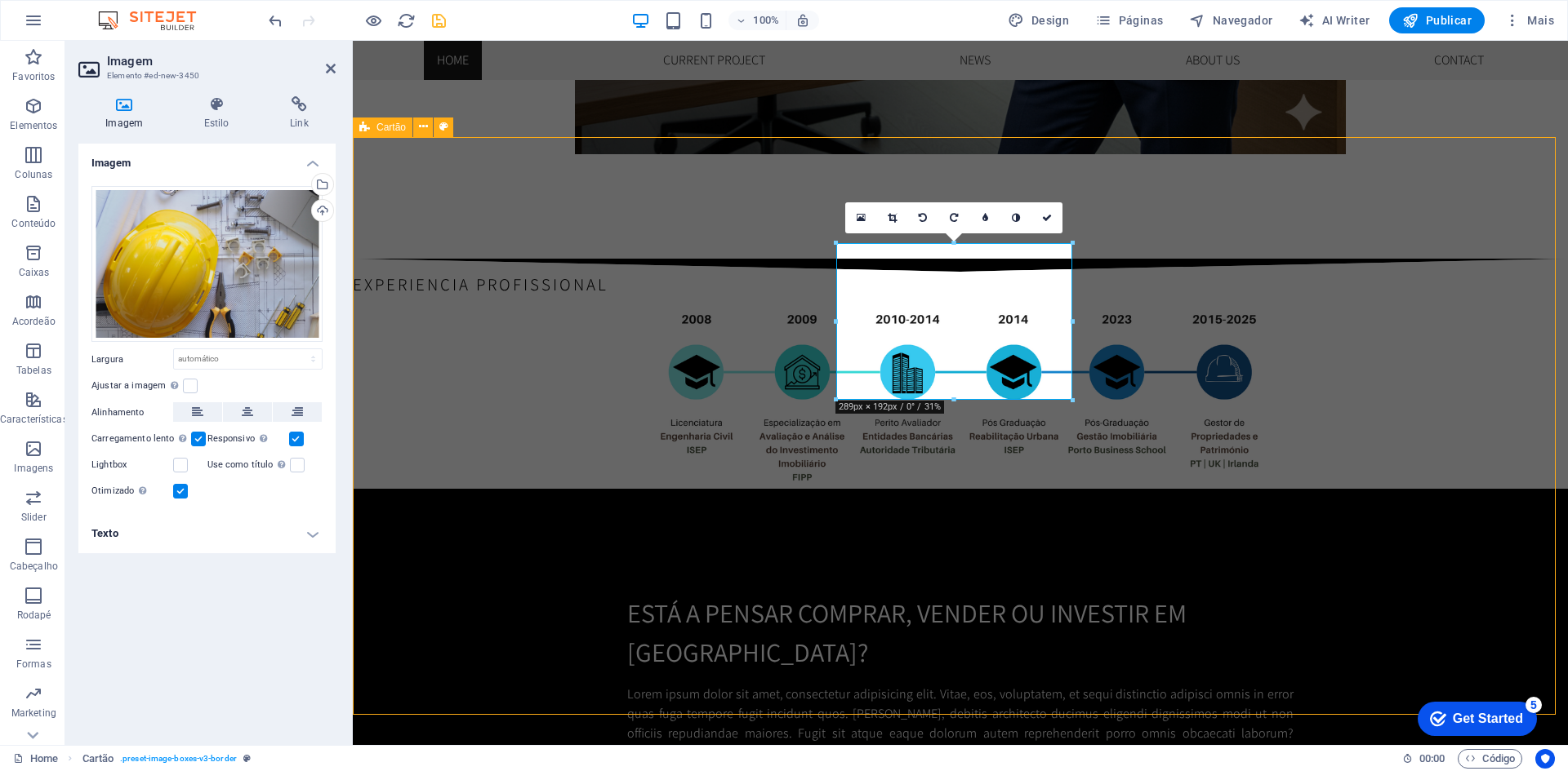
select select "rem"
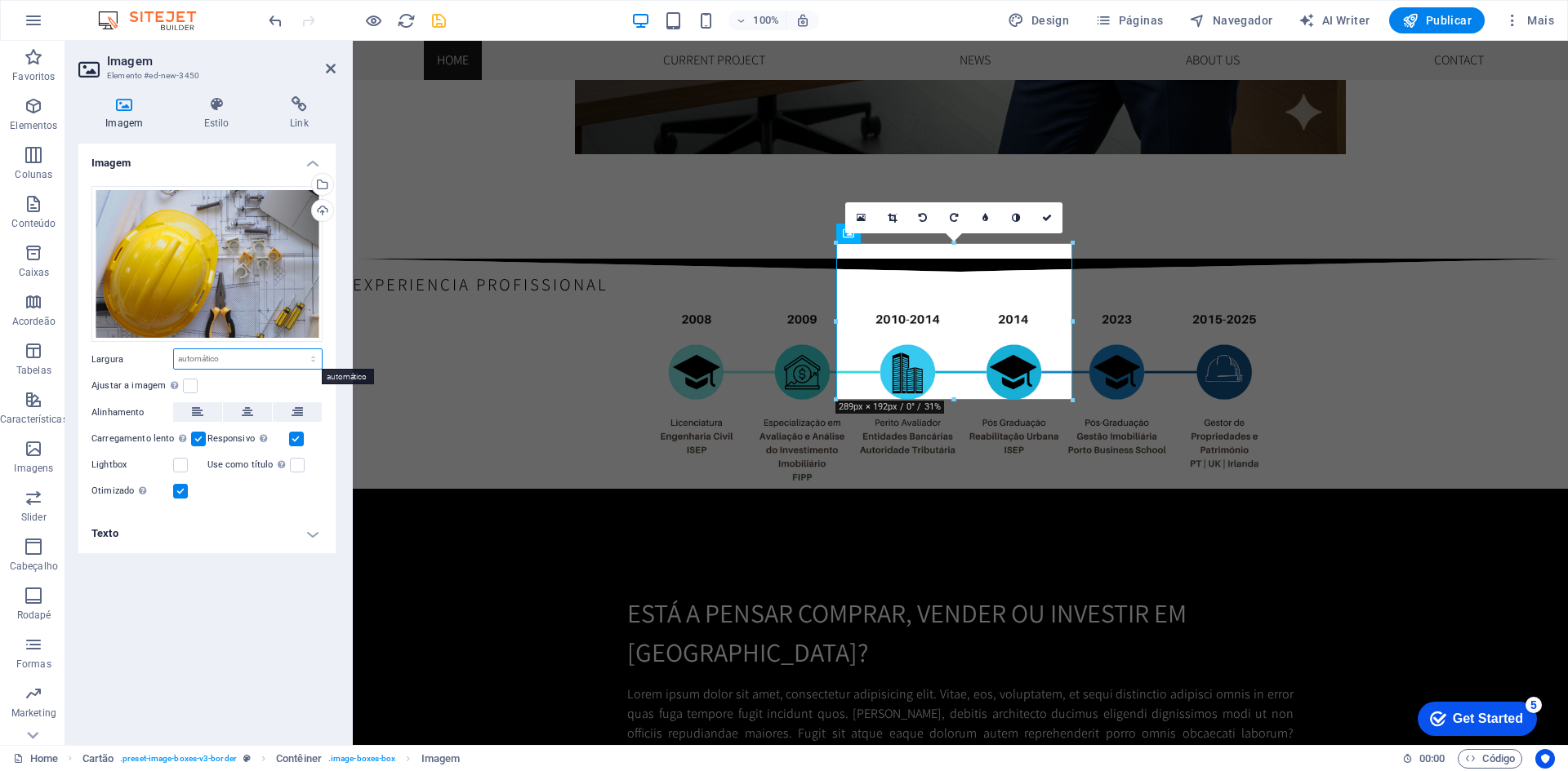
click at [249, 352] on select "Padrão automático px rem % em vh vw" at bounding box center [247, 358] width 147 height 20
select select "px"
click at [299, 349] on select "Padrão automático px rem % em vh vw" at bounding box center [247, 358] width 147 height 20
type input "289"
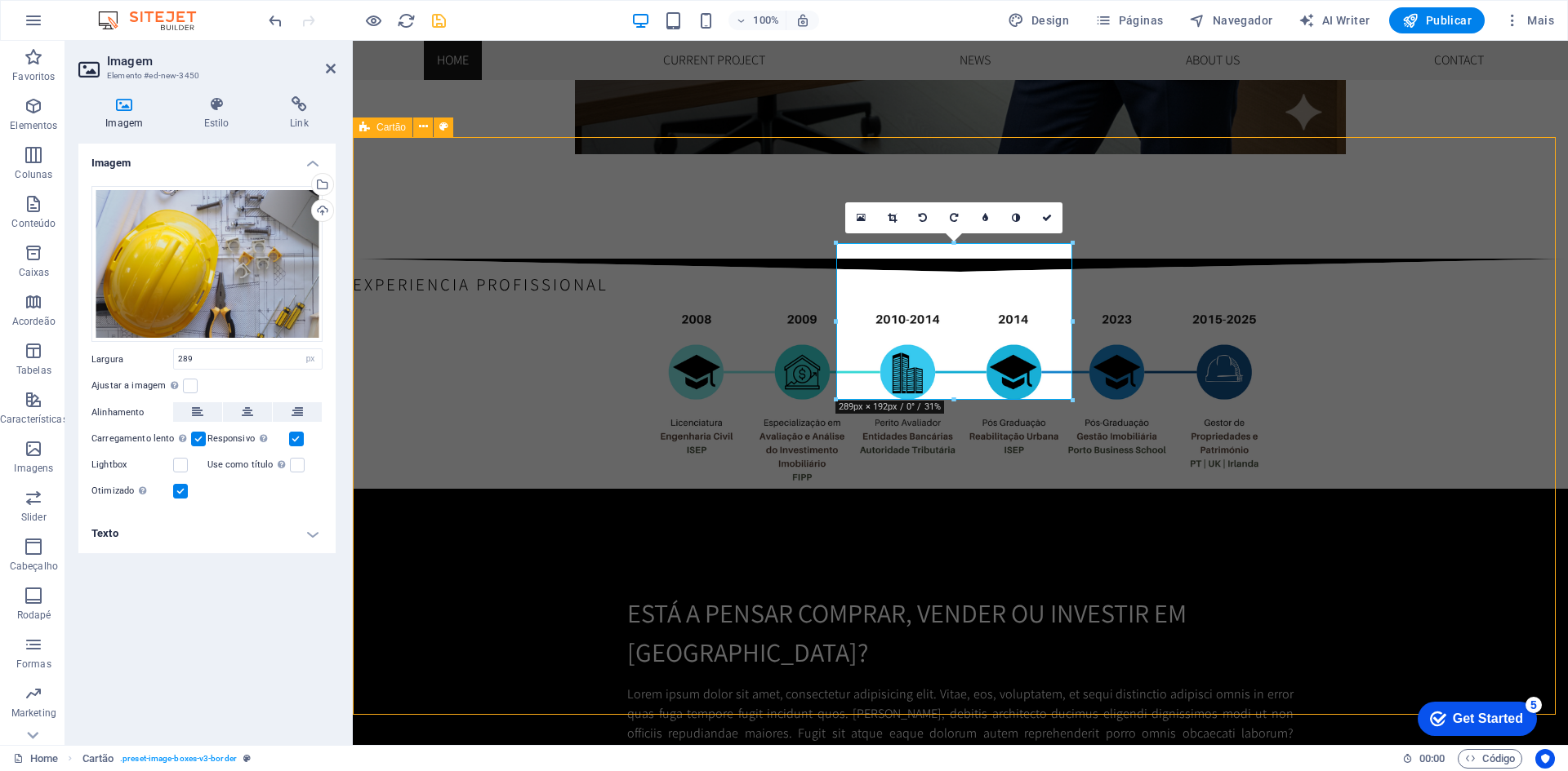
scroll to position [1985, 0]
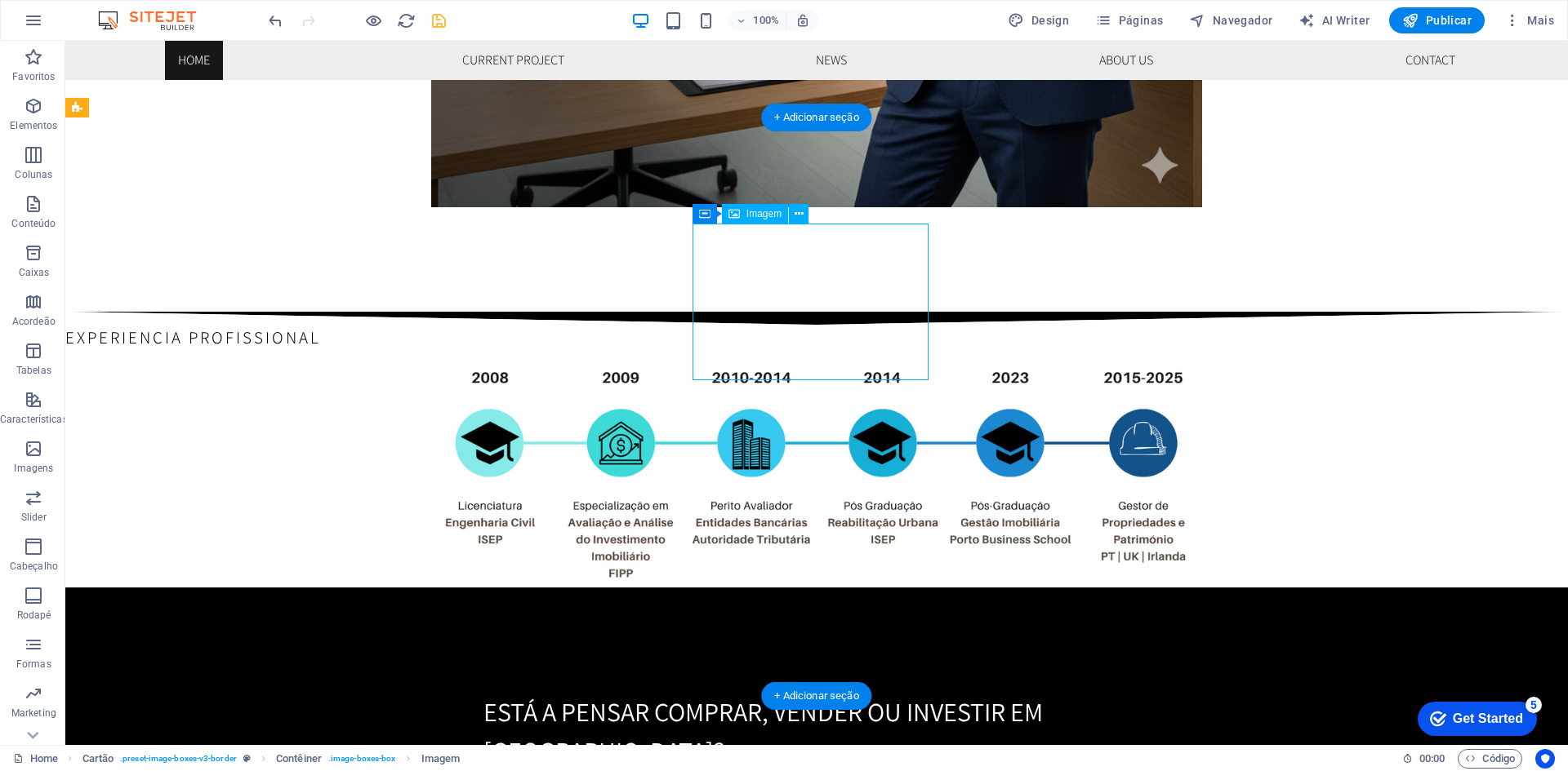
select select "px"
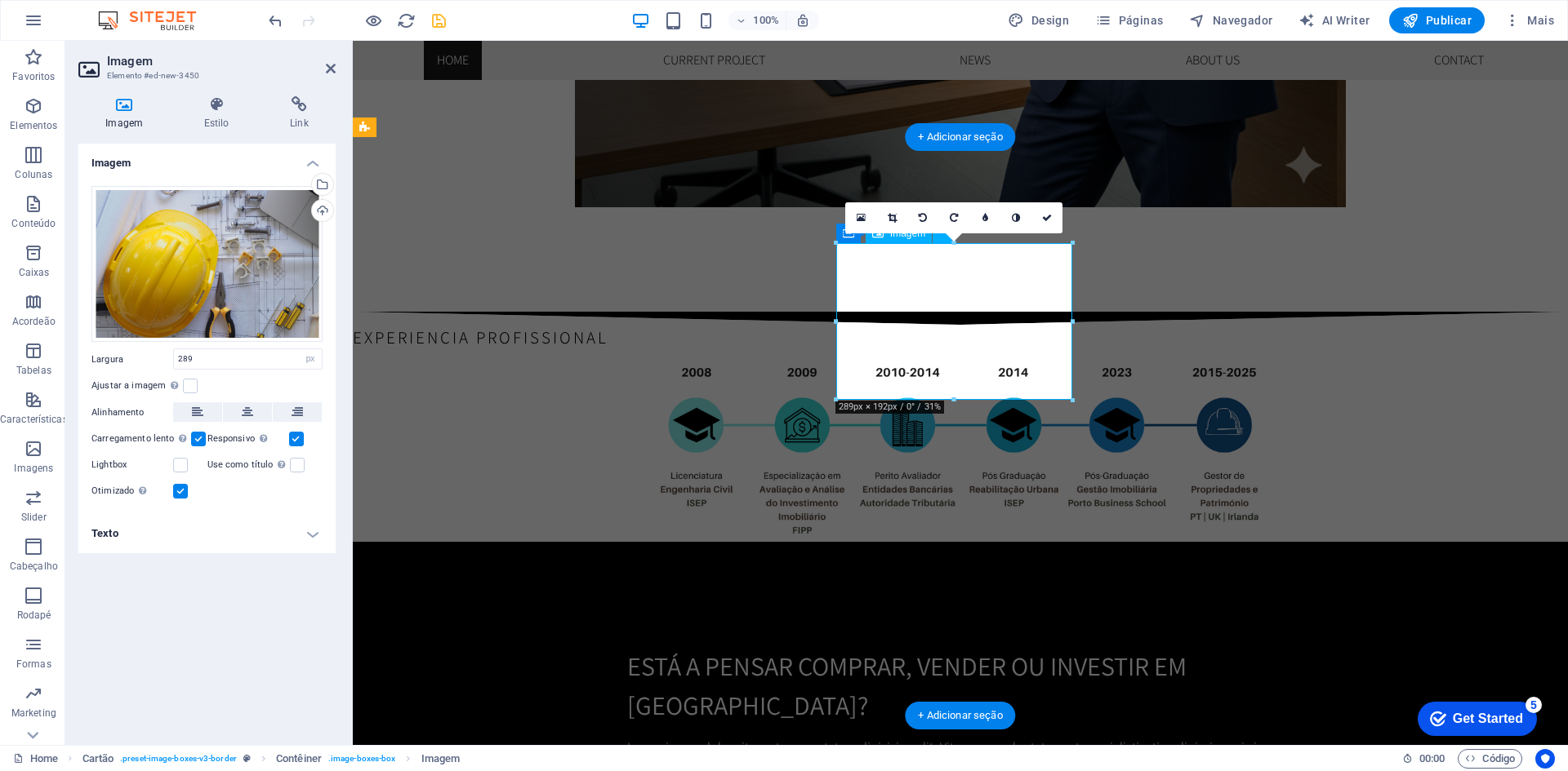
scroll to position [2038, 0]
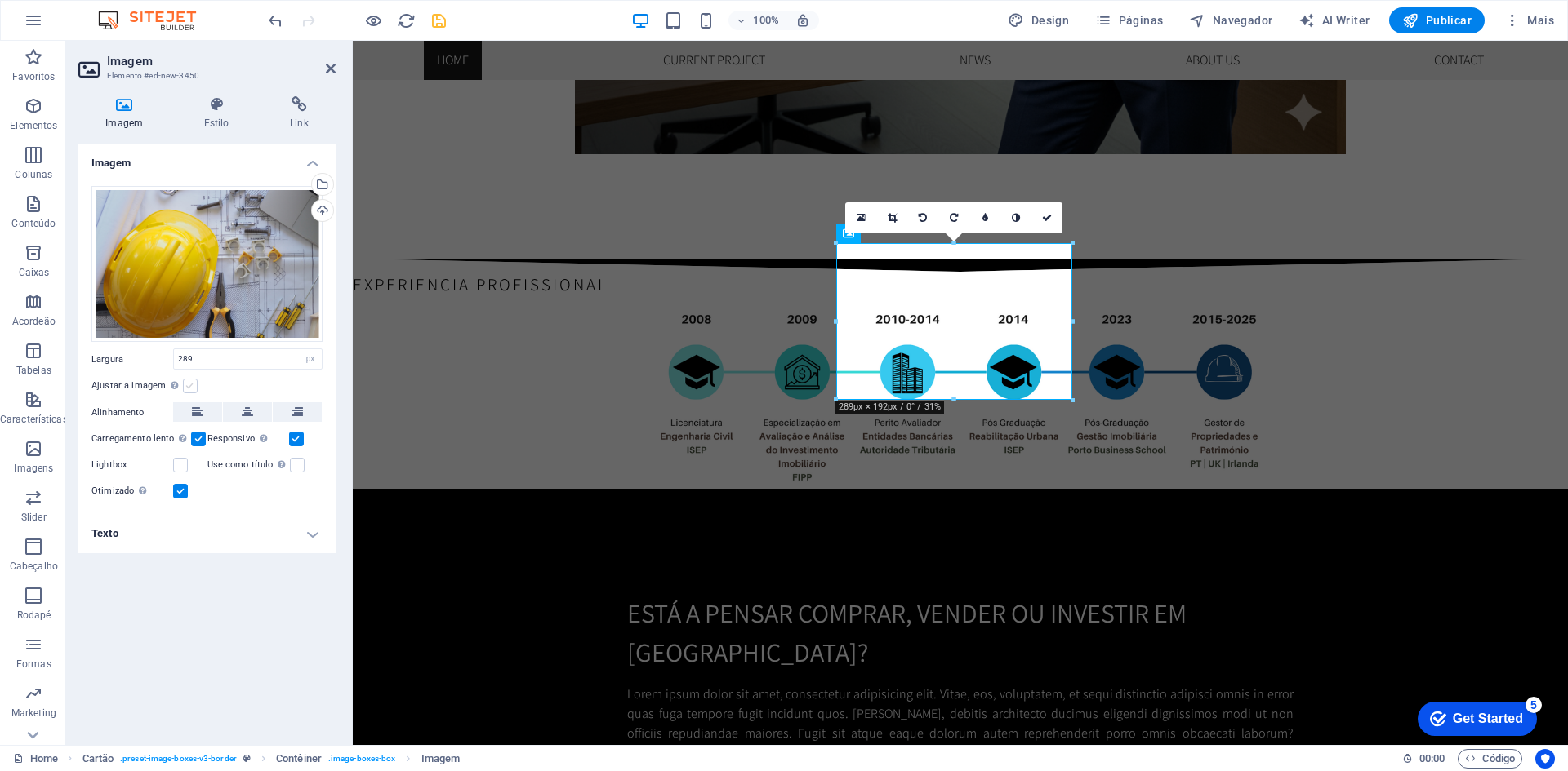
click at [193, 385] on label at bounding box center [189, 385] width 14 height 14
click at [0, 0] on input "Ajustar a imagem Ajustar a imagem automaticamente a uma largura e altura fixas" at bounding box center [0, 0] width 0 height 0
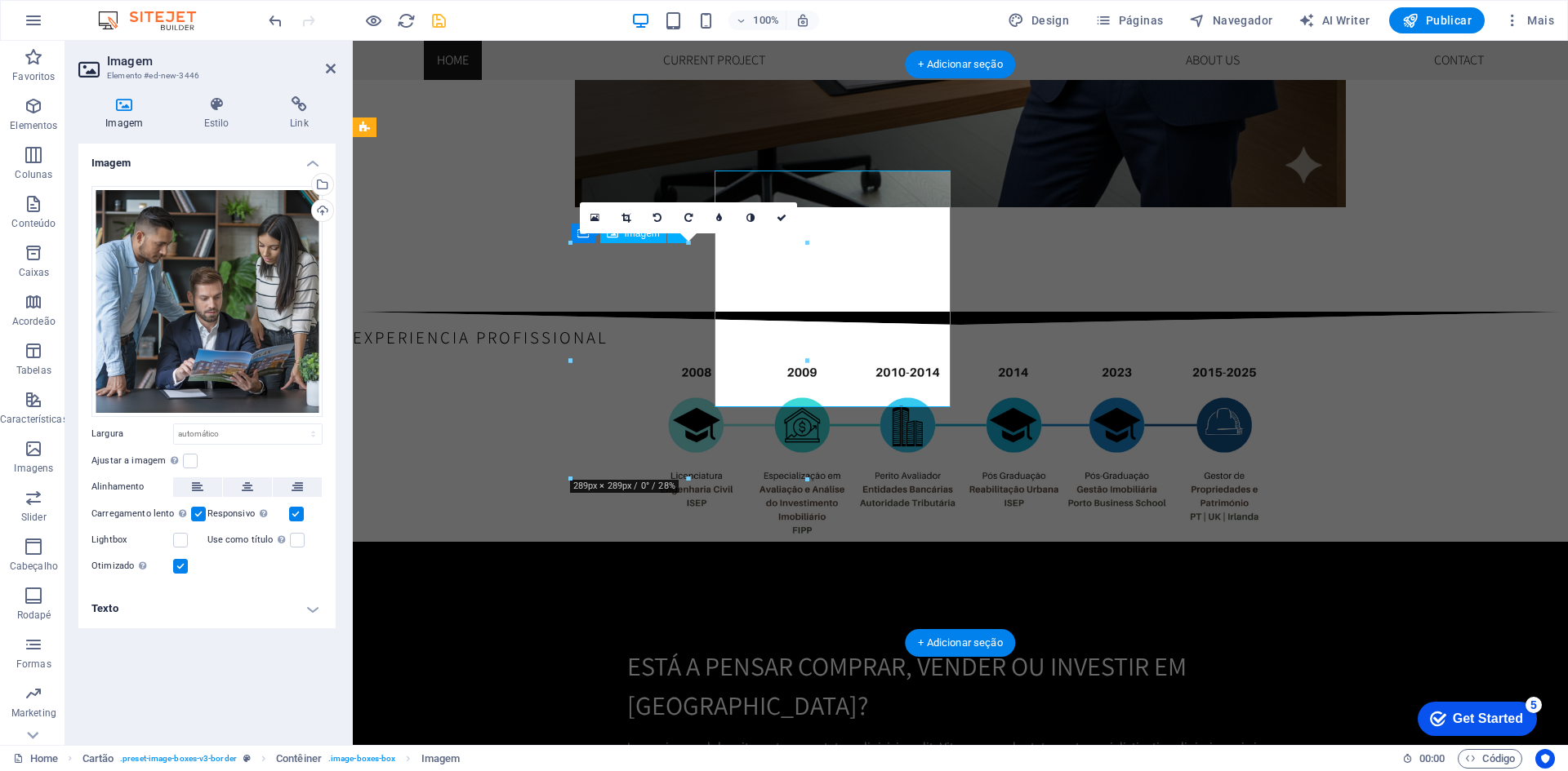
scroll to position [2038, 0]
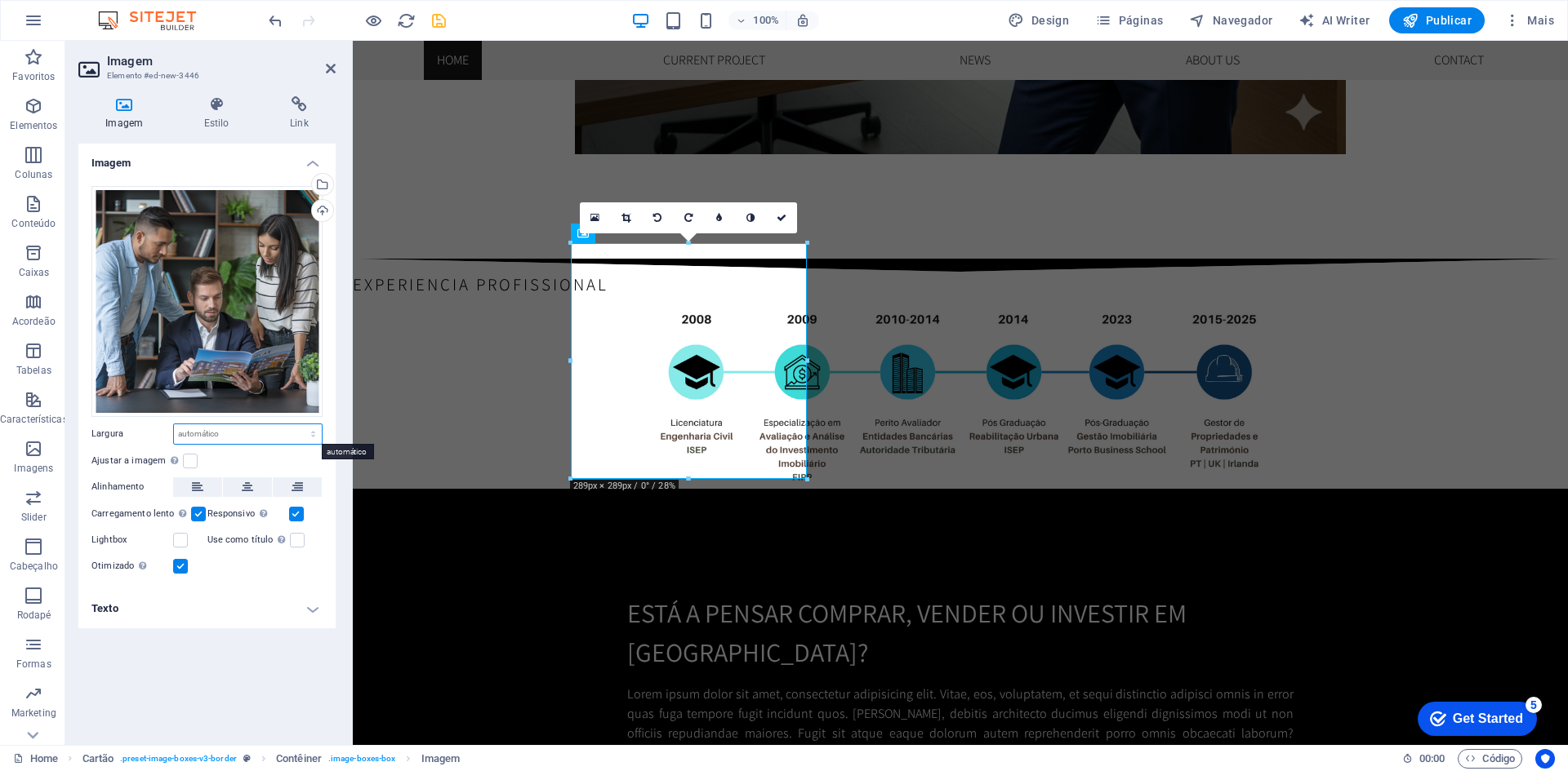
click at [223, 434] on select "Padrão automático px rem % em vh vw" at bounding box center [247, 434] width 147 height 20
select select "px"
click at [299, 424] on select "Padrão automático px rem % em vh vw" at bounding box center [247, 434] width 147 height 20
type input "289"
click at [194, 462] on label at bounding box center [189, 460] width 14 height 14
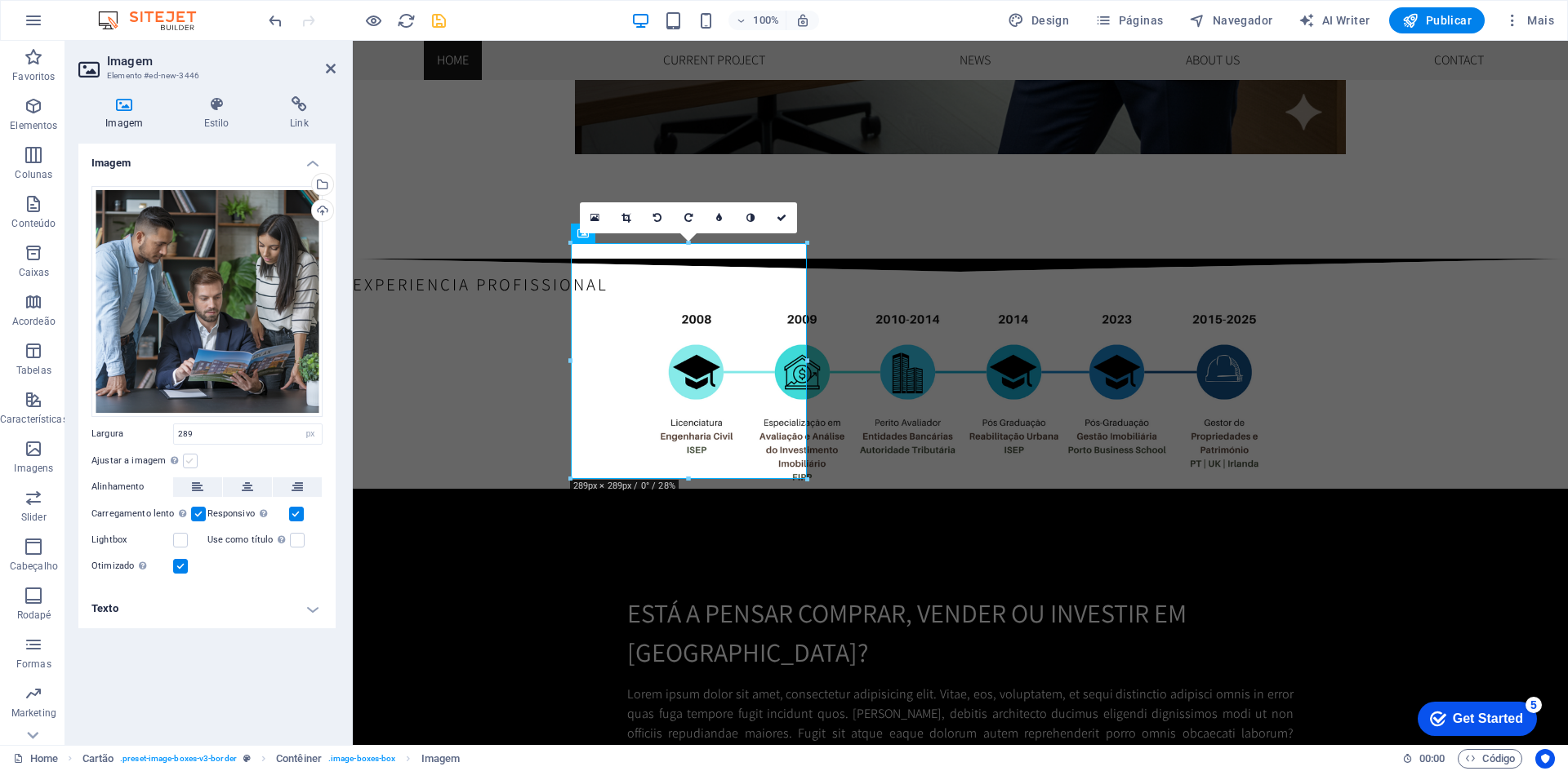
click at [0, 0] on input "Ajustar a imagem Ajustar a imagem automaticamente a uma largura e altura fixas" at bounding box center [0, 0] width 0 height 0
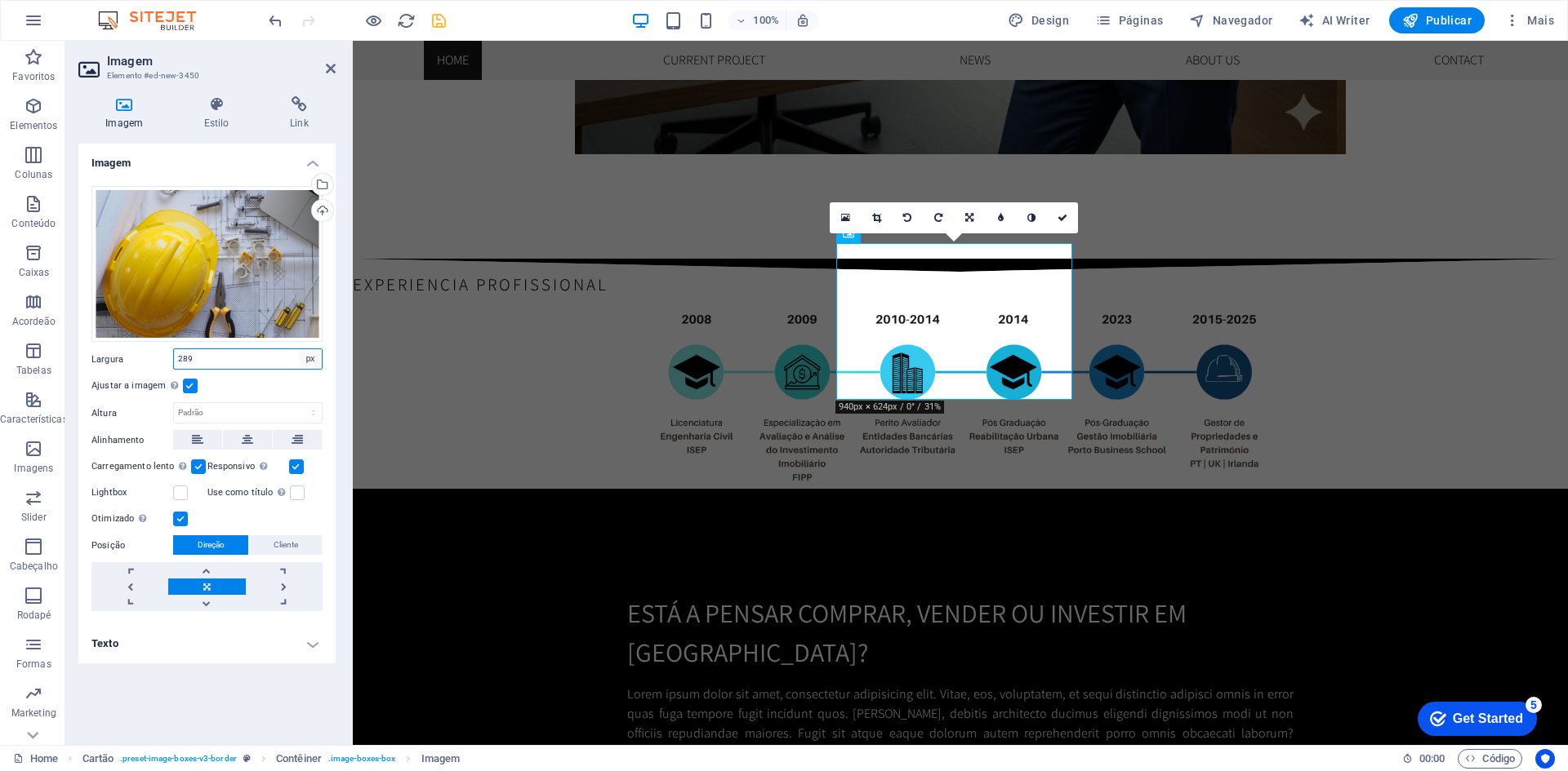
click at [309, 356] on select "Padrão automático px rem % em vh vw" at bounding box center [310, 358] width 23 height 20
select select "%"
click at [299, 349] on select "Padrão automático px rem % em vh vw" at bounding box center [310, 358] width 23 height 20
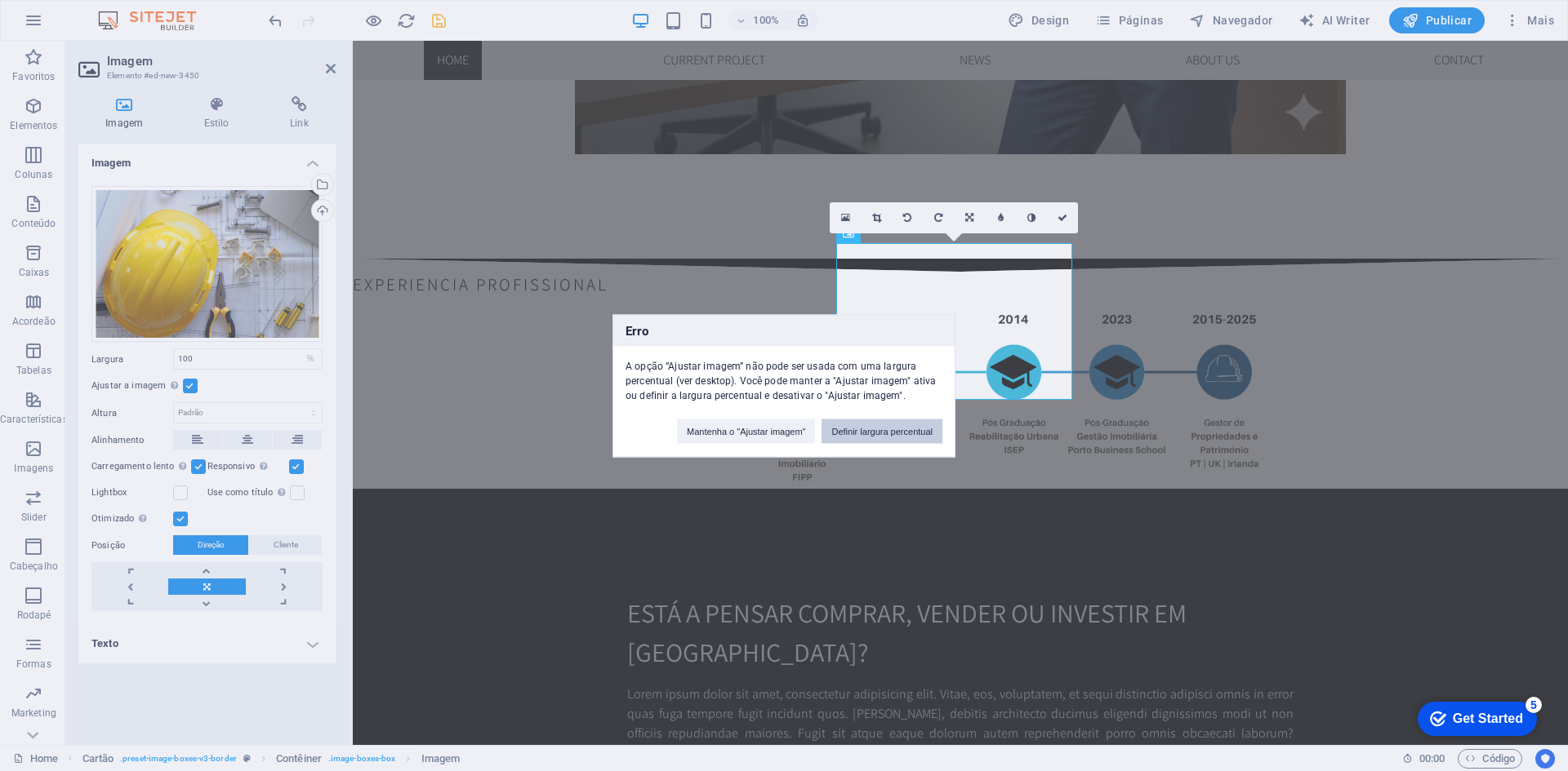
click at [896, 426] on button "Definir largura percentual" at bounding box center [881, 431] width 121 height 25
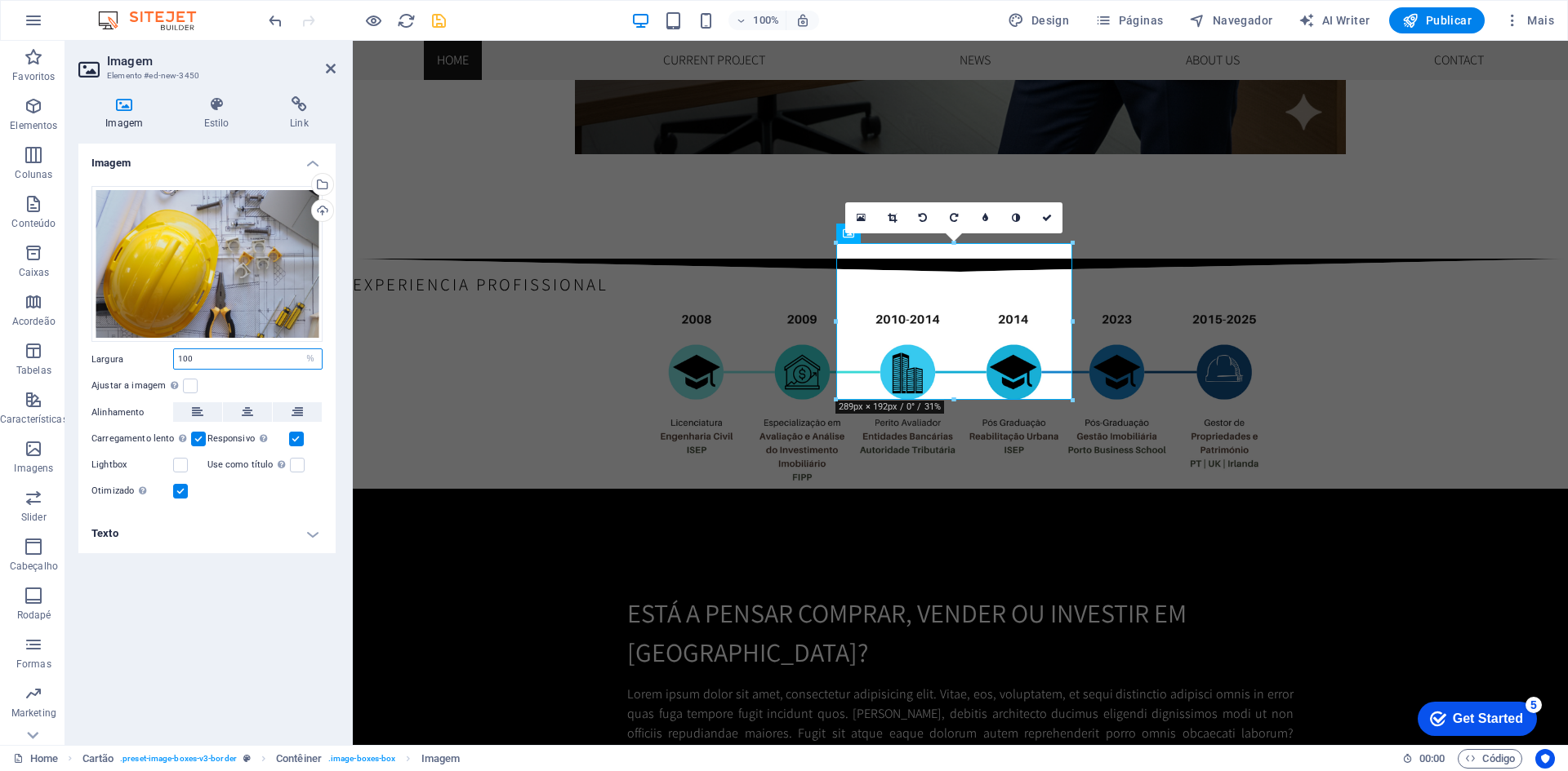
click at [252, 358] on input "100" at bounding box center [247, 358] width 147 height 20
type input "100"
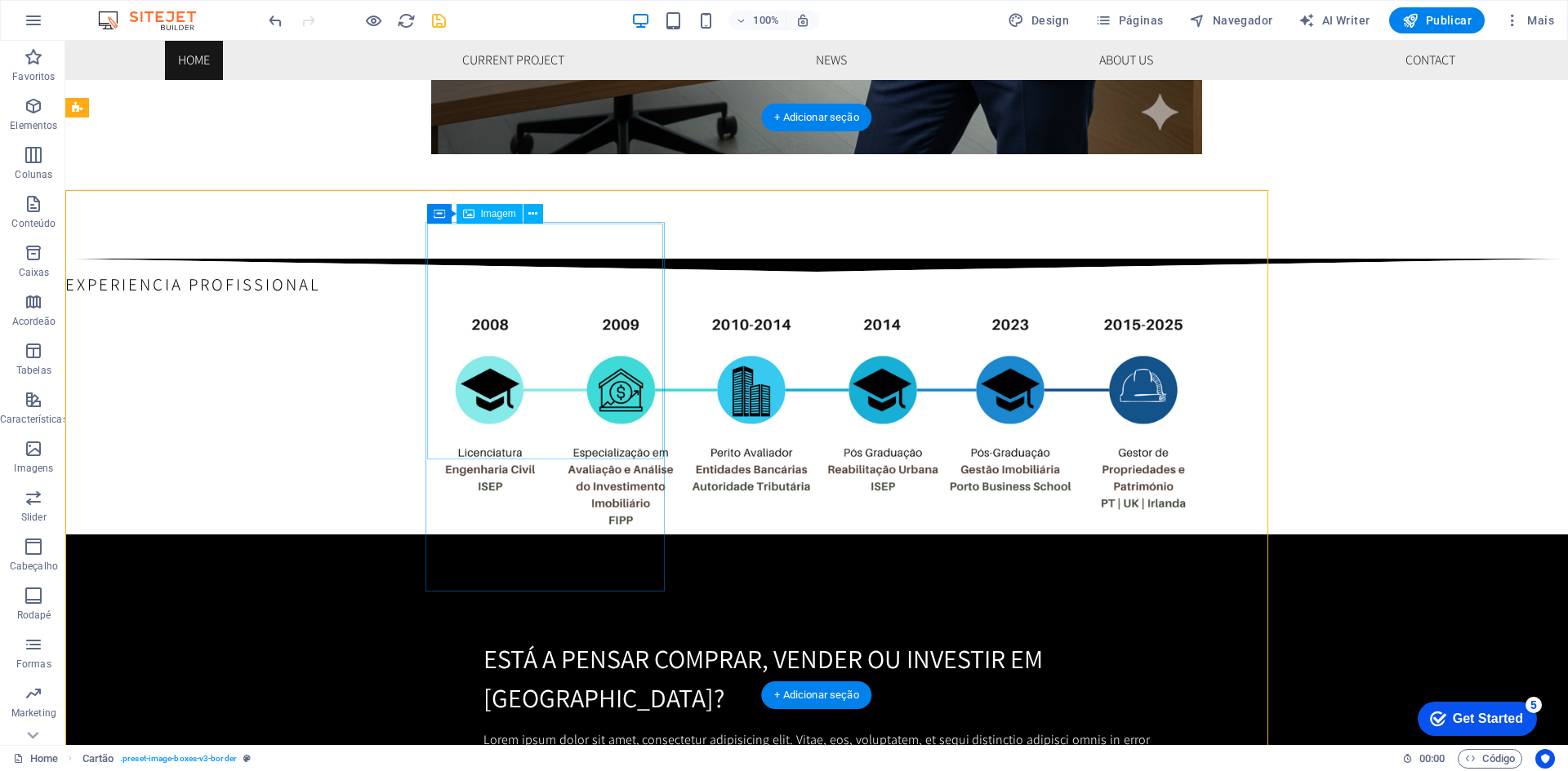
scroll to position [1985, 0]
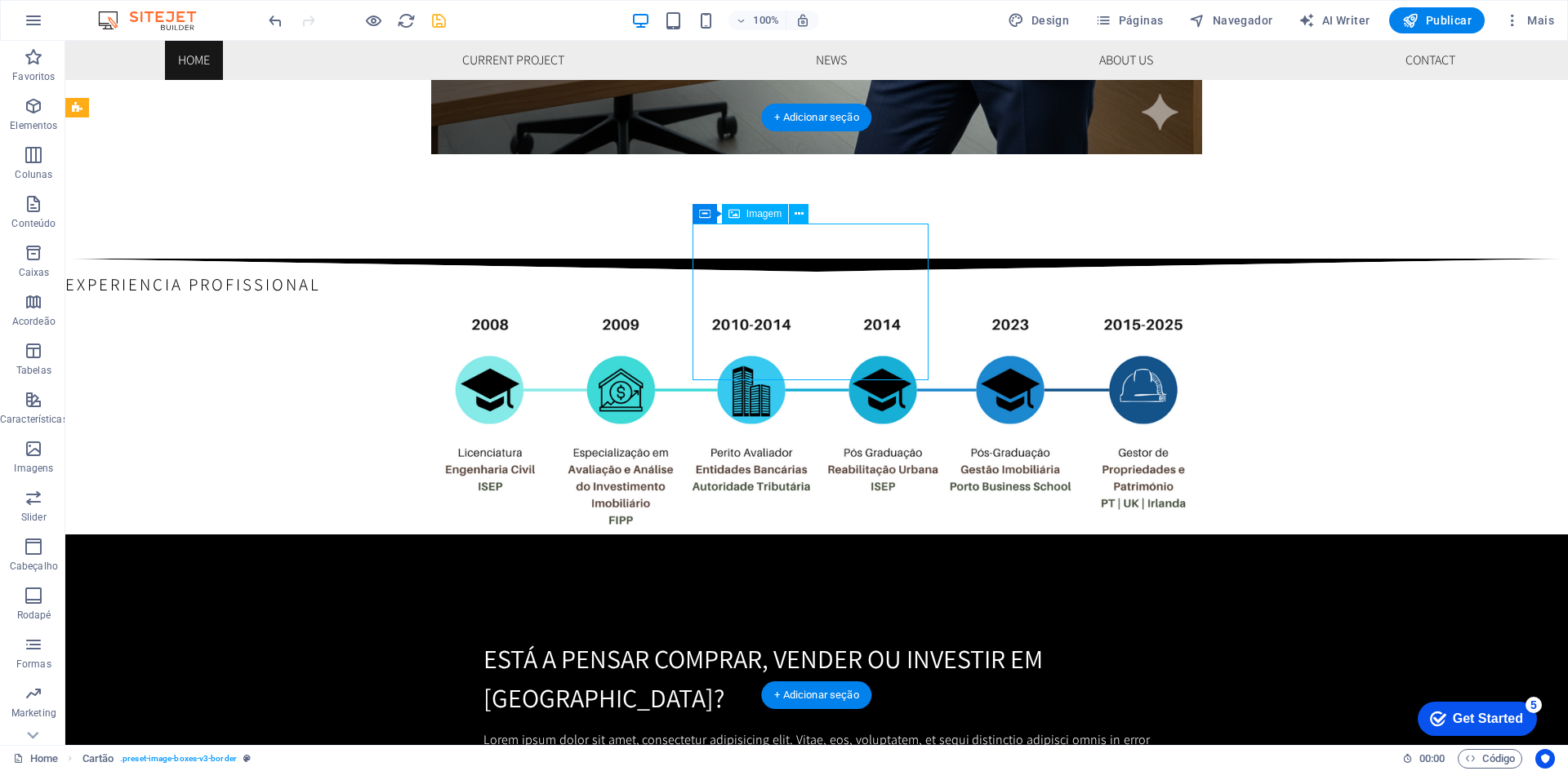
select select "%"
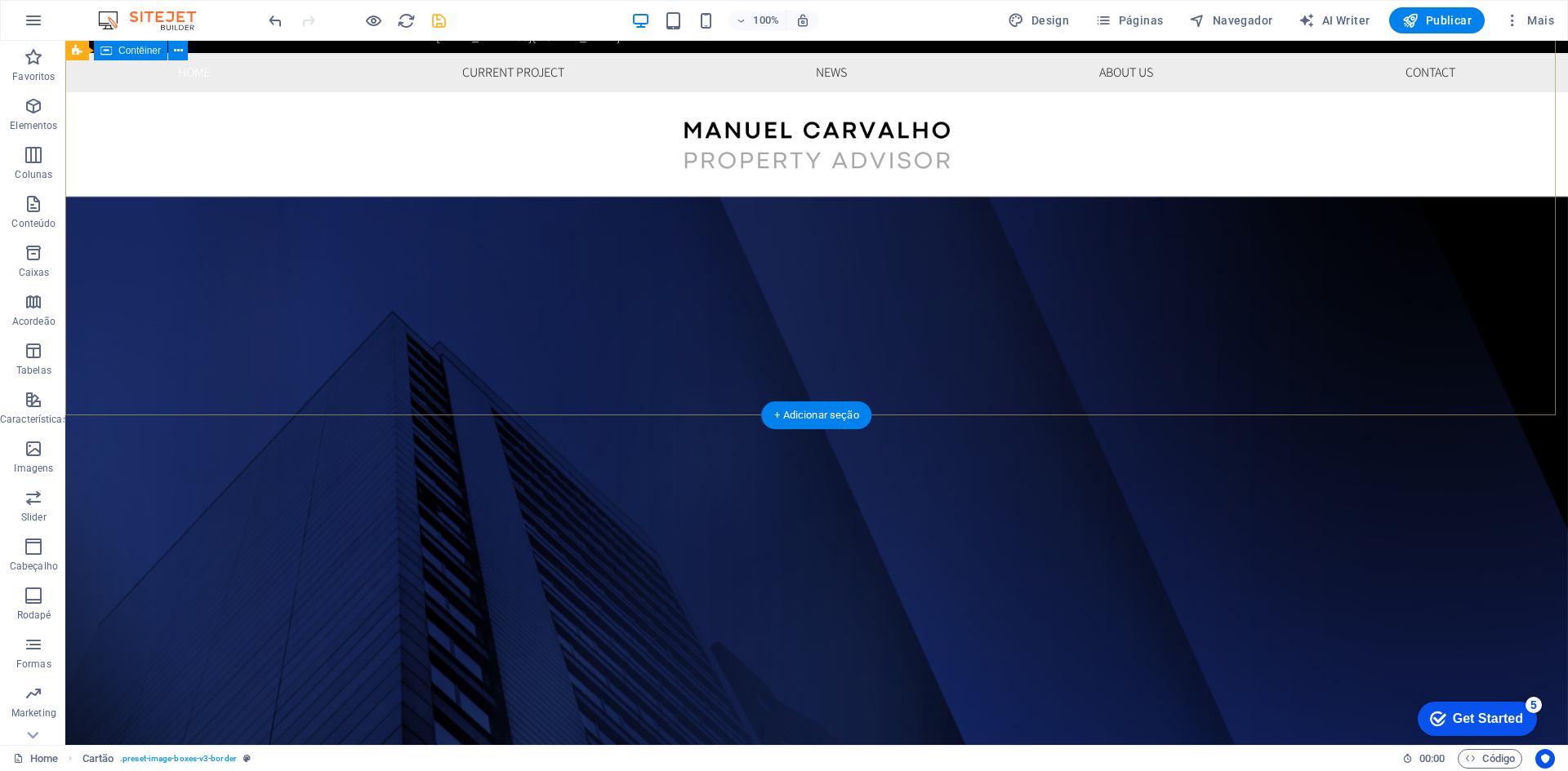
scroll to position [0, 0]
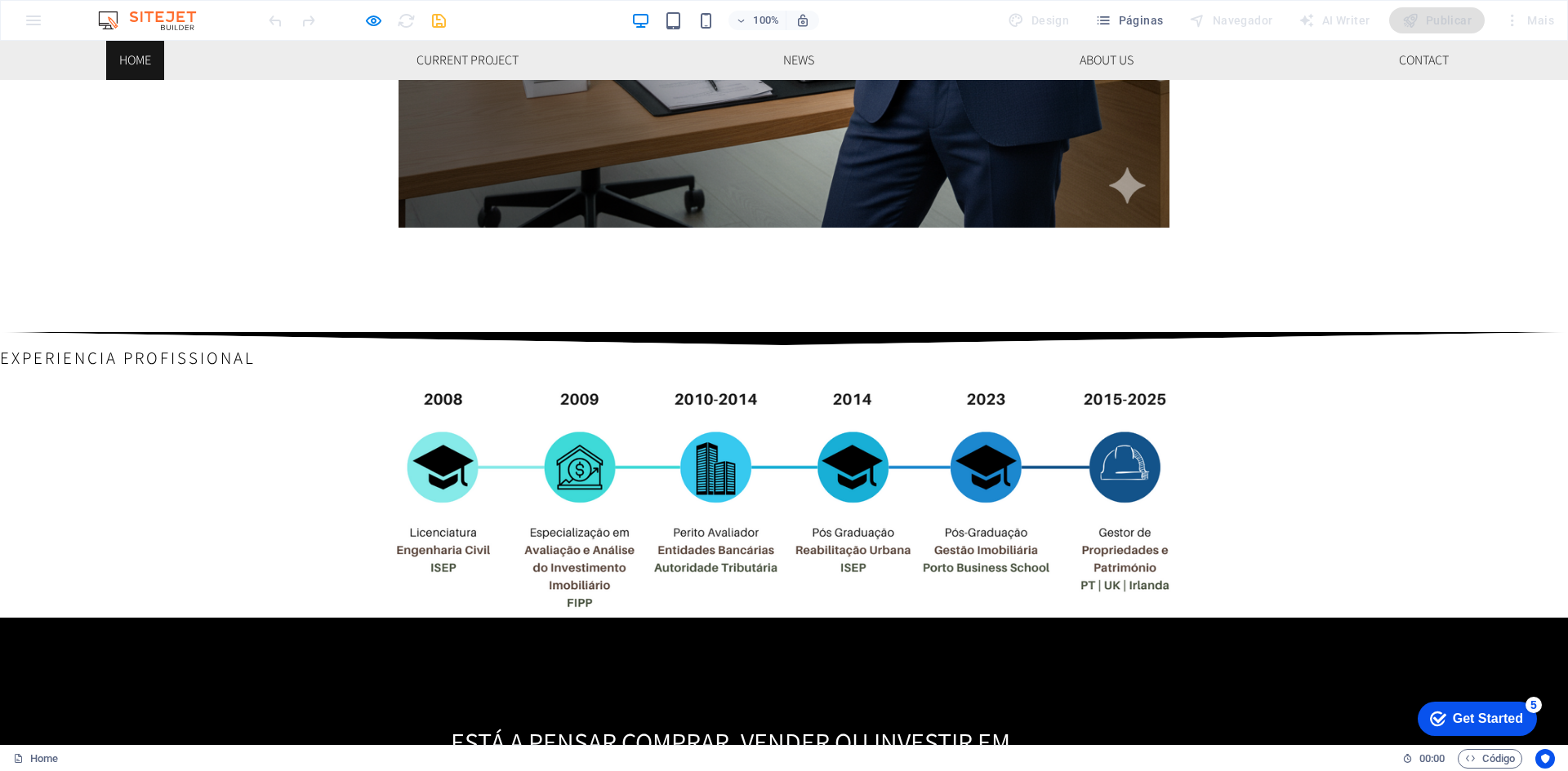
scroll to position [1959, 0]
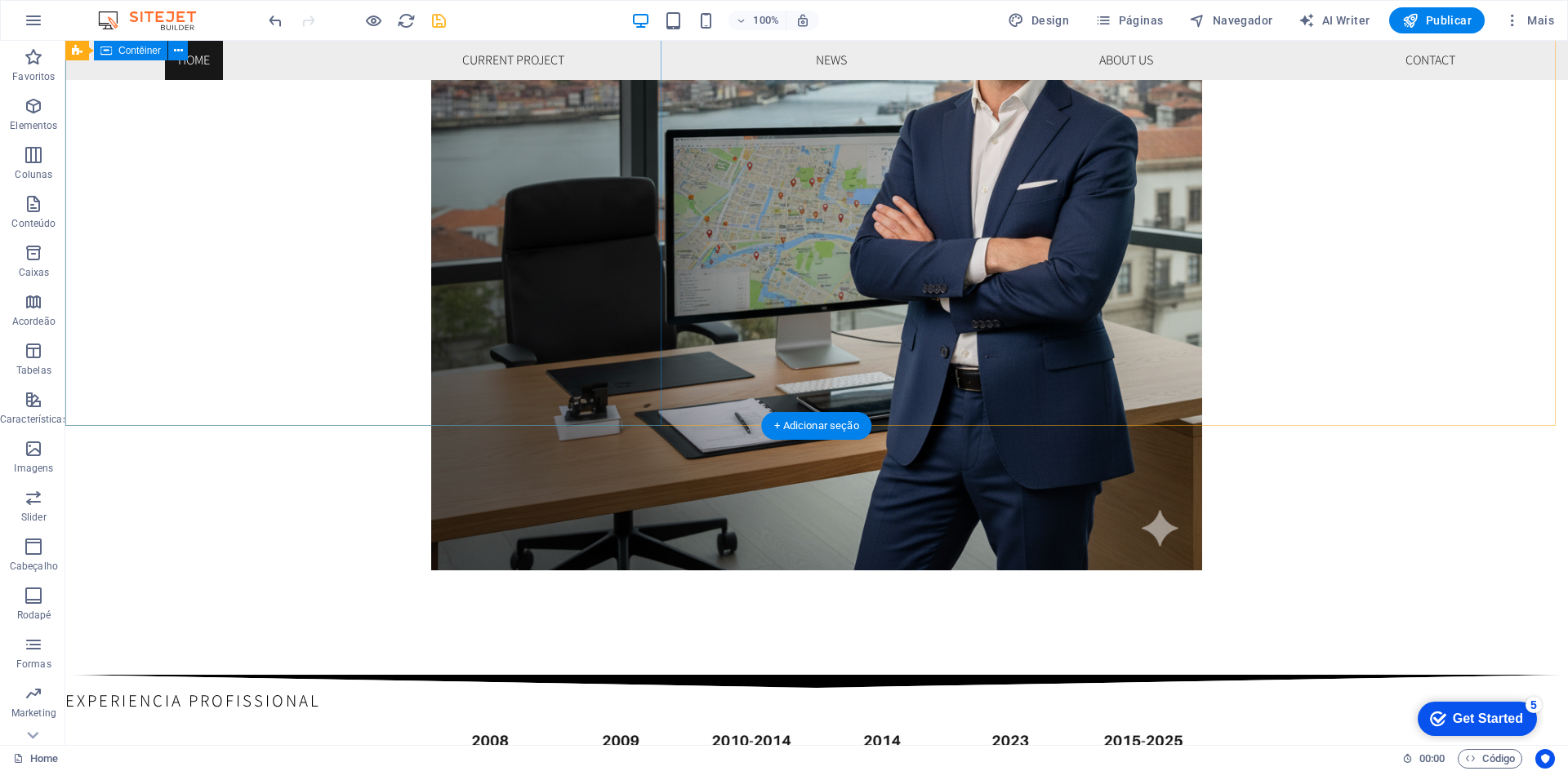
scroll to position [1948, 0]
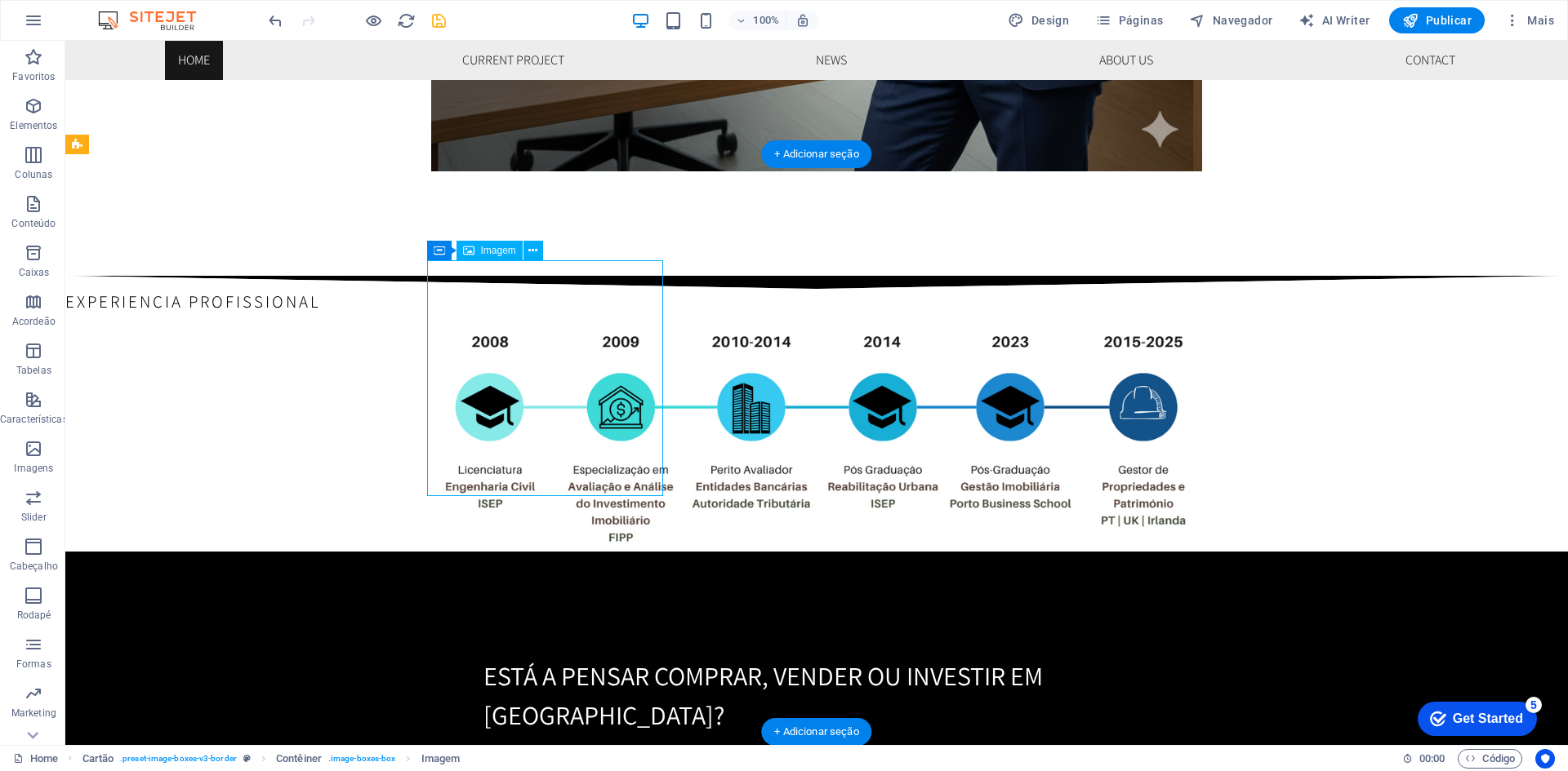
select select "px"
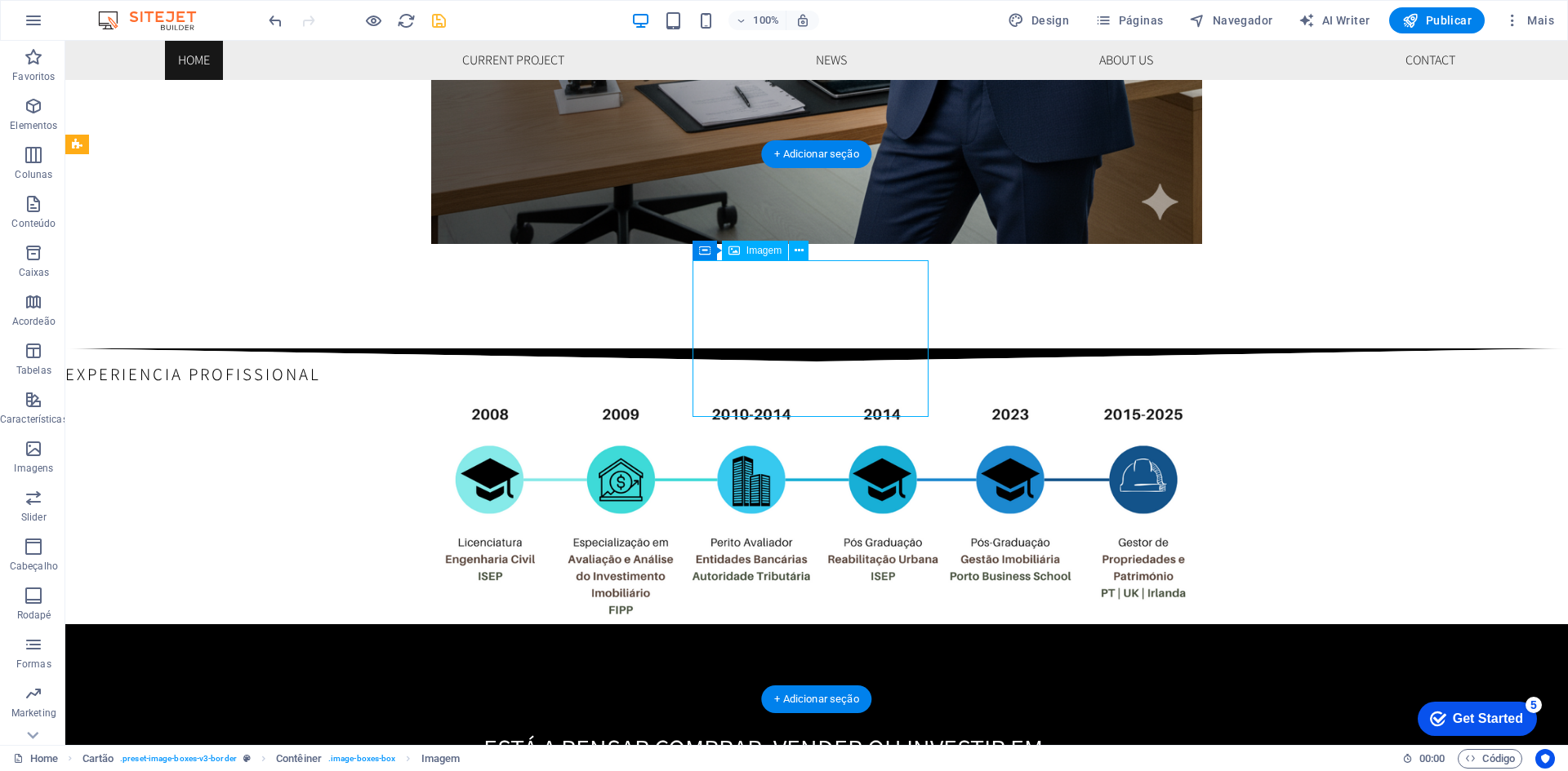
select select "%"
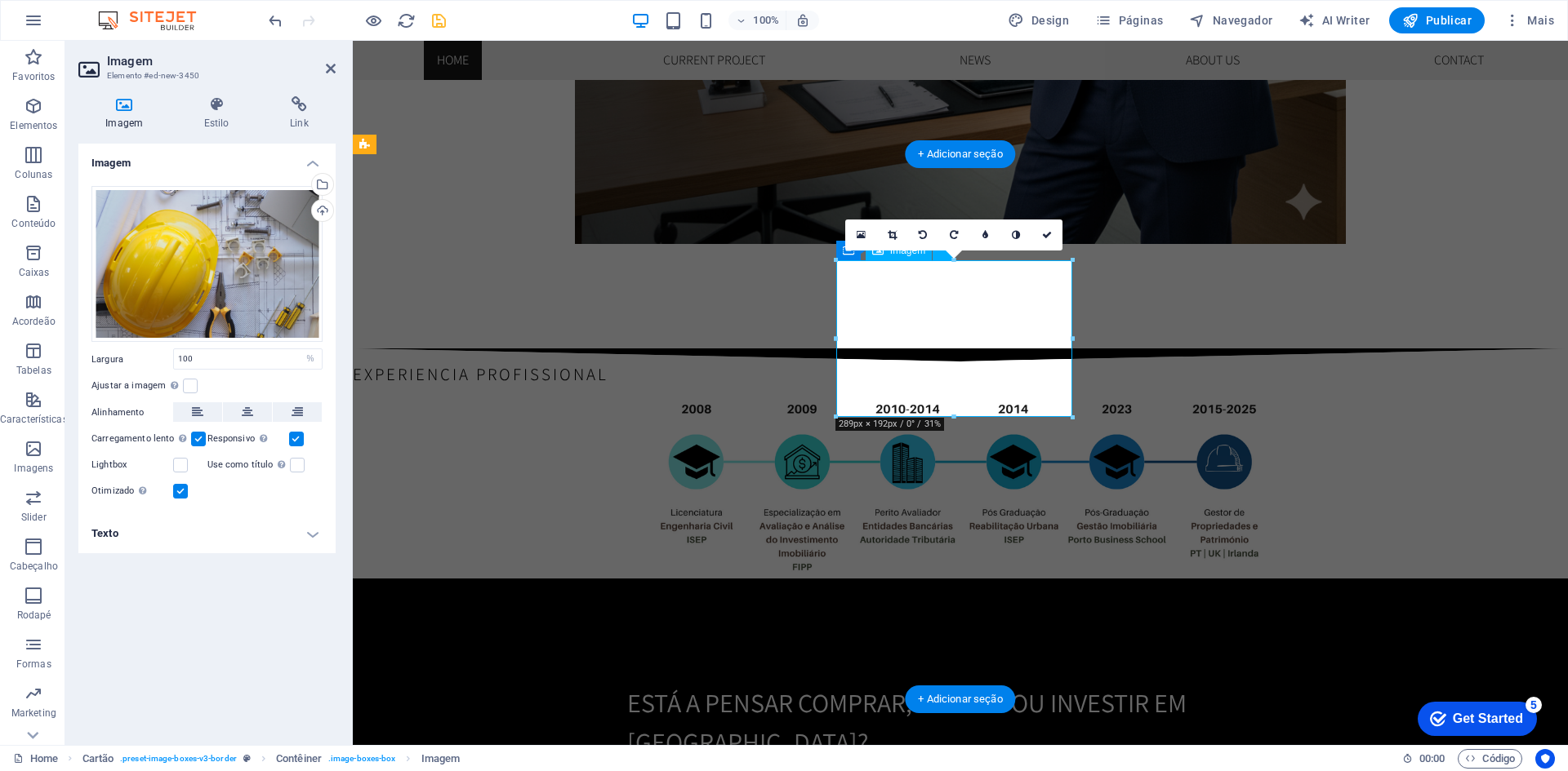
scroll to position [2021, 0]
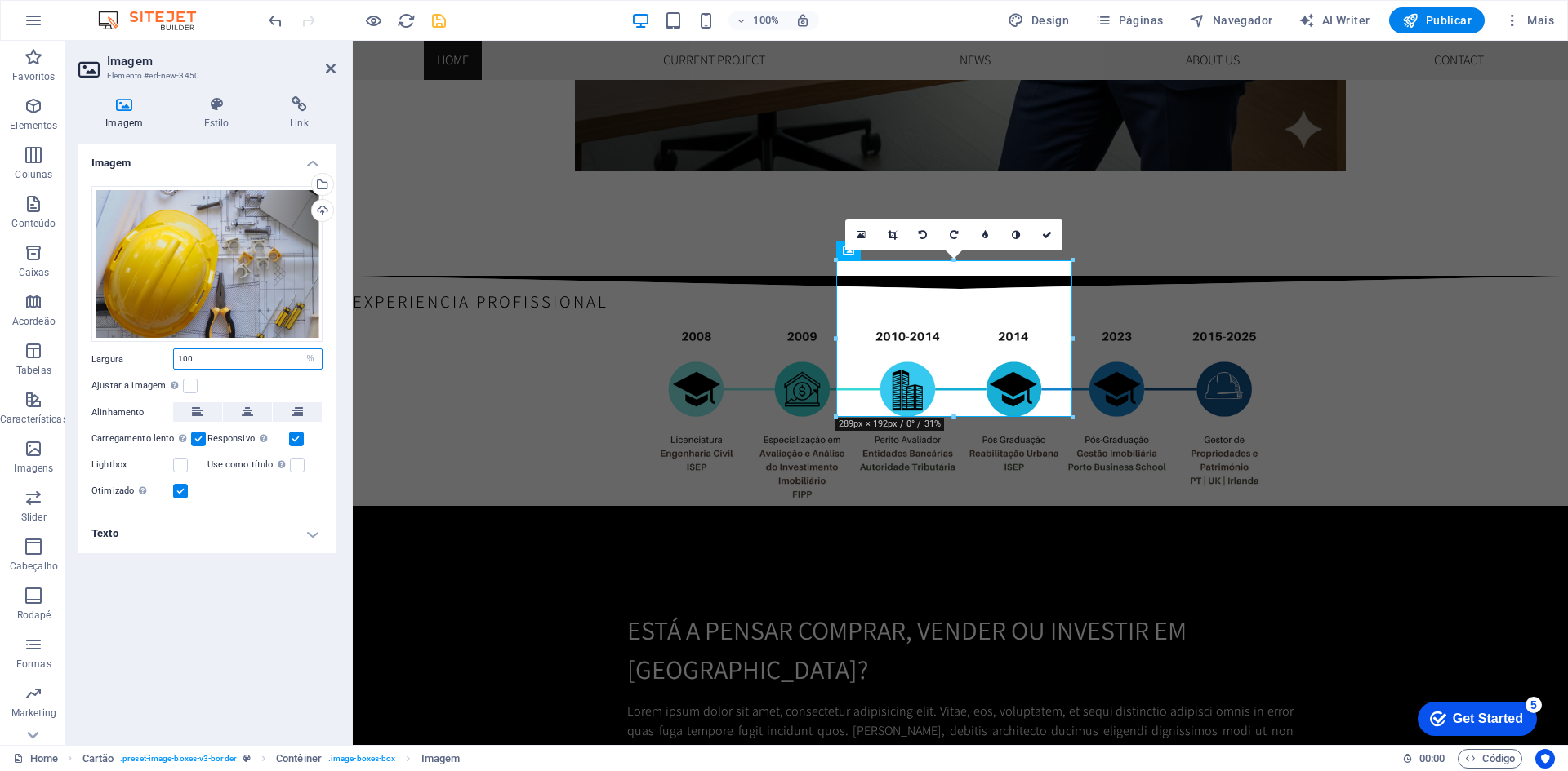
click at [213, 365] on input "100" at bounding box center [247, 358] width 147 height 20
type input "100"
click at [314, 660] on div "Imagem Arraste os arquivos aqui, clique para escolher os arquivos ou selecione …" at bounding box center [206, 437] width 257 height 588
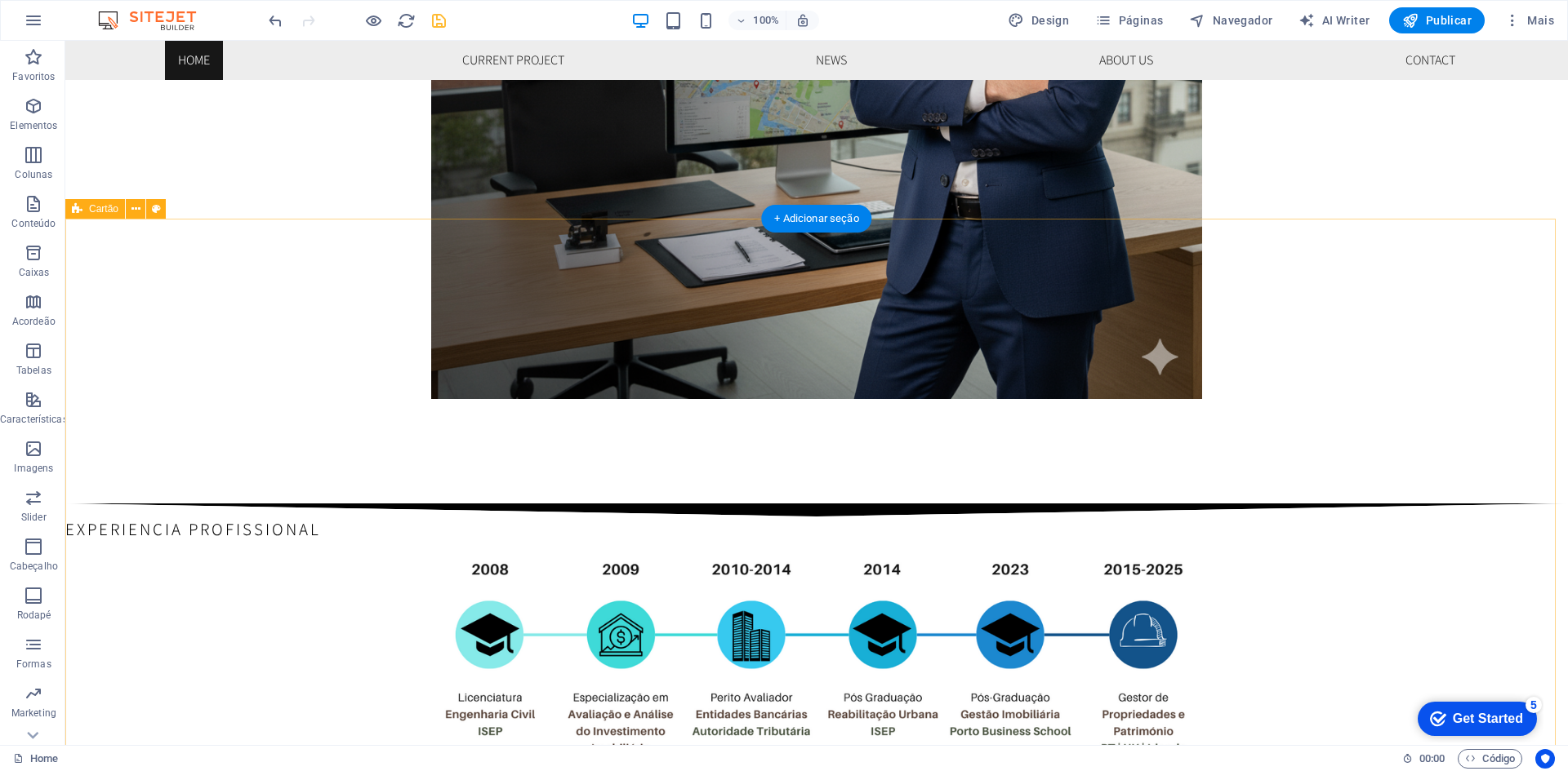
scroll to position [1948, 0]
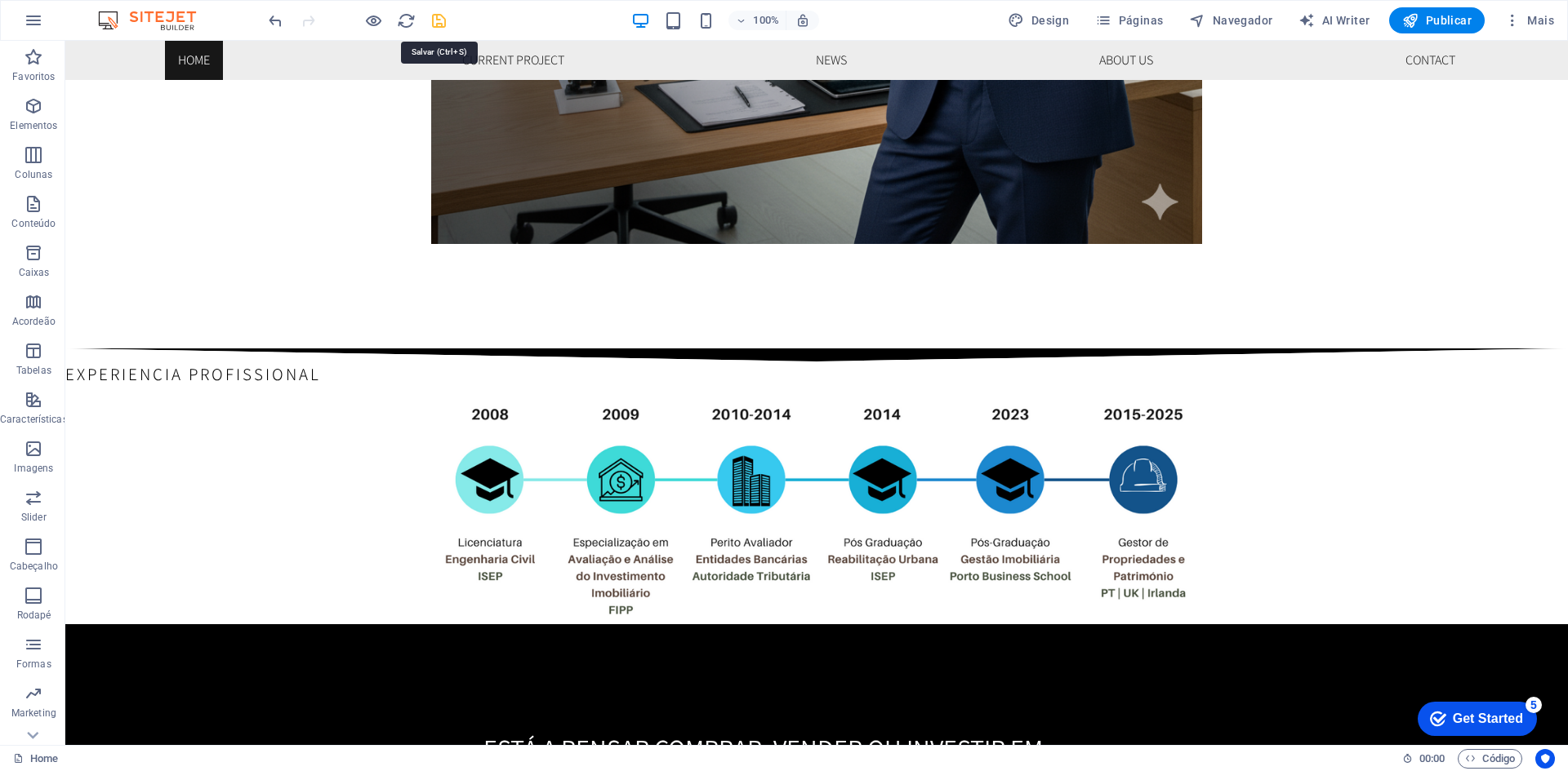
click at [432, 20] on icon "save" at bounding box center [439, 21] width 19 height 19
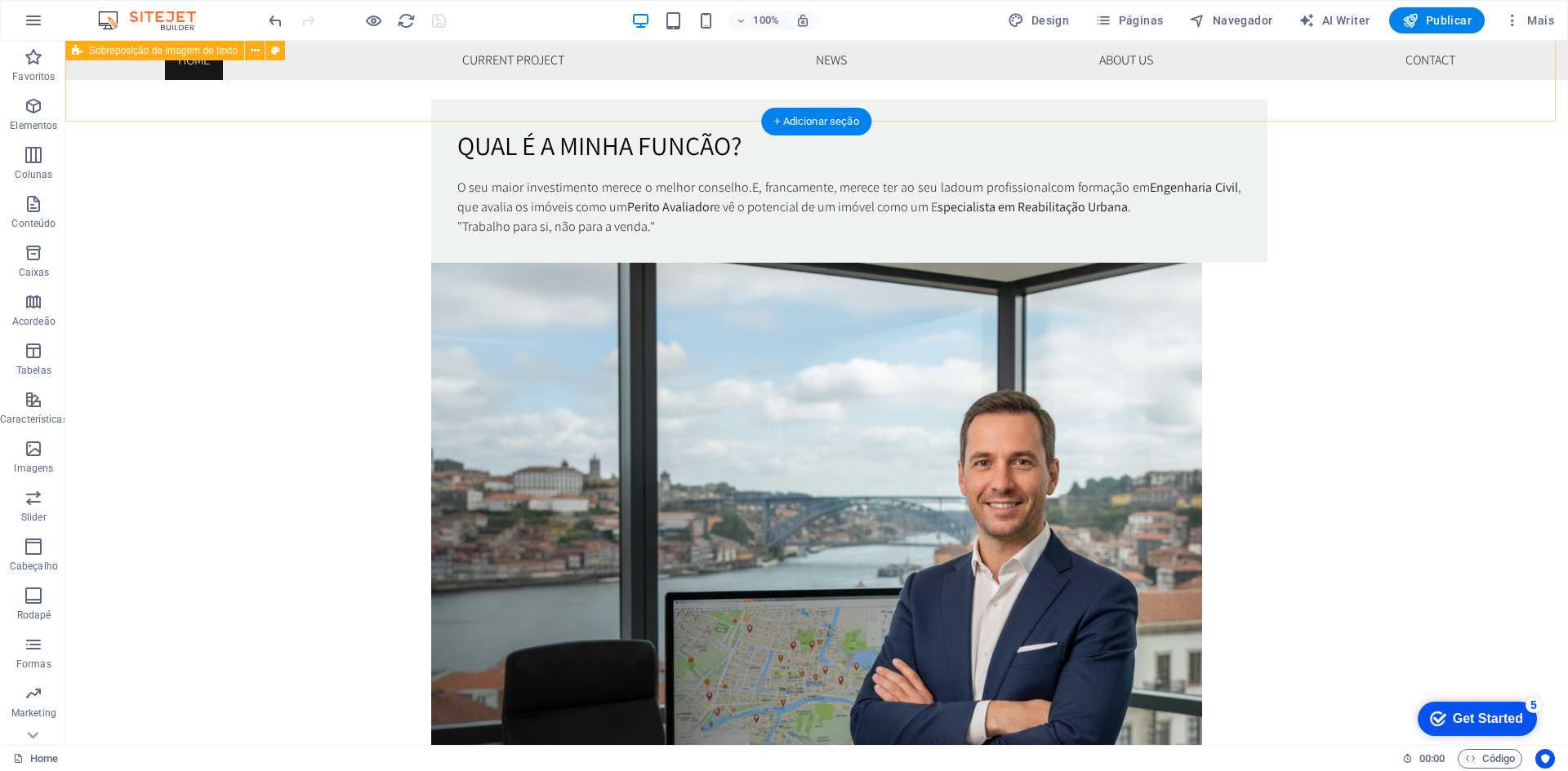
scroll to position [724, 0]
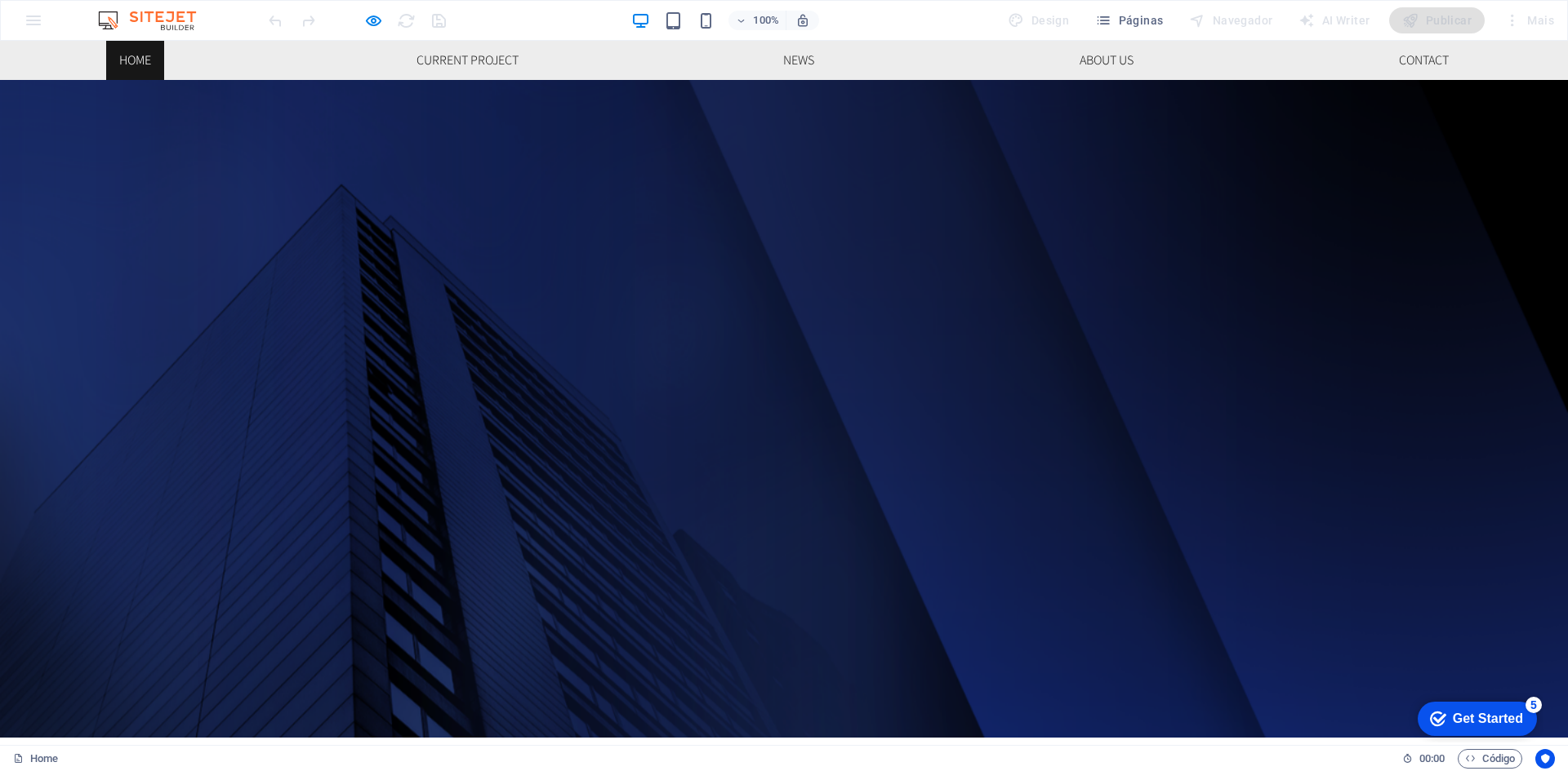
scroll to position [0, 0]
